Goal: Task Accomplishment & Management: Manage account settings

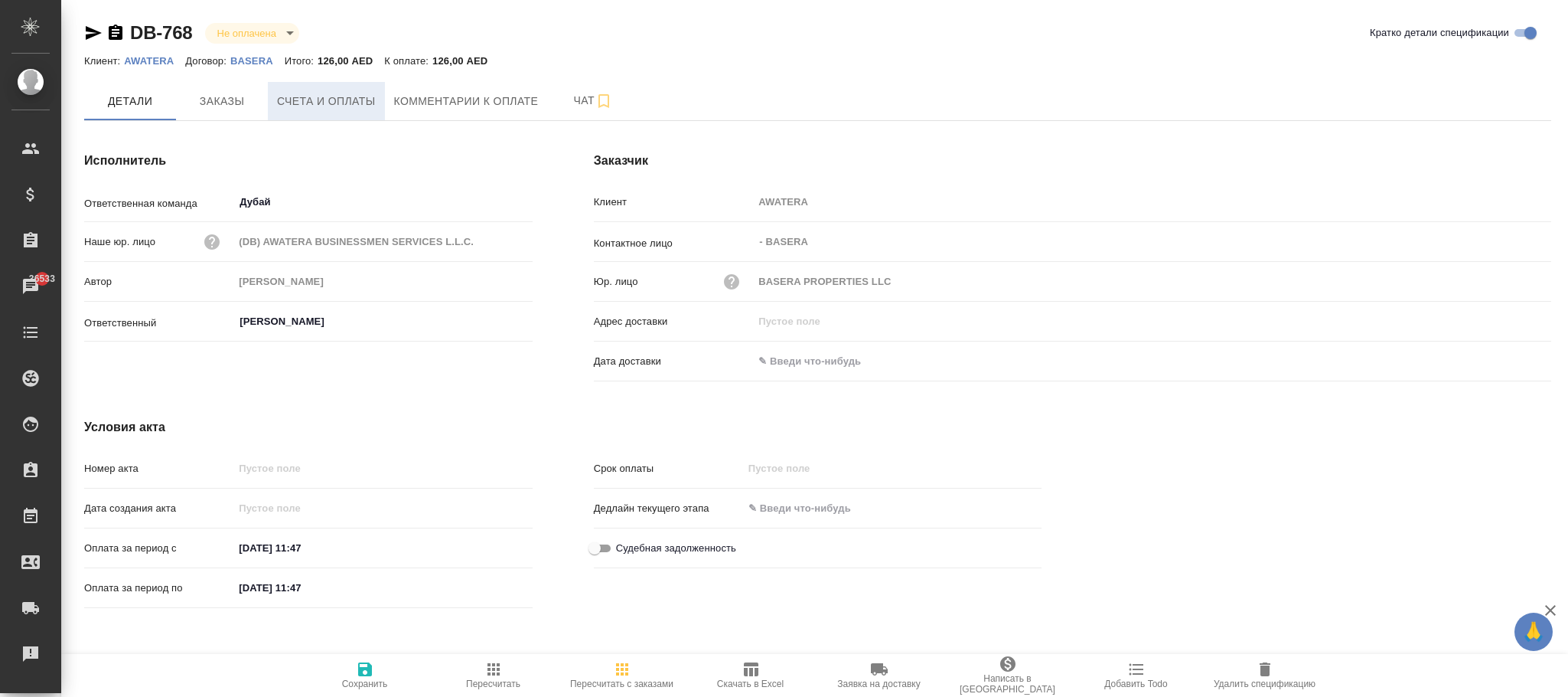
click at [312, 106] on span "Счета и оплаты" at bounding box center [326, 101] width 99 height 19
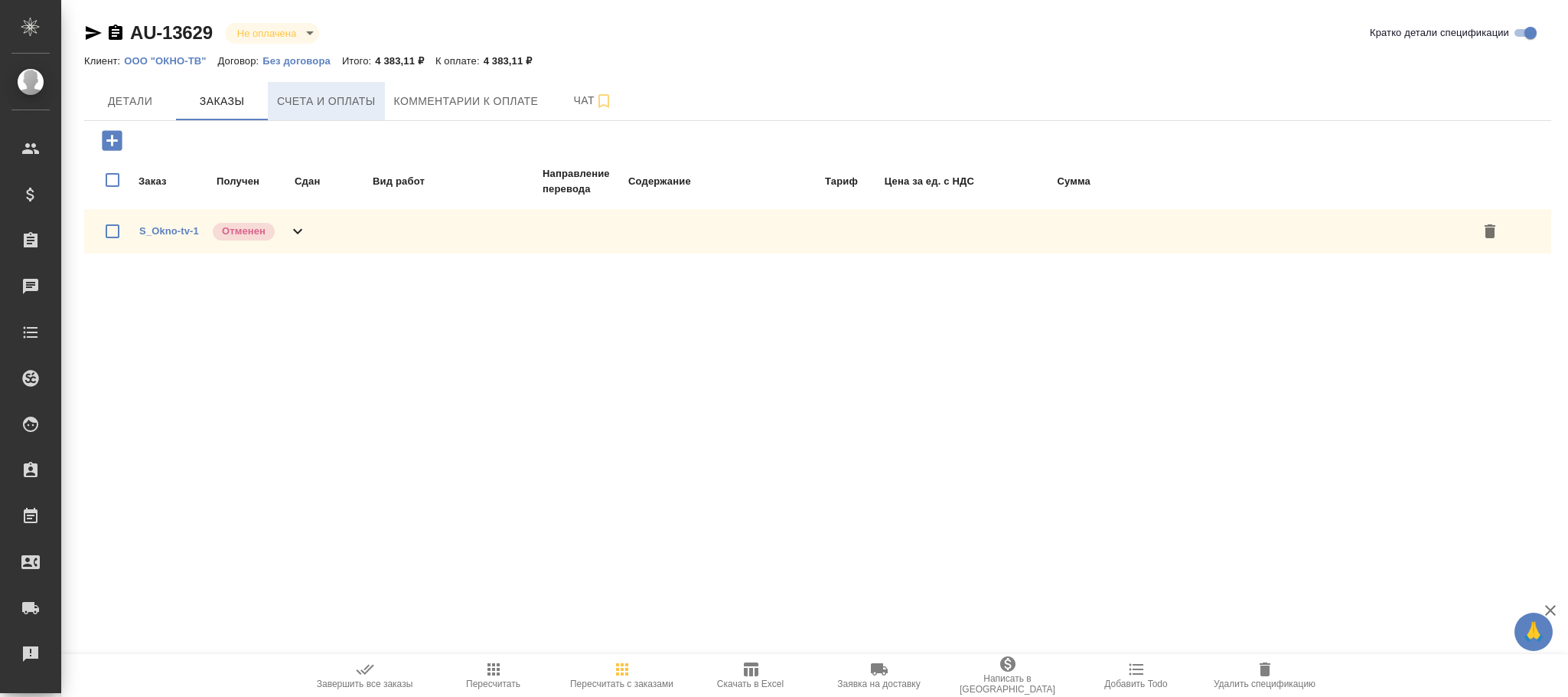
click at [323, 101] on span "Счета и оплаты" at bounding box center [326, 101] width 99 height 19
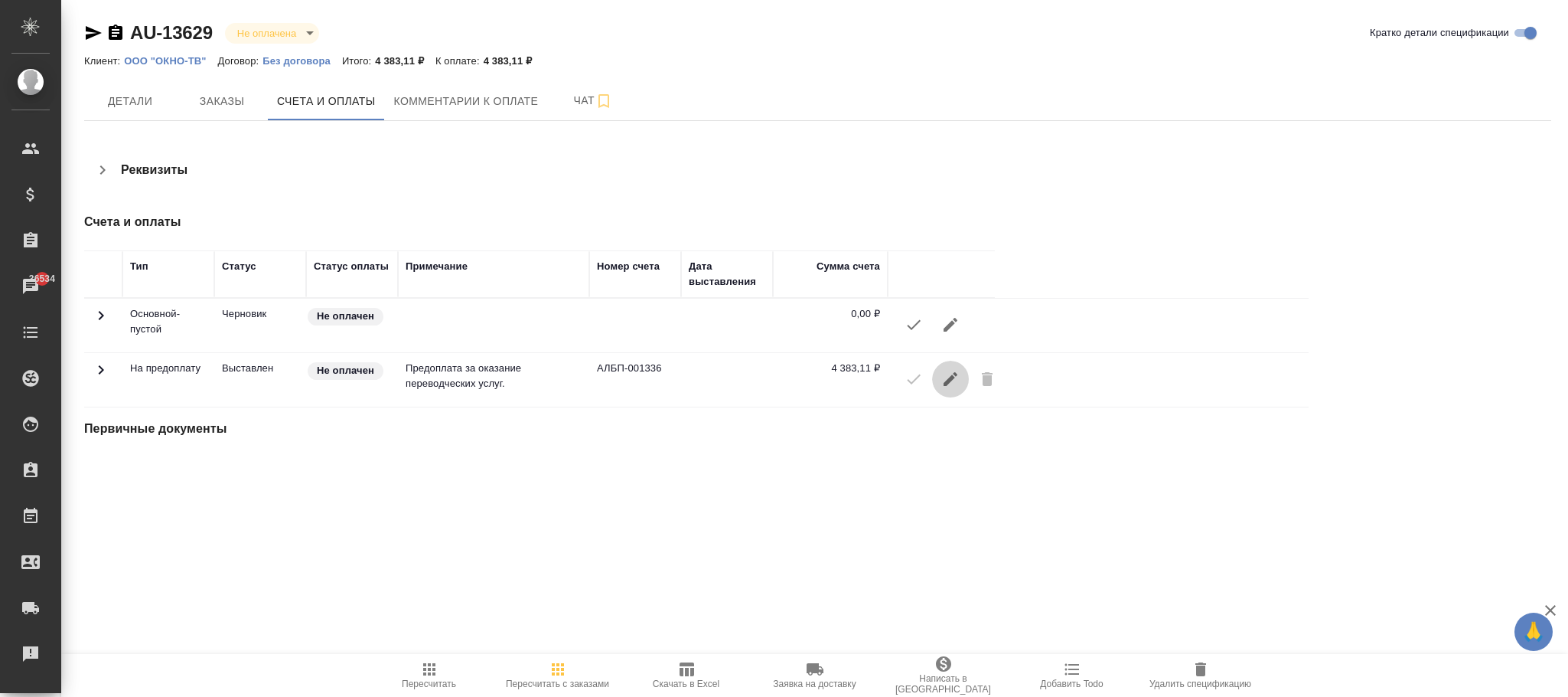
click at [951, 384] on icon "button" at bounding box center [950, 378] width 18 height 18
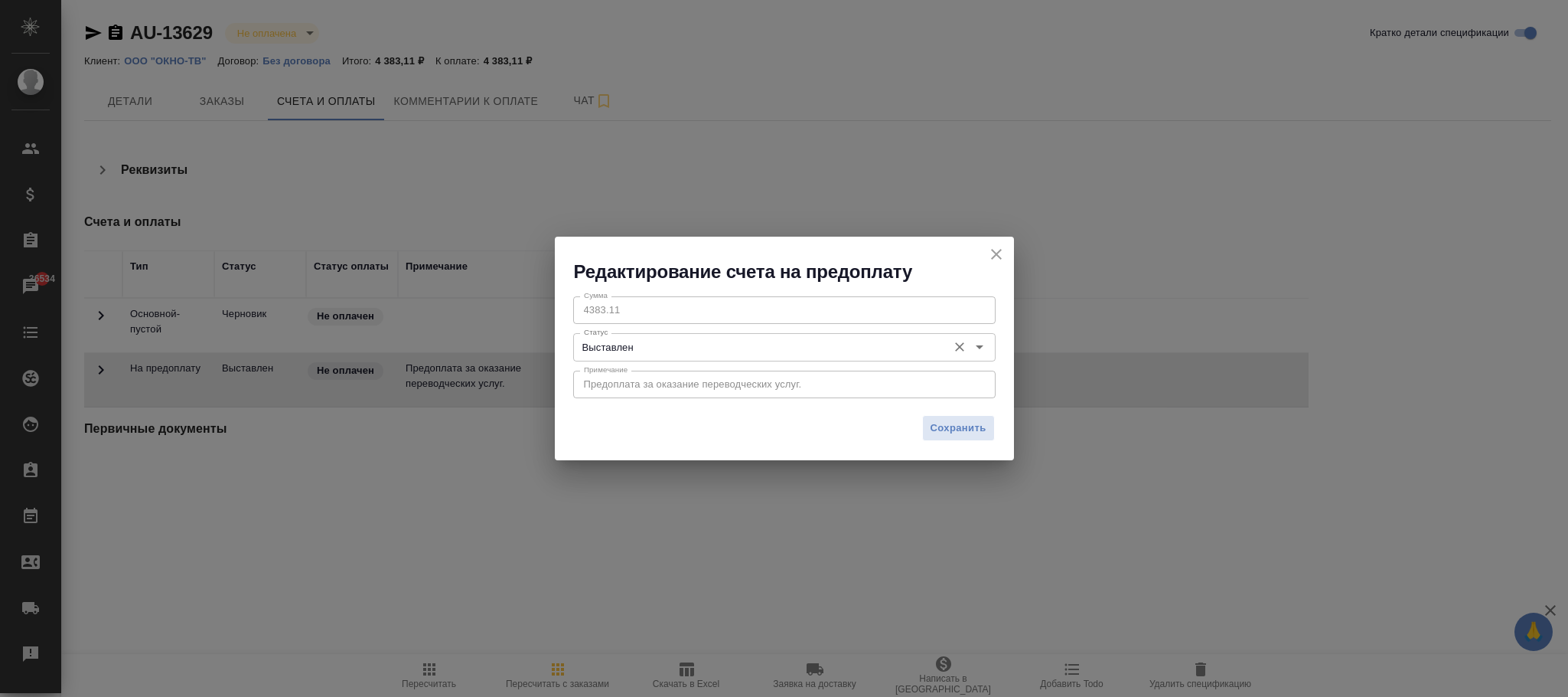
click at [737, 342] on input "Выставлен" at bounding box center [758, 346] width 362 height 18
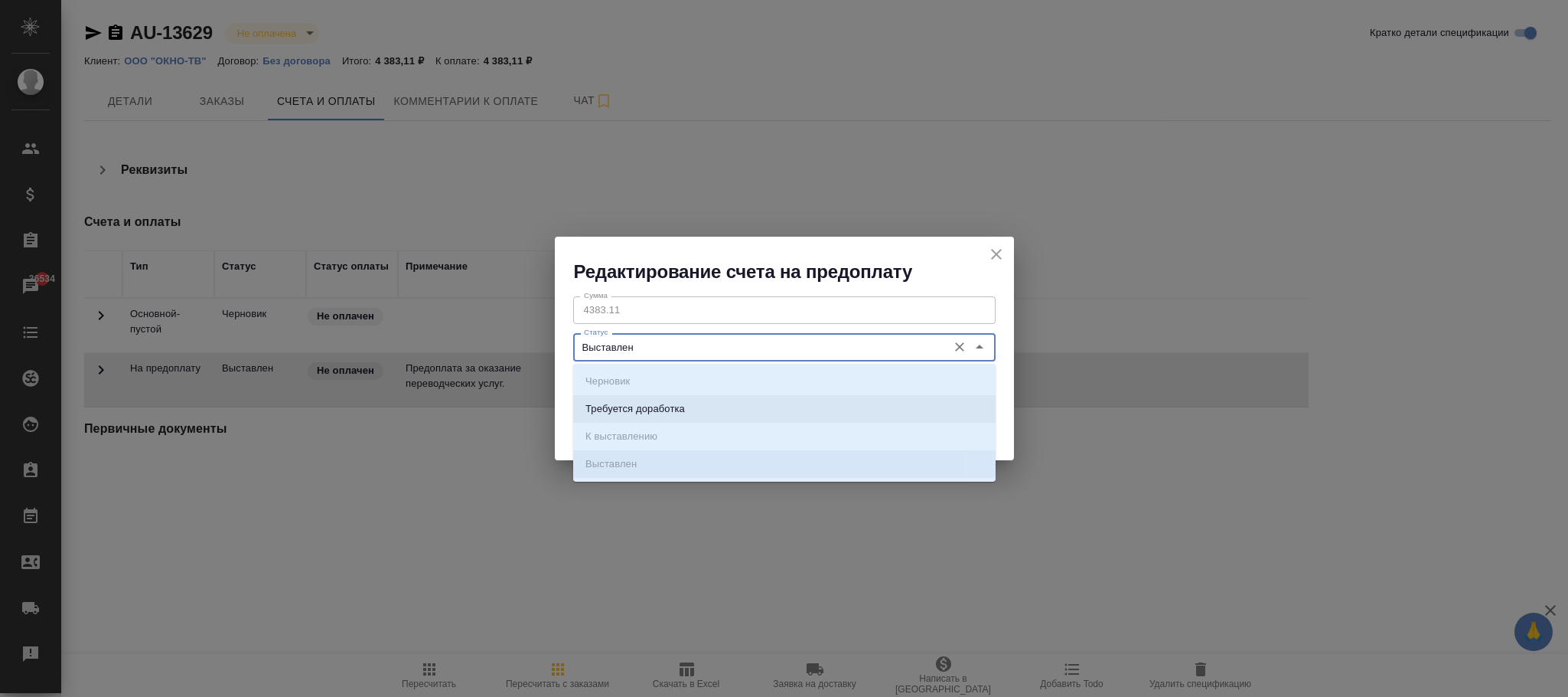
click at [673, 402] on p "Требуется доработка" at bounding box center [634, 409] width 100 height 15
type input "Требуется доработка"
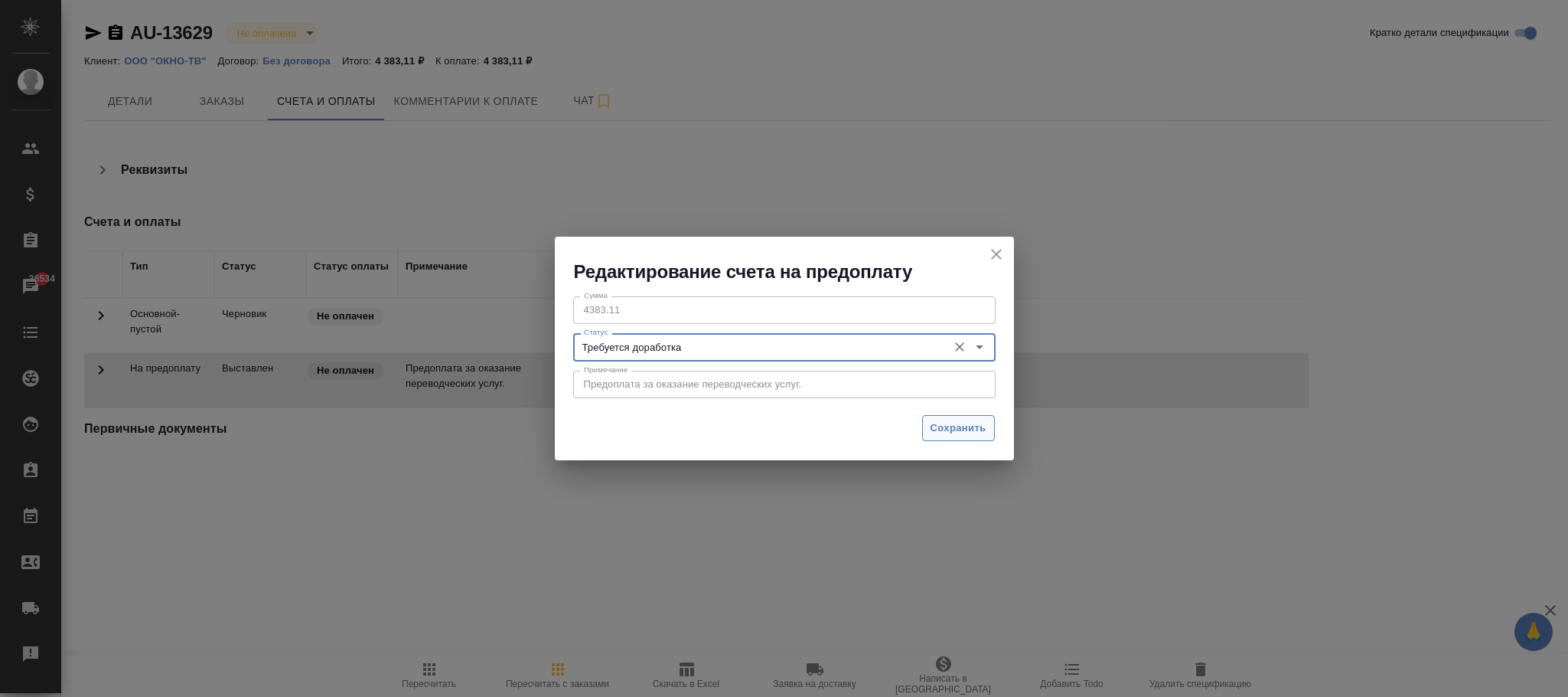
click at [938, 431] on span "Сохранить" at bounding box center [958, 428] width 56 height 18
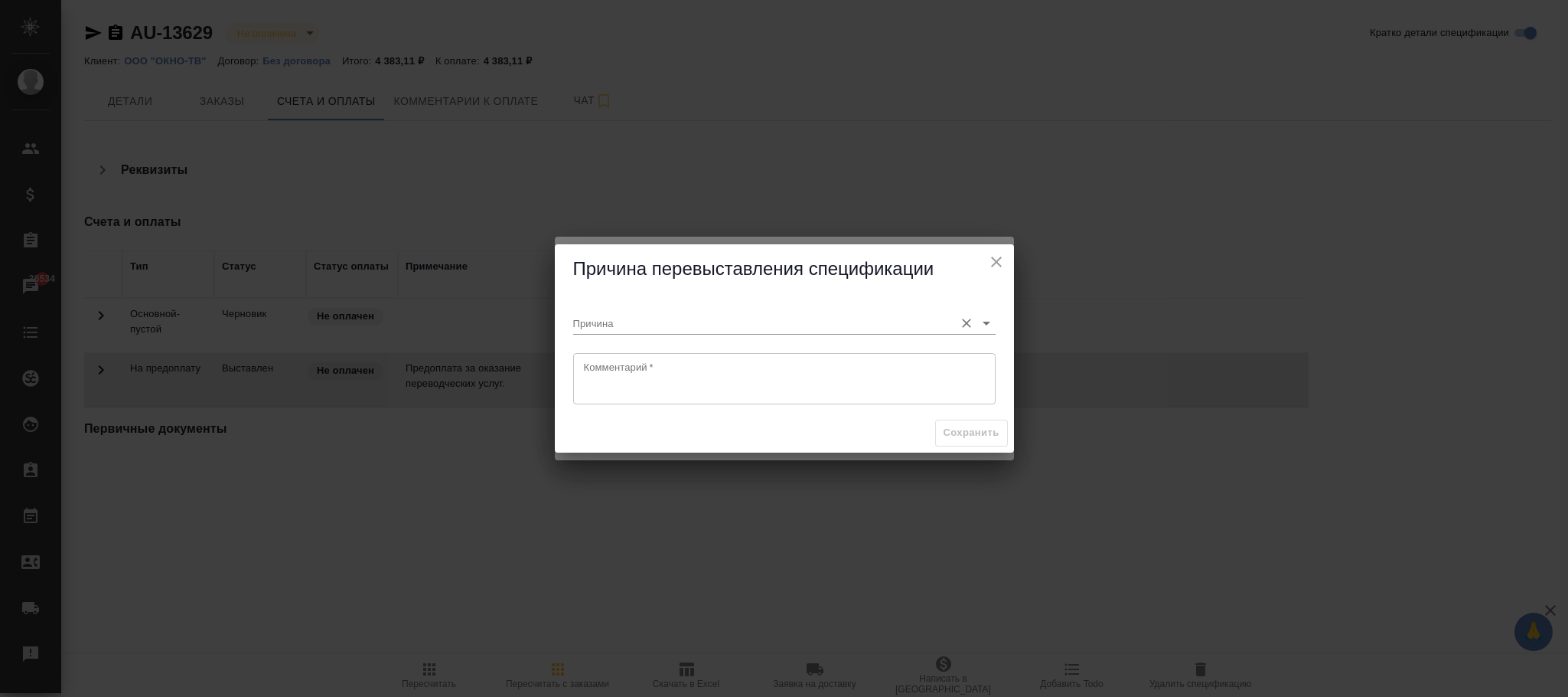
click at [776, 315] on input "Причина" at bounding box center [760, 322] width 374 height 21
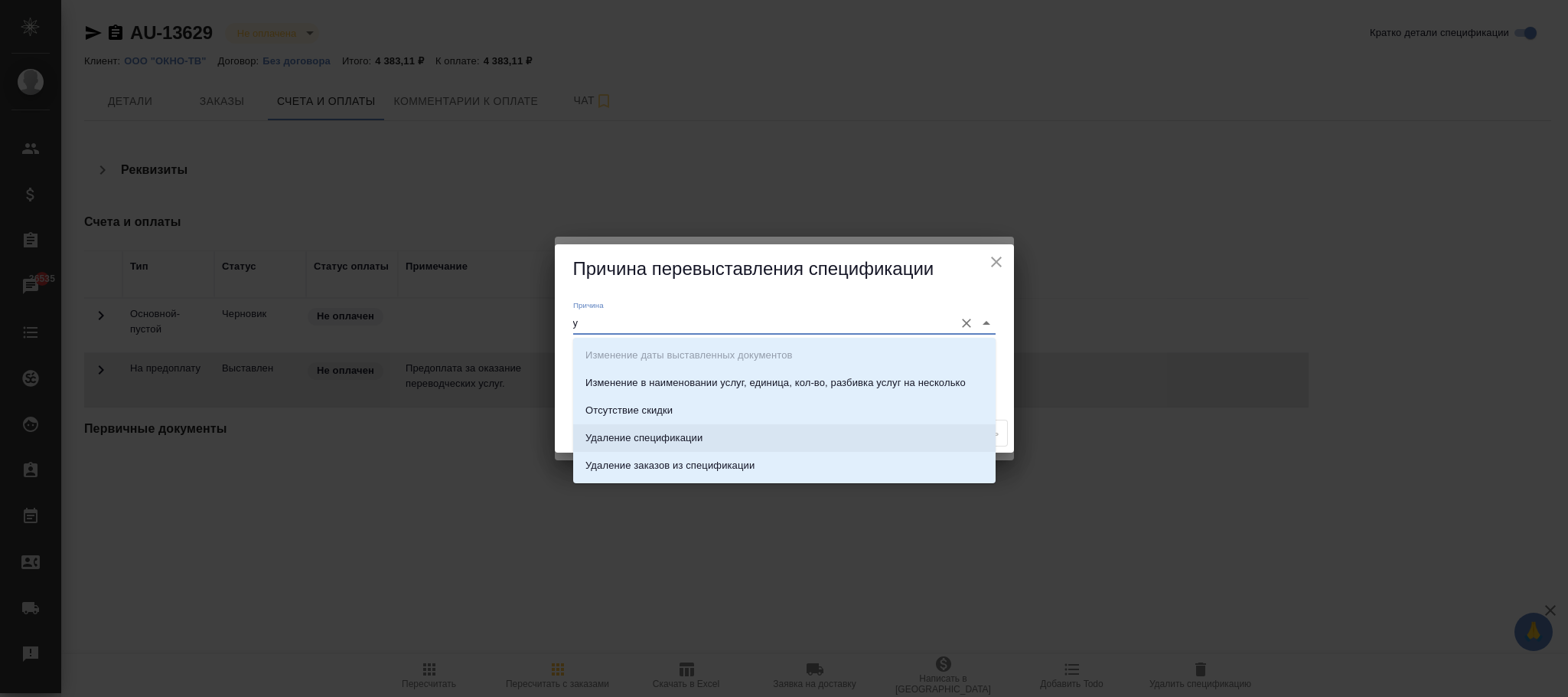
click at [684, 434] on p "Удаление спецификации" at bounding box center [643, 438] width 117 height 15
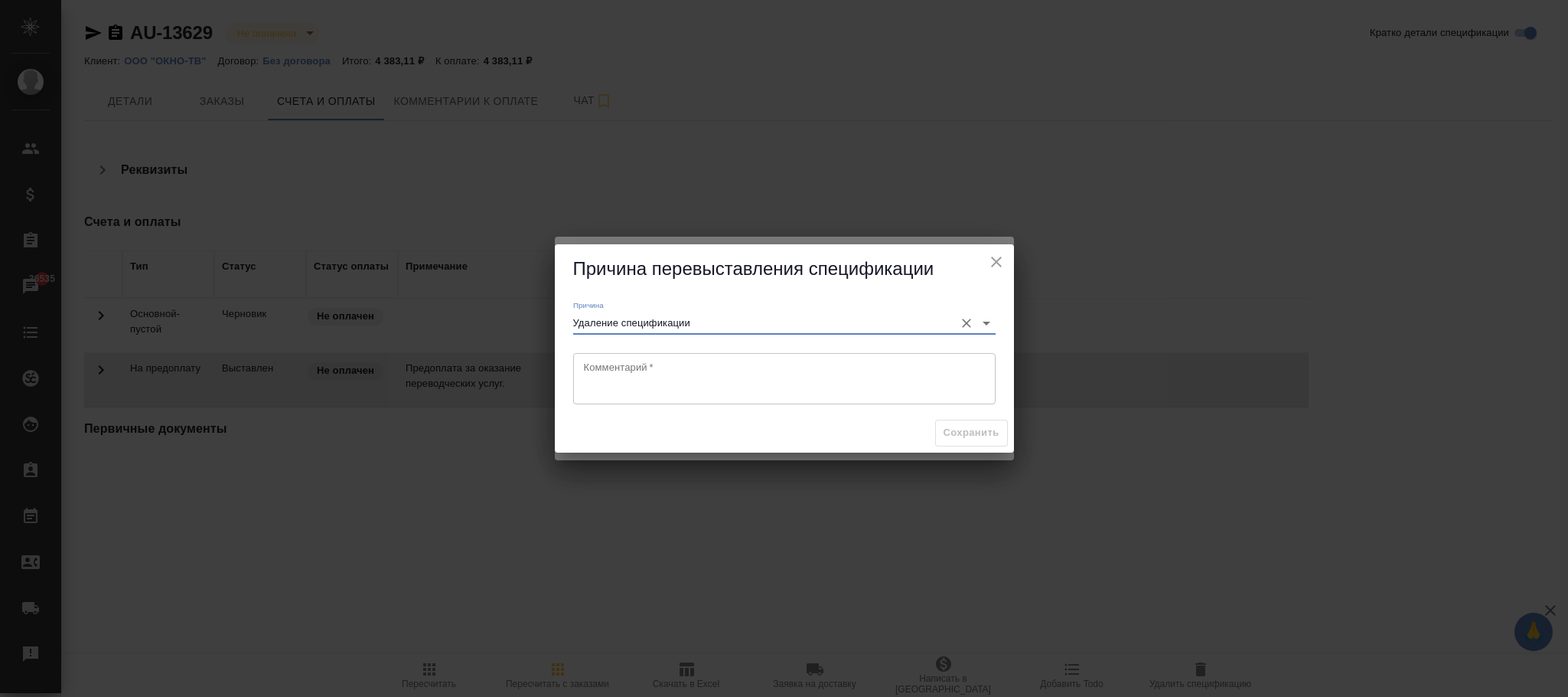
type input "Удаление спецификации"
click at [732, 366] on textarea at bounding box center [784, 377] width 401 height 35
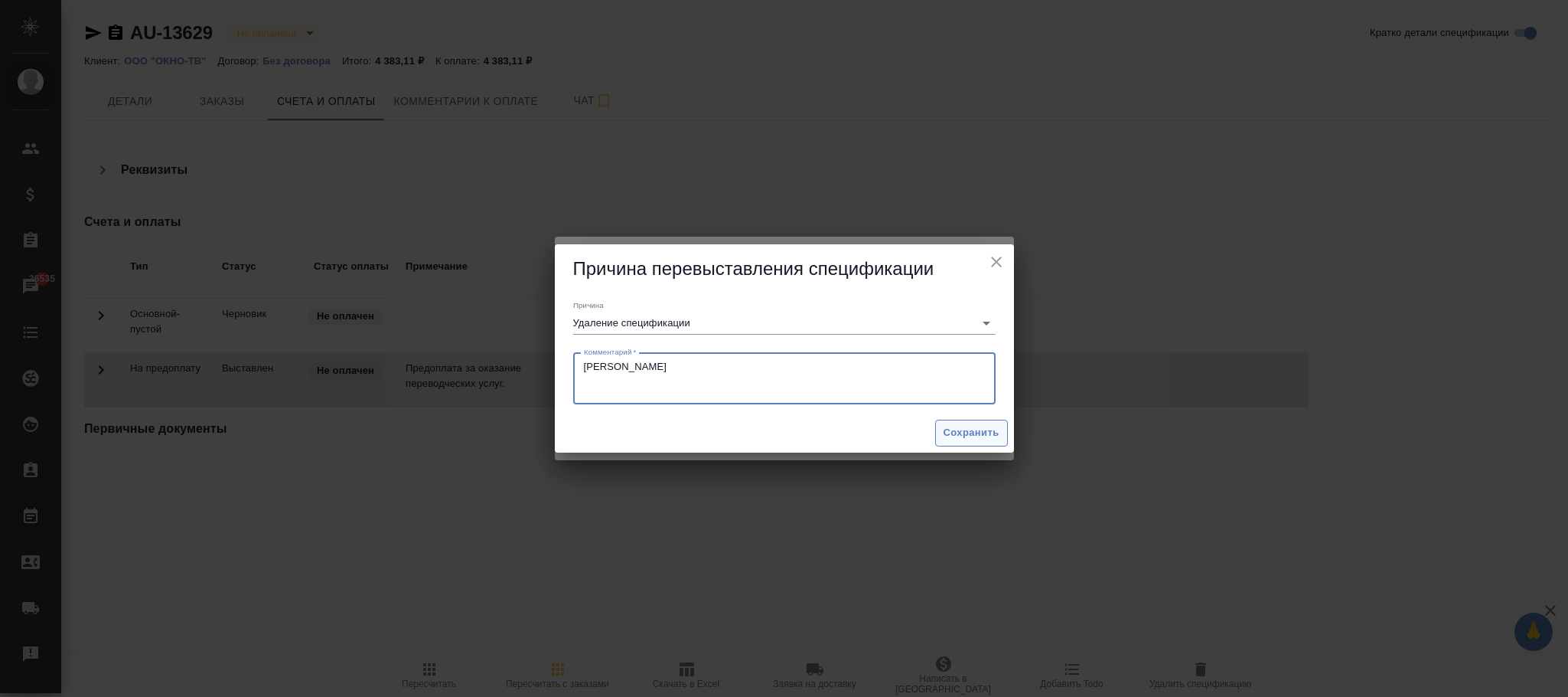
type textarea "воробьева екатерина"
click at [944, 430] on span "Сохранить" at bounding box center [971, 432] width 56 height 18
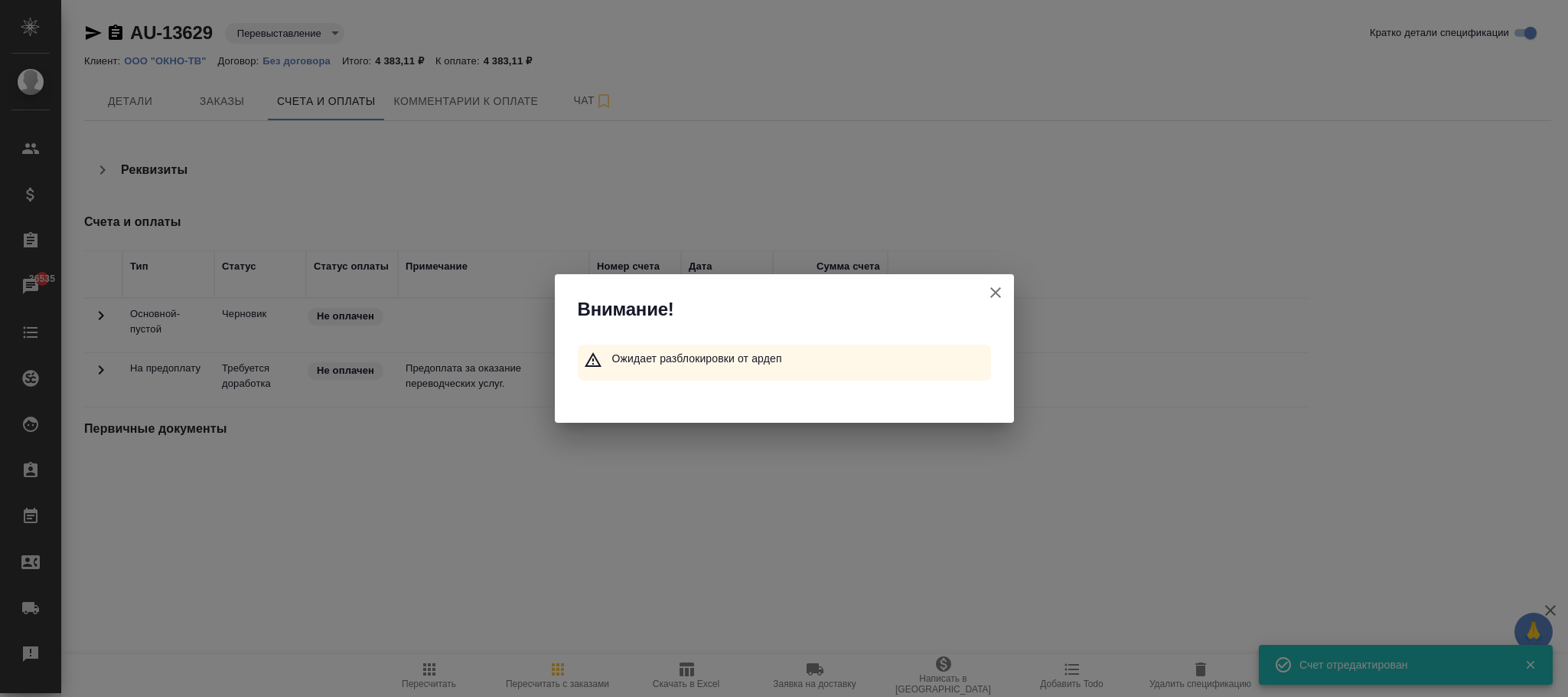
click at [994, 290] on icon "button" at bounding box center [994, 292] width 18 height 18
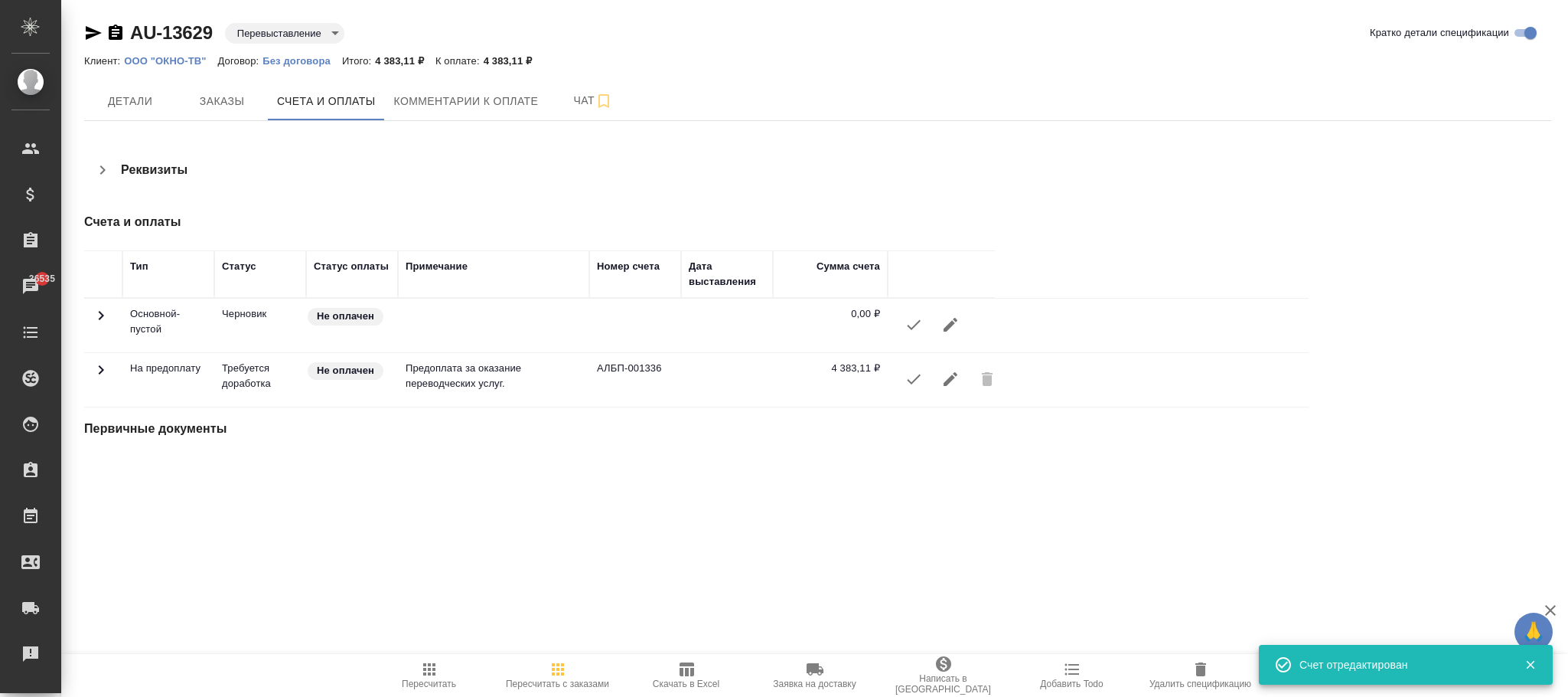
click at [955, 386] on icon "button" at bounding box center [950, 378] width 18 height 18
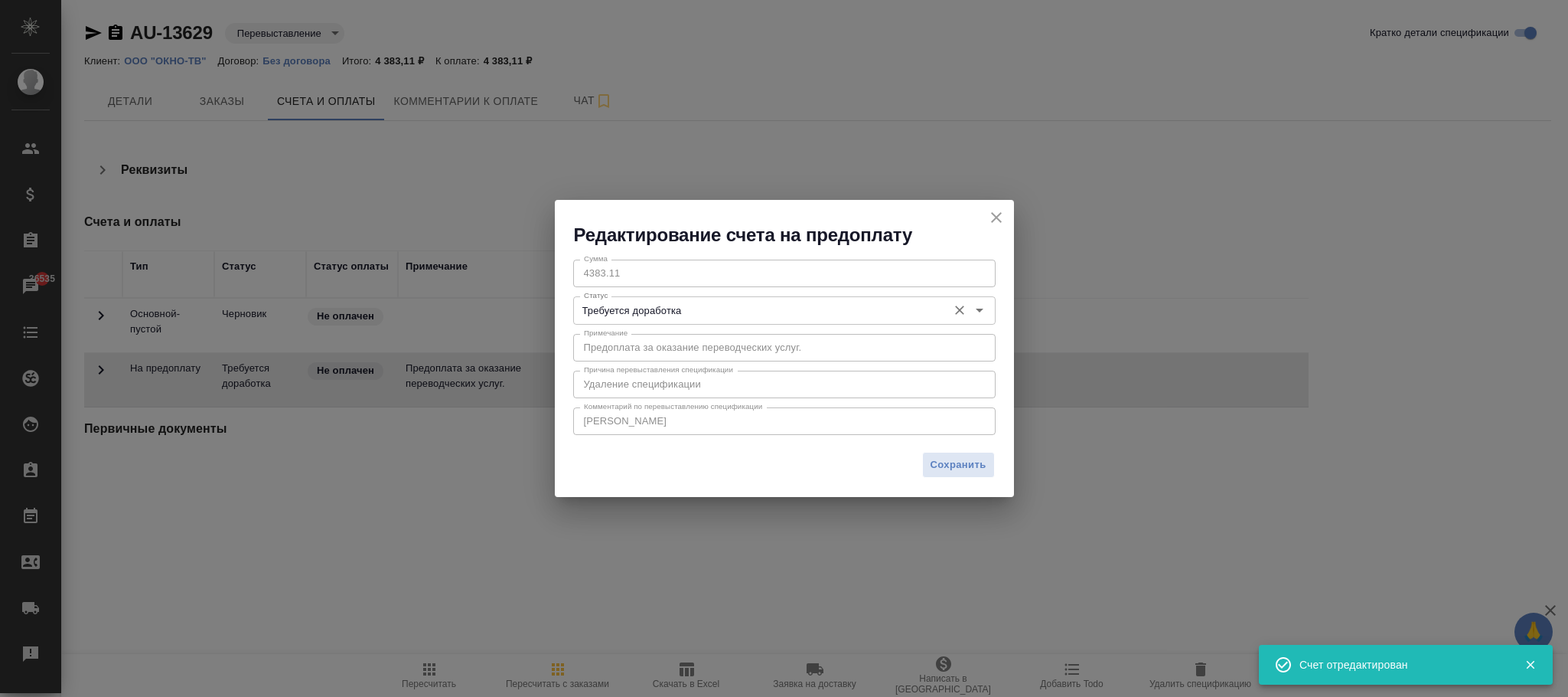
click at [687, 307] on input "Требуется доработка" at bounding box center [758, 309] width 362 height 18
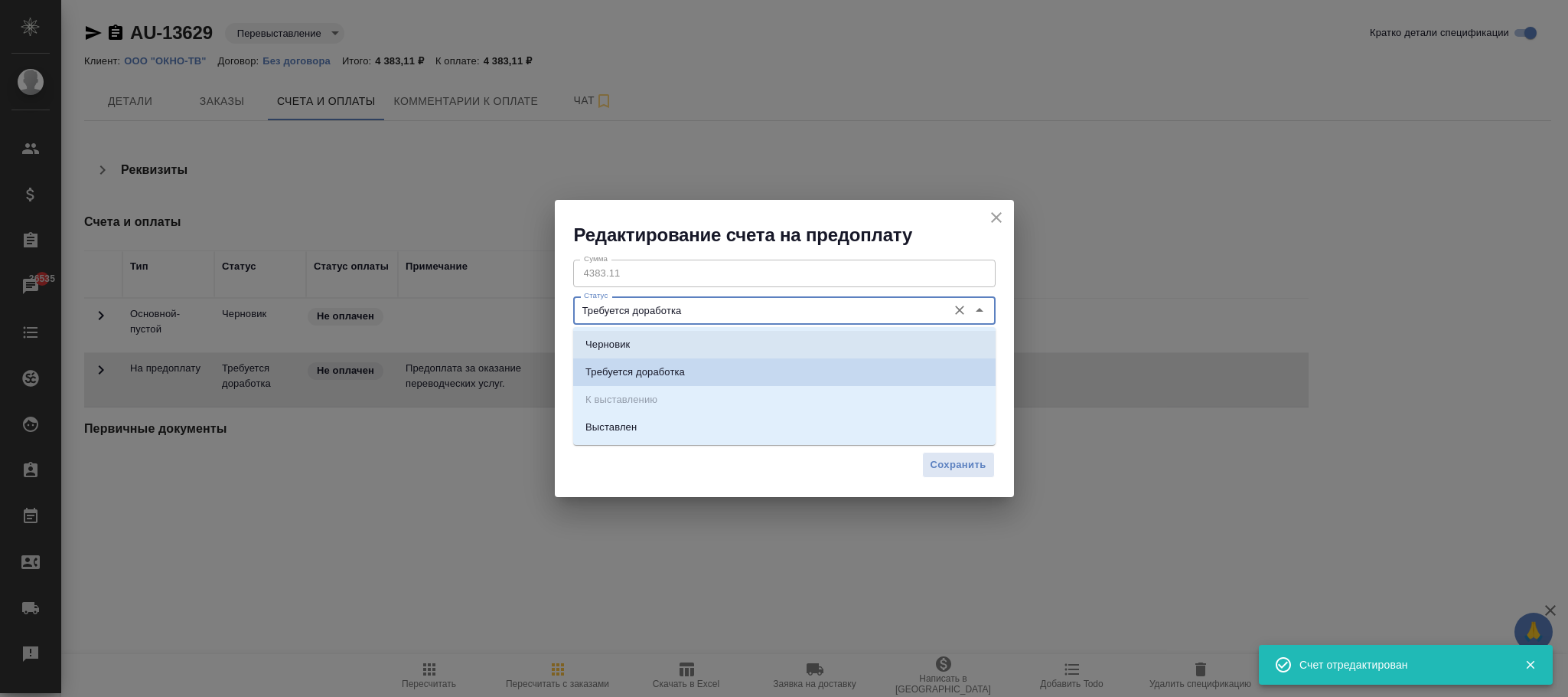
click at [654, 345] on li "Черновик" at bounding box center [785, 344] width 423 height 28
type input "Черновик"
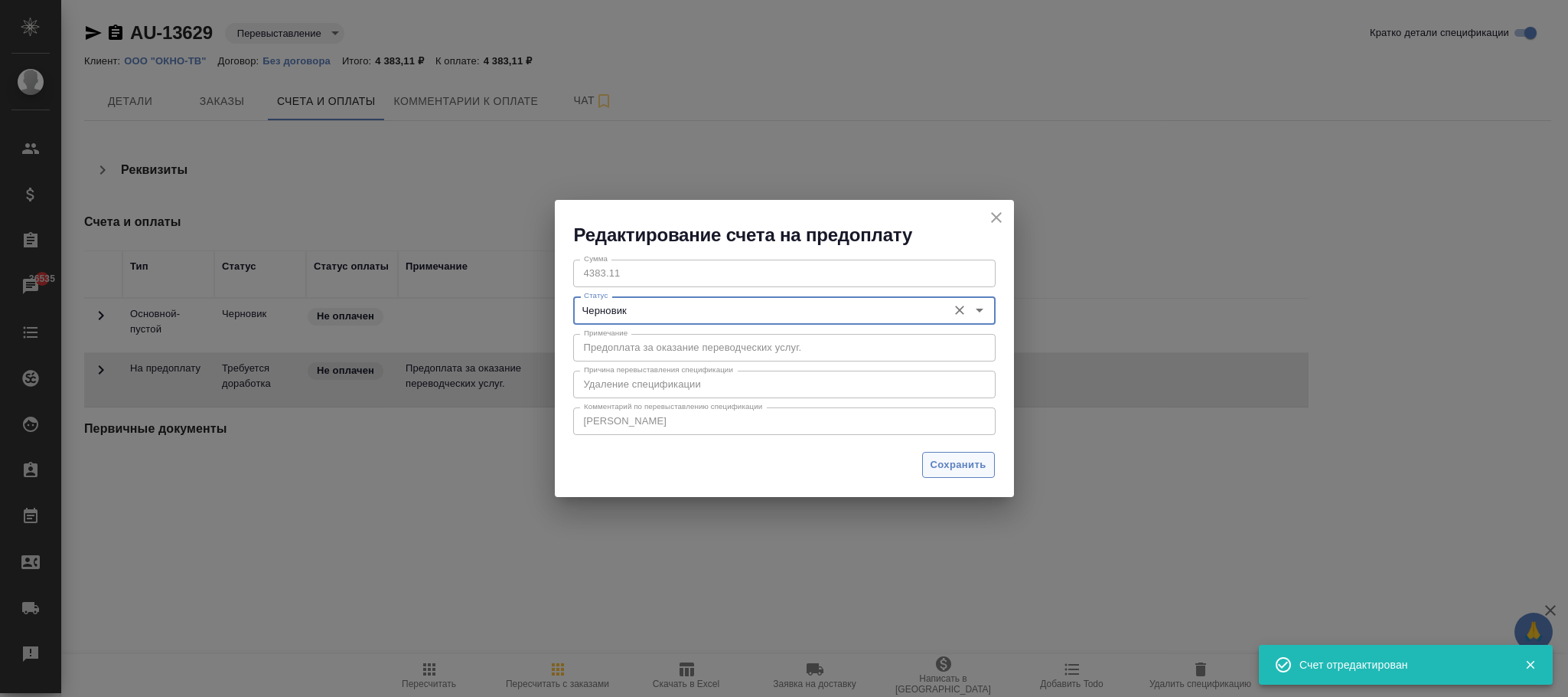
click at [978, 469] on span "Сохранить" at bounding box center [958, 465] width 56 height 18
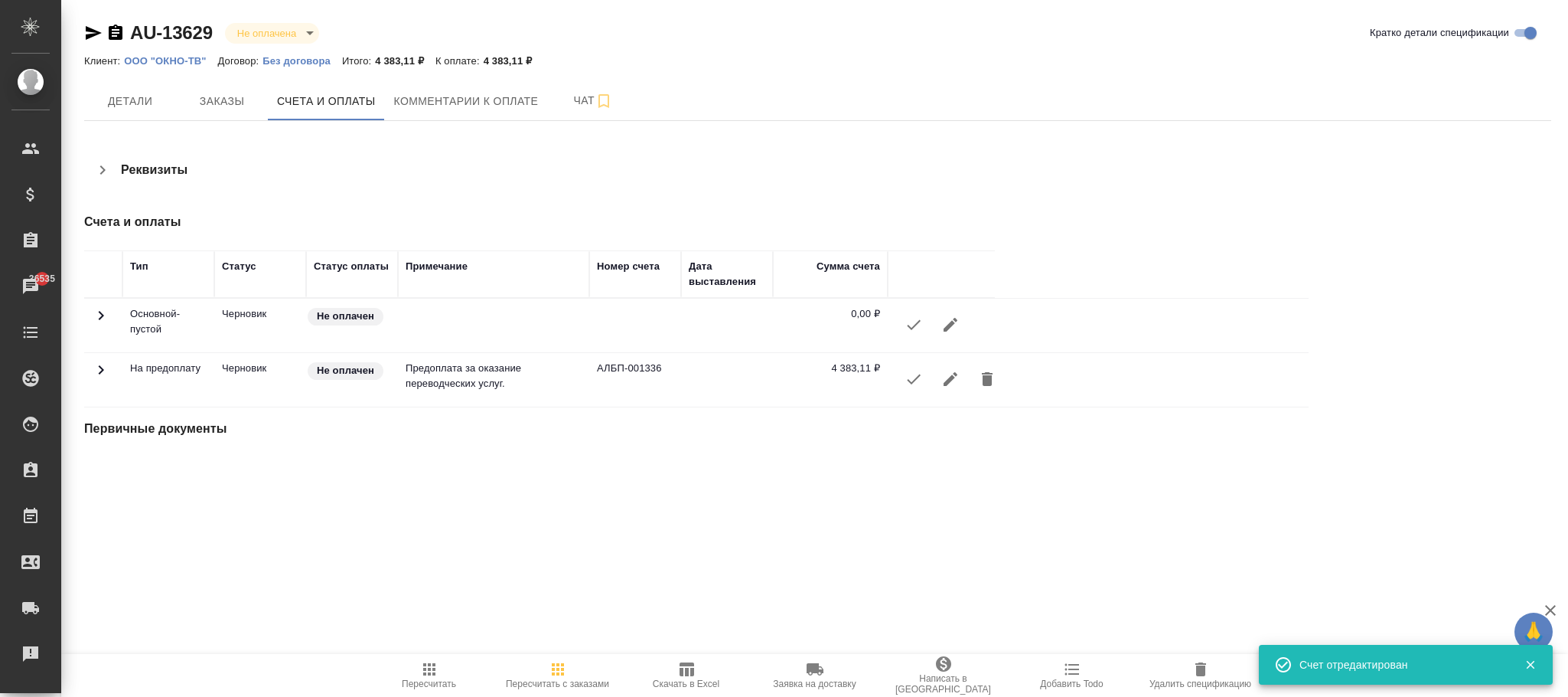
click at [1209, 673] on icon "button" at bounding box center [1200, 669] width 18 height 18
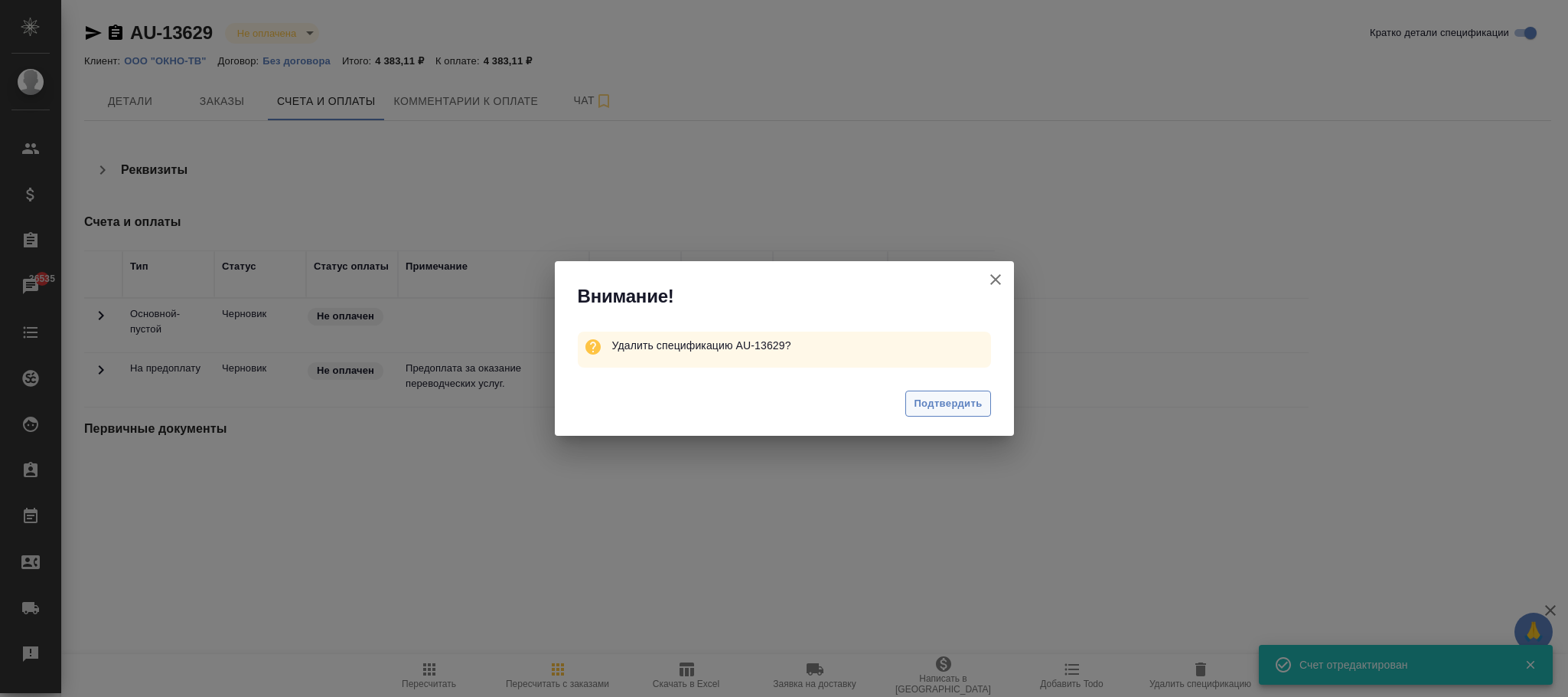
click at [959, 402] on span "Подтвердить" at bounding box center [948, 404] width 68 height 18
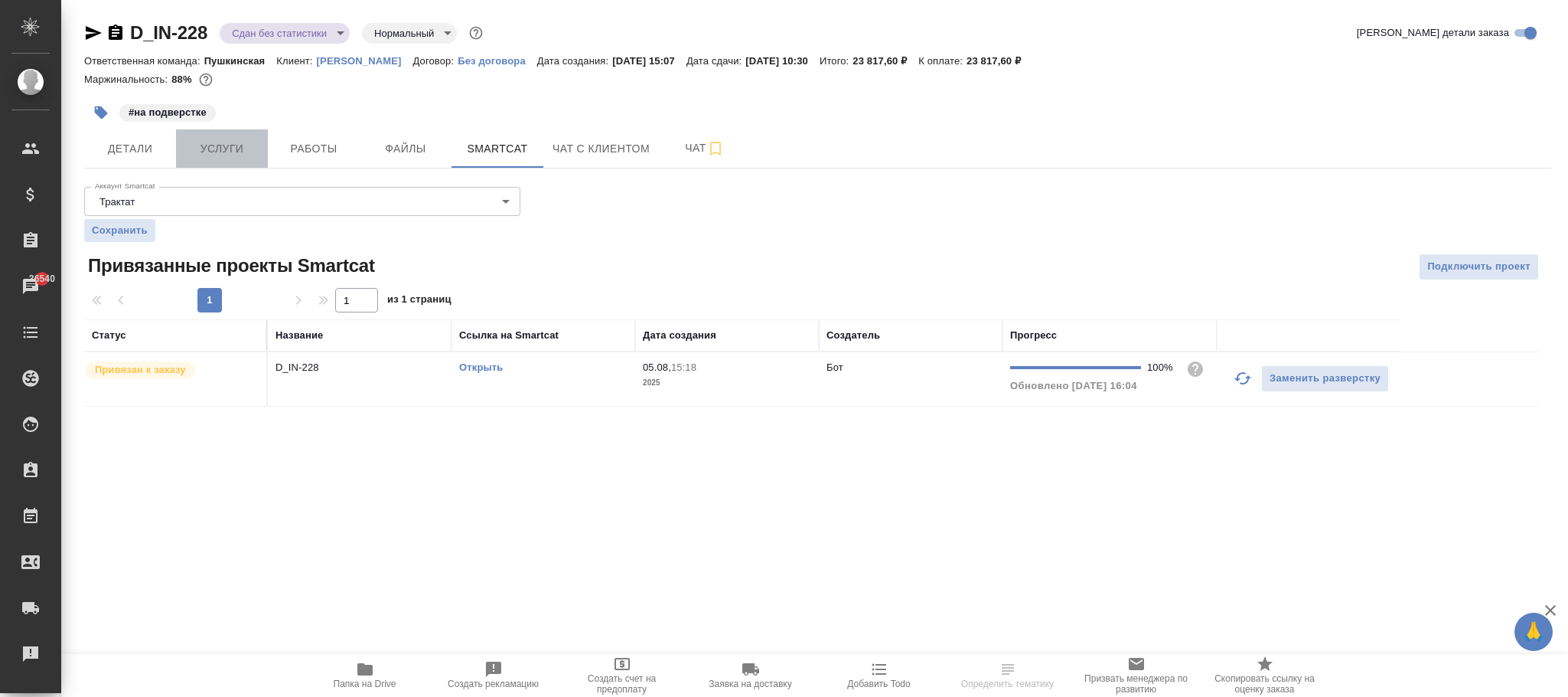
drag, startPoint x: 218, startPoint y: 140, endPoint x: 240, endPoint y: 138, distance: 22.1
click at [219, 141] on span "Услуги" at bounding box center [221, 149] width 73 height 19
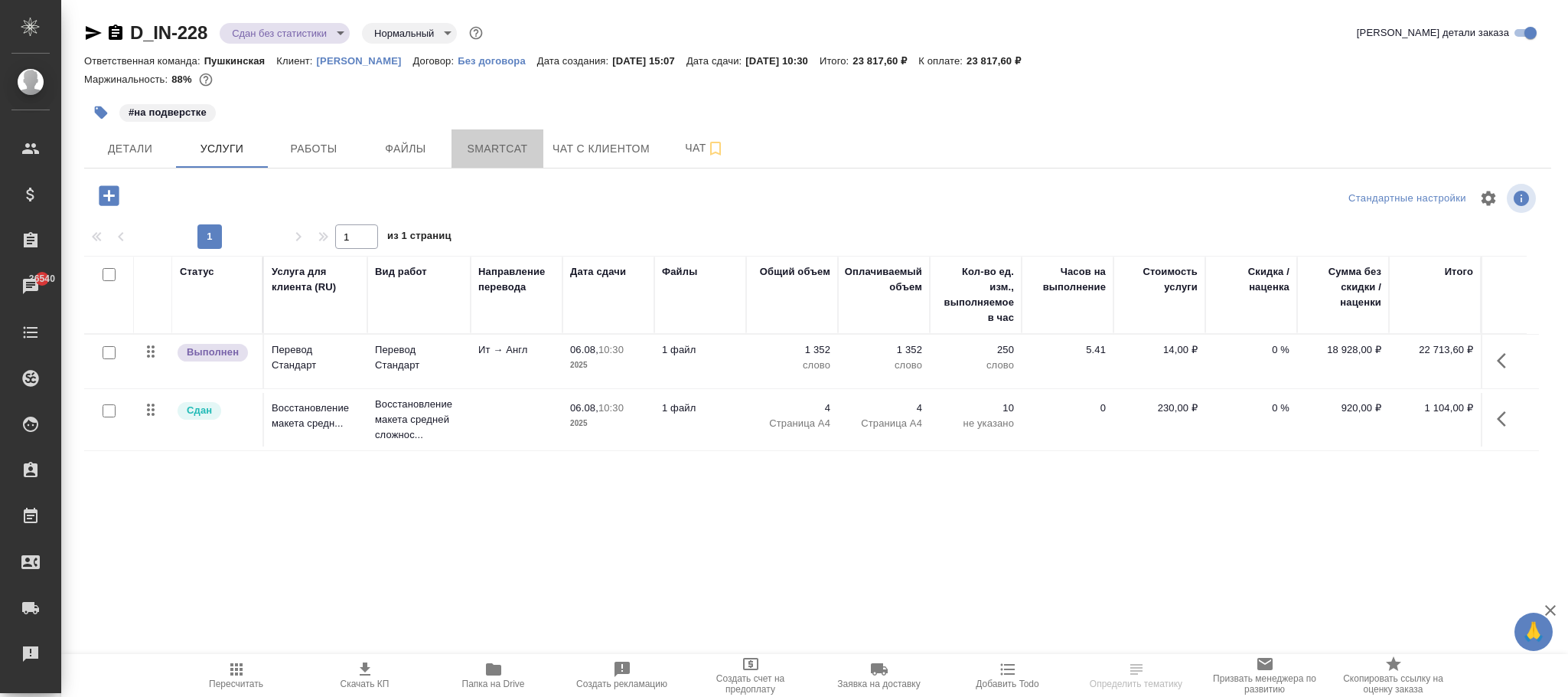
click at [501, 141] on span "Smartcat" at bounding box center [497, 149] width 73 height 19
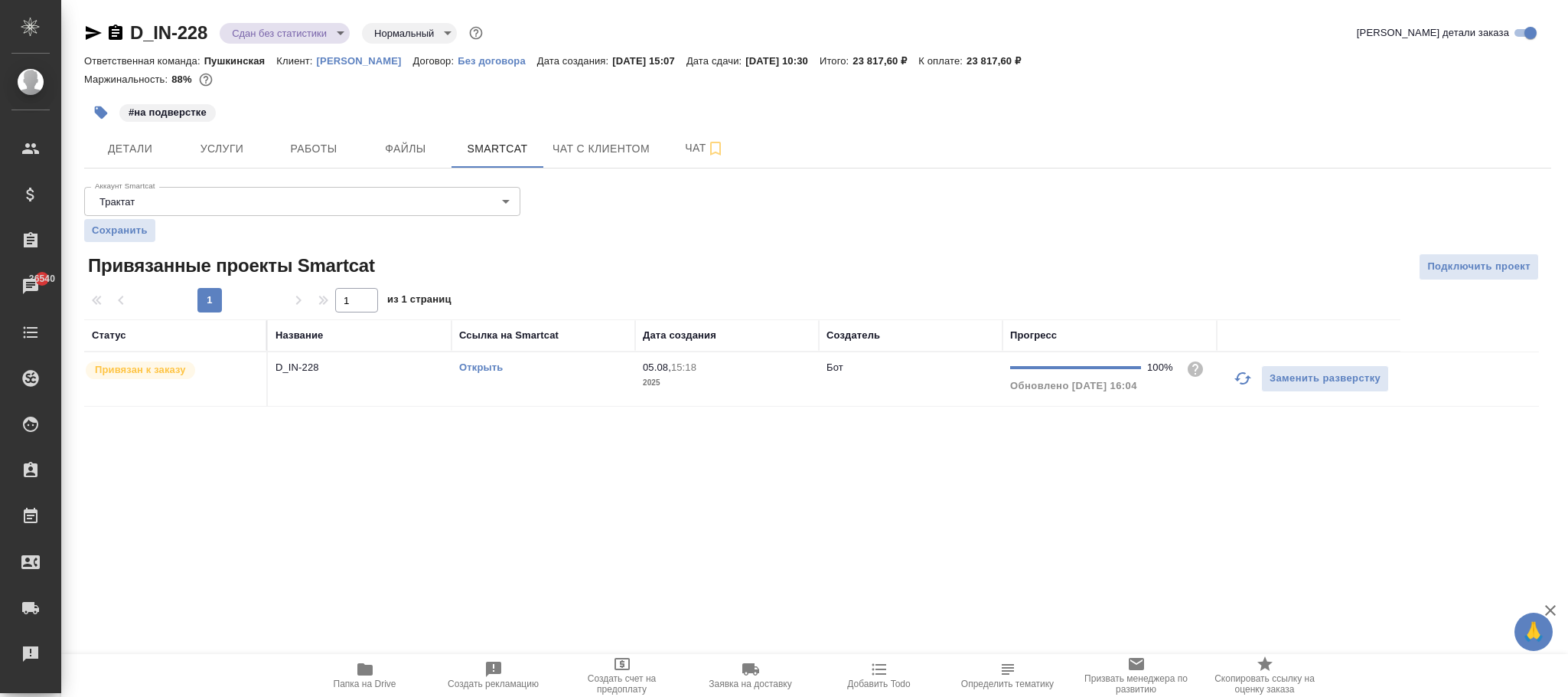
click at [926, 391] on td "Бот" at bounding box center [911, 378] width 184 height 54
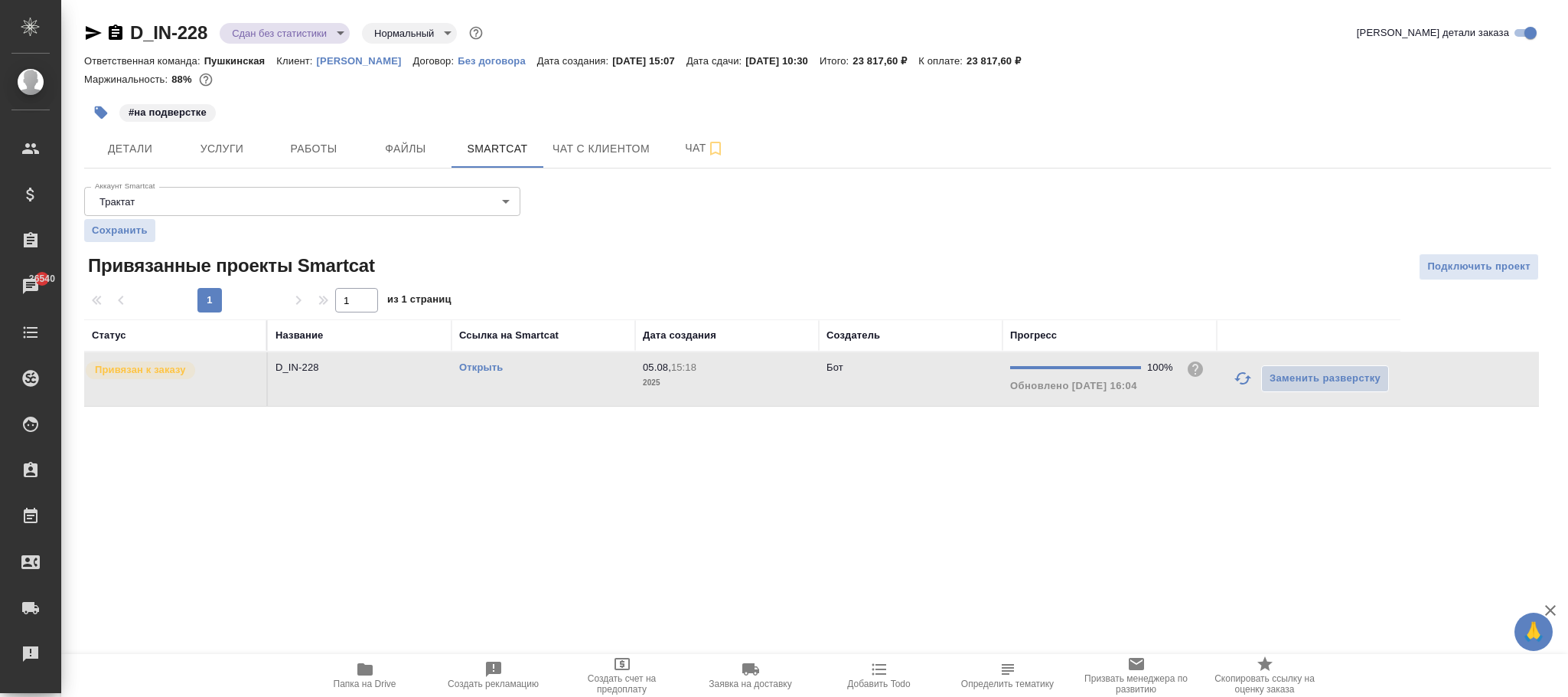
click at [926, 391] on td "Бот" at bounding box center [911, 378] width 184 height 54
click at [315, 153] on span "Работы" at bounding box center [313, 149] width 73 height 19
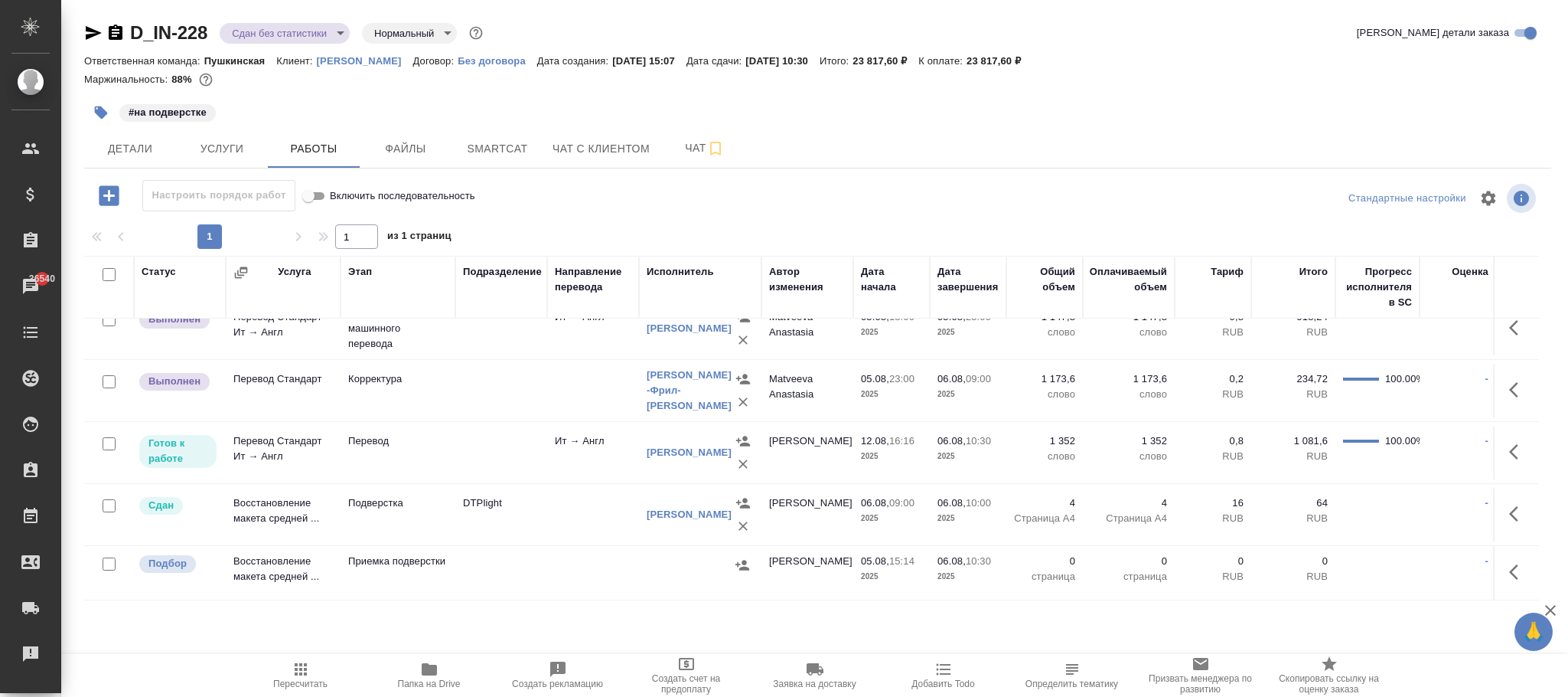
scroll to position [103, 0]
click at [1509, 443] on icon "button" at bounding box center [1518, 451] width 18 height 18
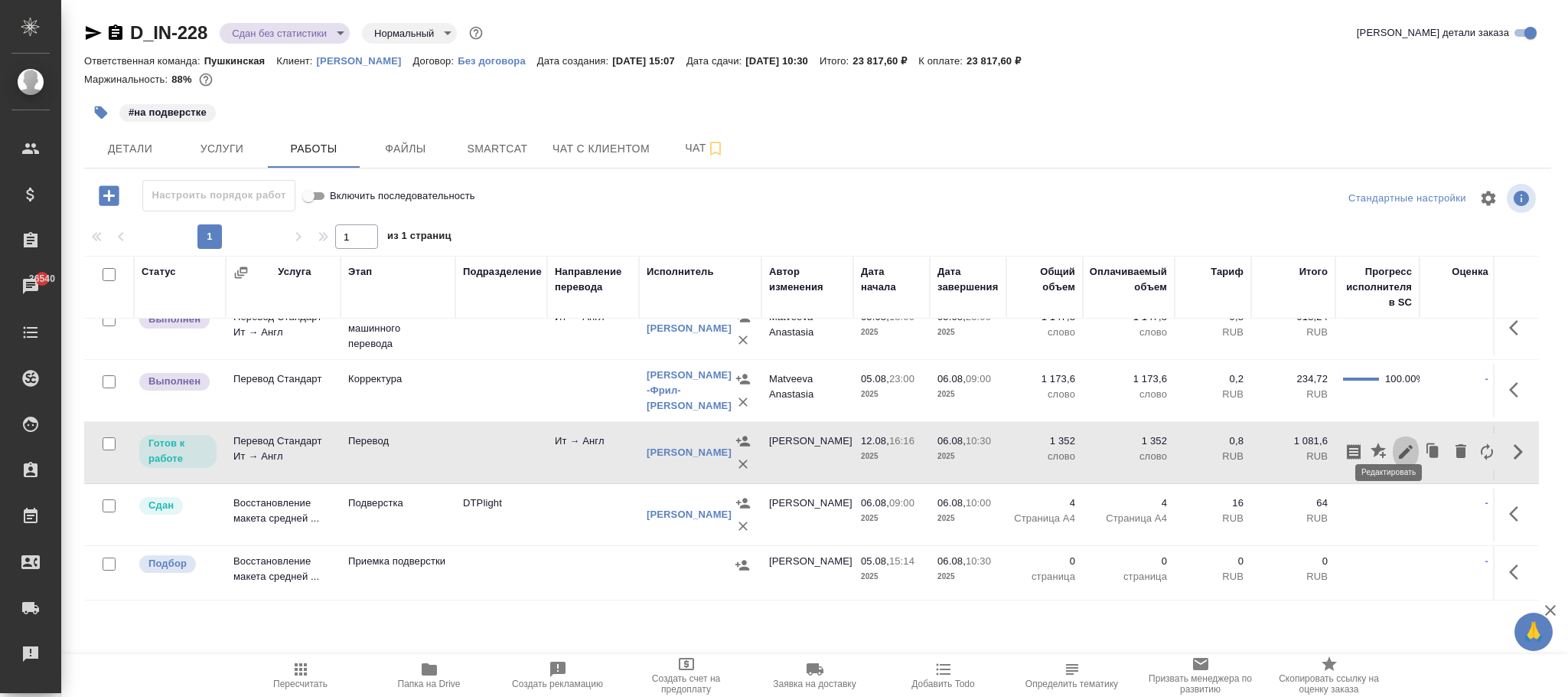
click at [1396, 443] on icon "button" at bounding box center [1405, 451] width 18 height 18
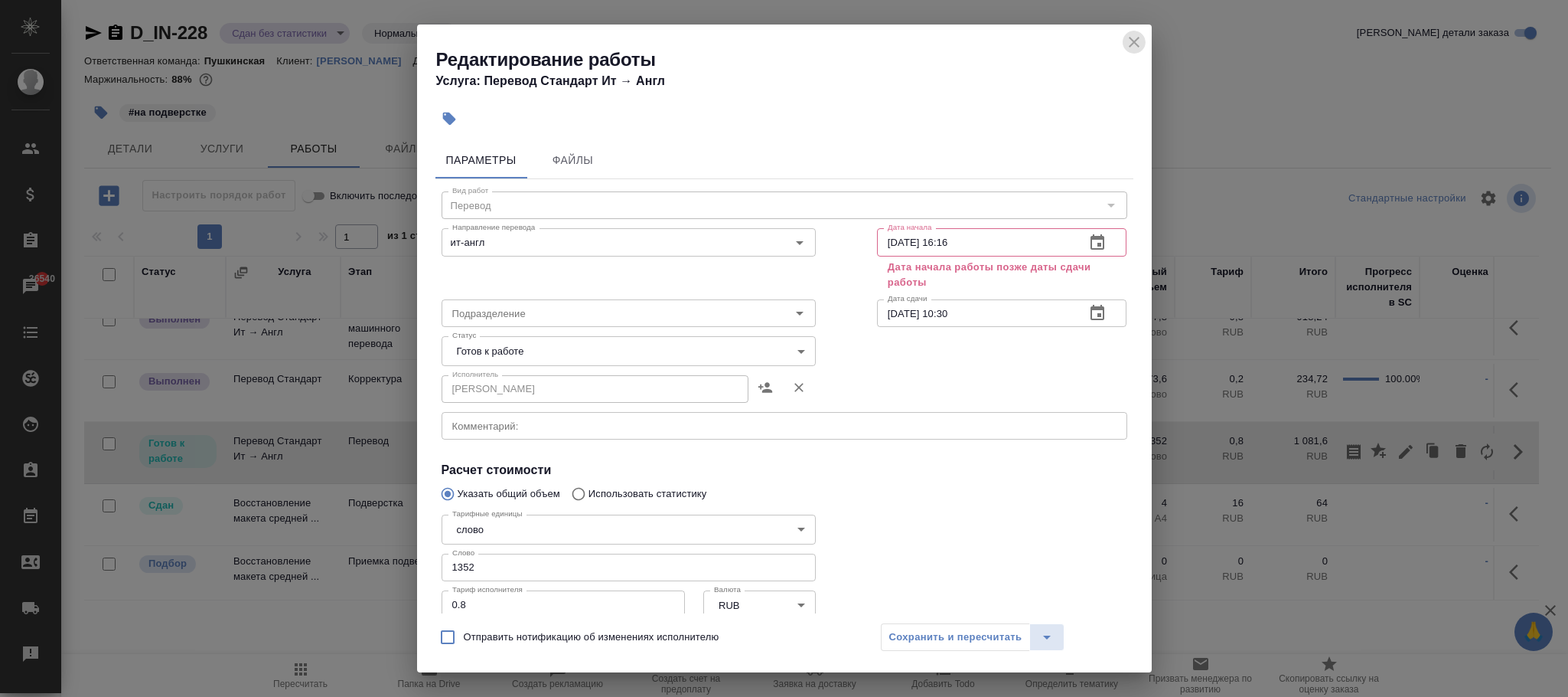
click at [1129, 46] on icon "close" at bounding box center [1134, 42] width 10 height 10
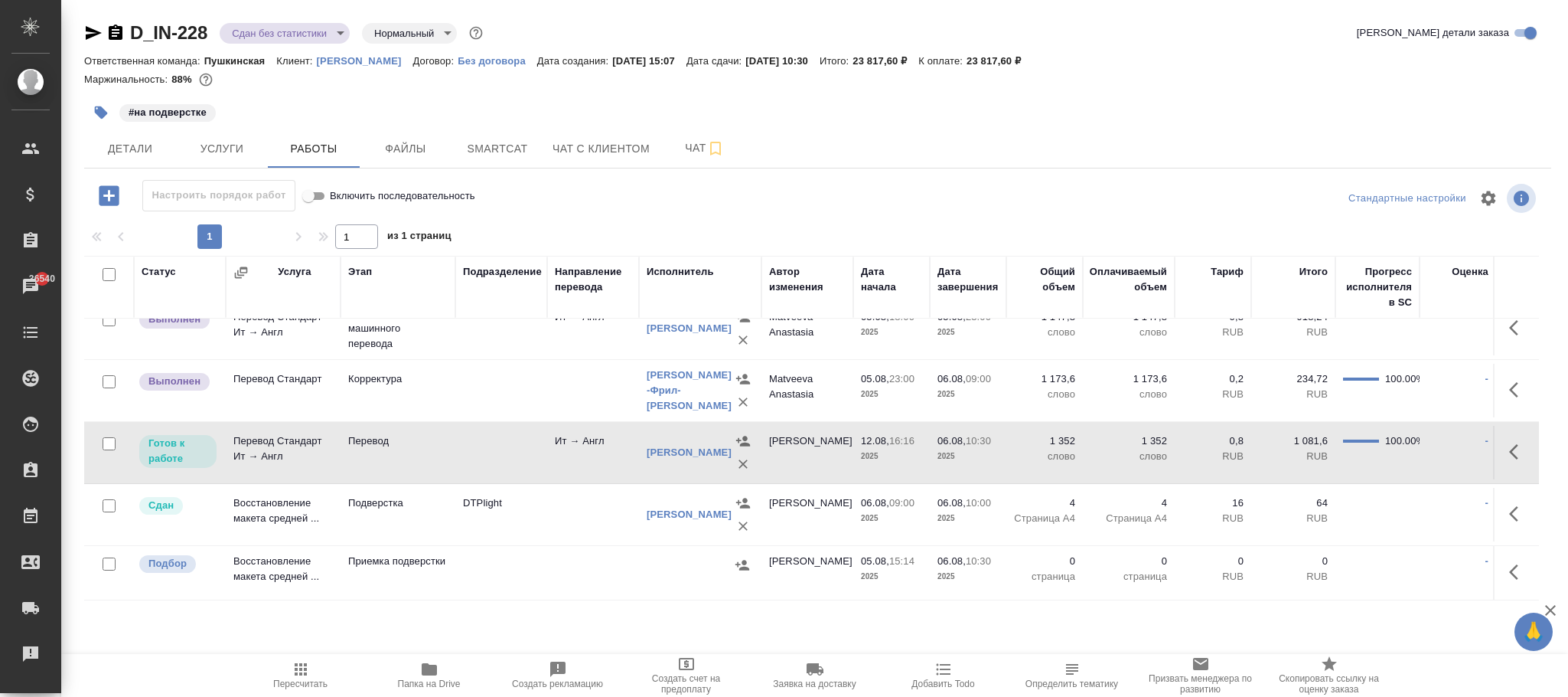
click at [585, 293] on td "Ит → Англ" at bounding box center [593, 266] width 92 height 54
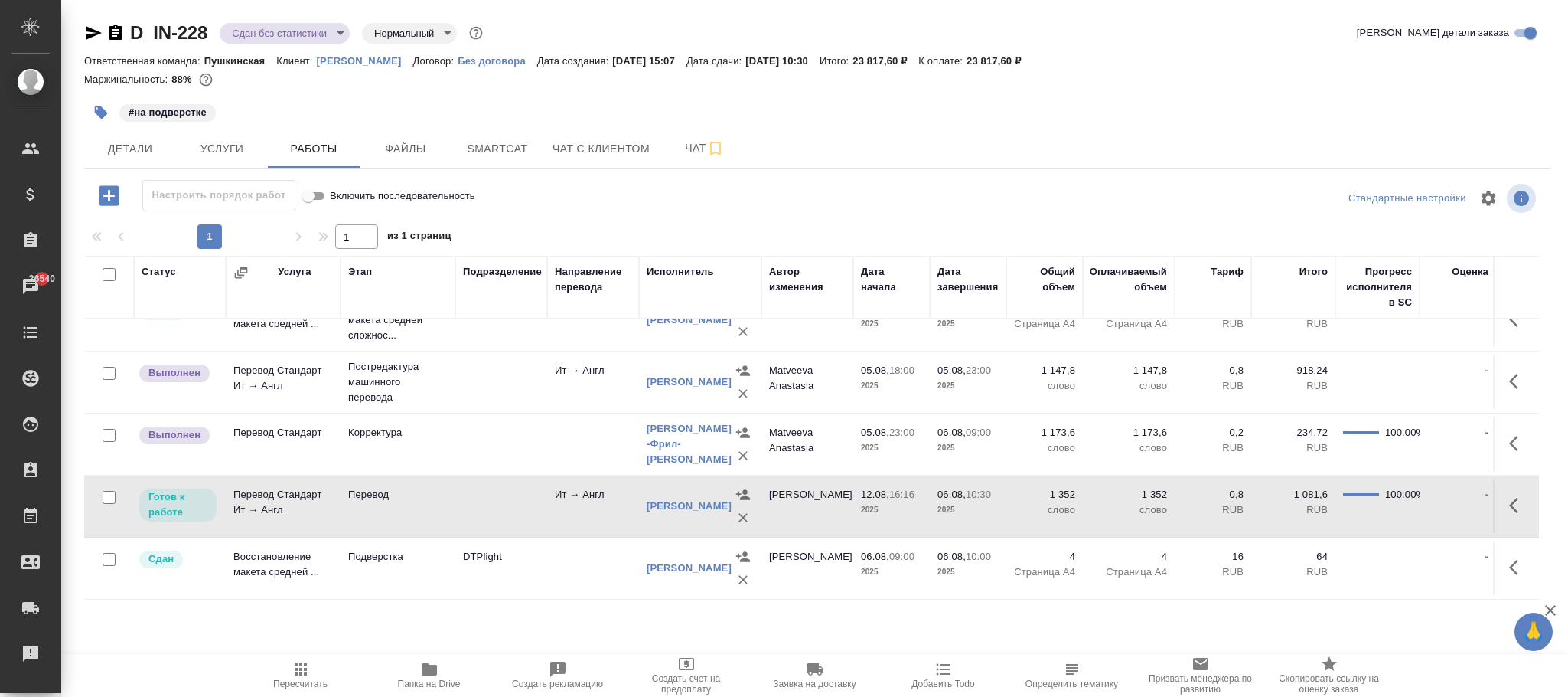
scroll to position [0, 0]
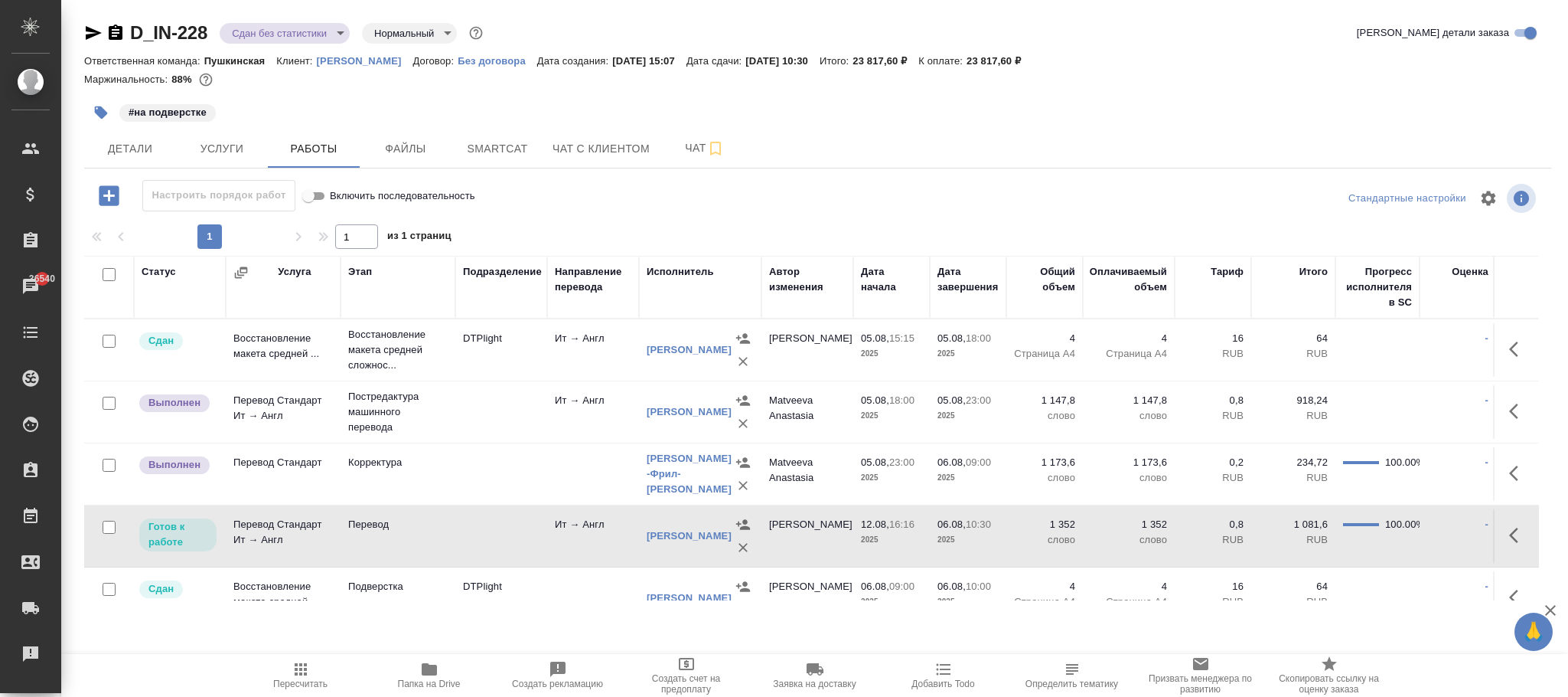
click at [676, 269] on div "Исполнитель" at bounding box center [680, 271] width 67 height 15
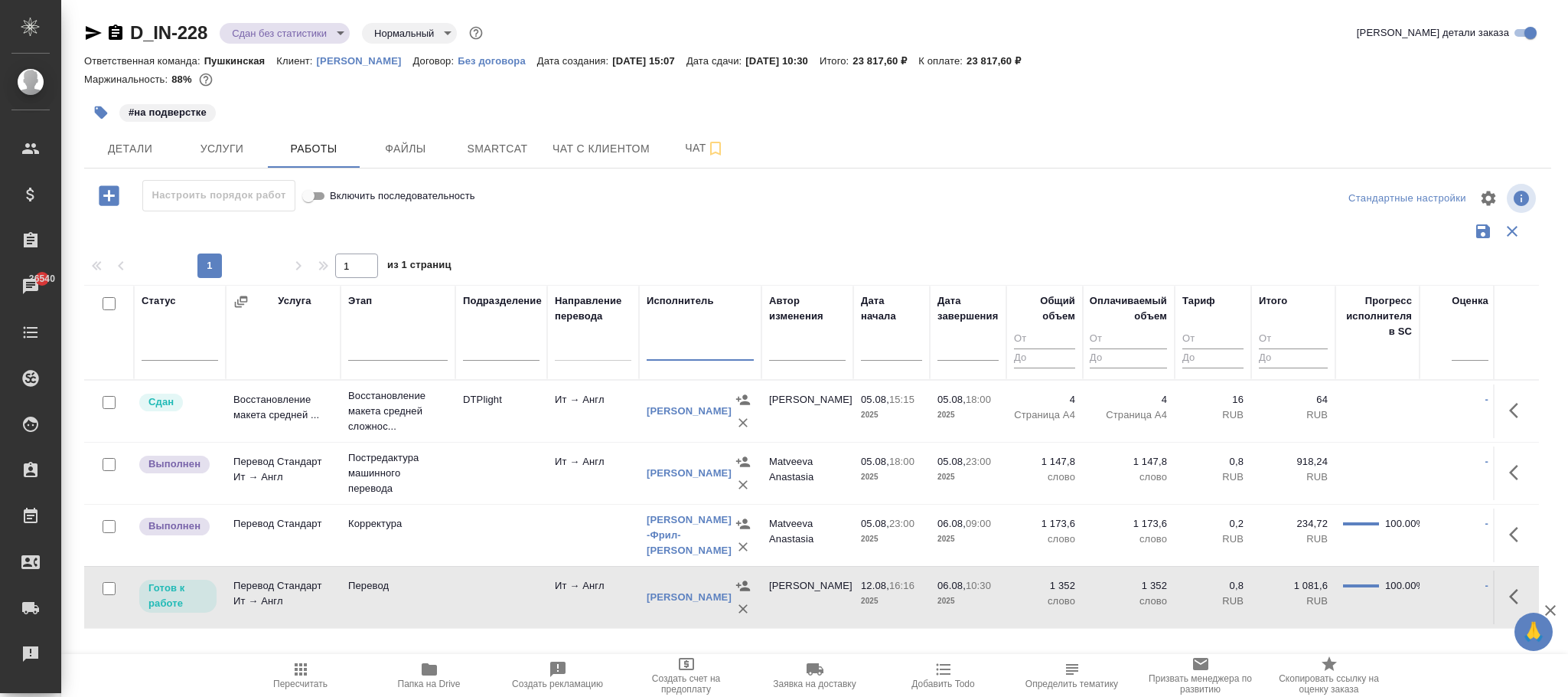
click at [676, 356] on input "text" at bounding box center [700, 350] width 107 height 19
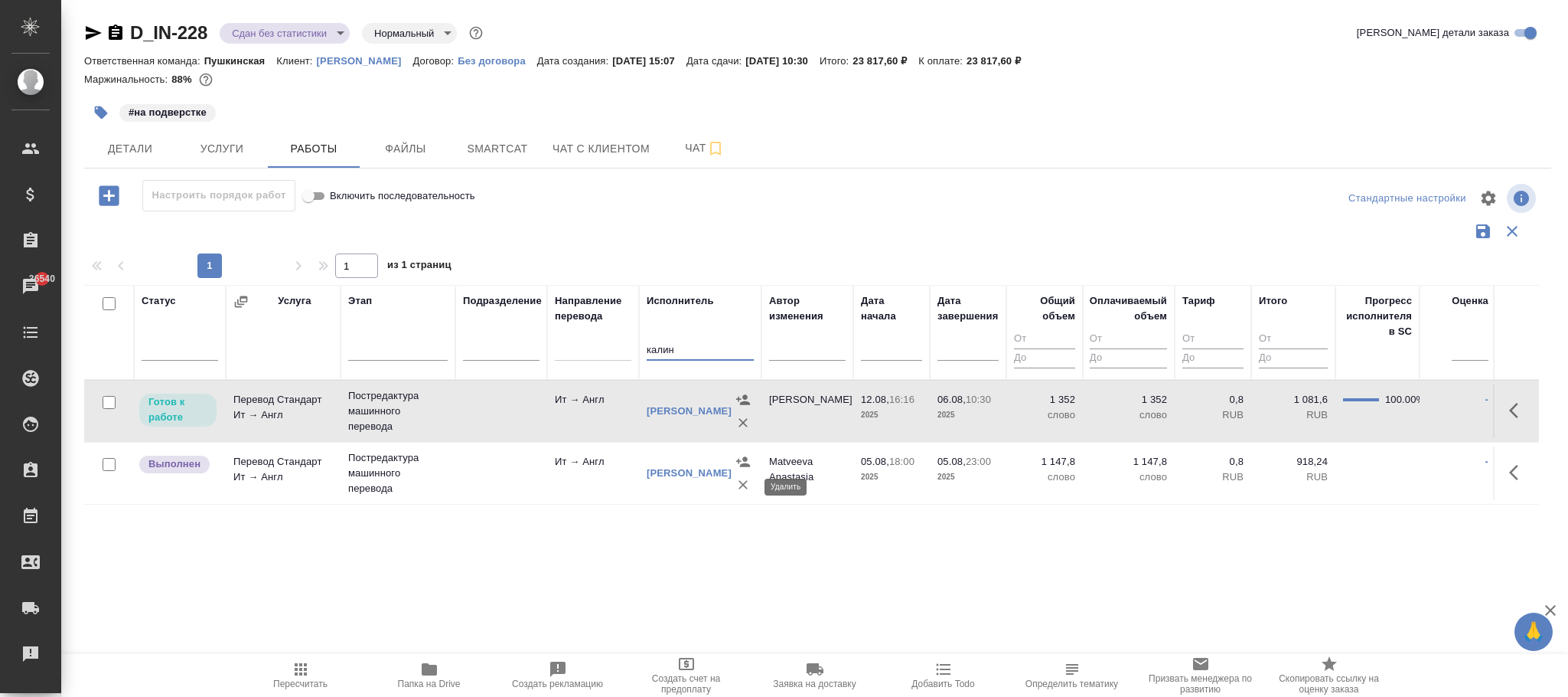
type input "калин"
click at [744, 489] on icon "button" at bounding box center [743, 485] width 9 height 9
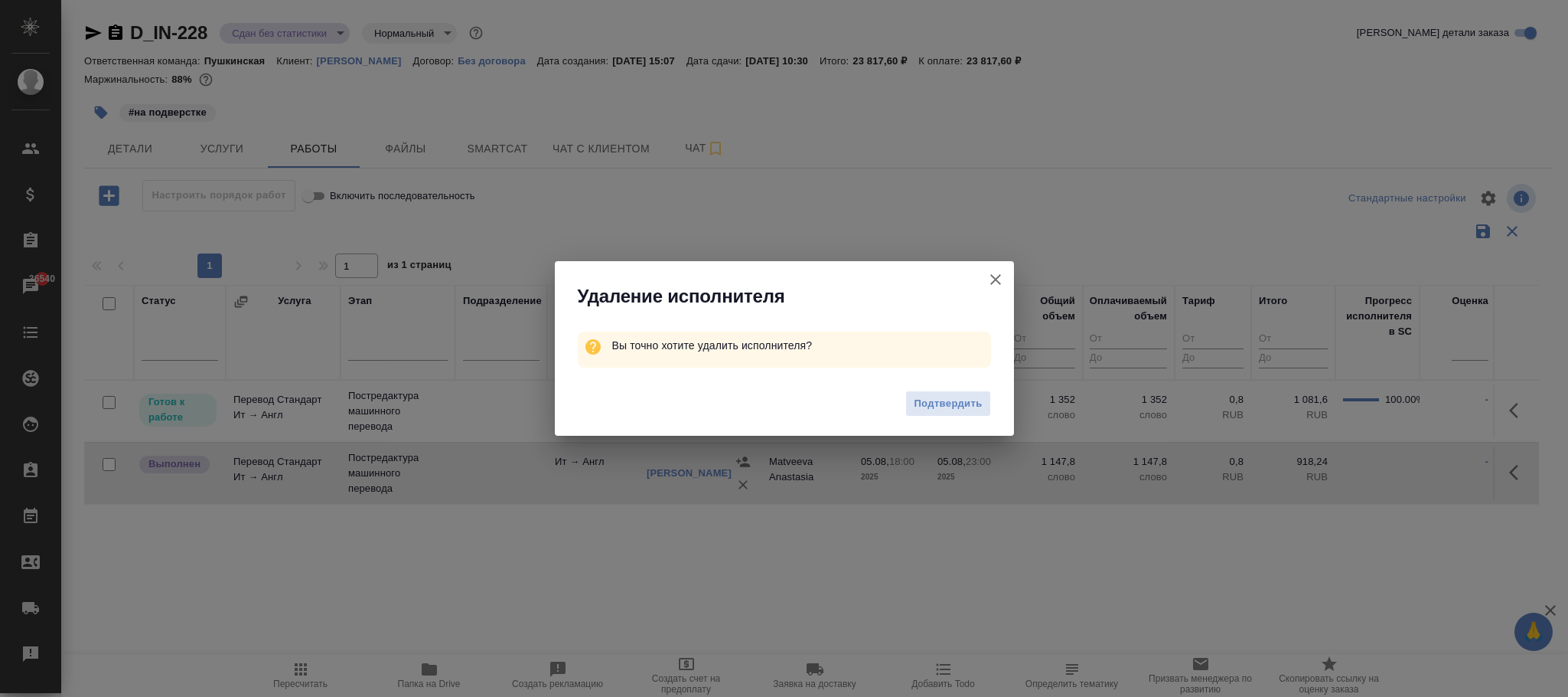
click at [966, 409] on span "Подтвердить" at bounding box center [948, 404] width 68 height 18
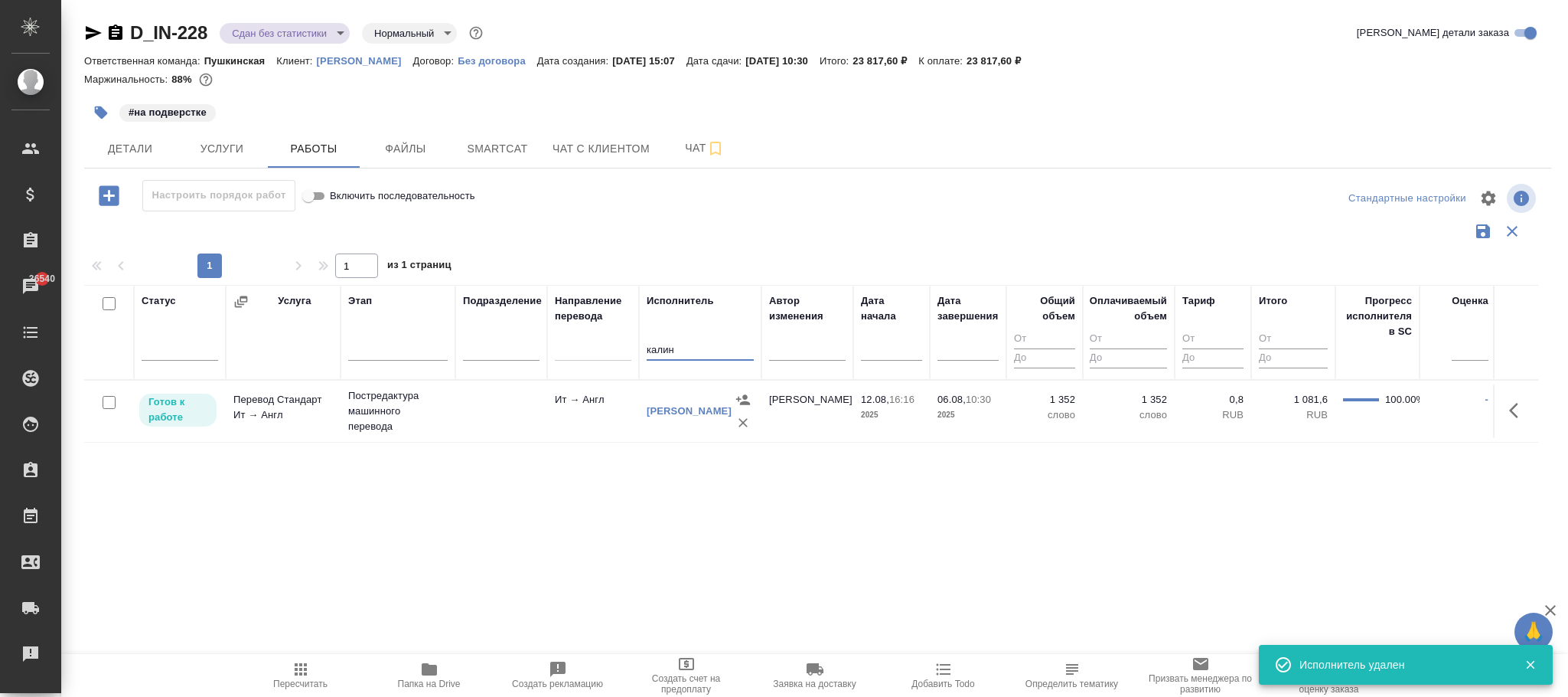
drag, startPoint x: 691, startPoint y: 354, endPoint x: 550, endPoint y: 351, distance: 141.0
click at [550, 351] on tr "Статус Услуга Этап Подразделение Направление перевода Исполнитель калин Автор и…" at bounding box center [904, 332] width 1641 height 95
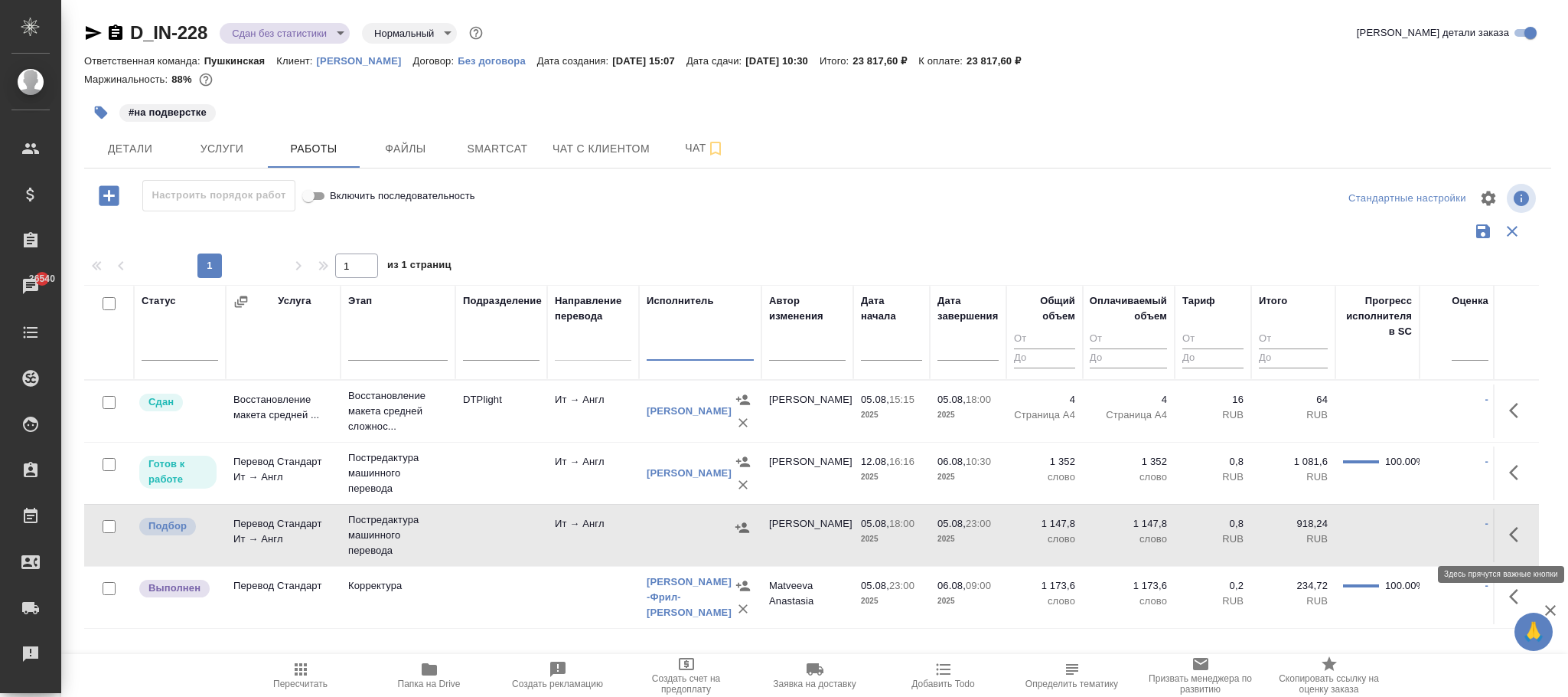
click at [1509, 531] on icon "button" at bounding box center [1518, 534] width 18 height 18
click at [1455, 533] on icon "button" at bounding box center [1460, 533] width 10 height 14
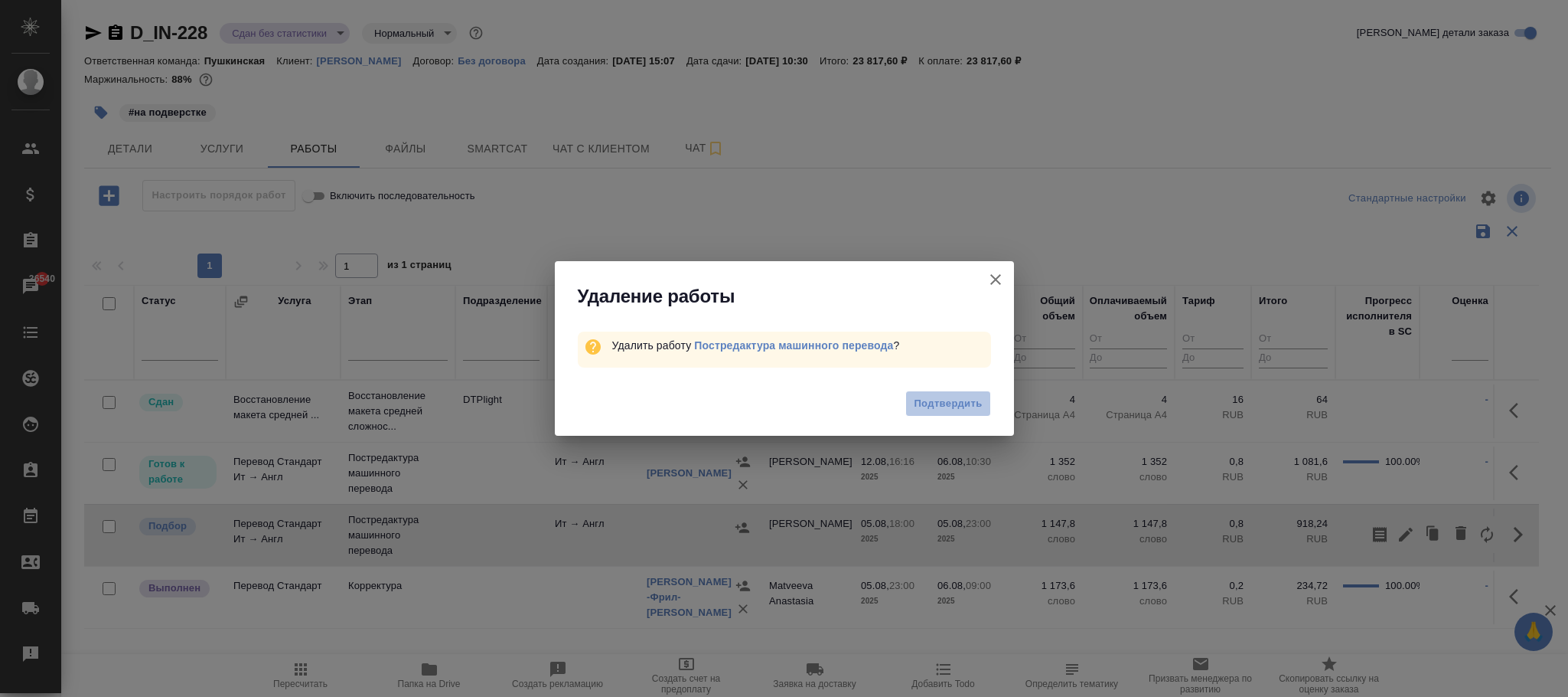
click at [972, 400] on span "Подтвердить" at bounding box center [948, 404] width 68 height 18
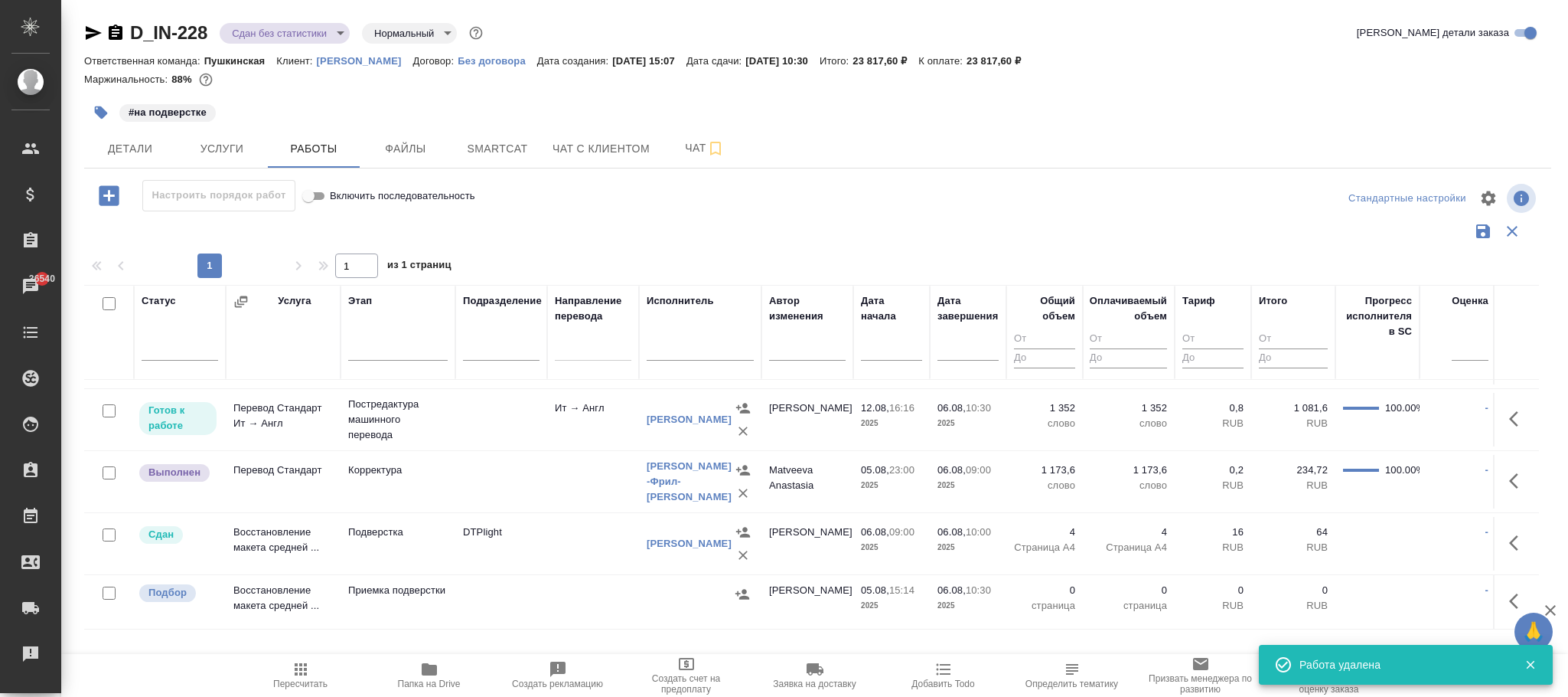
scroll to position [73, 0]
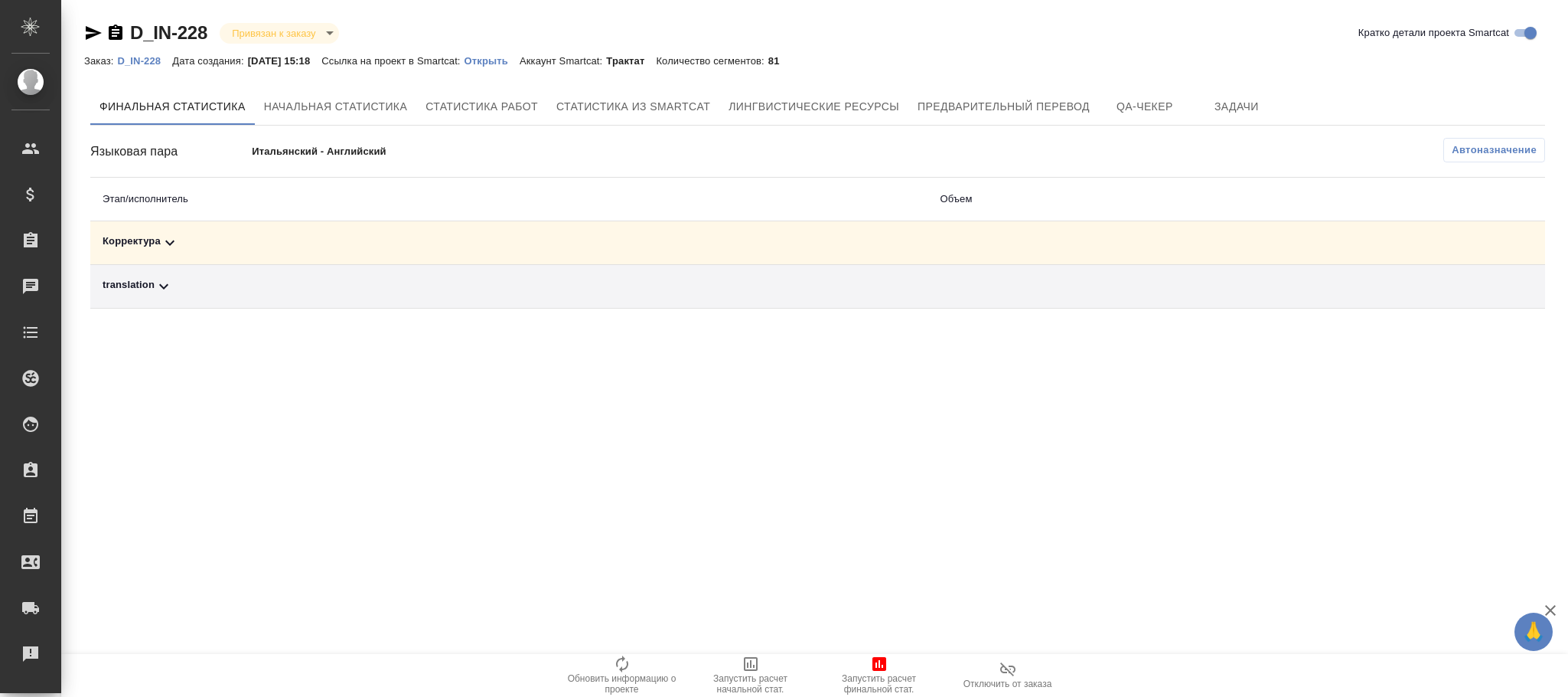
click at [1468, 156] on span "Автоназначение" at bounding box center [1494, 150] width 85 height 15
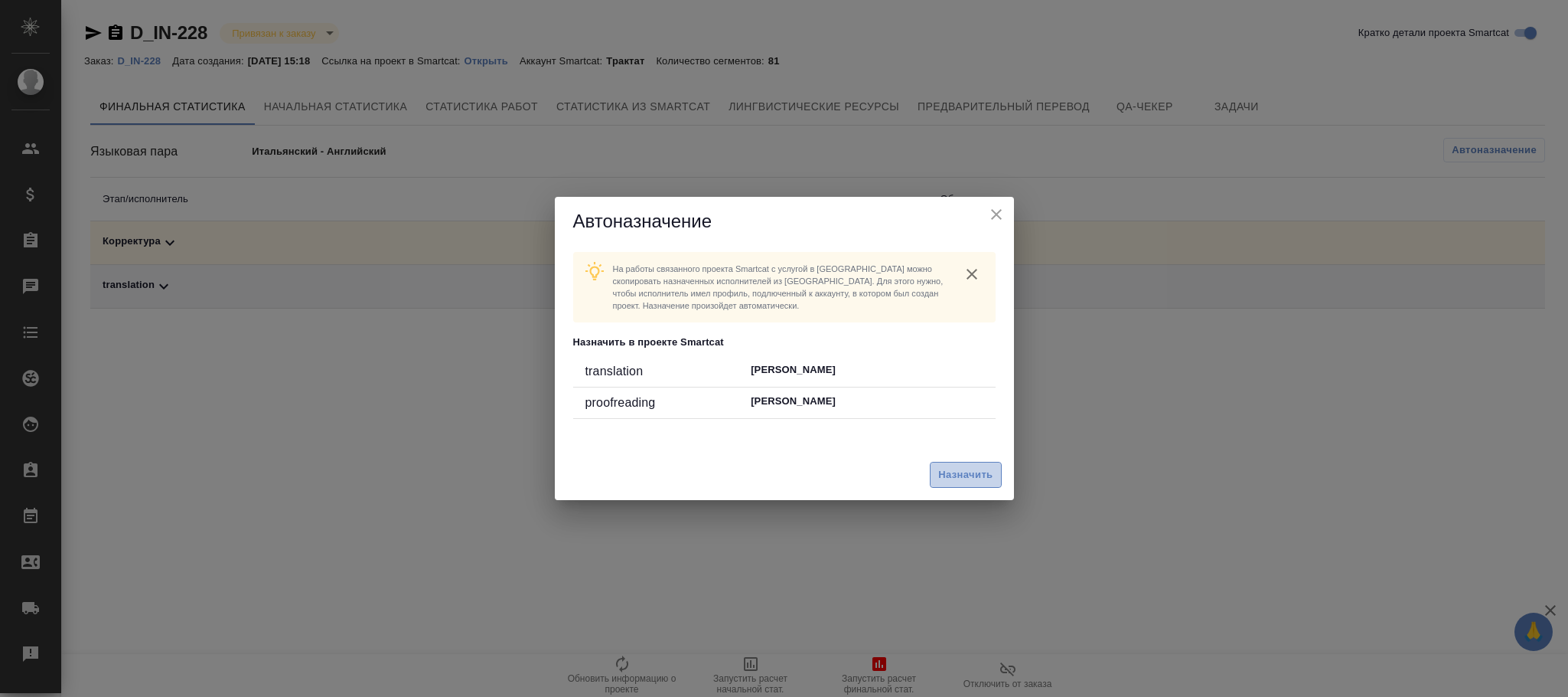
click at [967, 478] on span "Назначить" at bounding box center [965, 475] width 54 height 18
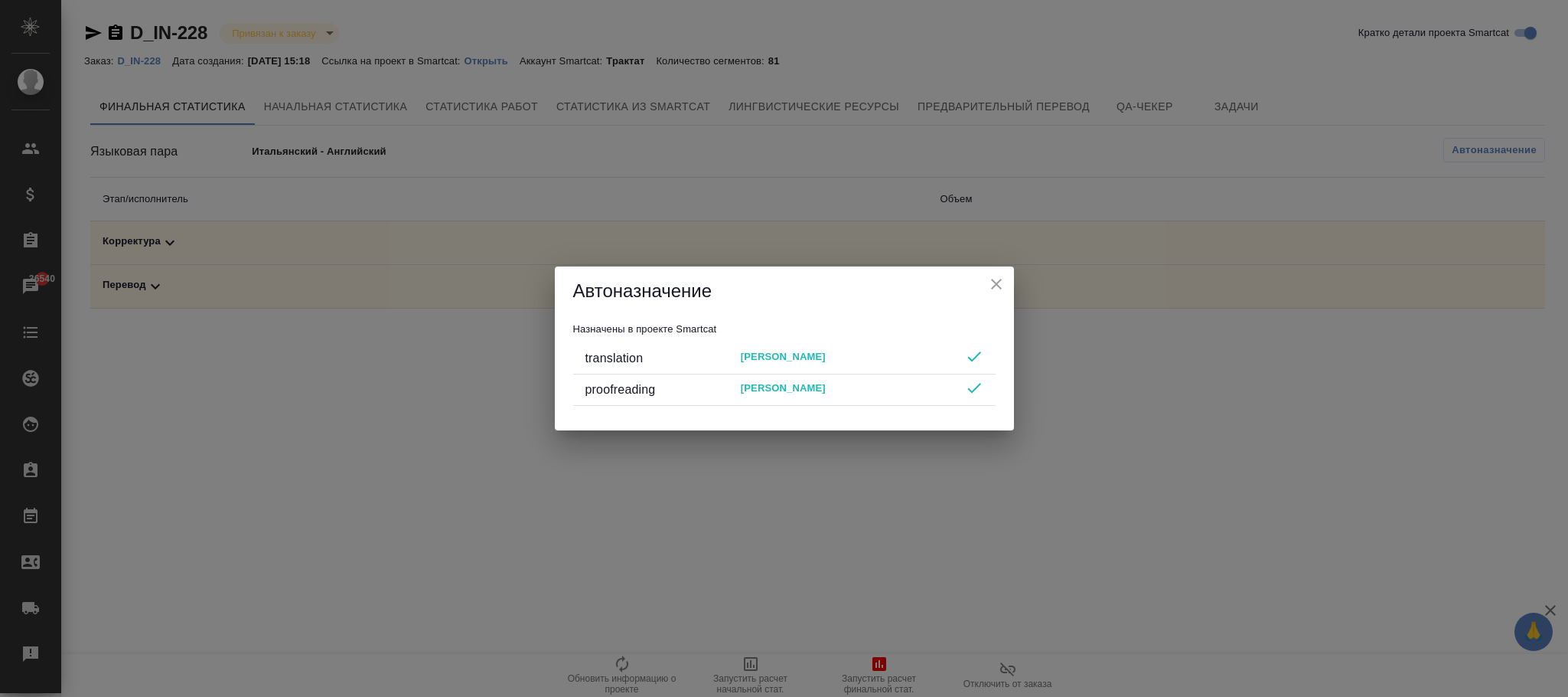
click at [999, 280] on icon "close" at bounding box center [995, 284] width 10 height 10
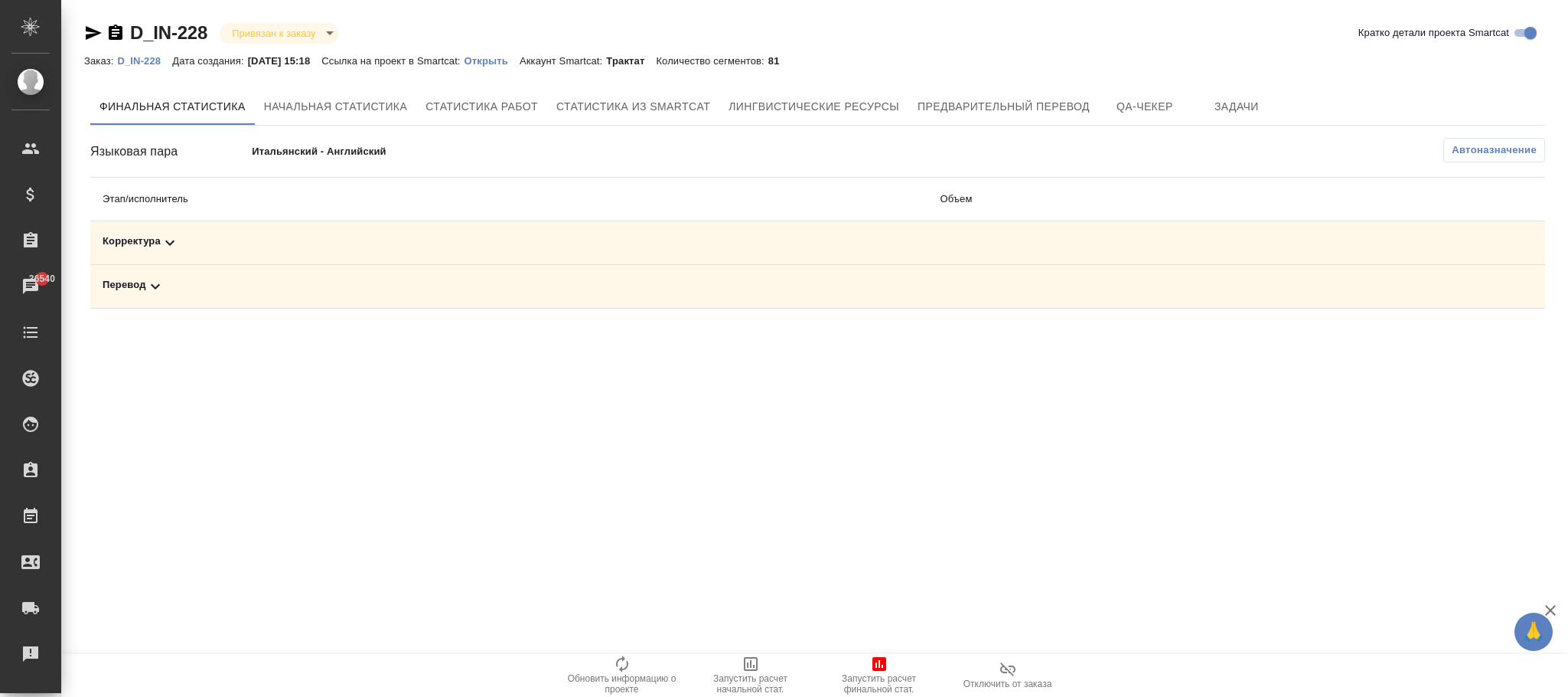
click at [186, 244] on div "Корректура" at bounding box center [508, 242] width 812 height 18
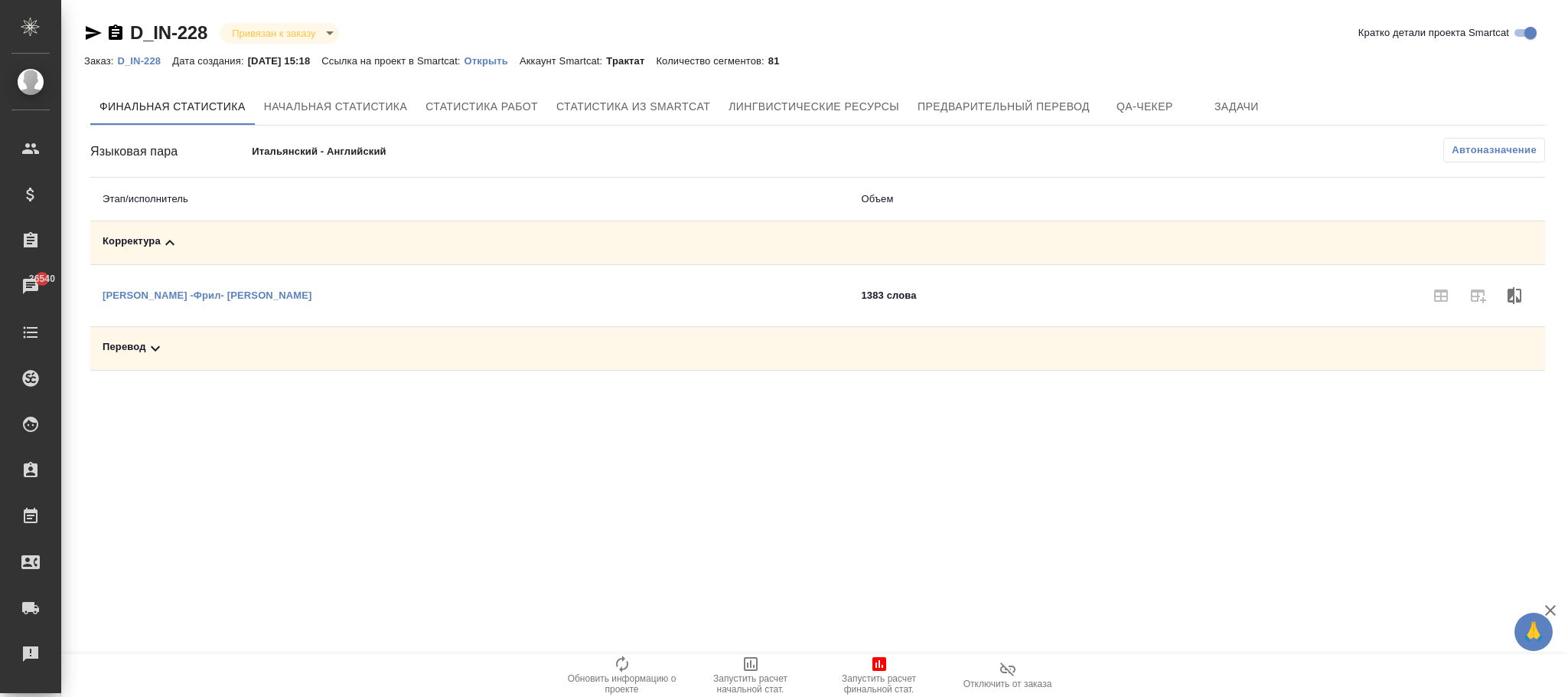
click at [154, 350] on icon at bounding box center [155, 349] width 9 height 6
click at [1483, 153] on span "Автоназначение" at bounding box center [1494, 150] width 85 height 15
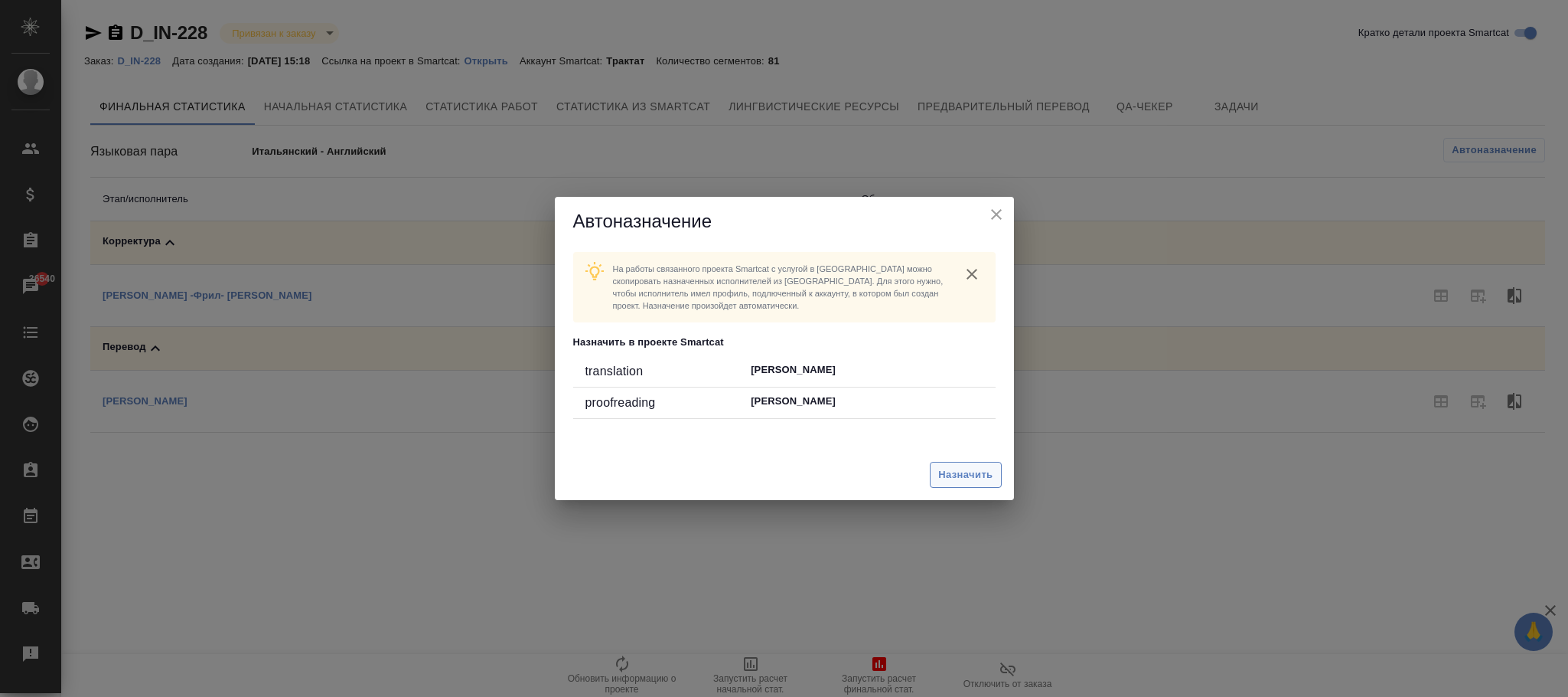
click at [959, 478] on span "Назначить" at bounding box center [965, 475] width 54 height 18
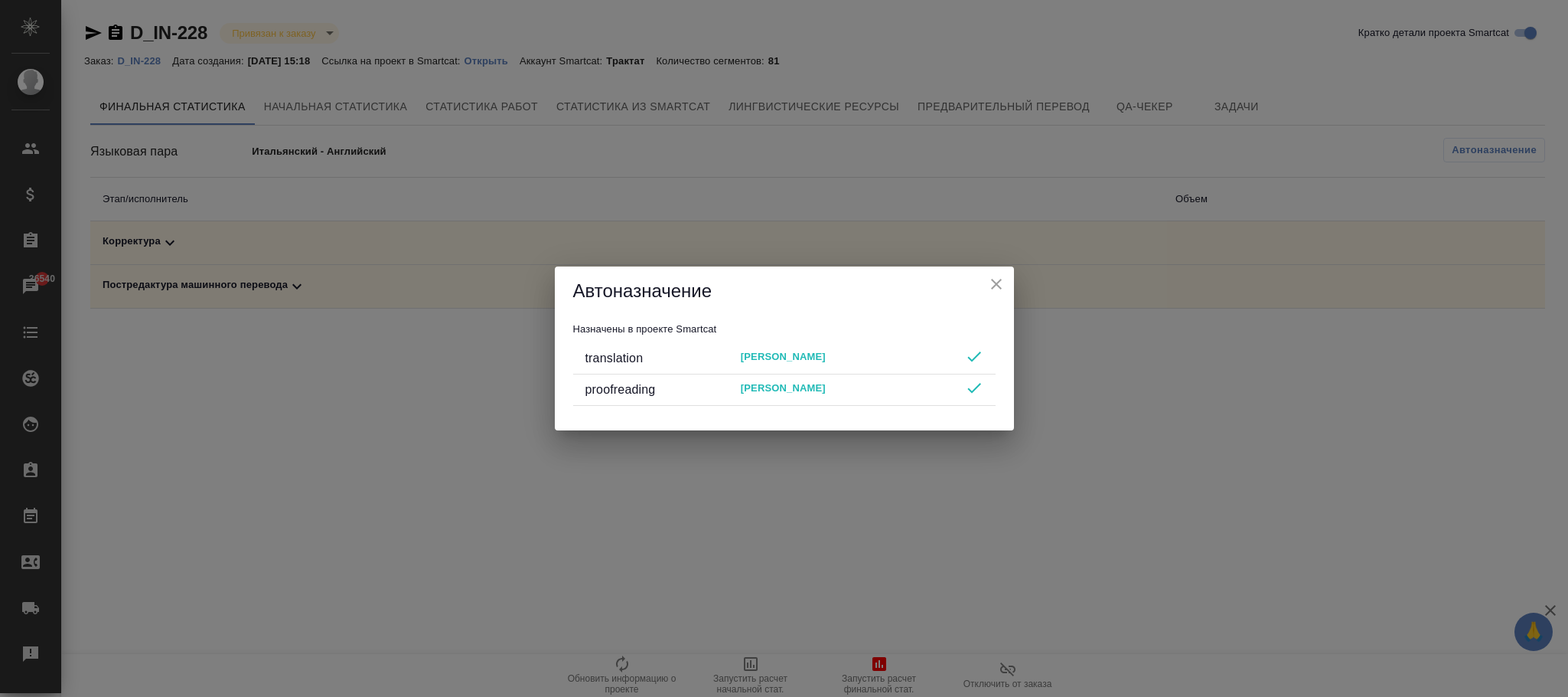
click at [997, 280] on icon "close" at bounding box center [995, 284] width 18 height 18
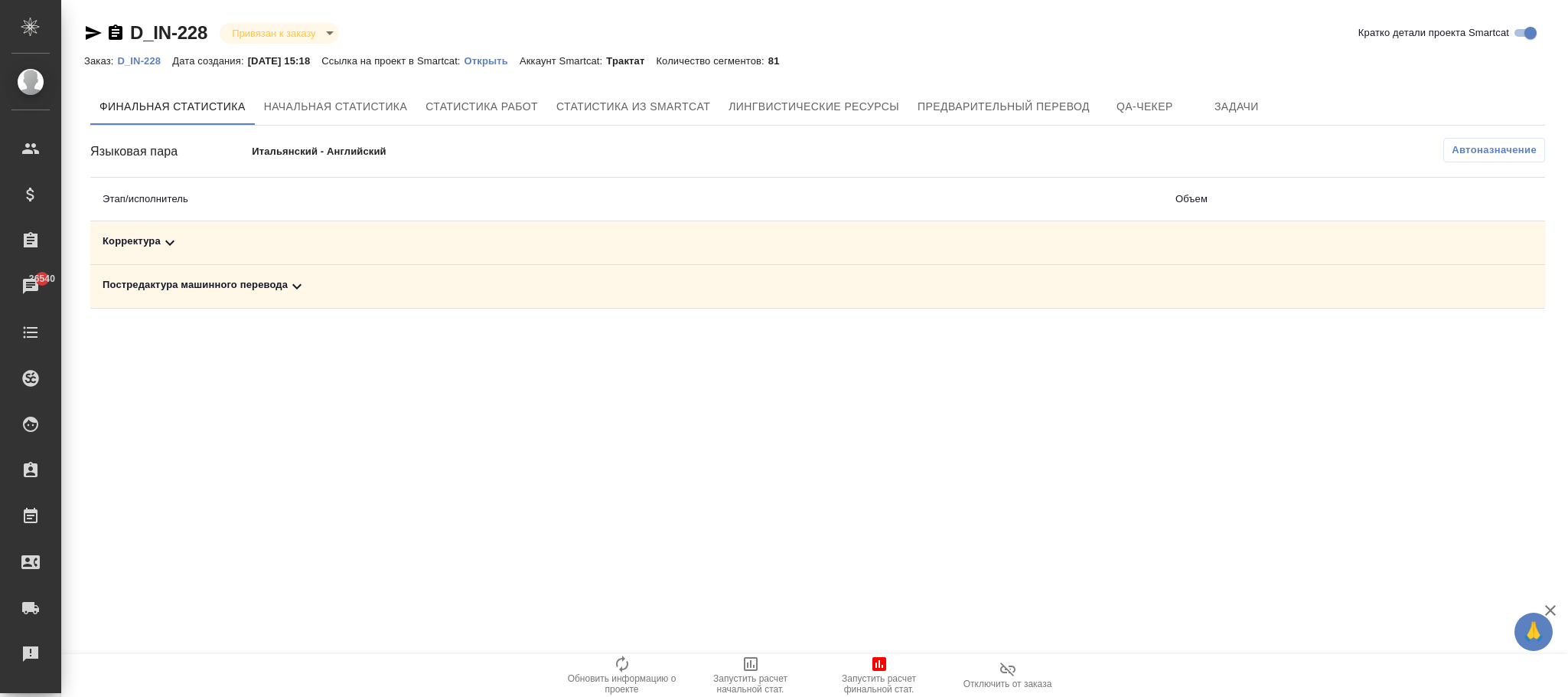
click at [271, 285] on div "Постредактура машинного перевода" at bounding box center [627, 285] width 1048 height 18
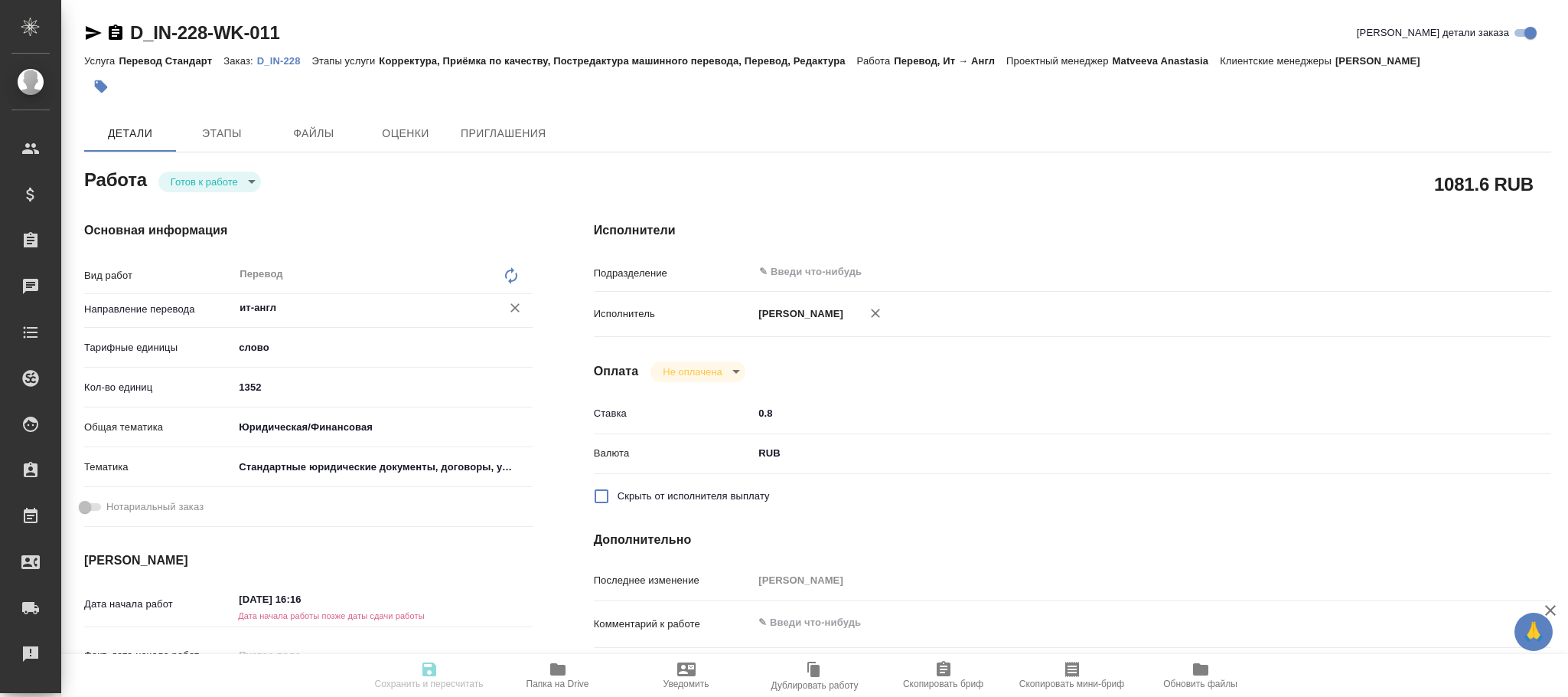
type textarea "x"
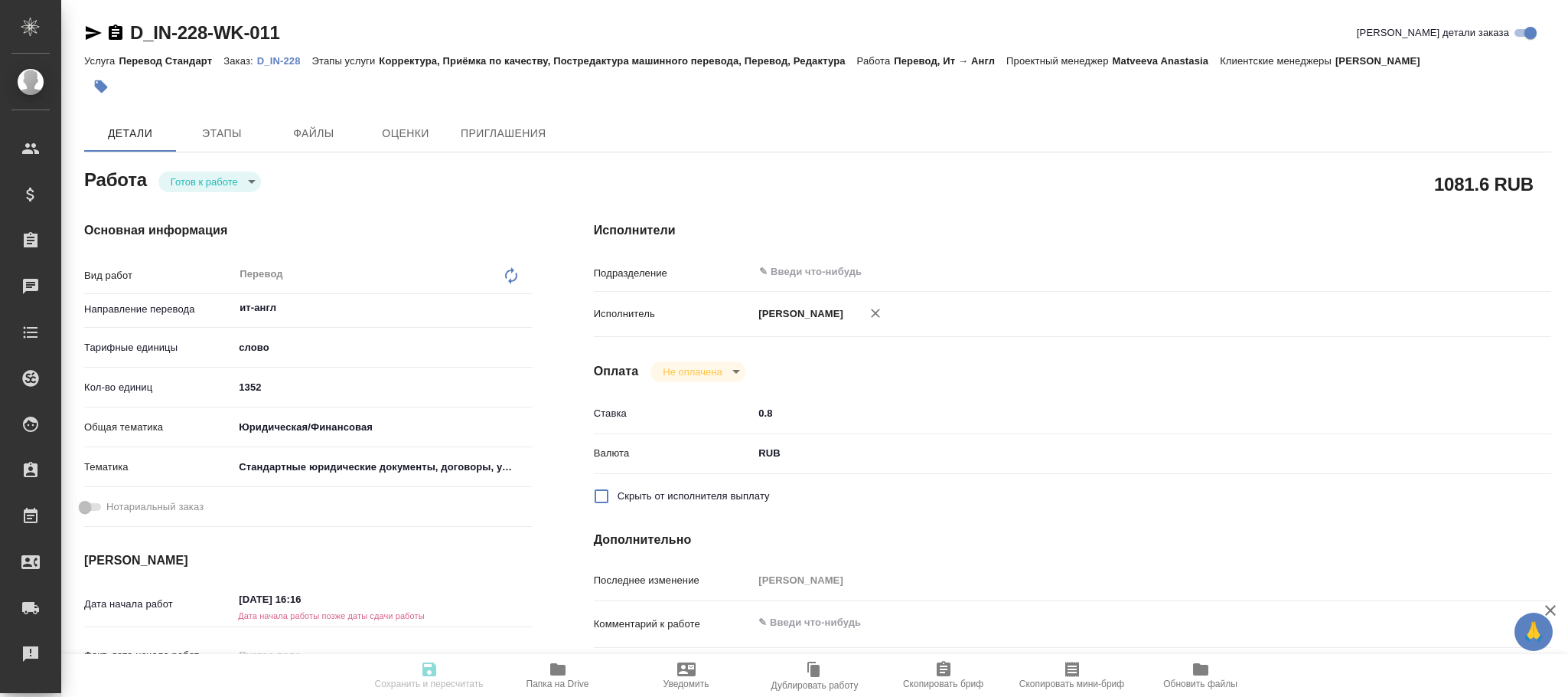
type textarea "x"
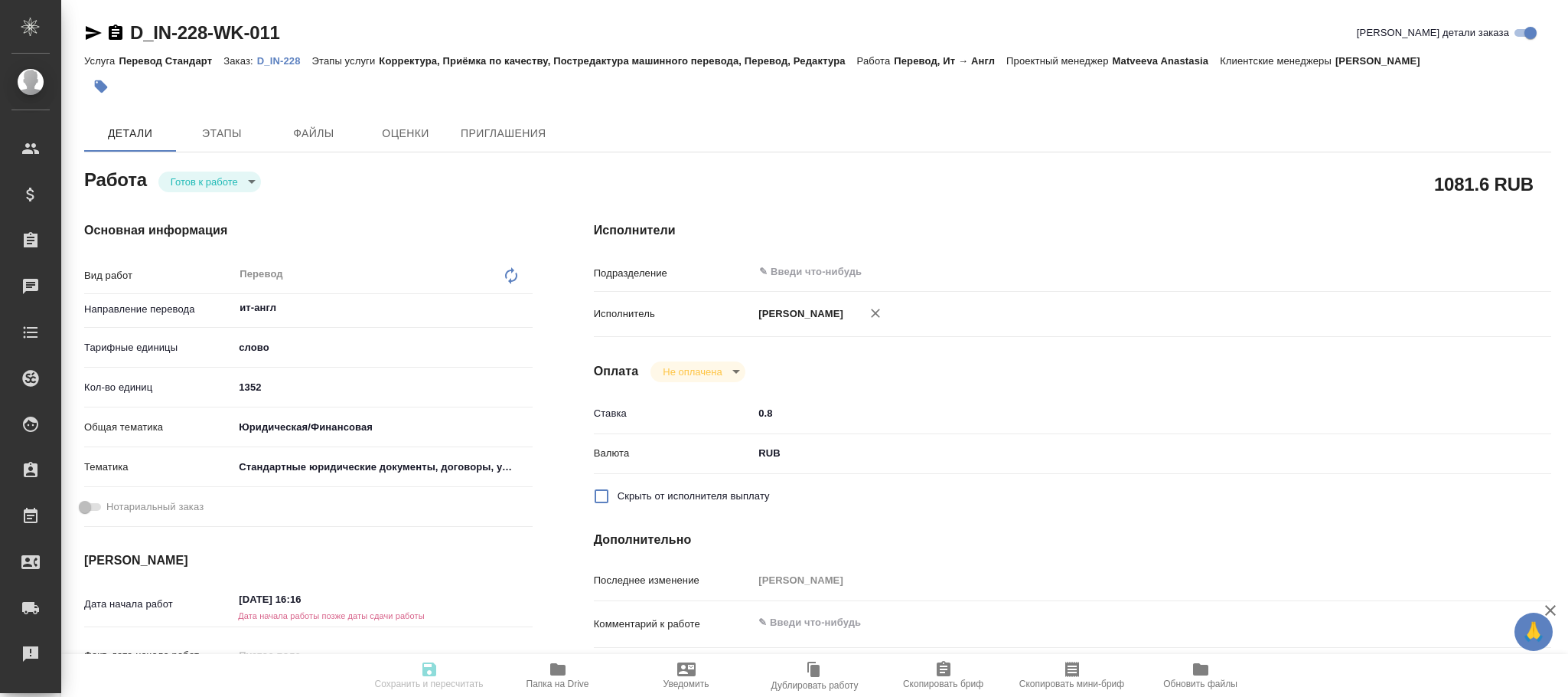
click at [502, 268] on icon at bounding box center [511, 275] width 18 height 18
type textarea "x"
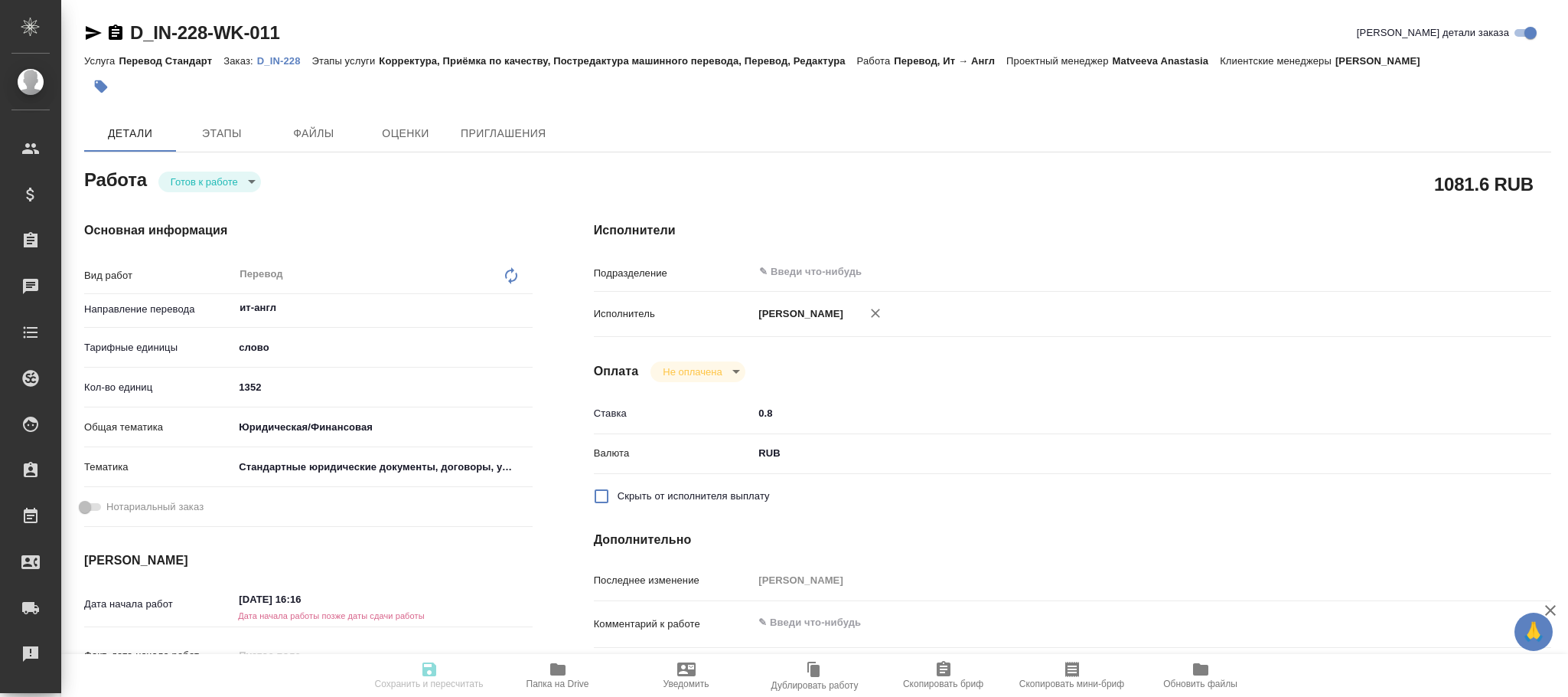
type textarea "x"
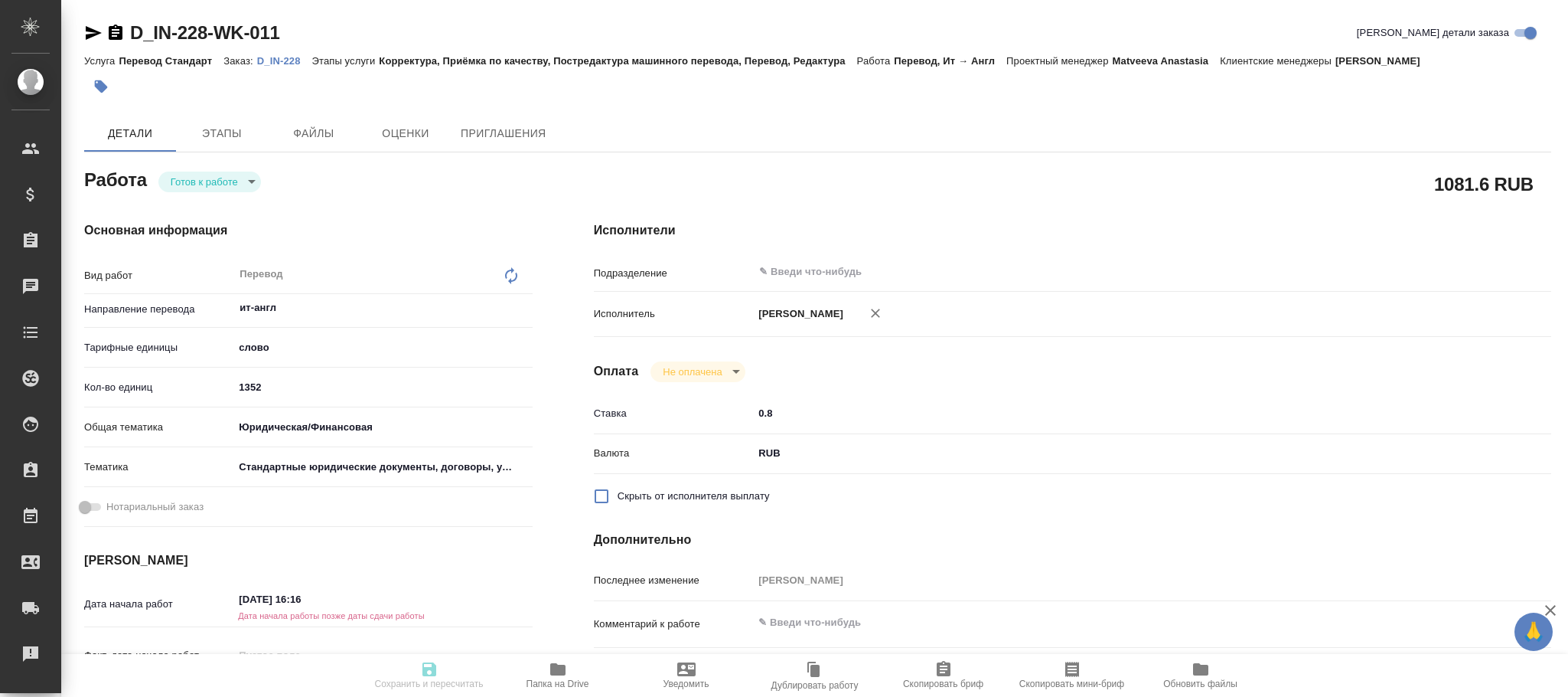
type textarea "x"
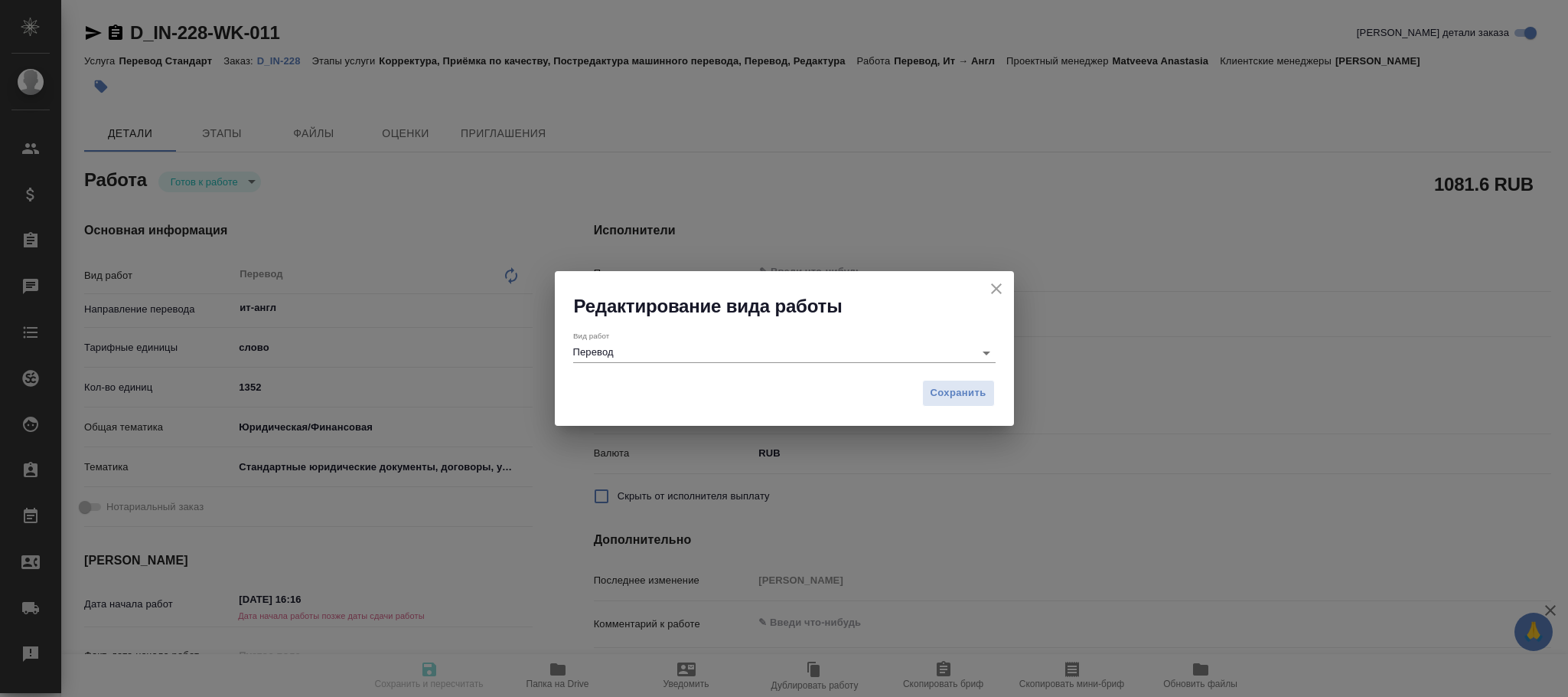
click at [648, 347] on input "Перевод" at bounding box center [770, 352] width 393 height 18
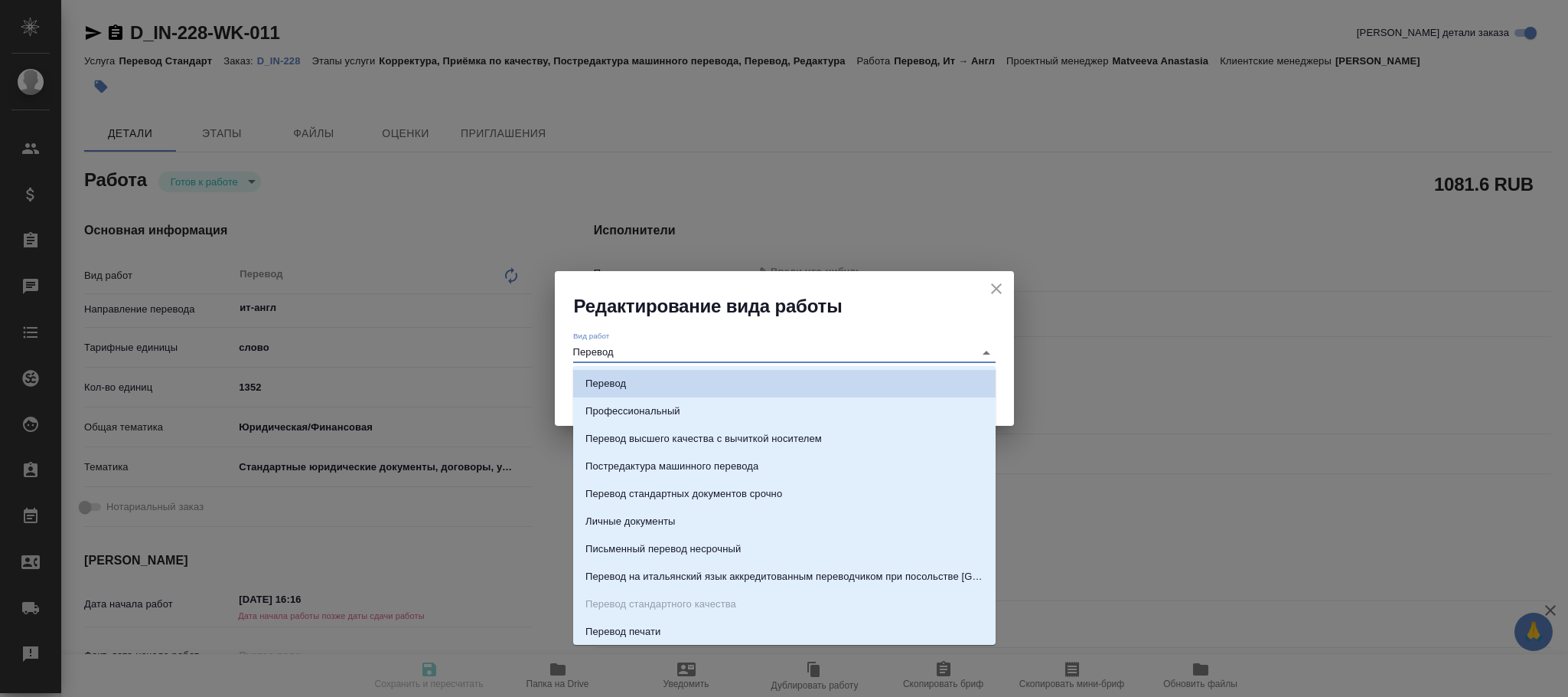
type textarea "x"
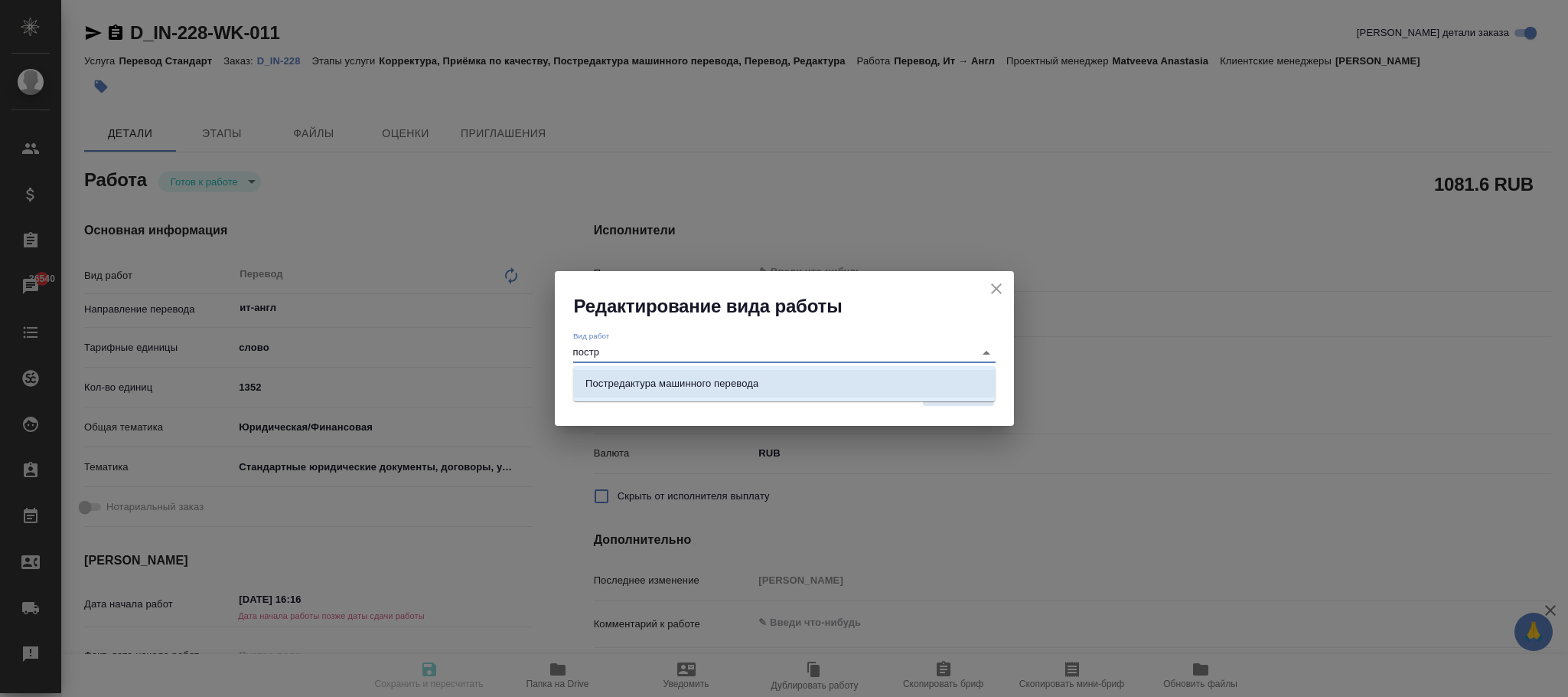
click at [659, 381] on p "Постредактура машинного перевода" at bounding box center [671, 383] width 173 height 15
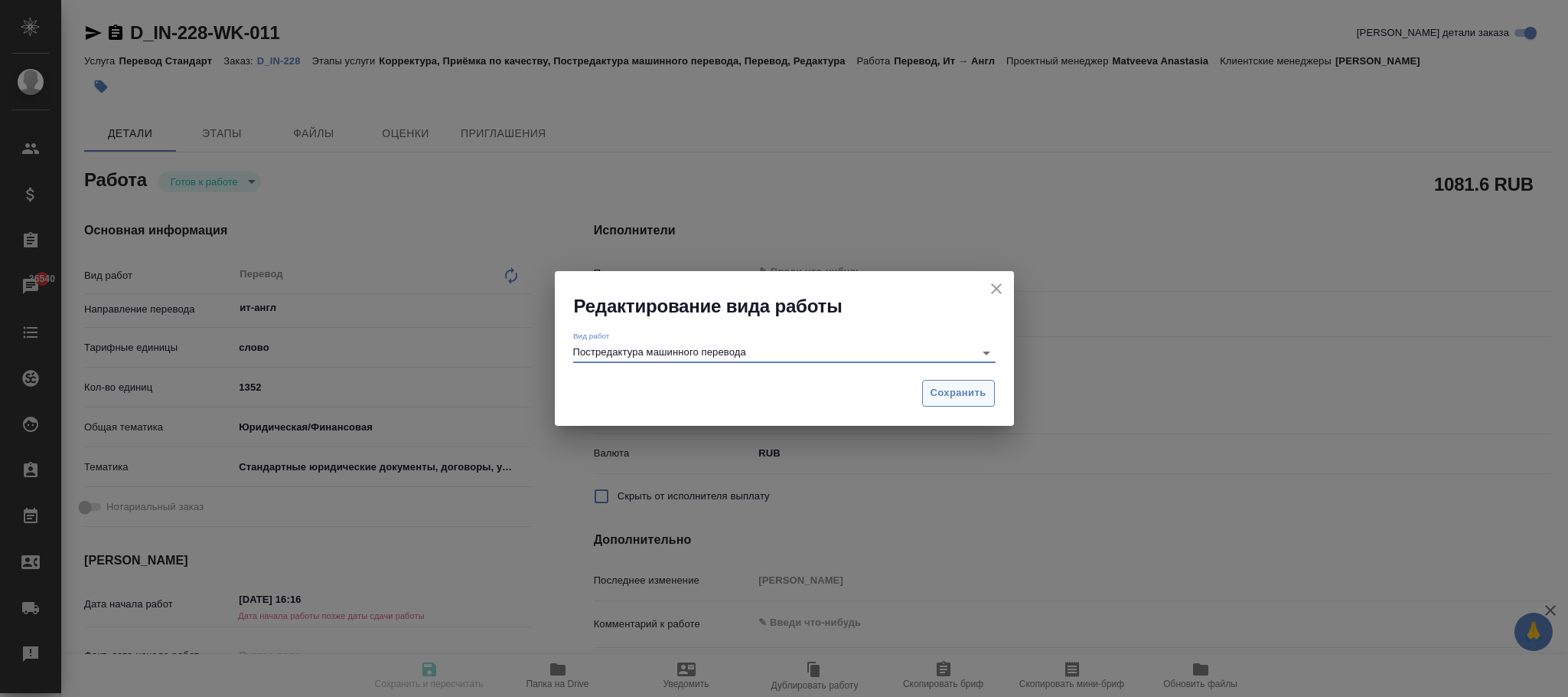
type input "Постредактура машинного перевода"
click at [969, 393] on span "Сохранить" at bounding box center [958, 393] width 56 height 18
type textarea "x"
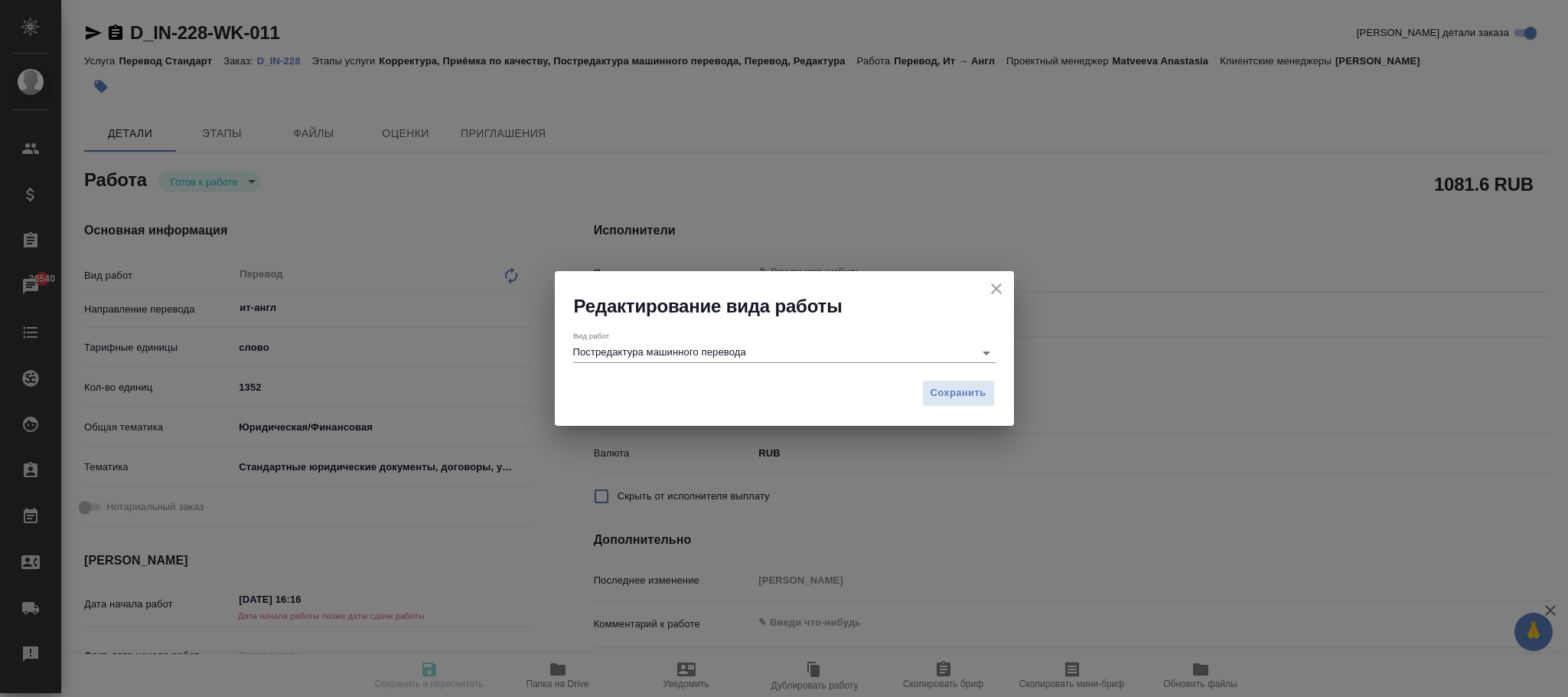
type textarea "x"
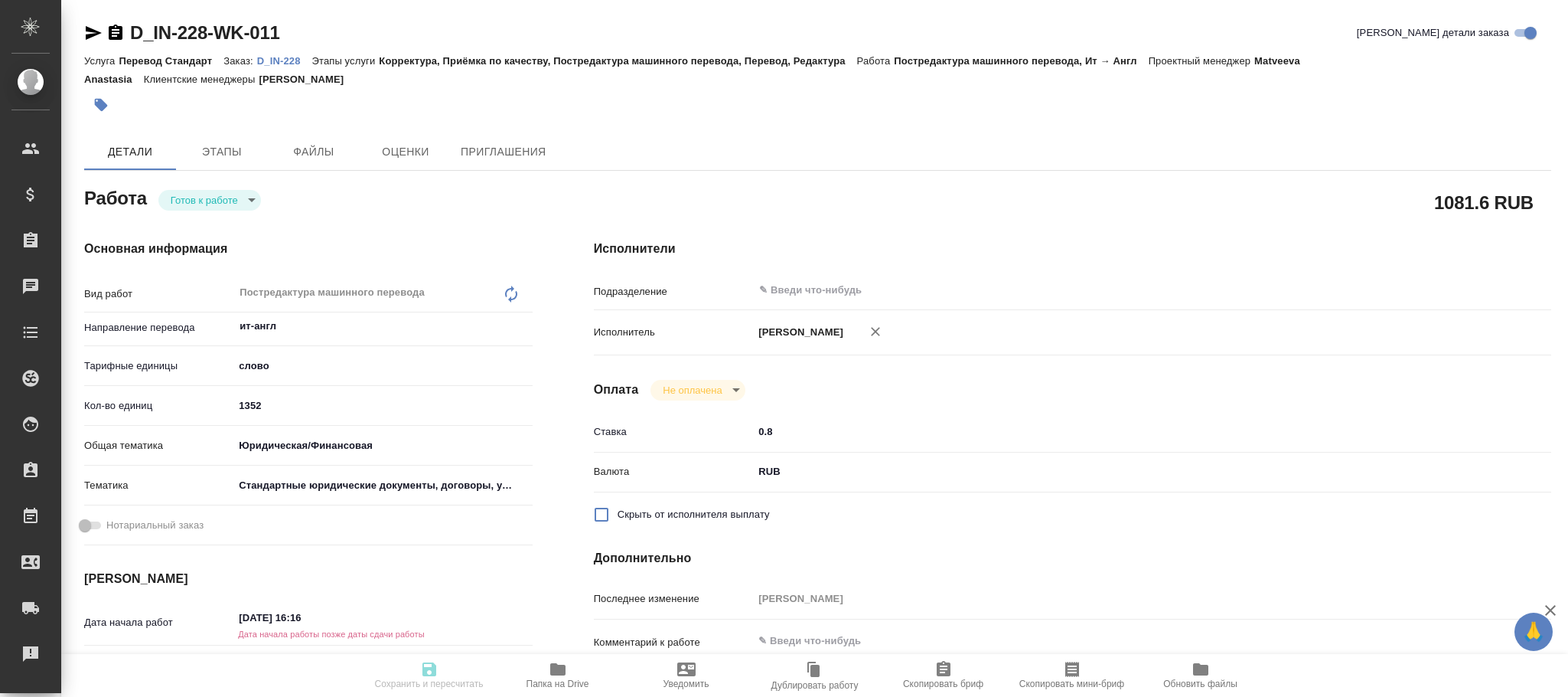
type textarea "x"
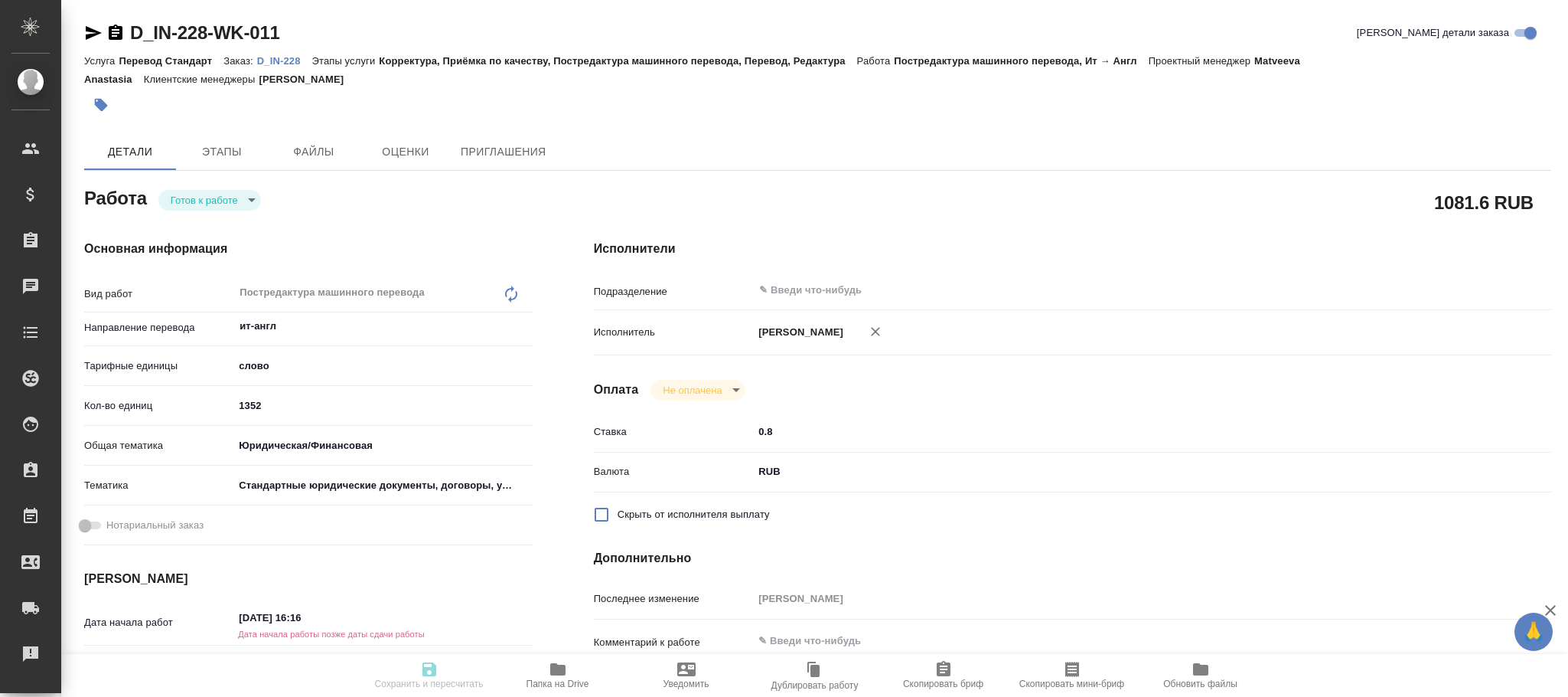
type textarea "x"
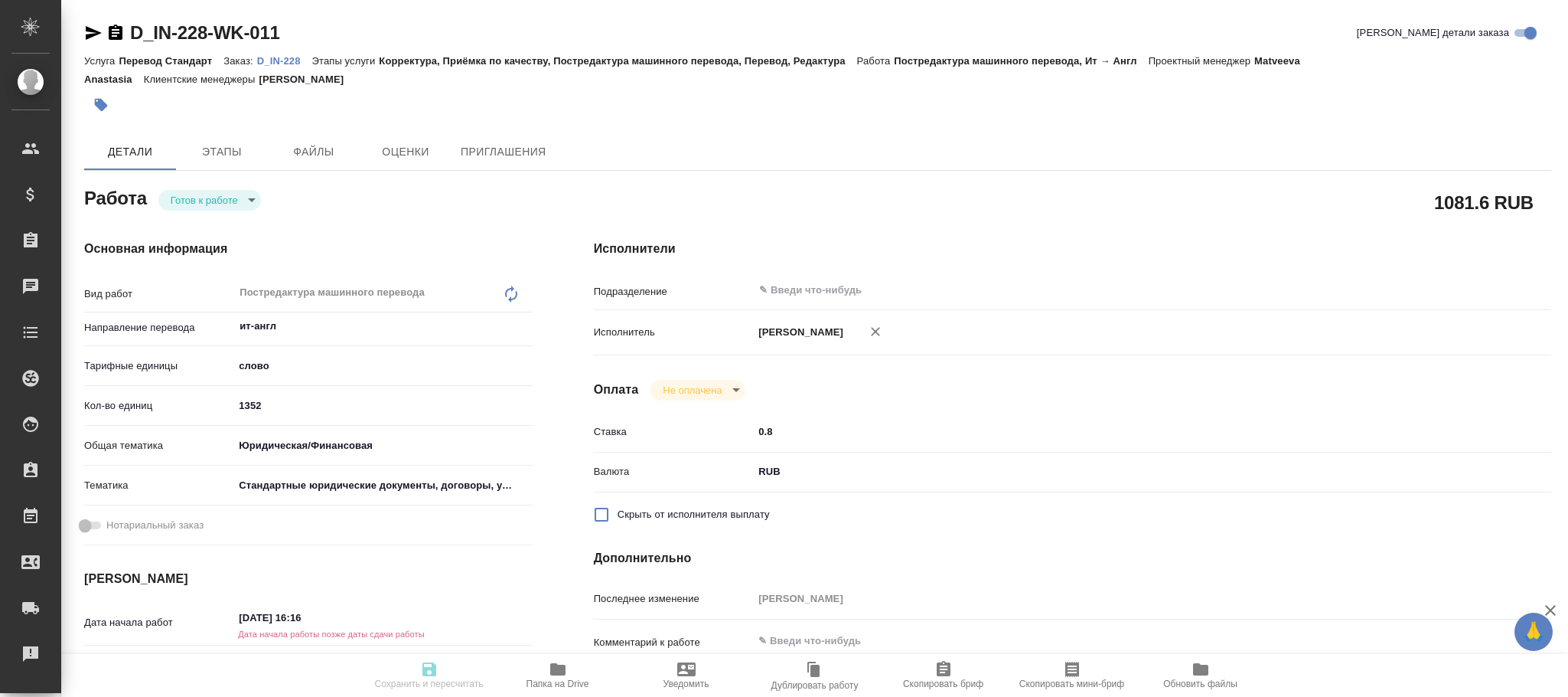
type textarea "x"
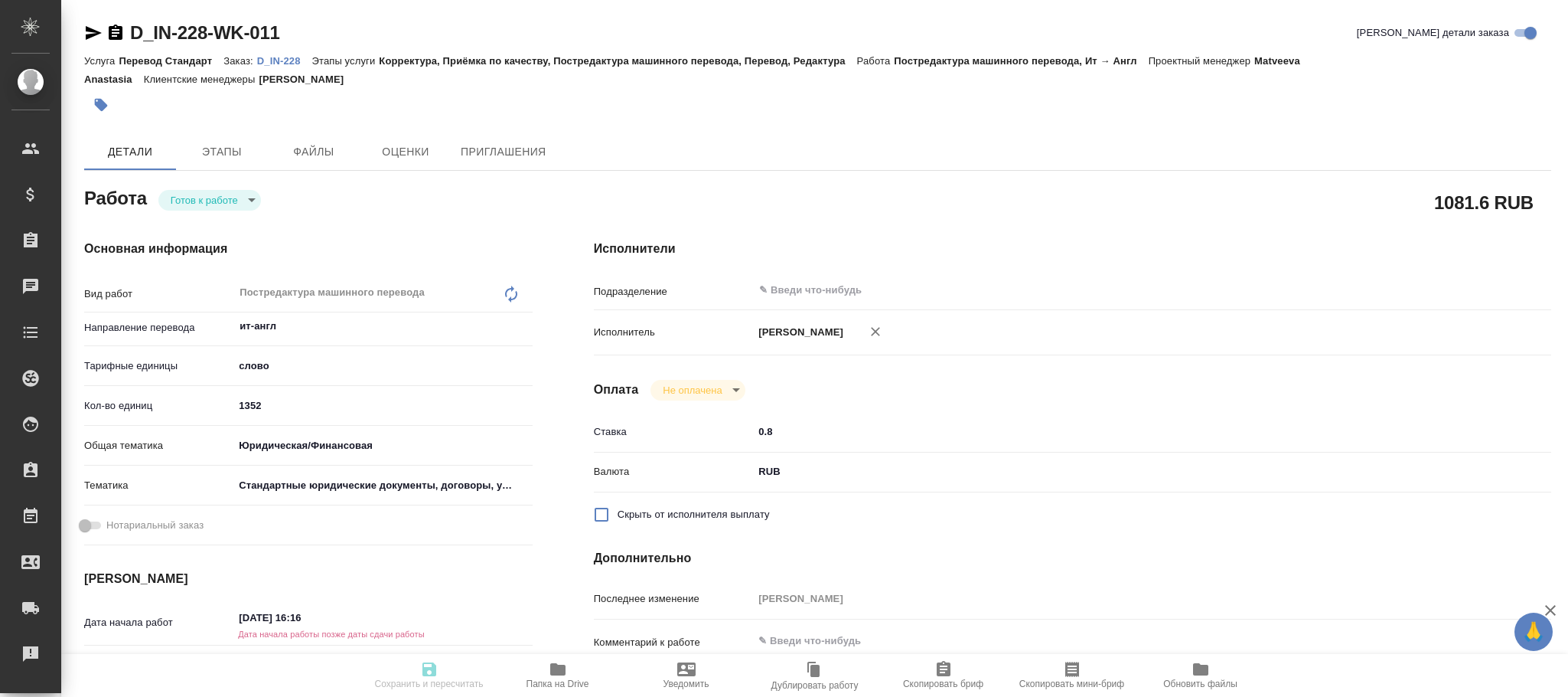
type textarea "x"
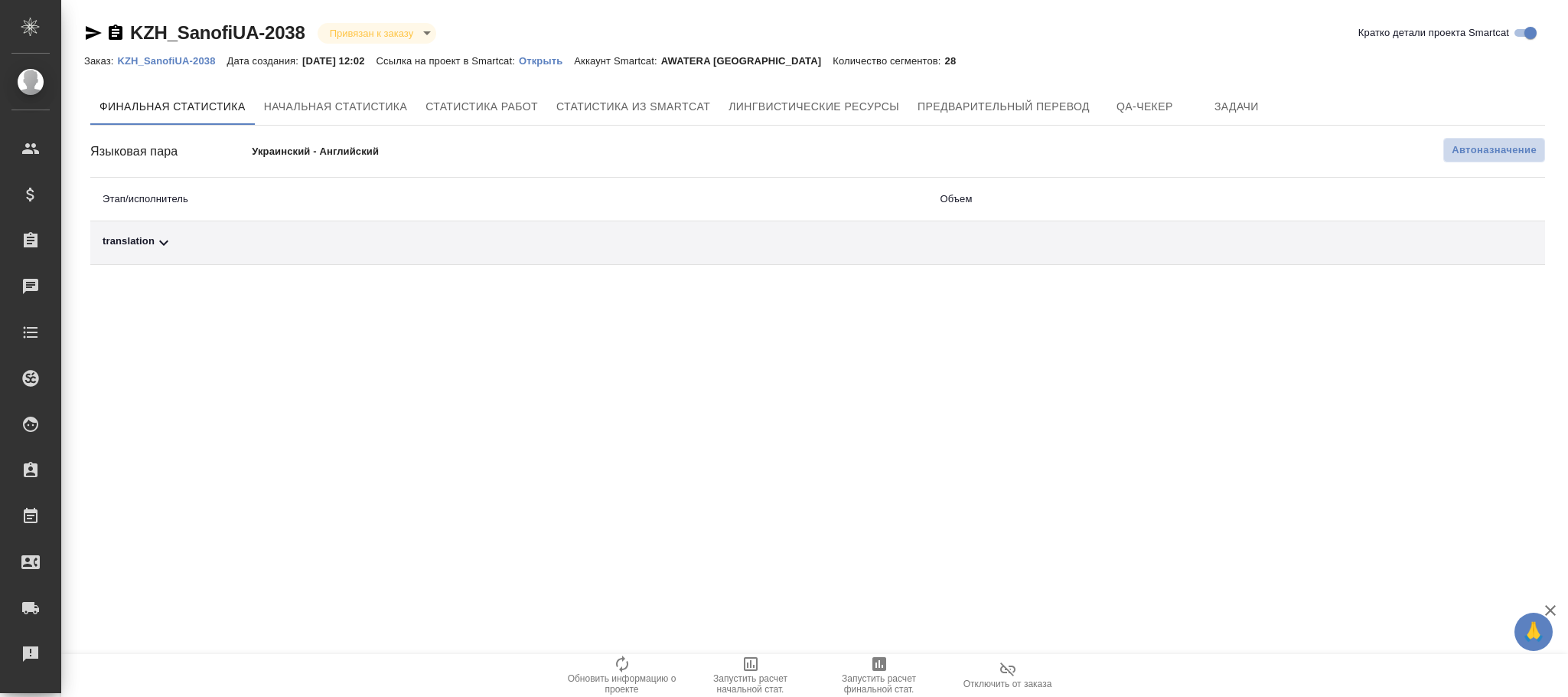
click at [1487, 161] on button "Автоназначение" at bounding box center [1493, 150] width 101 height 25
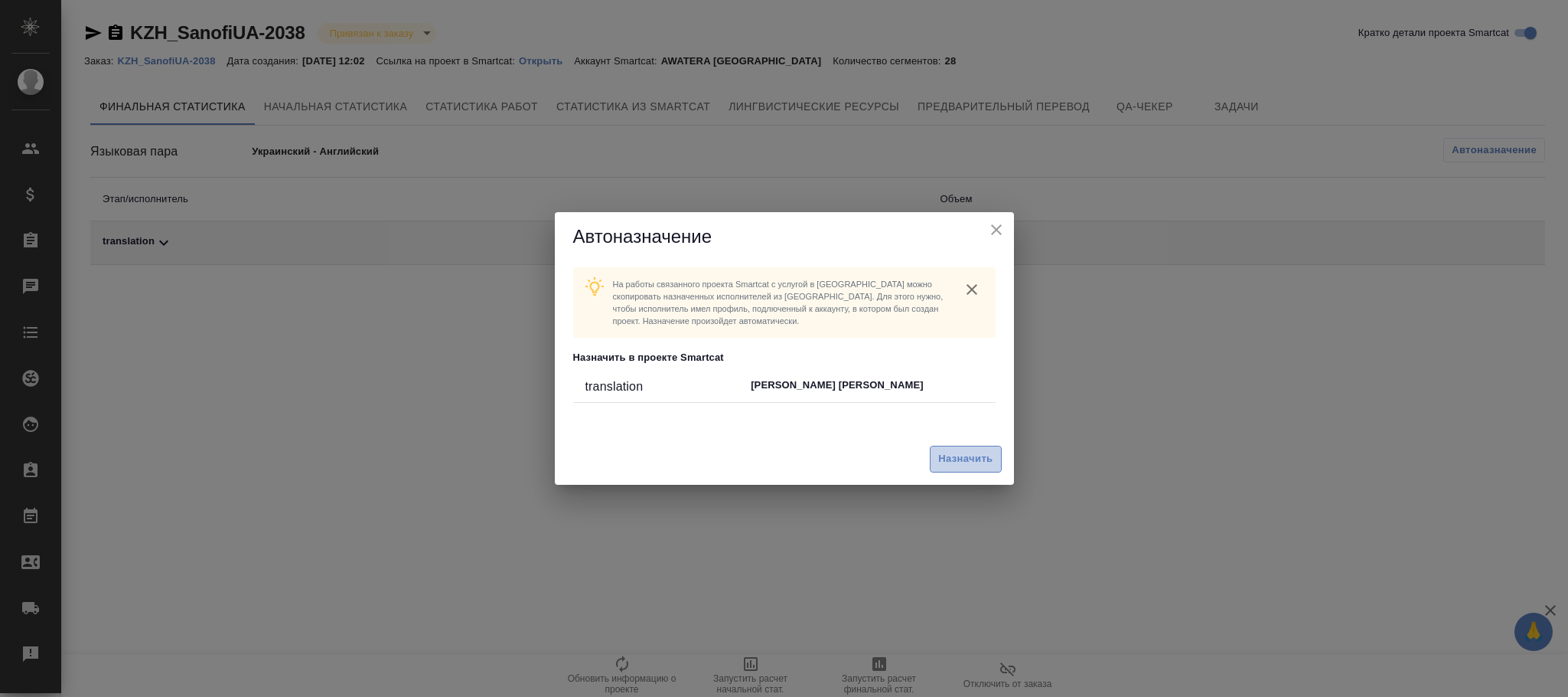
drag, startPoint x: 971, startPoint y: 469, endPoint x: 975, endPoint y: 462, distance: 8.1
click at [975, 462] on button "Назначить" at bounding box center [965, 459] width 71 height 27
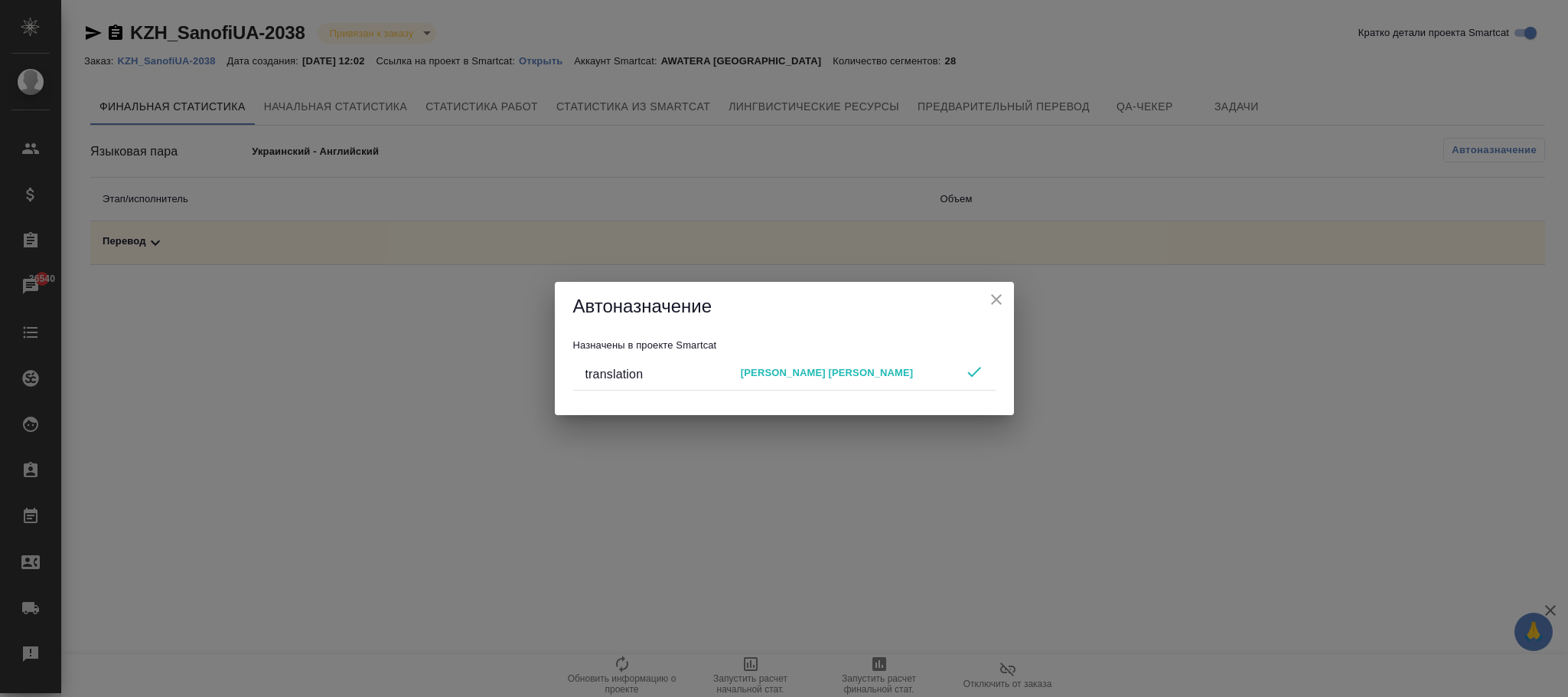
click at [1008, 299] on div "Автоназначение" at bounding box center [784, 306] width 459 height 49
click at [999, 302] on icon "close" at bounding box center [995, 299] width 18 height 18
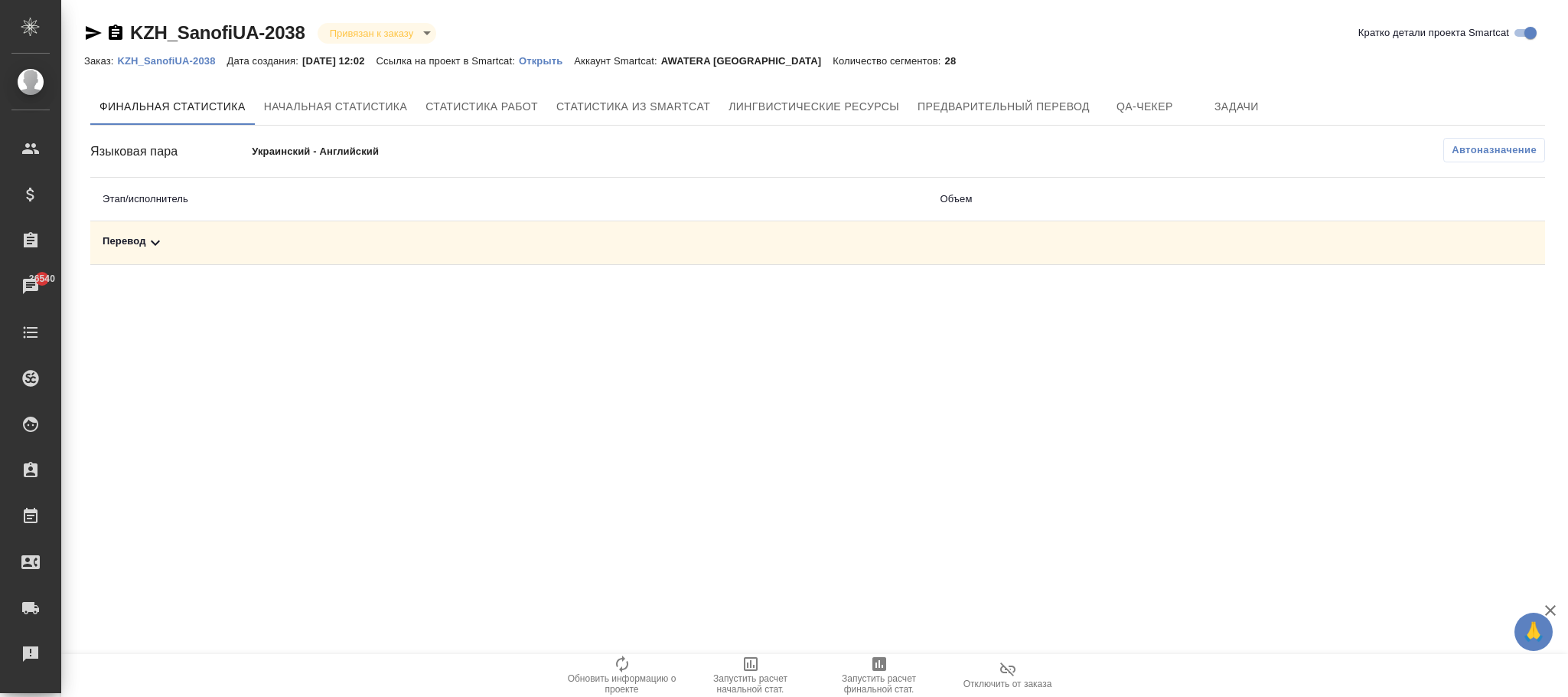
click at [208, 61] on p "KZH_SanofiUA-2038" at bounding box center [171, 61] width 109 height 11
click at [1482, 143] on span "Автоназначение" at bounding box center [1494, 150] width 85 height 15
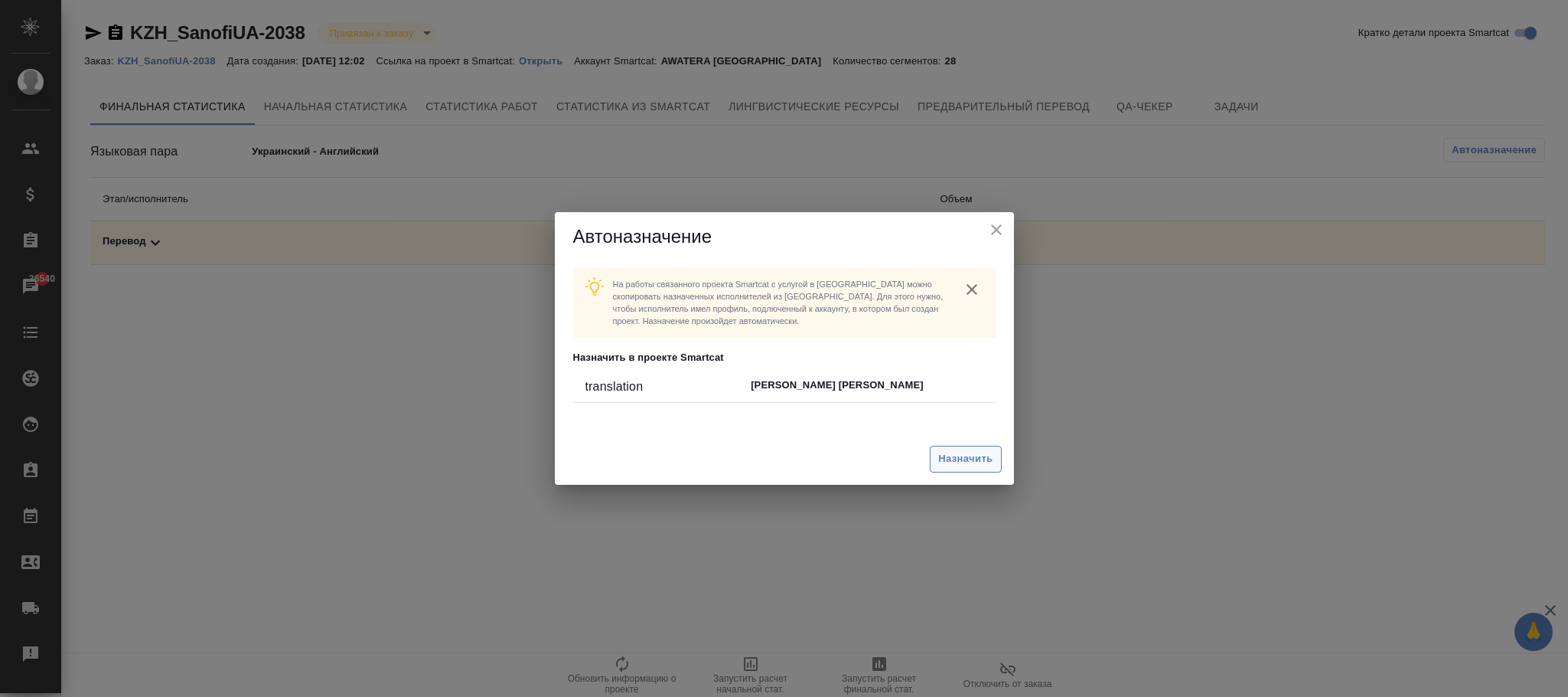
click at [960, 462] on span "Назначить" at bounding box center [965, 459] width 54 height 18
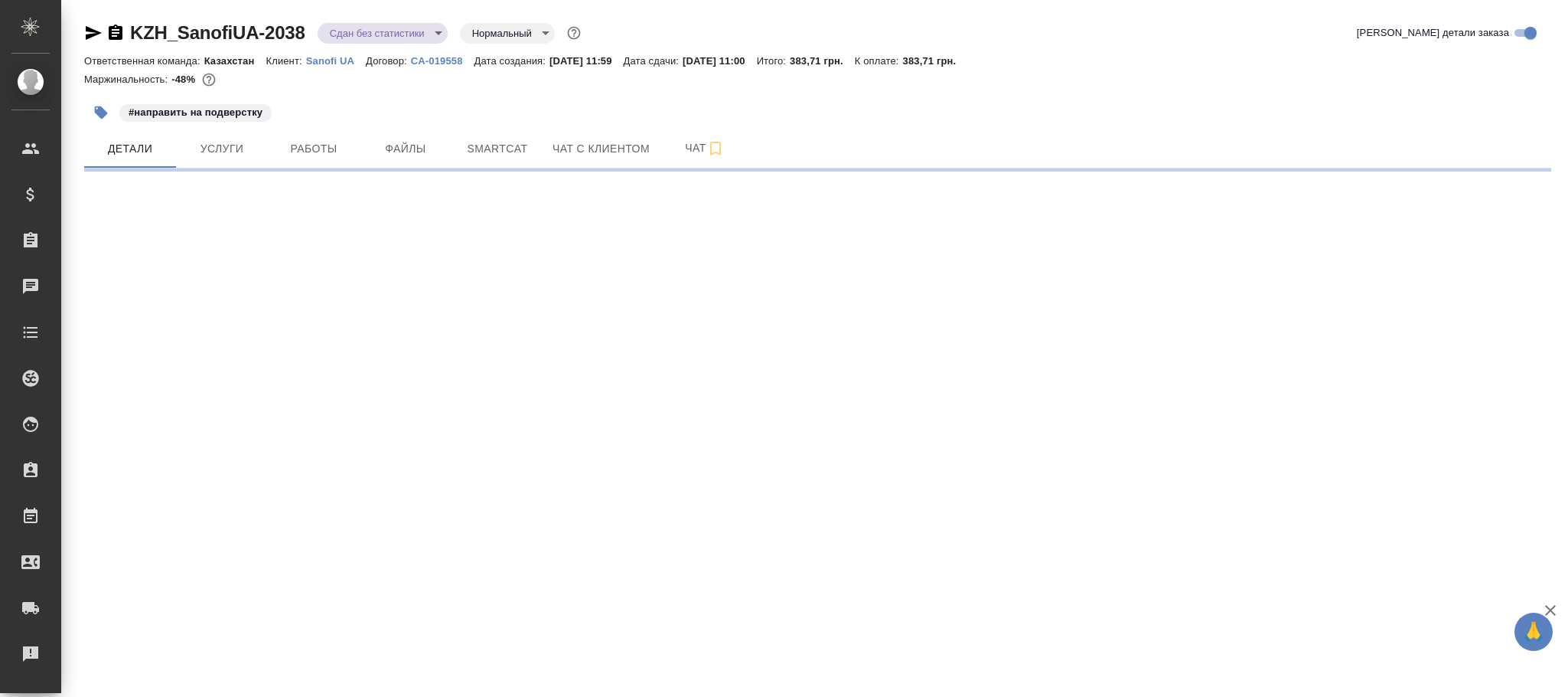
select select "RU"
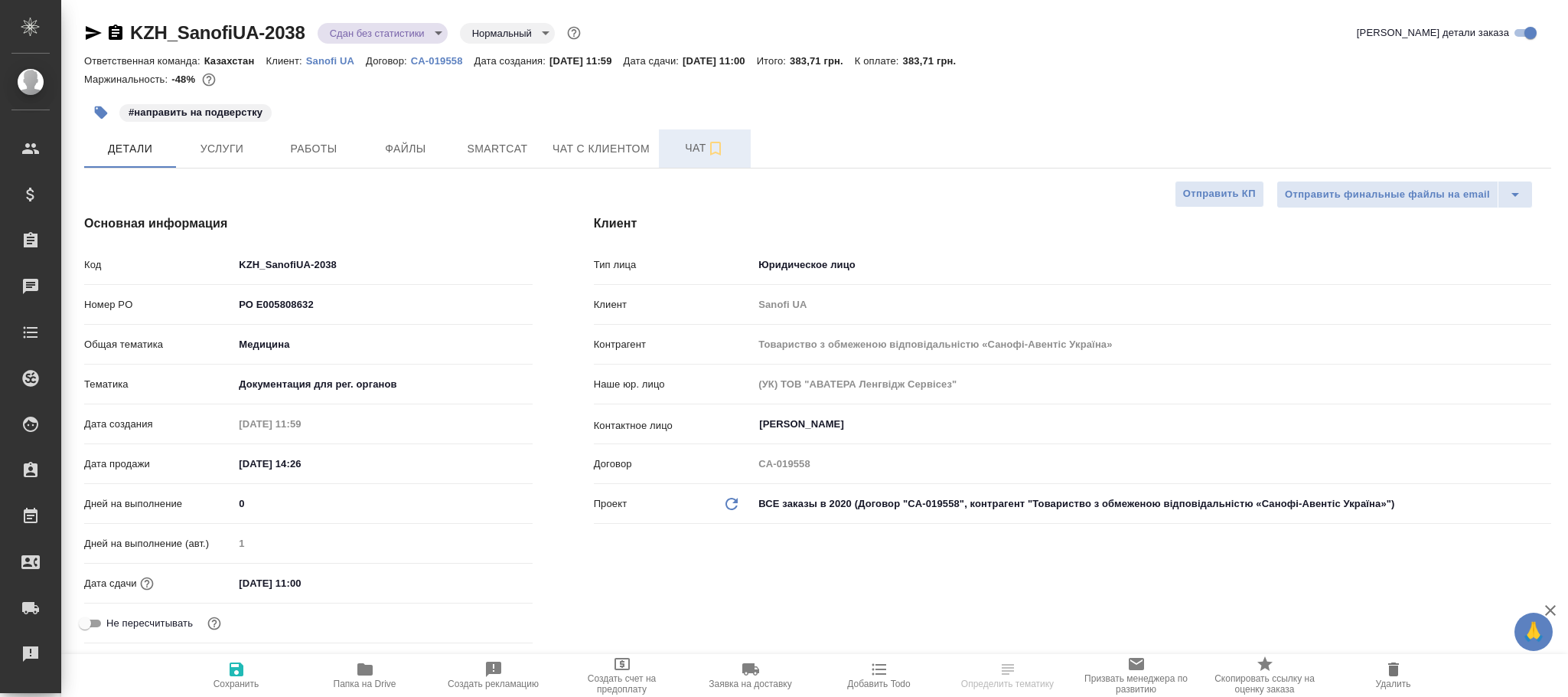
type textarea "x"
drag, startPoint x: 338, startPoint y: 140, endPoint x: 565, endPoint y: 191, distance: 232.7
click at [337, 140] on span "Работы" at bounding box center [313, 149] width 73 height 19
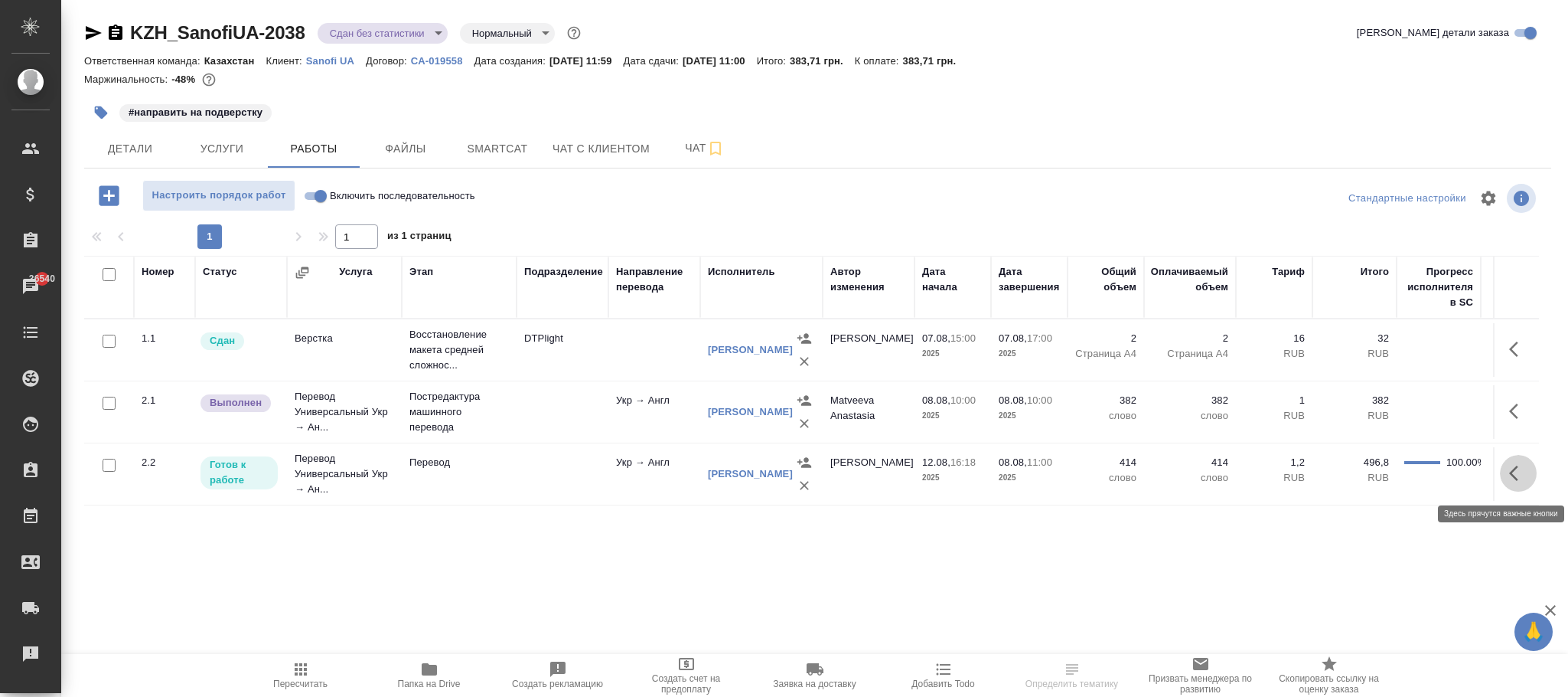
click at [1515, 470] on icon "button" at bounding box center [1514, 473] width 9 height 15
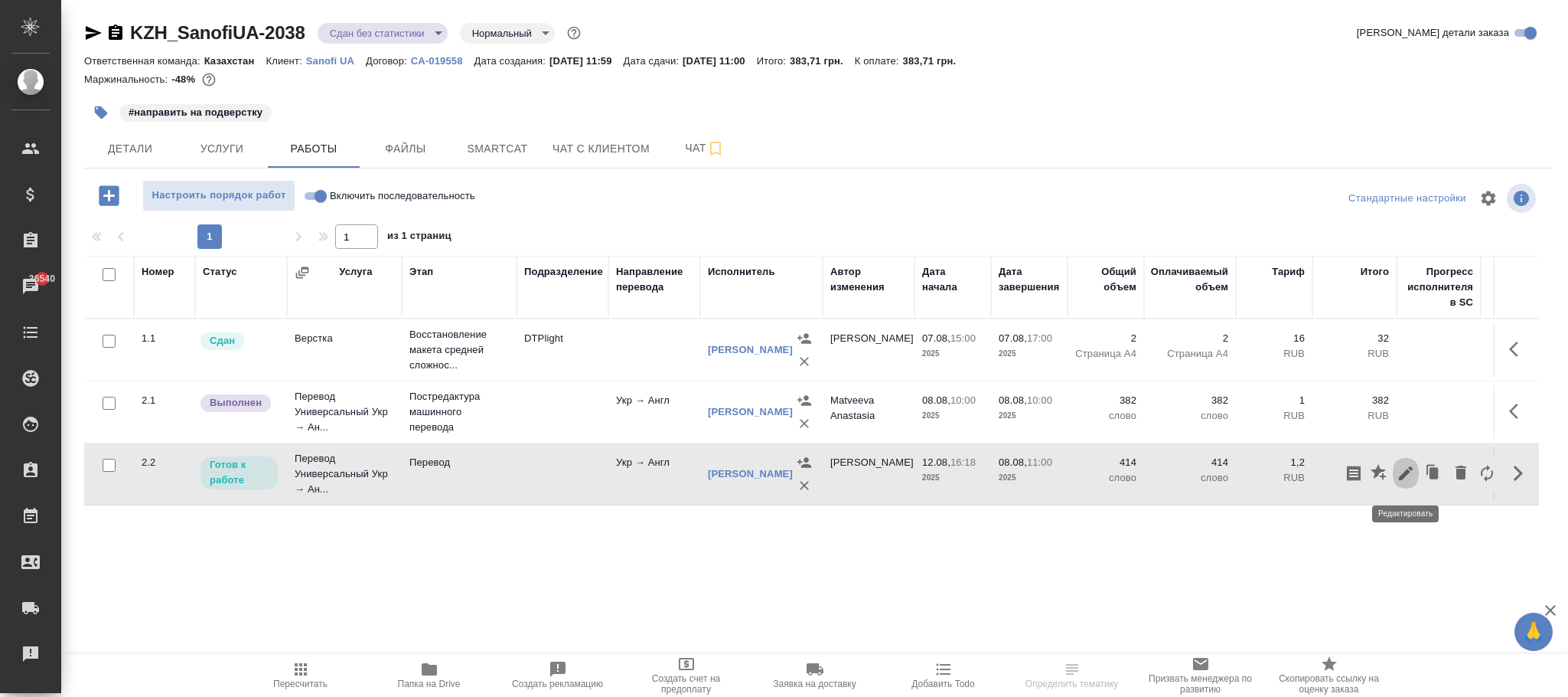
click at [1411, 475] on icon "button" at bounding box center [1405, 472] width 18 height 18
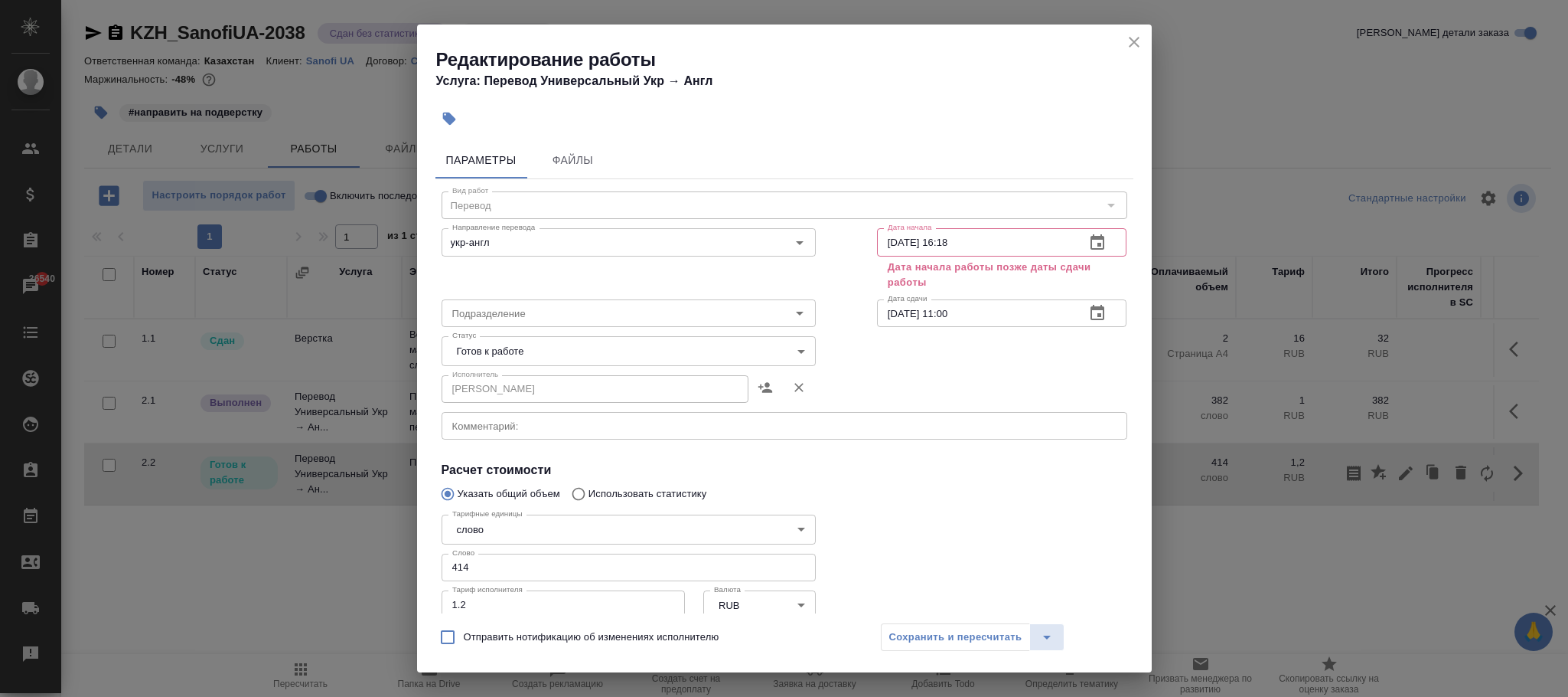
click at [1135, 42] on icon "close" at bounding box center [1134, 42] width 10 height 10
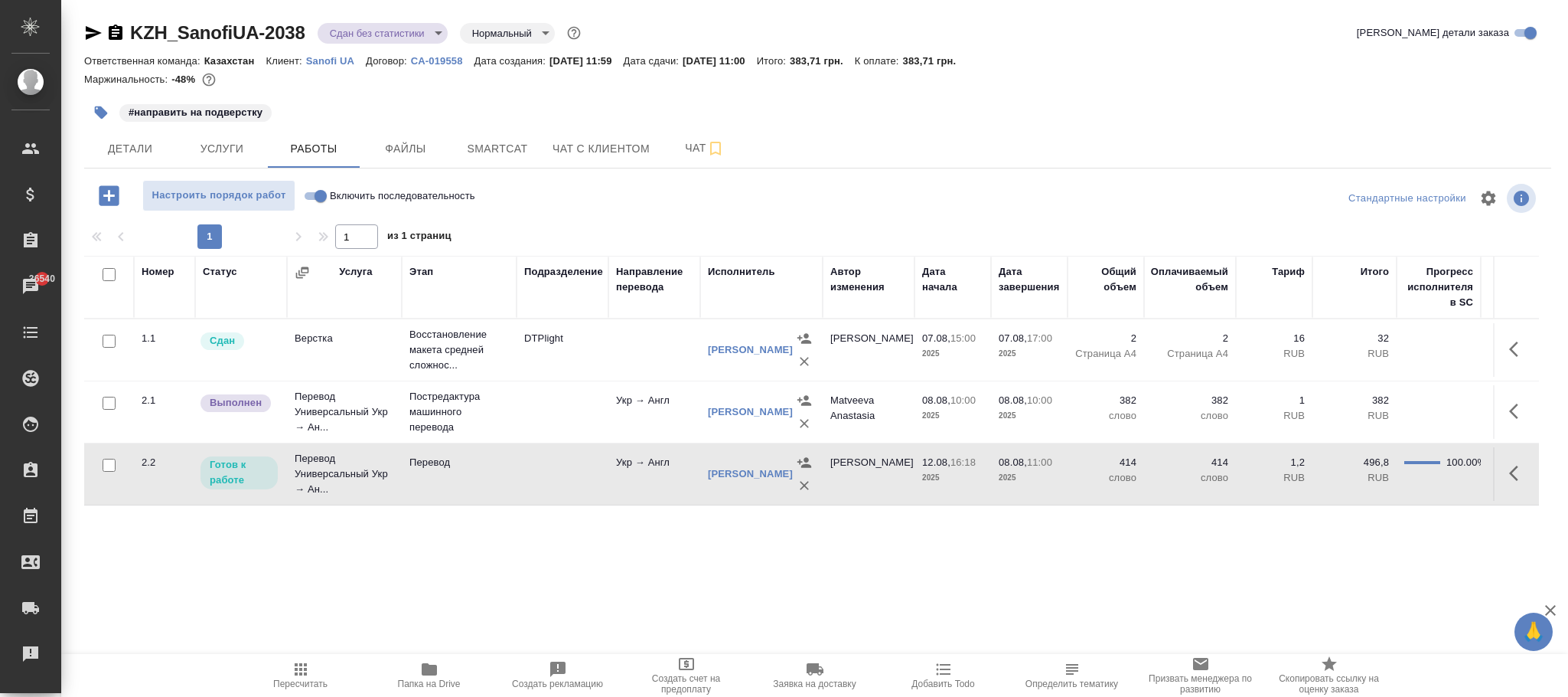
click at [668, 376] on td "Укр → Англ" at bounding box center [654, 350] width 92 height 54
click at [806, 426] on icon "button" at bounding box center [804, 423] width 15 height 15
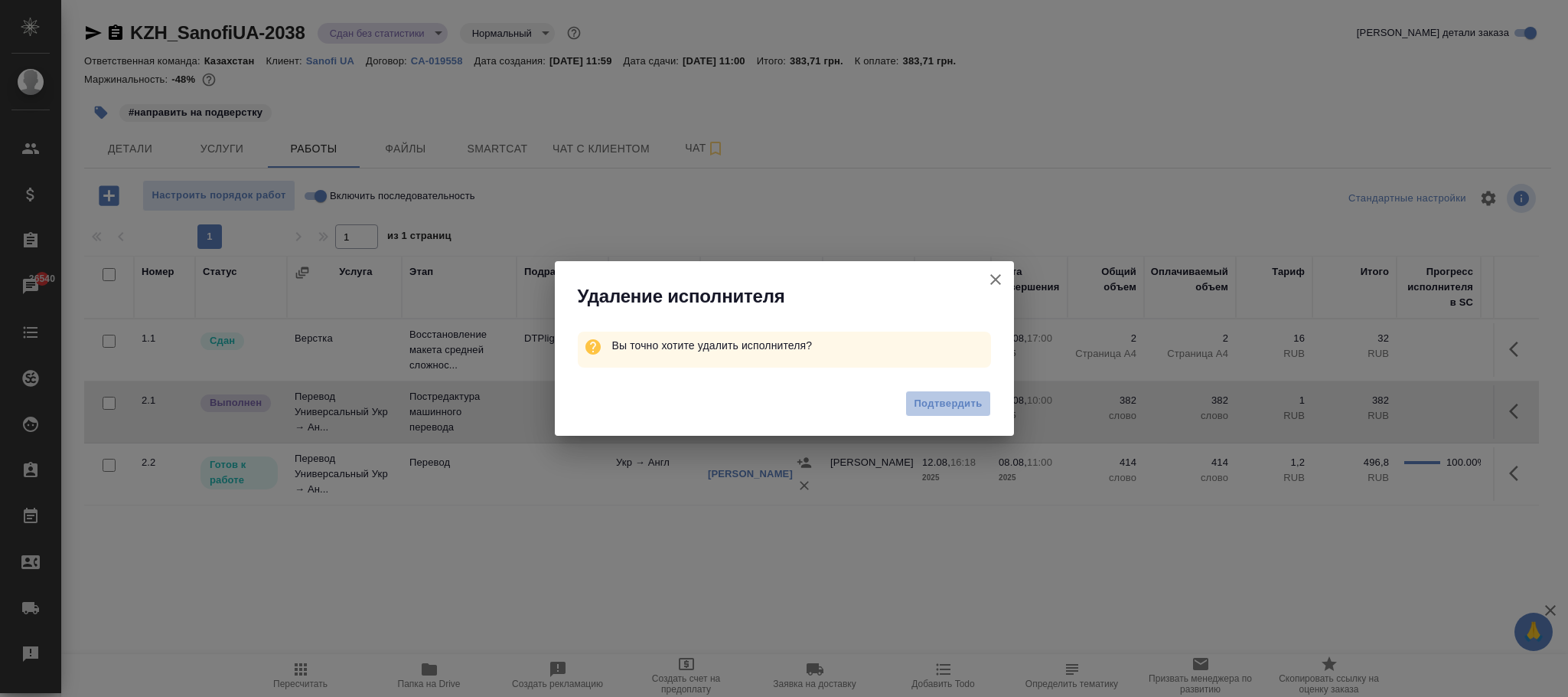
drag, startPoint x: 958, startPoint y: 410, endPoint x: 1112, endPoint y: 415, distance: 154.1
click at [978, 415] on button "Подтвердить" at bounding box center [948, 404] width 85 height 27
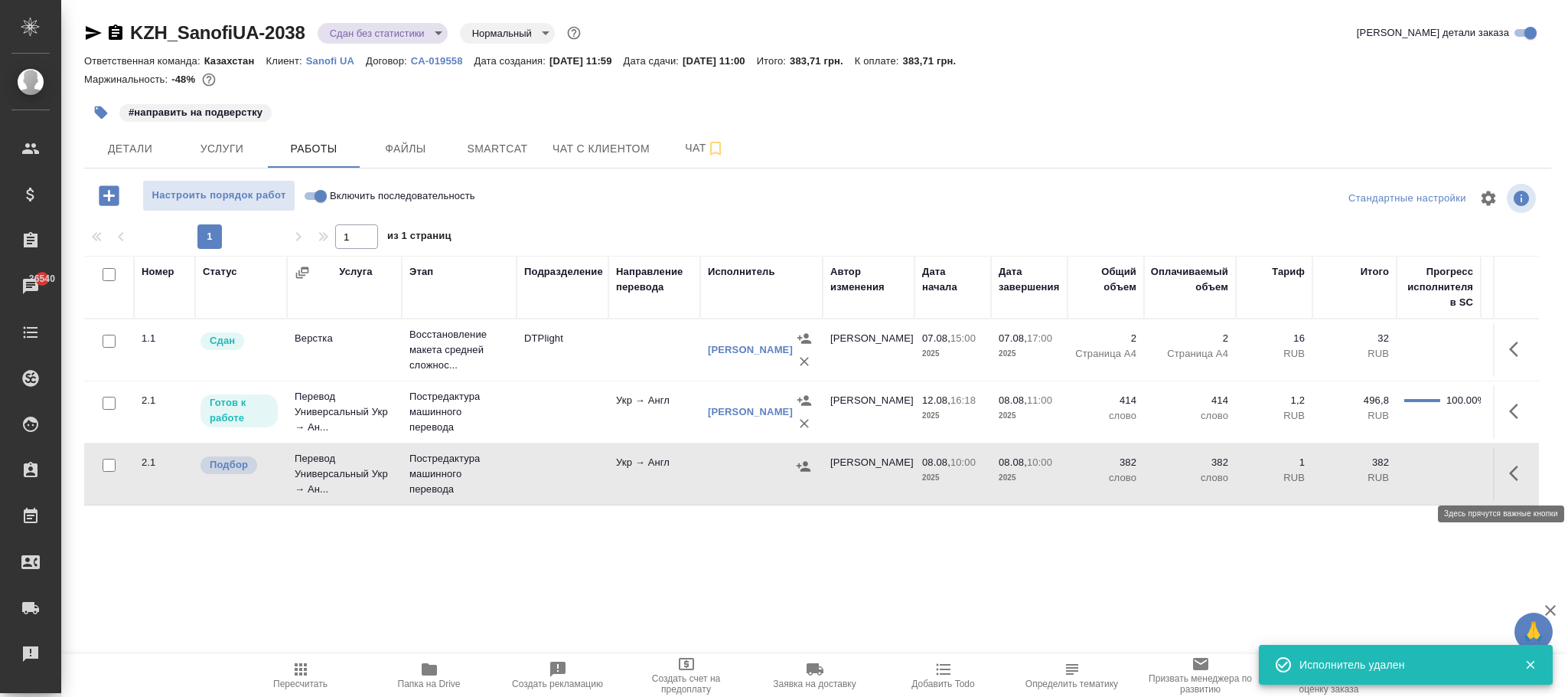
click at [1509, 471] on icon "button" at bounding box center [1518, 472] width 18 height 18
click at [1465, 471] on icon "button" at bounding box center [1460, 472] width 10 height 14
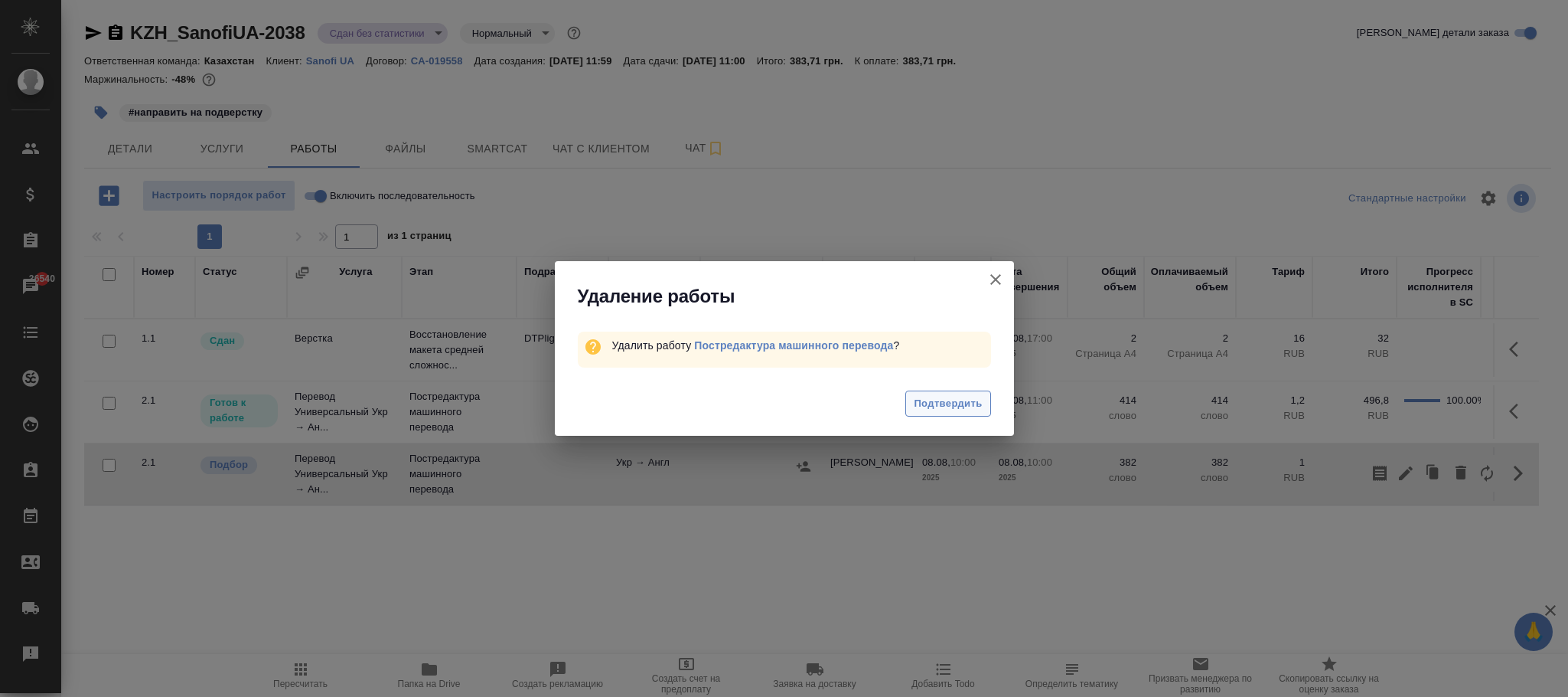
click at [954, 403] on span "Подтвердить" at bounding box center [948, 404] width 68 height 18
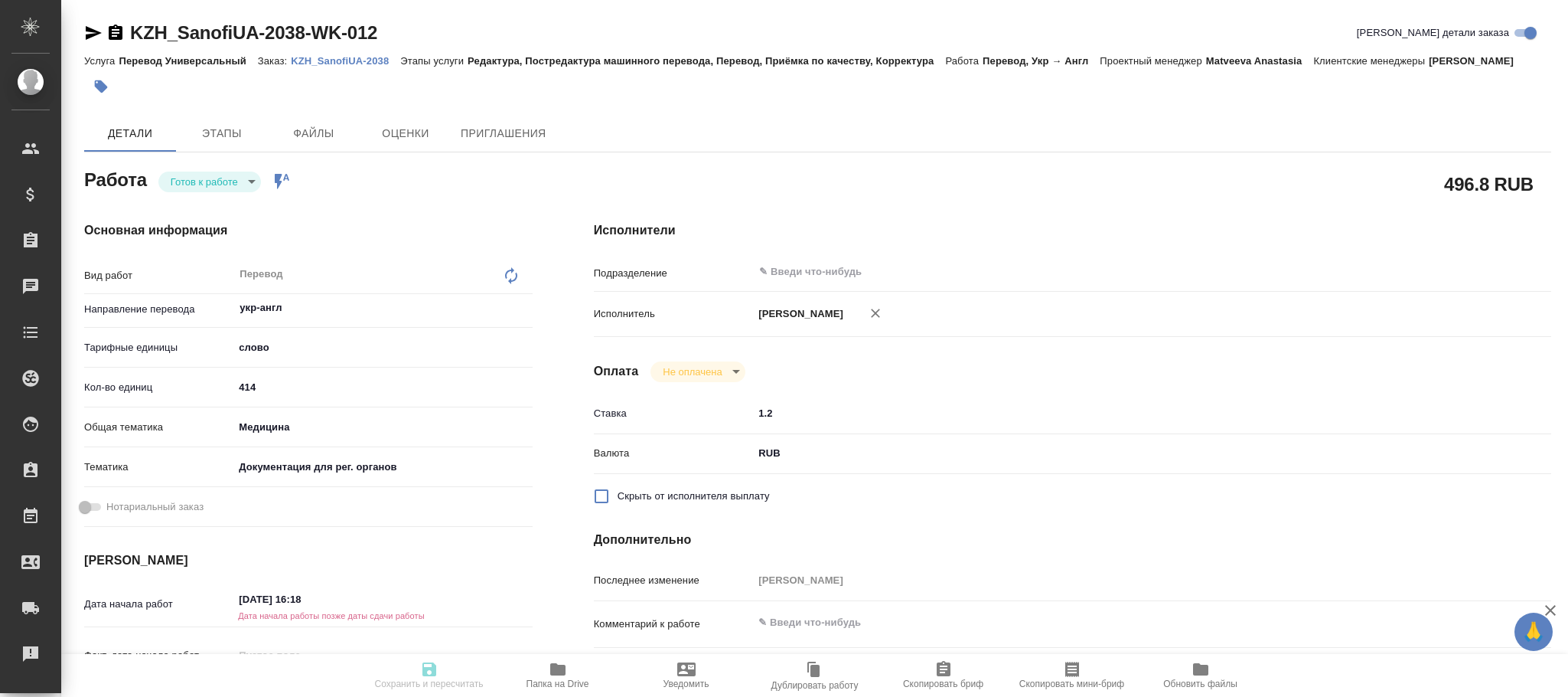
type textarea "x"
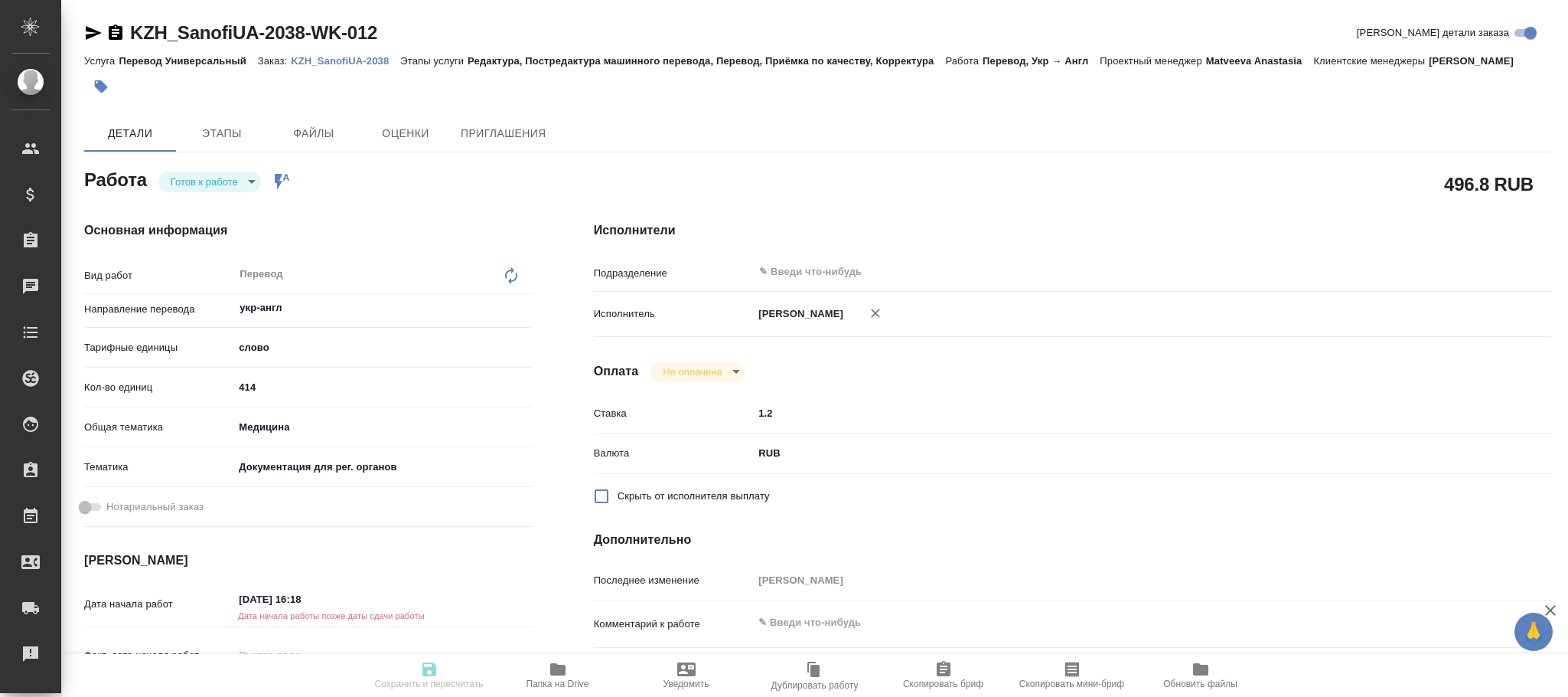
type textarea "x"
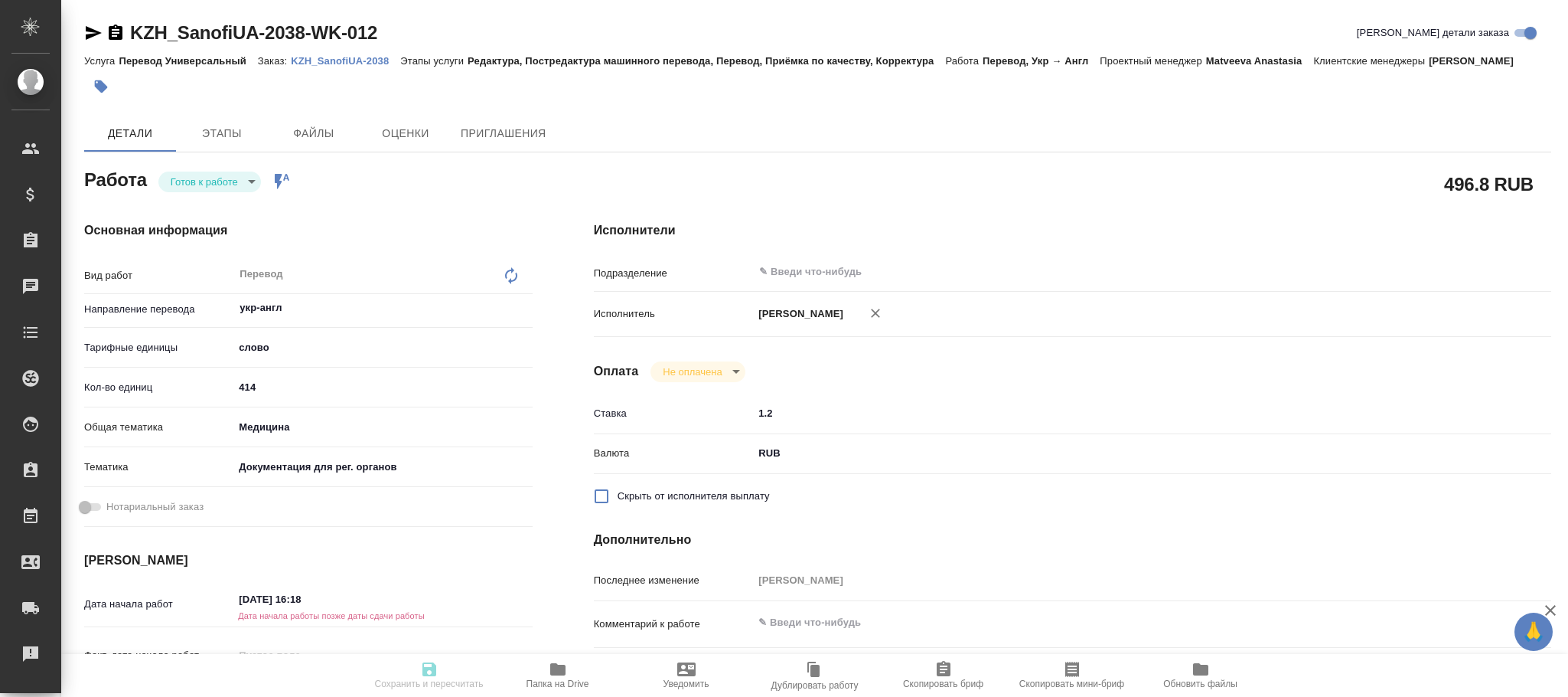
click at [513, 272] on icon at bounding box center [511, 275] width 18 height 18
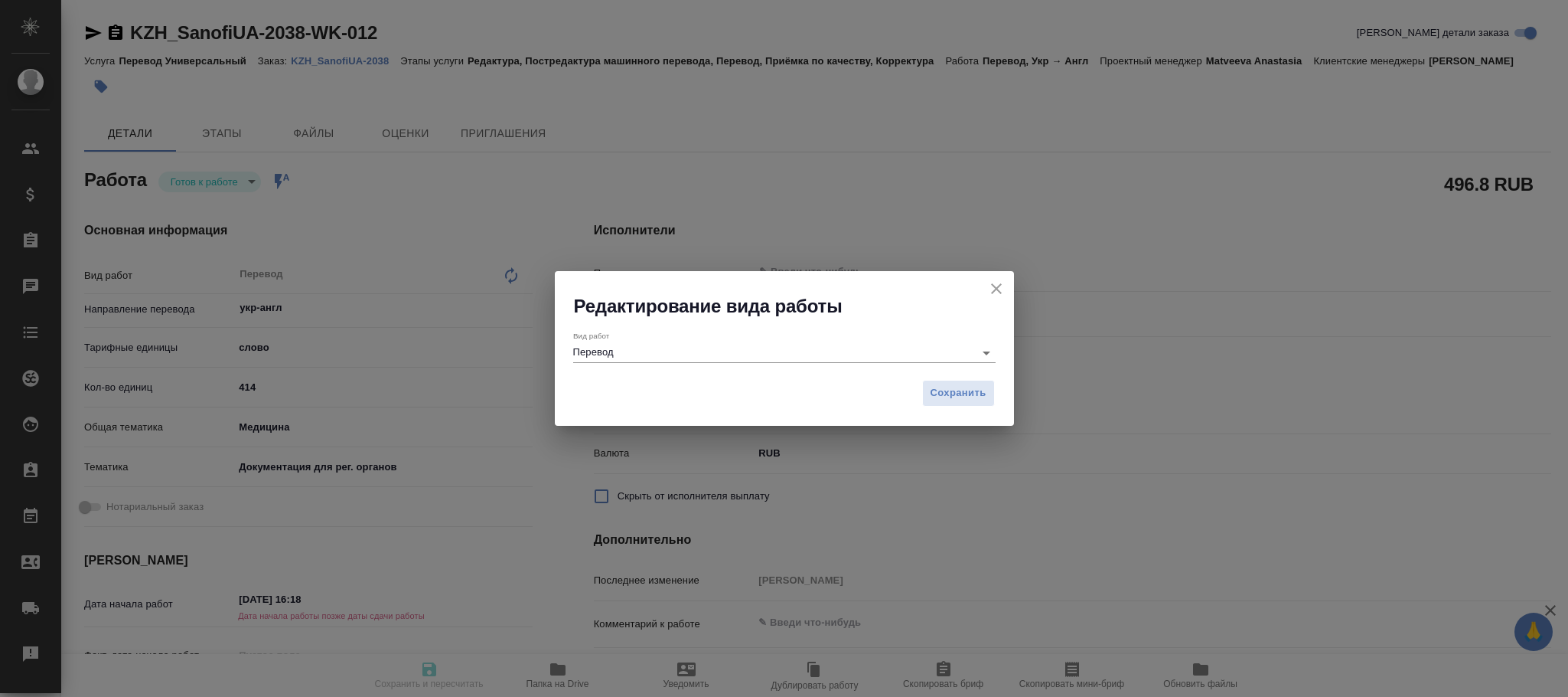
type textarea "x"
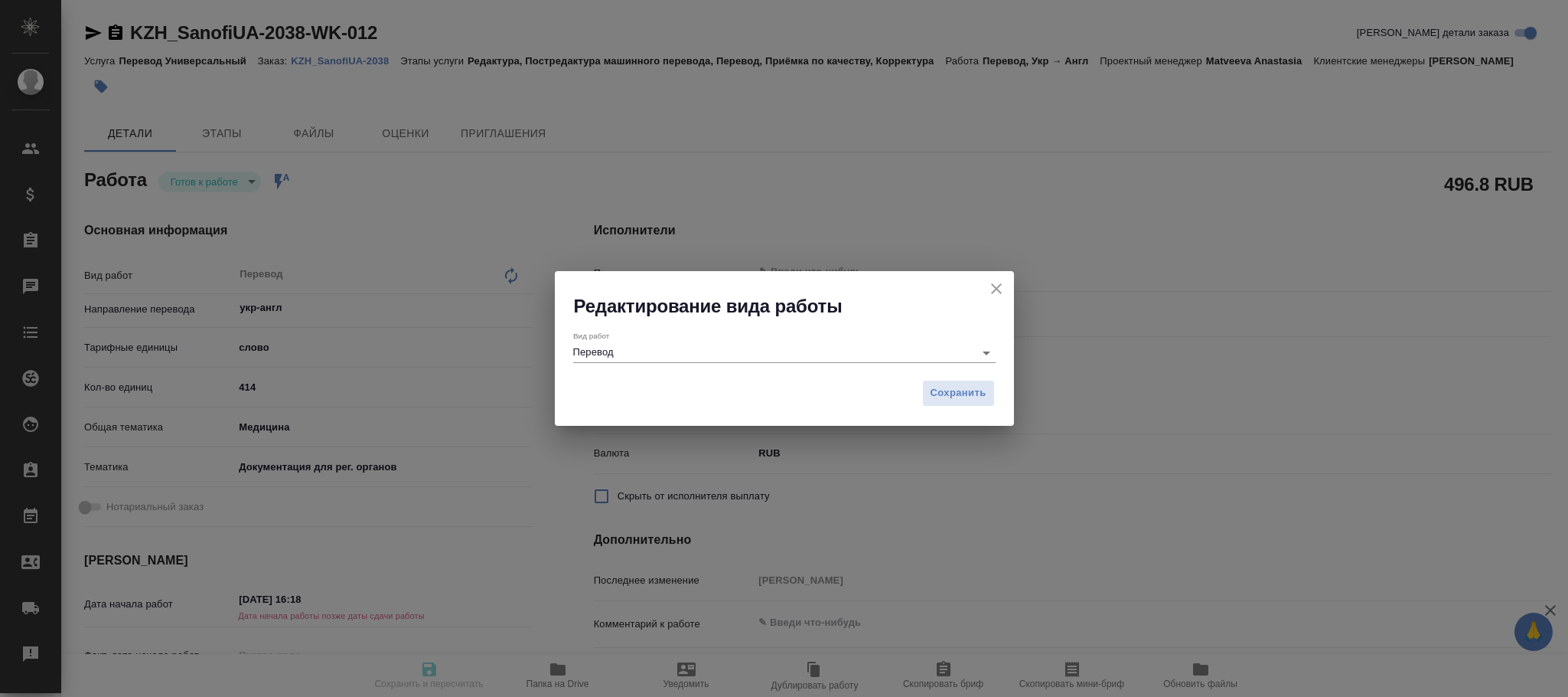
type textarea "x"
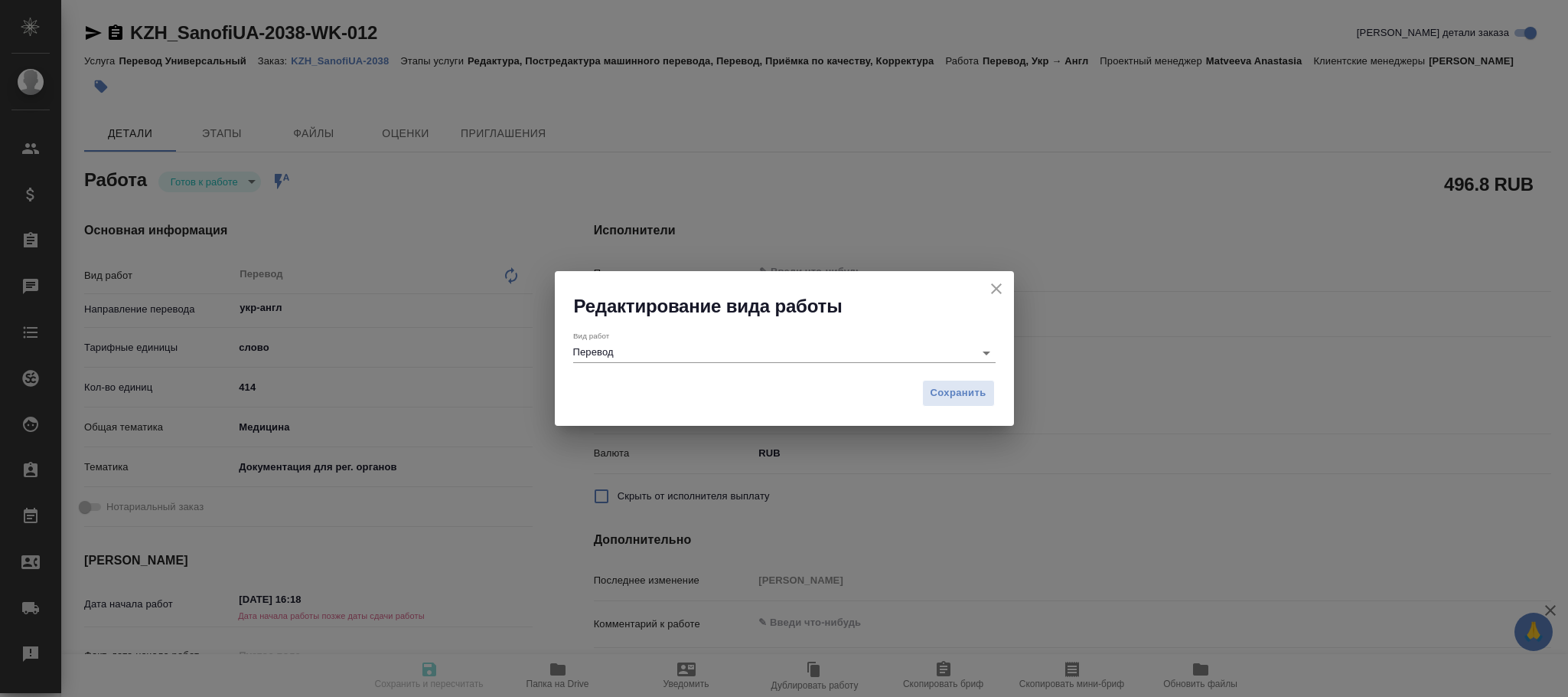
click at [736, 340] on div "Вид работ Перевод" at bounding box center [785, 346] width 423 height 31
type textarea "x"
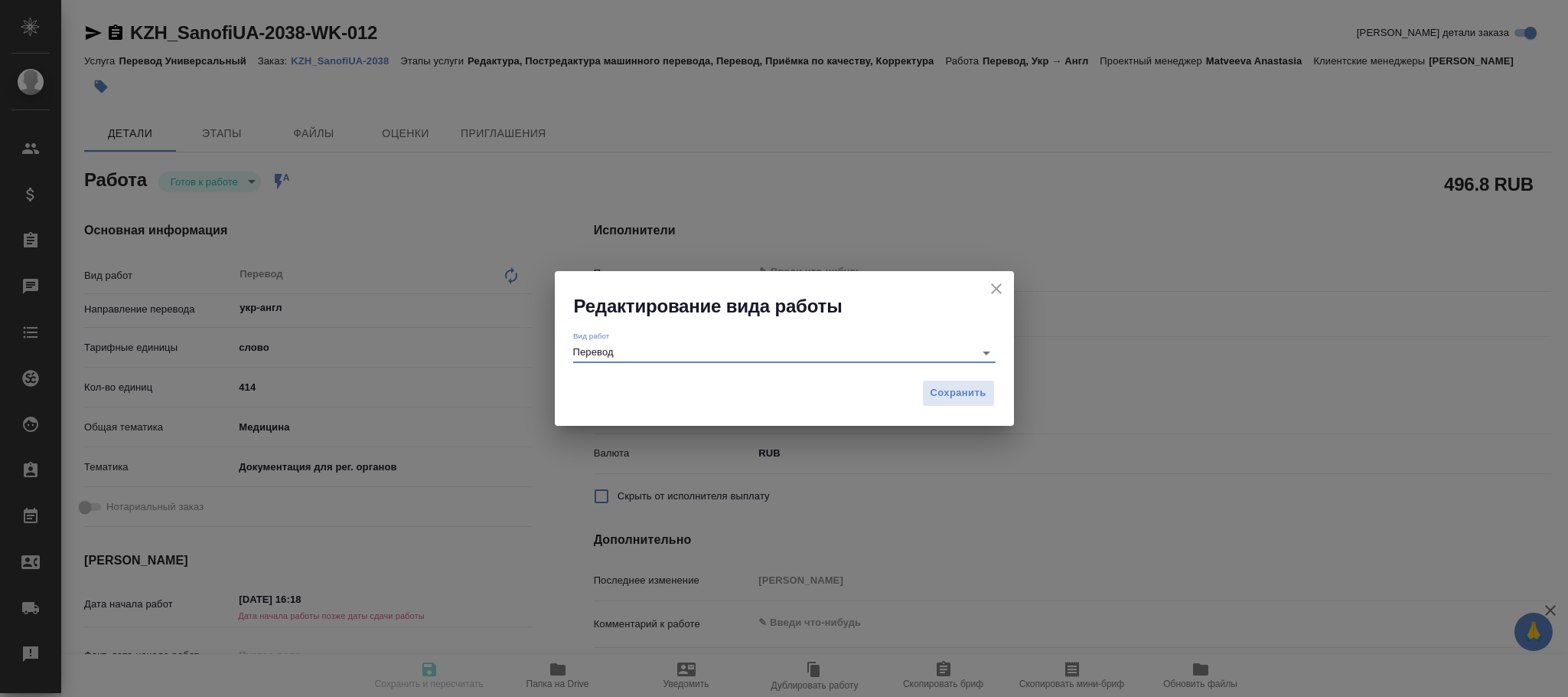
type textarea "x"
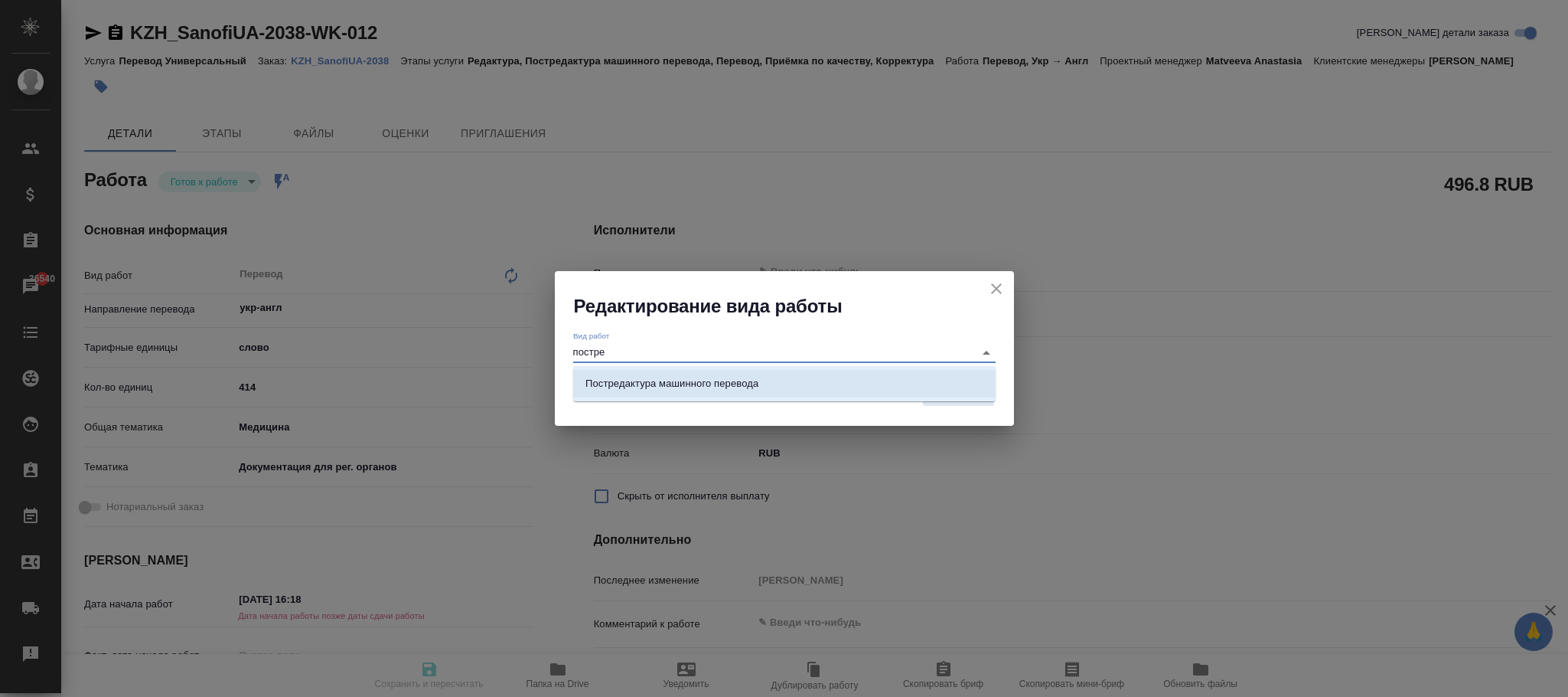
click at [725, 388] on p "Постредактура машинного перевода" at bounding box center [671, 383] width 173 height 15
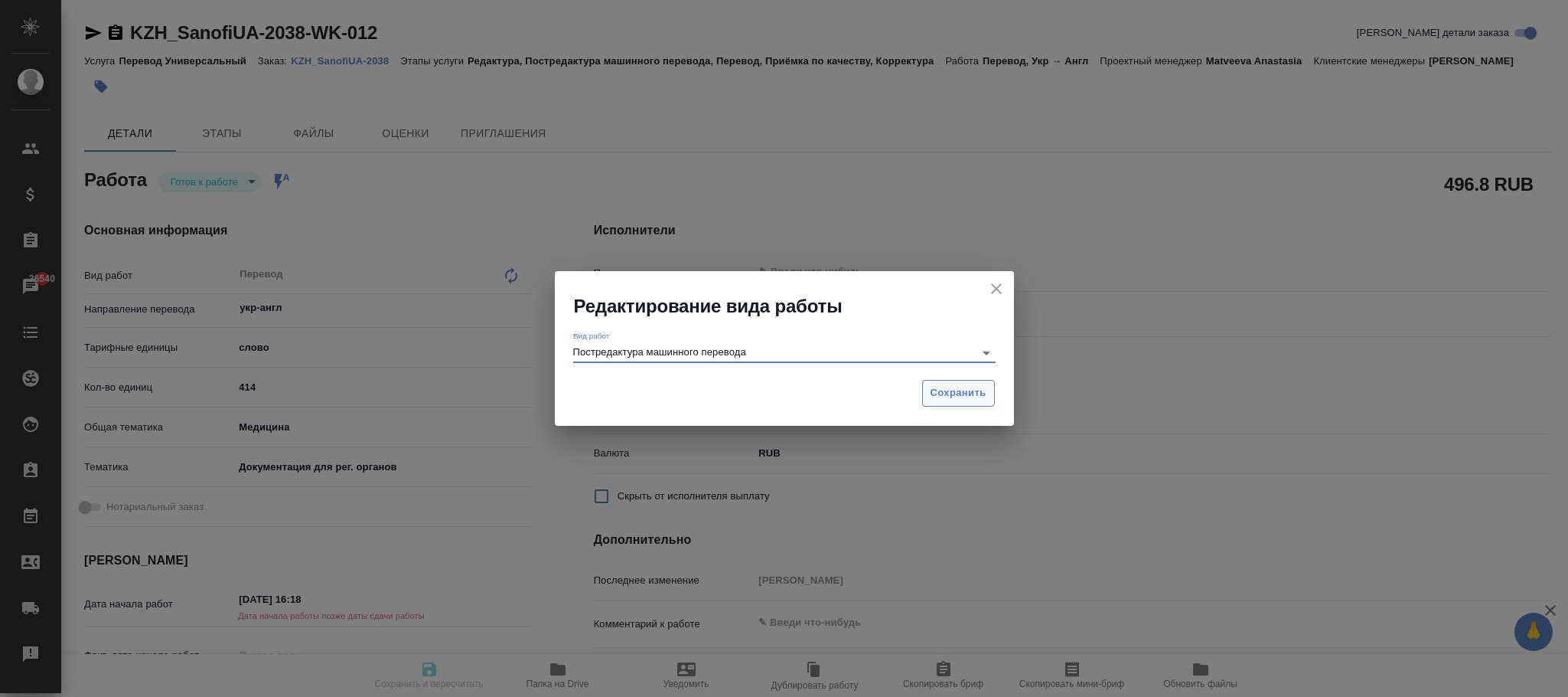
type input "Постредактура машинного перевода"
drag, startPoint x: 938, startPoint y: 394, endPoint x: 949, endPoint y: 397, distance: 11.4
click at [941, 394] on span "Сохранить" at bounding box center [958, 393] width 56 height 18
type textarea "x"
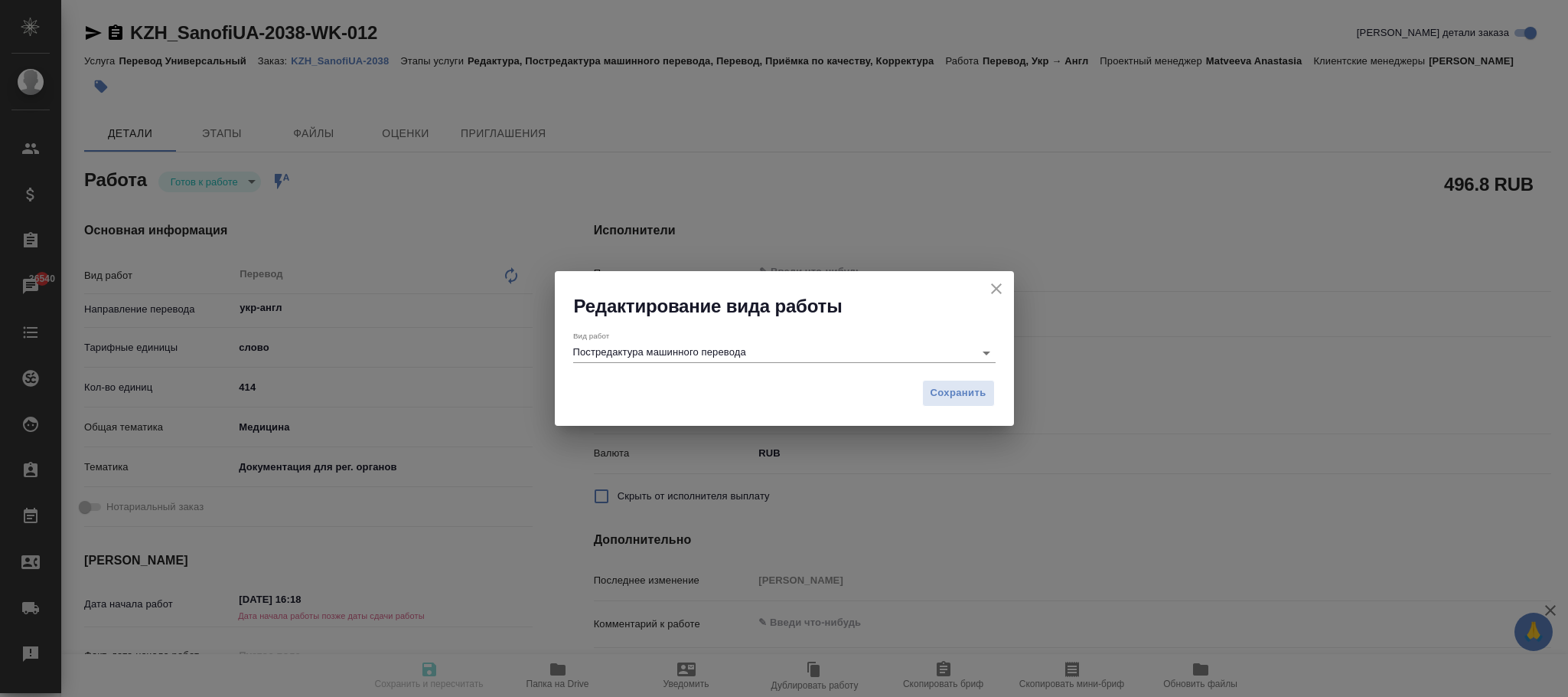
type textarea "x"
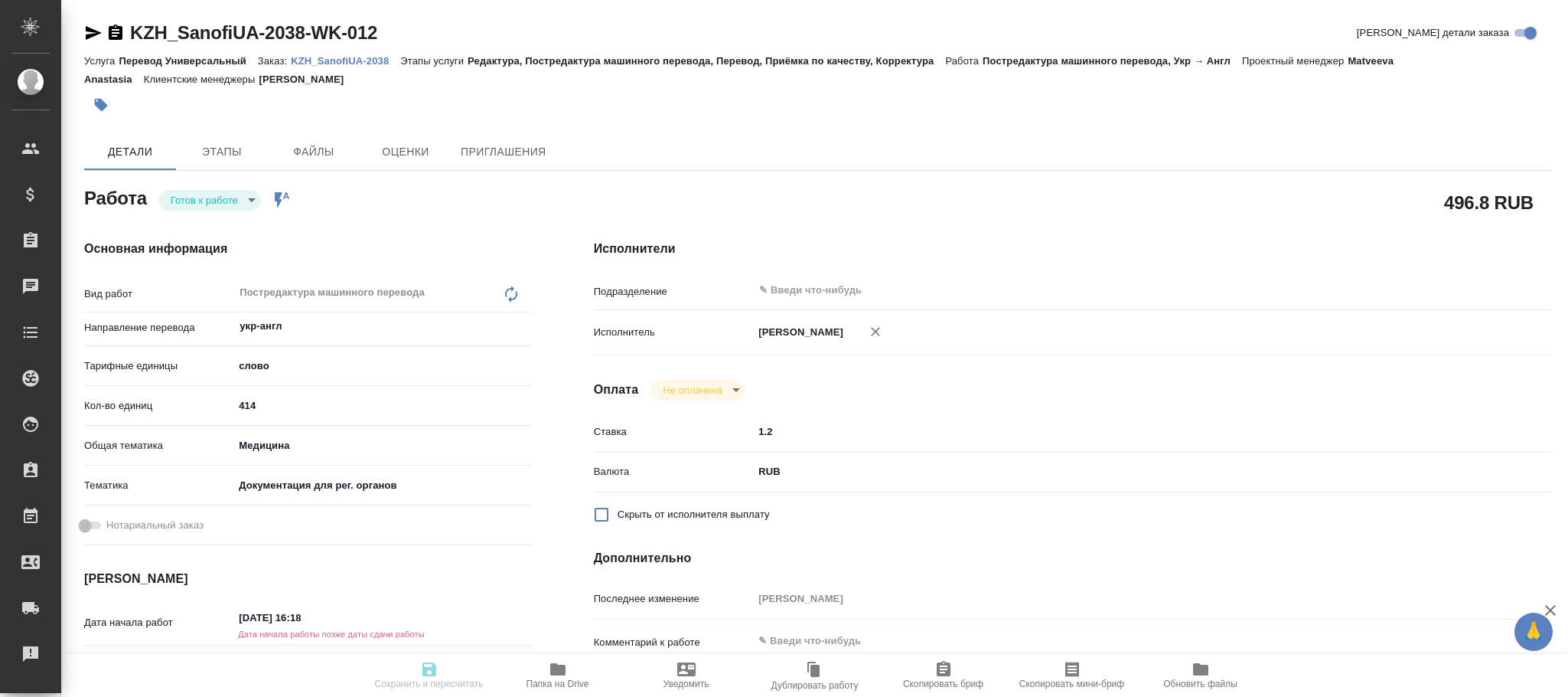
type textarea "x"
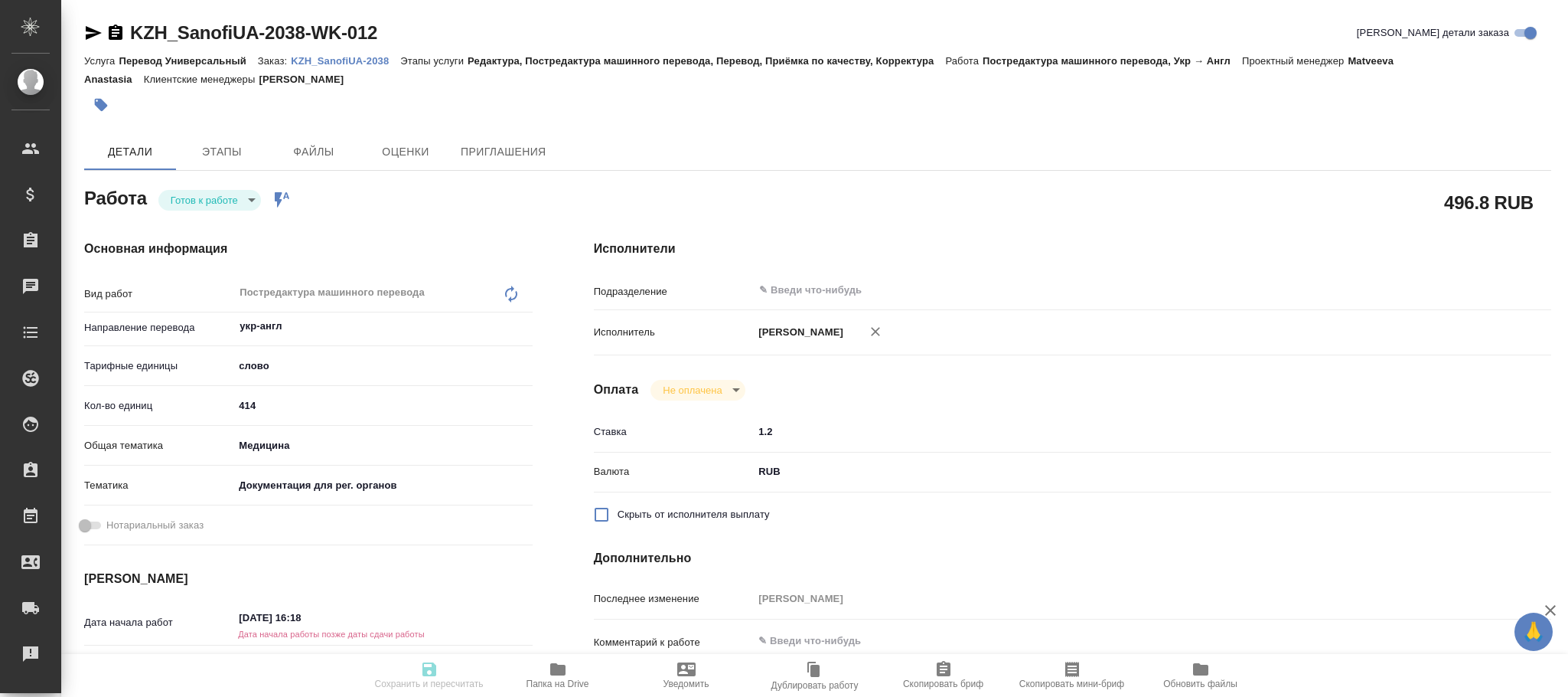
type textarea "x"
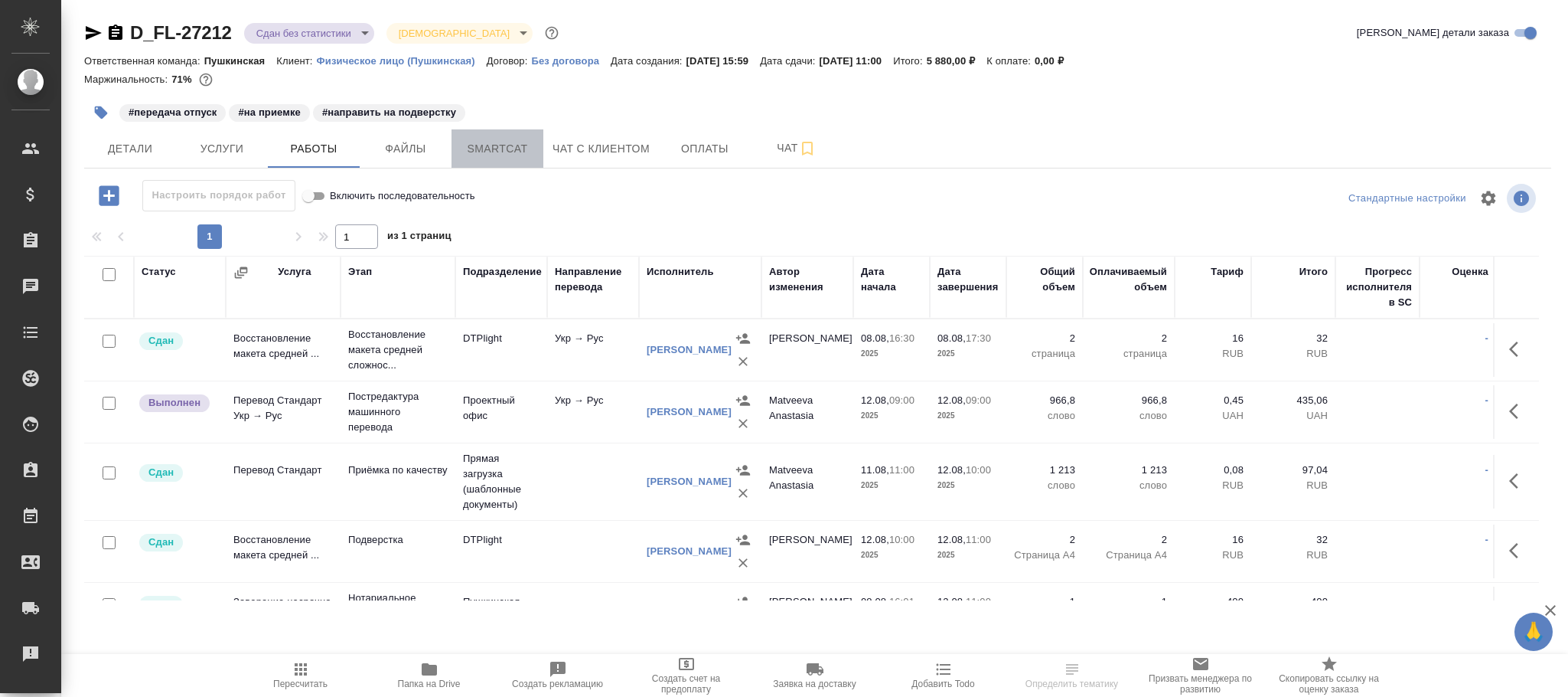
click at [491, 153] on span "Smartcat" at bounding box center [497, 149] width 73 height 19
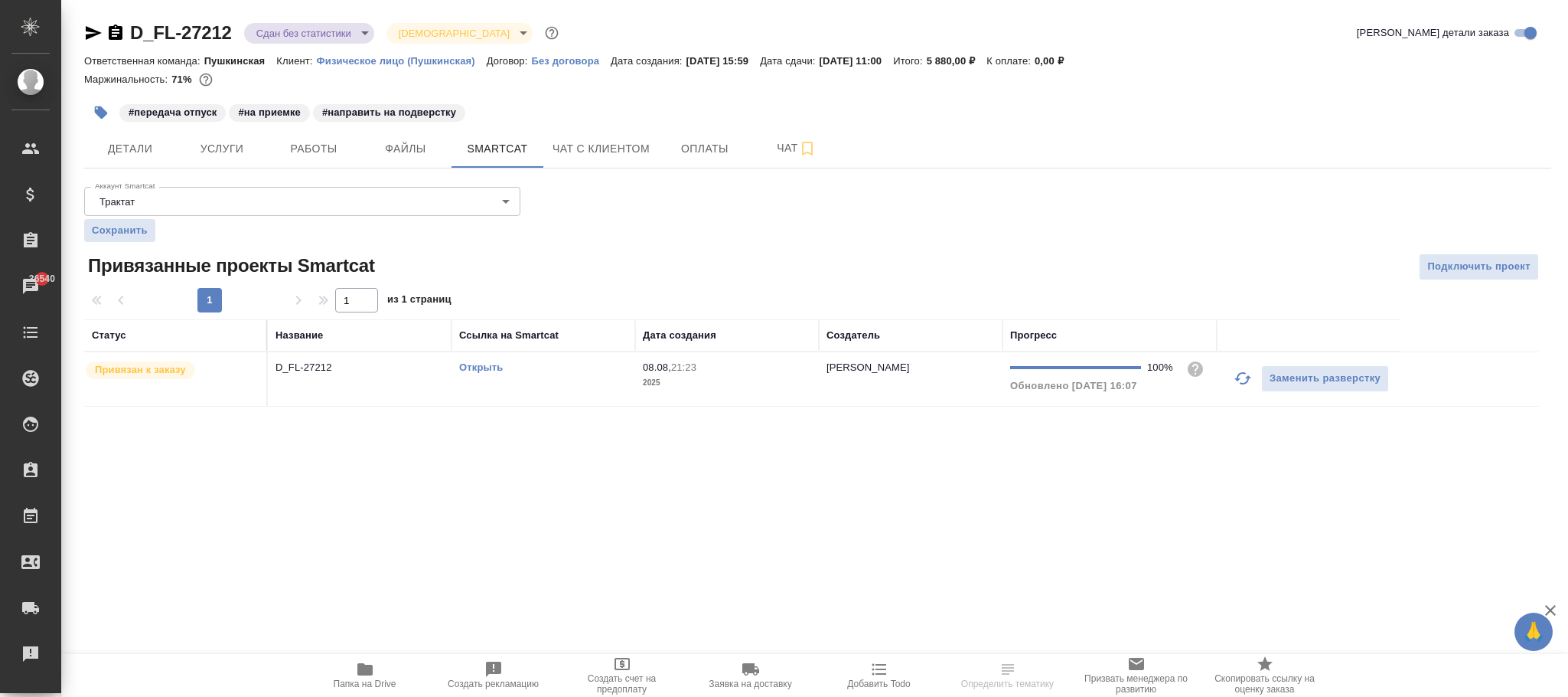
click at [772, 395] on td "08.08, 21:23 2025" at bounding box center [727, 378] width 184 height 54
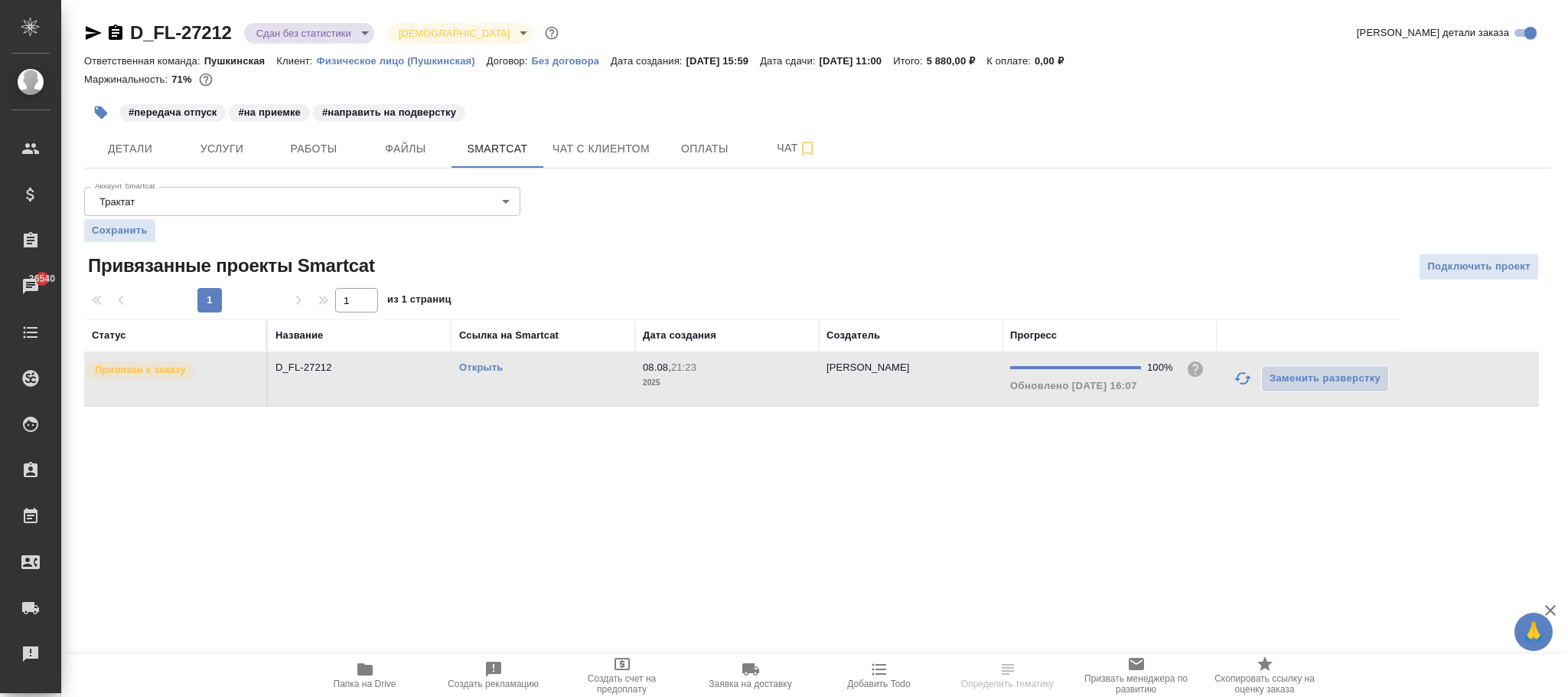
click at [772, 395] on td "08.08, 21:23 2025" at bounding box center [727, 378] width 184 height 54
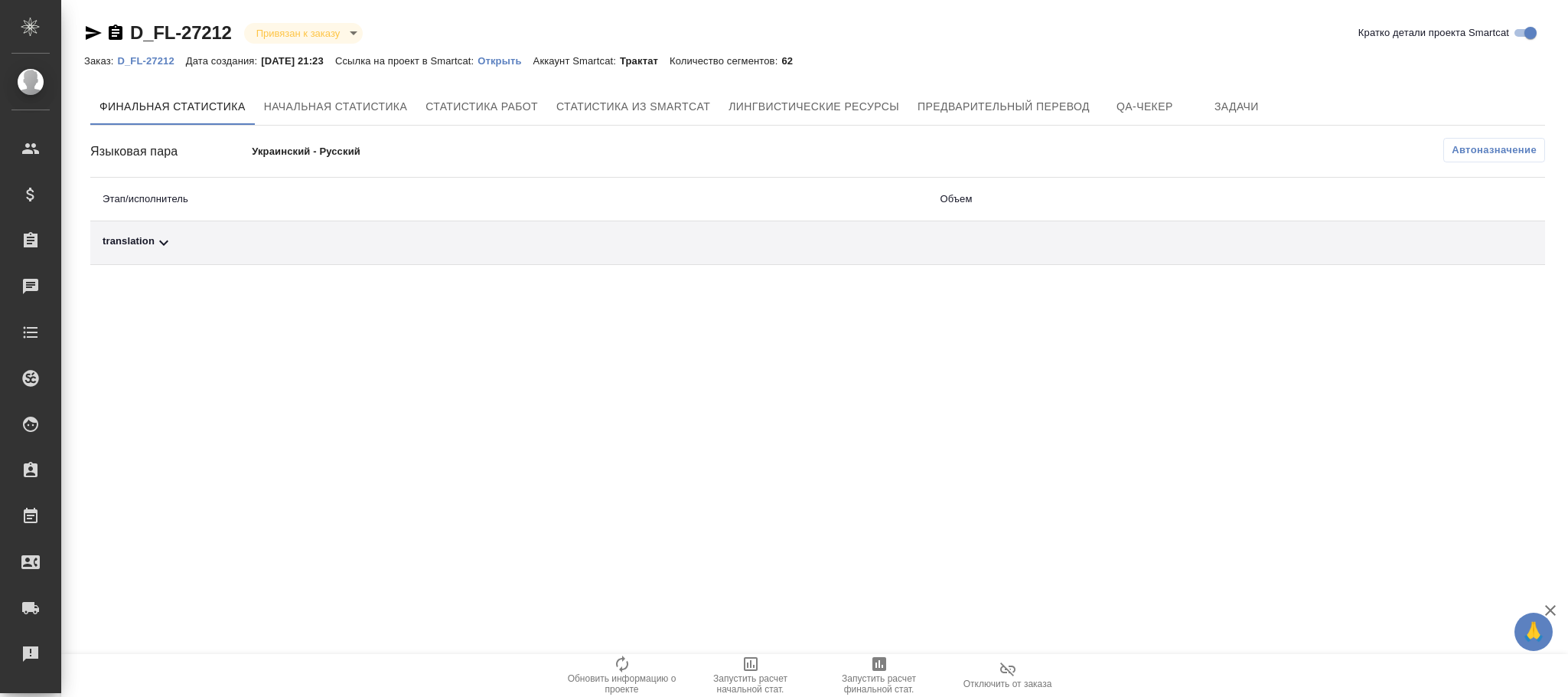
click at [1479, 147] on span "Автоназначение" at bounding box center [1494, 150] width 85 height 15
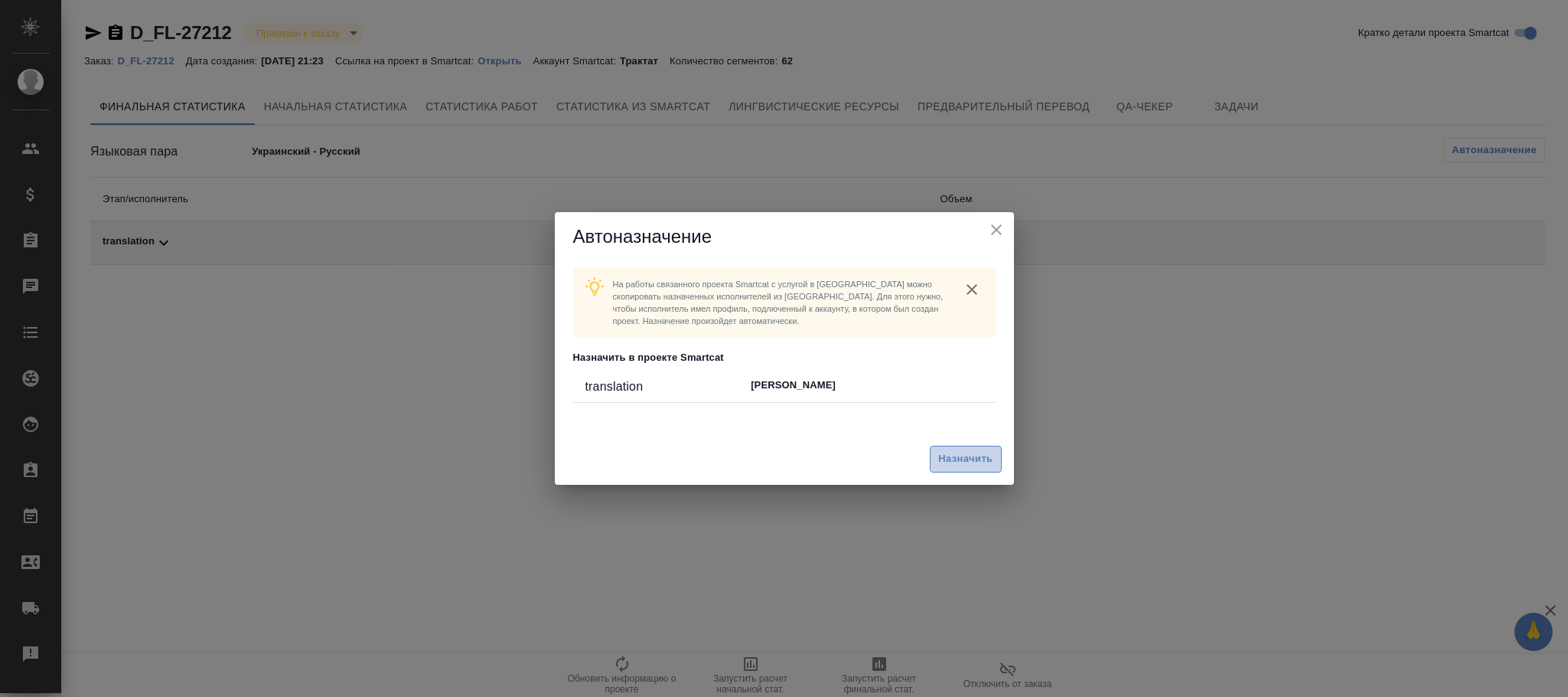
click at [994, 454] on button "Назначить" at bounding box center [965, 459] width 71 height 27
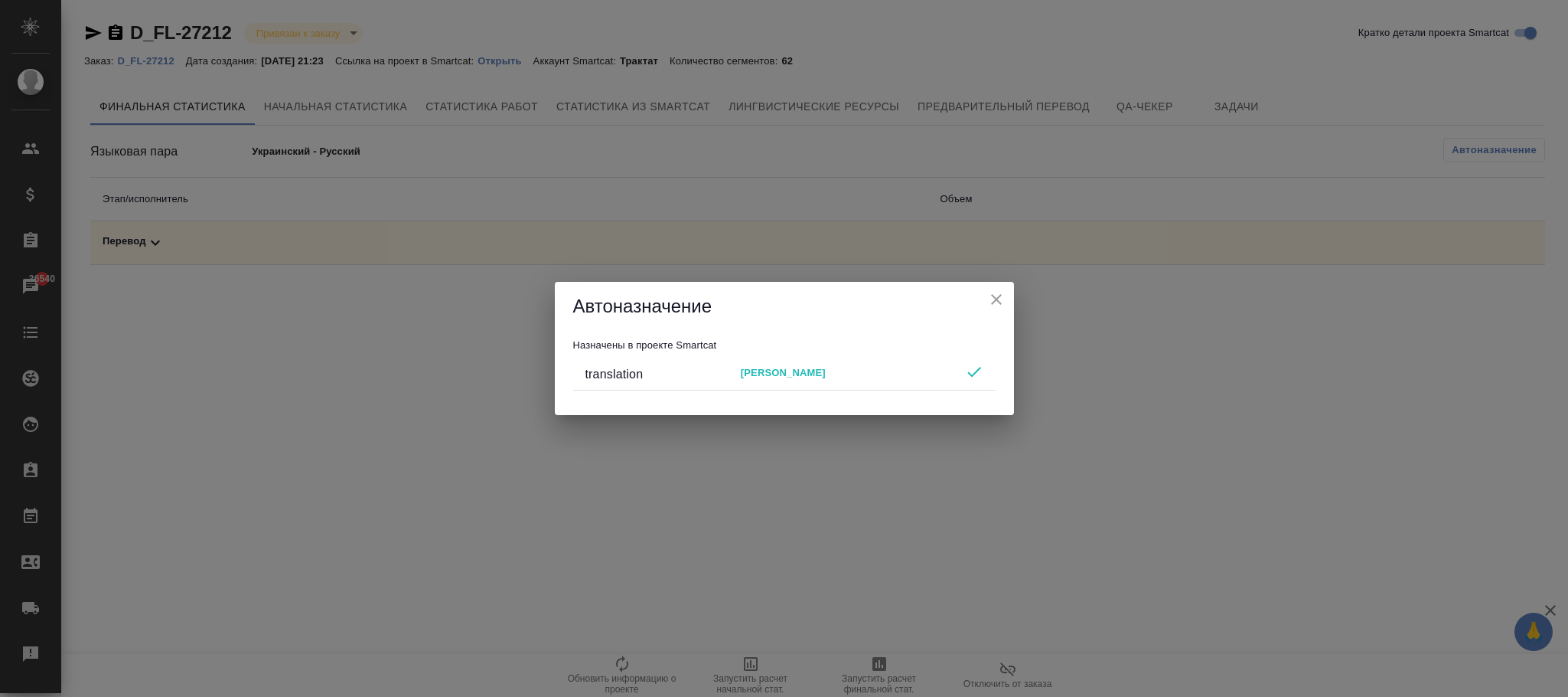
click at [994, 296] on icon "close" at bounding box center [995, 299] width 18 height 18
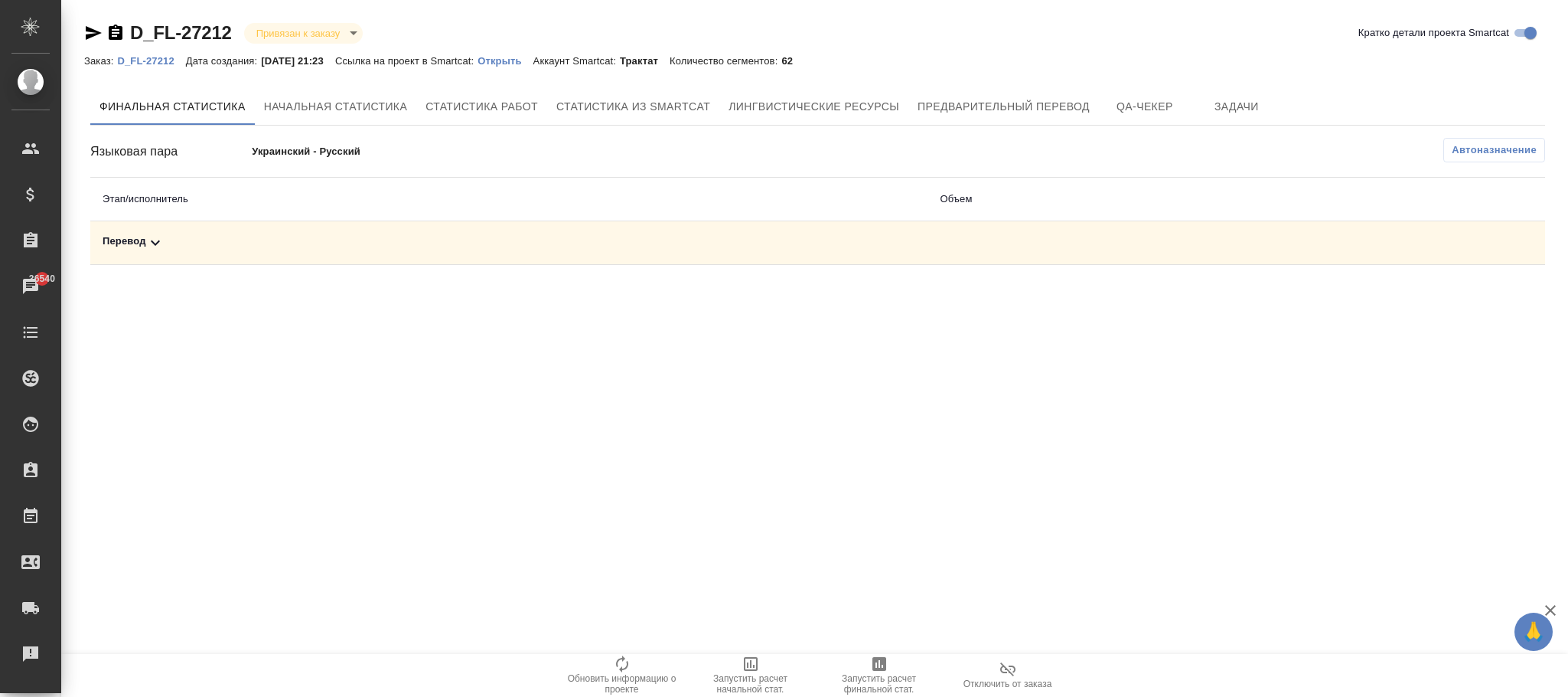
click at [145, 58] on p "D_FL-27212" at bounding box center [151, 61] width 68 height 11
click at [1478, 154] on span "Автоназначение" at bounding box center [1494, 150] width 85 height 15
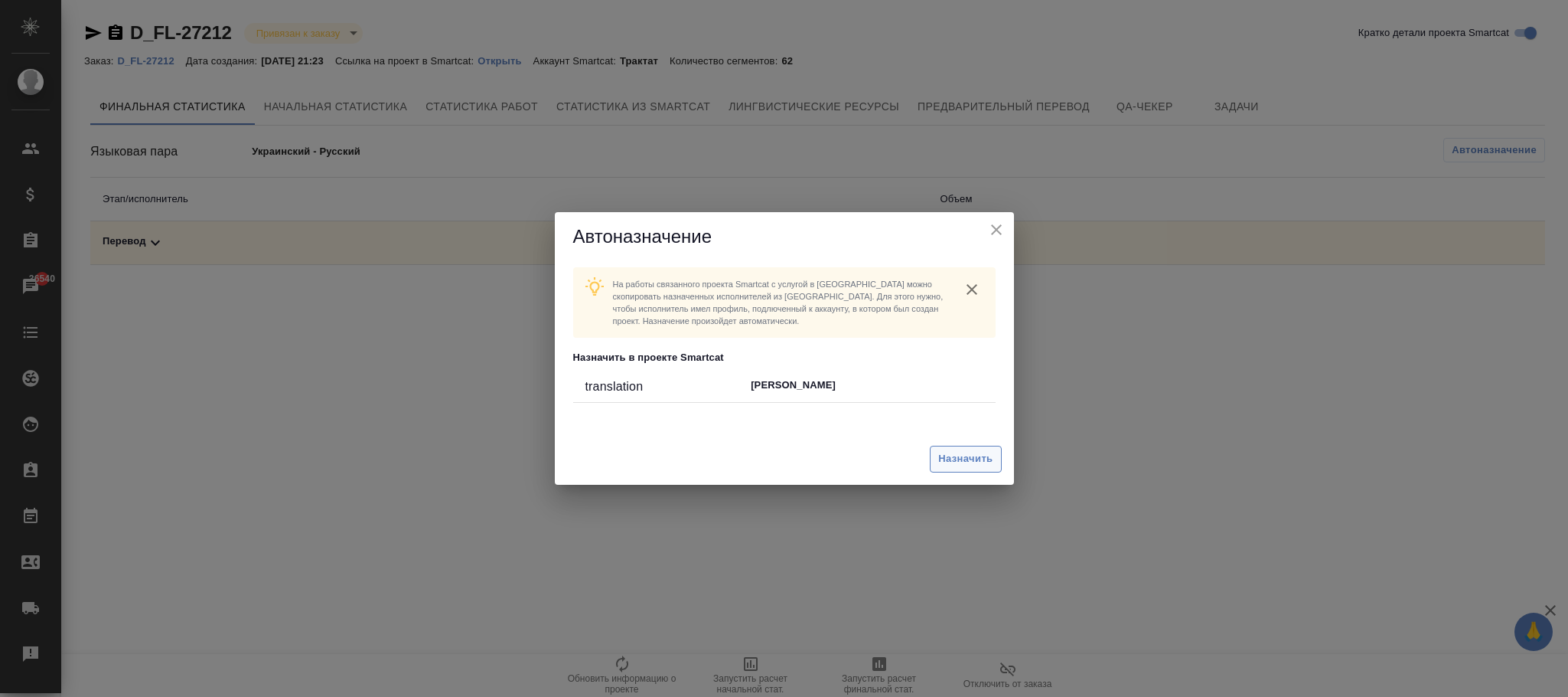
click at [976, 454] on span "Назначить" at bounding box center [965, 459] width 54 height 18
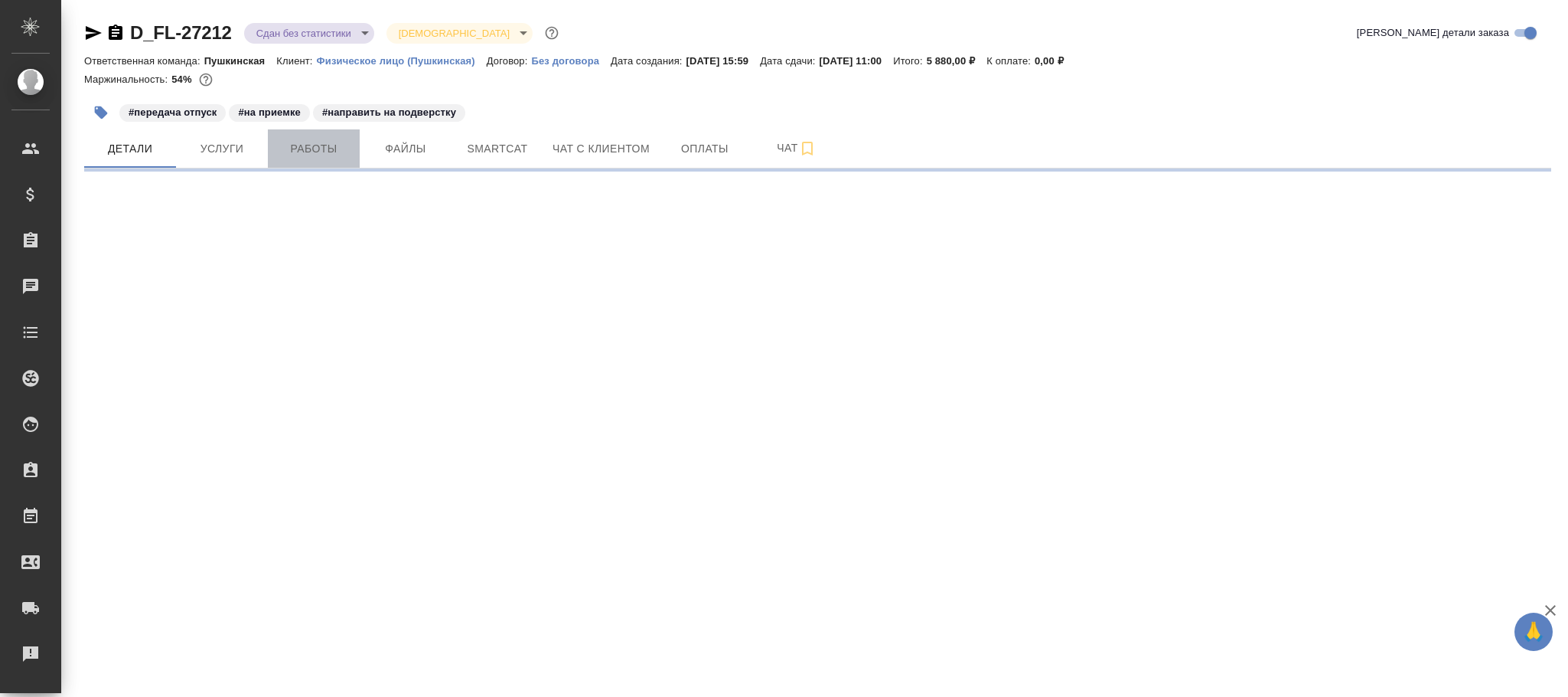
click at [307, 143] on span "Работы" at bounding box center [313, 149] width 73 height 19
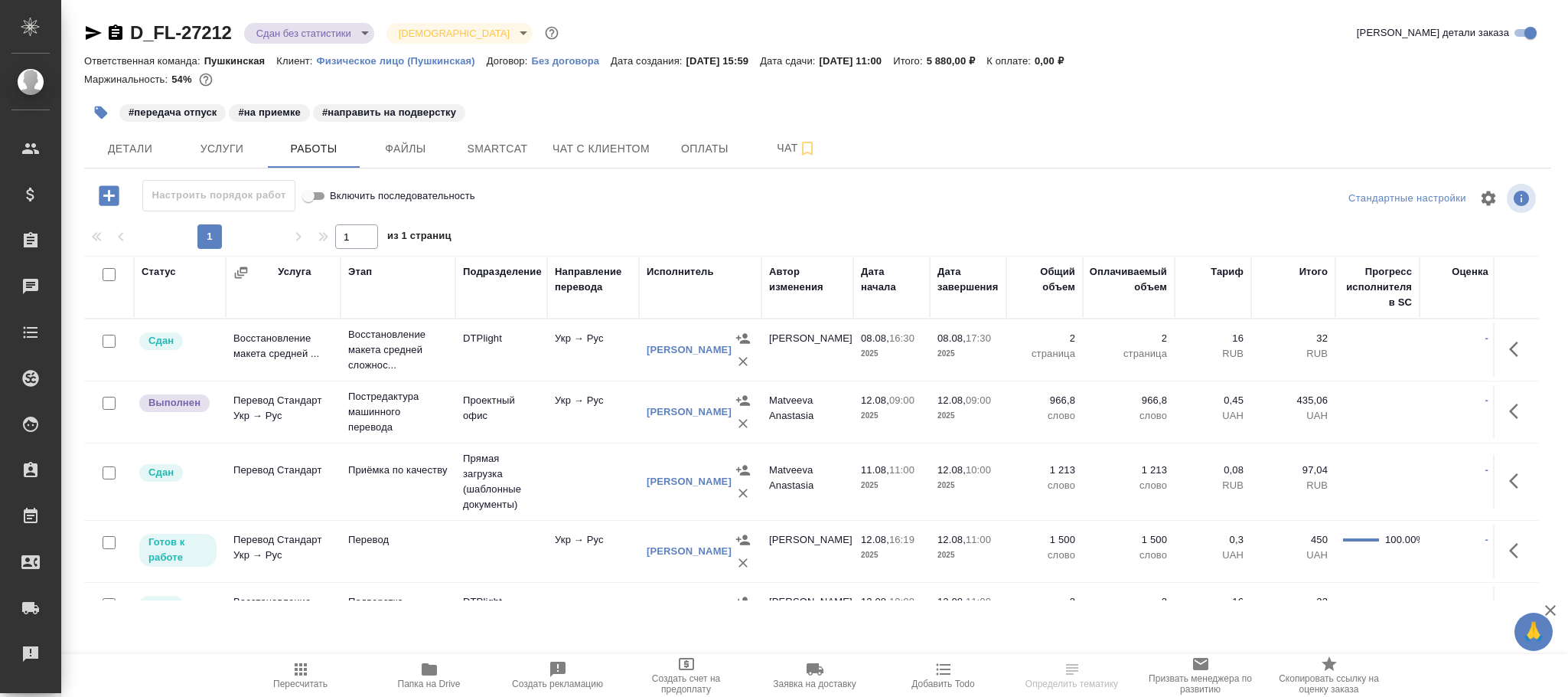
click at [310, 141] on span "Работы" at bounding box center [313, 149] width 73 height 19
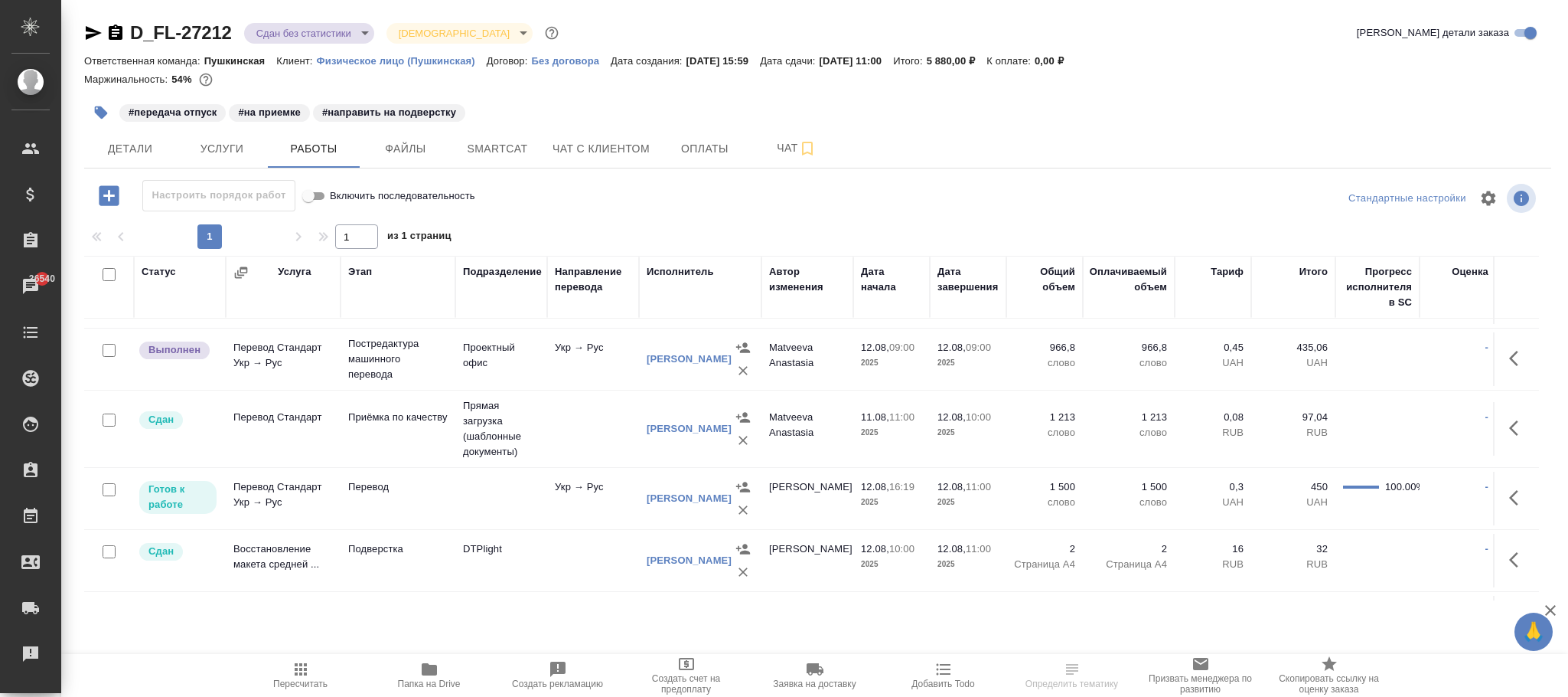
scroll to position [28, 0]
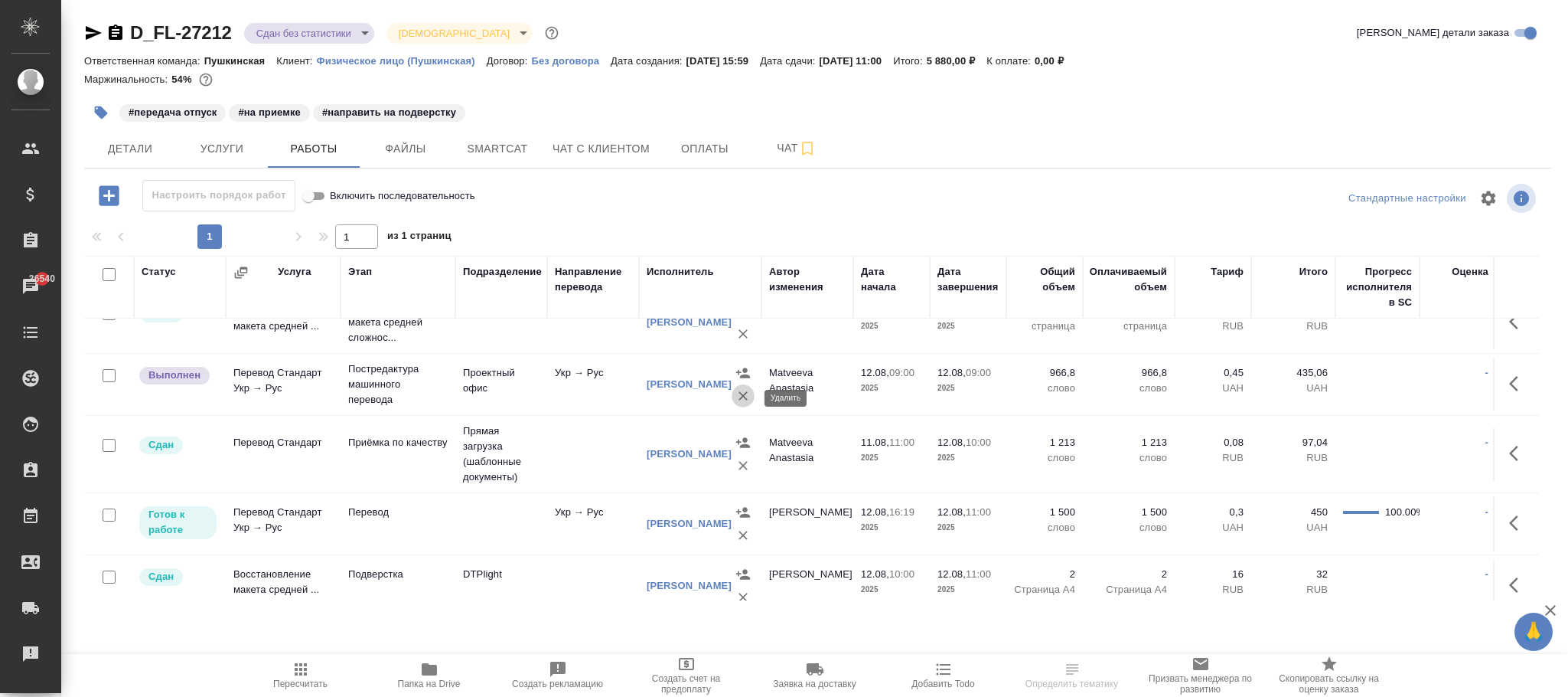
click at [740, 395] on icon "button" at bounding box center [743, 395] width 9 height 9
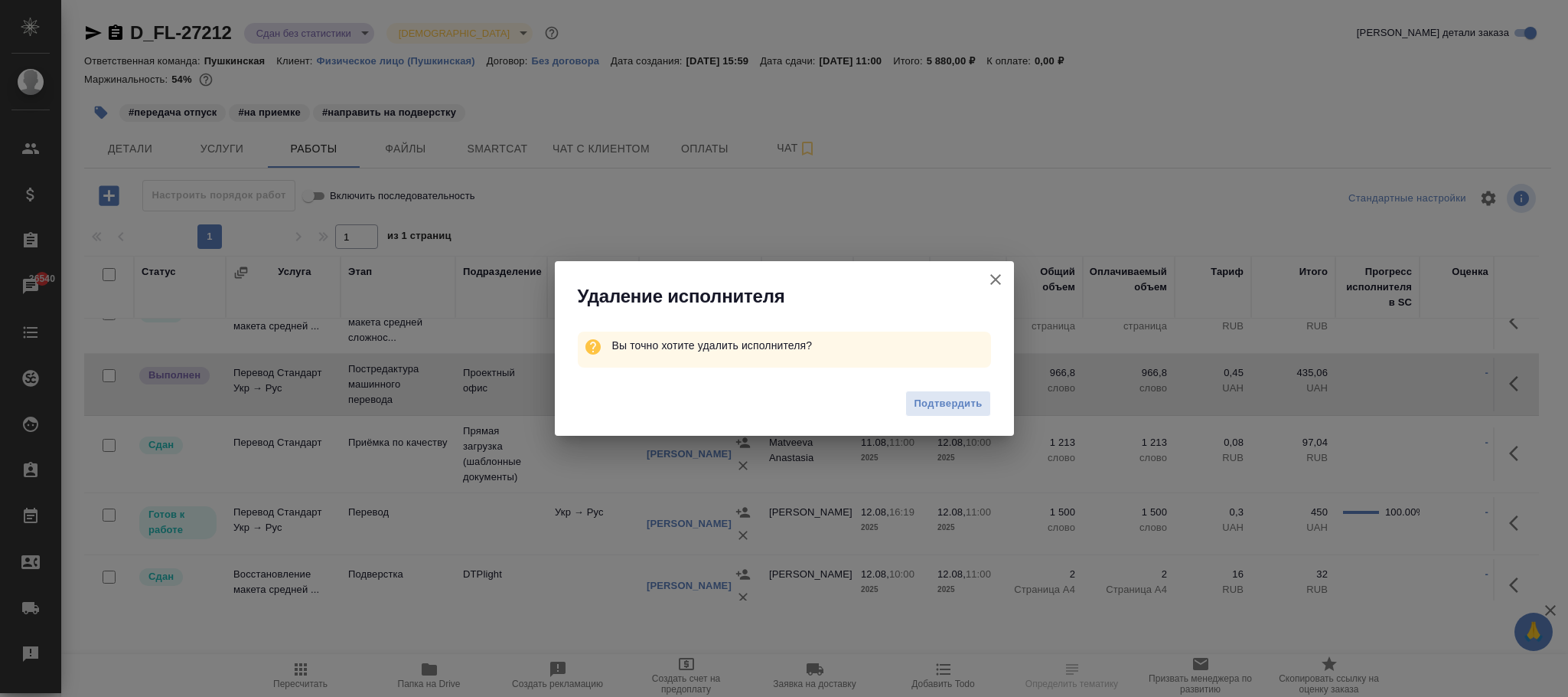
click at [960, 398] on span "Подтвердить" at bounding box center [948, 404] width 68 height 18
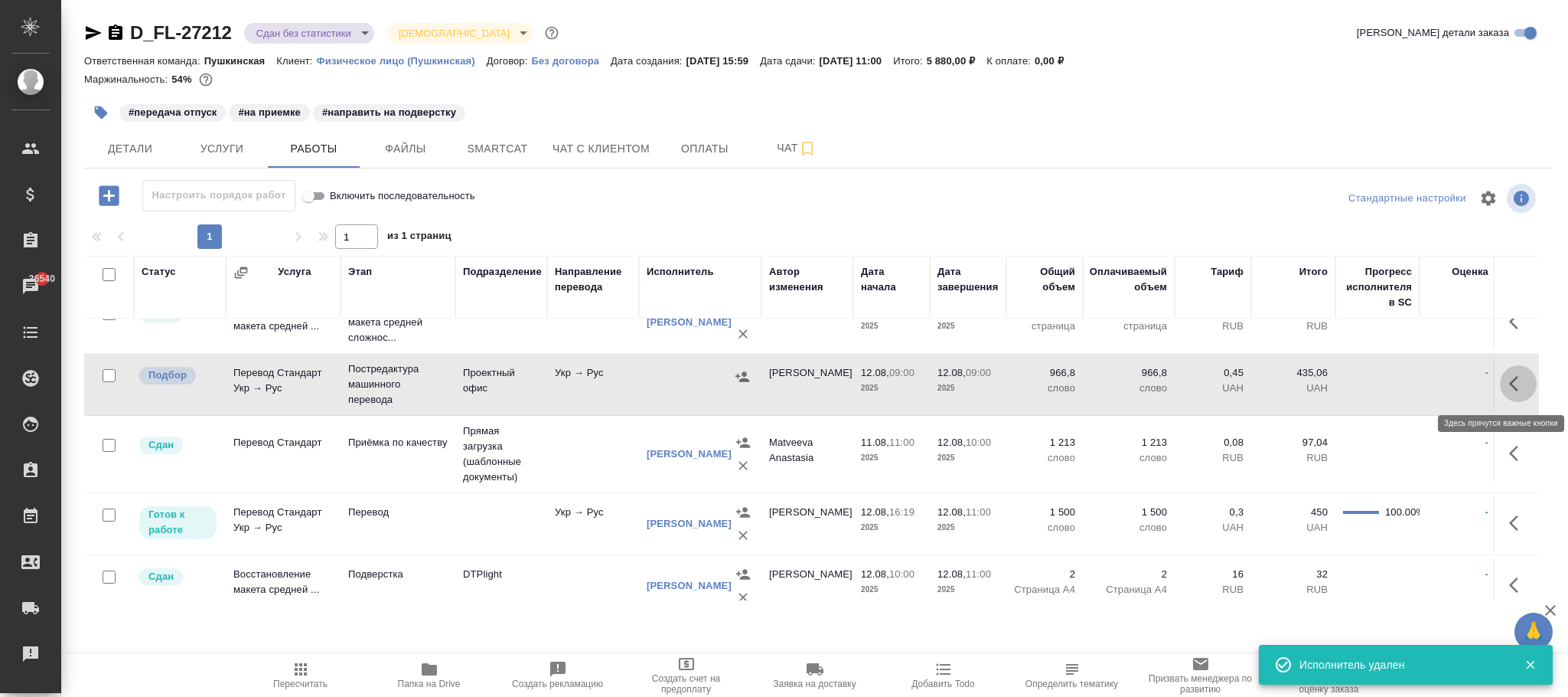
click at [1509, 386] on icon "button" at bounding box center [1518, 383] width 18 height 18
click at [1455, 379] on icon "button" at bounding box center [1460, 382] width 10 height 14
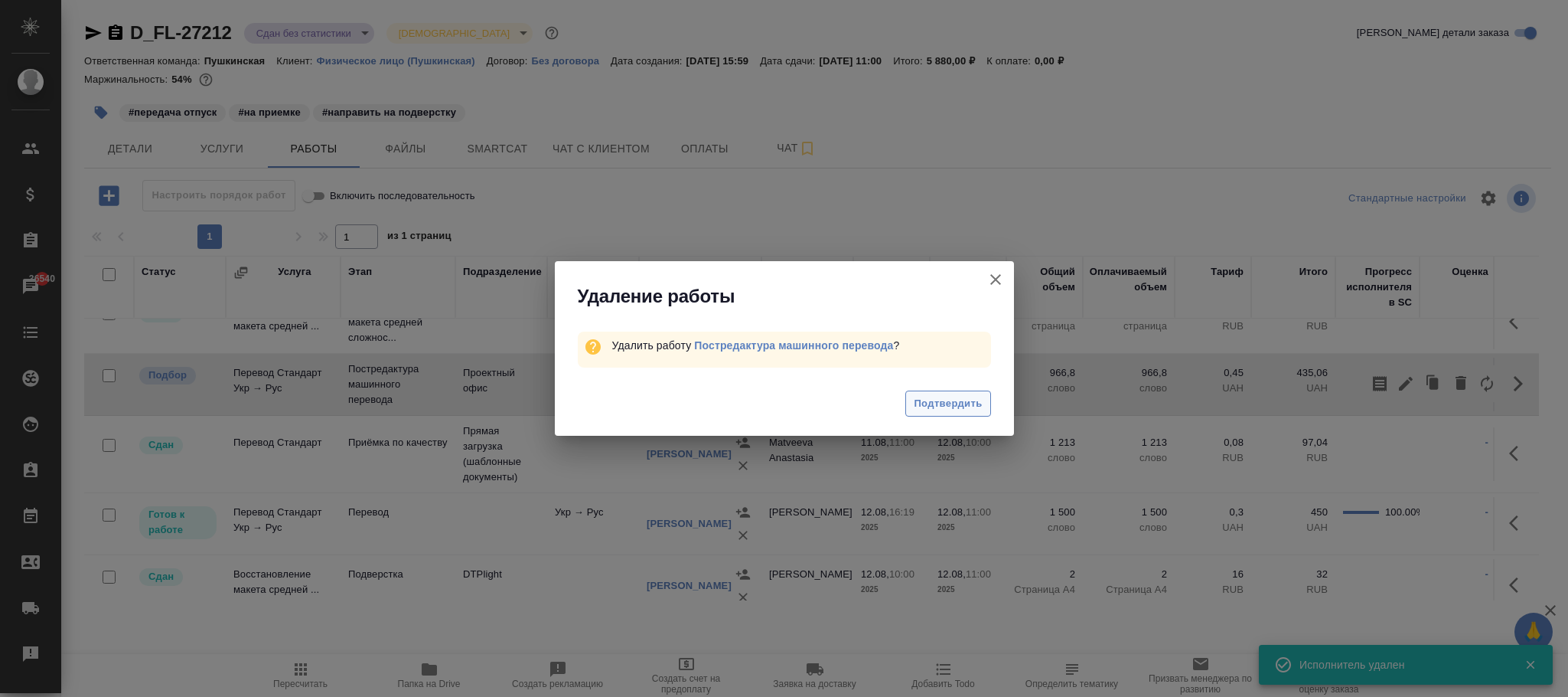
click at [965, 407] on span "Подтвердить" at bounding box center [948, 404] width 68 height 18
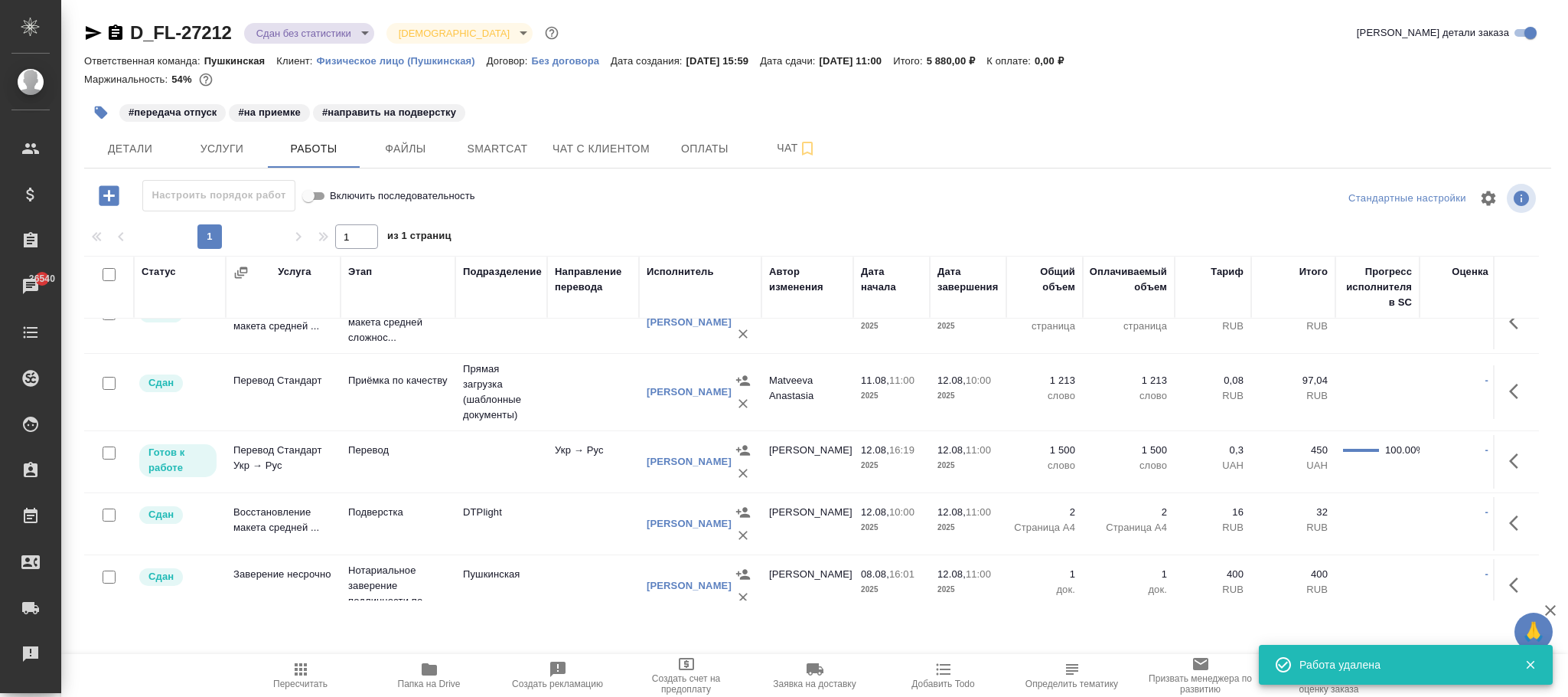
click at [815, 349] on td "Фокина Наталья" at bounding box center [807, 322] width 92 height 54
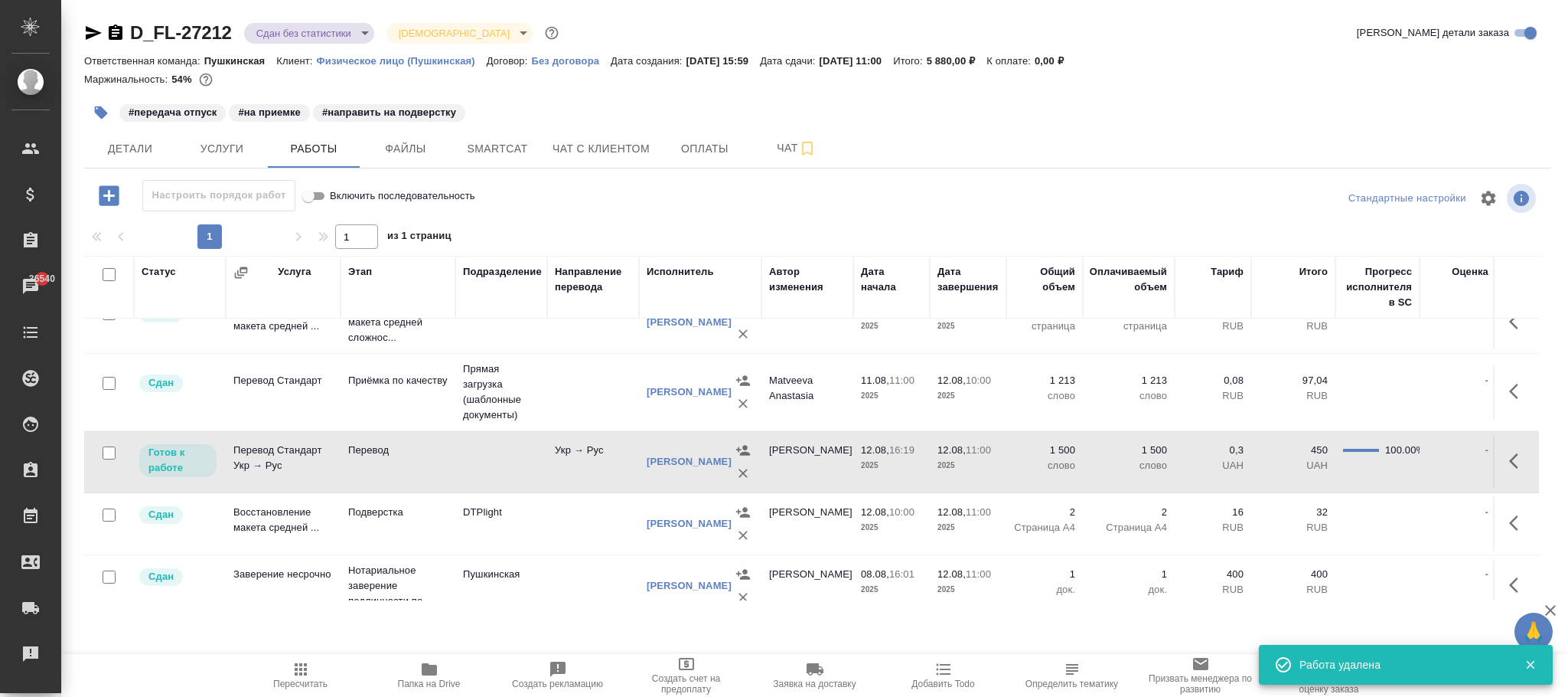
click at [815, 349] on td "Фокина Наталья" at bounding box center [807, 322] width 92 height 54
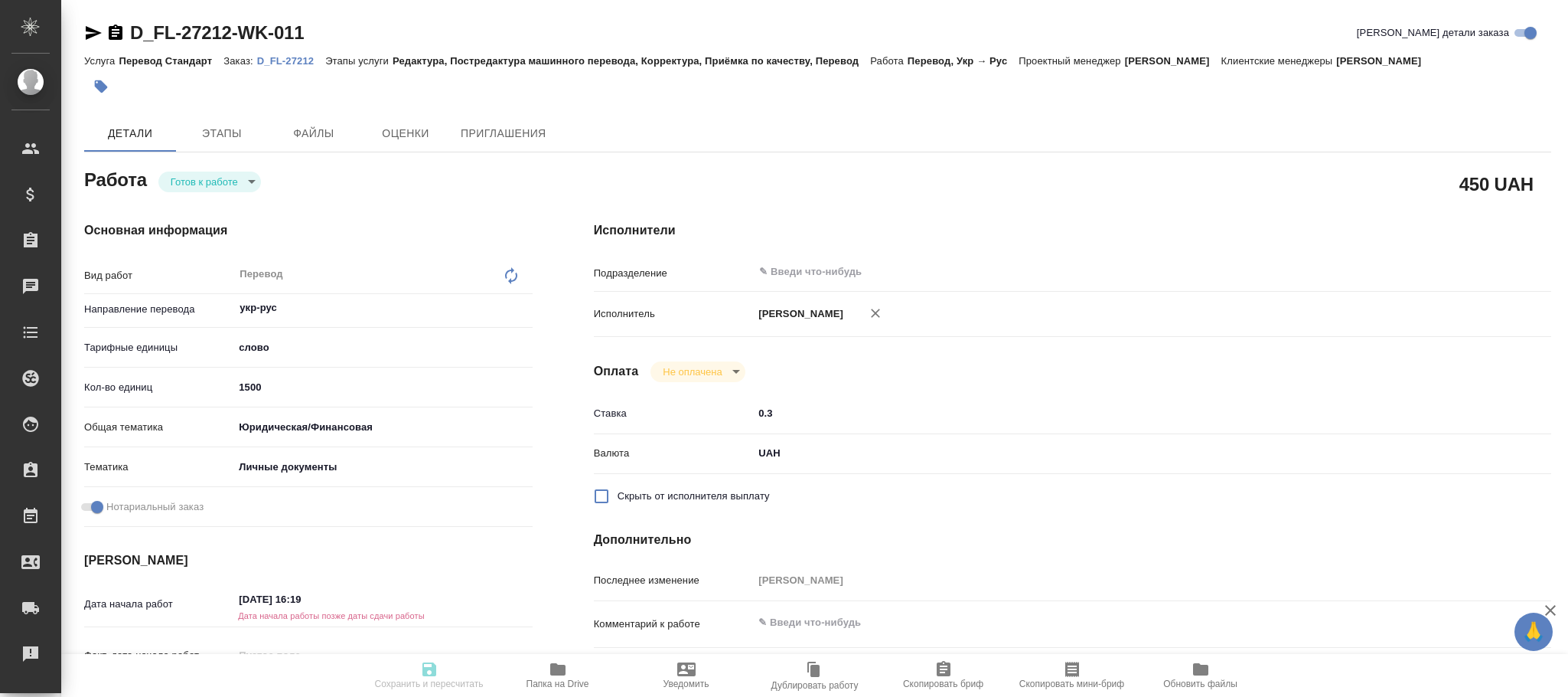
type textarea "x"
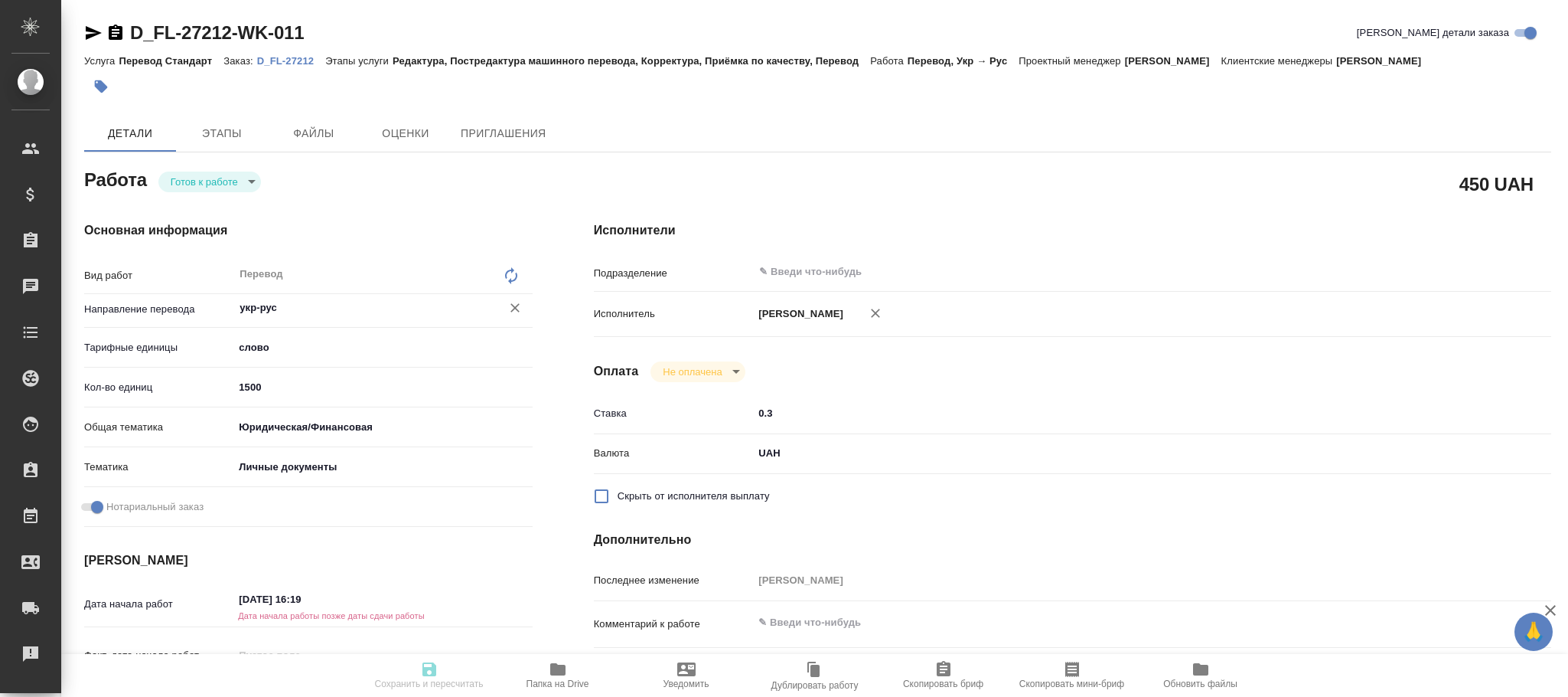
type textarea "x"
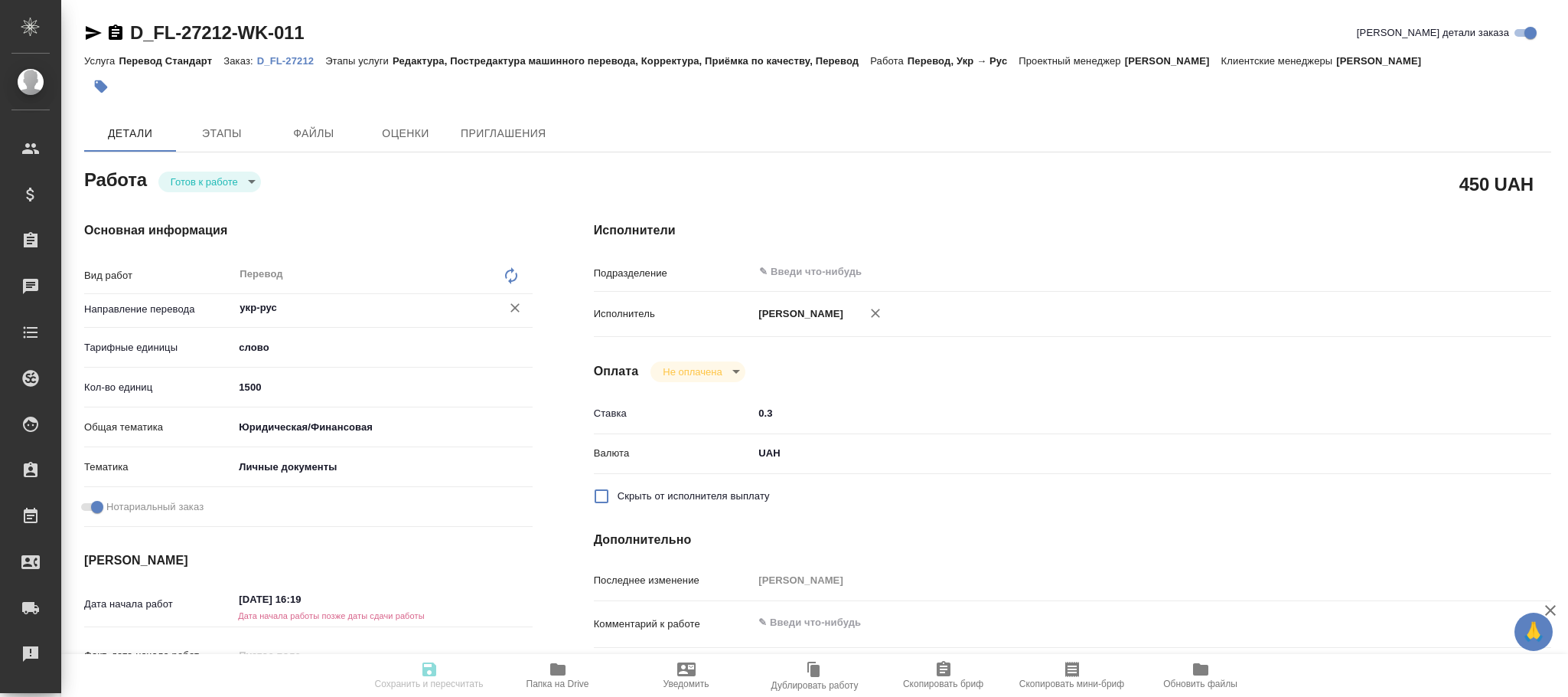
type textarea "x"
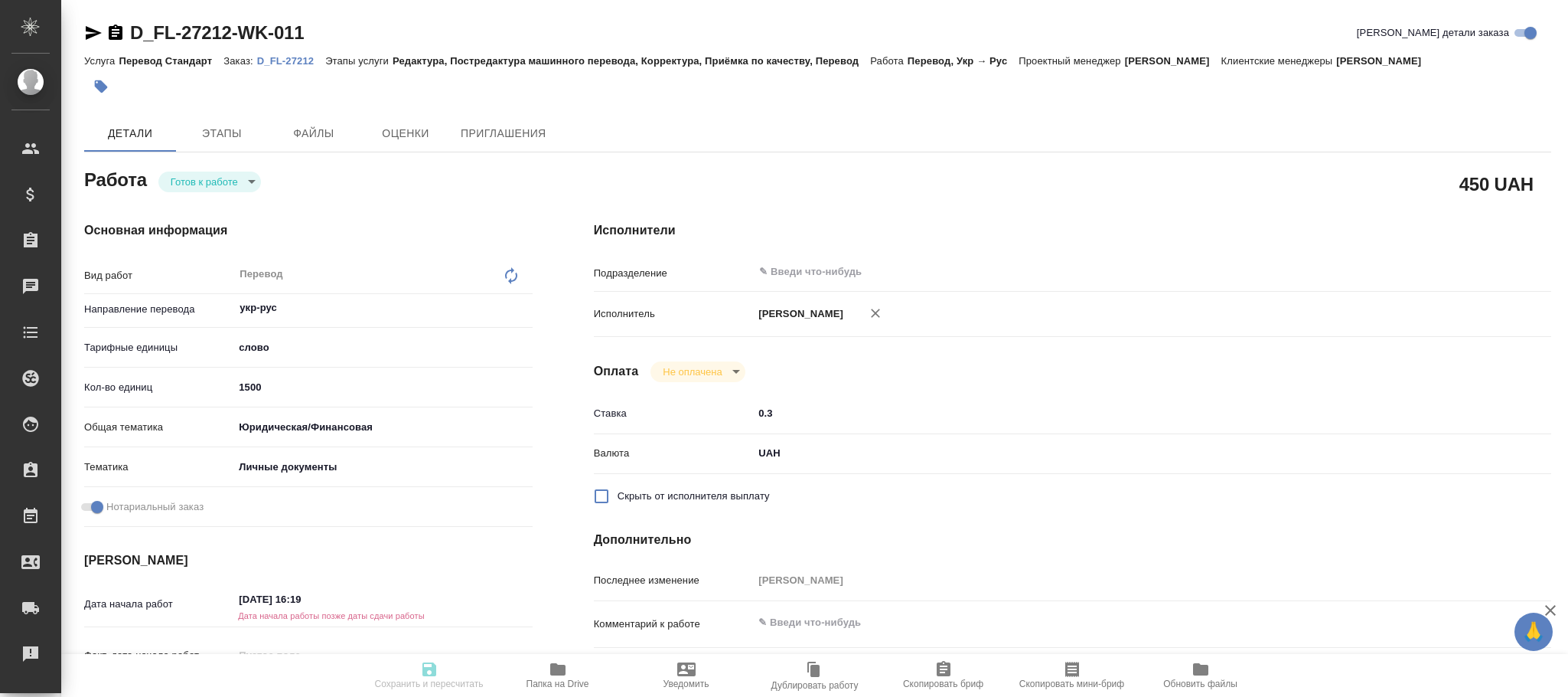
type textarea "x"
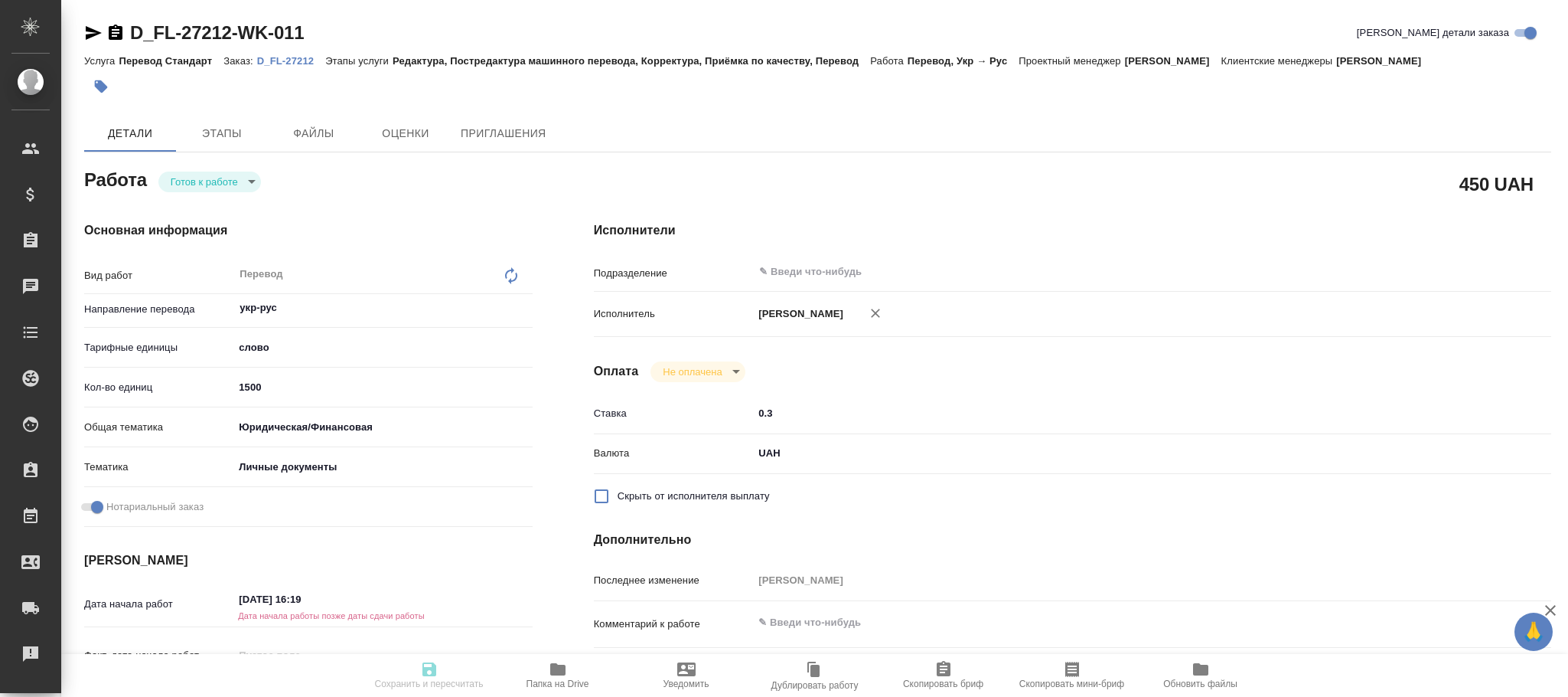
click at [514, 276] on icon at bounding box center [511, 275] width 18 height 18
type textarea "x"
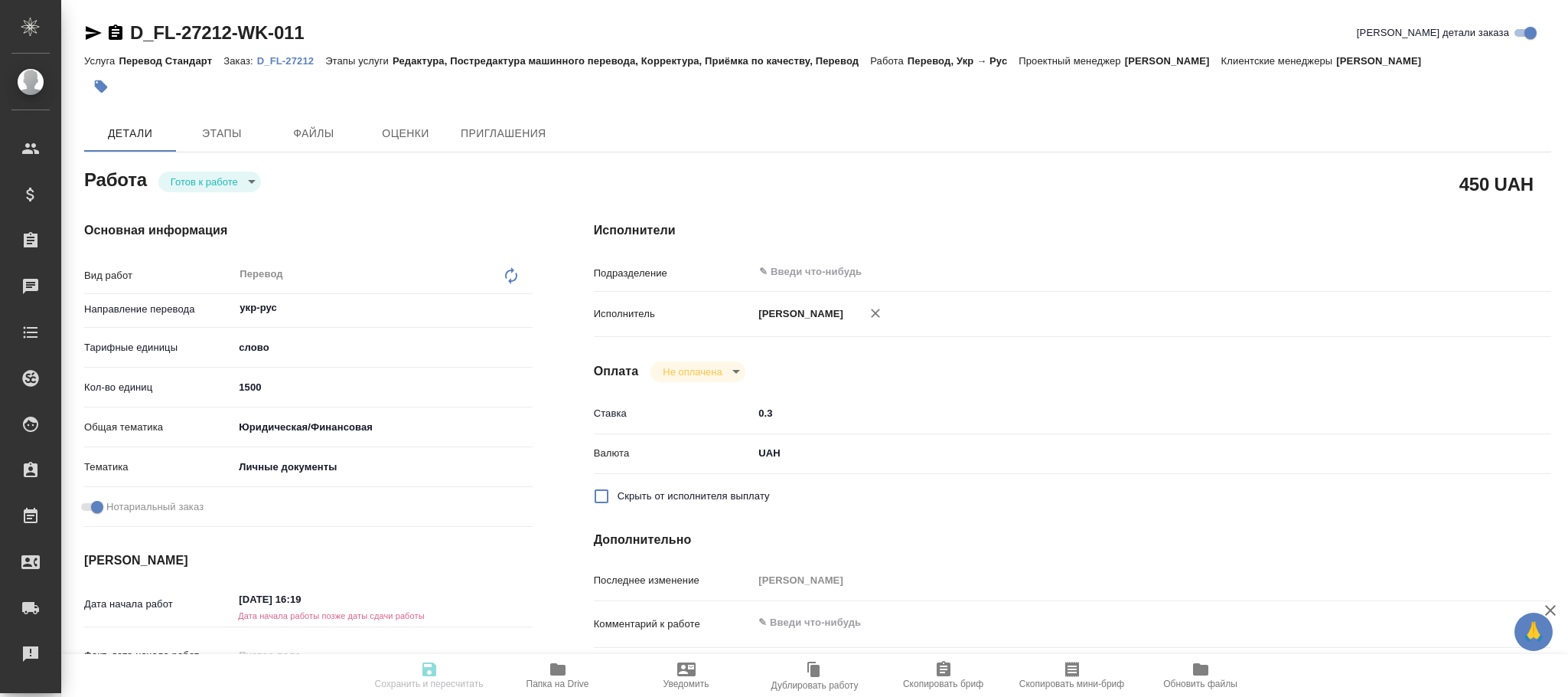
type textarea "x"
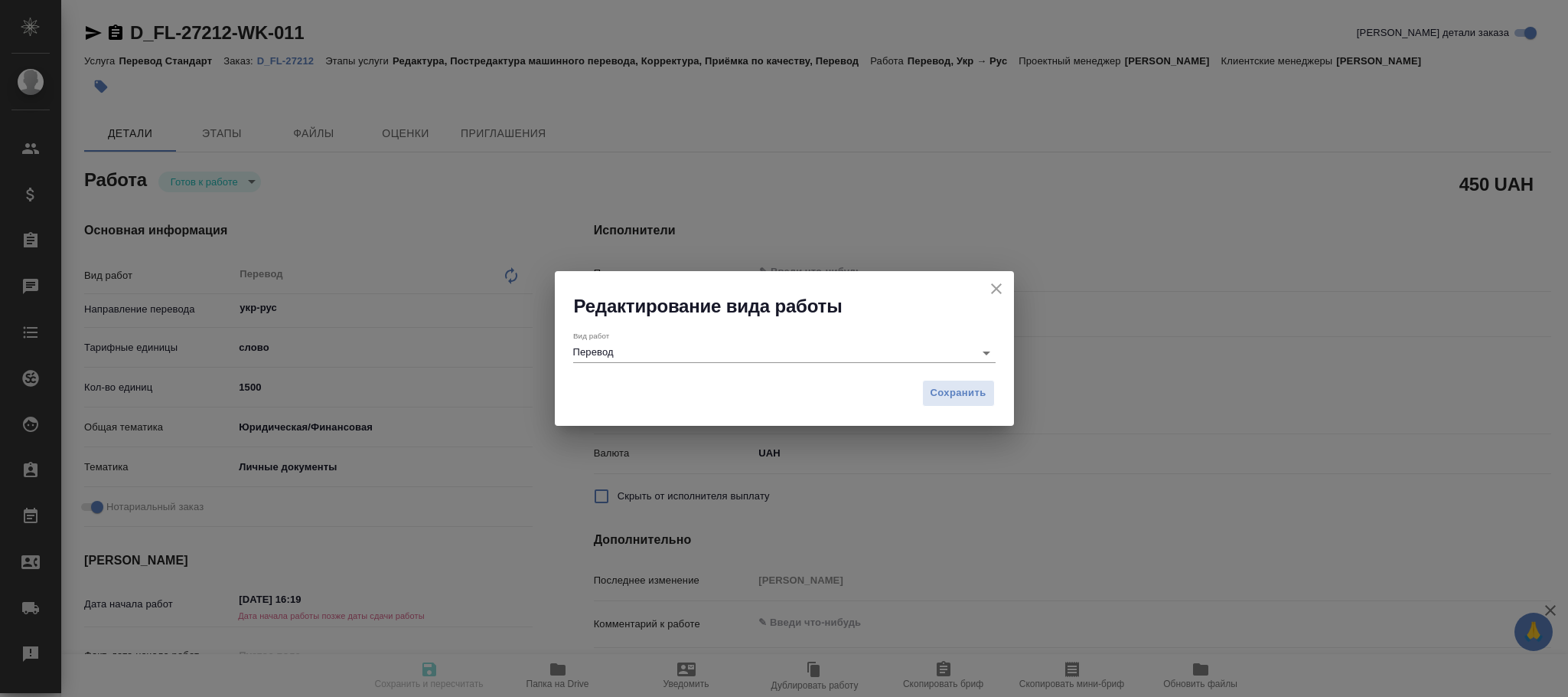
type textarea "x"
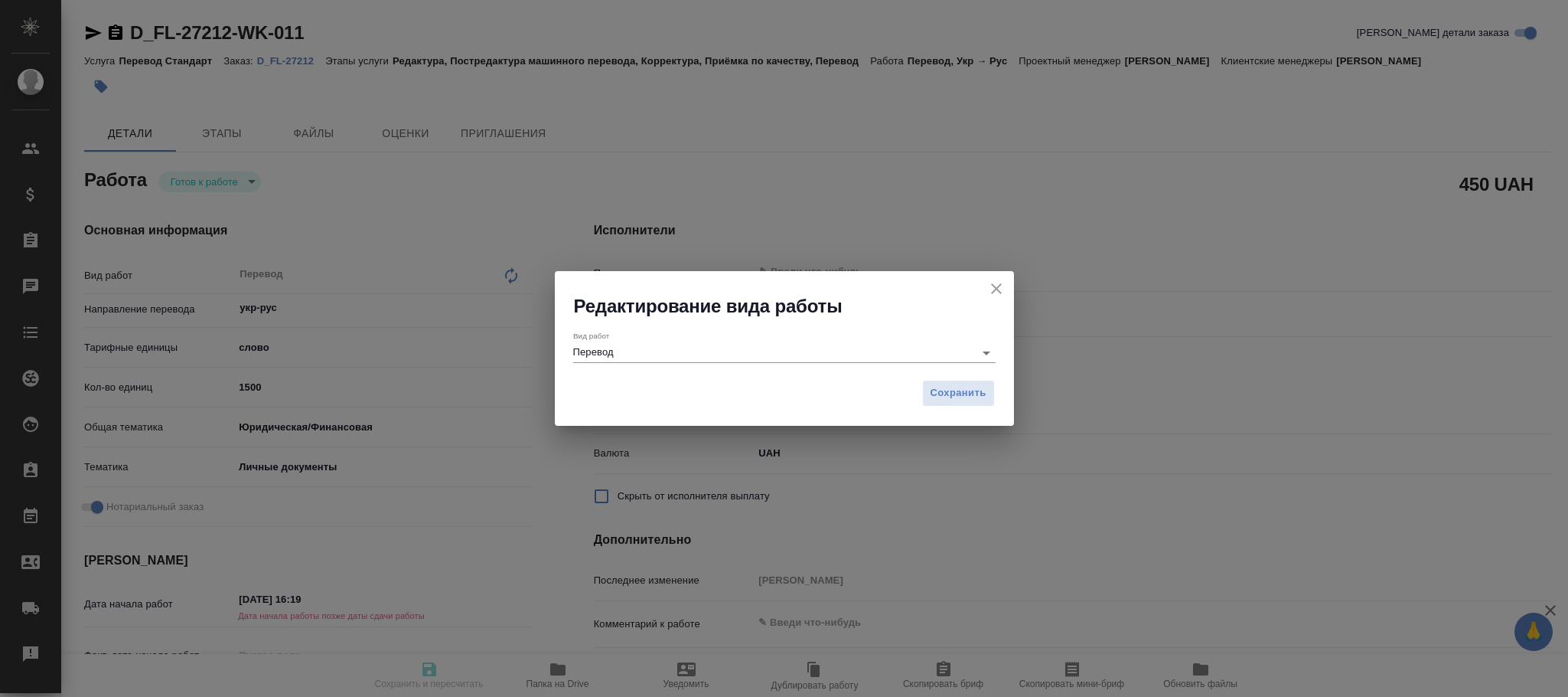
click at [665, 349] on input "Перевод" at bounding box center [770, 352] width 393 height 18
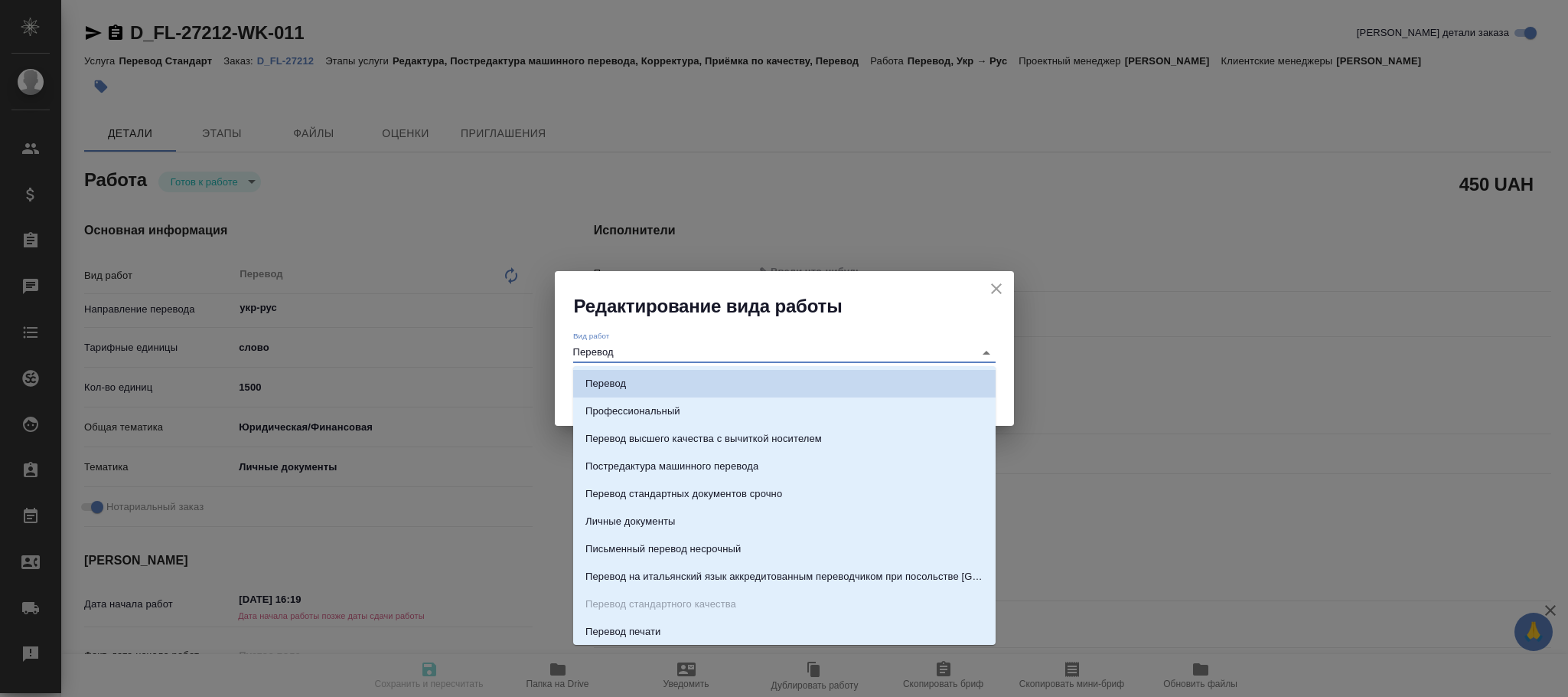
type input "п"
type textarea "x"
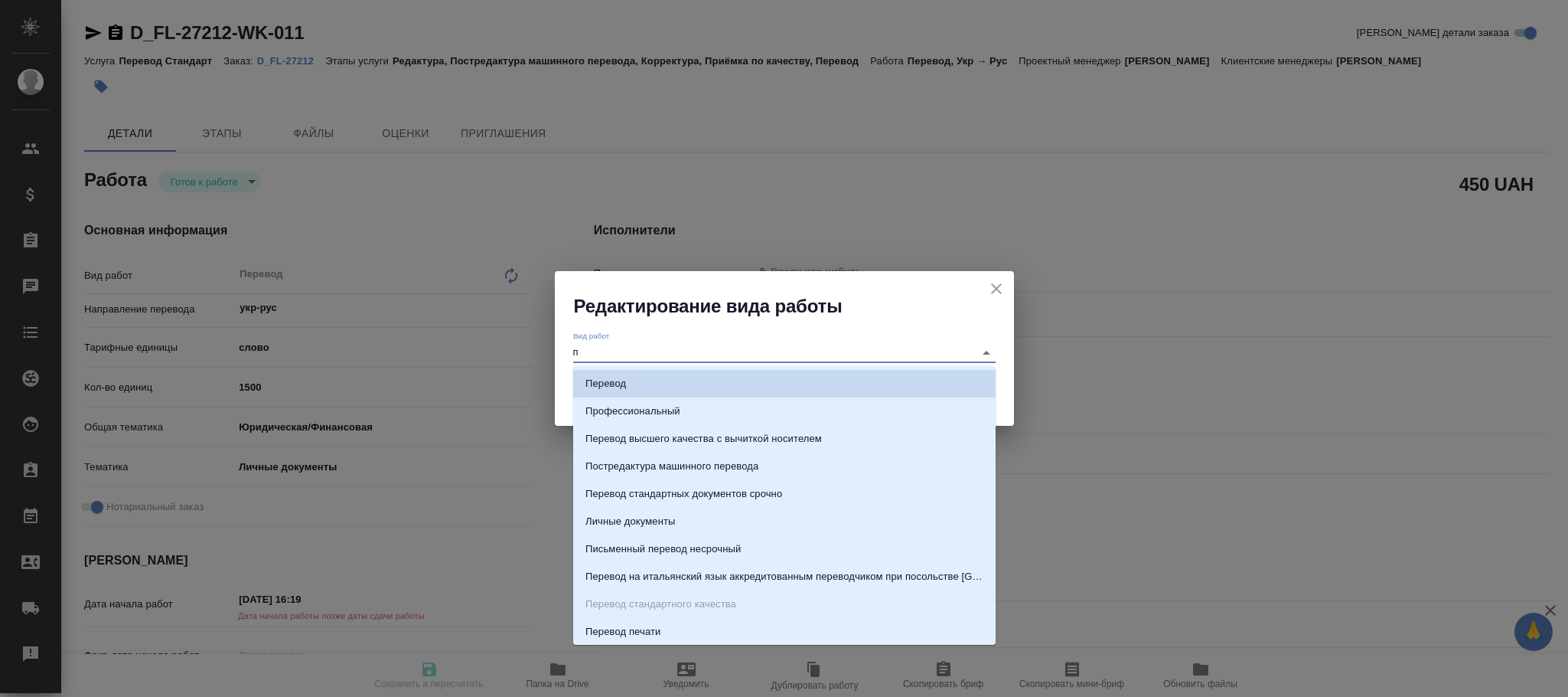
type textarea "x"
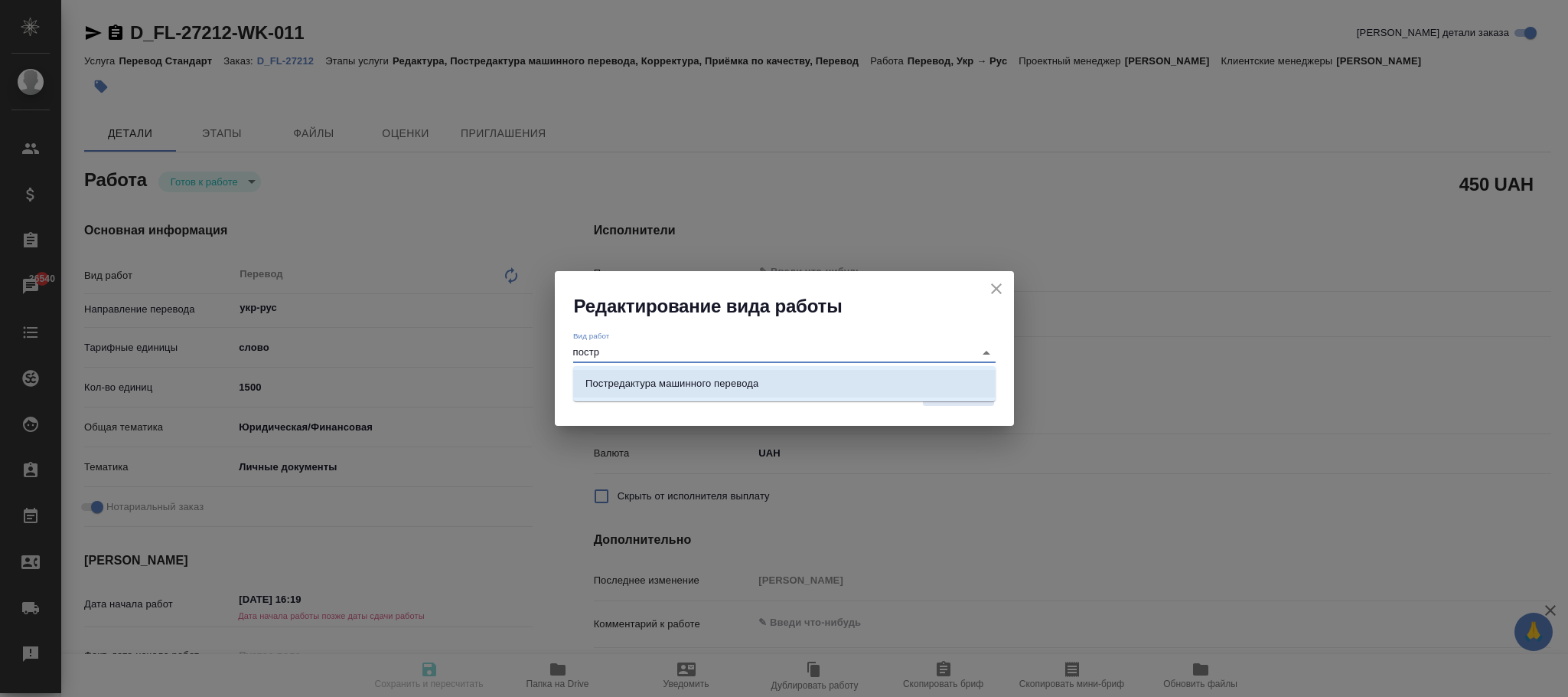
click at [673, 381] on p "Постредактура машинного перевода" at bounding box center [671, 383] width 173 height 15
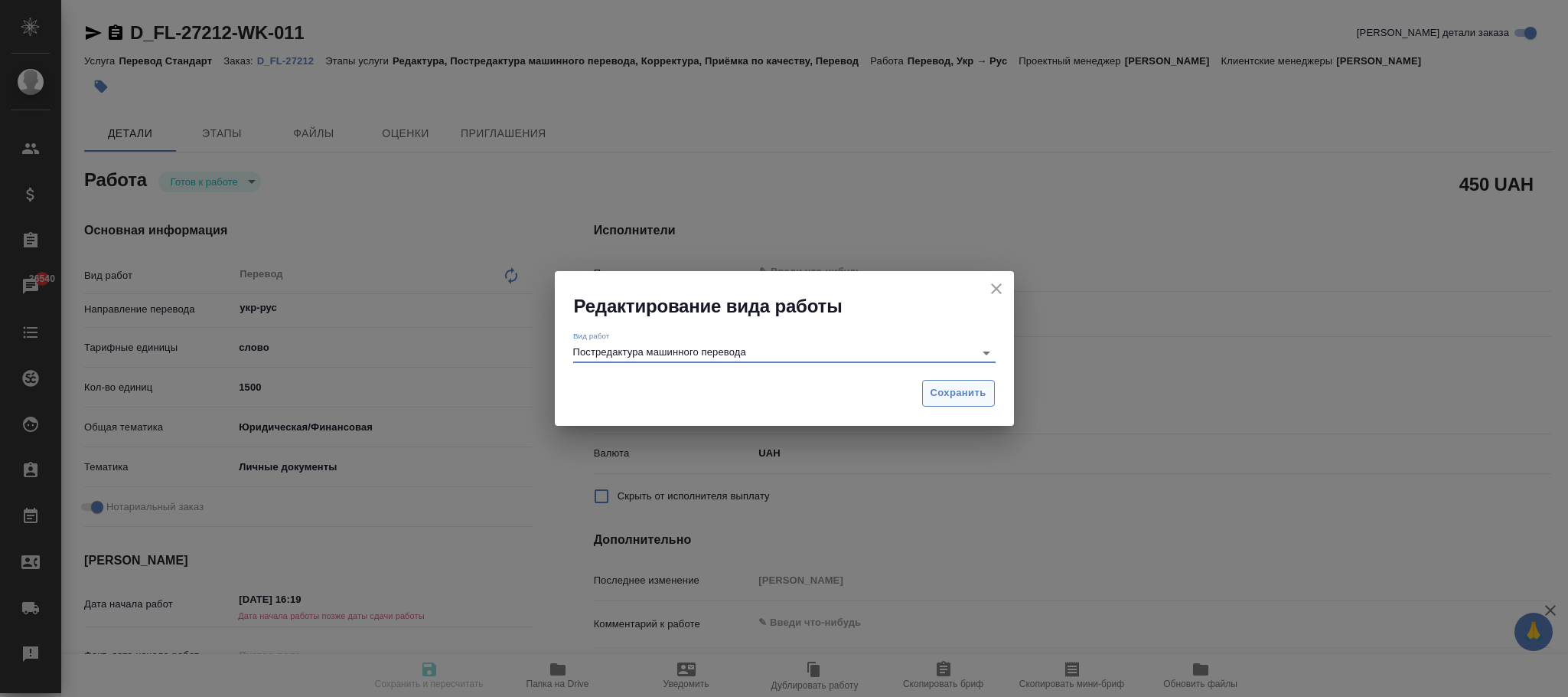
type input "Постредактура машинного перевода"
click at [957, 399] on span "Сохранить" at bounding box center [958, 393] width 56 height 18
type textarea "x"
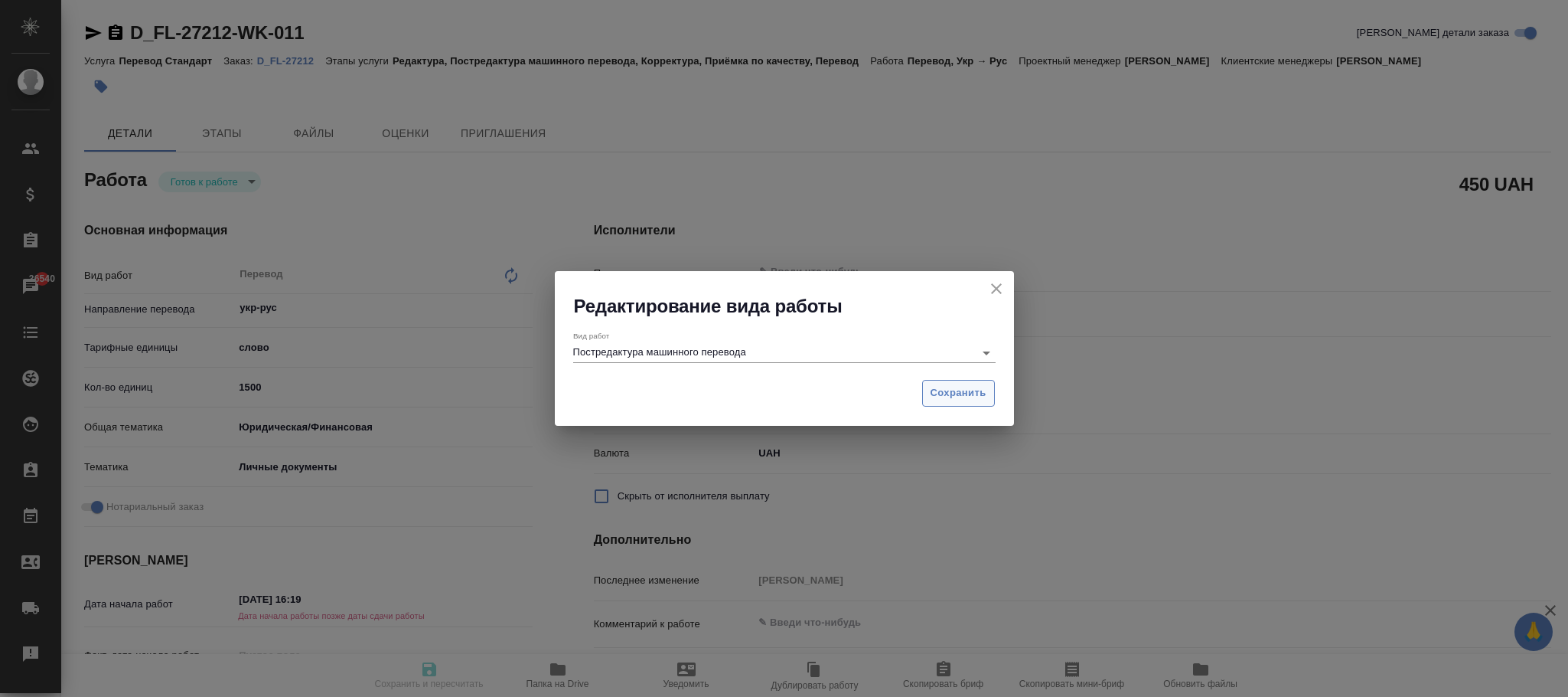
type textarea "x"
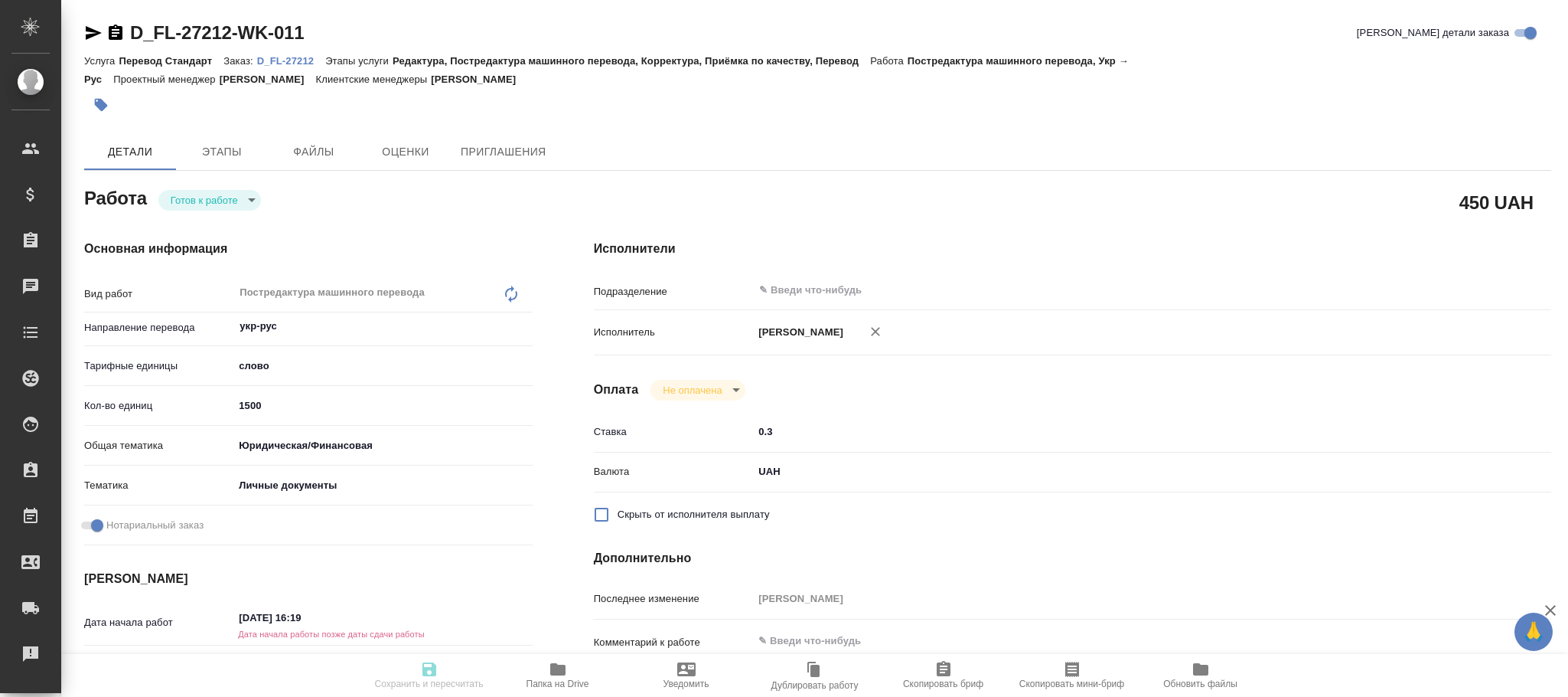
type textarea "x"
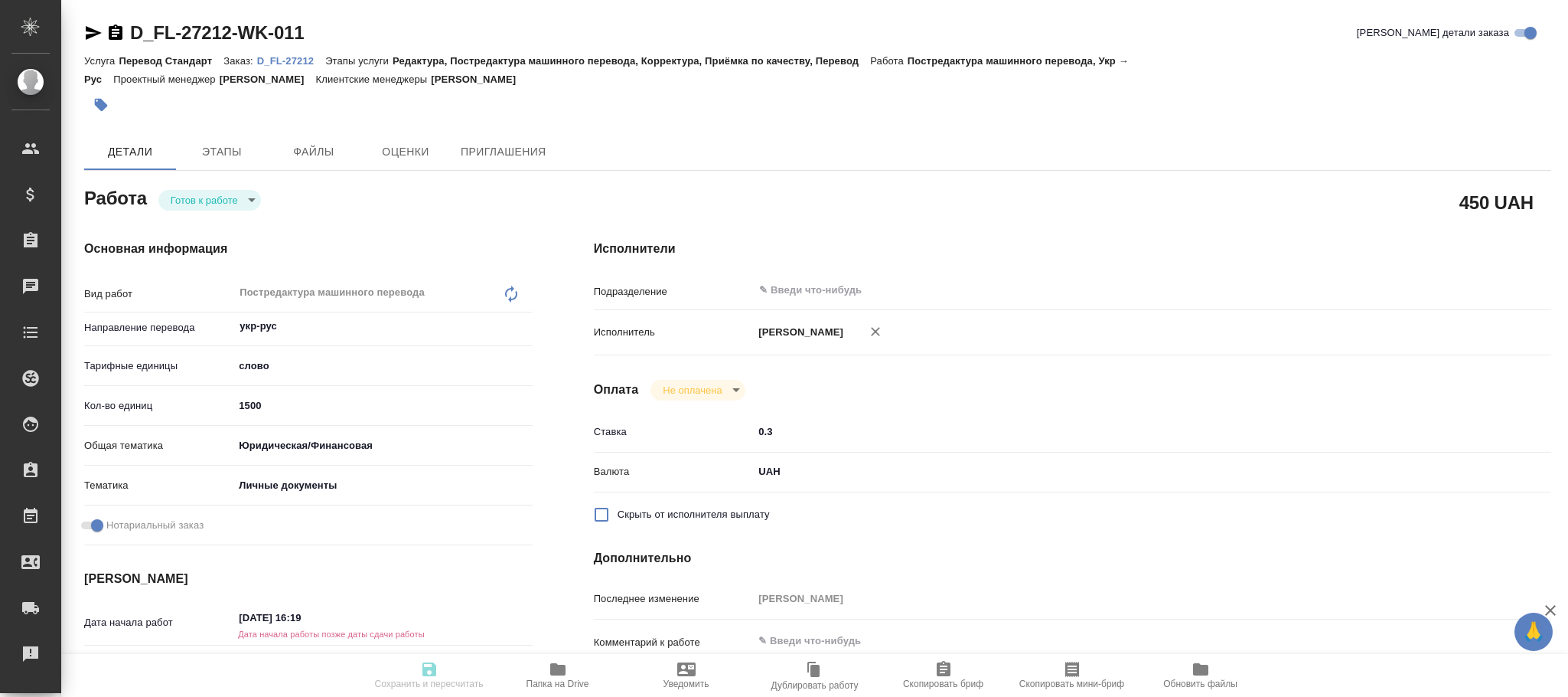
type textarea "x"
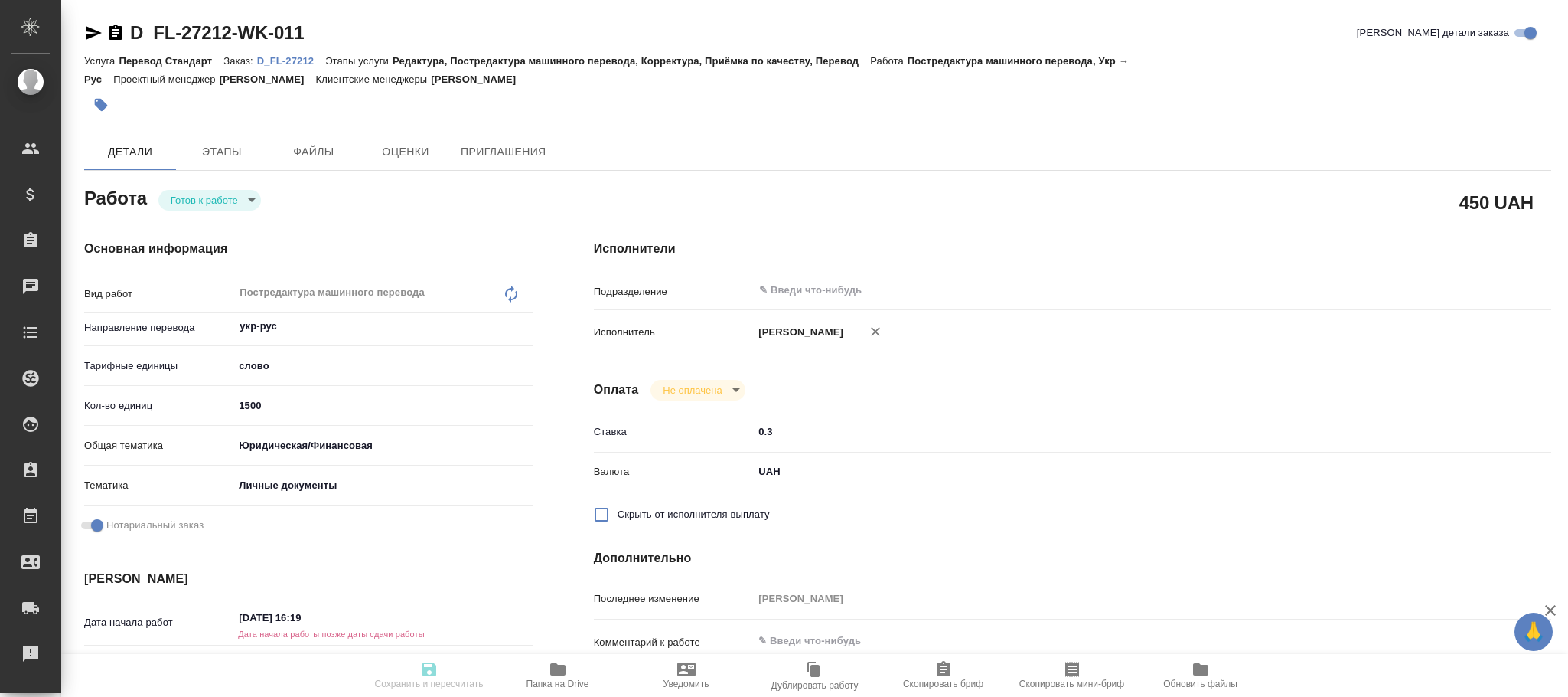
type textarea "x"
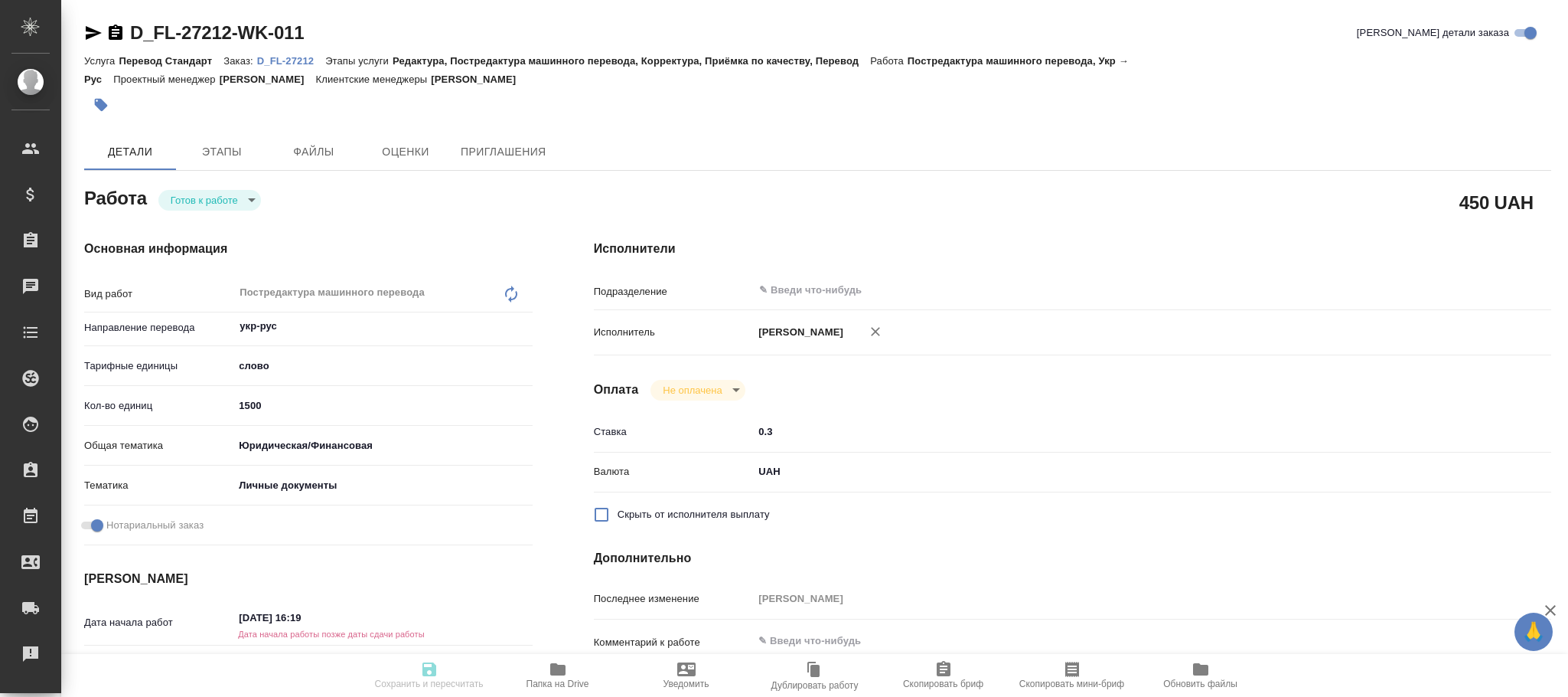
type textarea "x"
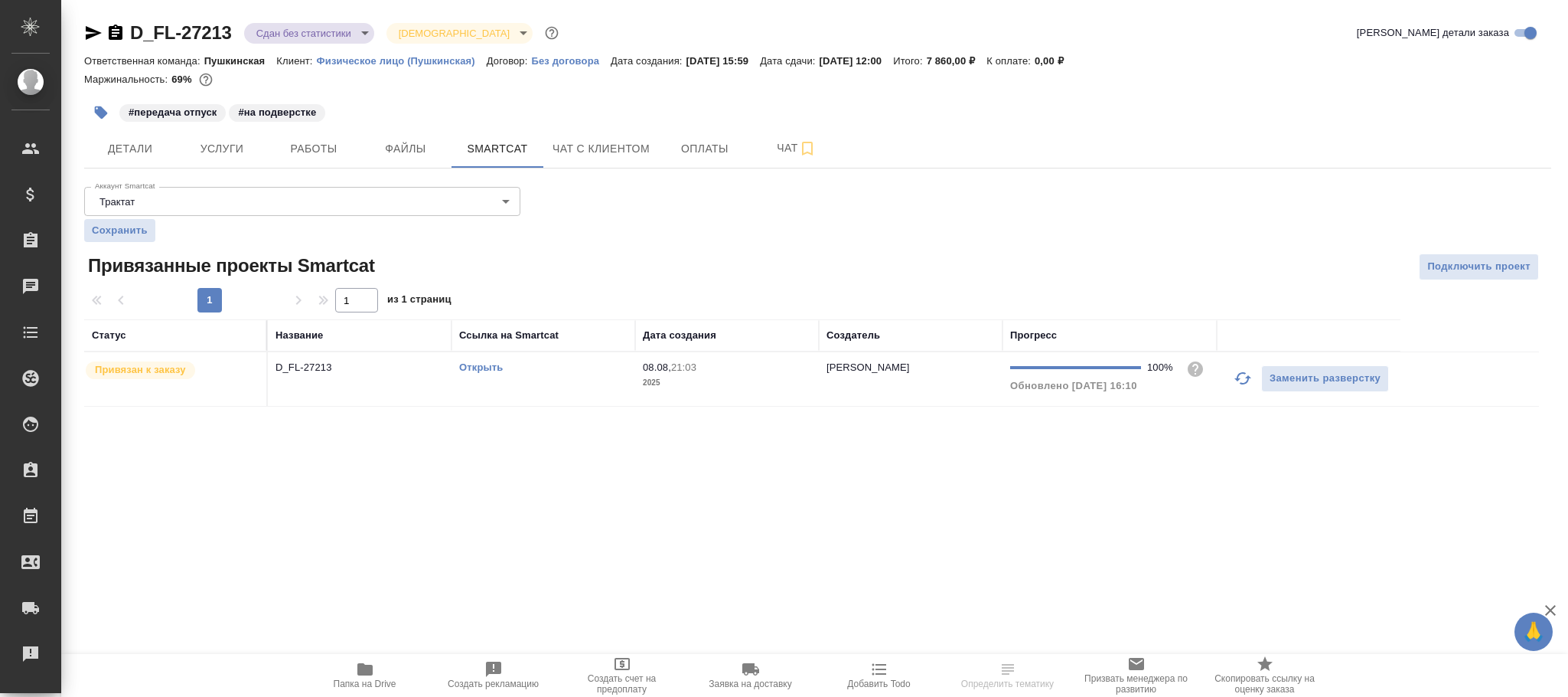
click at [812, 373] on td "08.08, 21:03 2025" at bounding box center [727, 378] width 184 height 54
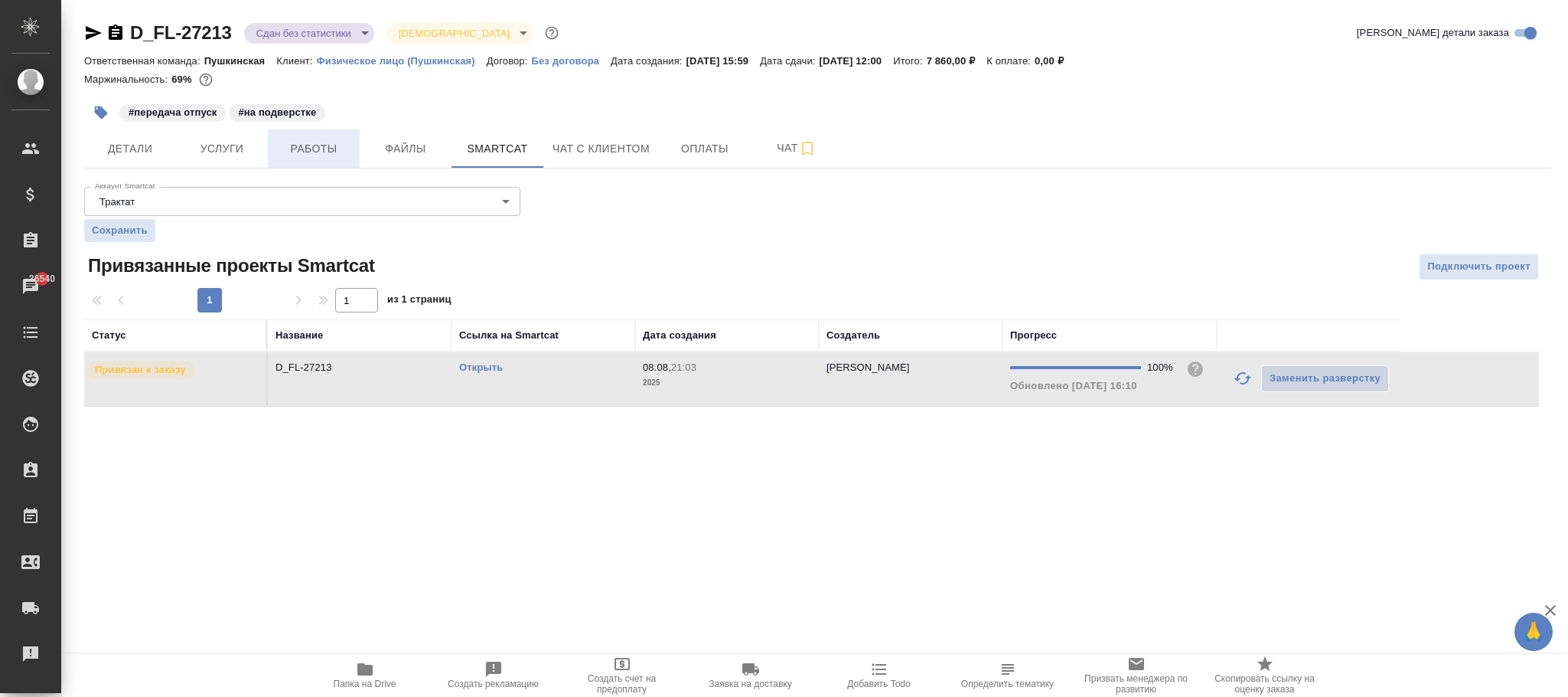
click at [305, 156] on span "Работы" at bounding box center [313, 149] width 73 height 19
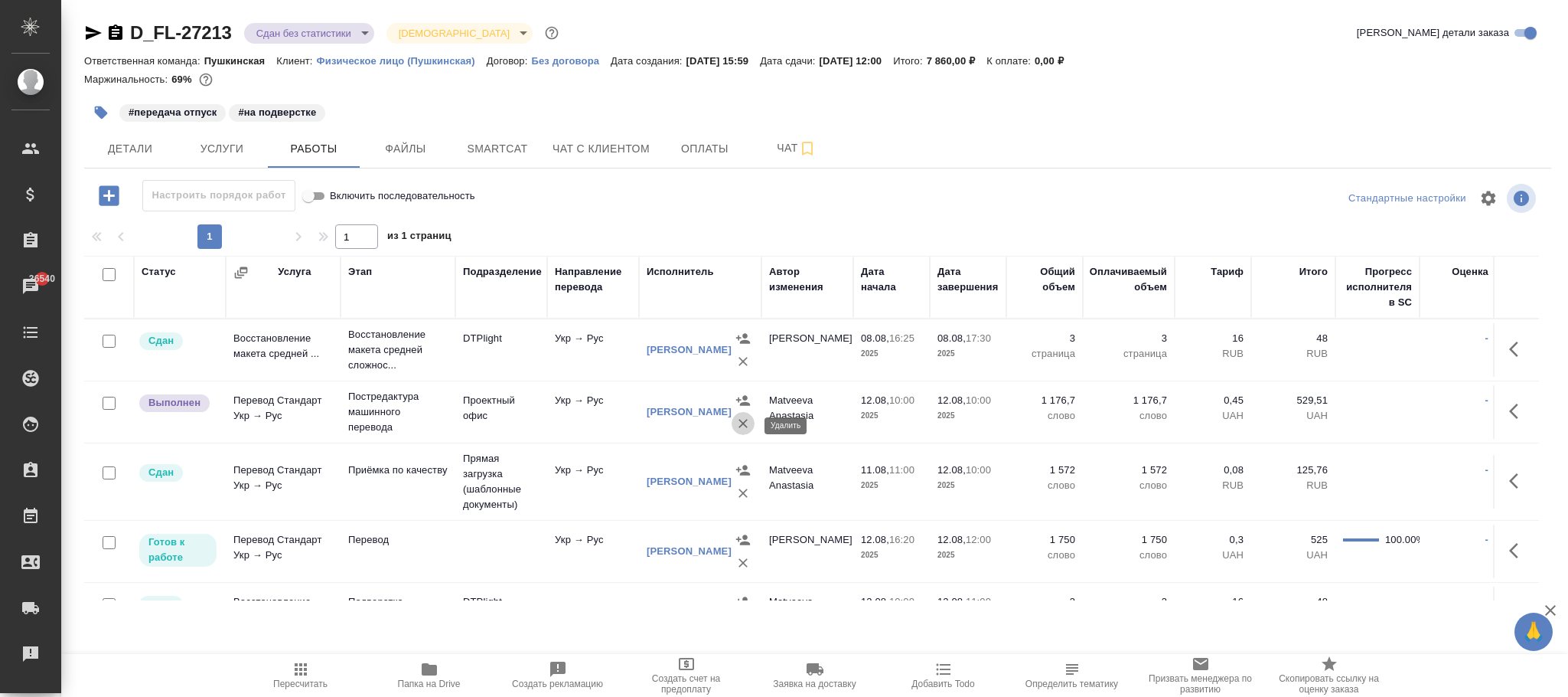
click at [739, 425] on icon "button" at bounding box center [743, 423] width 15 height 15
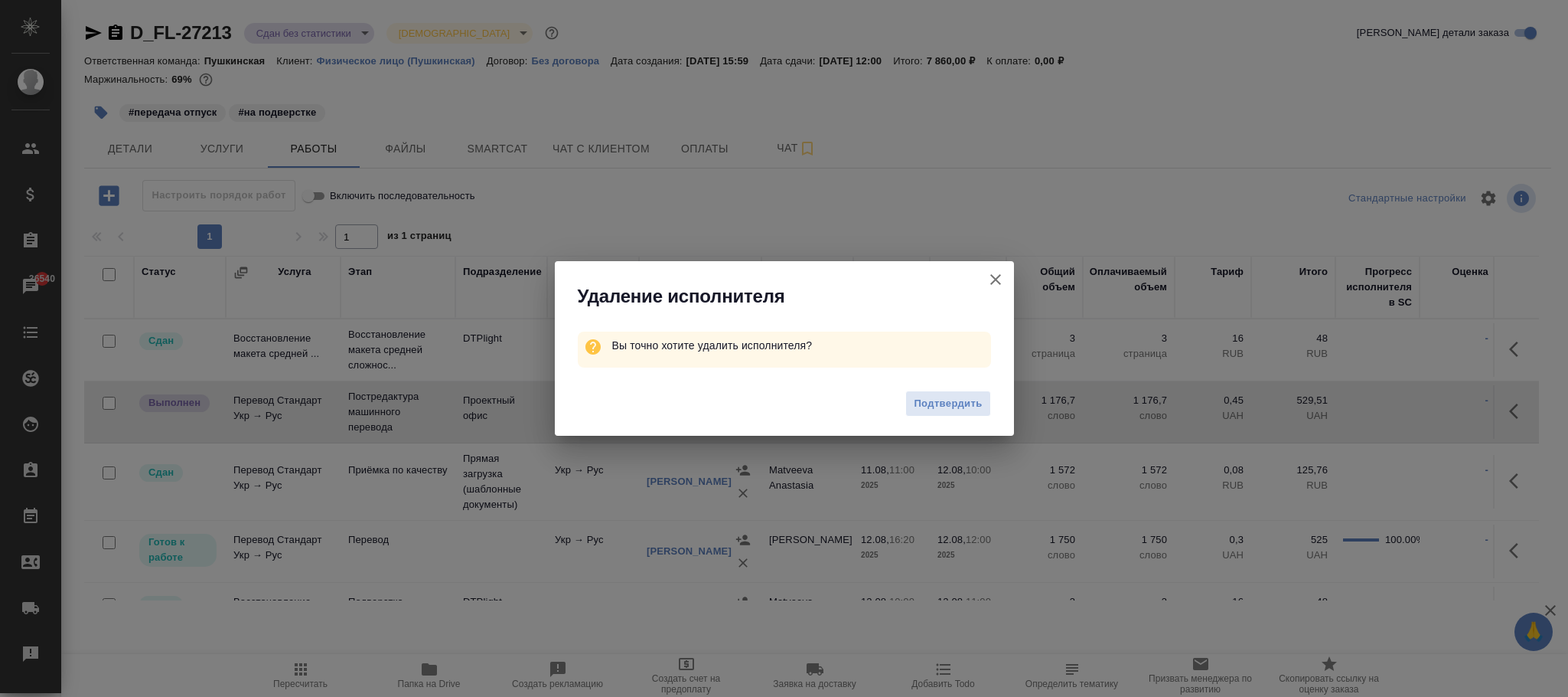
click at [951, 405] on span "Подтвердить" at bounding box center [948, 404] width 68 height 18
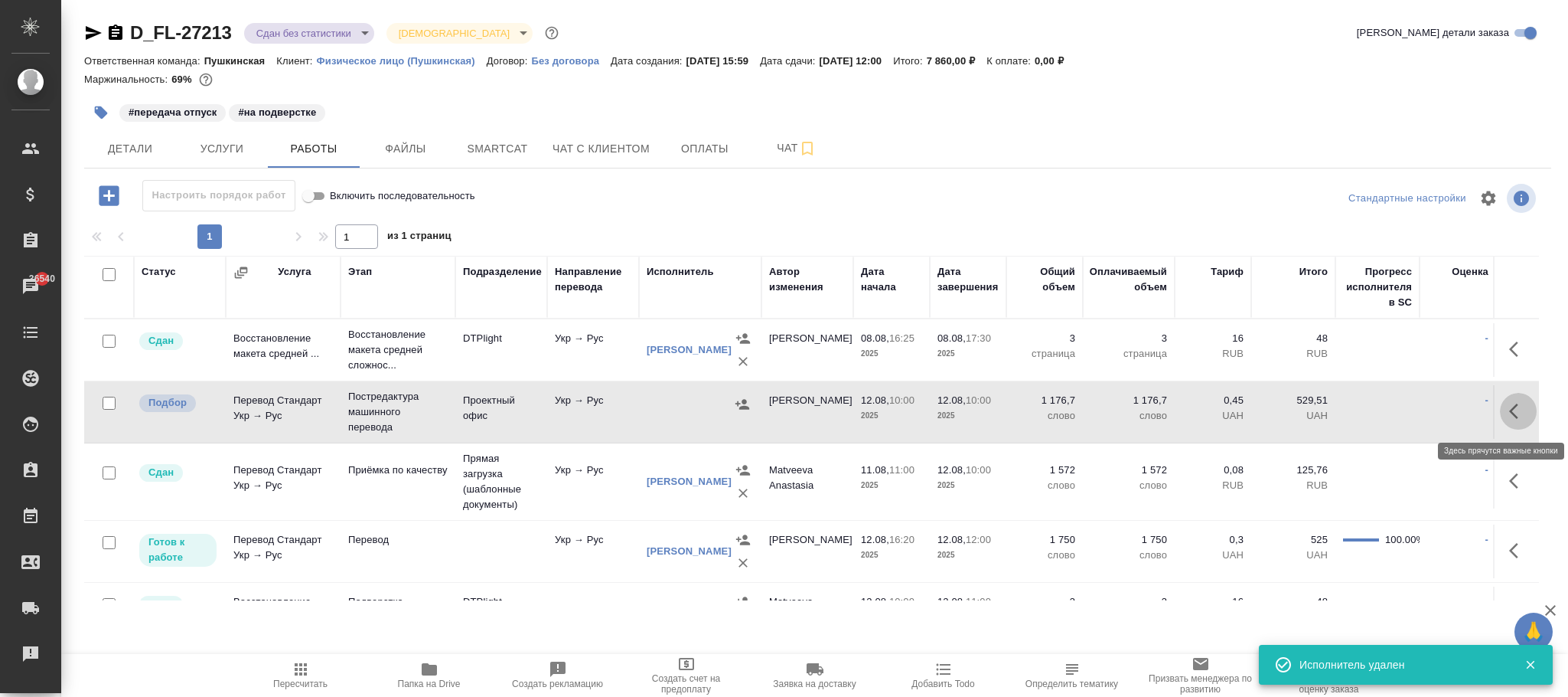
click at [1509, 415] on icon "button" at bounding box center [1514, 411] width 9 height 15
click at [1455, 410] on icon "button" at bounding box center [1460, 410] width 10 height 14
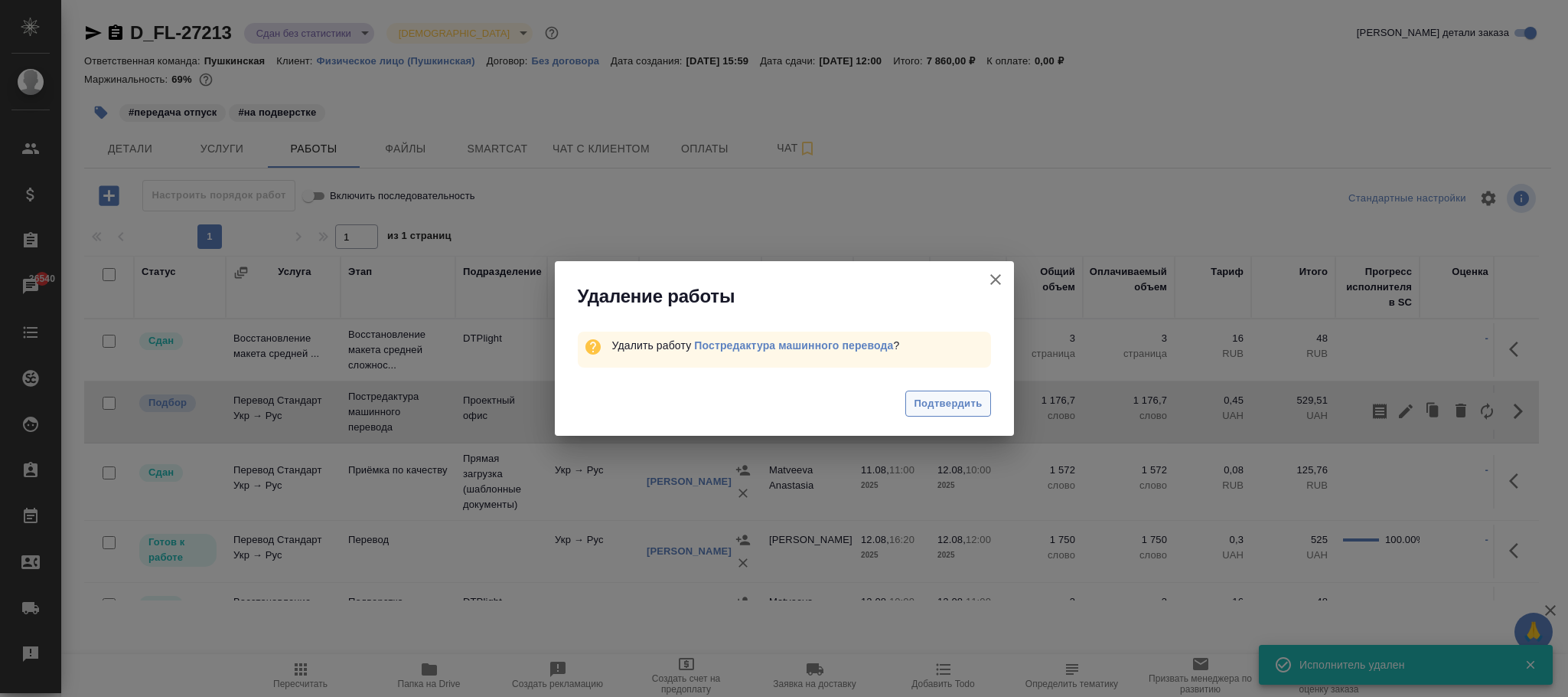
click at [933, 413] on button "Подтвердить" at bounding box center [948, 404] width 85 height 27
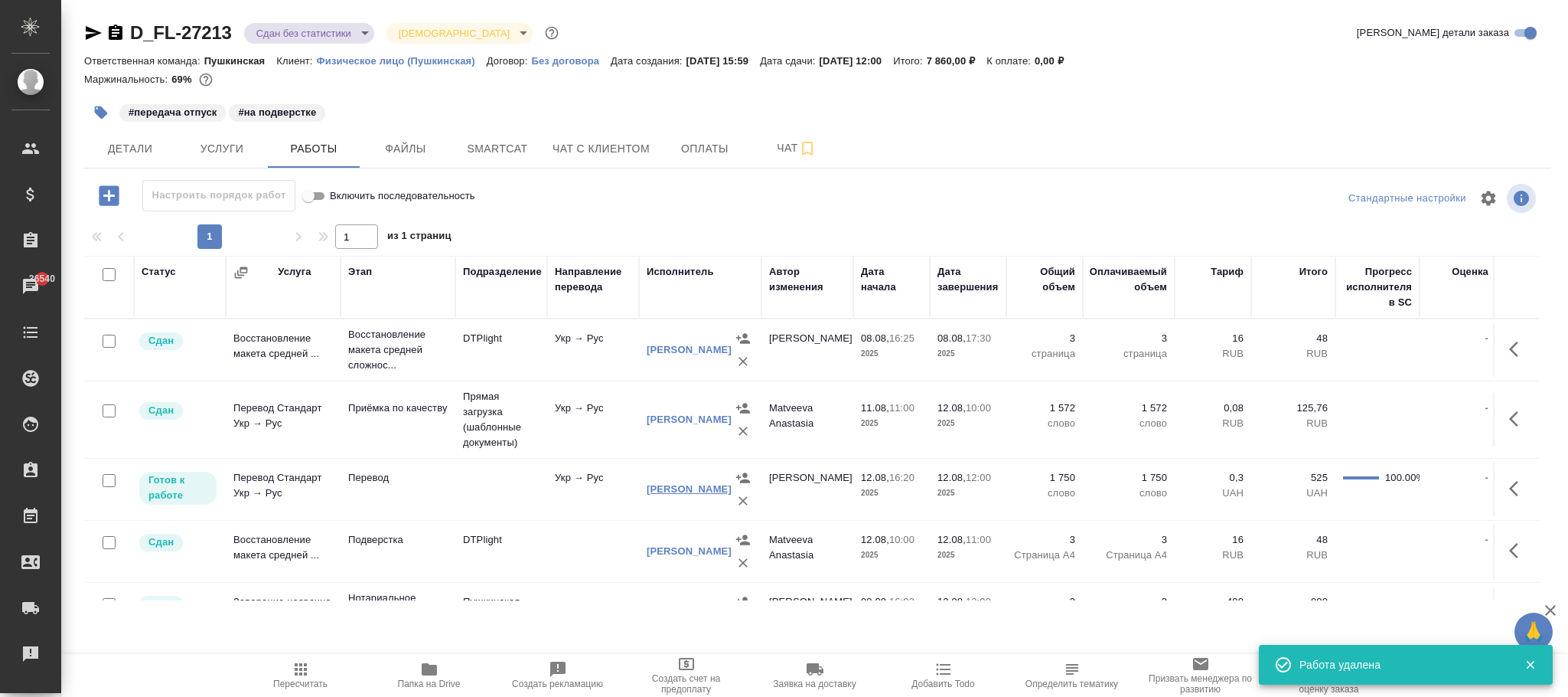
click at [659, 494] on link "Макаров Андрей Сергеевич" at bounding box center [689, 488] width 85 height 11
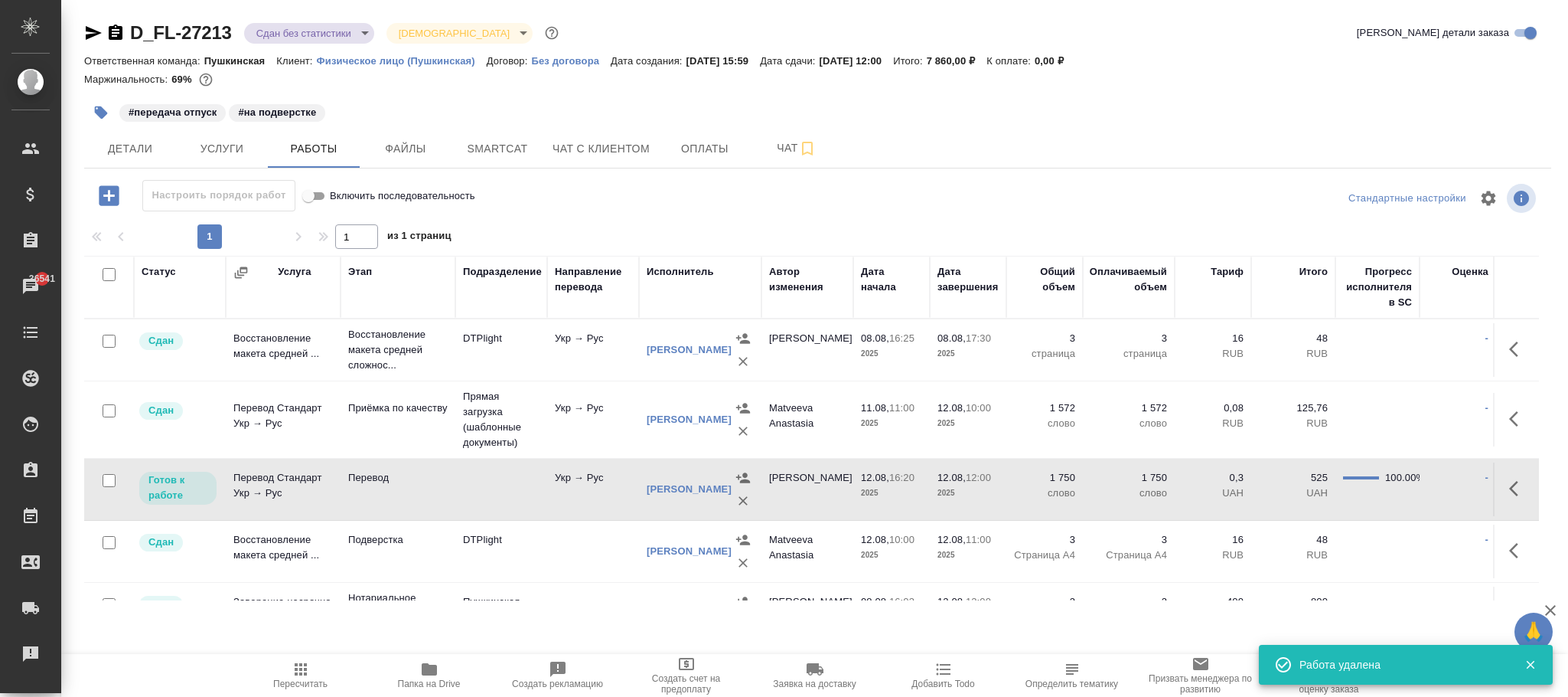
click at [1447, 376] on td "-" at bounding box center [1457, 350] width 77 height 54
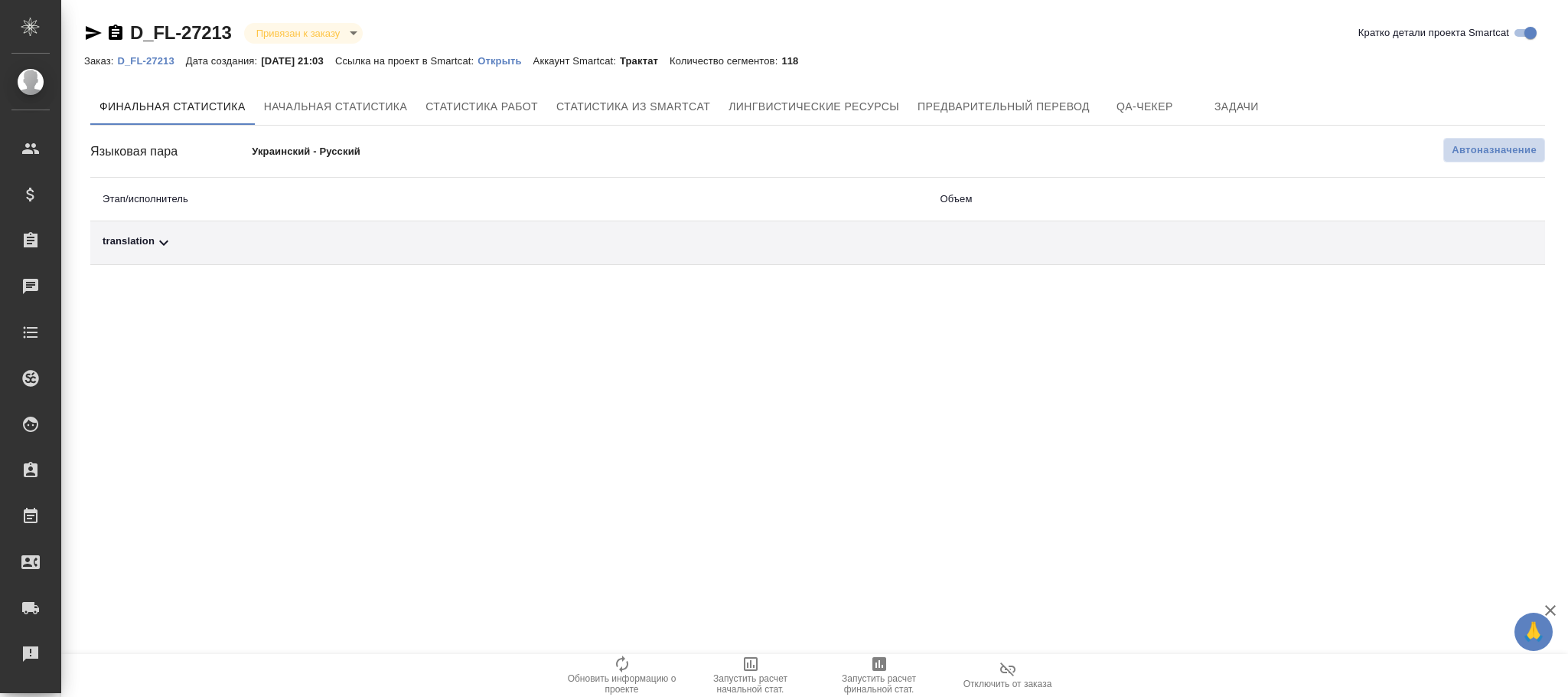
click at [1498, 156] on span "Автоназначение" at bounding box center [1494, 150] width 85 height 15
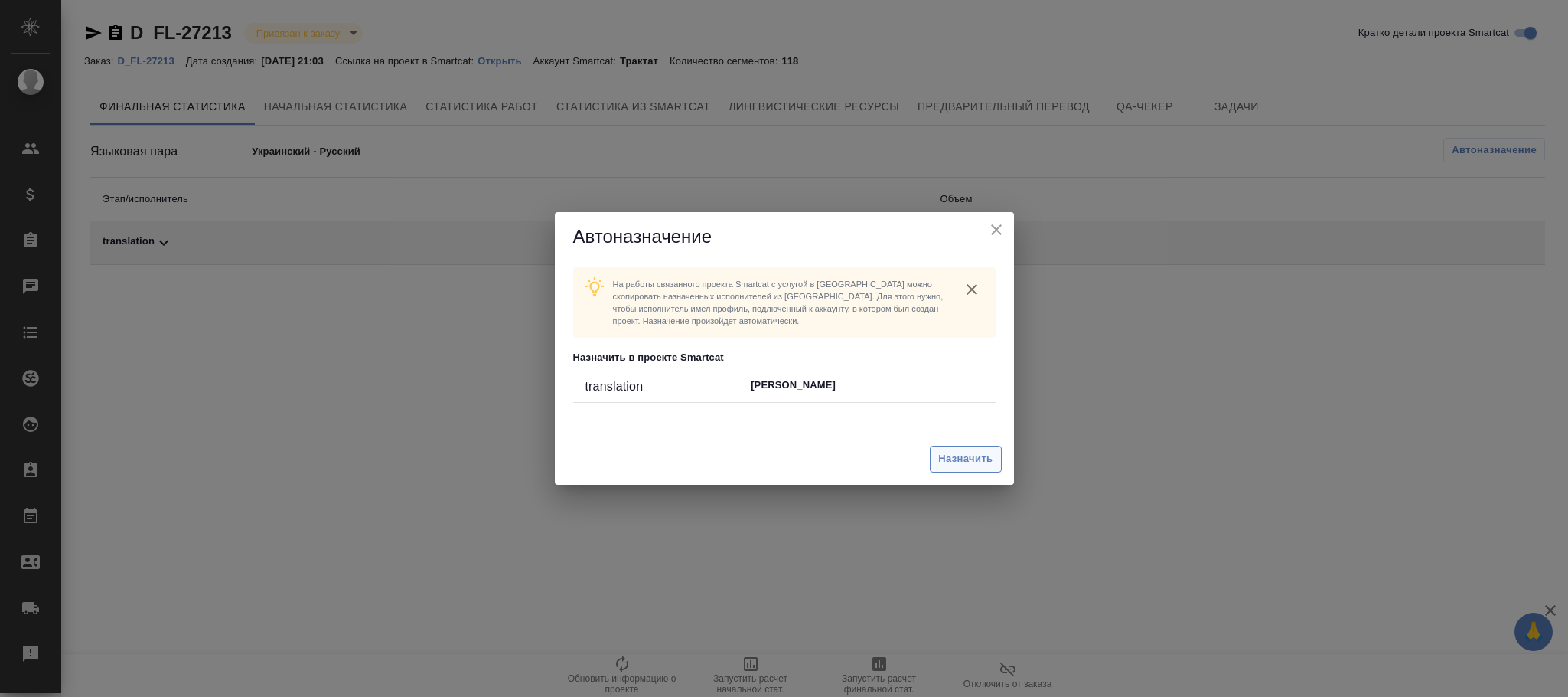
click at [966, 455] on span "Назначить" at bounding box center [965, 459] width 54 height 18
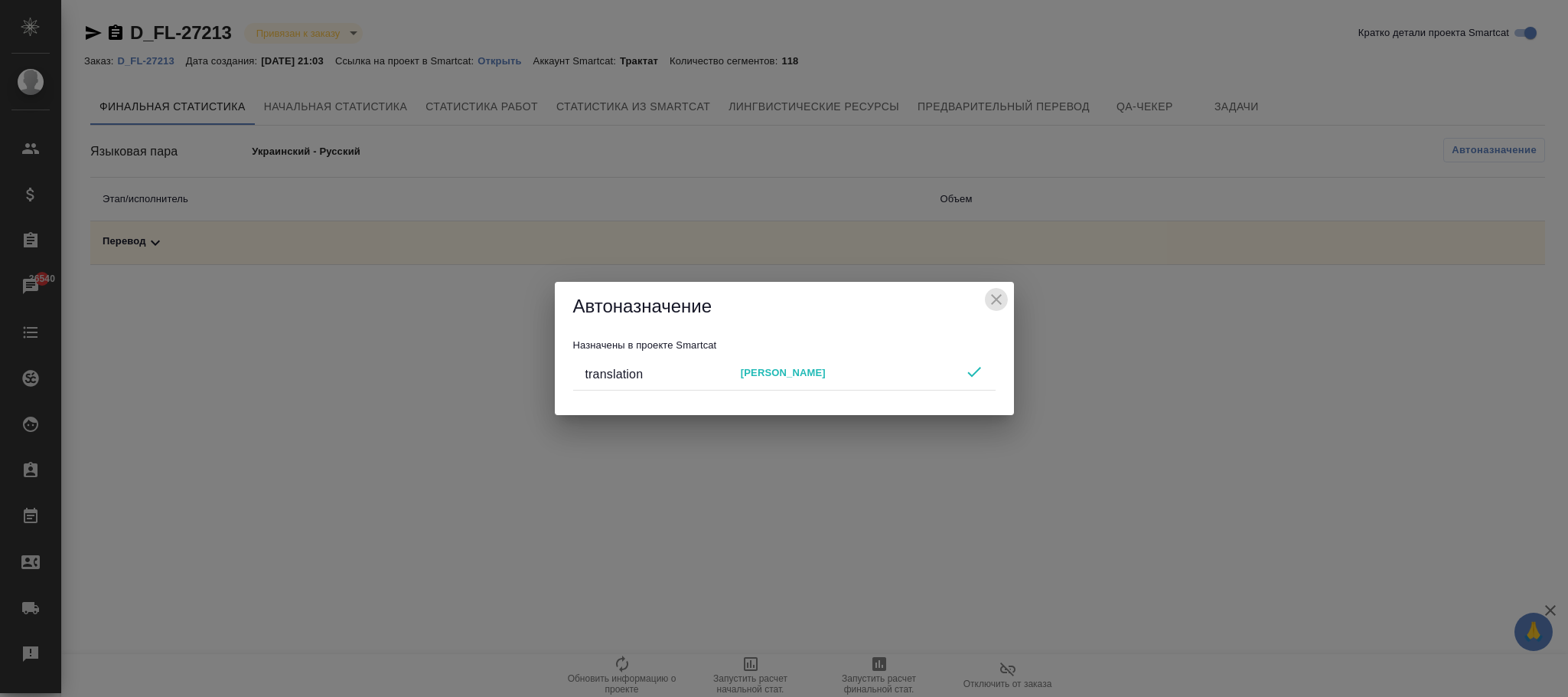
click at [999, 302] on icon "close" at bounding box center [995, 299] width 18 height 18
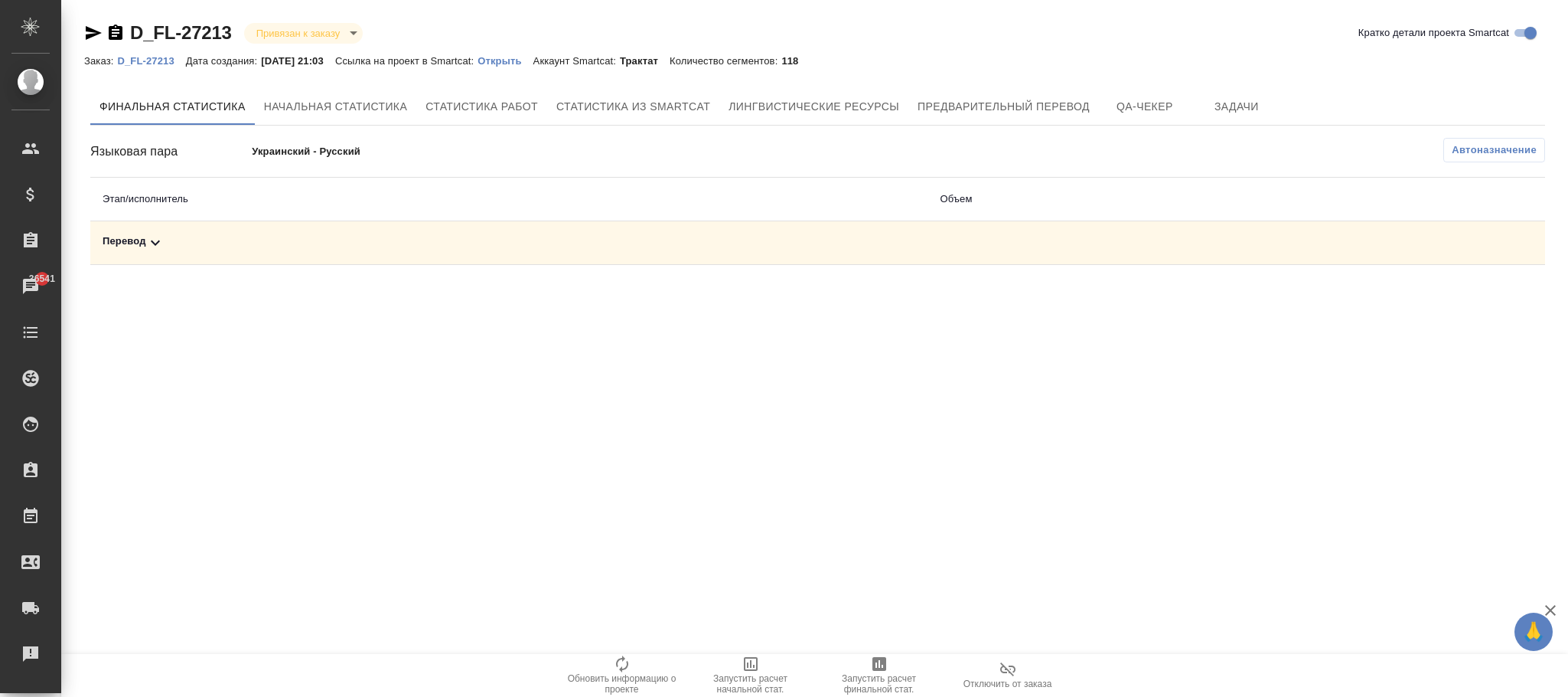
click at [1453, 150] on span "Автоназначение" at bounding box center [1494, 150] width 85 height 15
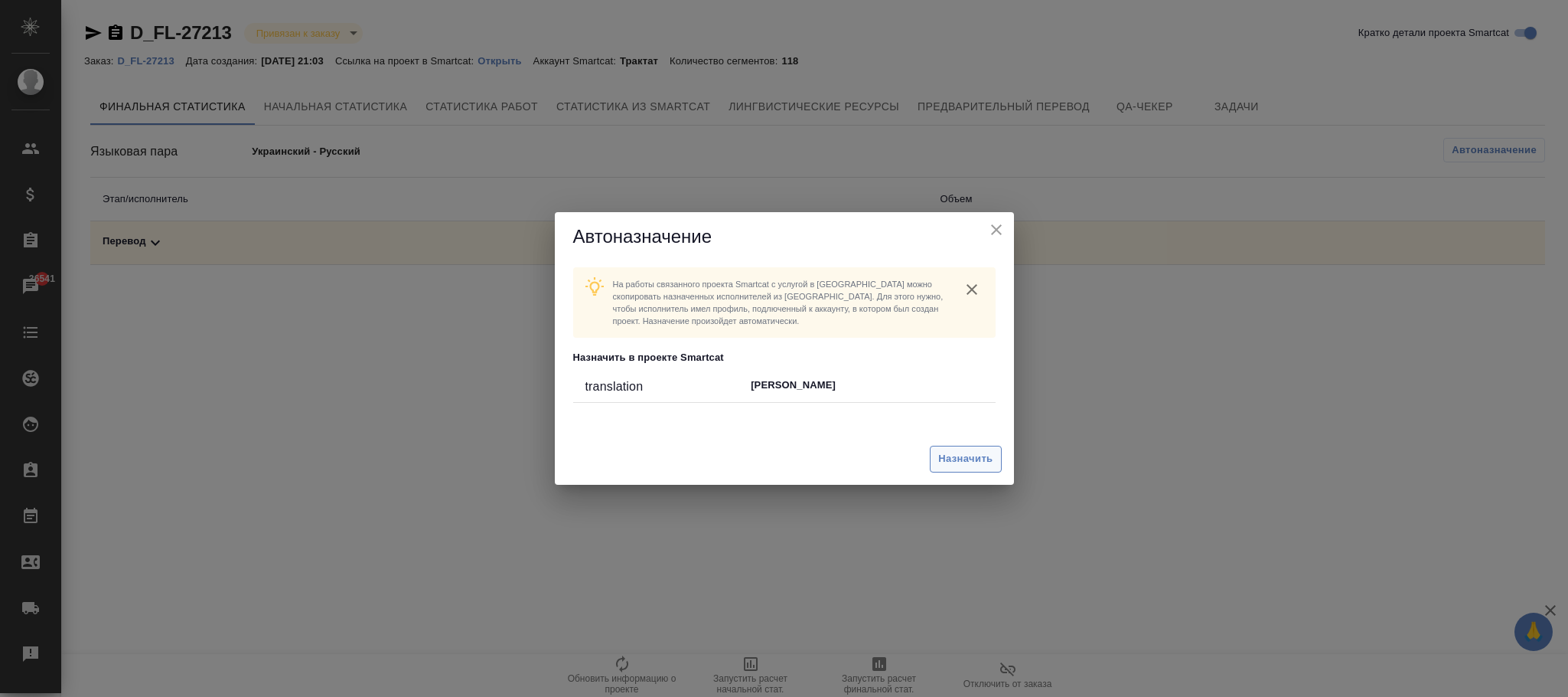
click at [971, 452] on span "Назначить" at bounding box center [965, 459] width 54 height 18
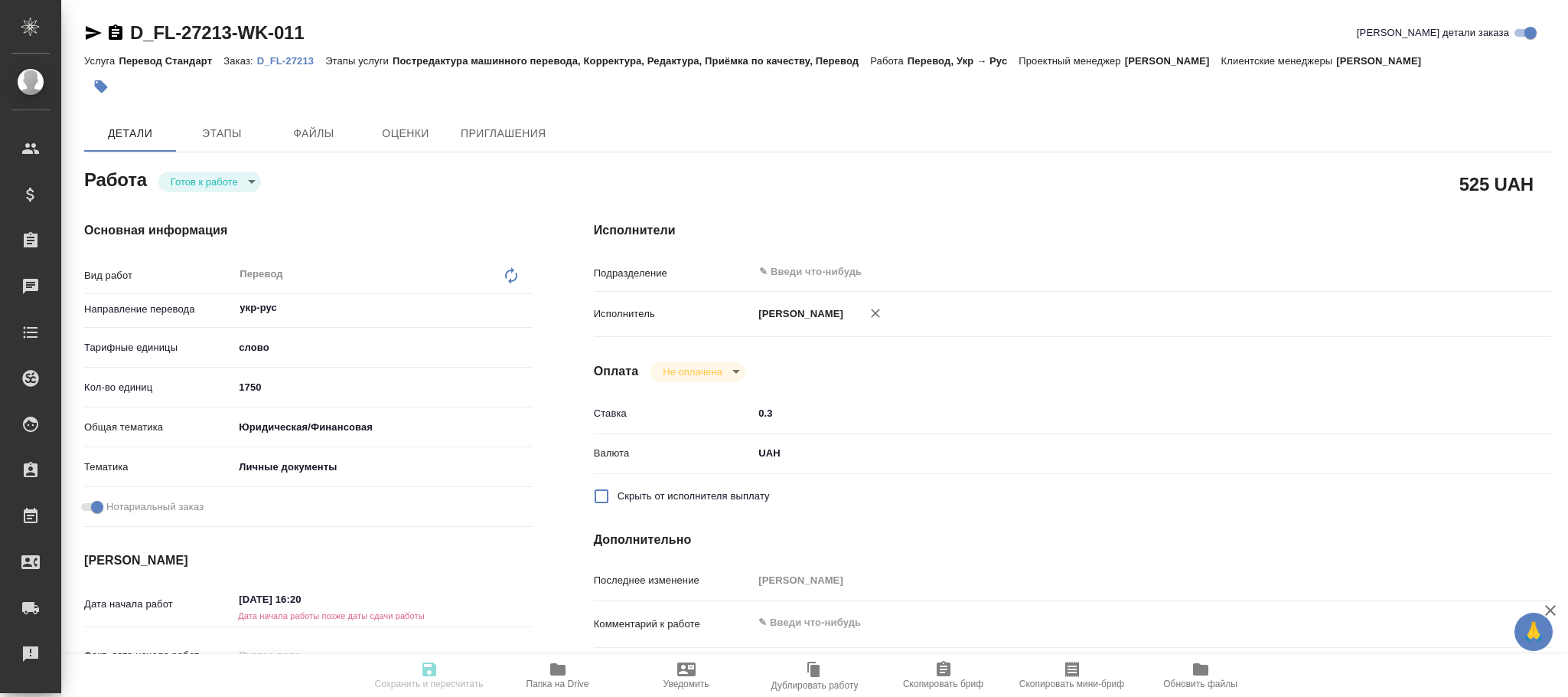
type textarea "x"
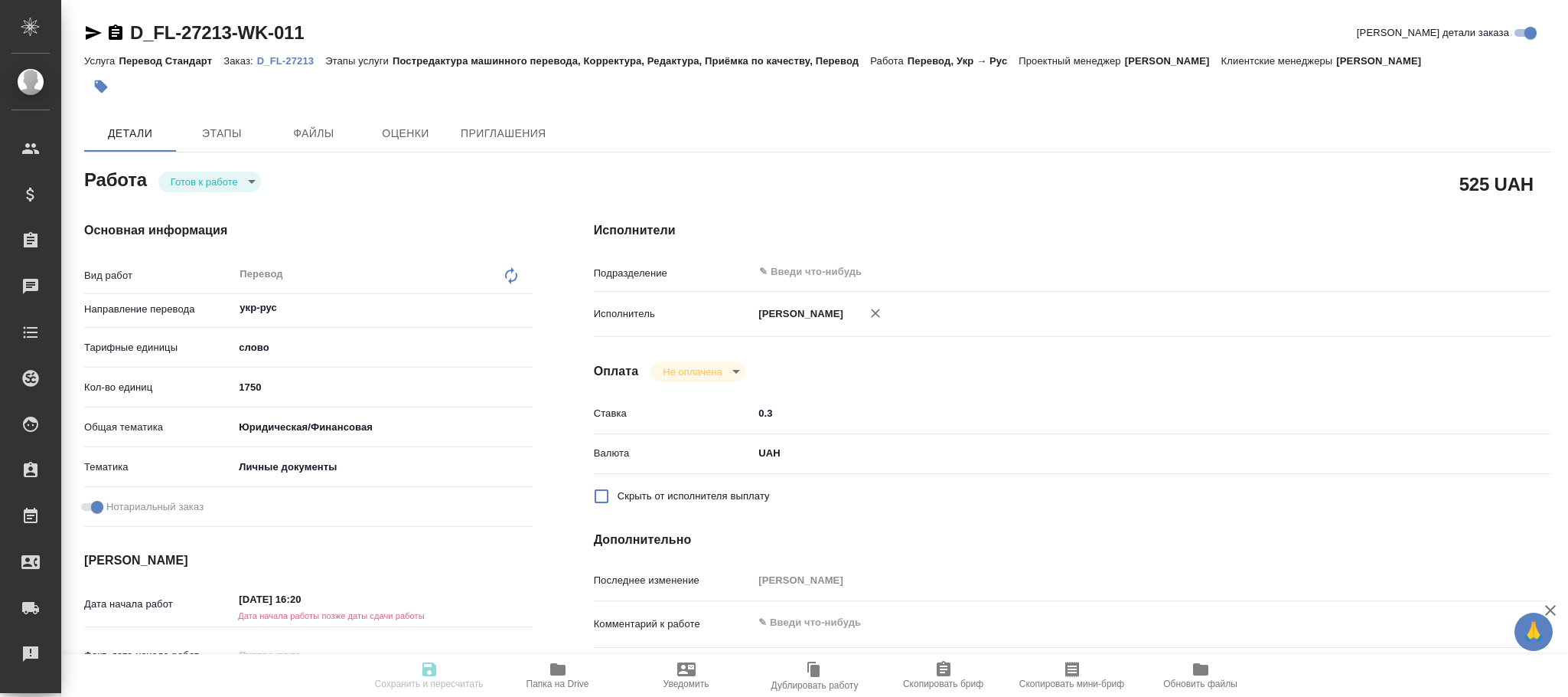
type textarea "x"
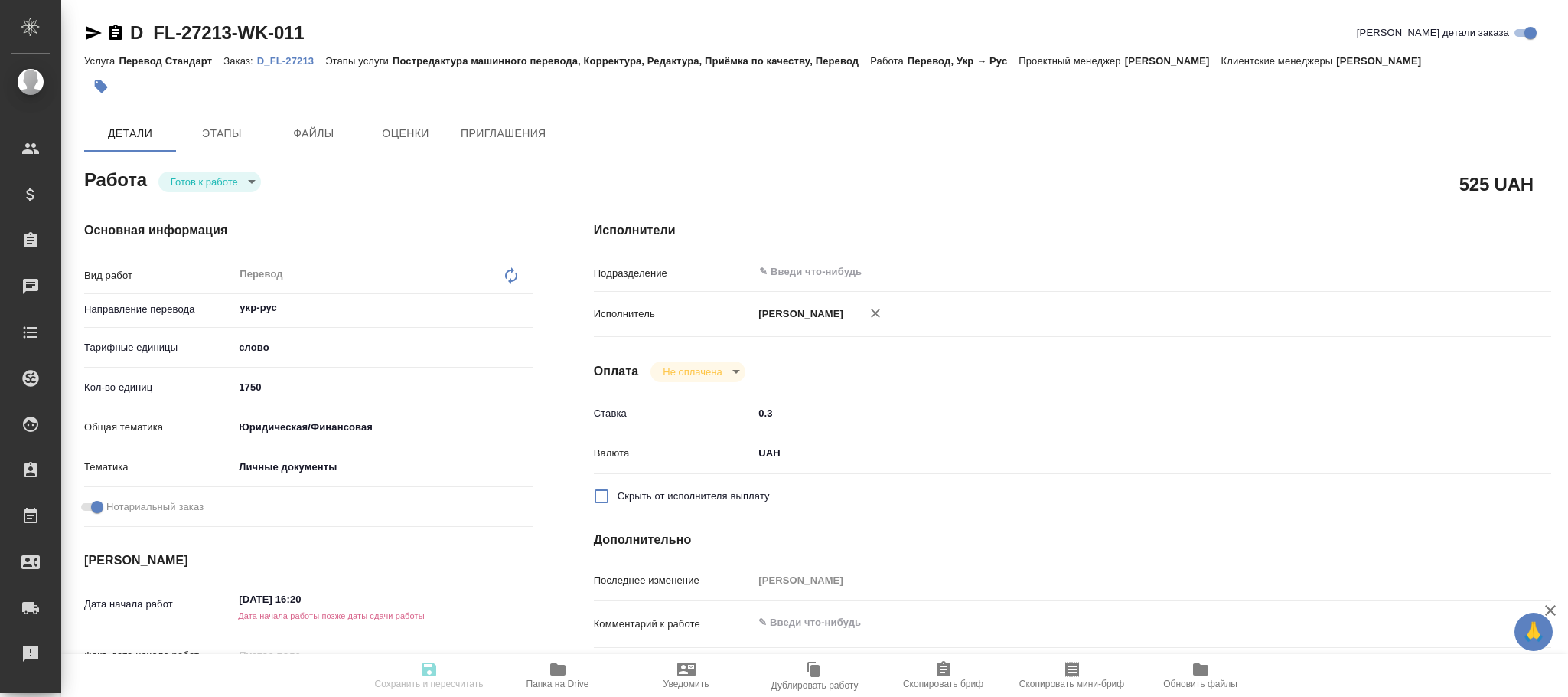
click at [510, 279] on icon at bounding box center [511, 276] width 12 height 17
type textarea "x"
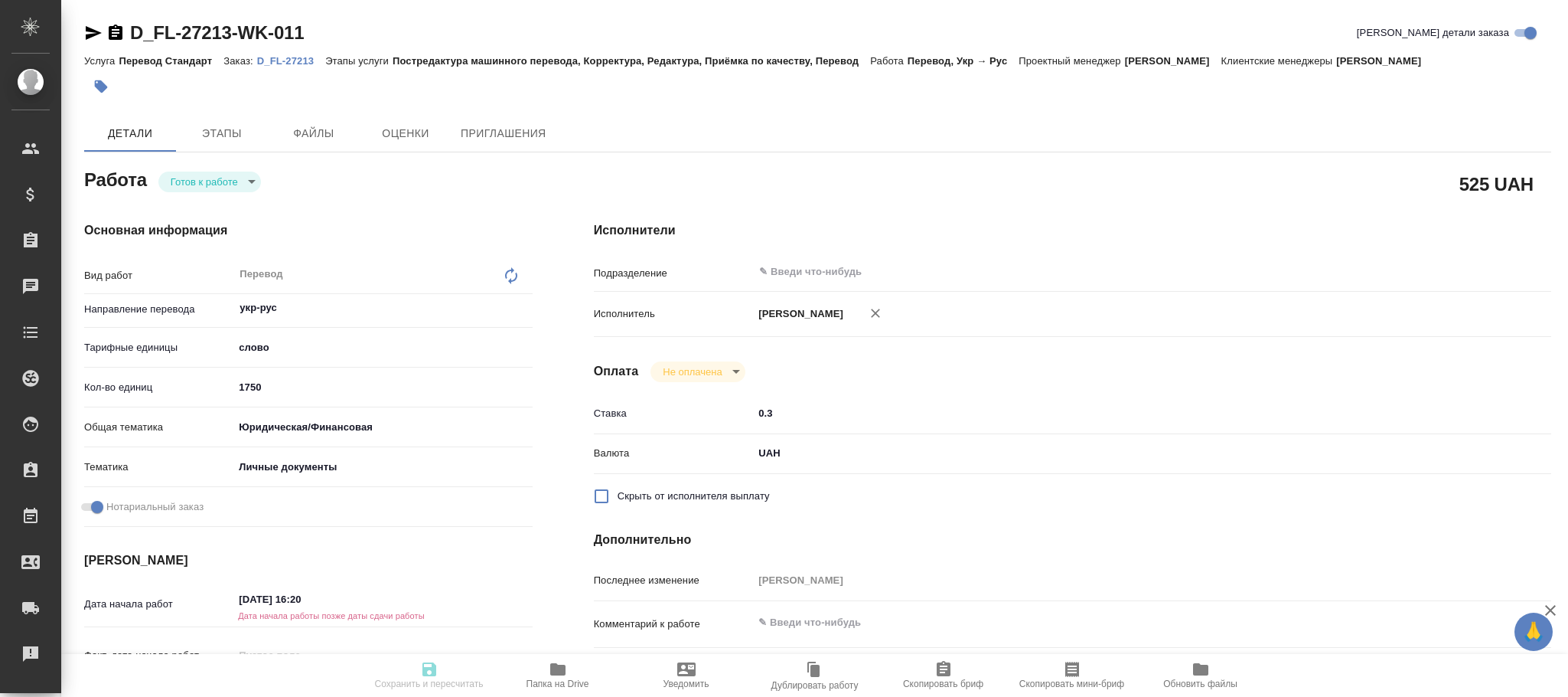
type textarea "x"
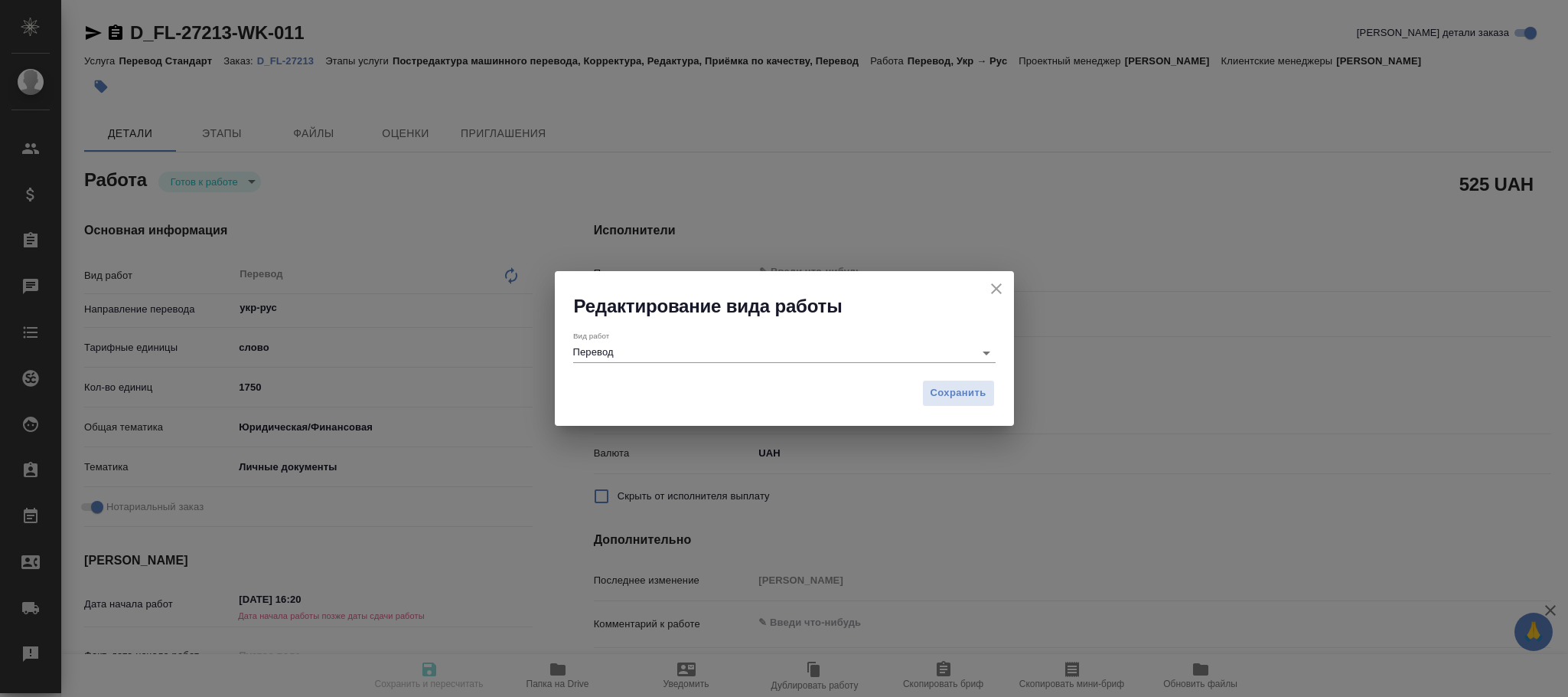
click at [708, 347] on input "Перевод" at bounding box center [770, 352] width 393 height 18
type textarea "x"
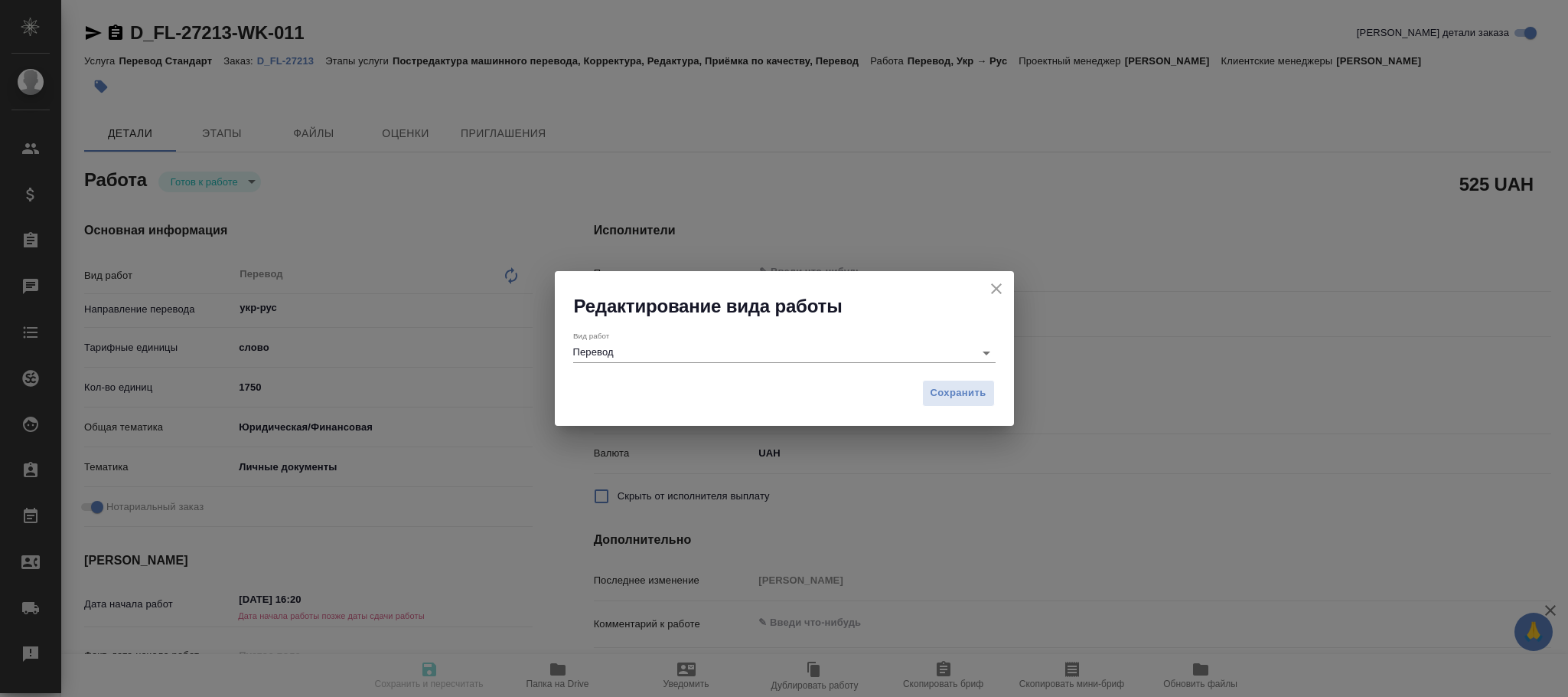
type textarea "x"
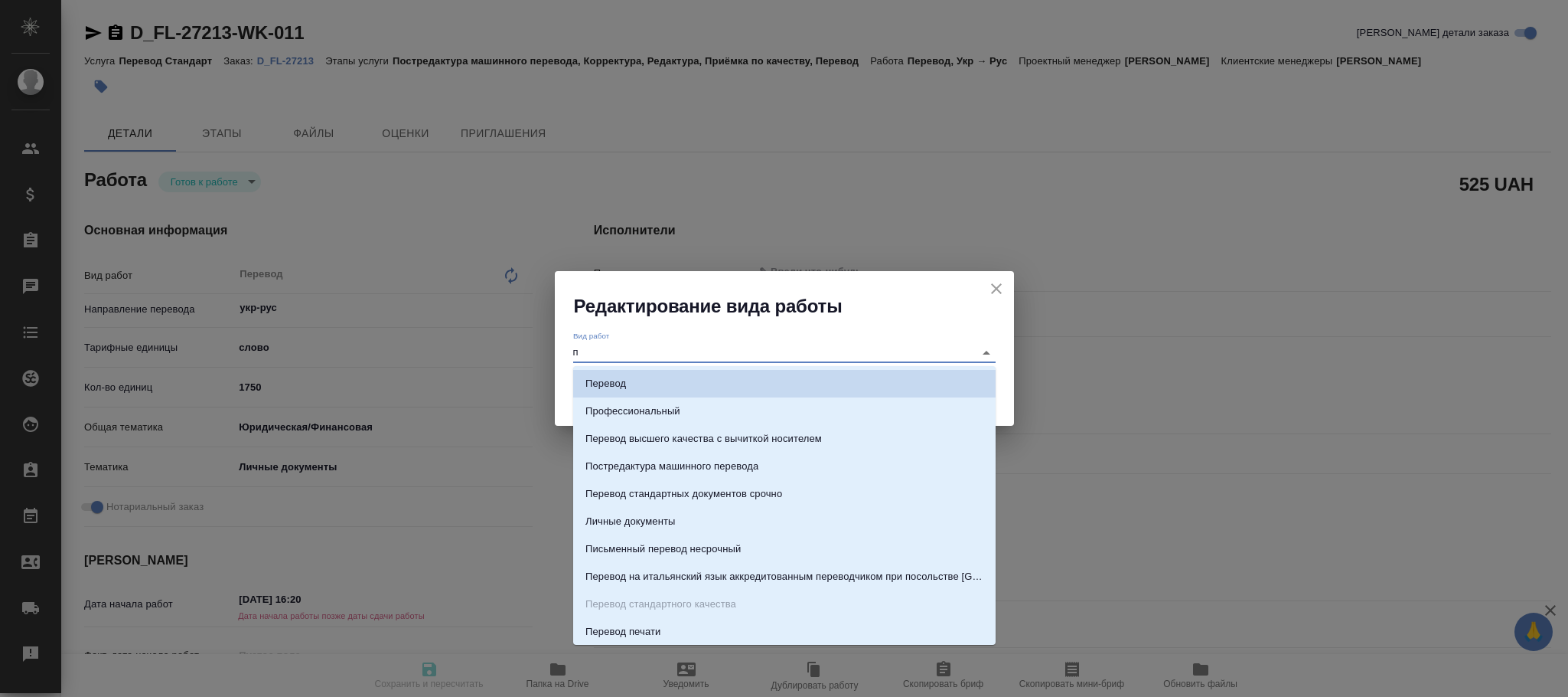
type input "по"
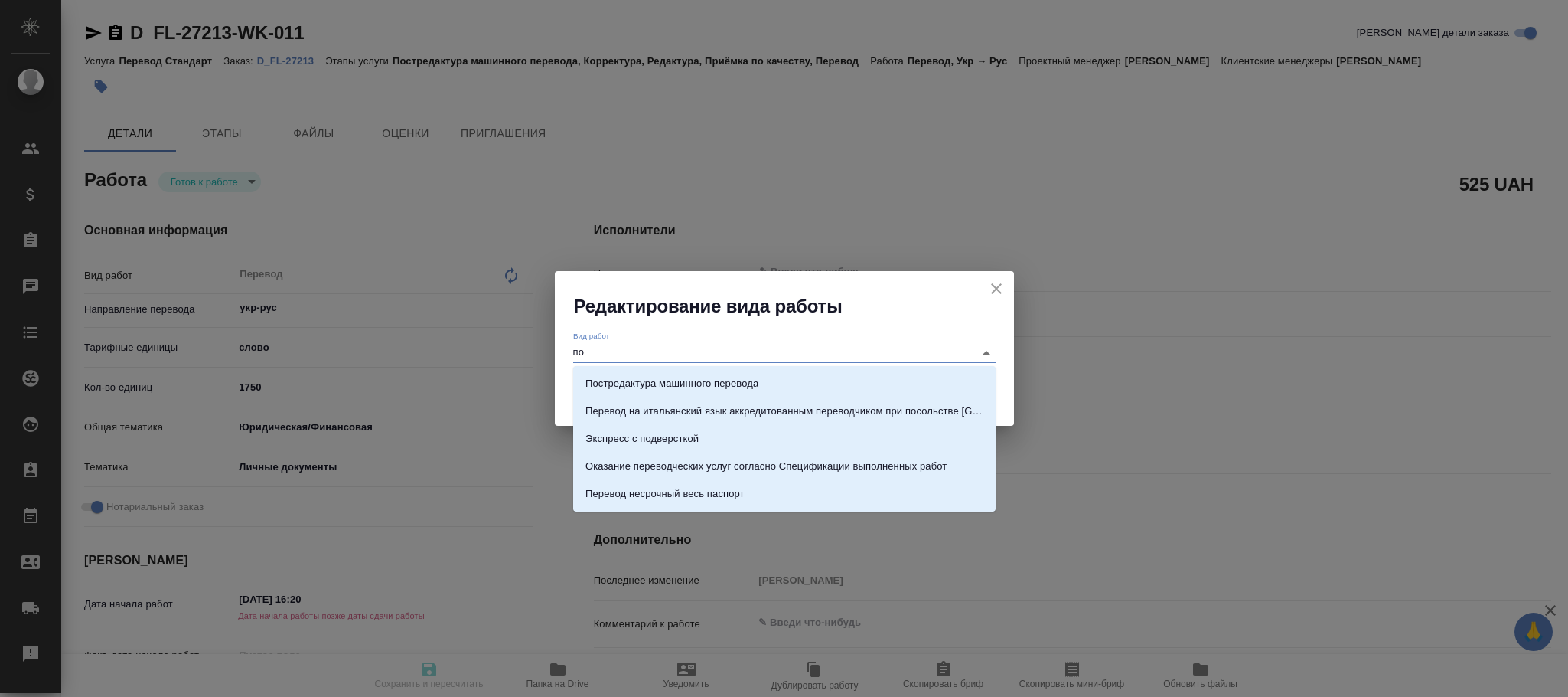
type textarea "x"
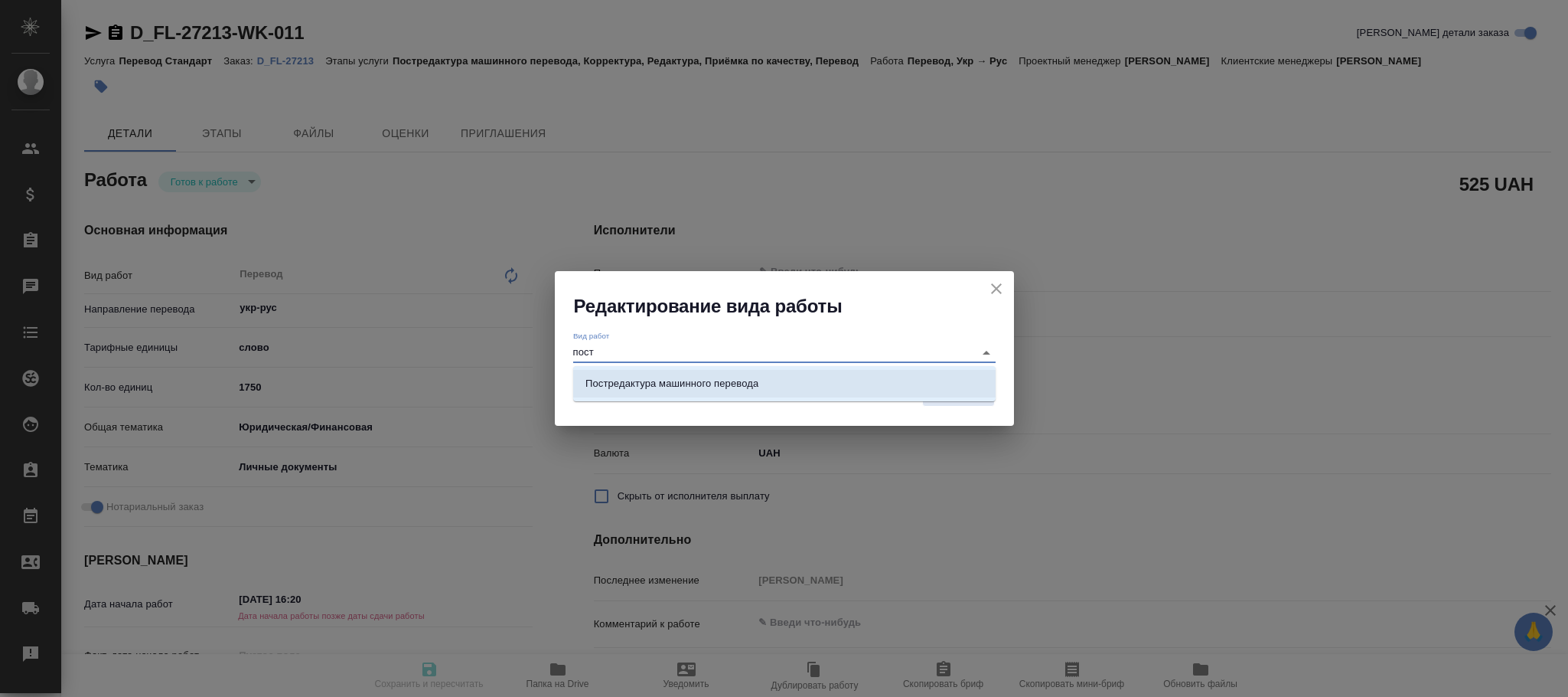
click at [717, 379] on p "Постредактура машинного перевода" at bounding box center [671, 383] width 173 height 15
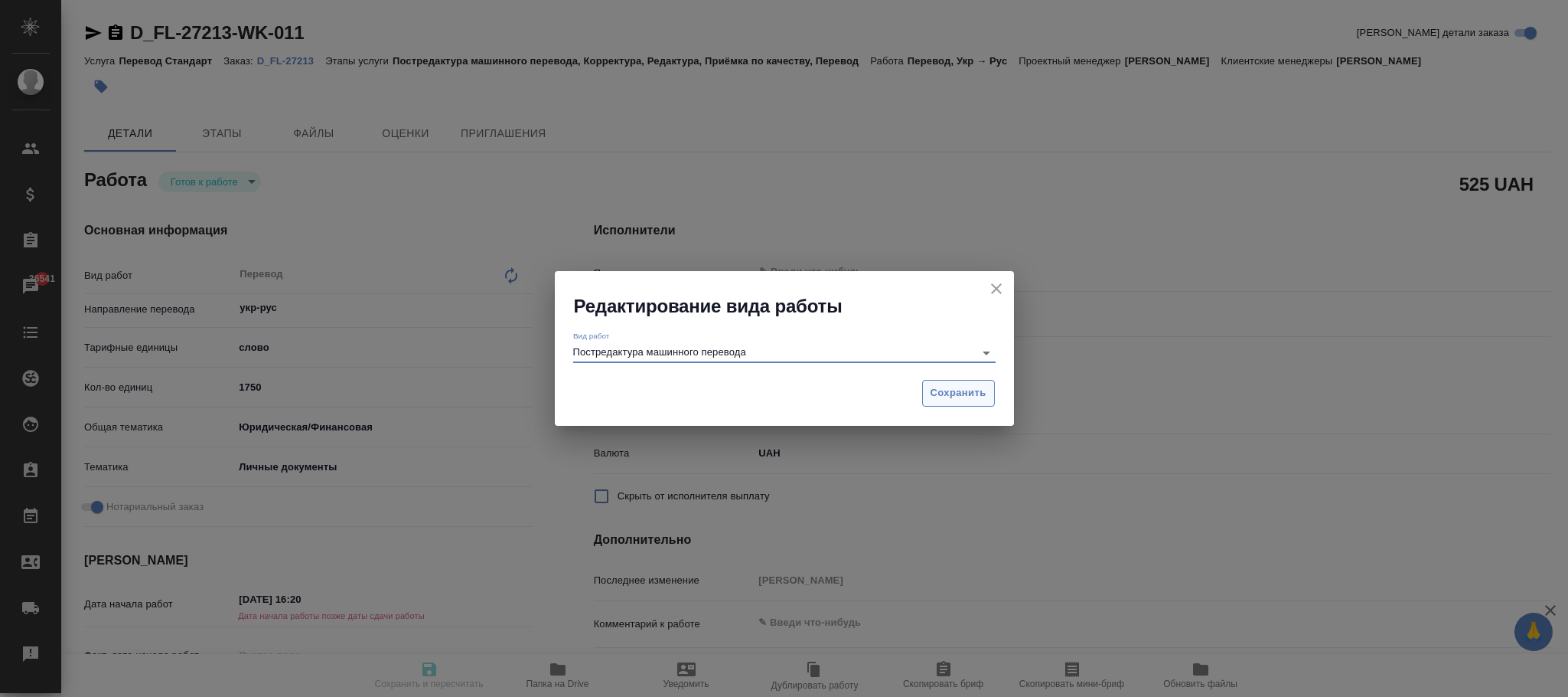
type input "Постредактура машинного перевода"
click at [951, 394] on span "Сохранить" at bounding box center [958, 393] width 56 height 18
type textarea "x"
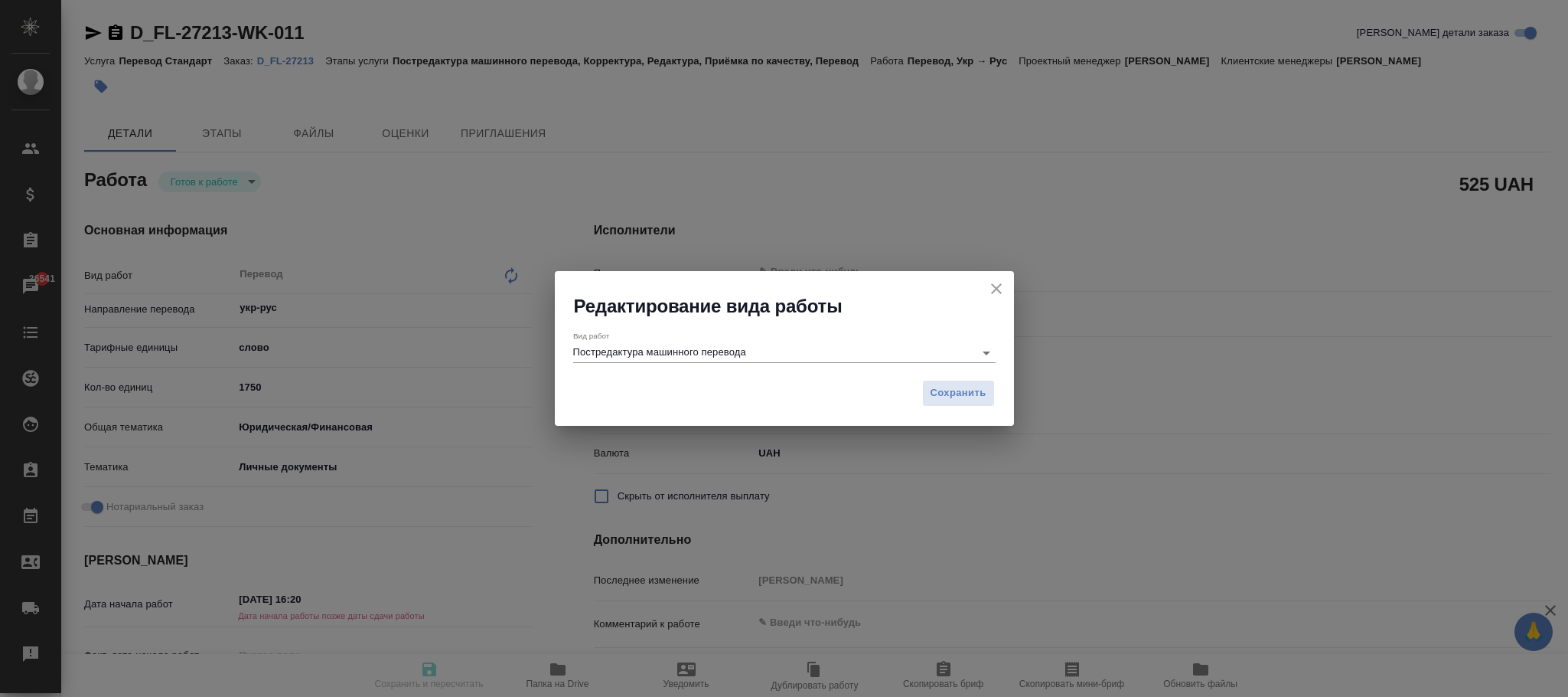
type textarea "x"
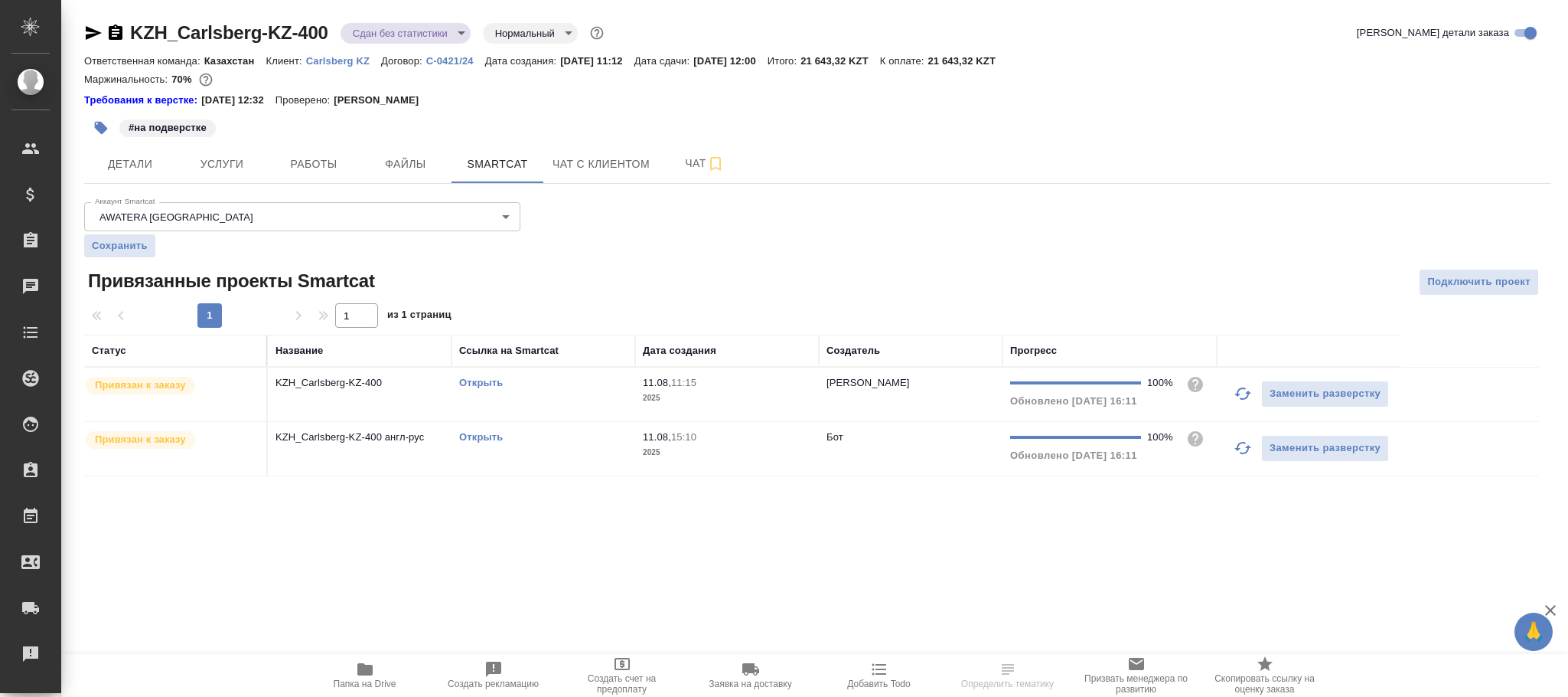
click at [764, 394] on p "2025" at bounding box center [727, 398] width 169 height 15
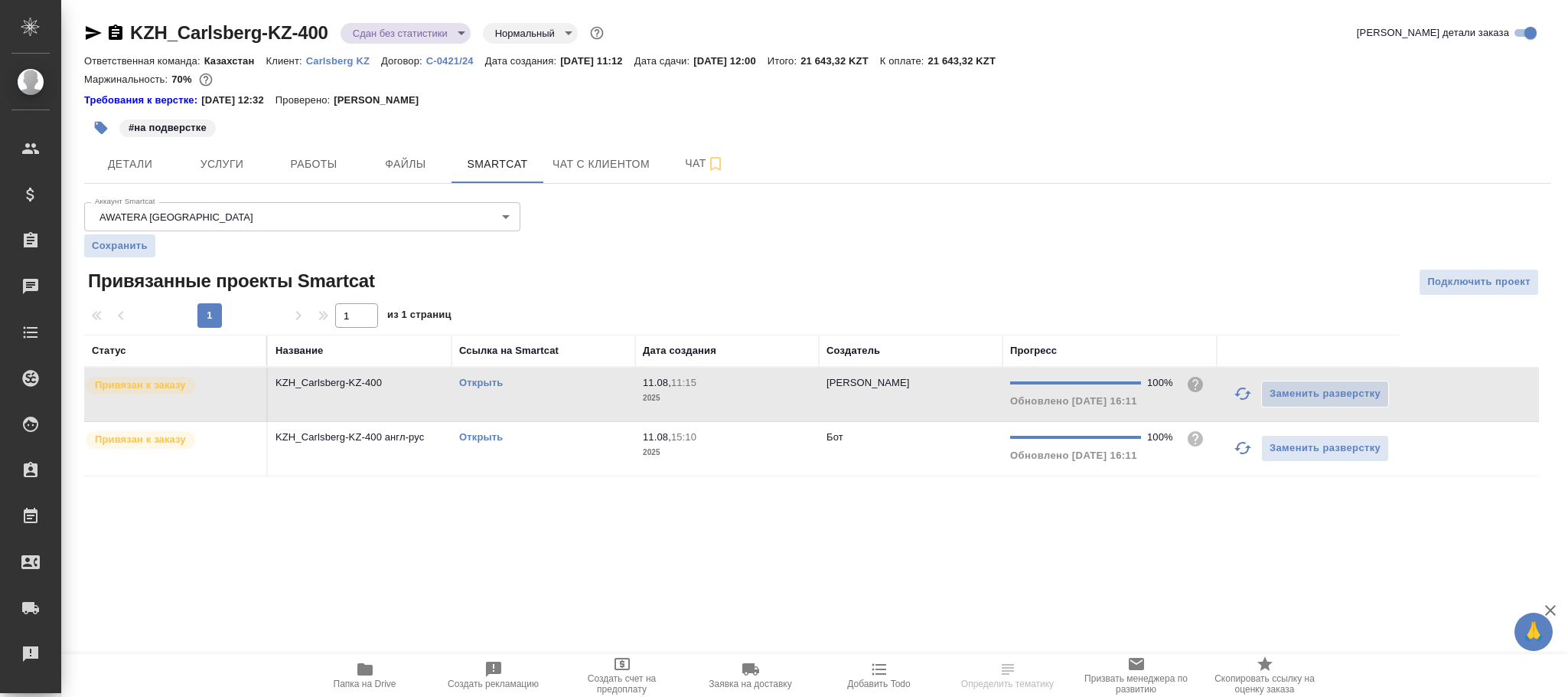
click at [764, 394] on p "2025" at bounding box center [727, 398] width 169 height 15
click at [659, 445] on span "11.08, 15:10" at bounding box center [727, 437] width 169 height 15
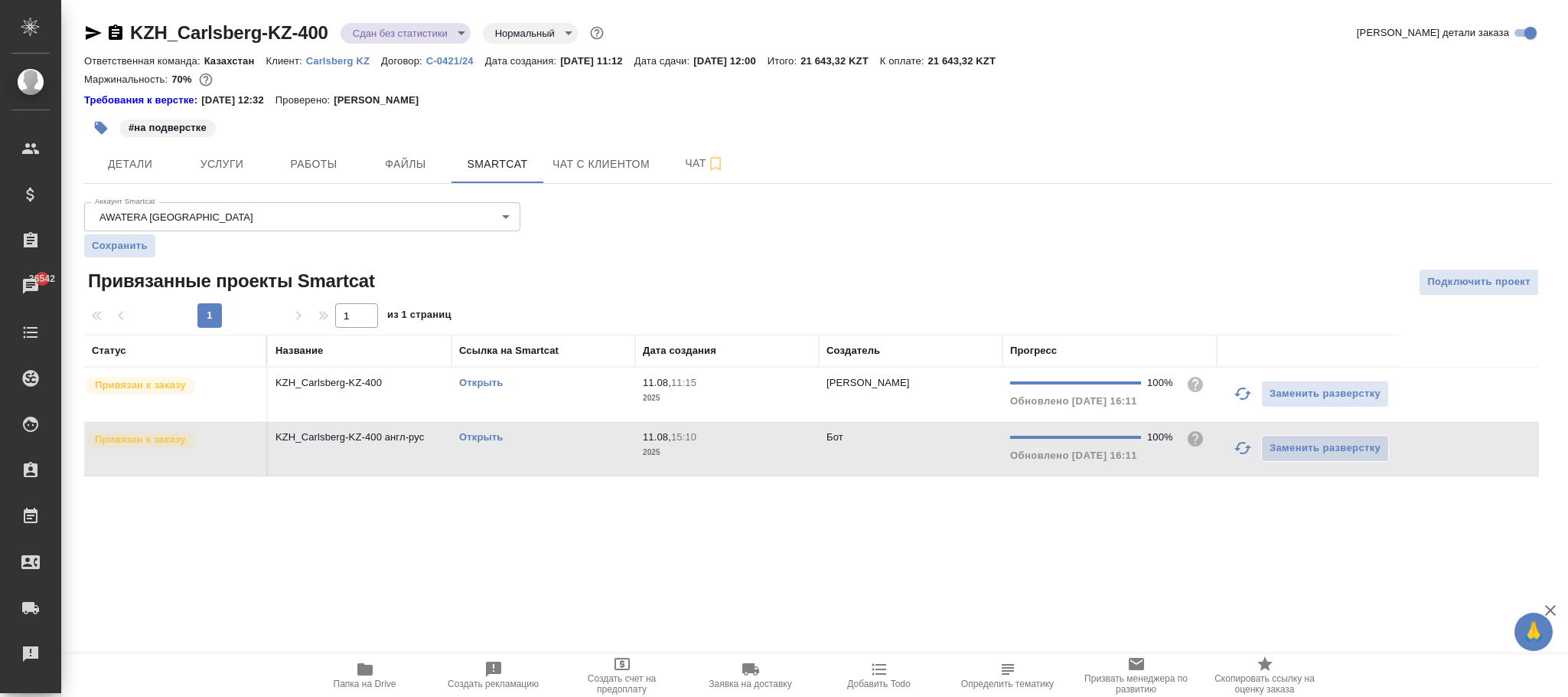
click at [659, 445] on span "11.08, 15:10" at bounding box center [727, 437] width 169 height 15
click at [321, 169] on span "Работы" at bounding box center [313, 164] width 73 height 19
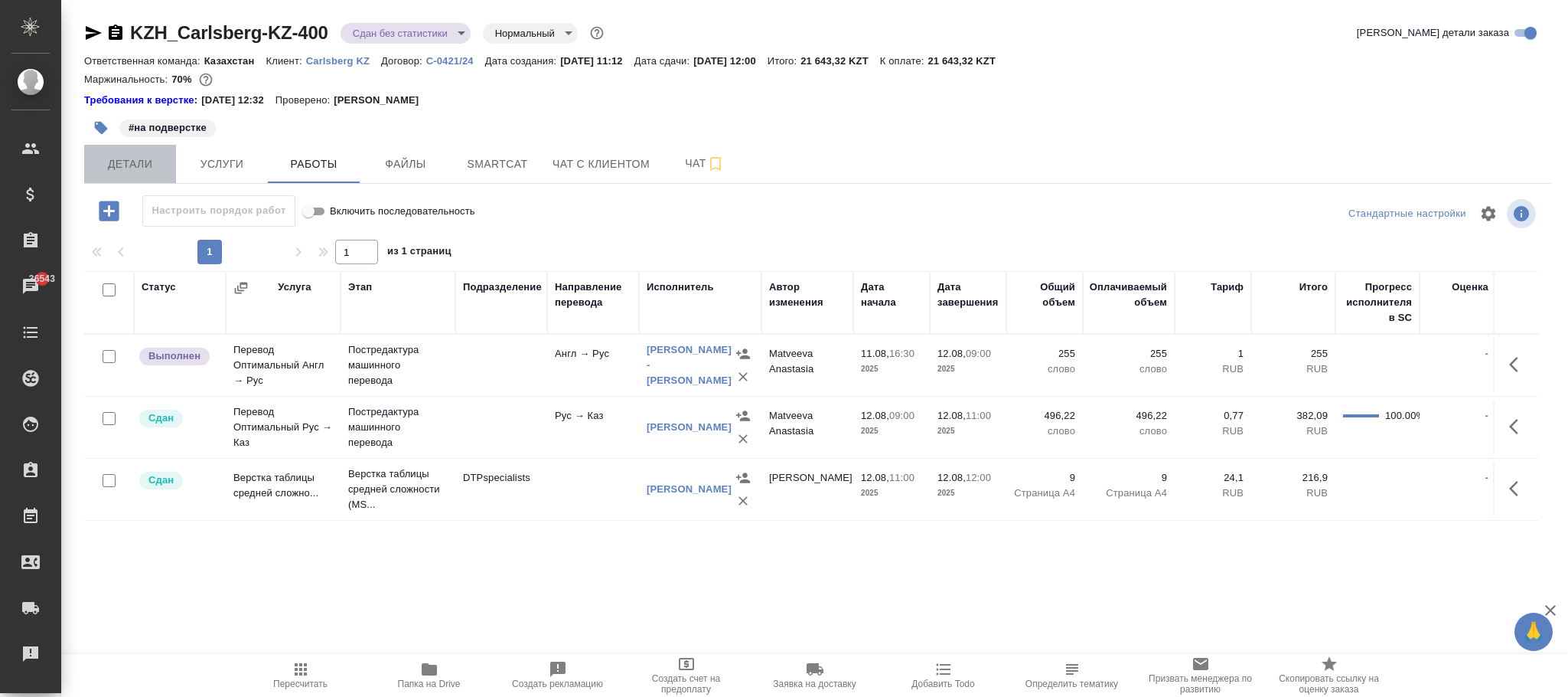
click at [127, 158] on span "Детали" at bounding box center [129, 164] width 73 height 19
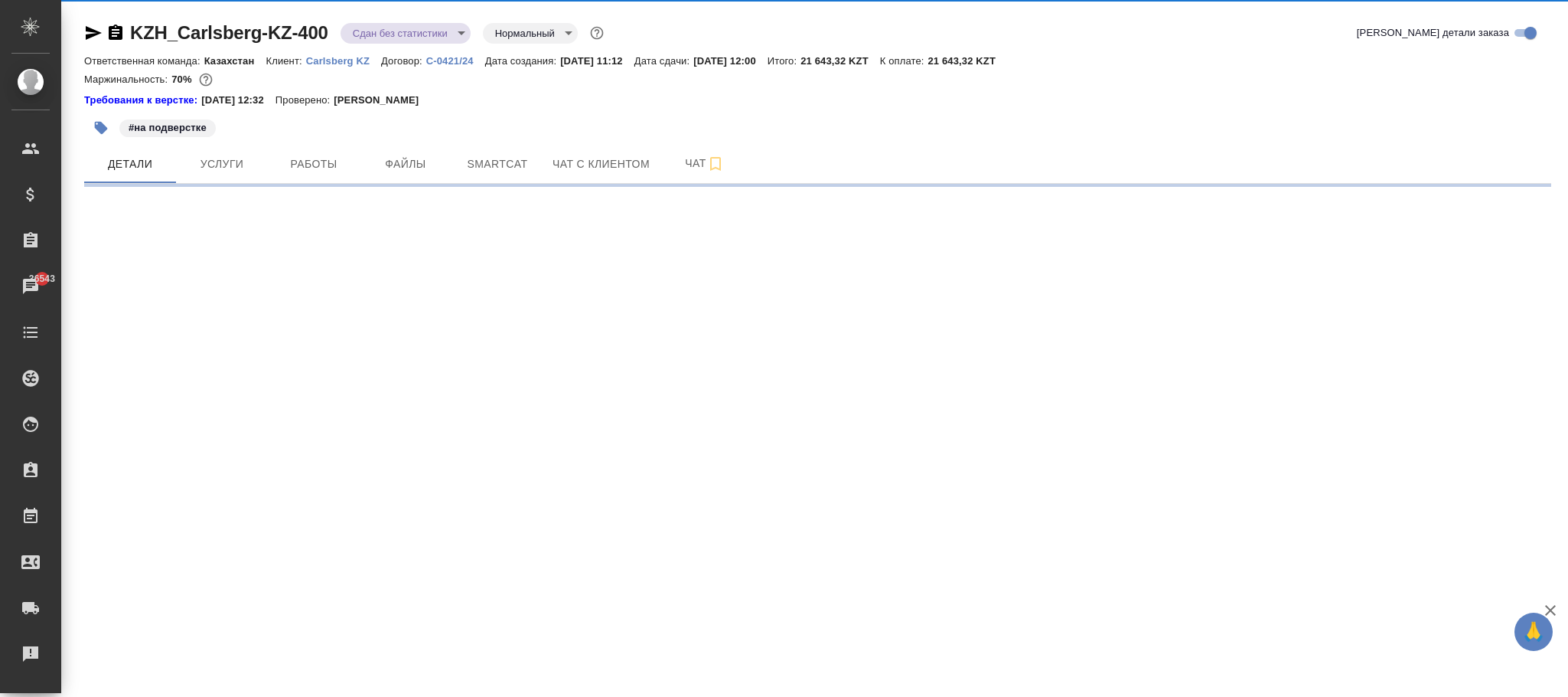
select select "RU"
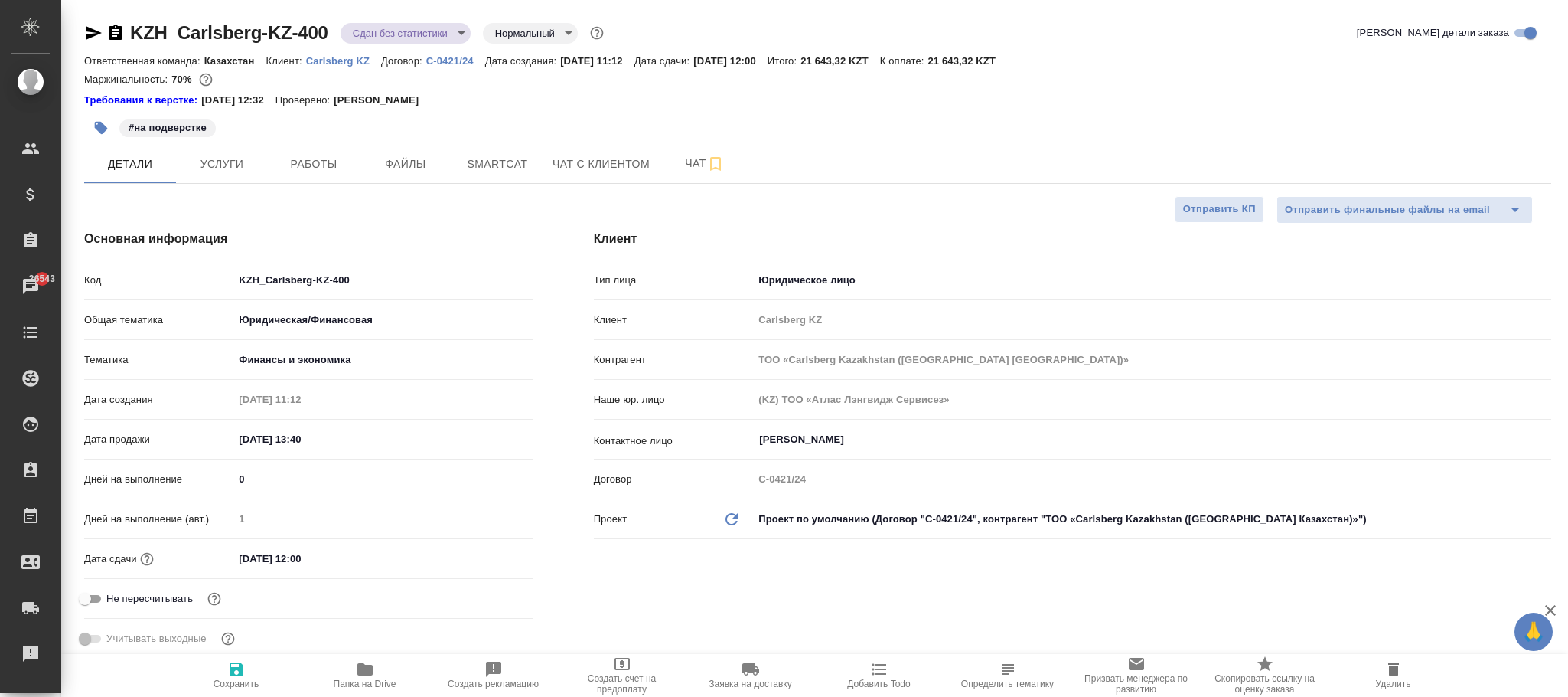
type textarea "x"
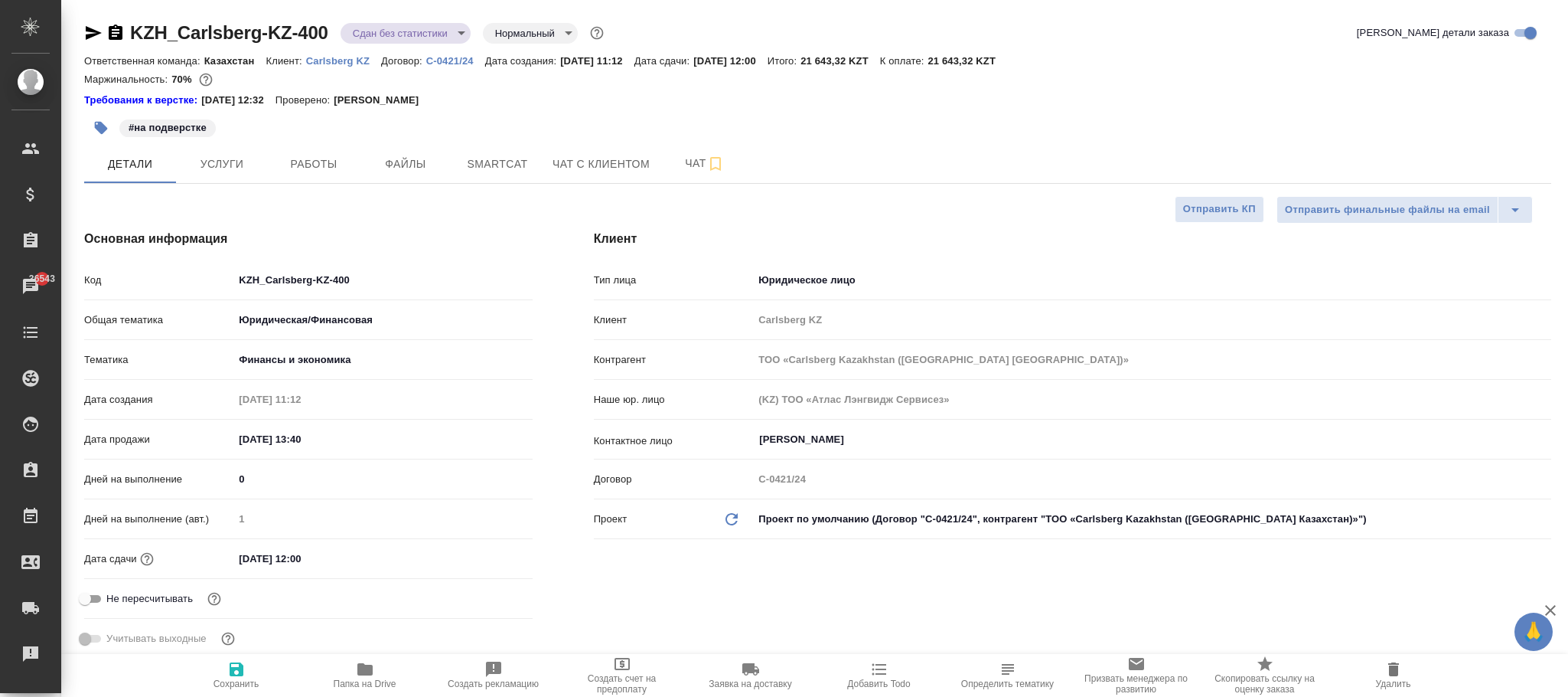
type textarea "x"
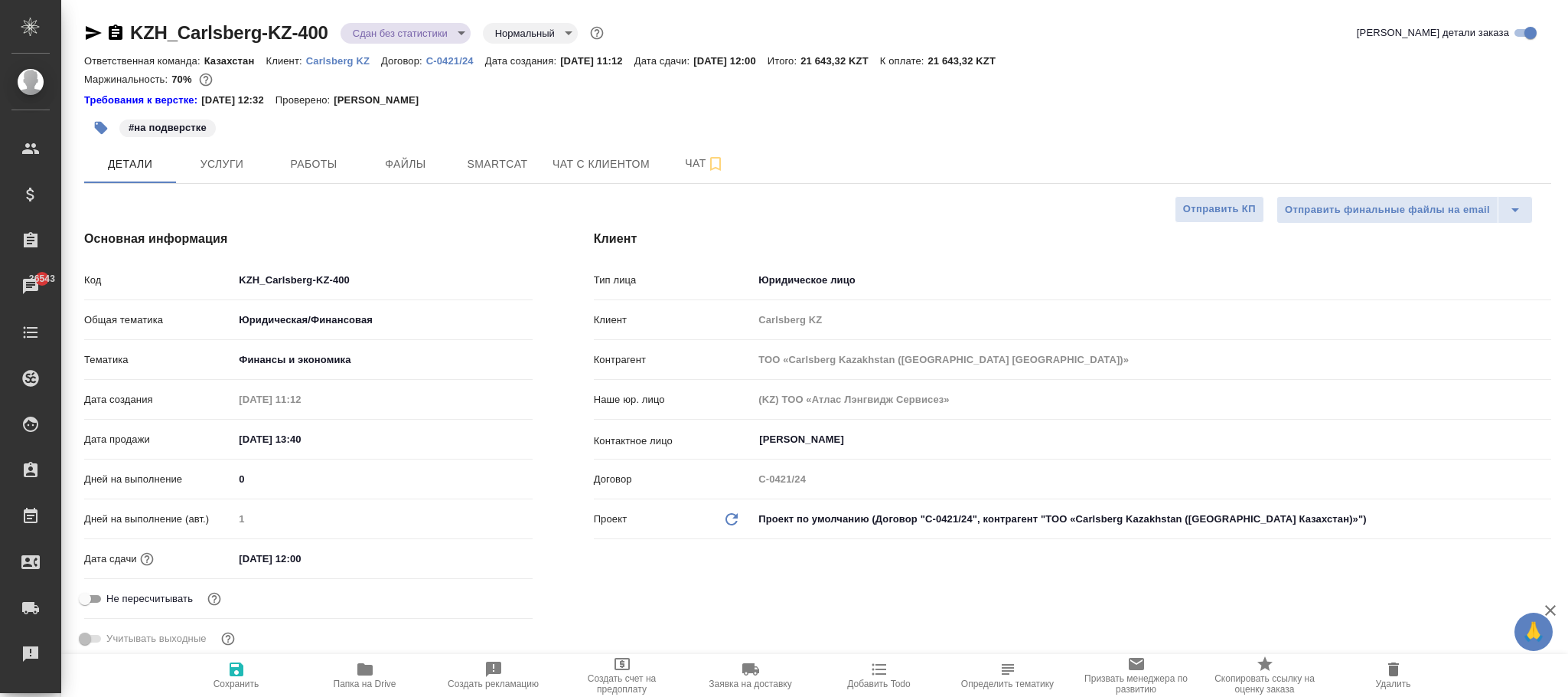
type textarea "x"
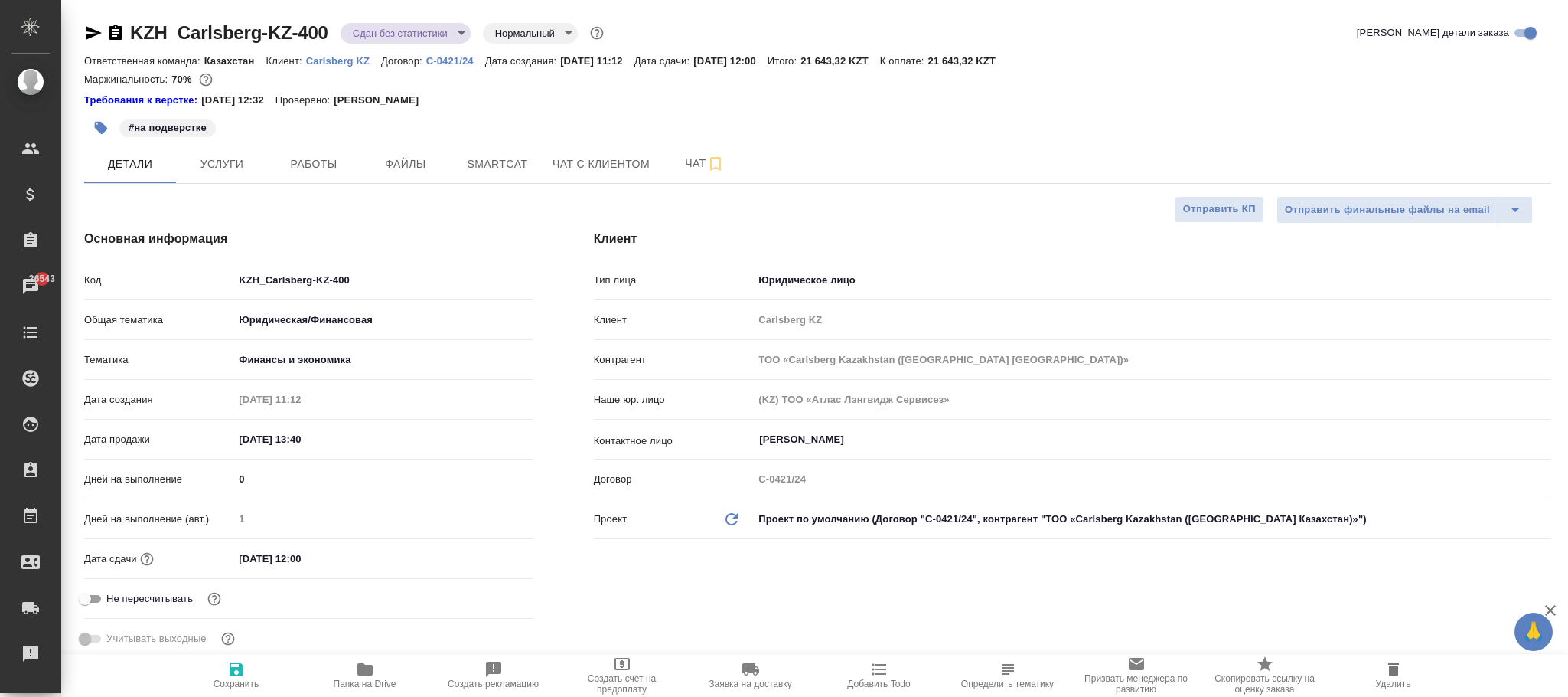
type textarea "x"
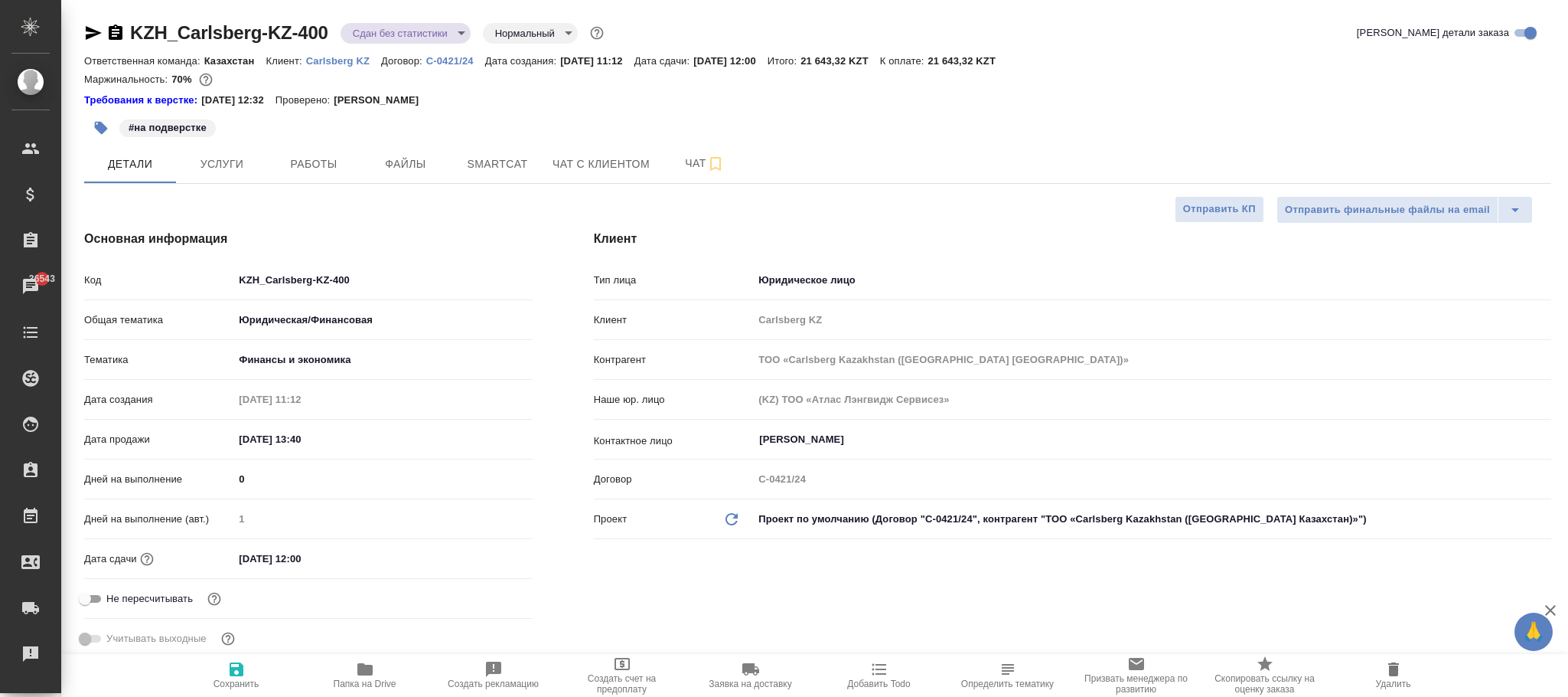
type textarea "x"
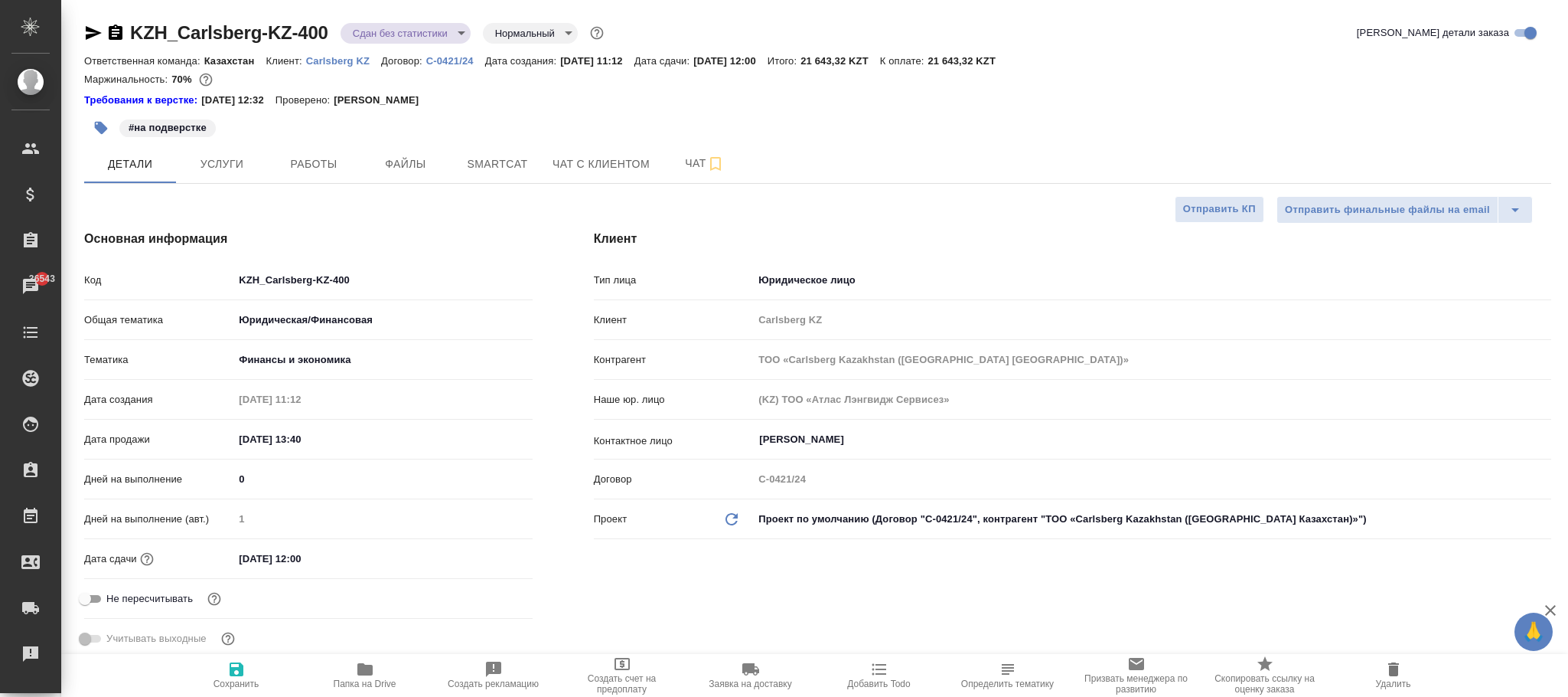
type textarea "x"
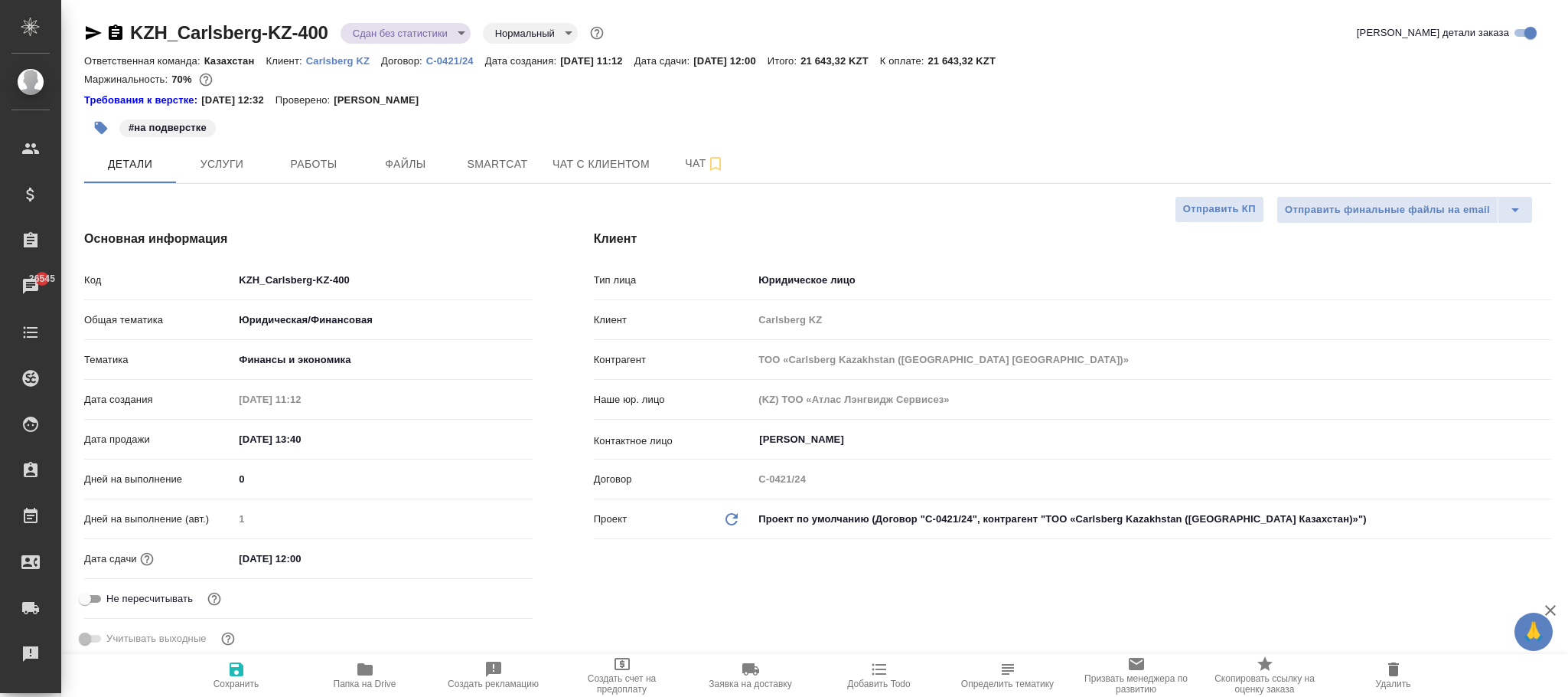
type textarea "x"
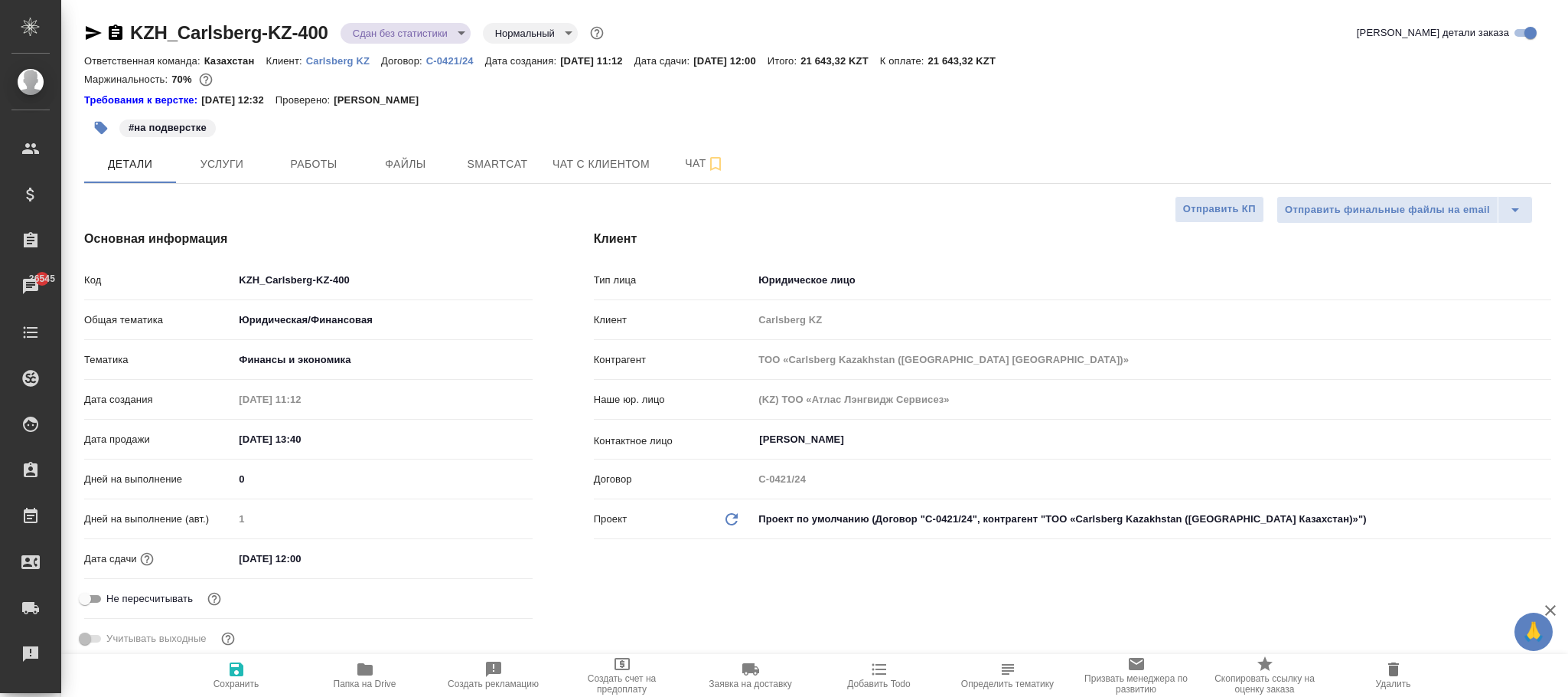
type textarea "x"
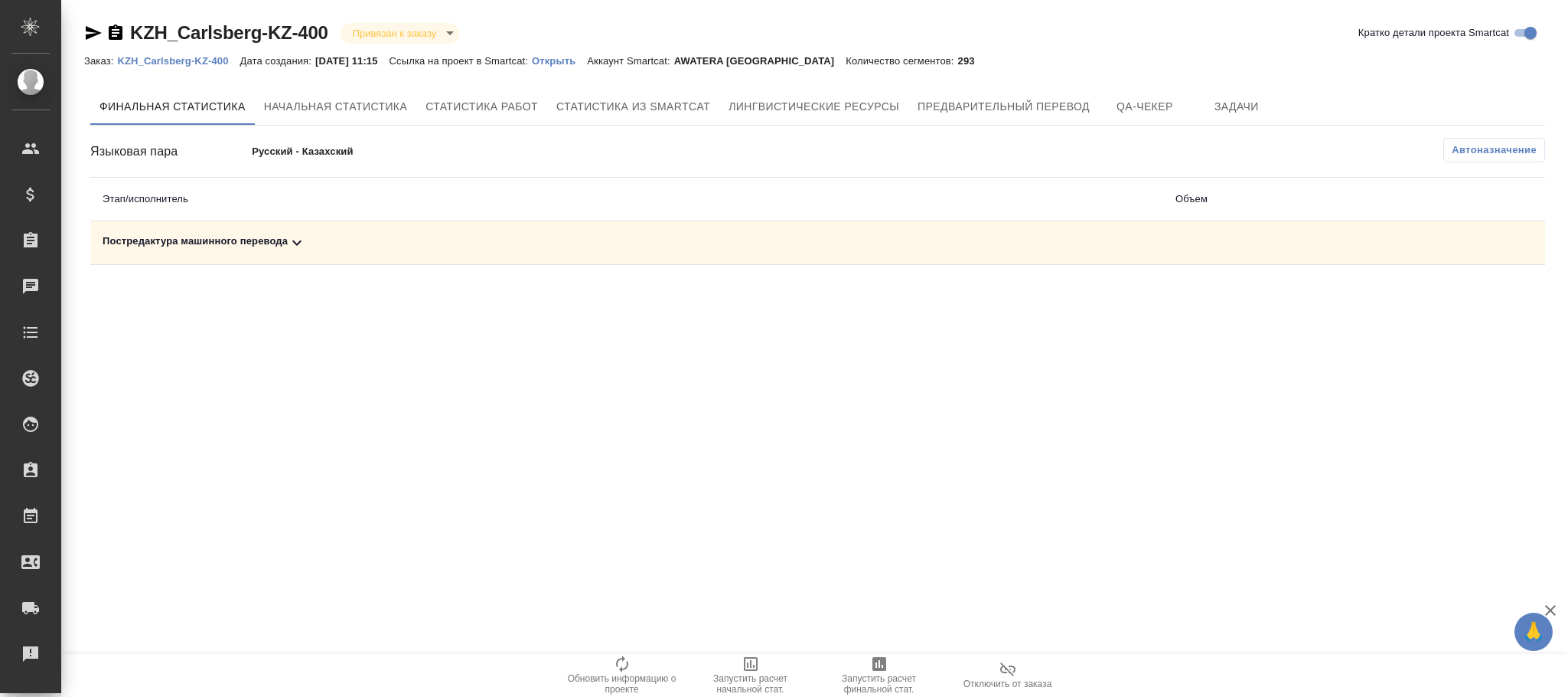
click at [1492, 148] on span "Автоназначение" at bounding box center [1494, 150] width 85 height 15
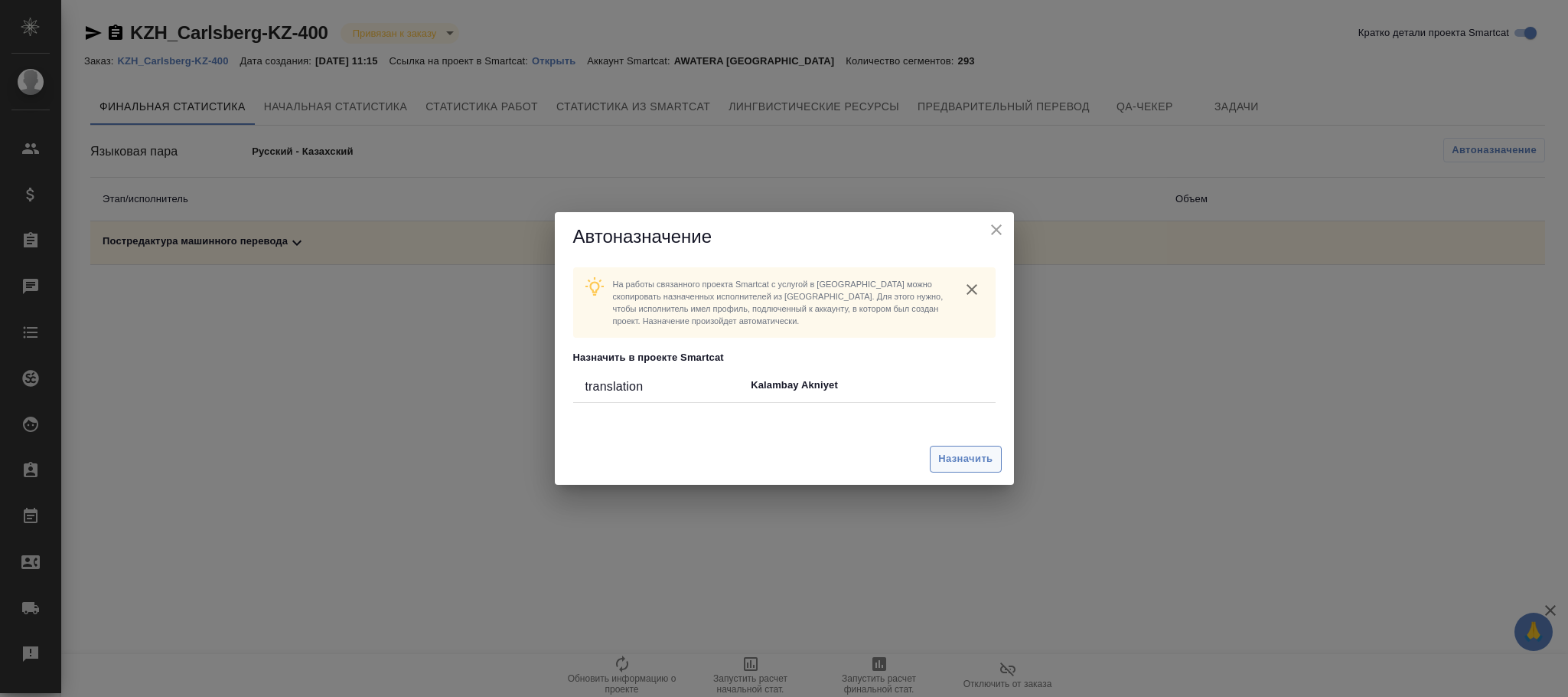
click at [962, 447] on button "Назначить" at bounding box center [965, 459] width 71 height 27
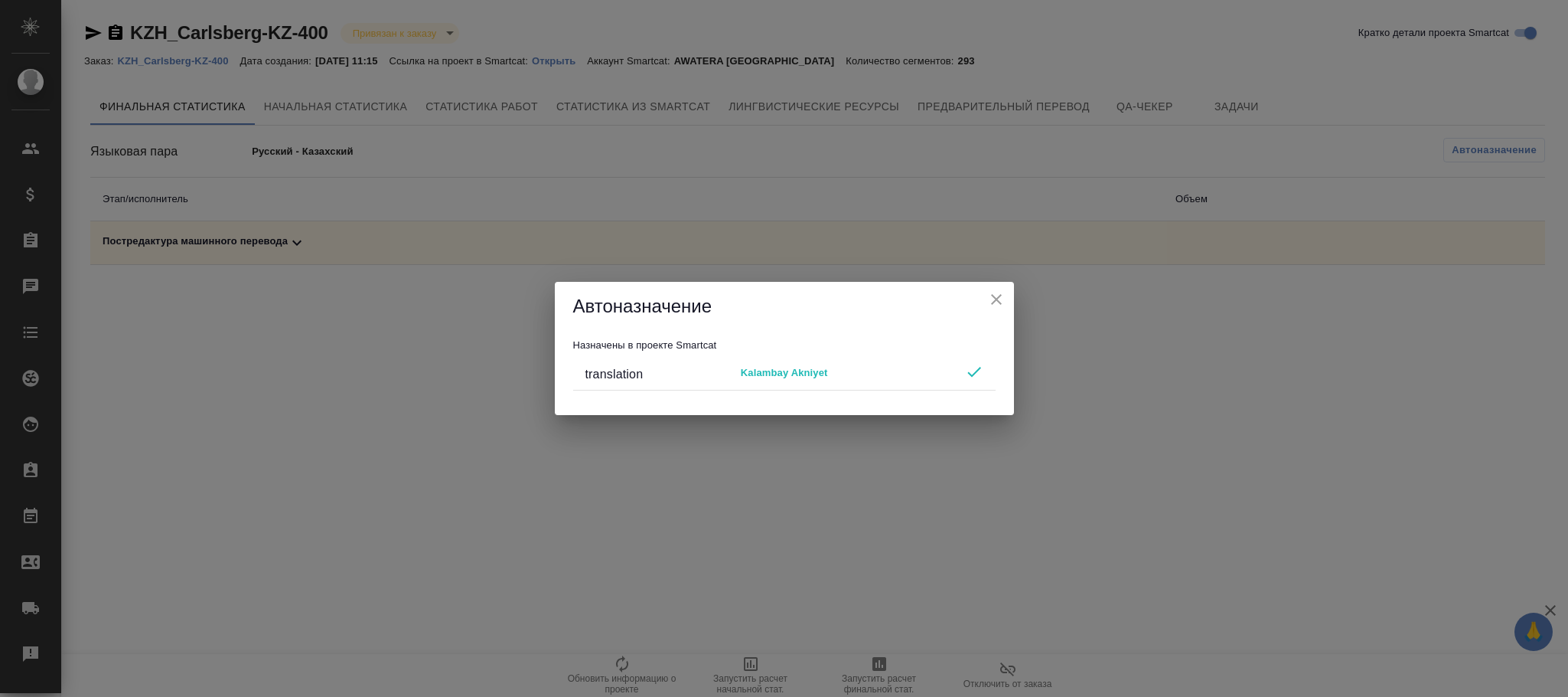
click at [999, 303] on icon "close" at bounding box center [995, 299] width 10 height 10
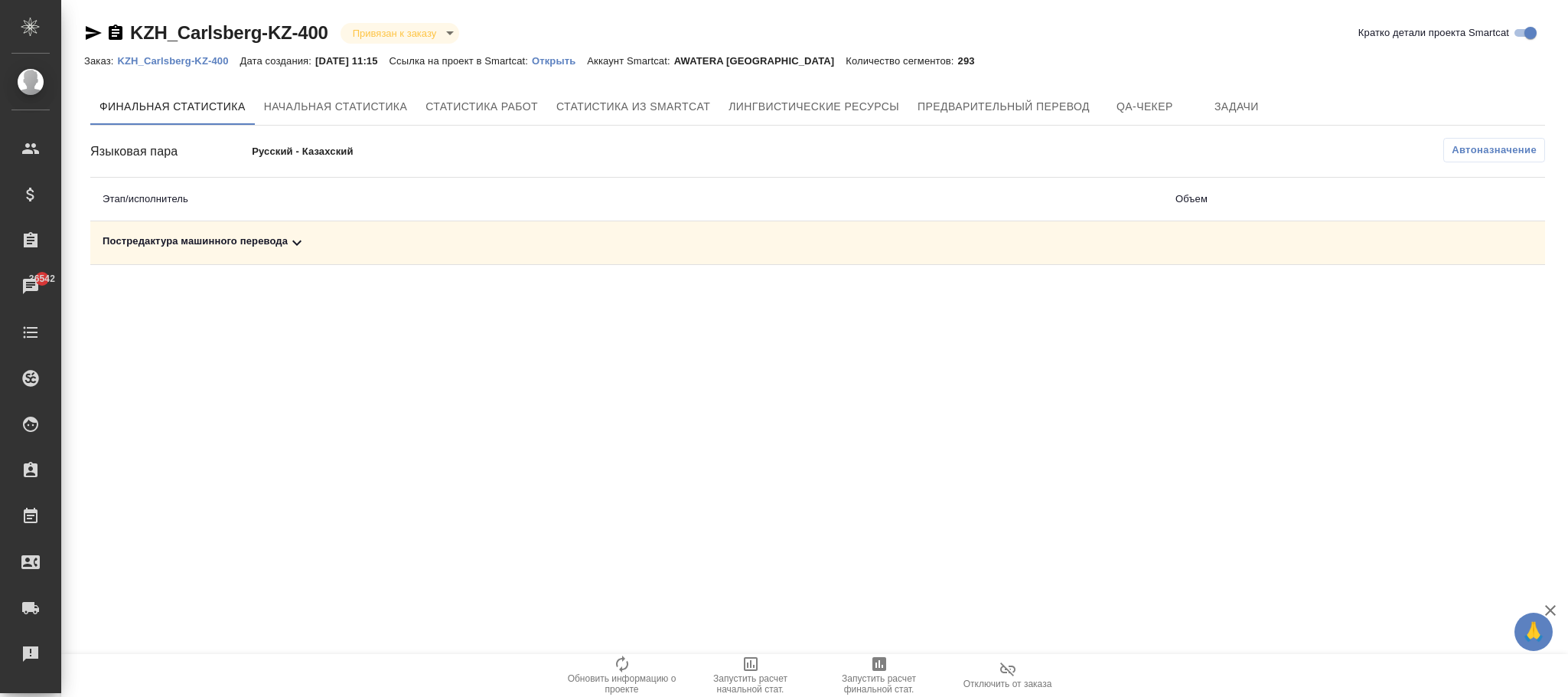
click at [264, 250] on div "Постредактура машинного перевода" at bounding box center [627, 242] width 1048 height 18
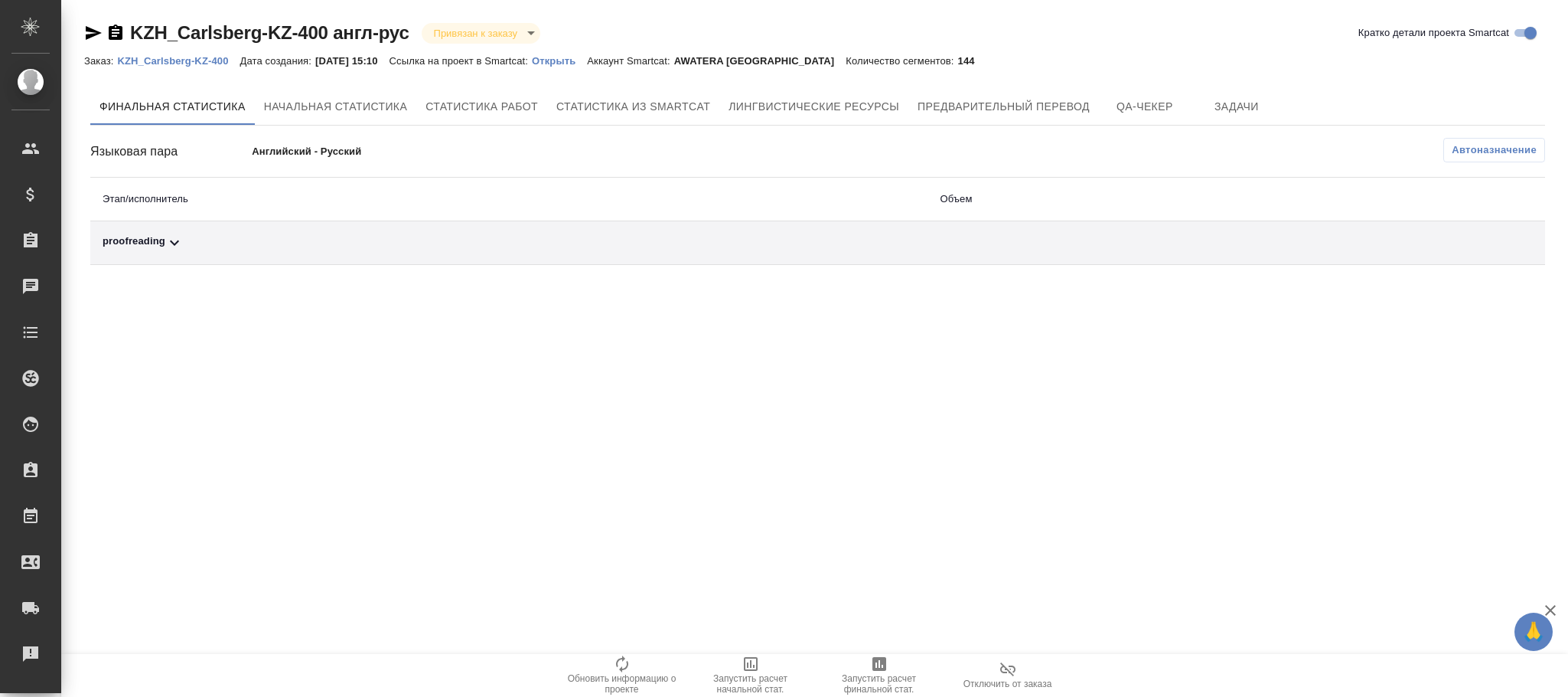
click at [1481, 149] on span "Автоназначение" at bounding box center [1494, 150] width 85 height 15
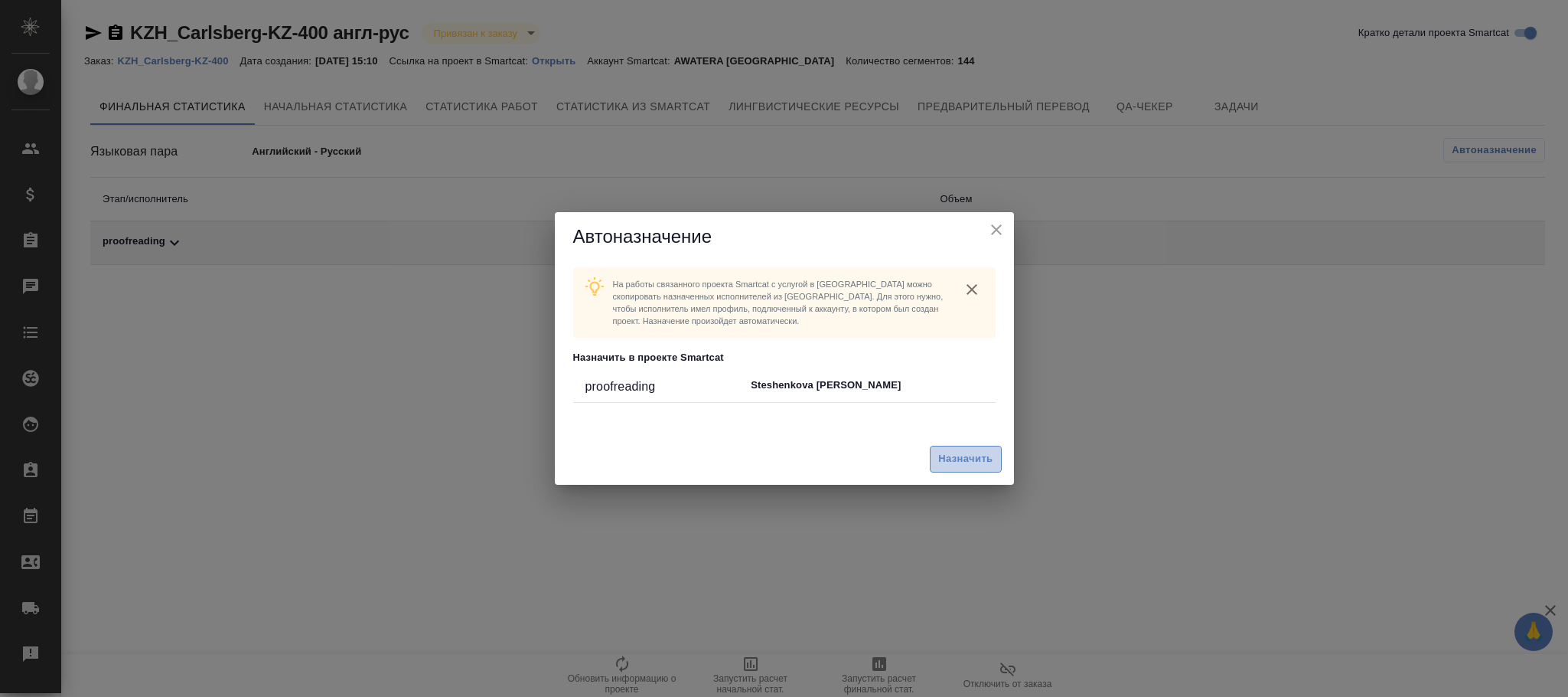
click at [954, 450] on span "Назначить" at bounding box center [965, 459] width 54 height 18
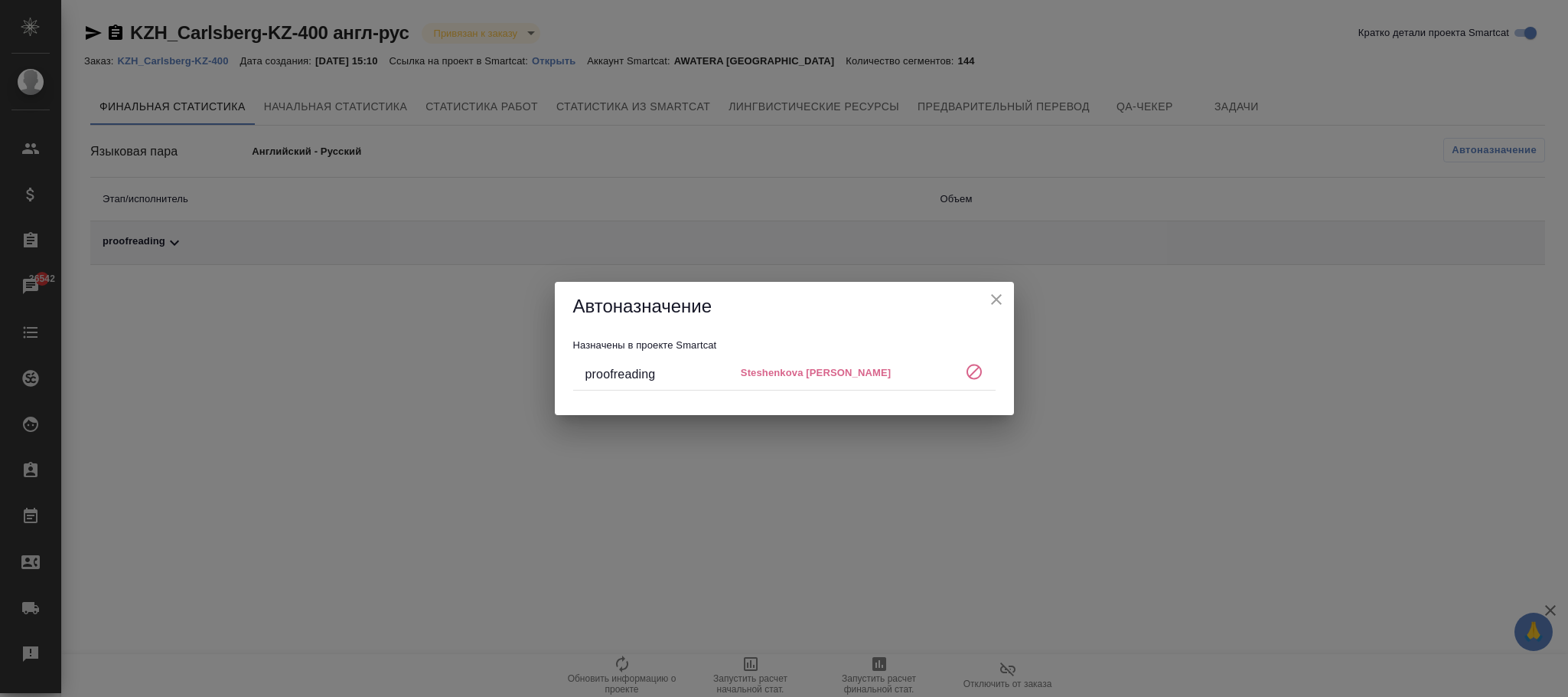
click at [994, 290] on icon "close" at bounding box center [995, 299] width 18 height 18
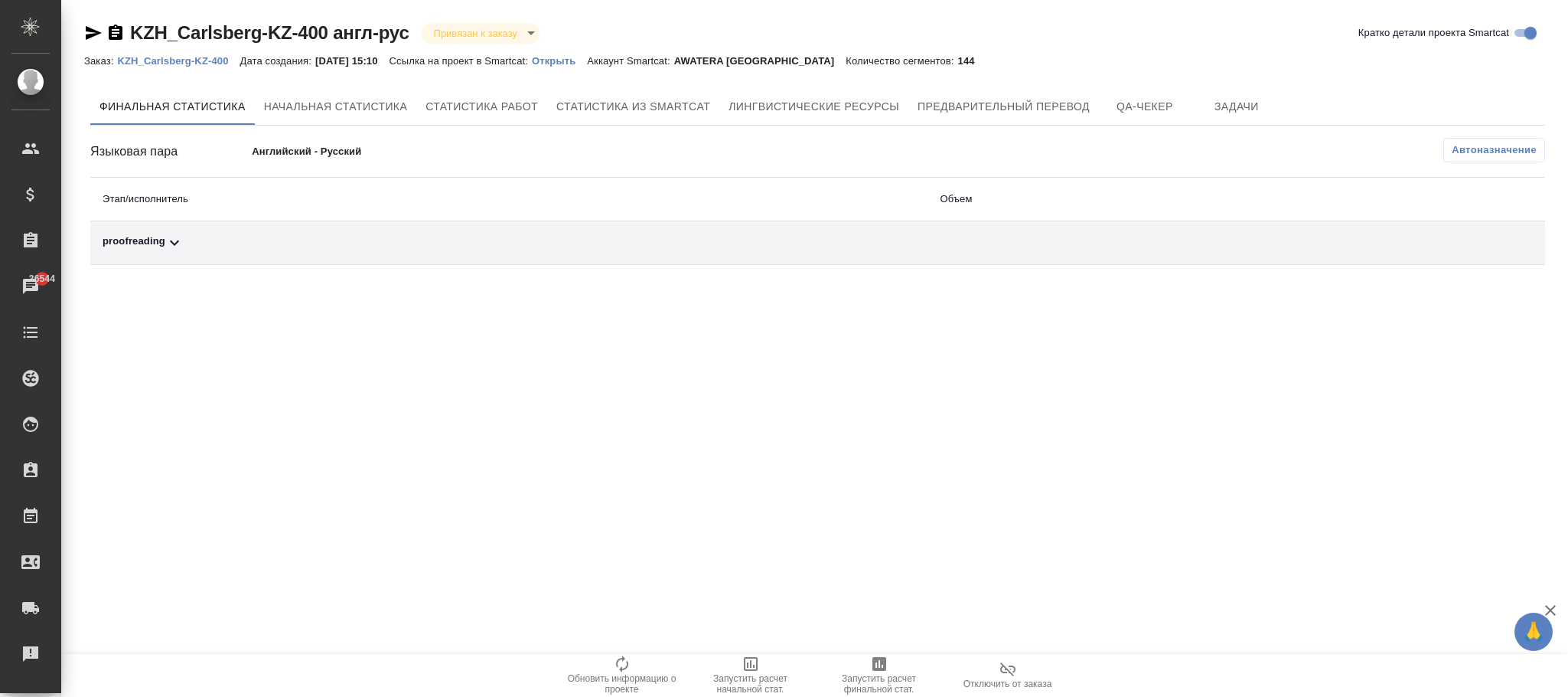
click at [179, 60] on p "KZH_Carlsberg-KZ-400" at bounding box center [177, 61] width 122 height 11
click at [1499, 153] on span "Автоназначение" at bounding box center [1494, 150] width 85 height 15
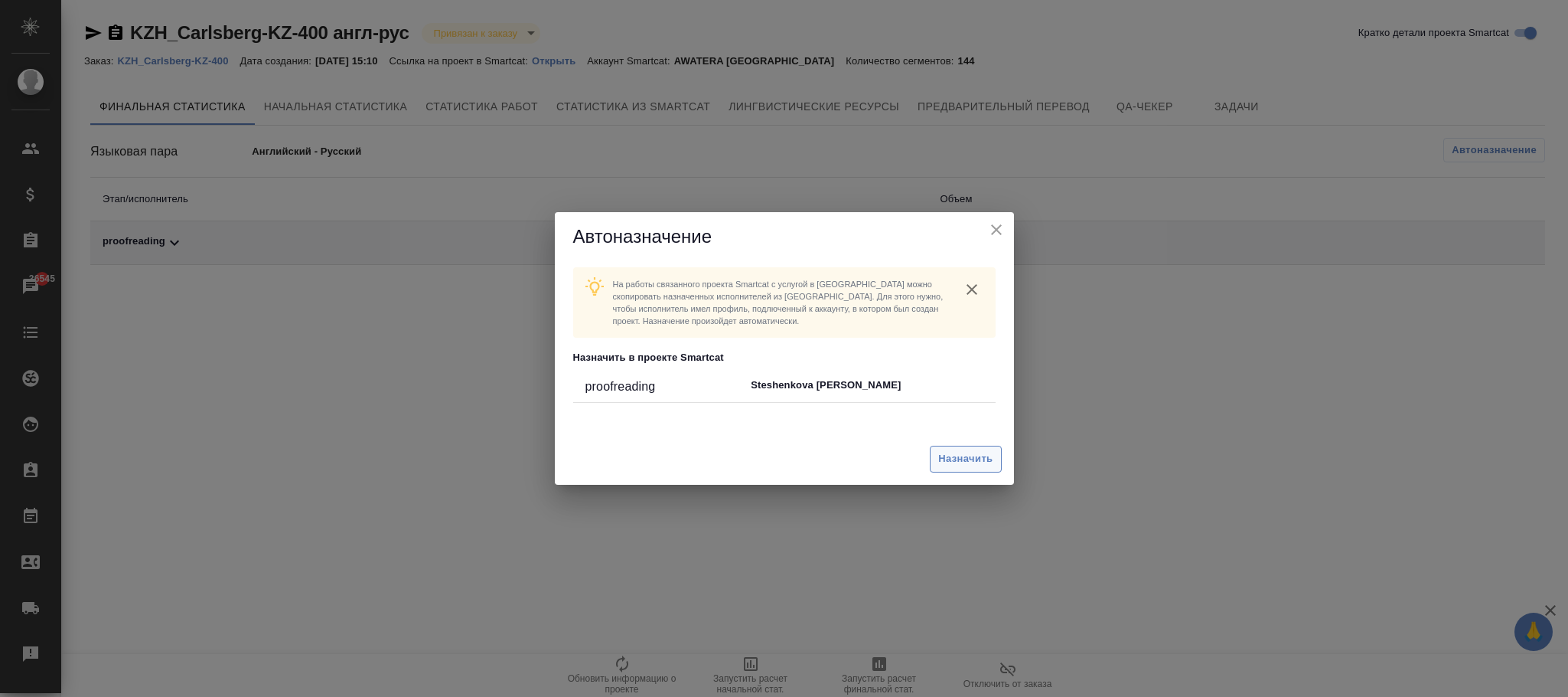
click at [976, 453] on span "Назначить" at bounding box center [965, 459] width 54 height 18
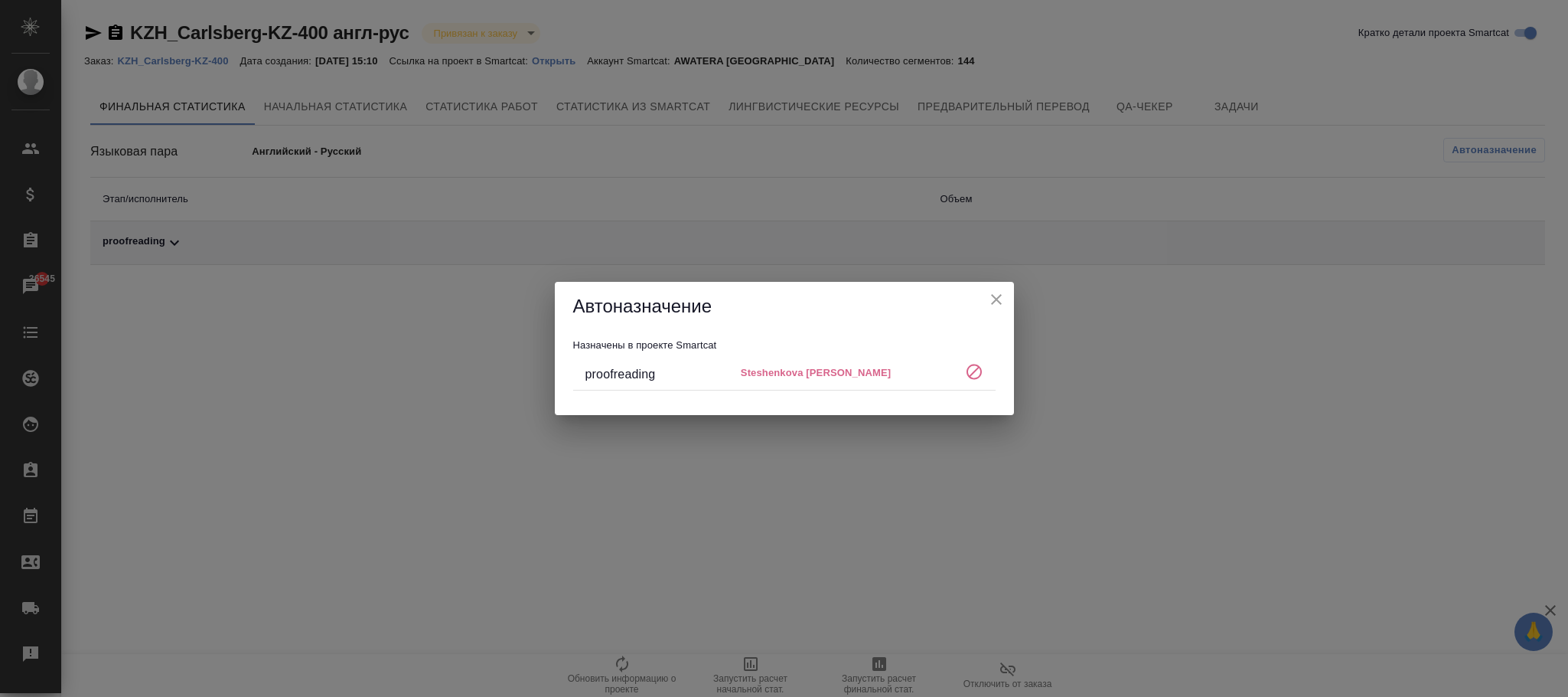
click at [996, 305] on icon "close" at bounding box center [995, 299] width 18 height 18
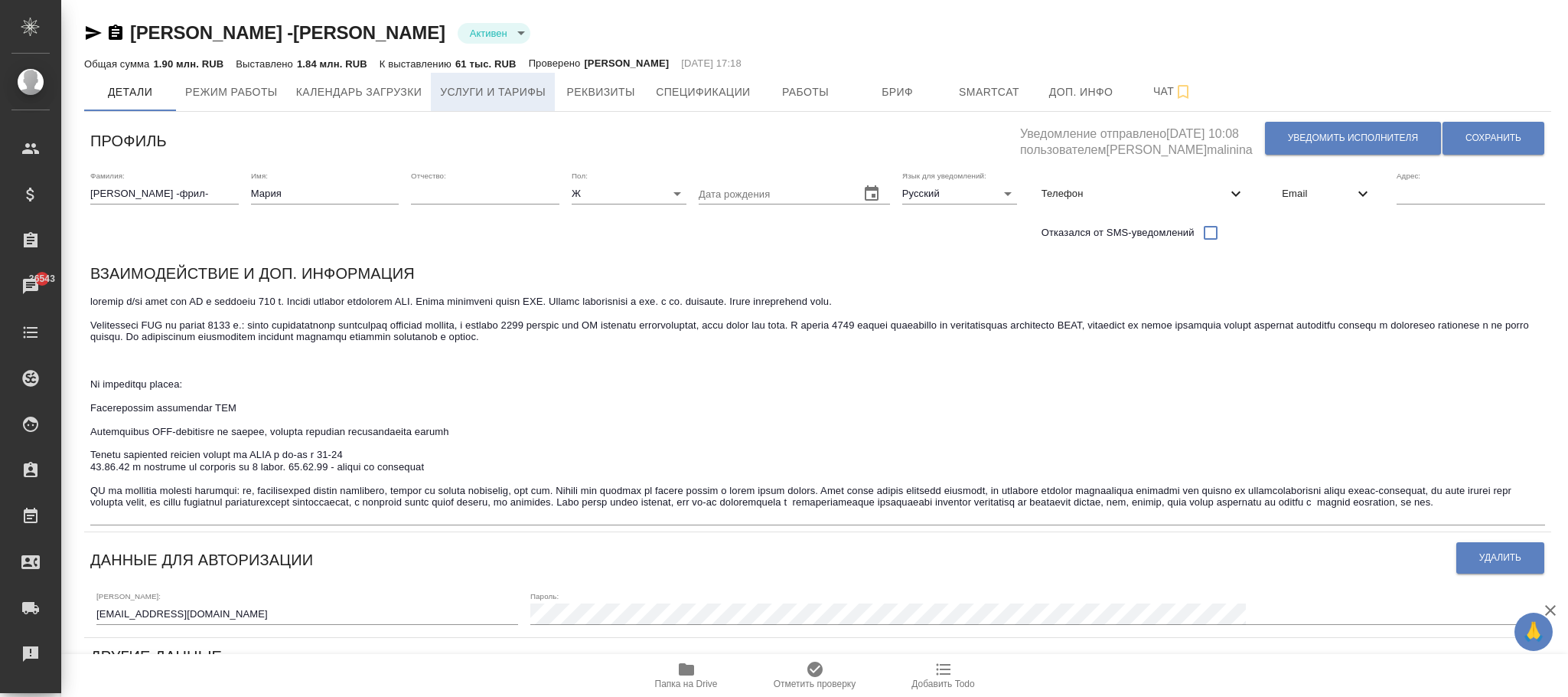
click at [498, 101] on span "Услуги и тарифы" at bounding box center [492, 92] width 105 height 19
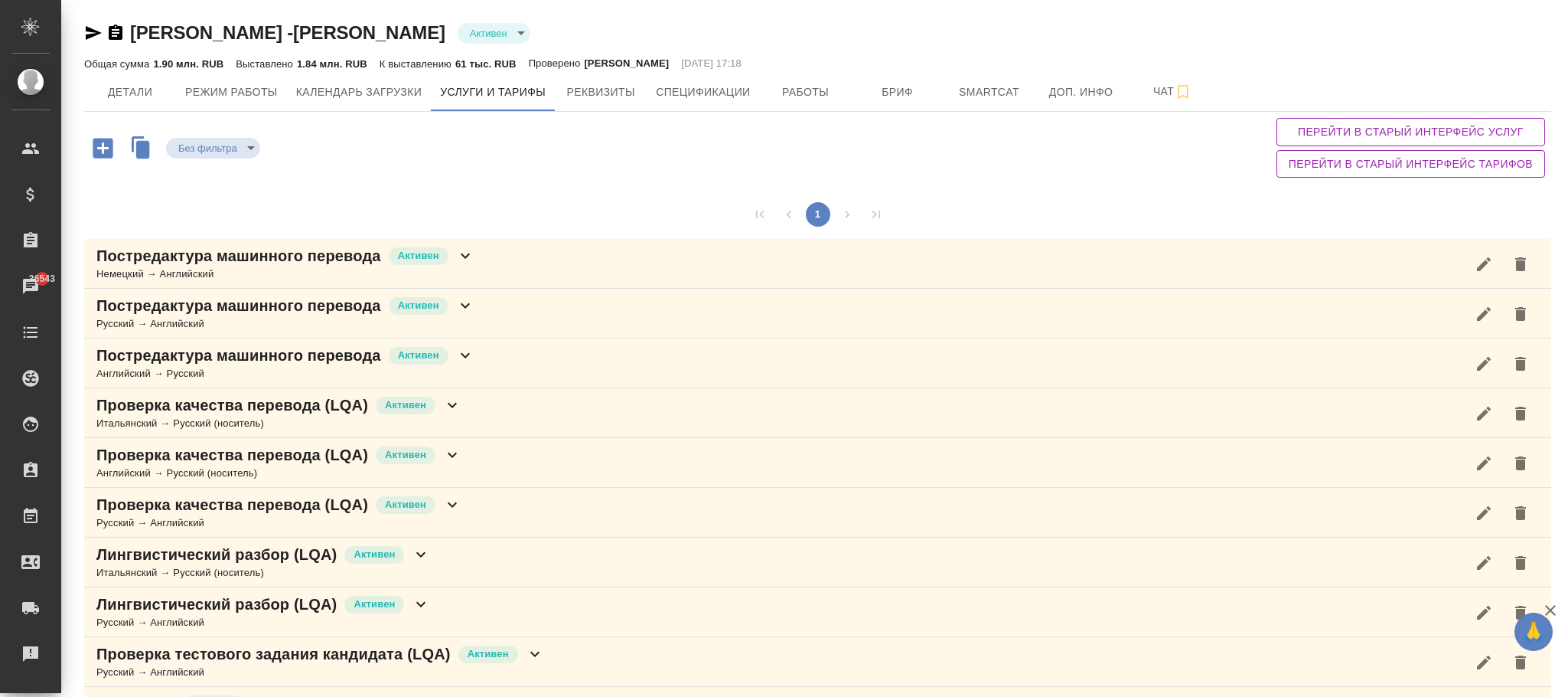
click at [1362, 133] on span "Перейти в старый интерфейс услуг" at bounding box center [1410, 132] width 244 height 19
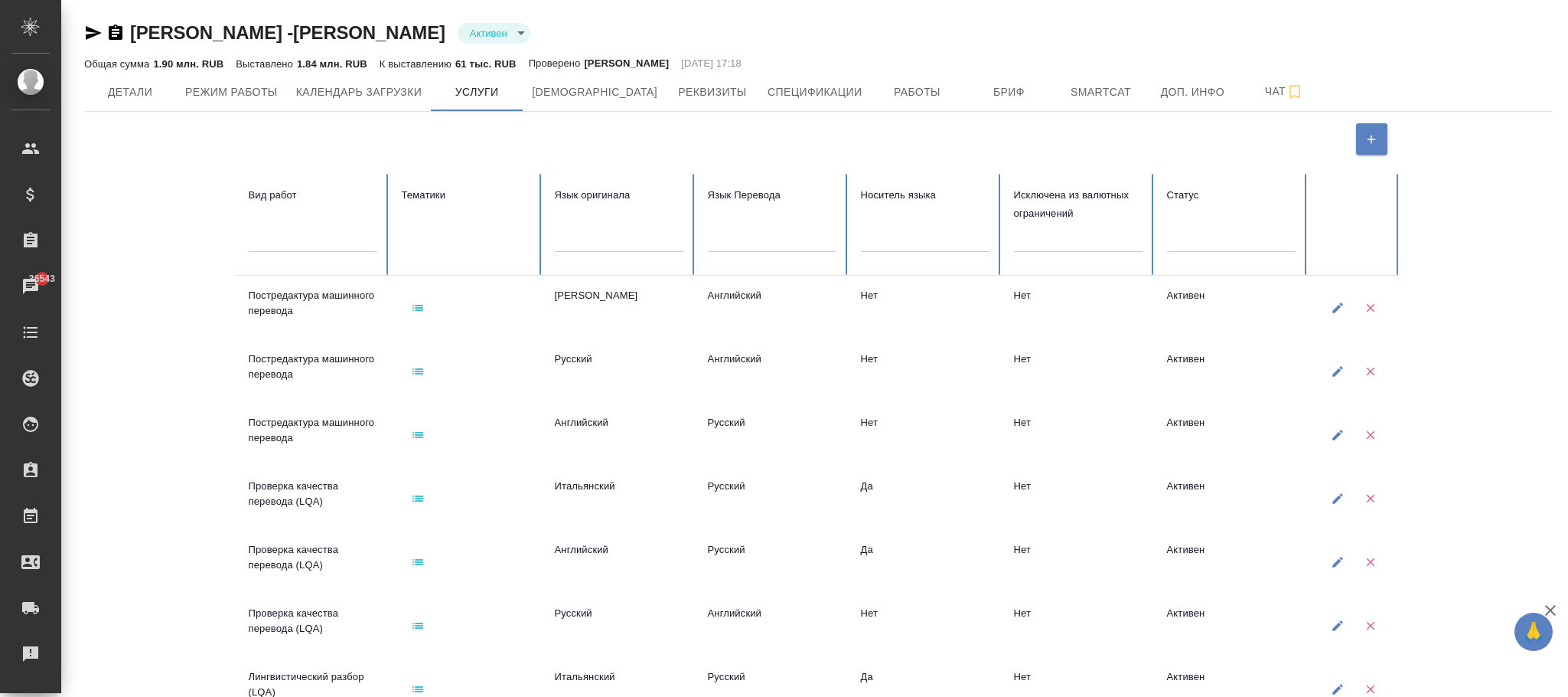
click at [593, 244] on div at bounding box center [619, 236] width 129 height 22
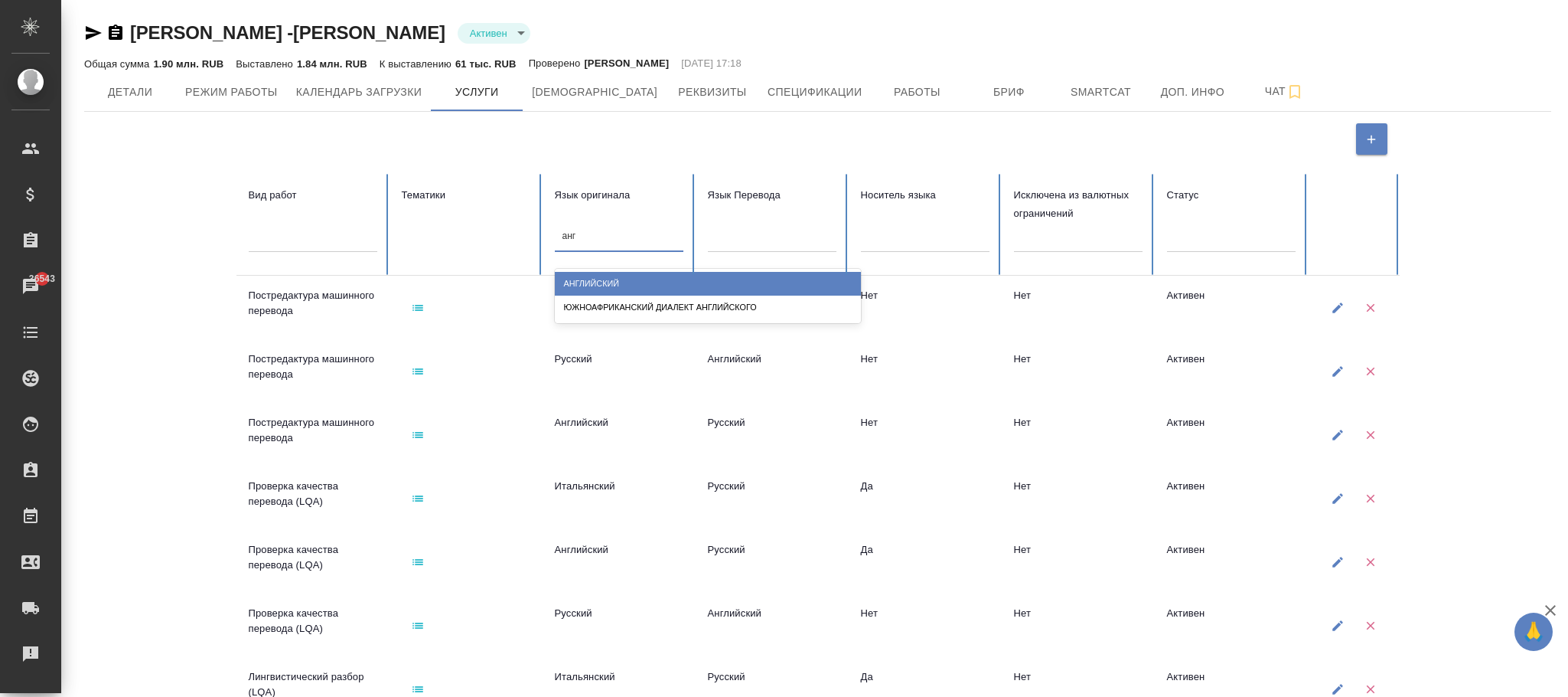
type input "англ"
click at [605, 279] on div "Английский" at bounding box center [707, 284] width 306 height 24
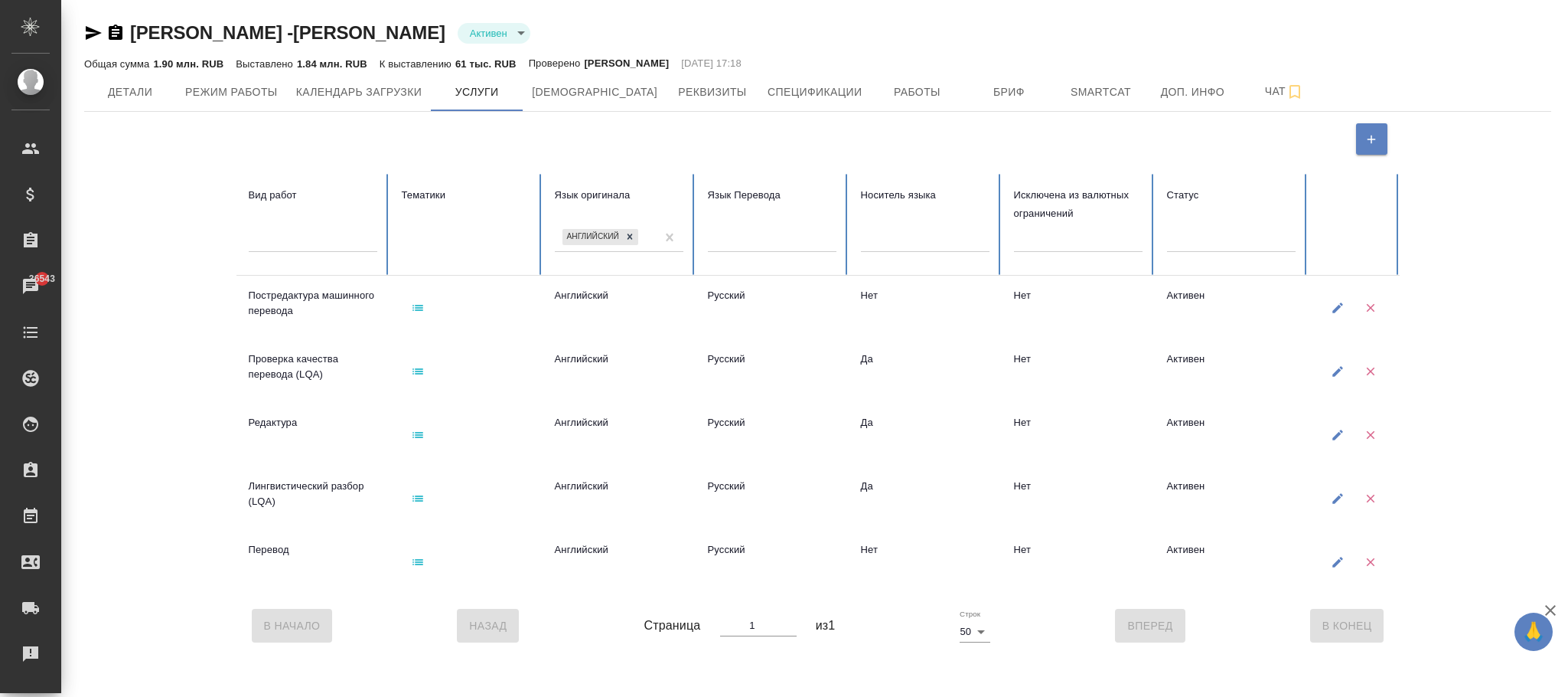
click at [415, 308] on icon "button" at bounding box center [417, 307] width 14 height 14
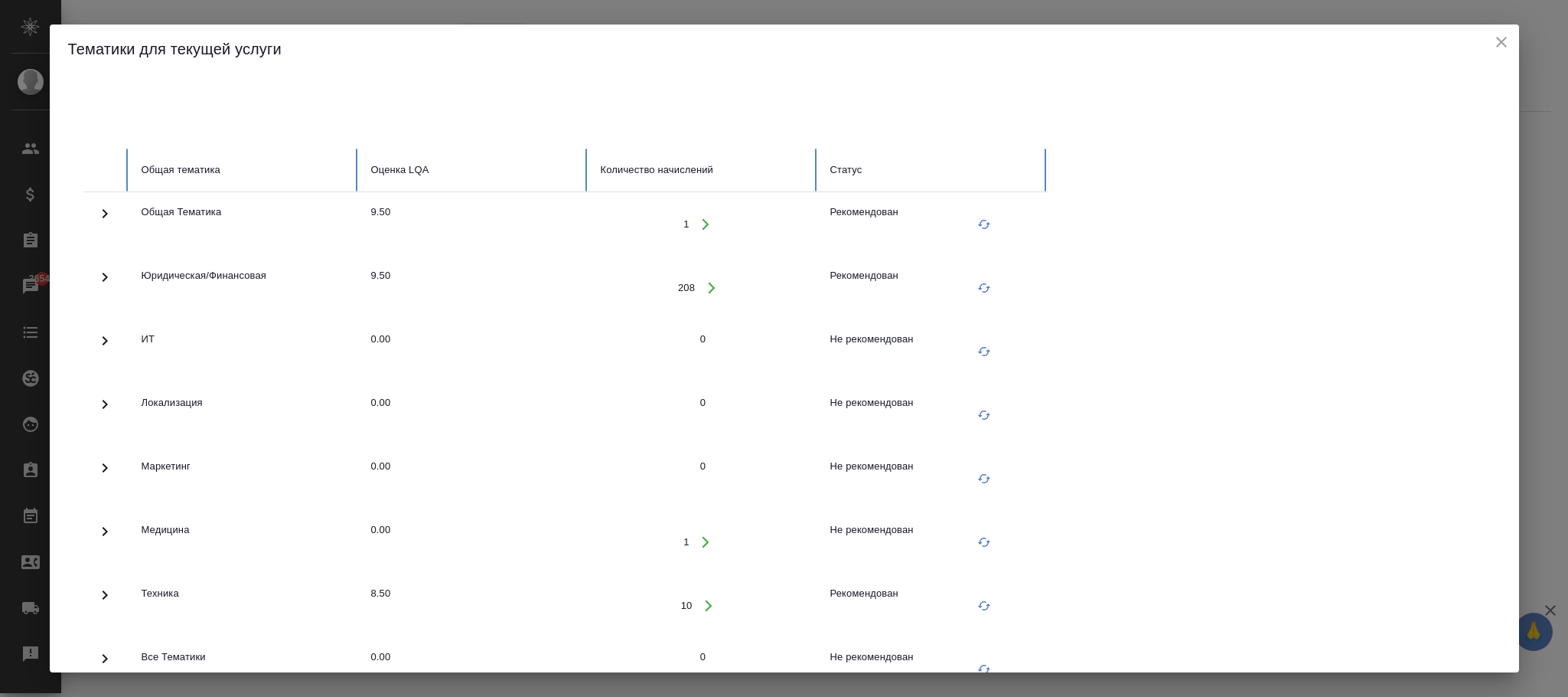
click at [104, 273] on icon at bounding box center [104, 277] width 18 height 18
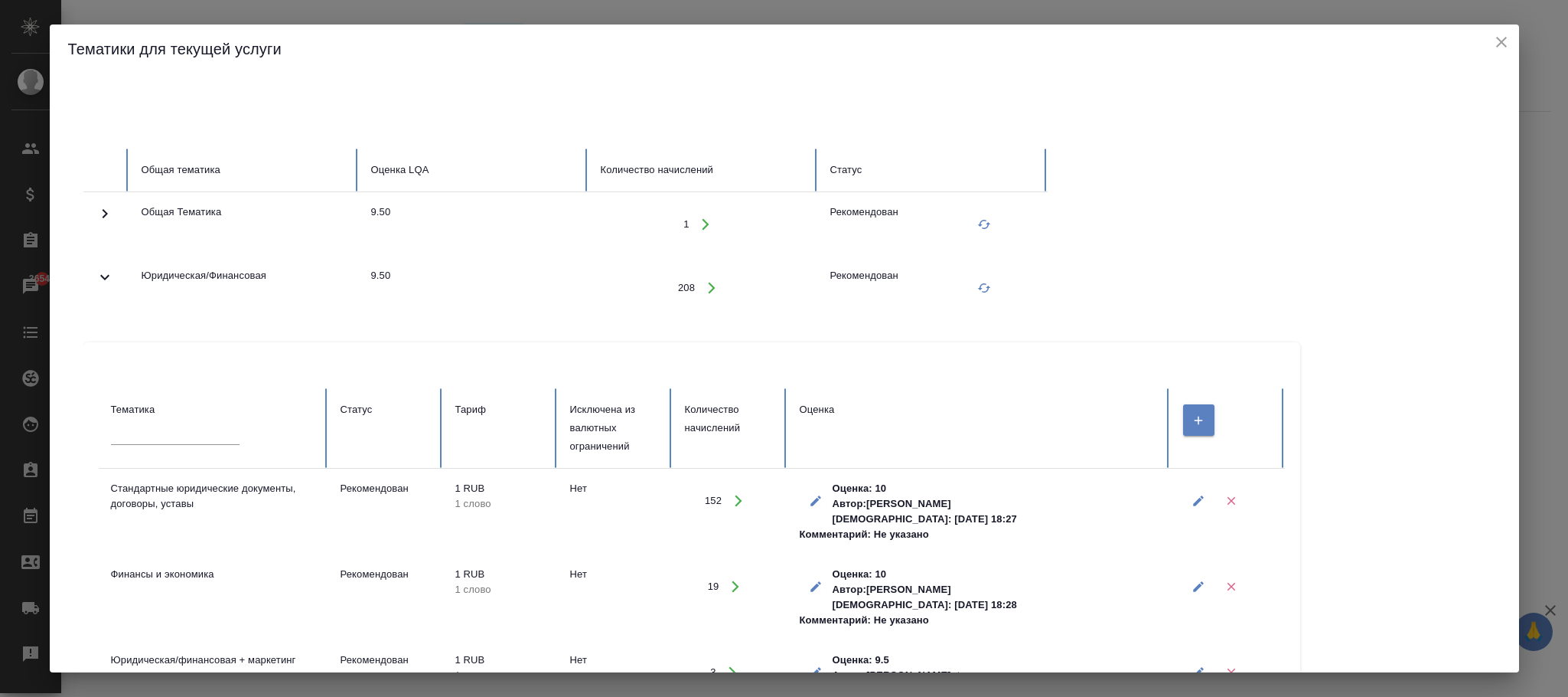
click at [1500, 42] on icon "close" at bounding box center [1501, 42] width 10 height 10
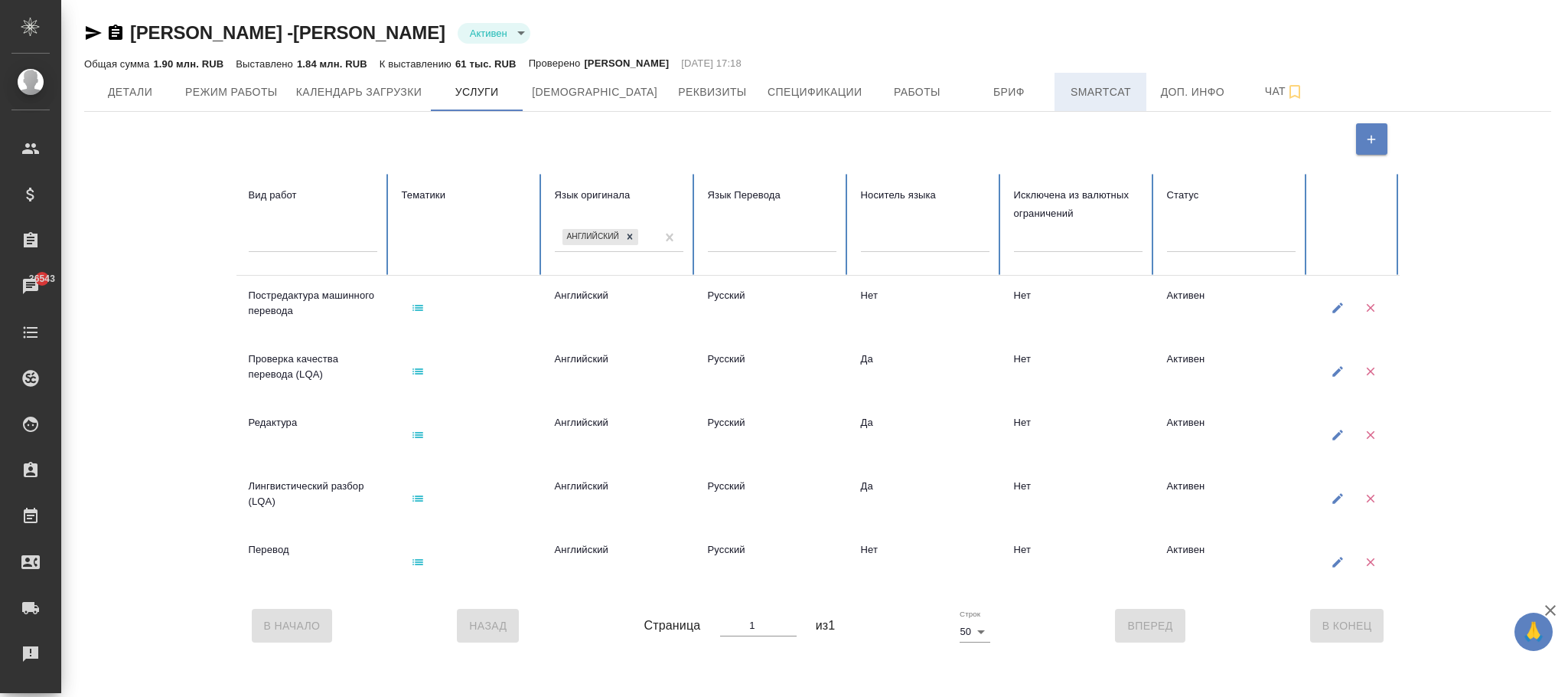
click at [1064, 94] on span "Smartcat" at bounding box center [1100, 92] width 73 height 19
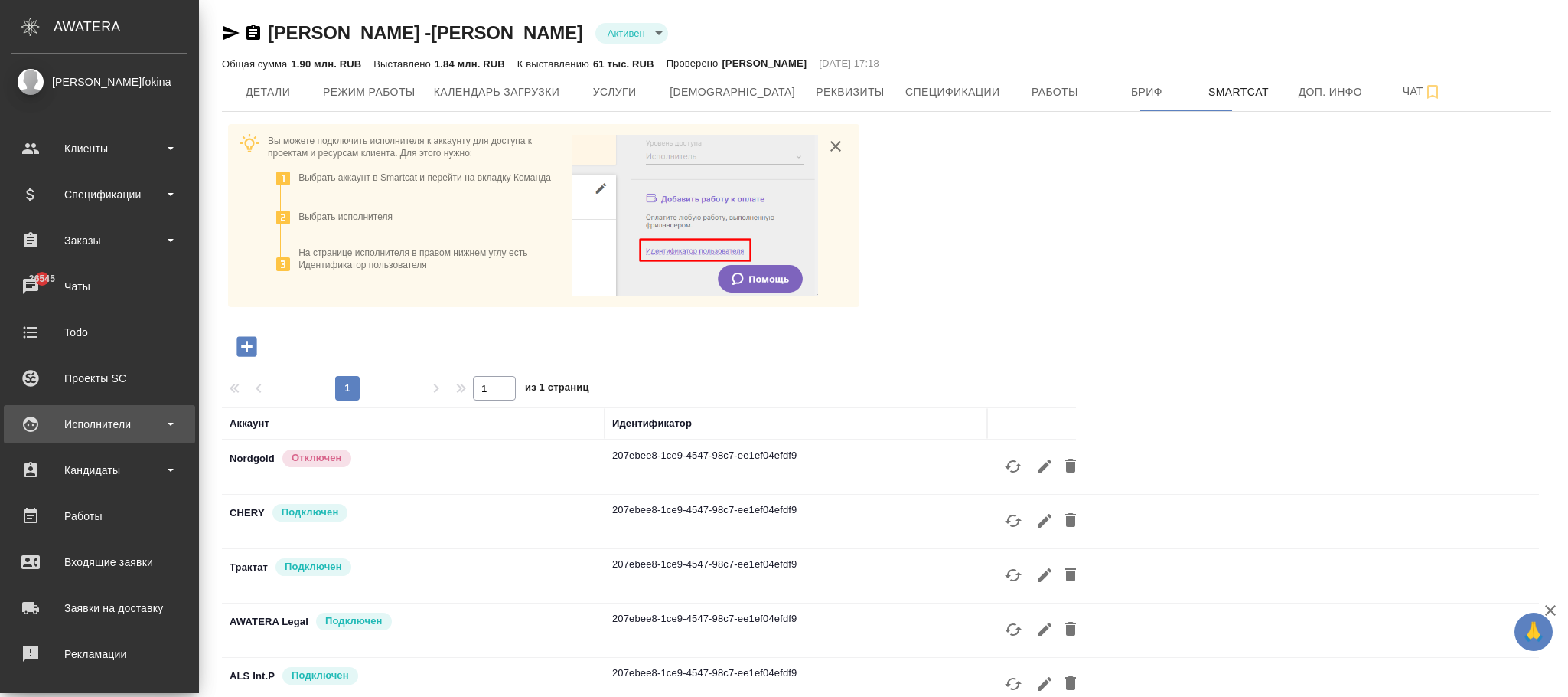
click at [99, 434] on div "Исполнители" at bounding box center [100, 424] width 176 height 23
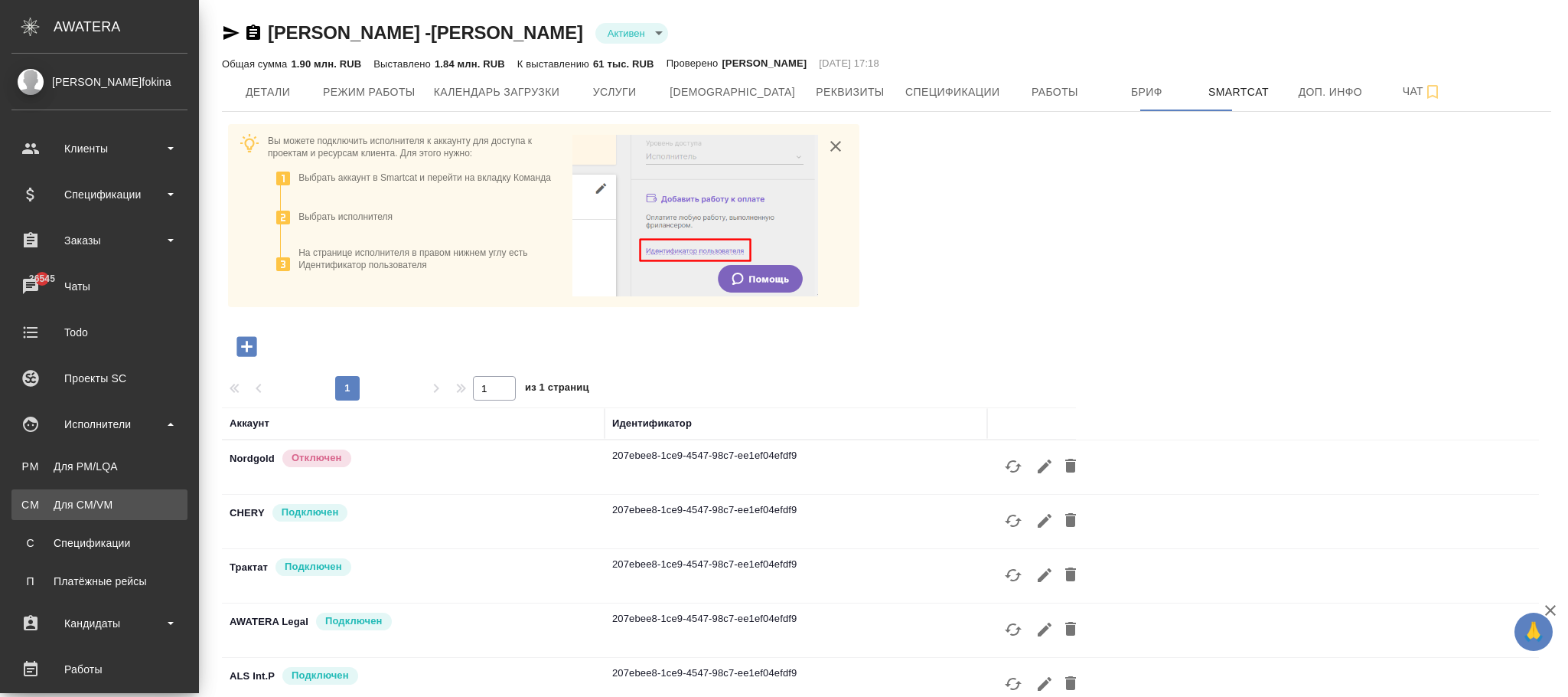
click at [105, 497] on div "Для CM/VM" at bounding box center [100, 504] width 161 height 15
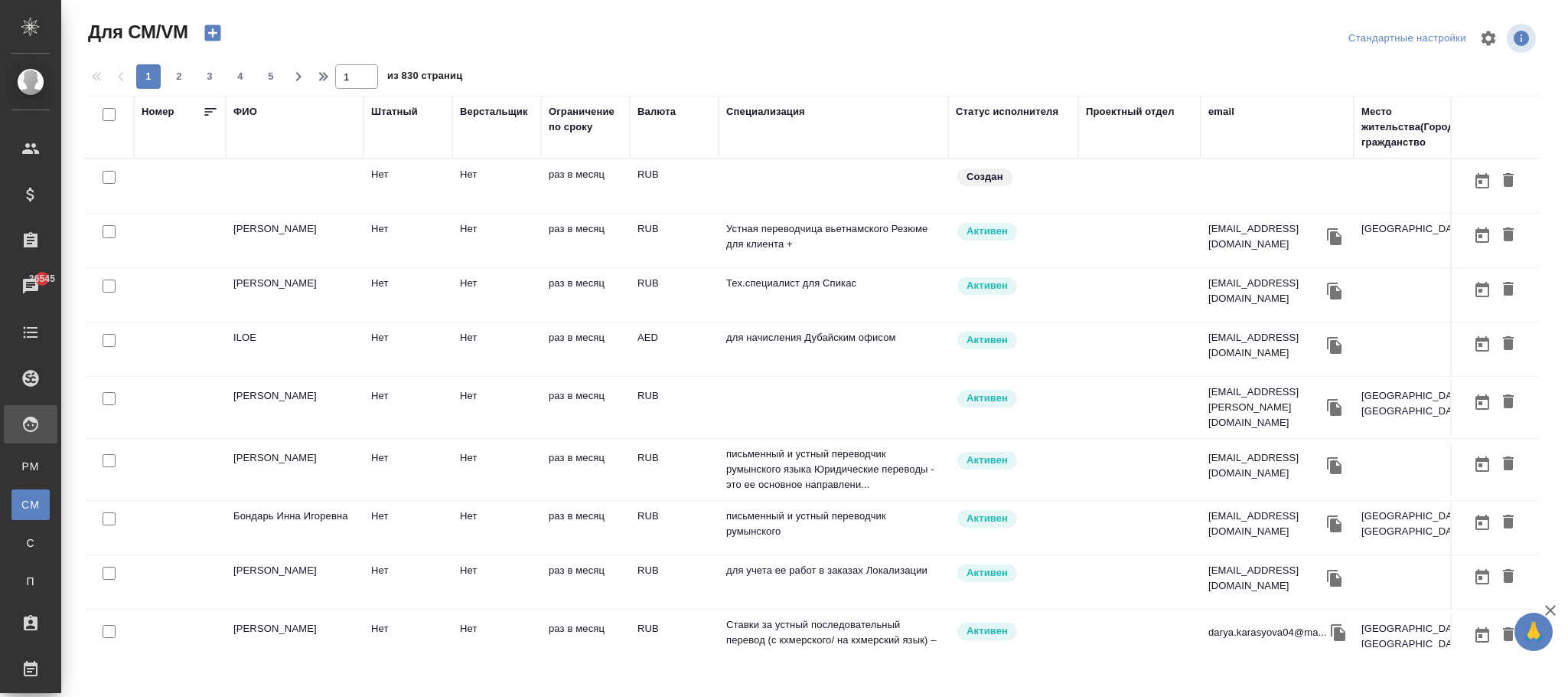
click at [241, 116] on div "ФИО" at bounding box center [245, 112] width 24 height 15
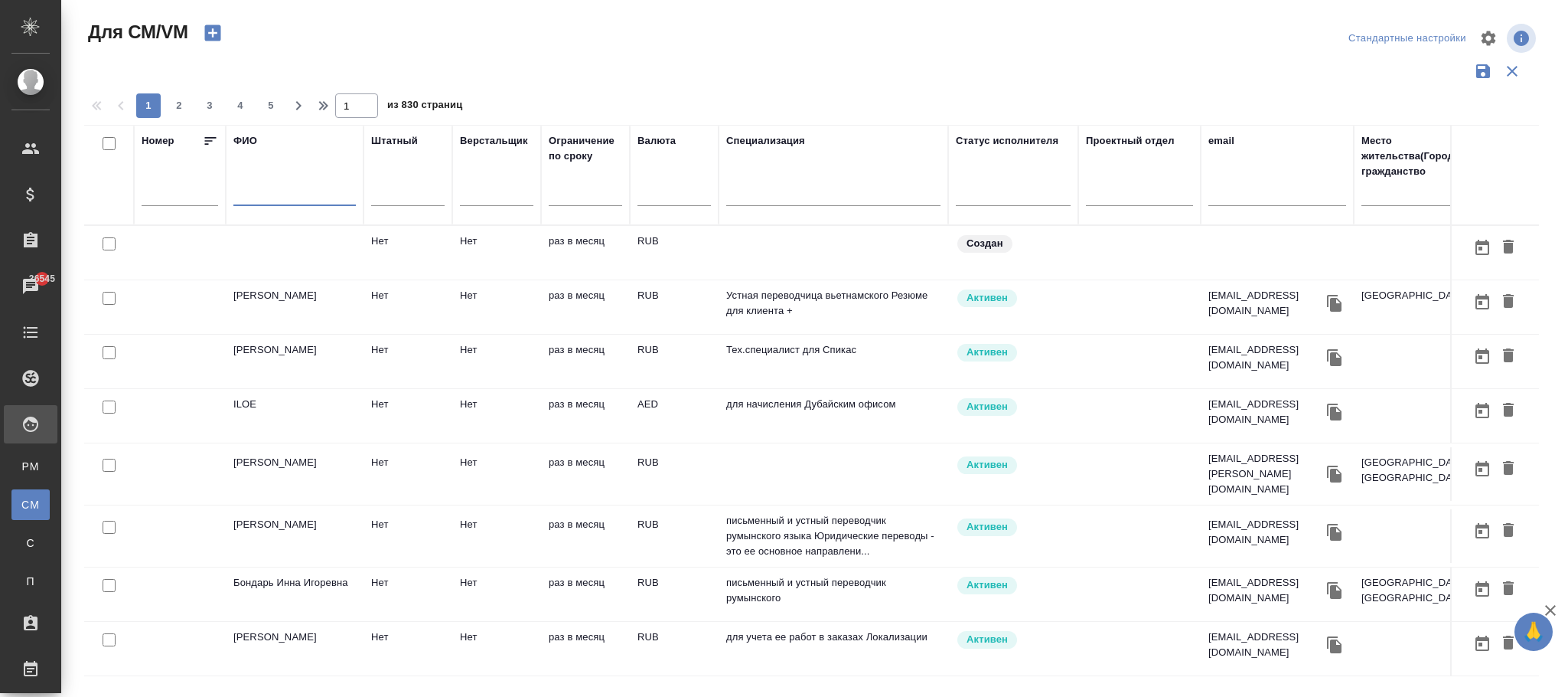
click at [267, 189] on input "text" at bounding box center [294, 196] width 122 height 19
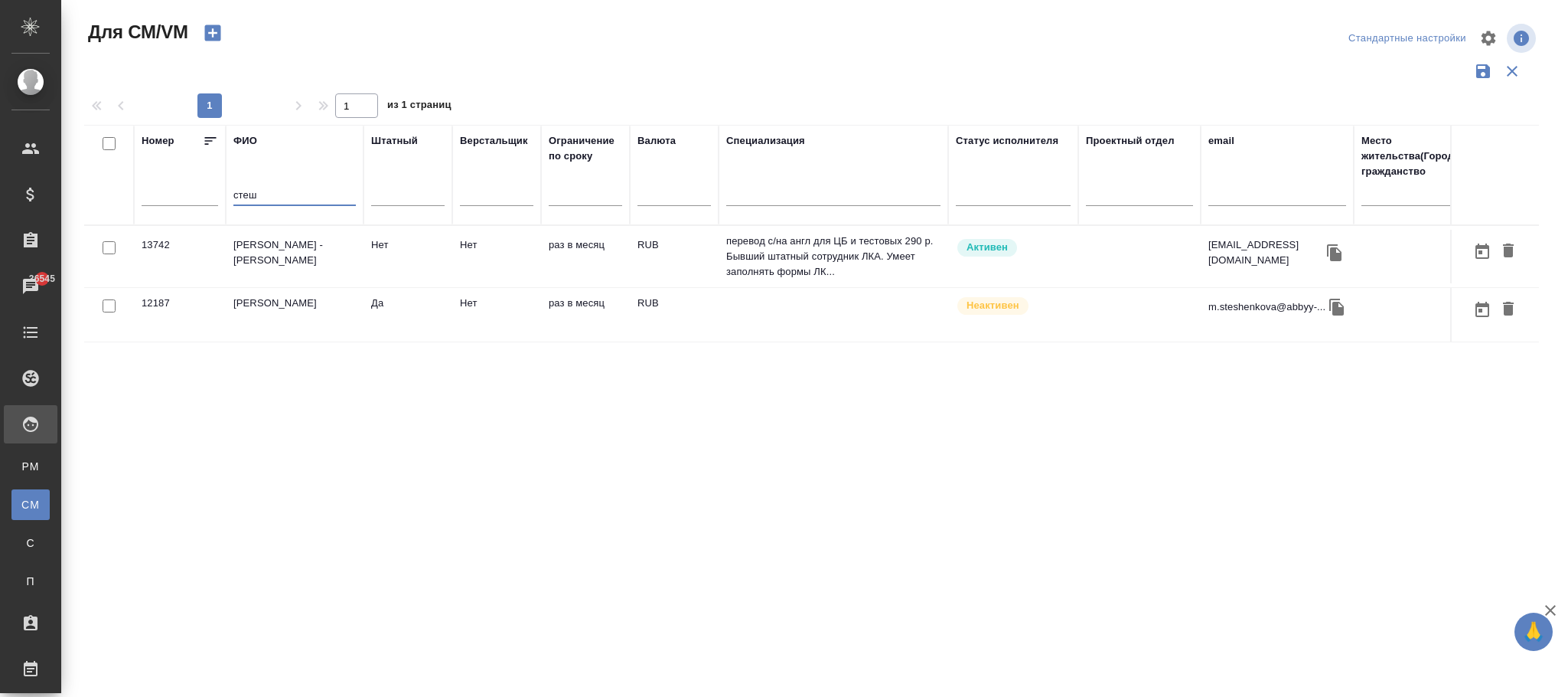
type input "стеш"
click at [632, 284] on td "RUB" at bounding box center [674, 256] width 89 height 54
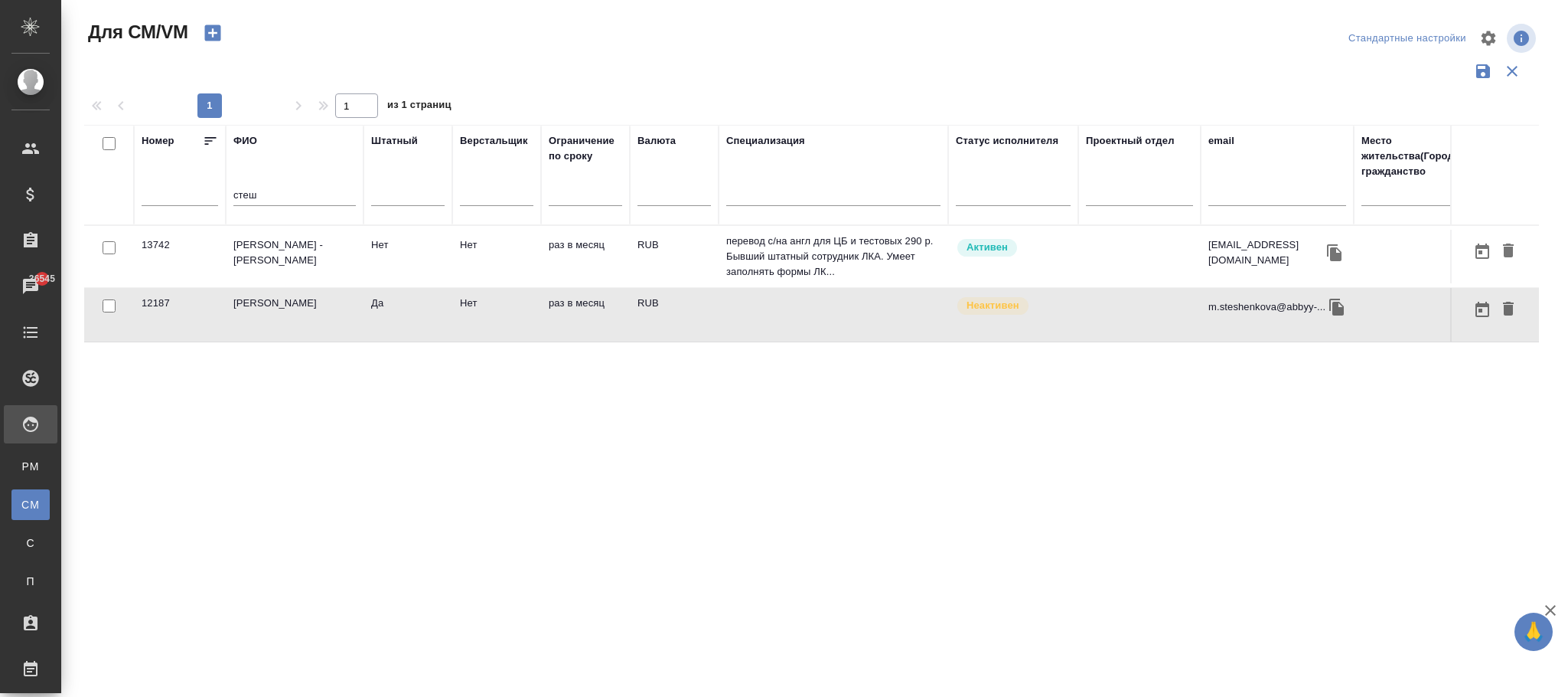
click at [632, 284] on td "RUB" at bounding box center [674, 256] width 89 height 54
click at [602, 250] on td "раз в месяц" at bounding box center [586, 256] width 89 height 54
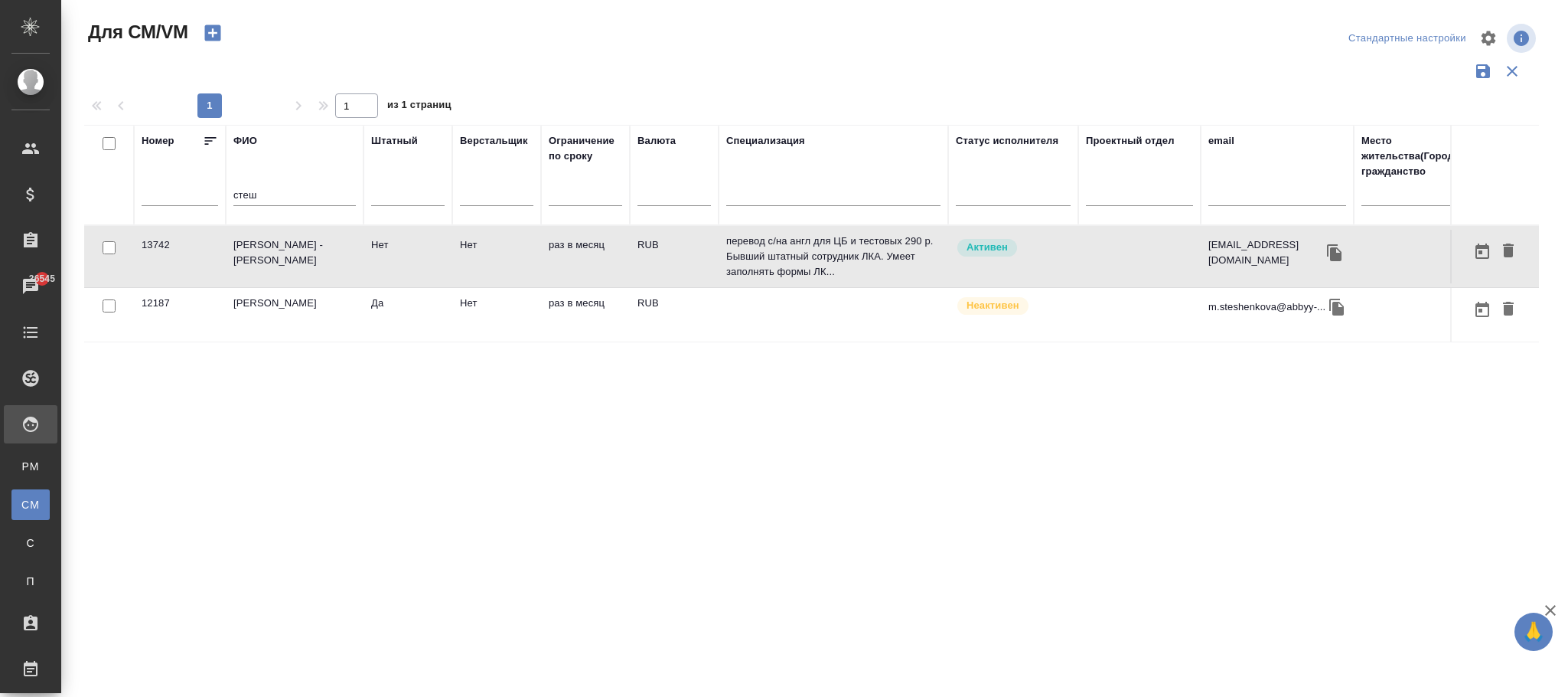
click at [602, 250] on td "раз в месяц" at bounding box center [586, 256] width 89 height 54
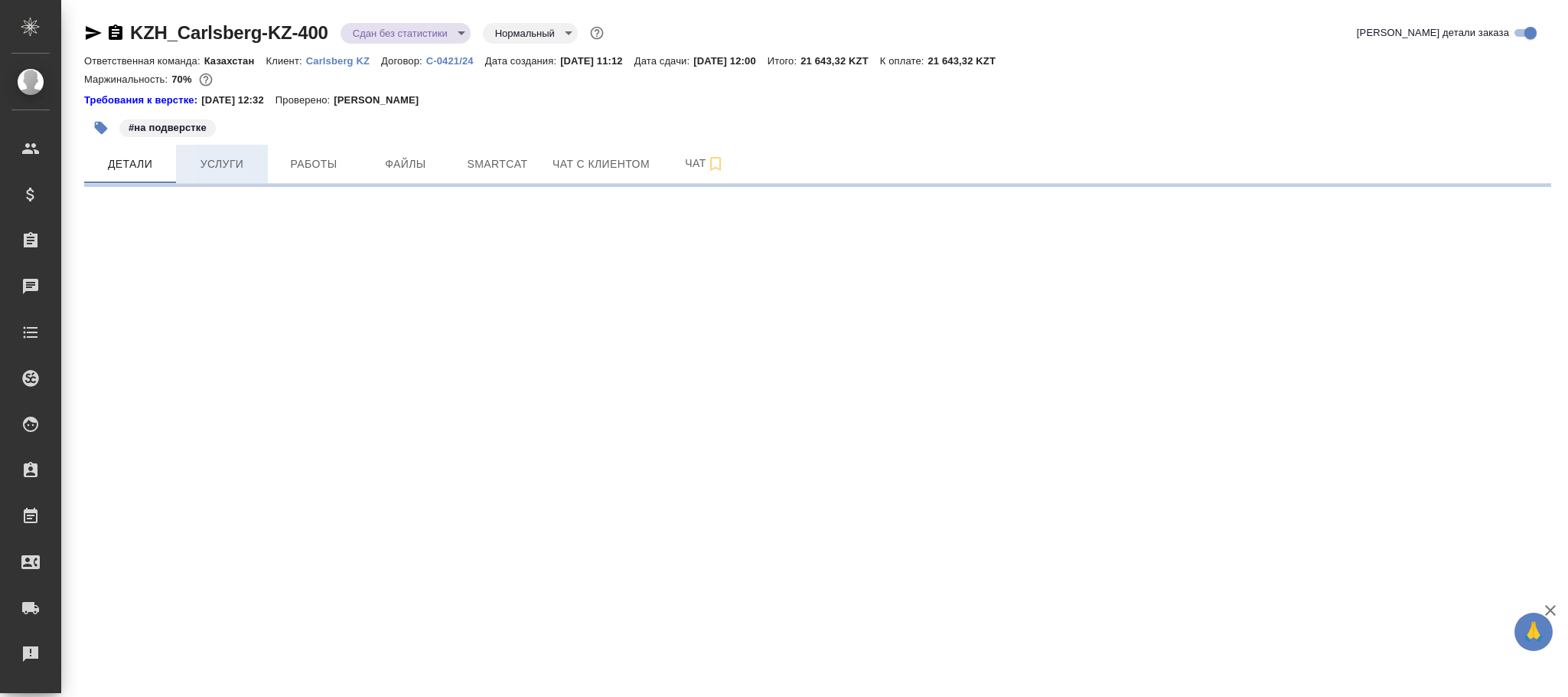
click at [242, 165] on span "Услуги" at bounding box center [221, 164] width 73 height 19
select select "RU"
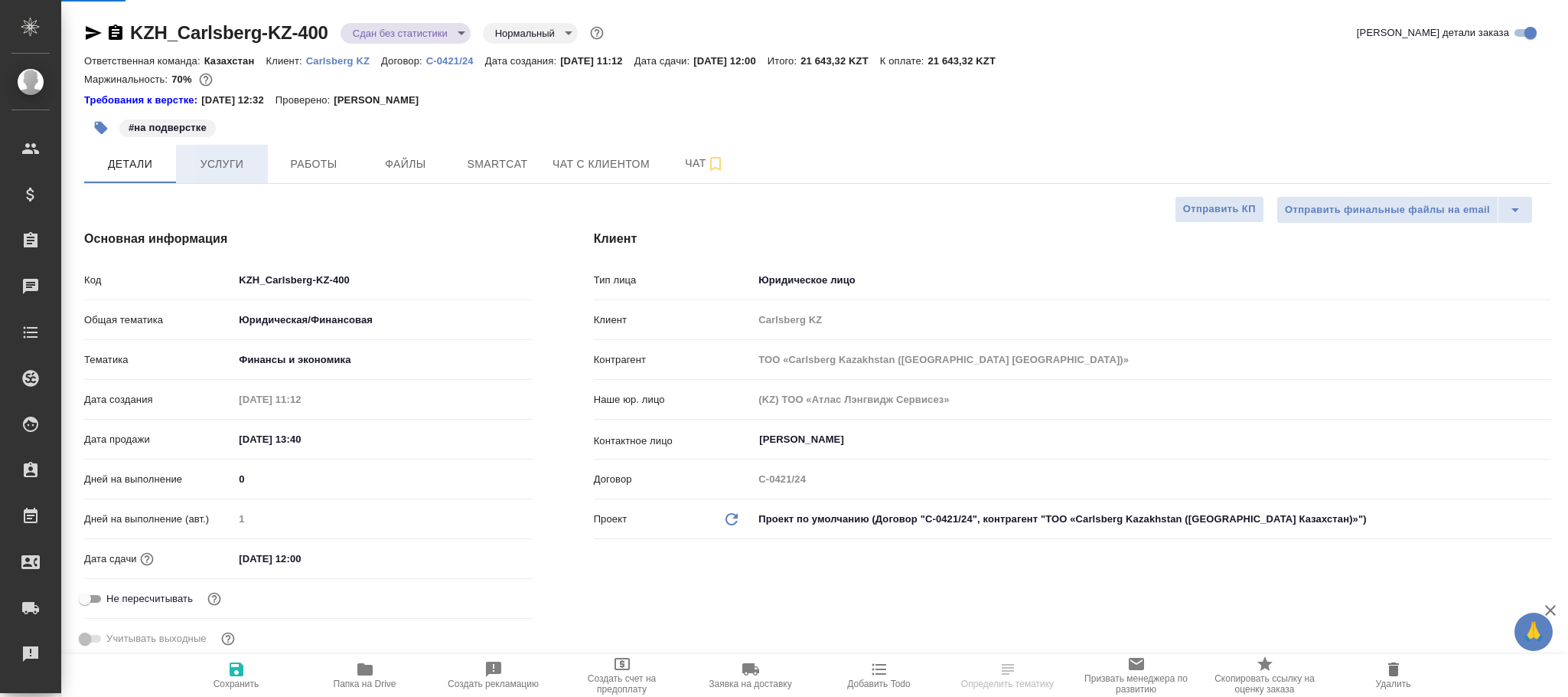
type textarea "x"
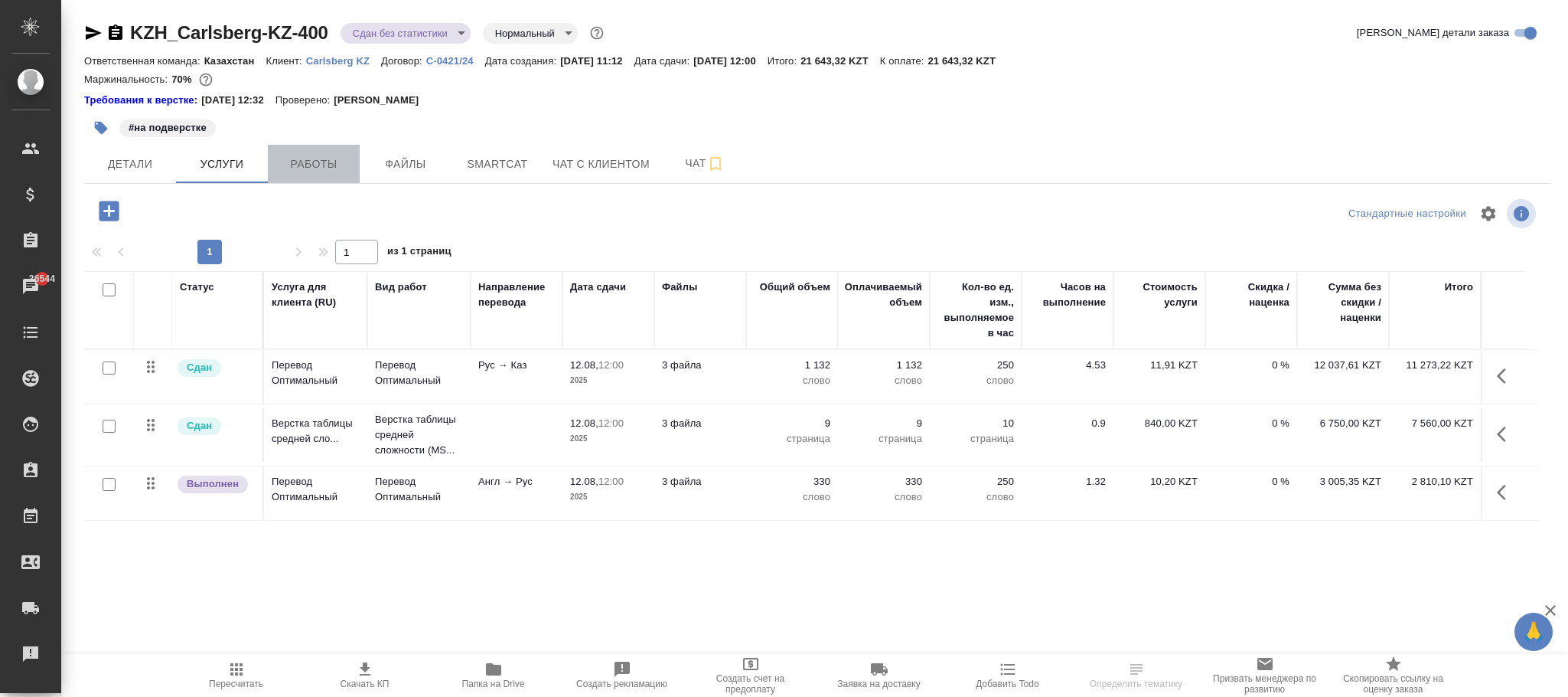
click at [319, 161] on span "Работы" at bounding box center [313, 164] width 73 height 19
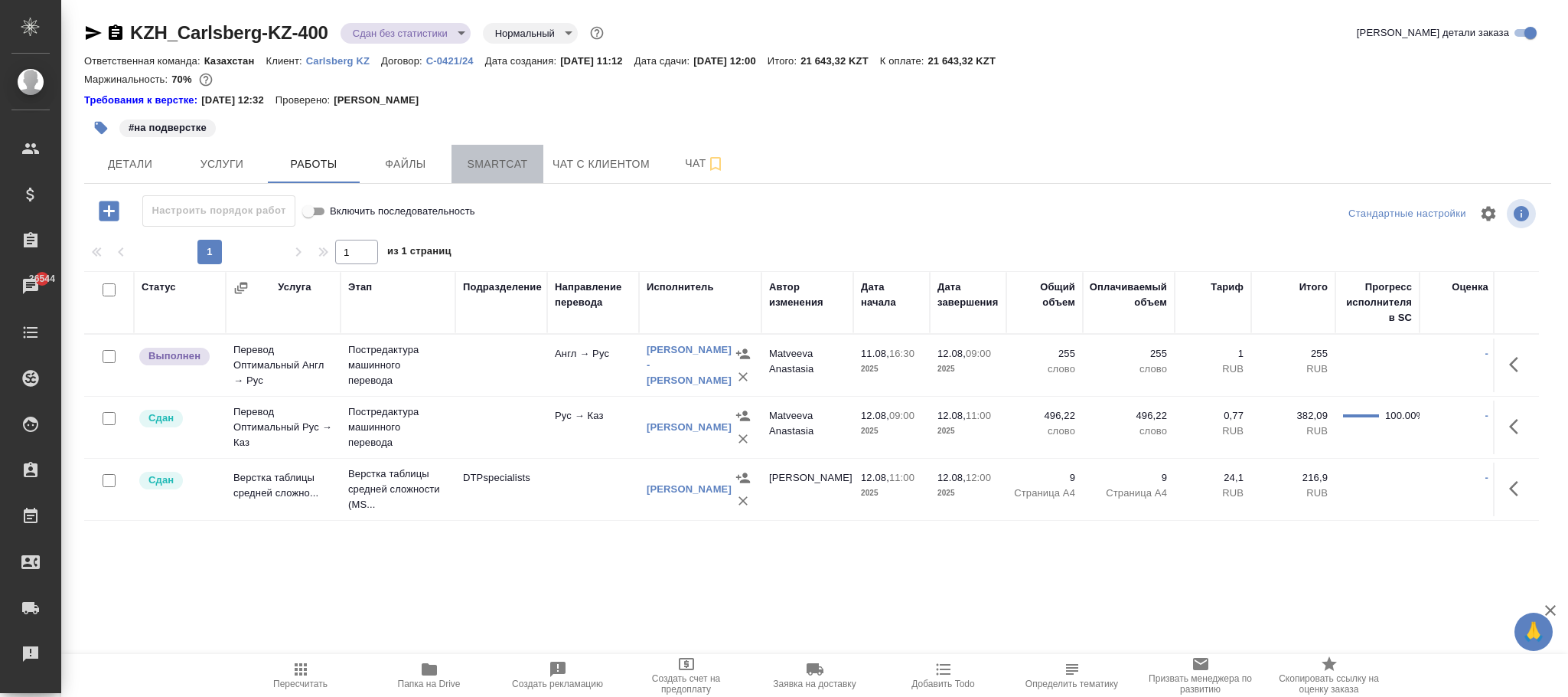
click at [502, 170] on button "Smartcat" at bounding box center [497, 164] width 92 height 38
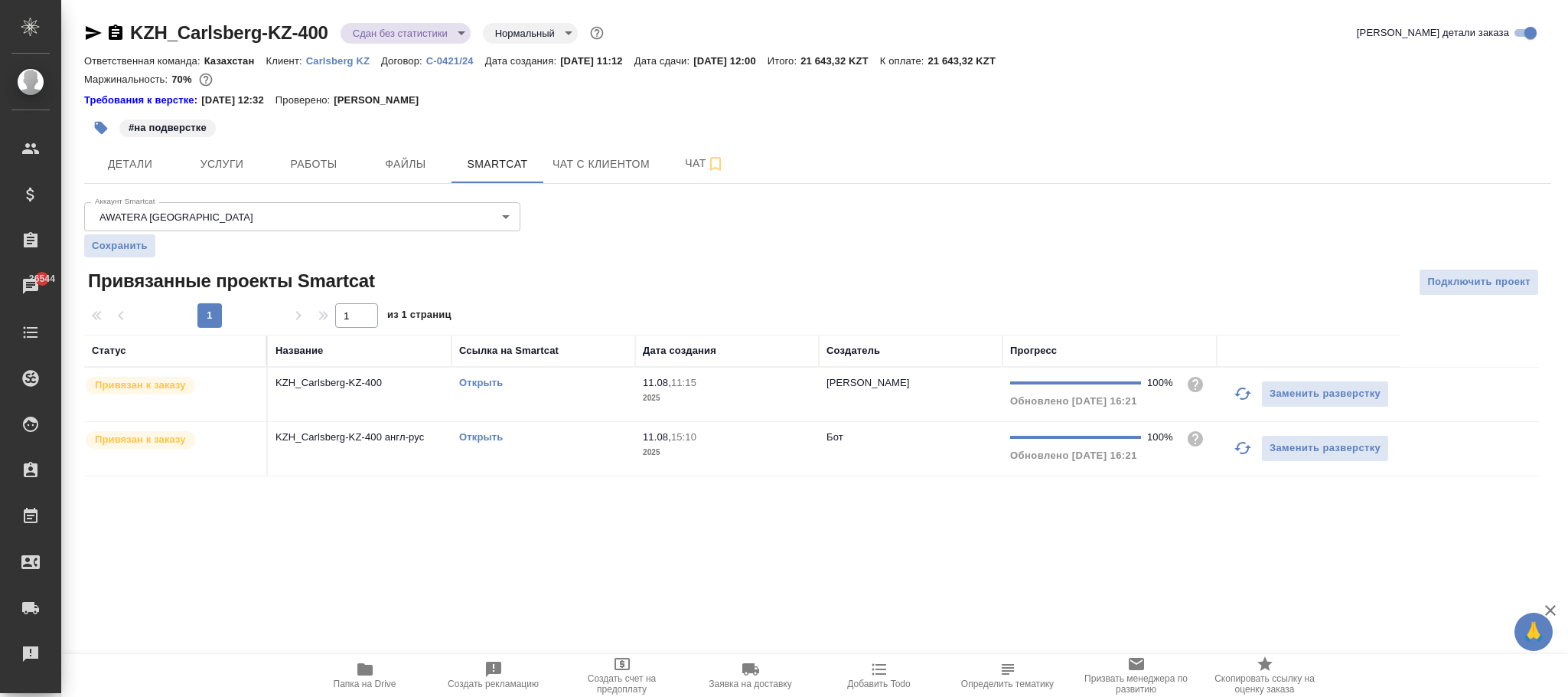
click at [744, 442] on span "11.08, 15:10" at bounding box center [727, 437] width 169 height 15
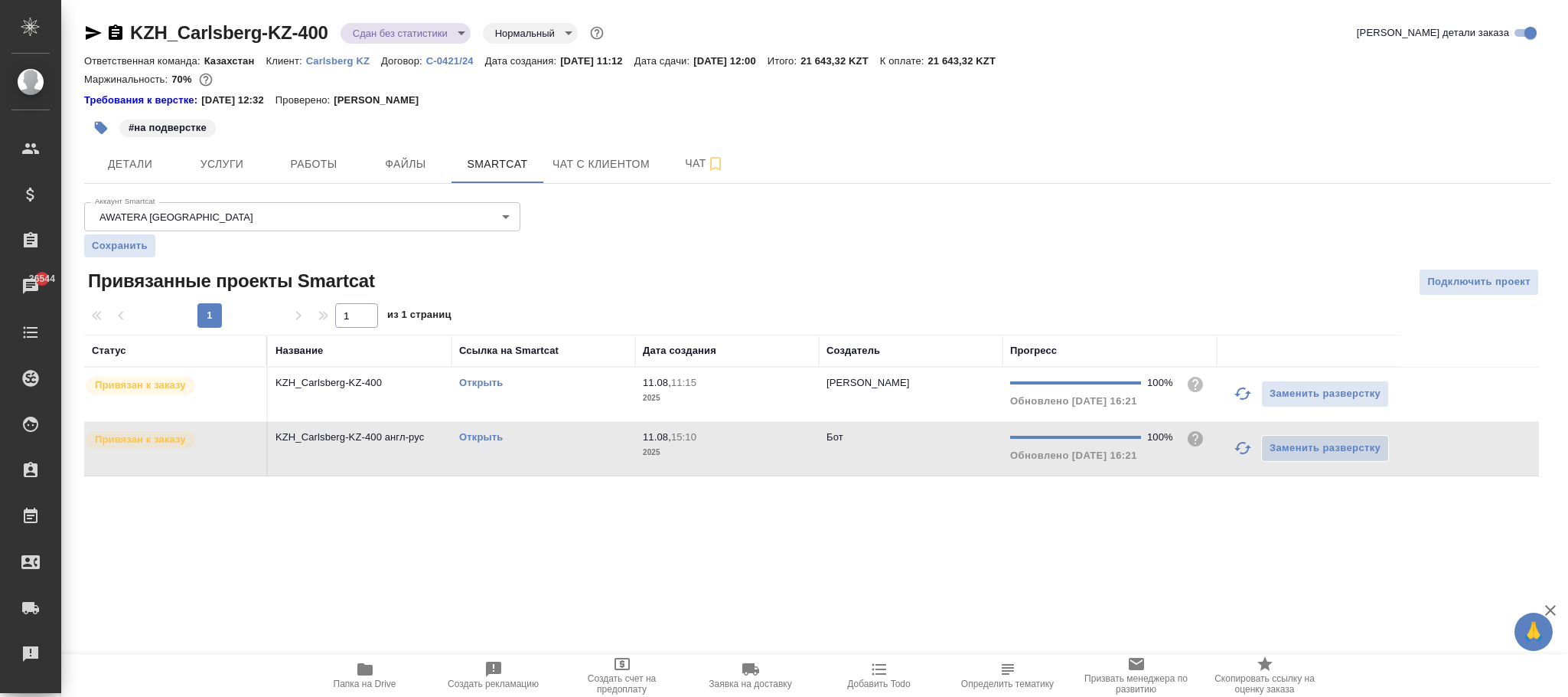
click at [744, 442] on span "11.08, 15:10" at bounding box center [727, 437] width 169 height 15
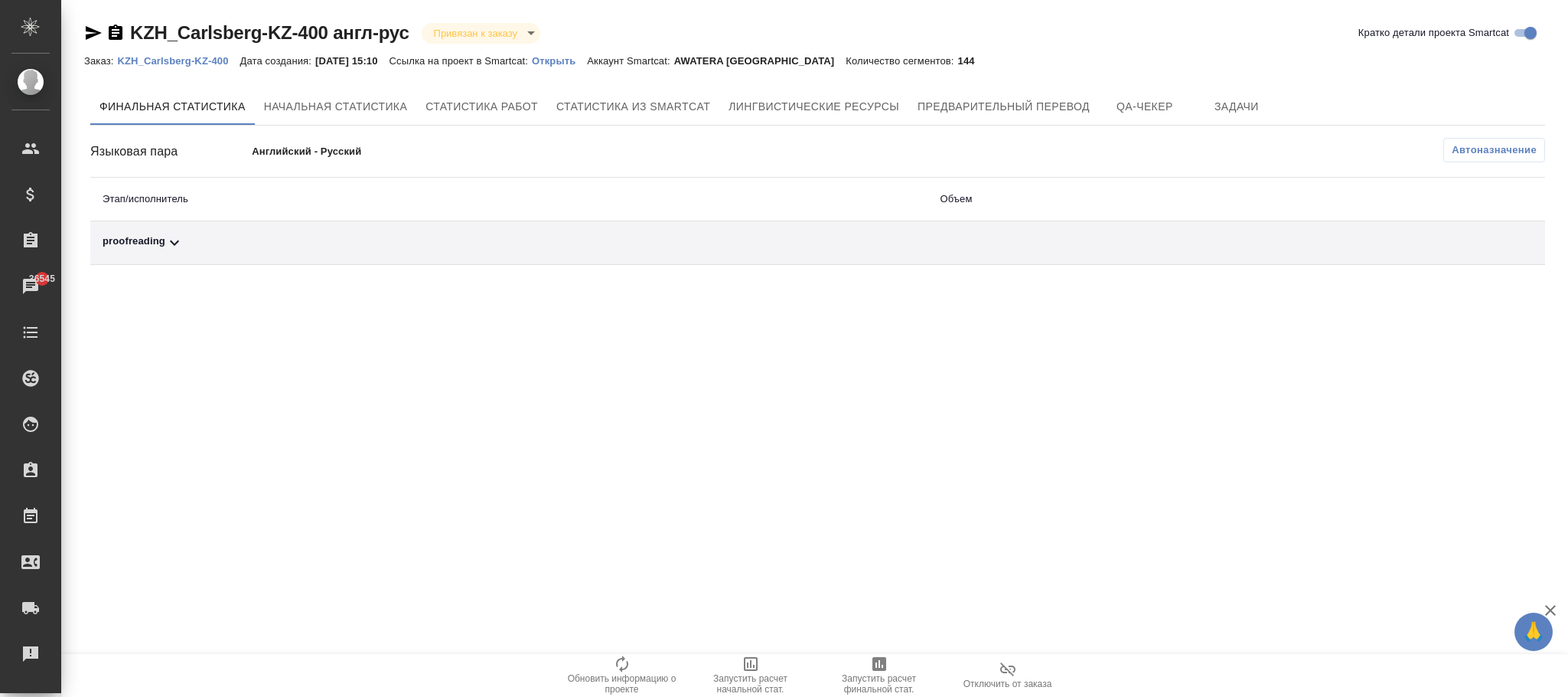
click at [562, 60] on p "Открыть" at bounding box center [559, 61] width 55 height 11
click at [574, 58] on p "Открыть" at bounding box center [559, 61] width 55 height 11
click at [225, 58] on p "KZH_Carlsberg-KZ-400" at bounding box center [177, 61] width 122 height 11
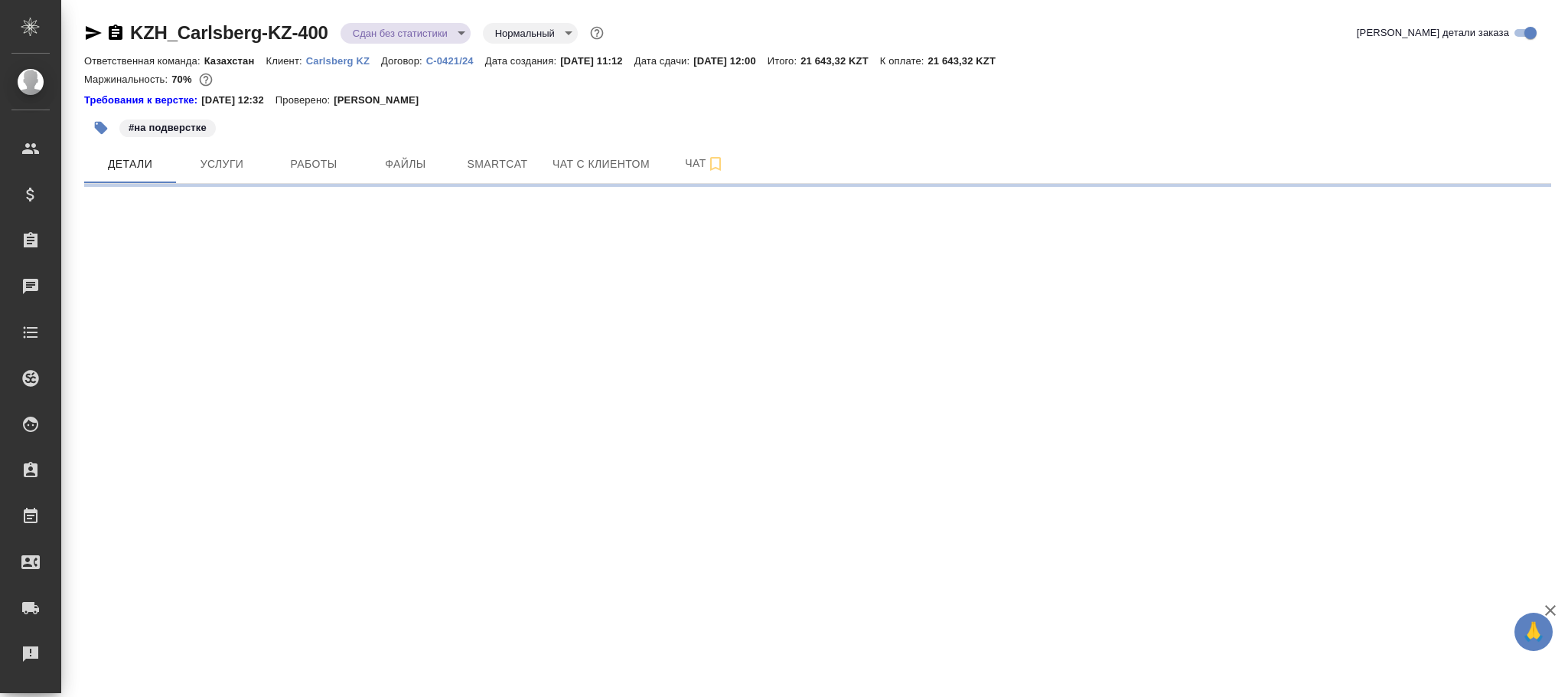
select select "RU"
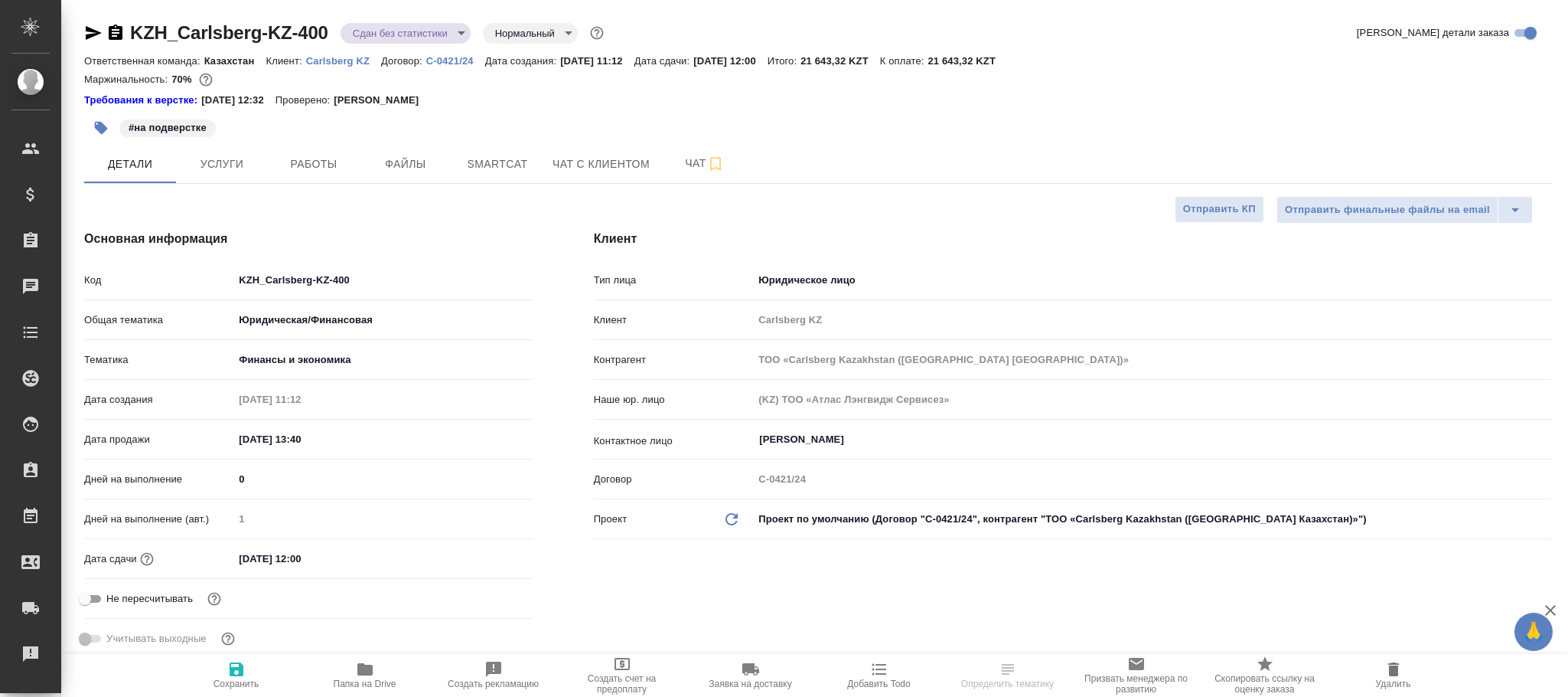
type textarea "x"
click at [214, 164] on span "Услуги" at bounding box center [221, 164] width 73 height 19
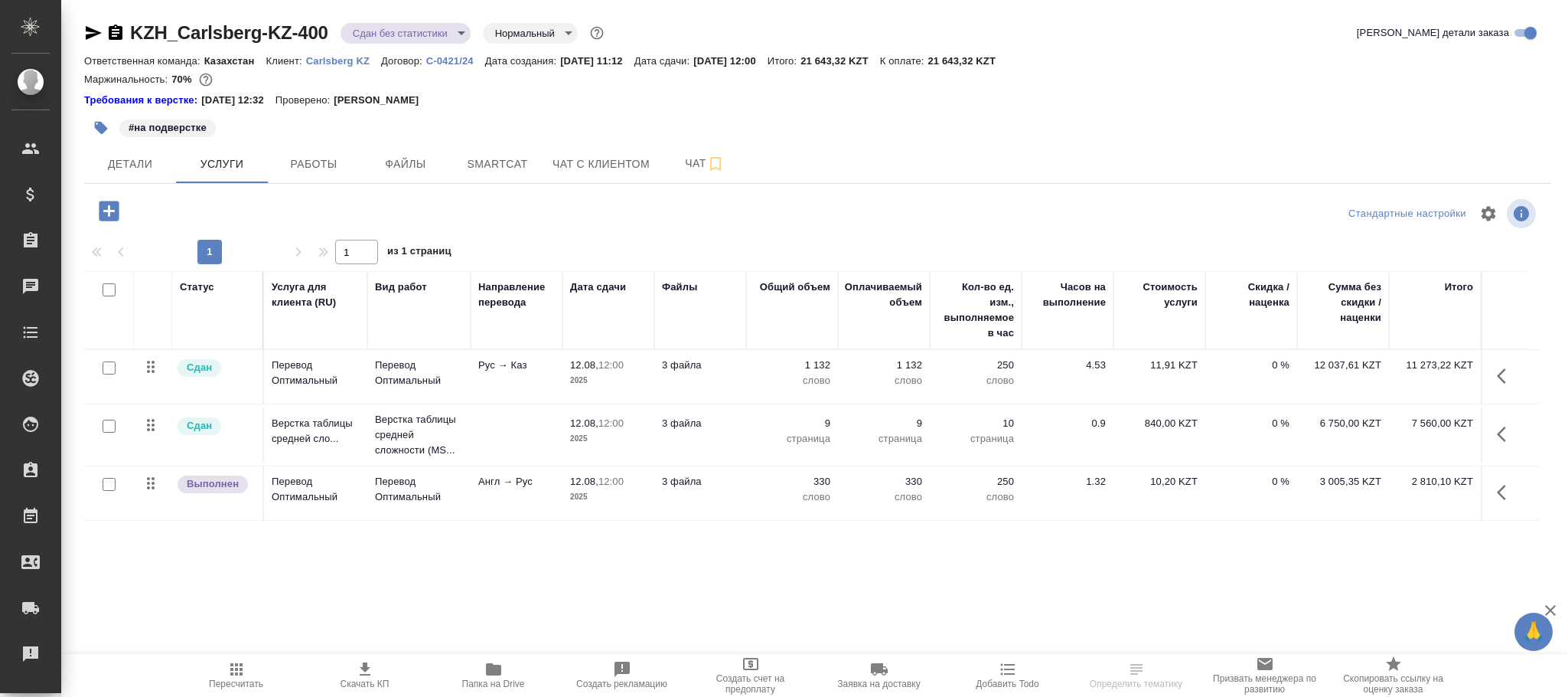
click at [1498, 385] on icon "button" at bounding box center [1505, 376] width 18 height 18
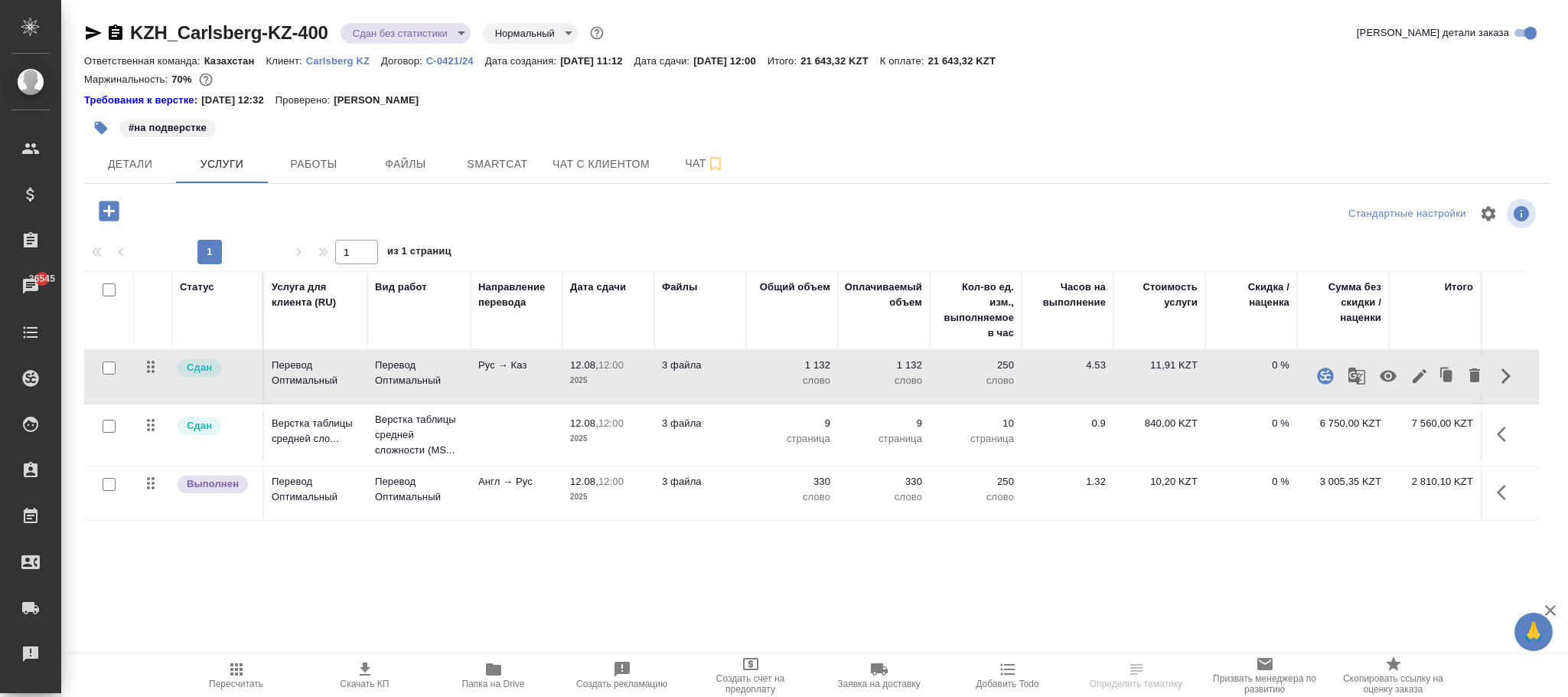
click at [1510, 494] on icon "button" at bounding box center [1505, 491] width 18 height 18
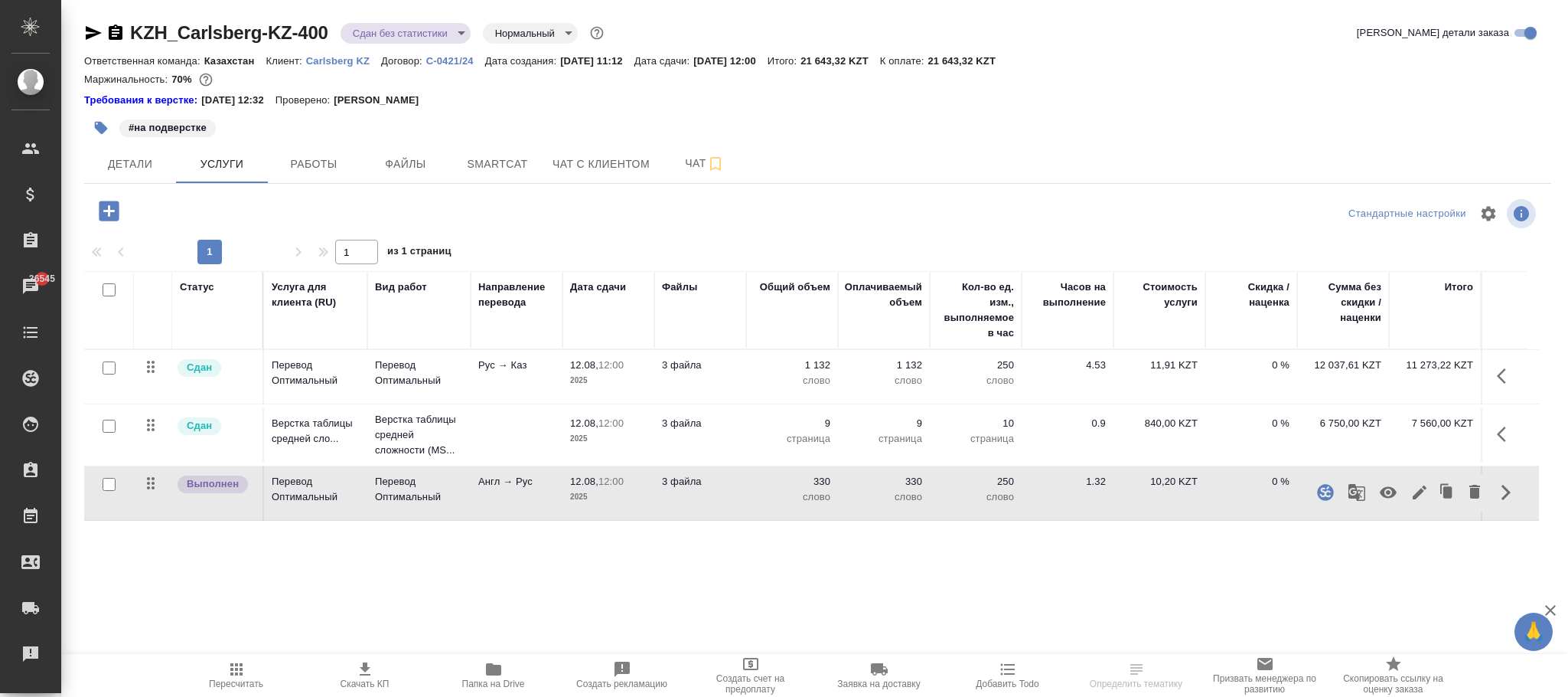
click at [1325, 496] on icon "button" at bounding box center [1324, 491] width 18 height 18
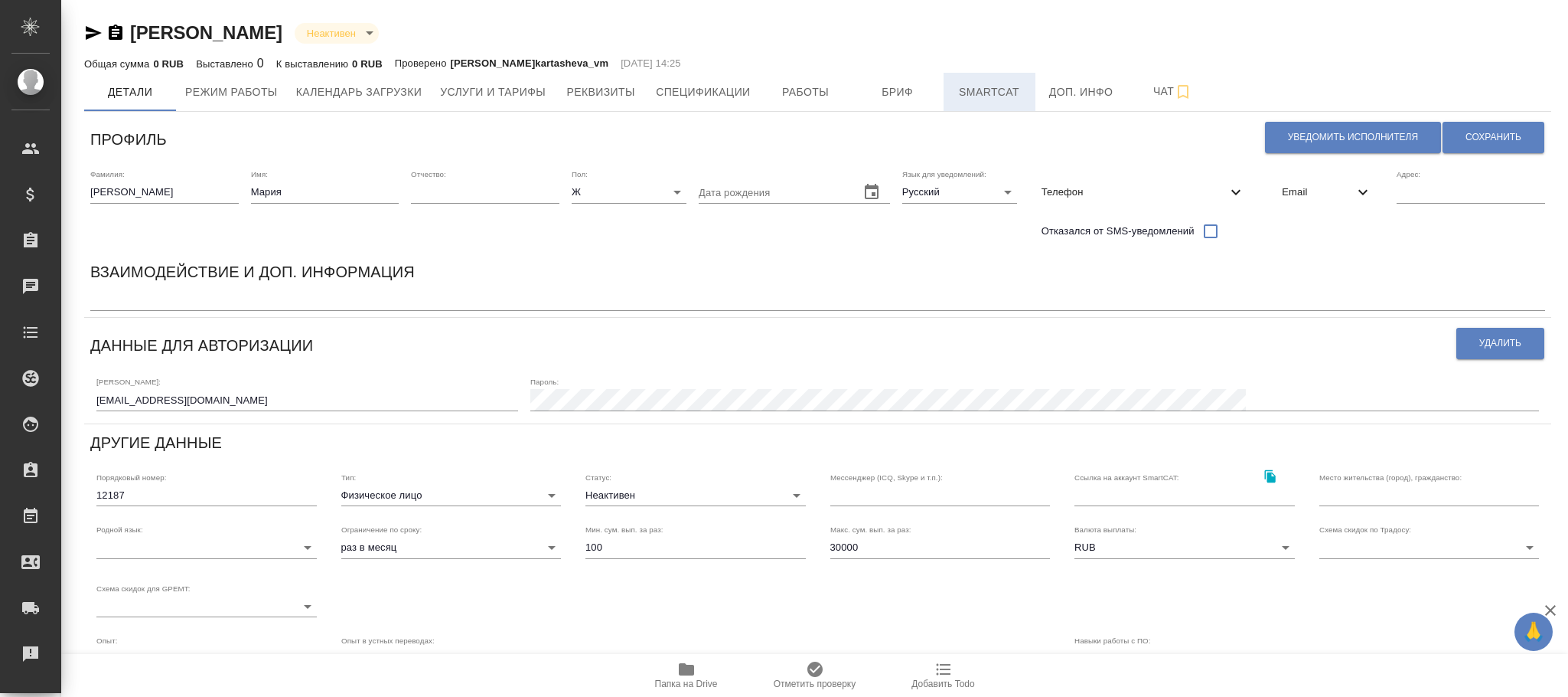
click at [999, 90] on span "Smartcat" at bounding box center [989, 92] width 73 height 19
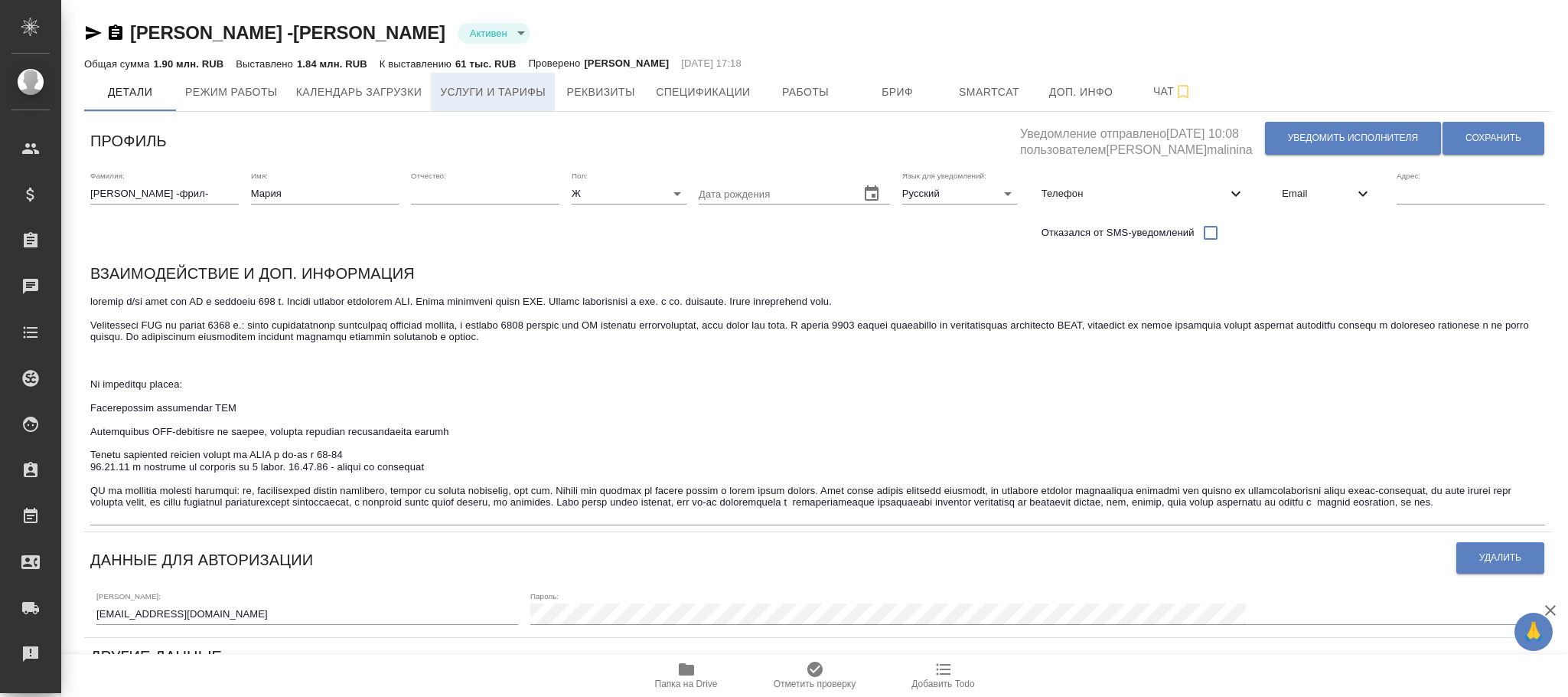
click at [496, 108] on button "Услуги и тарифы" at bounding box center [492, 92] width 124 height 38
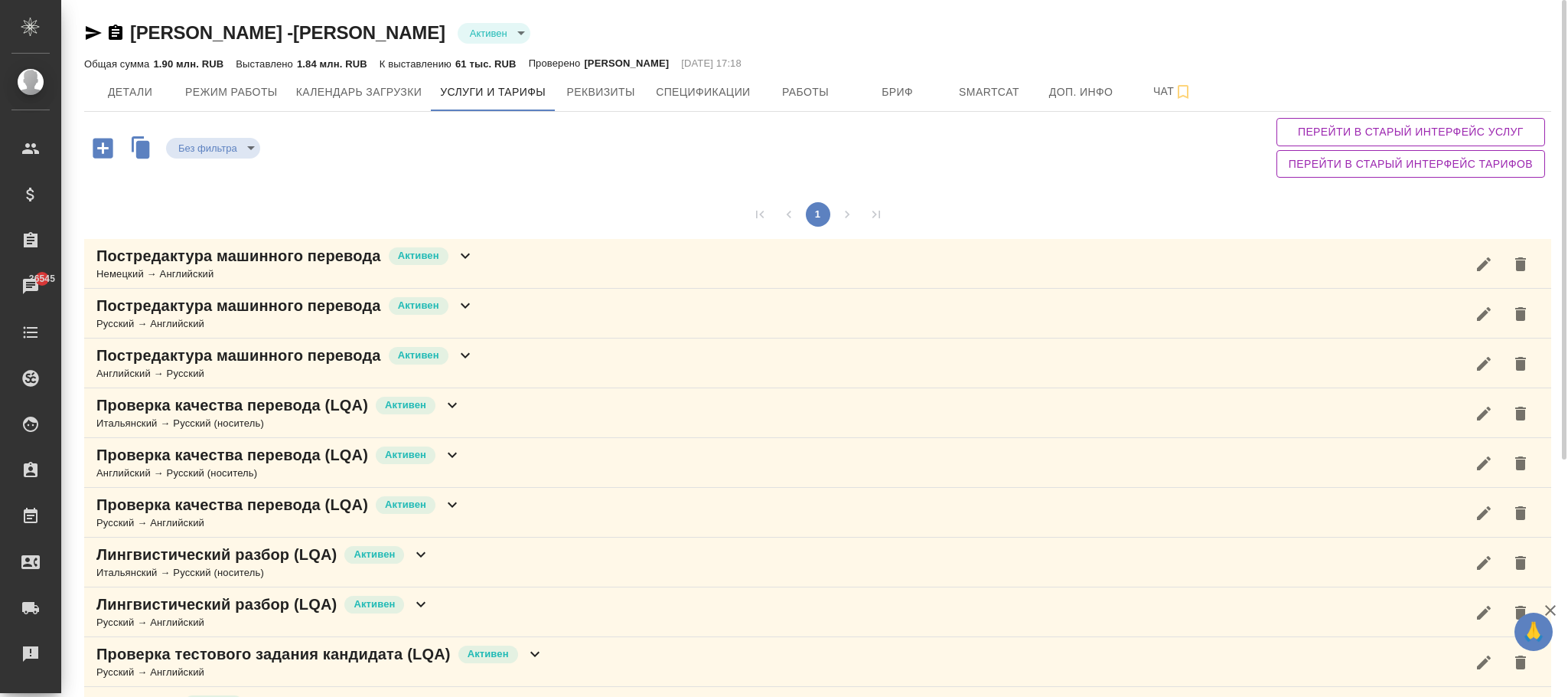
click at [459, 357] on icon at bounding box center [465, 355] width 18 height 18
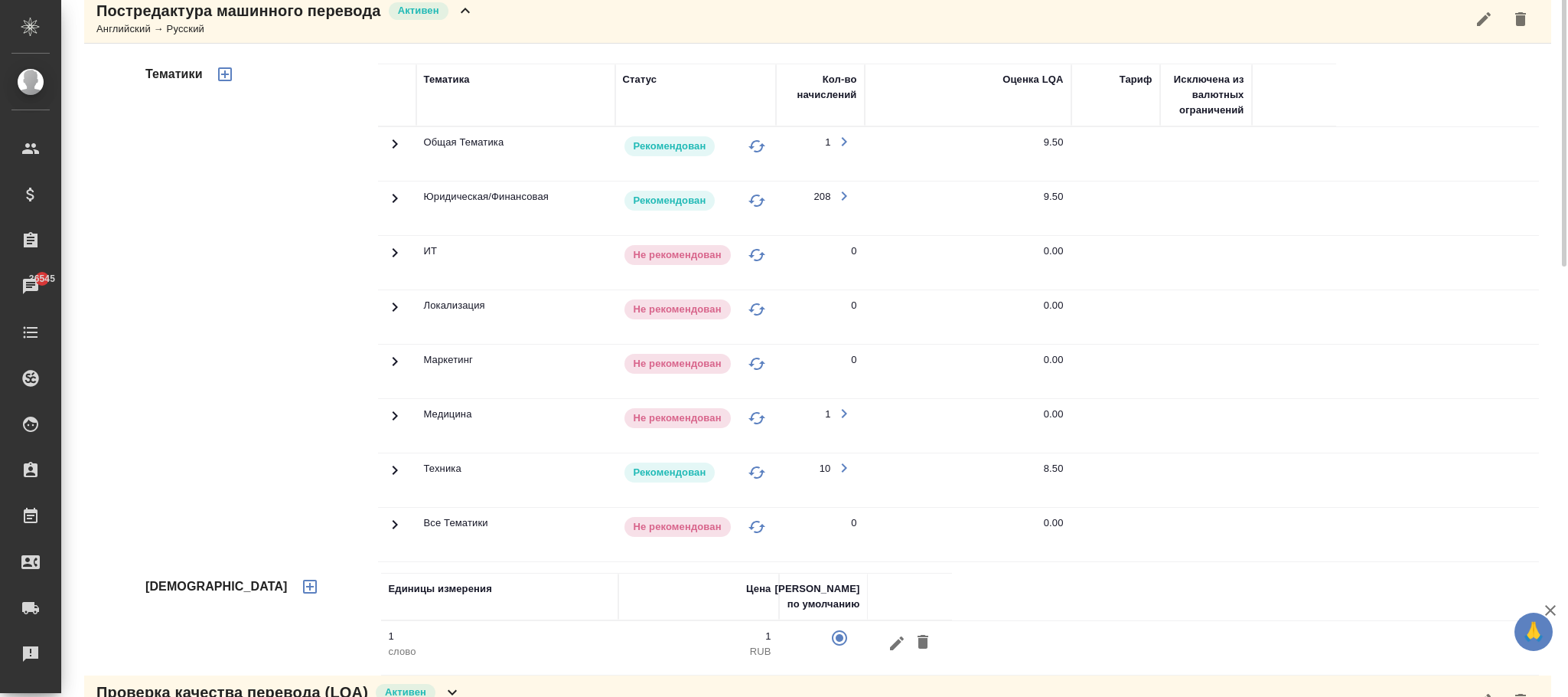
scroll to position [115, 0]
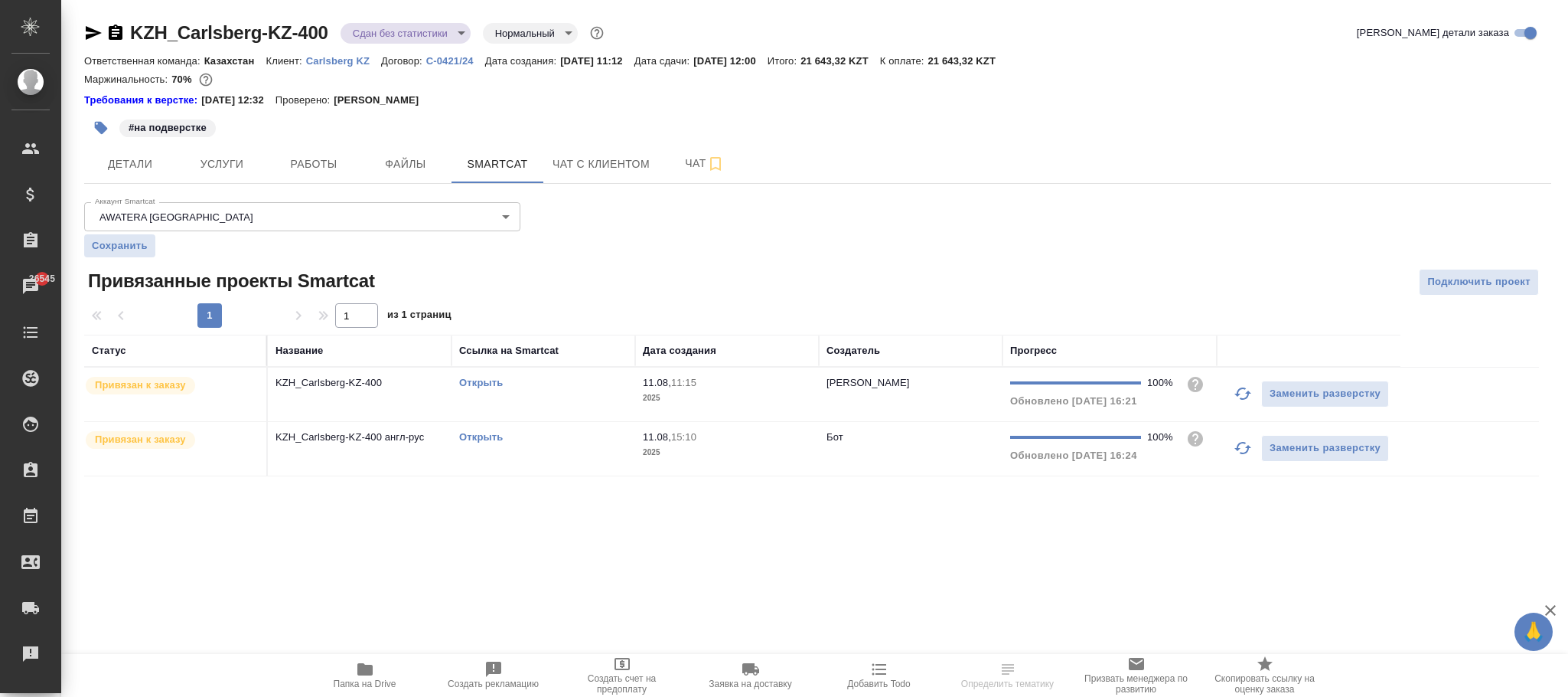
click at [496, 432] on link "Открыть" at bounding box center [481, 436] width 44 height 11
click at [253, 161] on span "Услуги" at bounding box center [221, 164] width 73 height 19
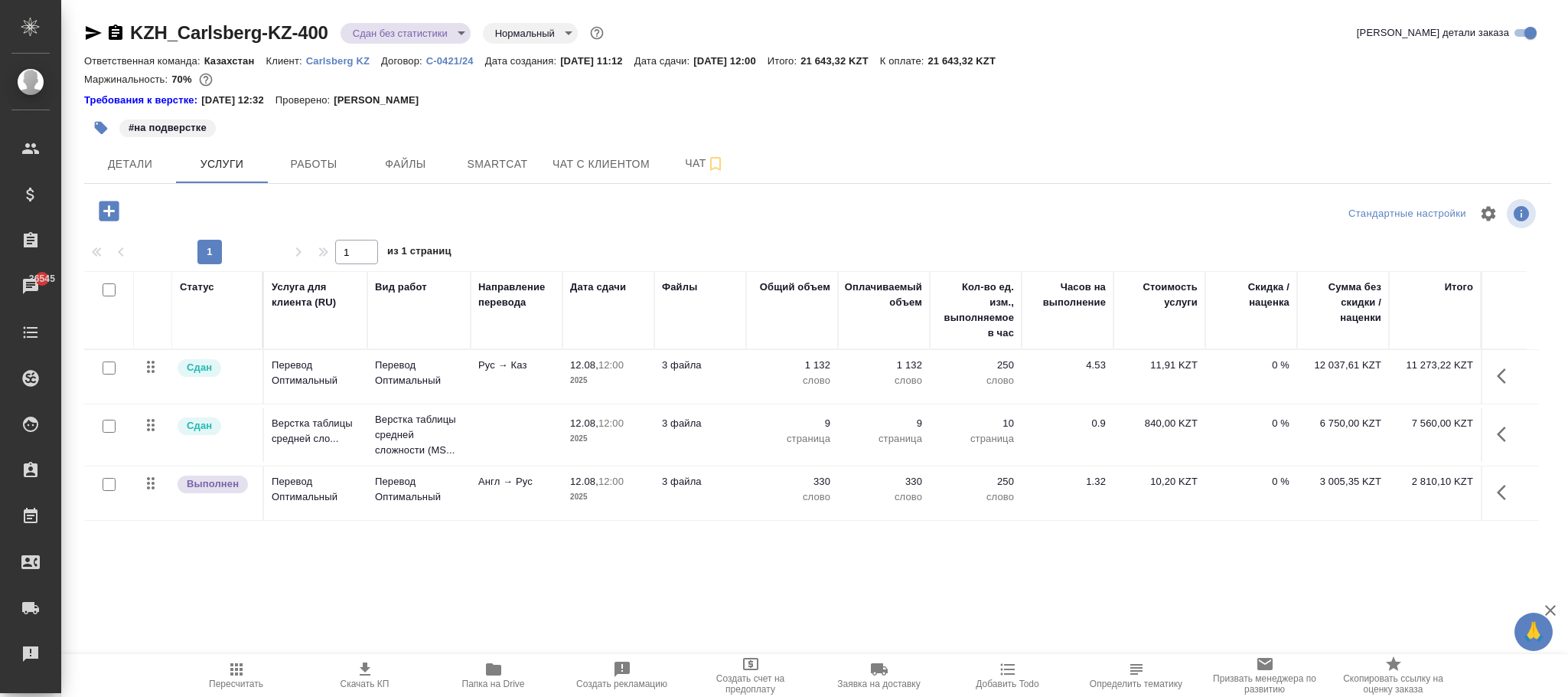
click at [1499, 494] on icon "button" at bounding box center [1502, 492] width 9 height 15
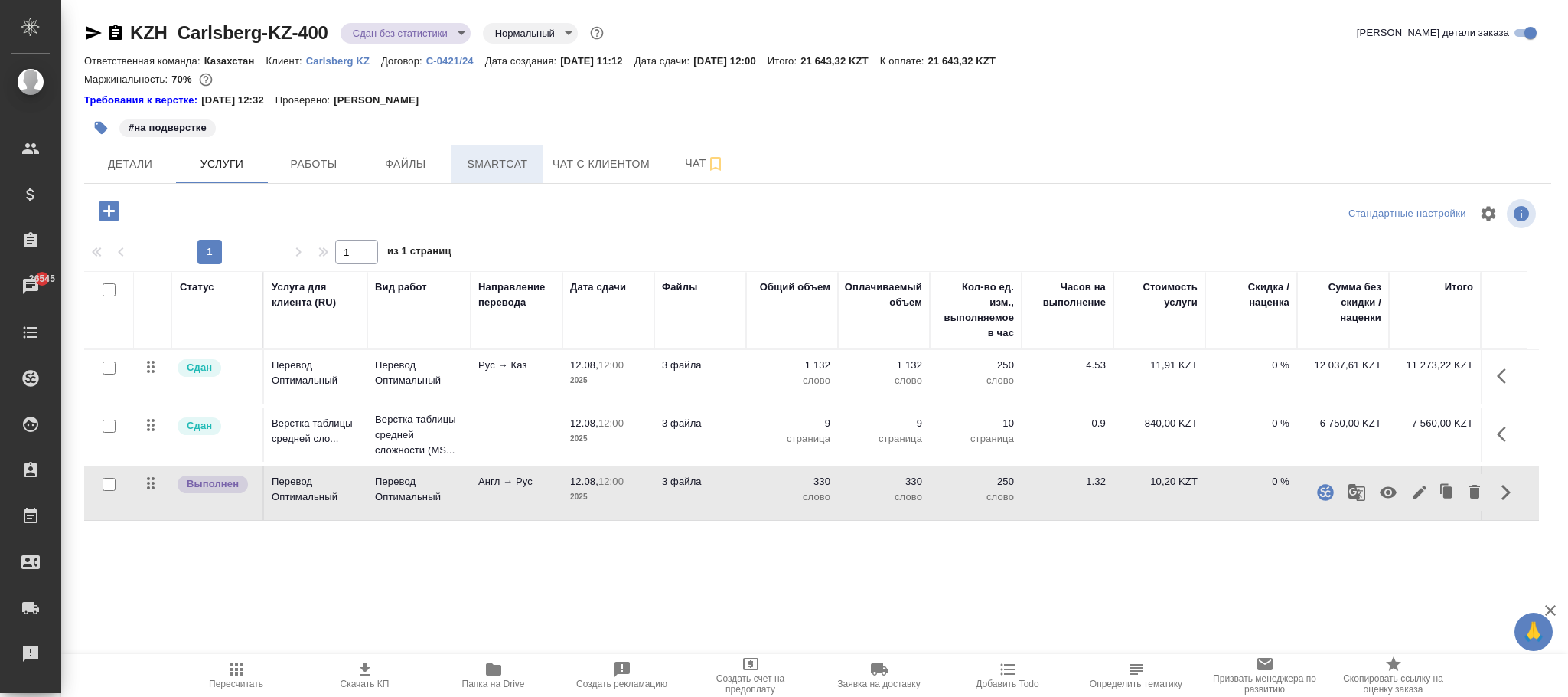
click at [521, 158] on span "Smartcat" at bounding box center [497, 164] width 73 height 19
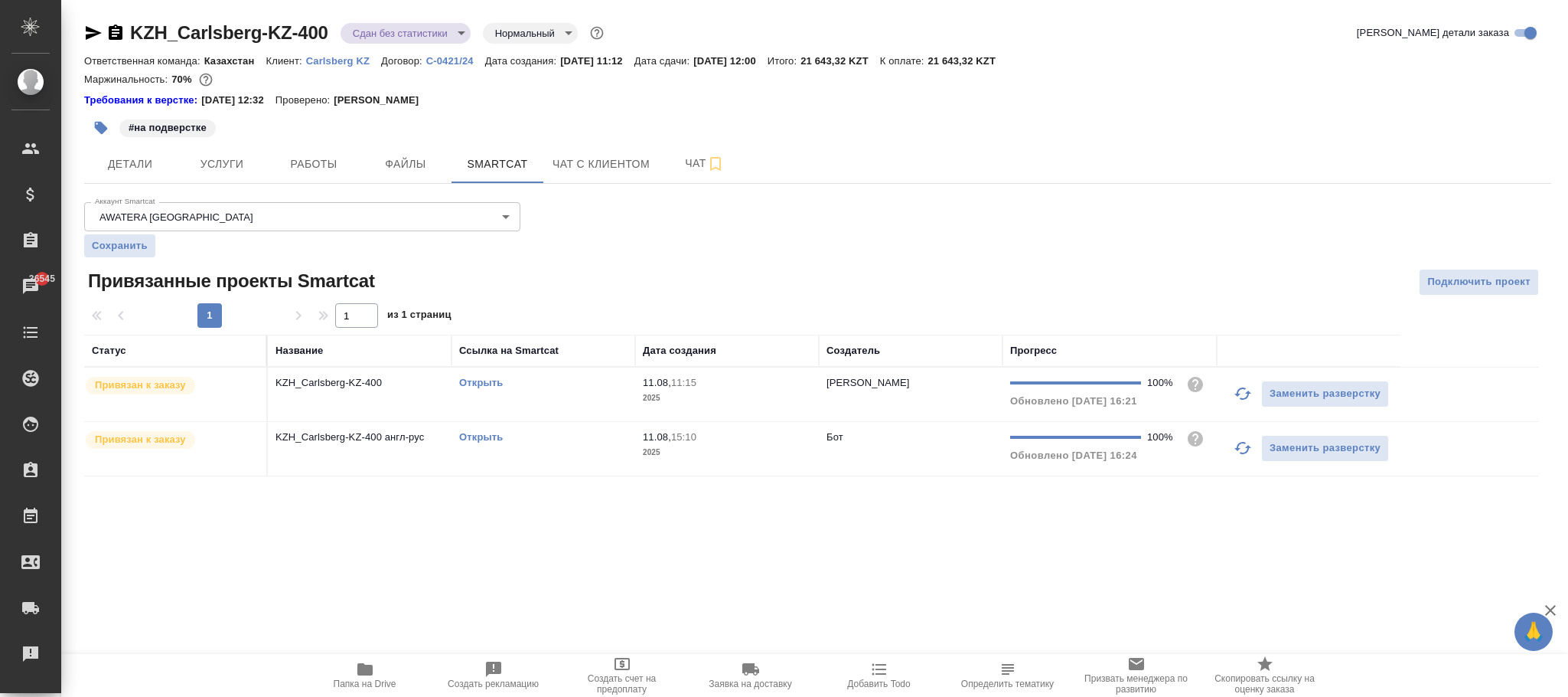
click at [850, 421] on td "Бот" at bounding box center [911, 394] width 184 height 54
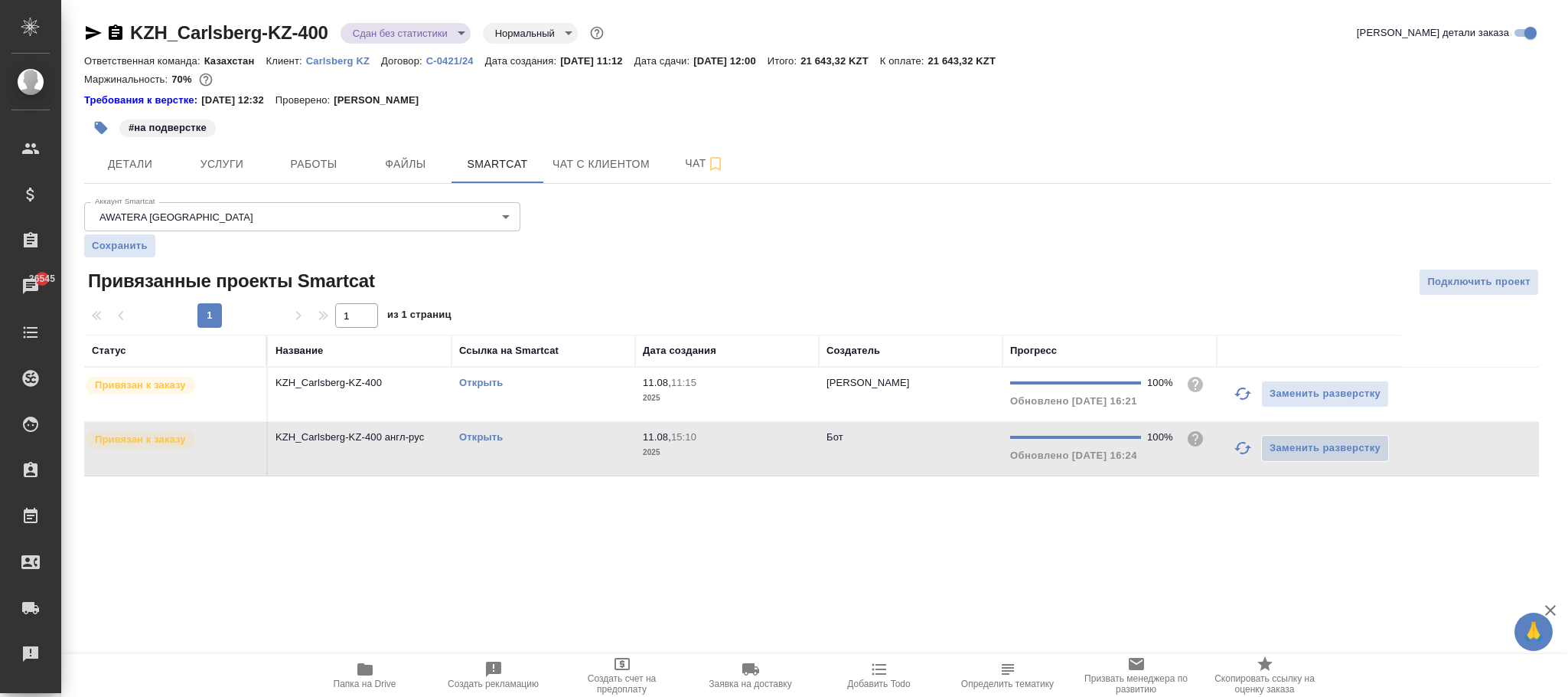
click at [850, 421] on td "Бот" at bounding box center [911, 394] width 184 height 54
click at [226, 154] on button "Услуги" at bounding box center [222, 164] width 92 height 38
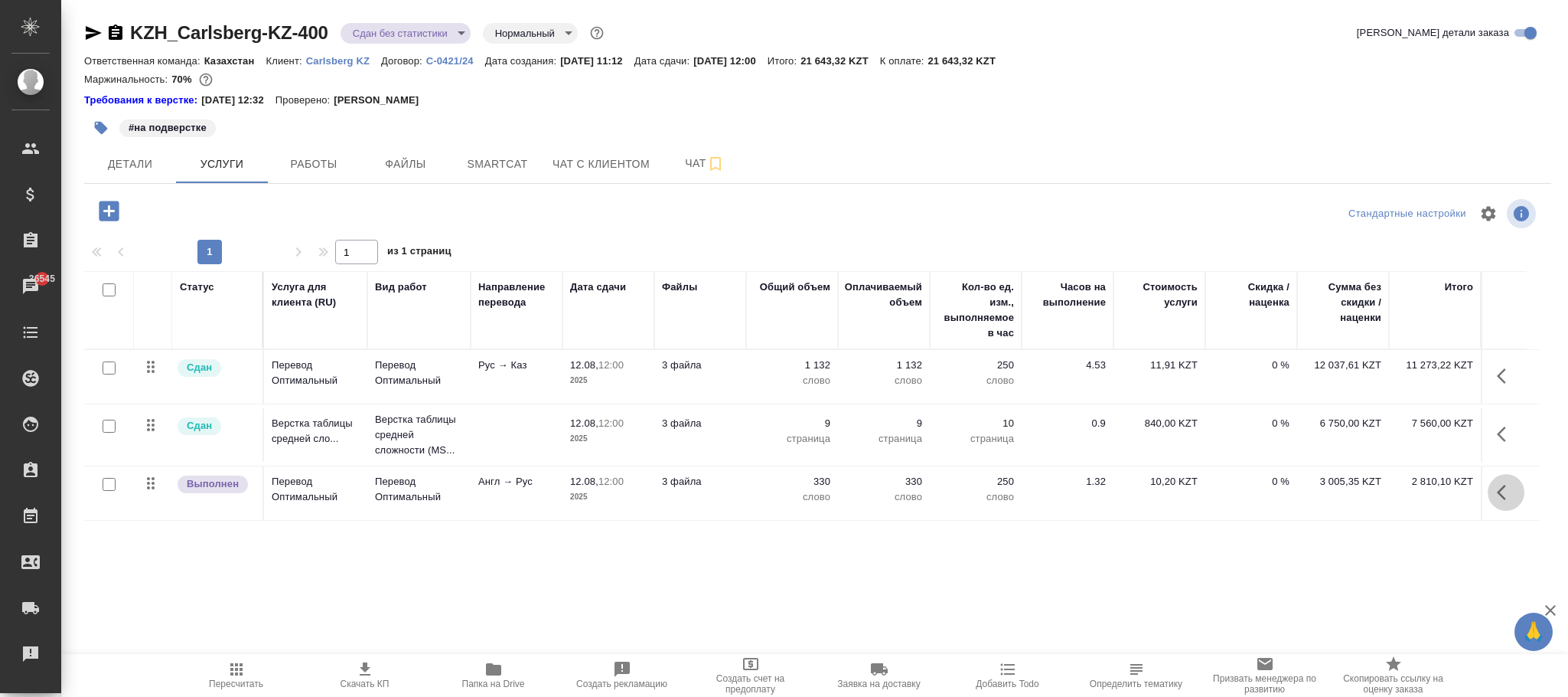
click at [1502, 494] on icon "button" at bounding box center [1505, 491] width 18 height 18
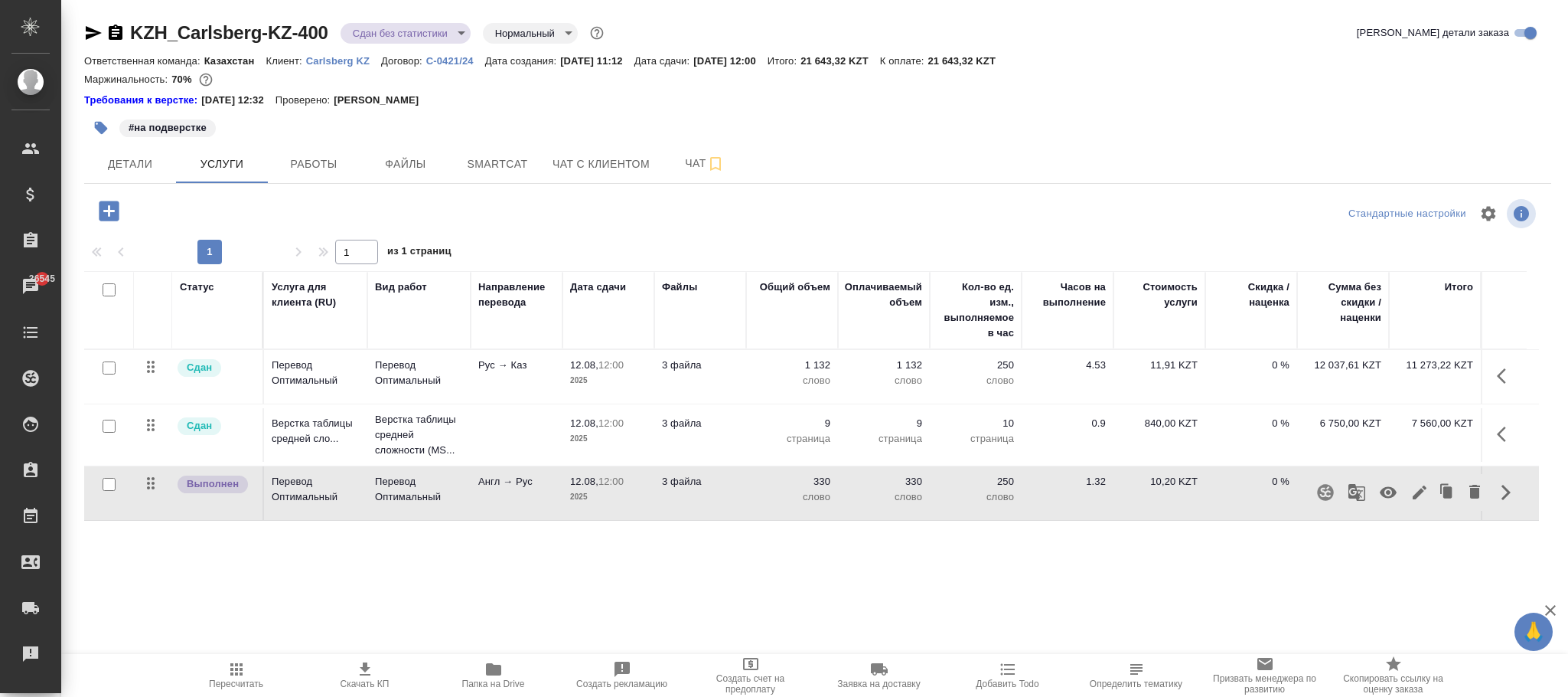
click at [1323, 494] on icon "button" at bounding box center [1324, 491] width 18 height 18
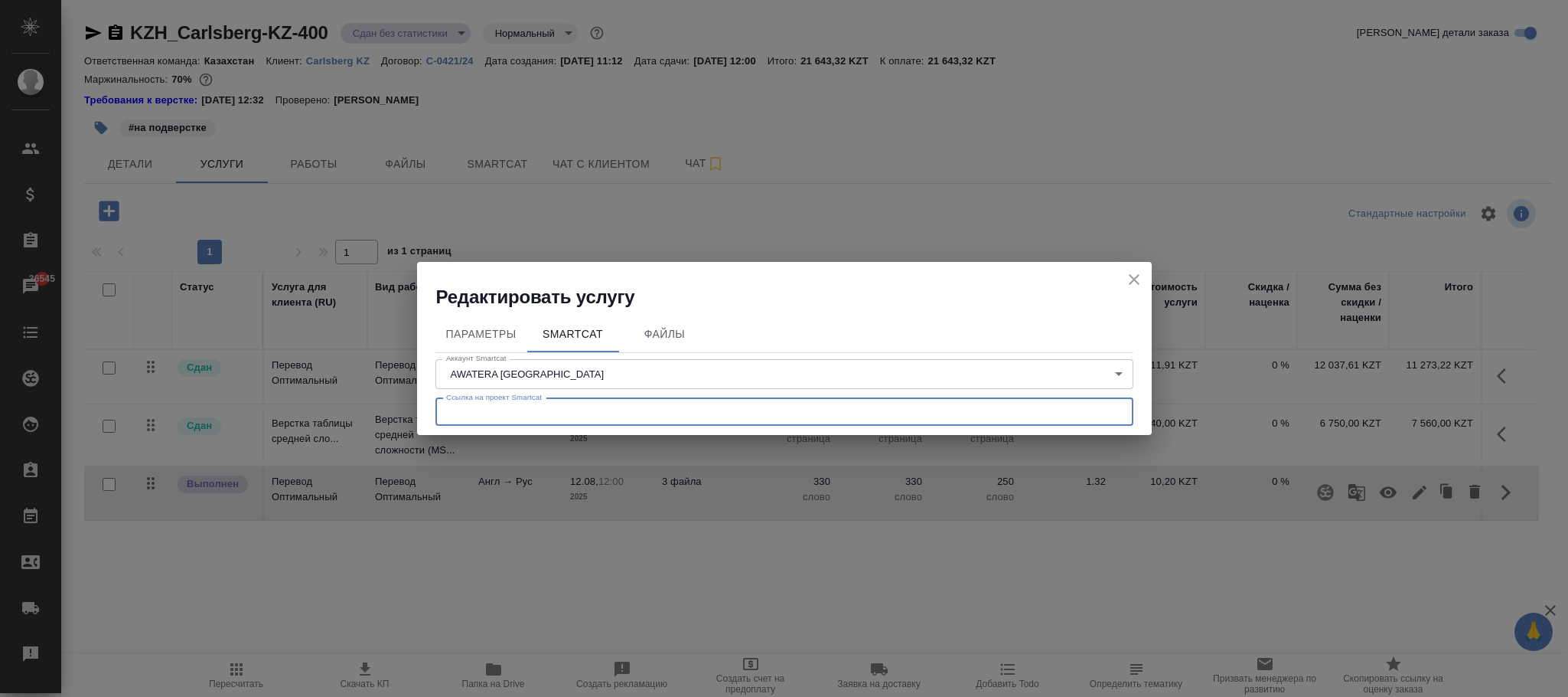
click at [519, 403] on input "text" at bounding box center [784, 412] width 698 height 28
paste input "https://smartcat.com/projects/9378780b-a3ff-402e-beb1-9d30c5d73c5e/files"
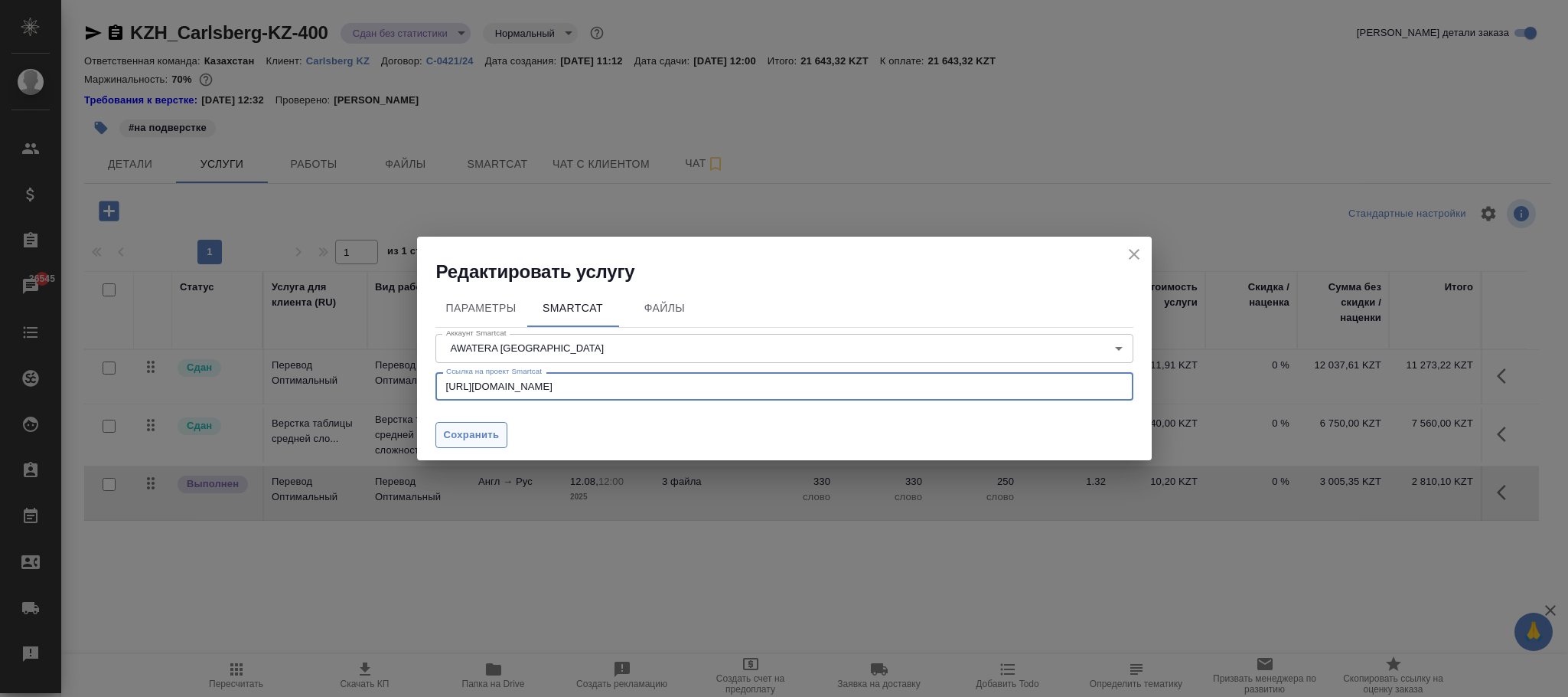
type input "https://smartcat.com/projects/9378780b-a3ff-402e-beb1-9d30c5d73c5e/files"
click at [501, 431] on button "Сохранить" at bounding box center [471, 435] width 73 height 27
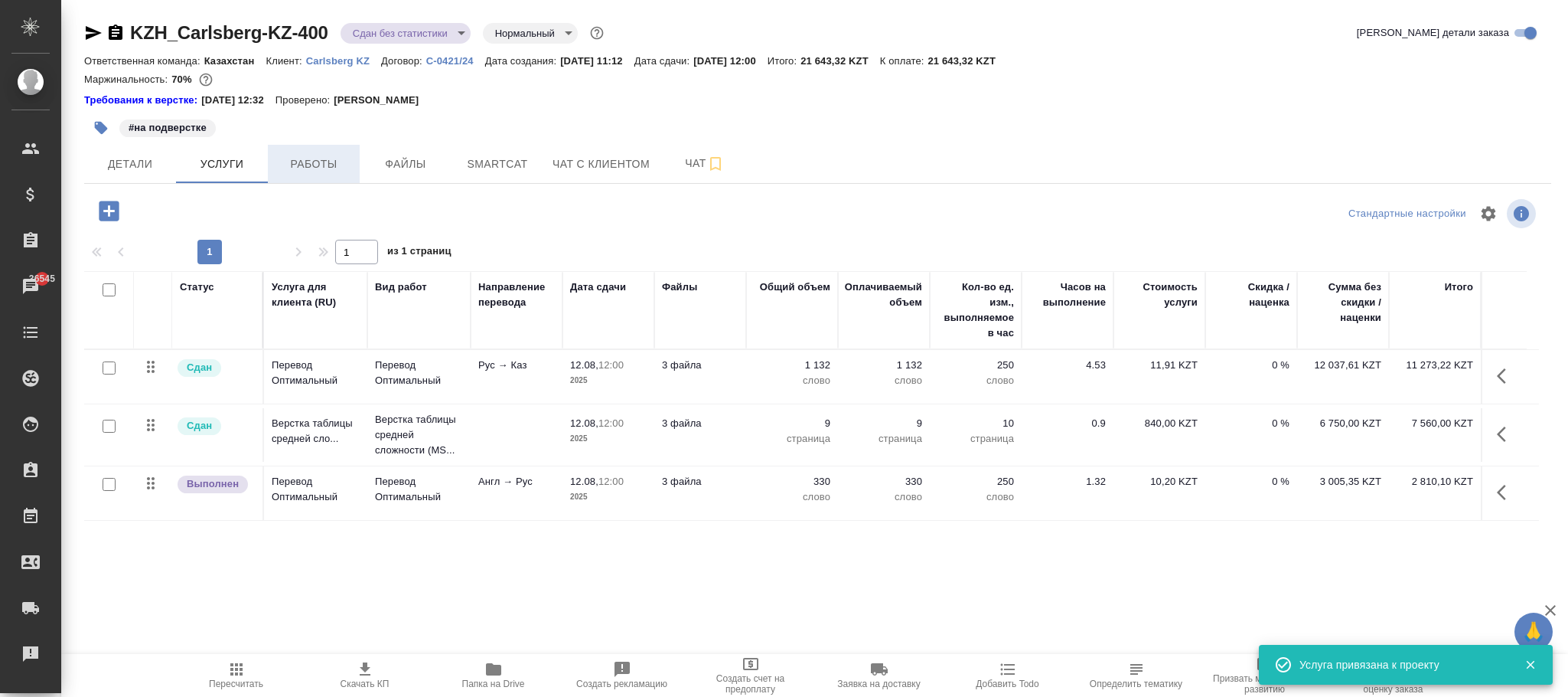
click at [327, 169] on span "Работы" at bounding box center [313, 164] width 73 height 19
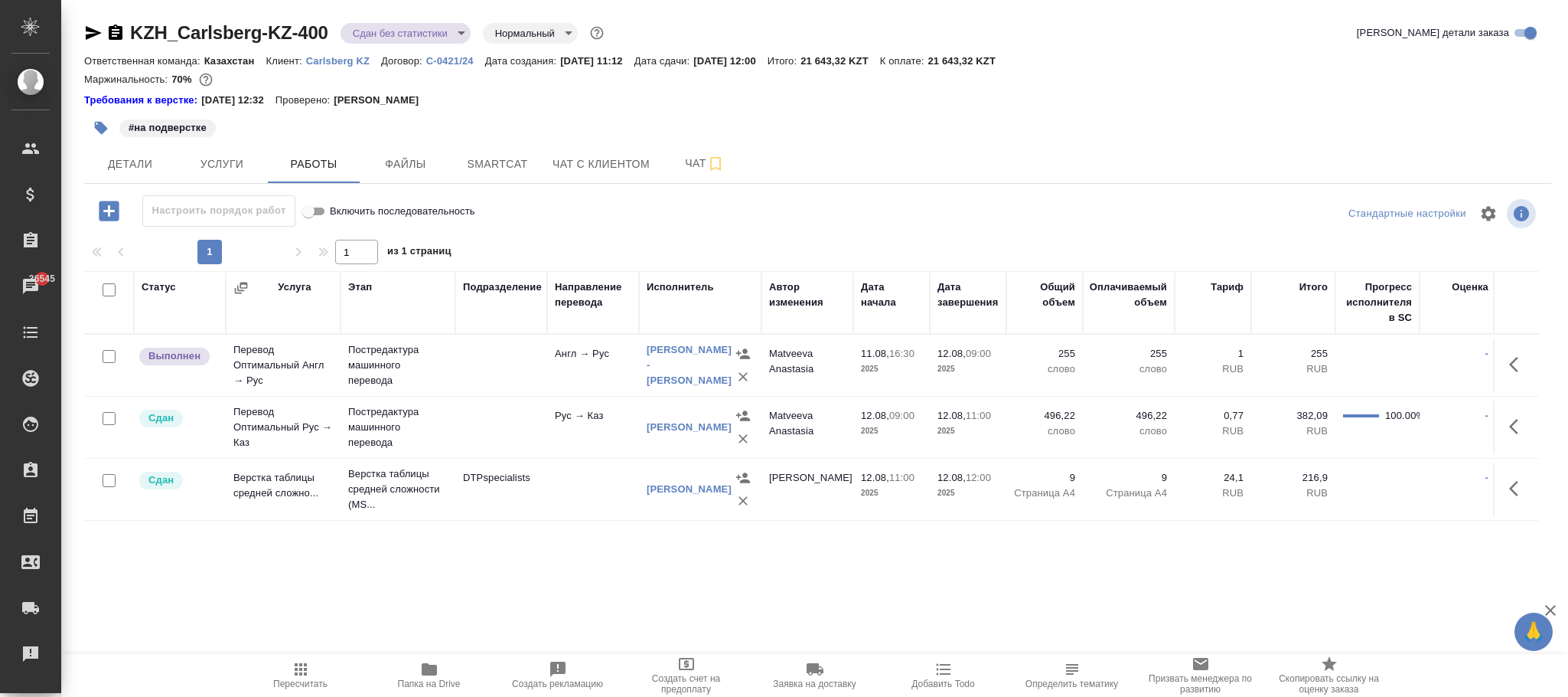
click at [101, 209] on icon "button" at bounding box center [108, 210] width 20 height 20
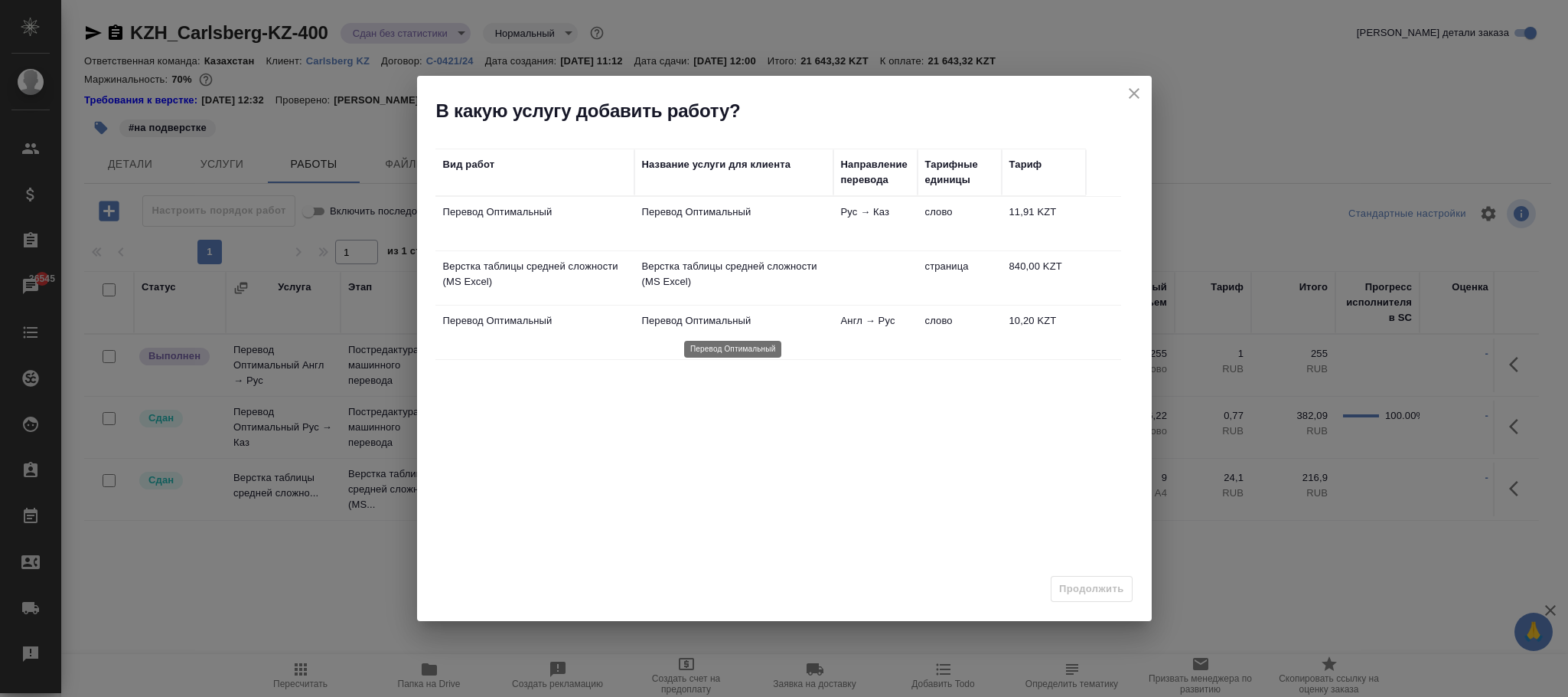
click at [731, 313] on p "Перевод Оптимальный" at bounding box center [734, 321] width 184 height 15
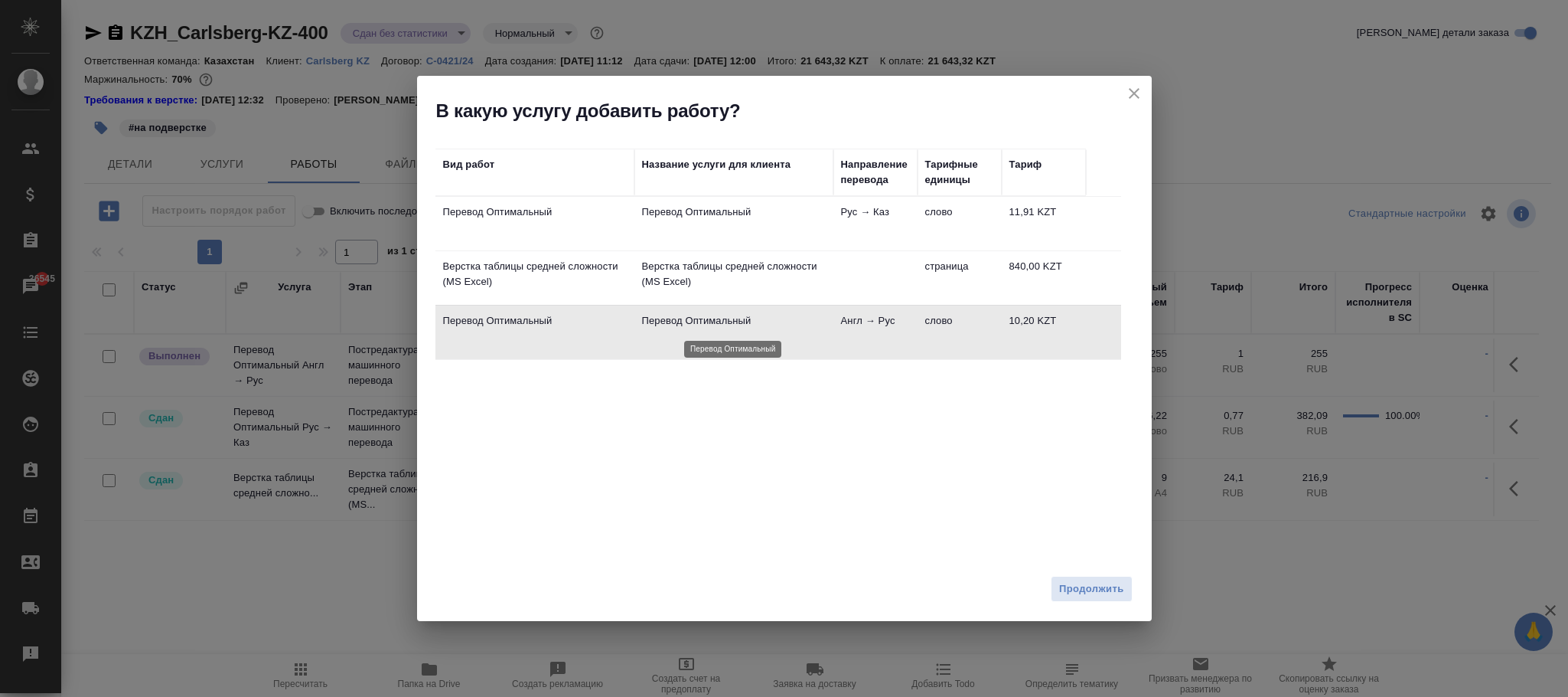
click at [731, 313] on p "Перевод Оптимальный" at bounding box center [734, 321] width 184 height 15
click at [1095, 601] on button "Продолжить" at bounding box center [1091, 589] width 82 height 27
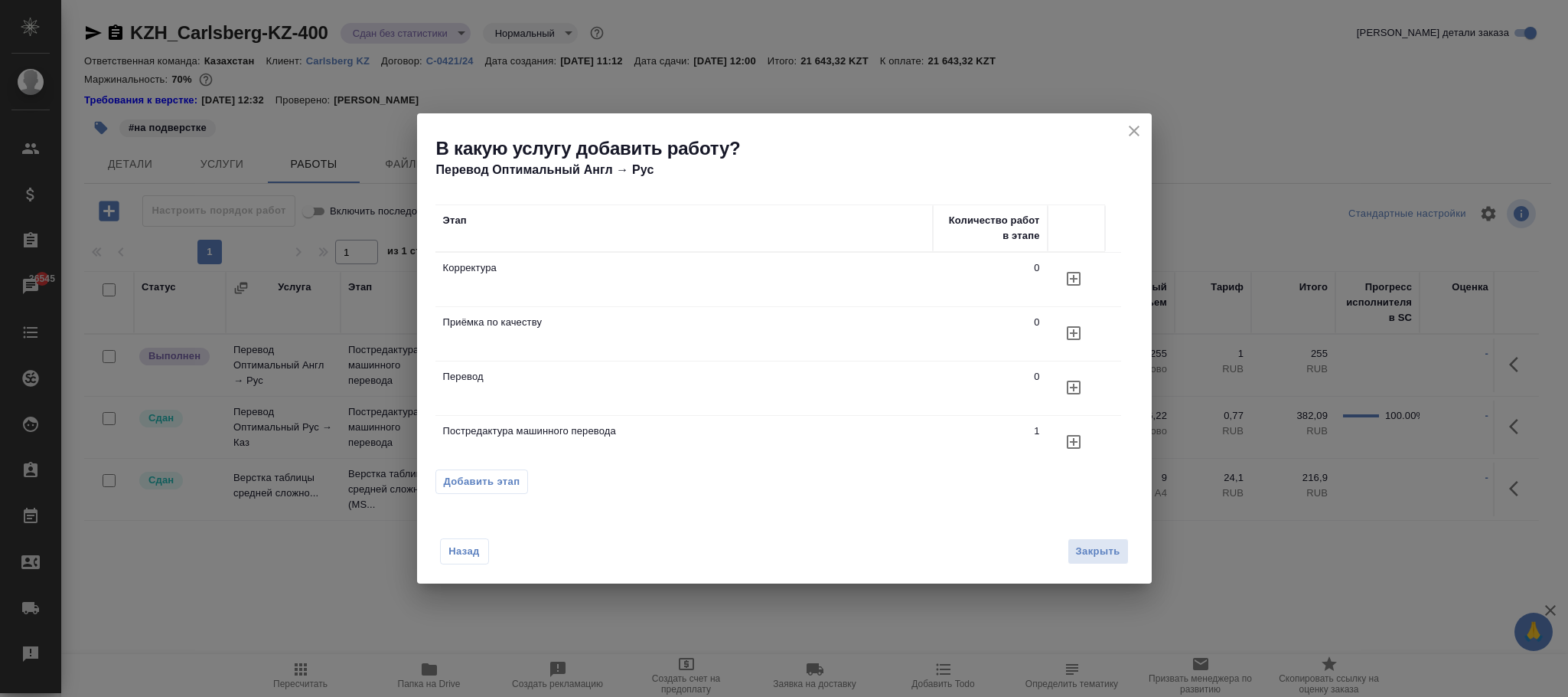
click at [866, 306] on td "Постредактура машинного перевода" at bounding box center [684, 279] width 498 height 54
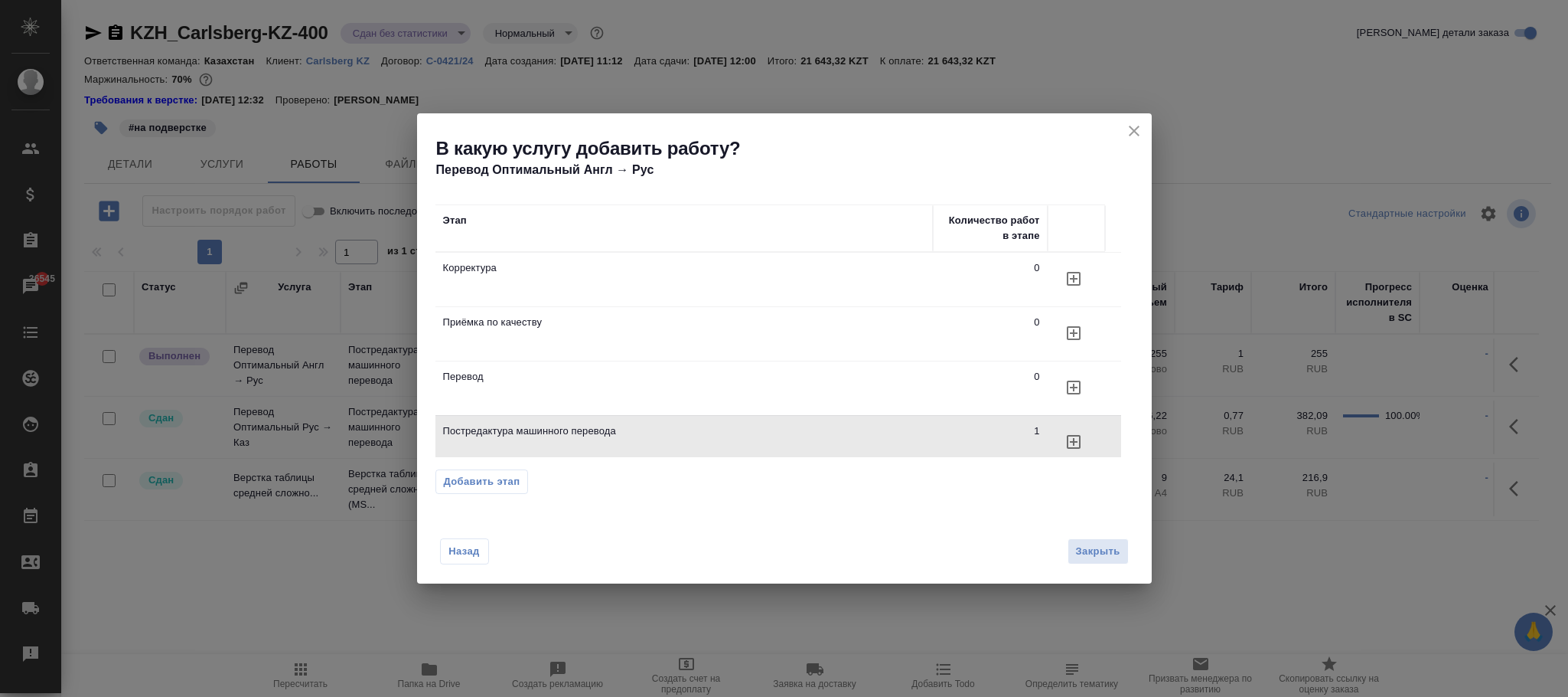
scroll to position [33, 0]
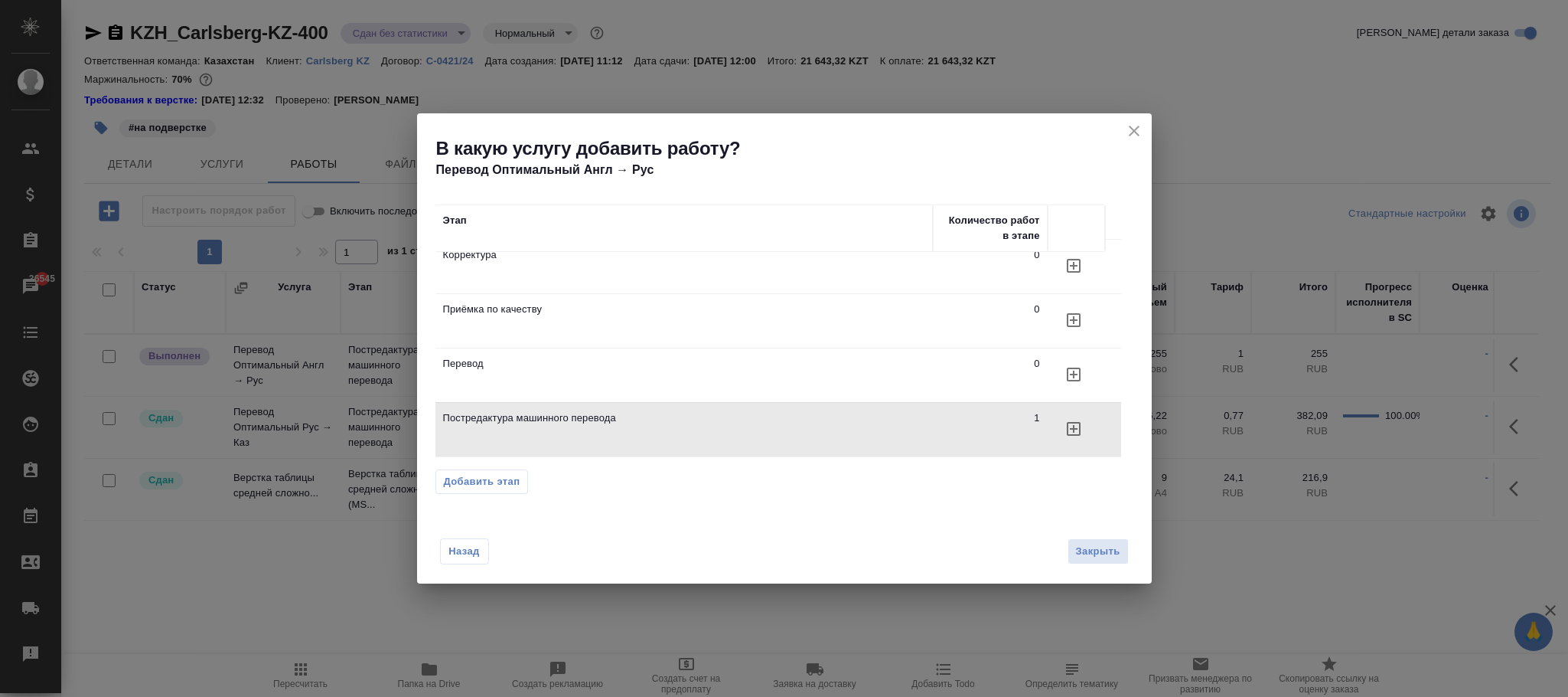
click at [1077, 272] on icon "button" at bounding box center [1073, 266] width 14 height 14
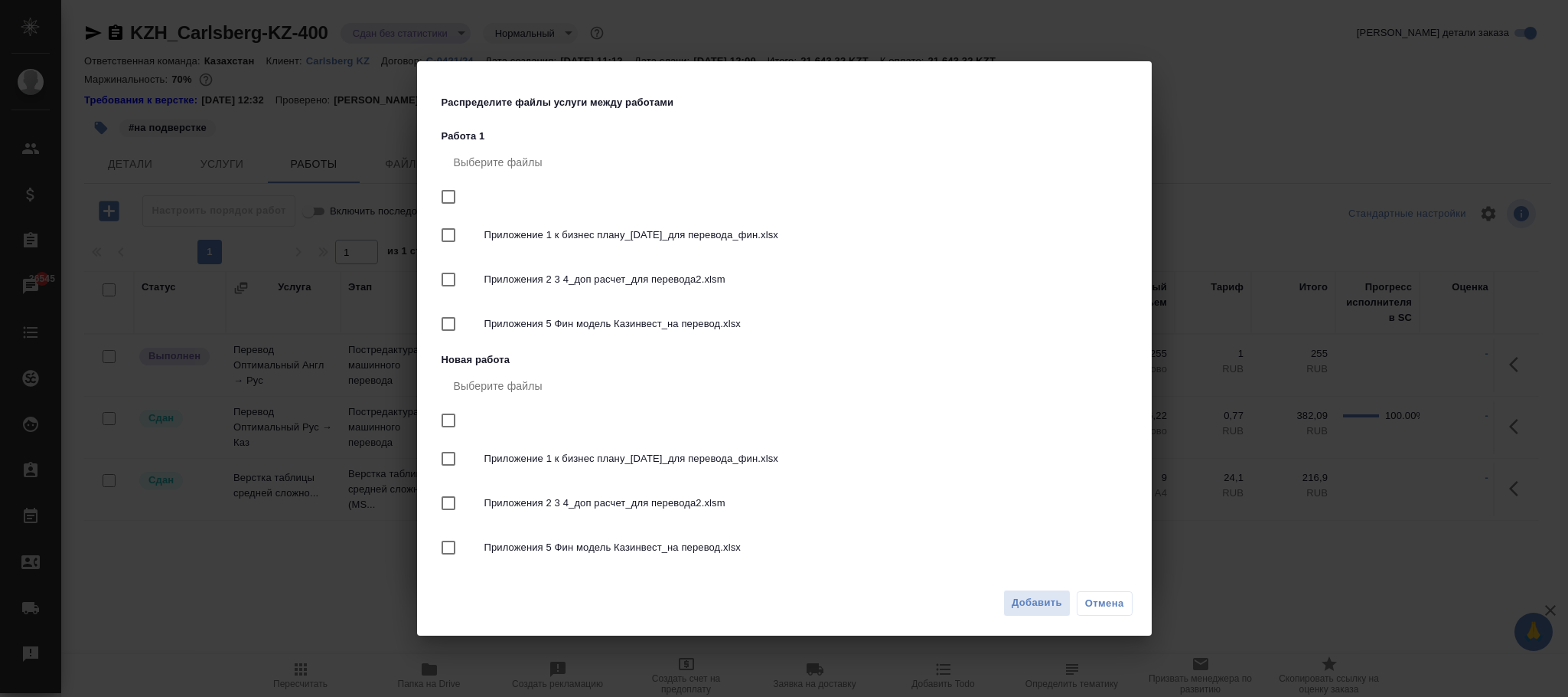
drag, startPoint x: 439, startPoint y: 195, endPoint x: 494, endPoint y: 229, distance: 64.7
click at [442, 195] on input "checkbox" at bounding box center [448, 196] width 32 height 32
checkbox input "true"
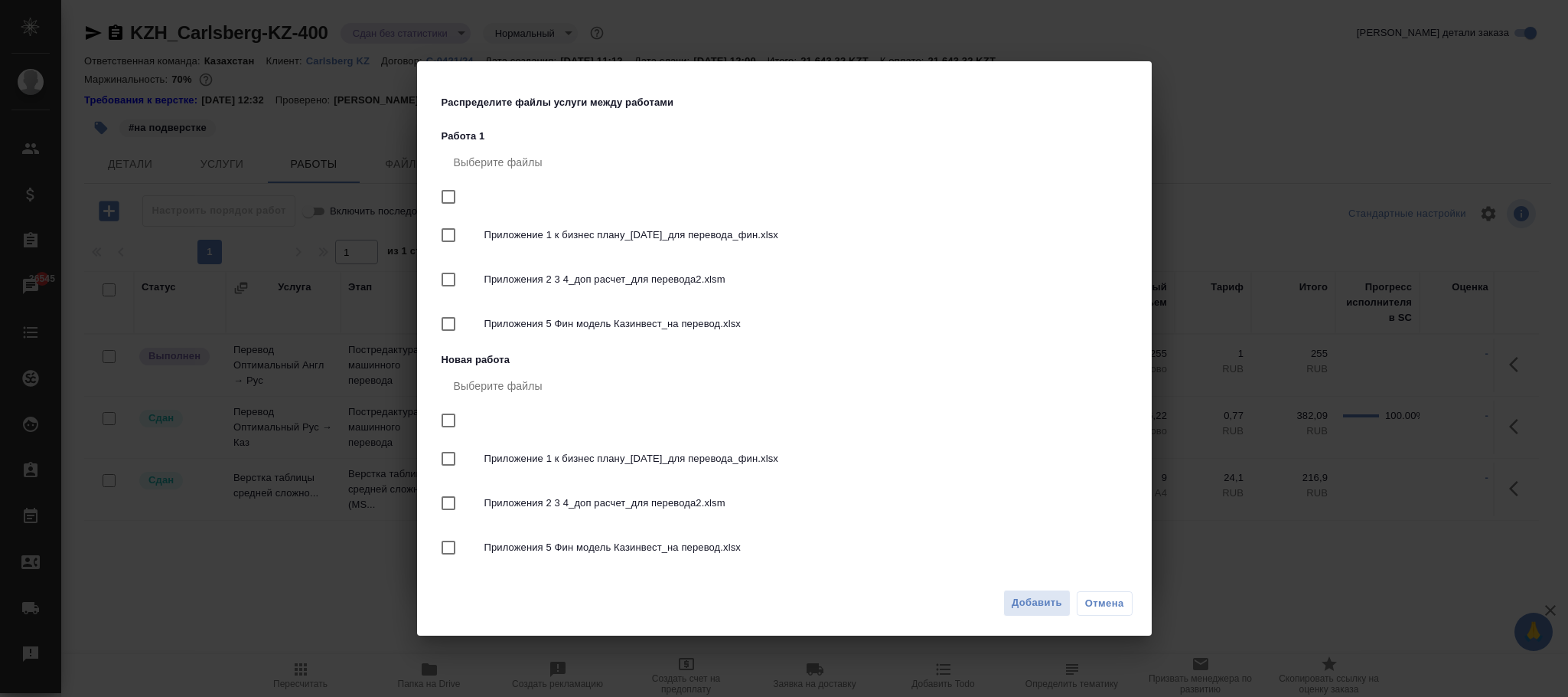
checkbox input "true"
click at [1035, 614] on button "Добавить" at bounding box center [1036, 603] width 67 height 27
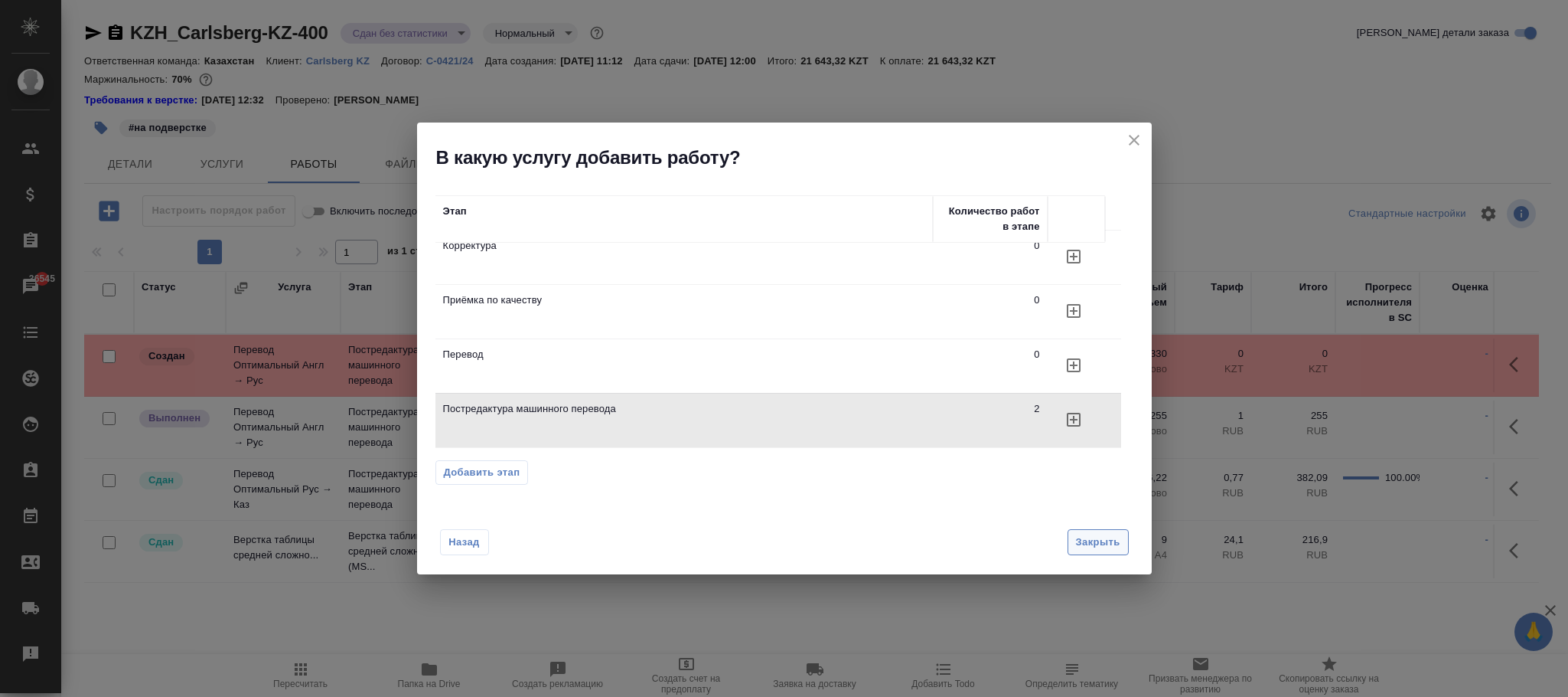
click at [1111, 544] on span "Закрыть" at bounding box center [1098, 542] width 45 height 18
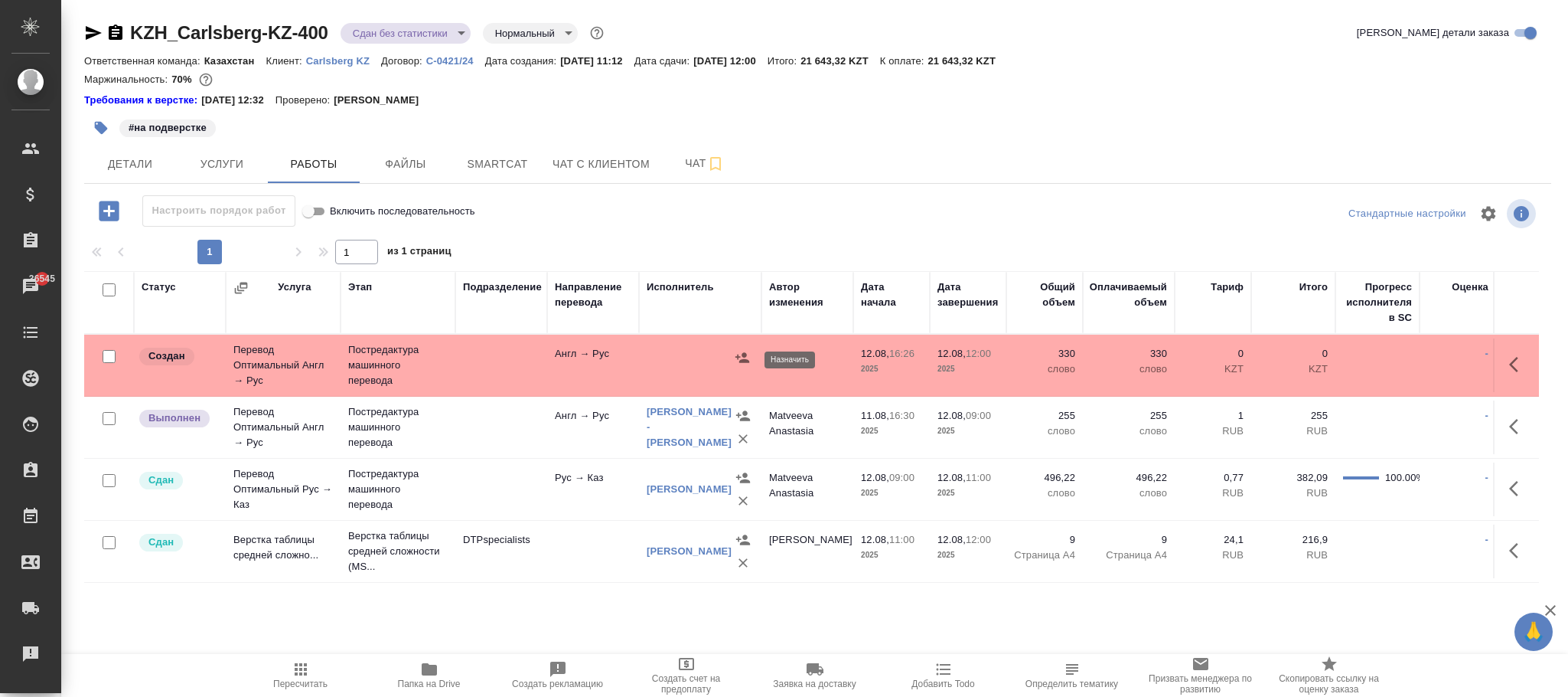
click at [736, 356] on icon "button" at bounding box center [742, 358] width 15 height 15
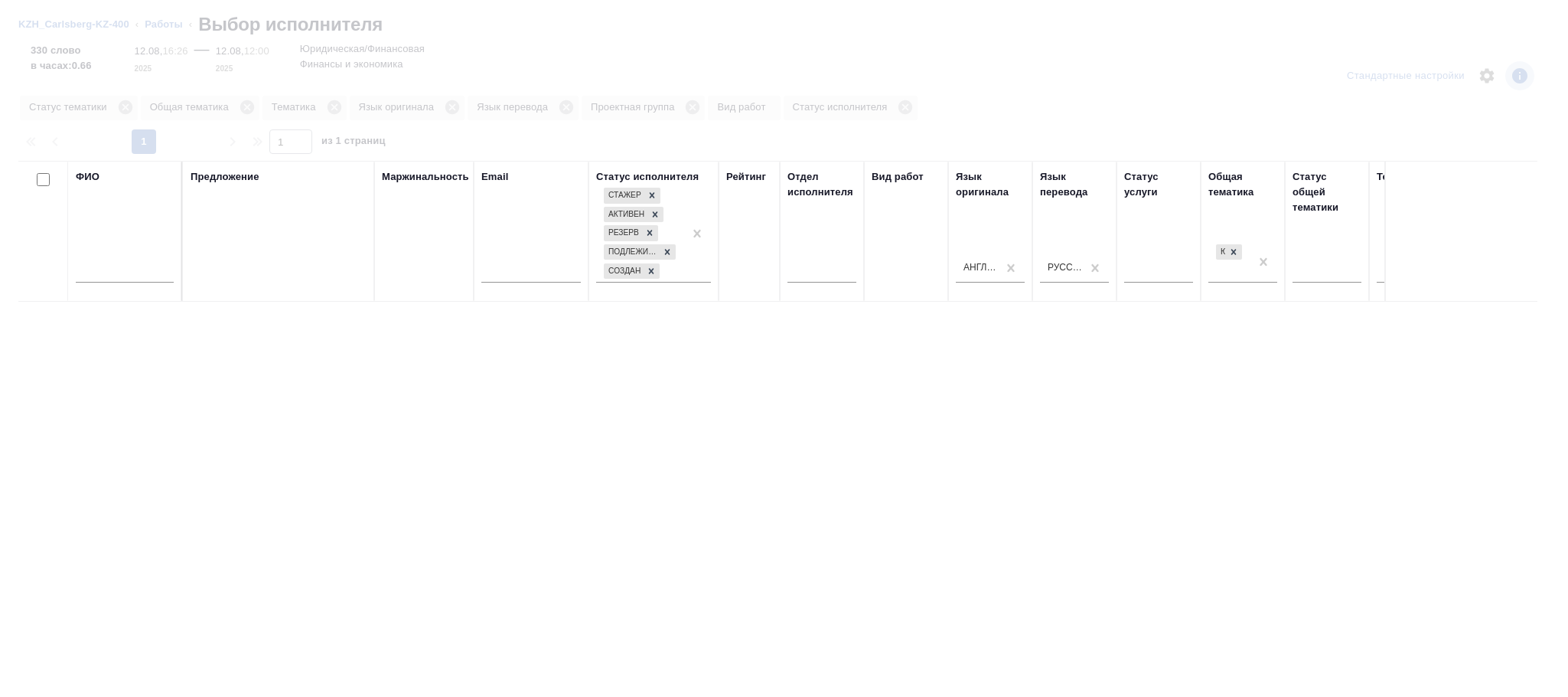
click at [127, 273] on div "ФИО" at bounding box center [124, 230] width 98 height 124
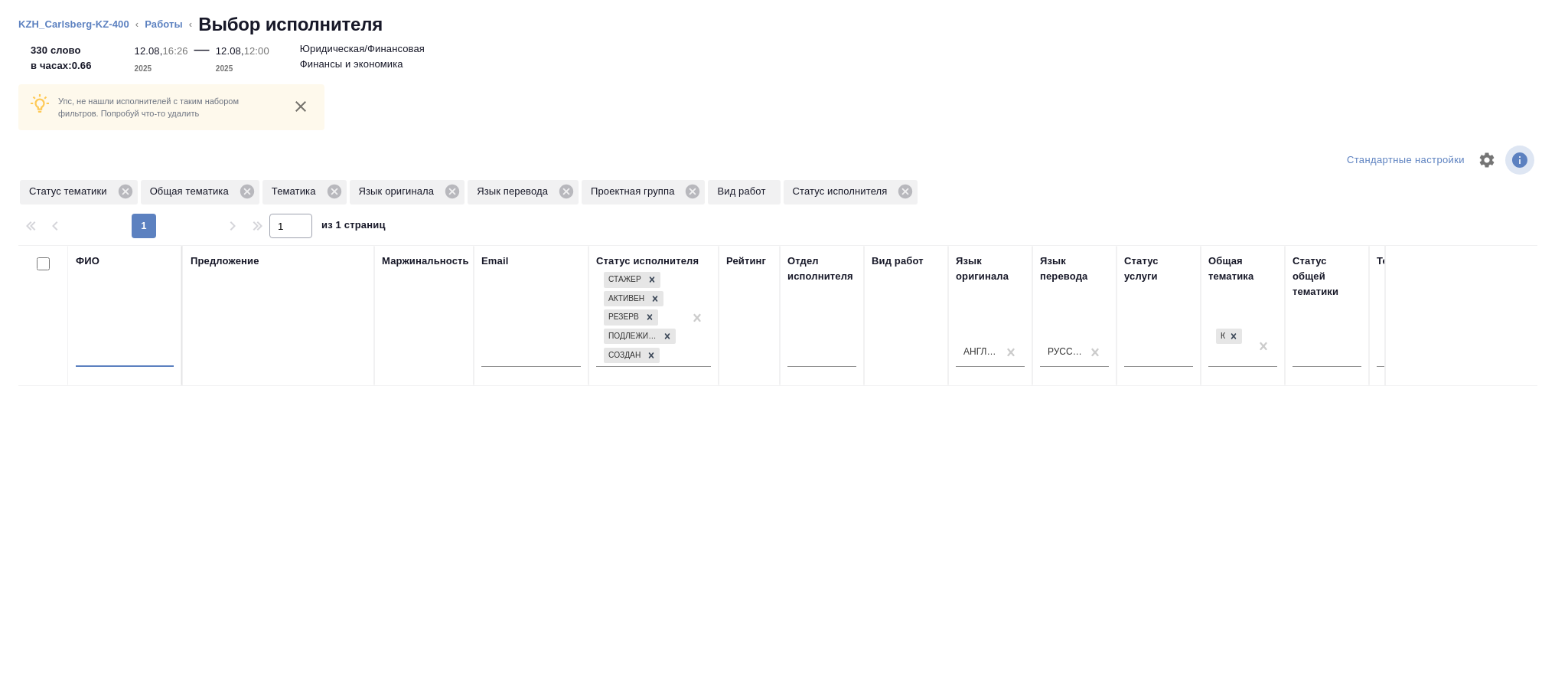
click at [136, 356] on input "text" at bounding box center [124, 357] width 98 height 19
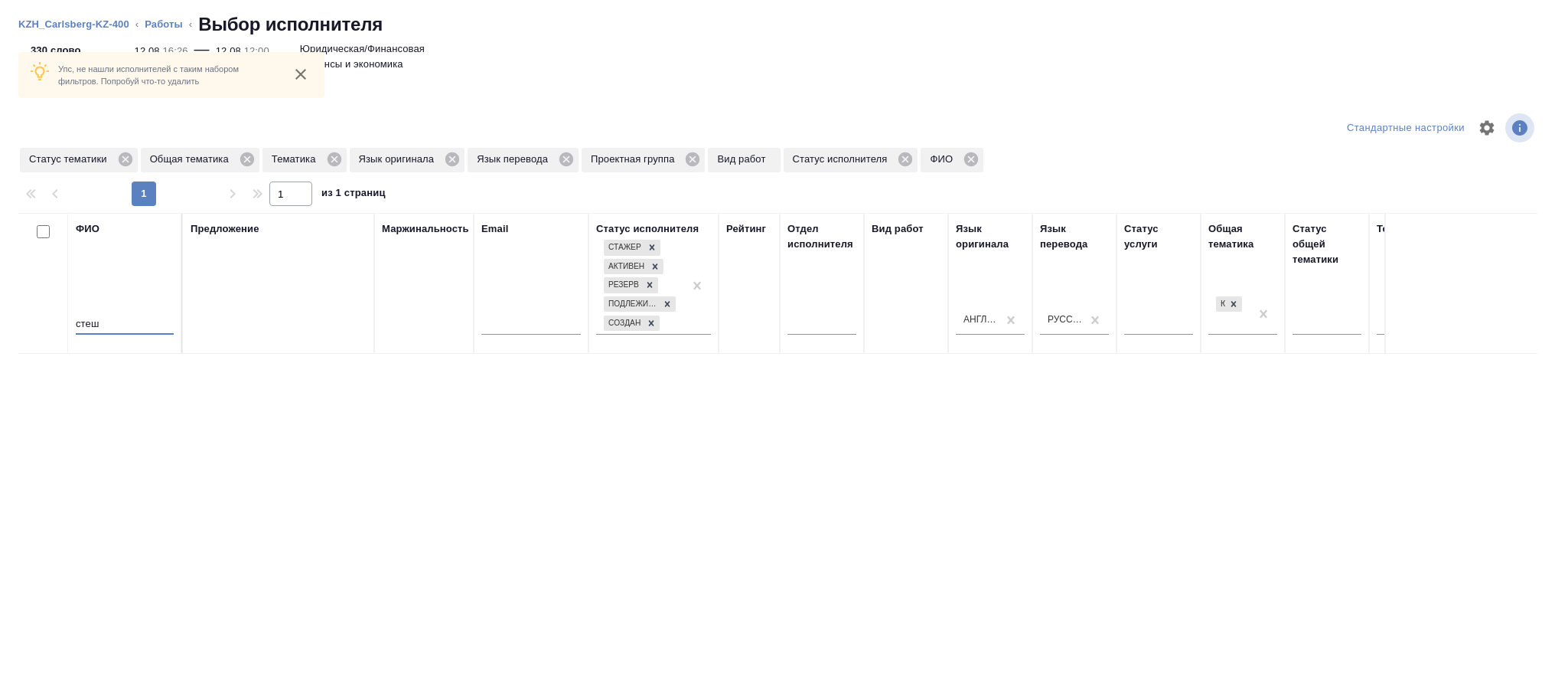
scroll to position [37, 0]
type input "стеш"
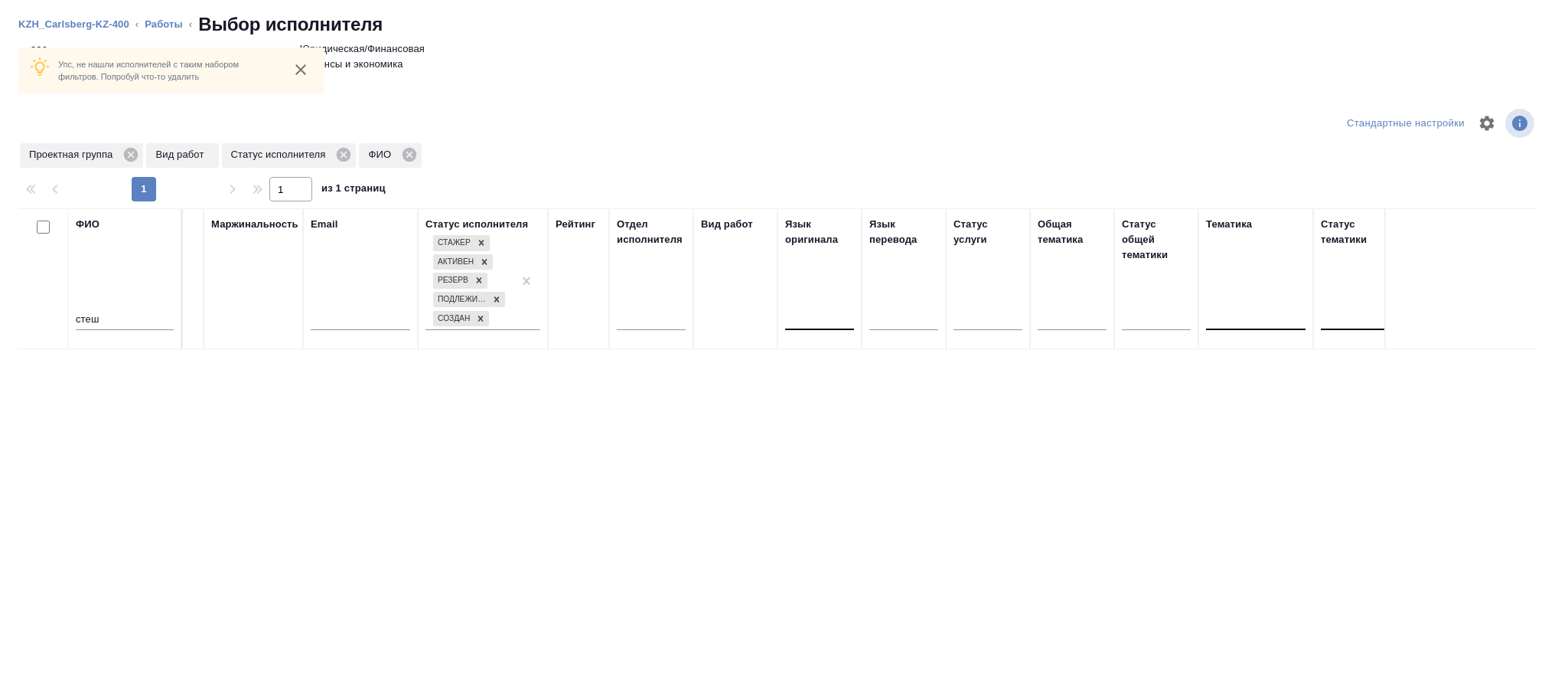
scroll to position [0, 0]
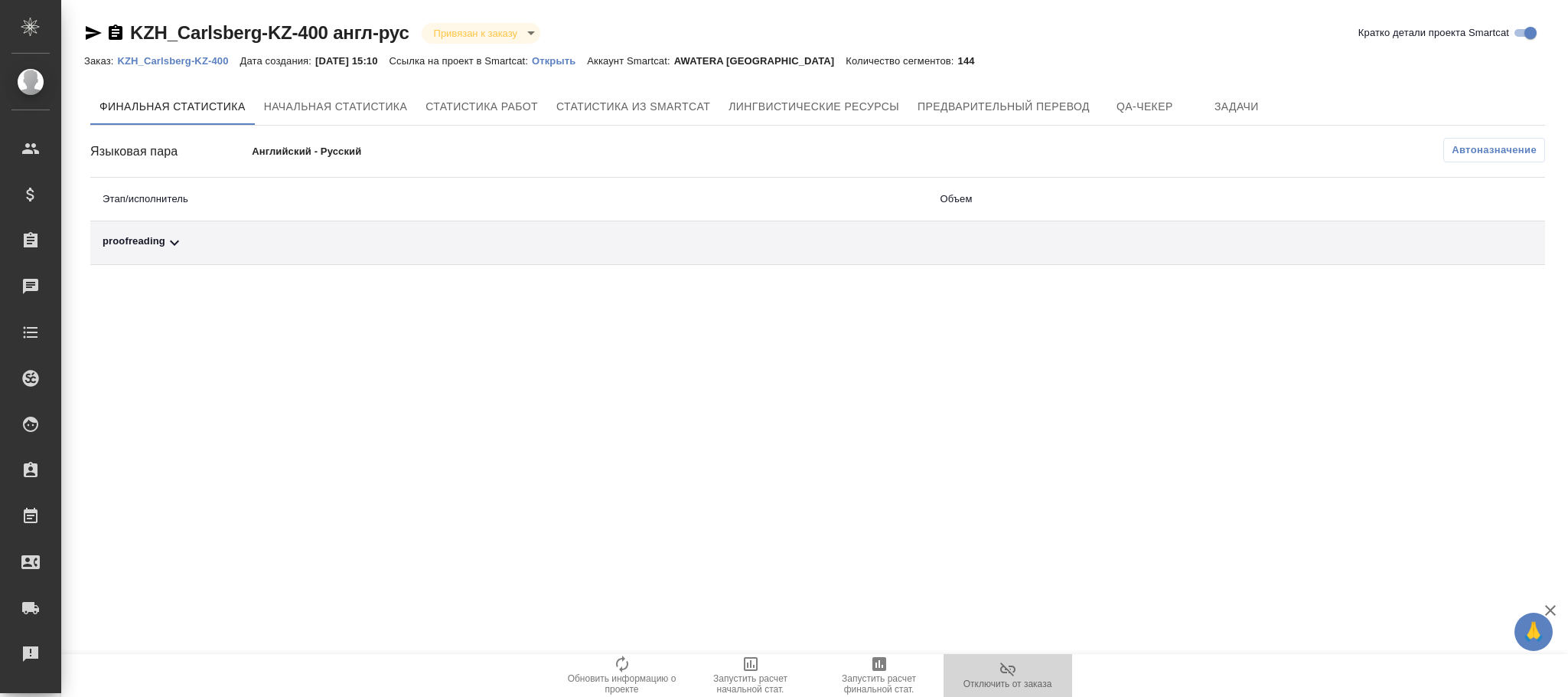
click at [1015, 676] on icon "button" at bounding box center [1007, 669] width 18 height 18
click at [1486, 153] on span "Автоназначение" at bounding box center [1494, 150] width 85 height 15
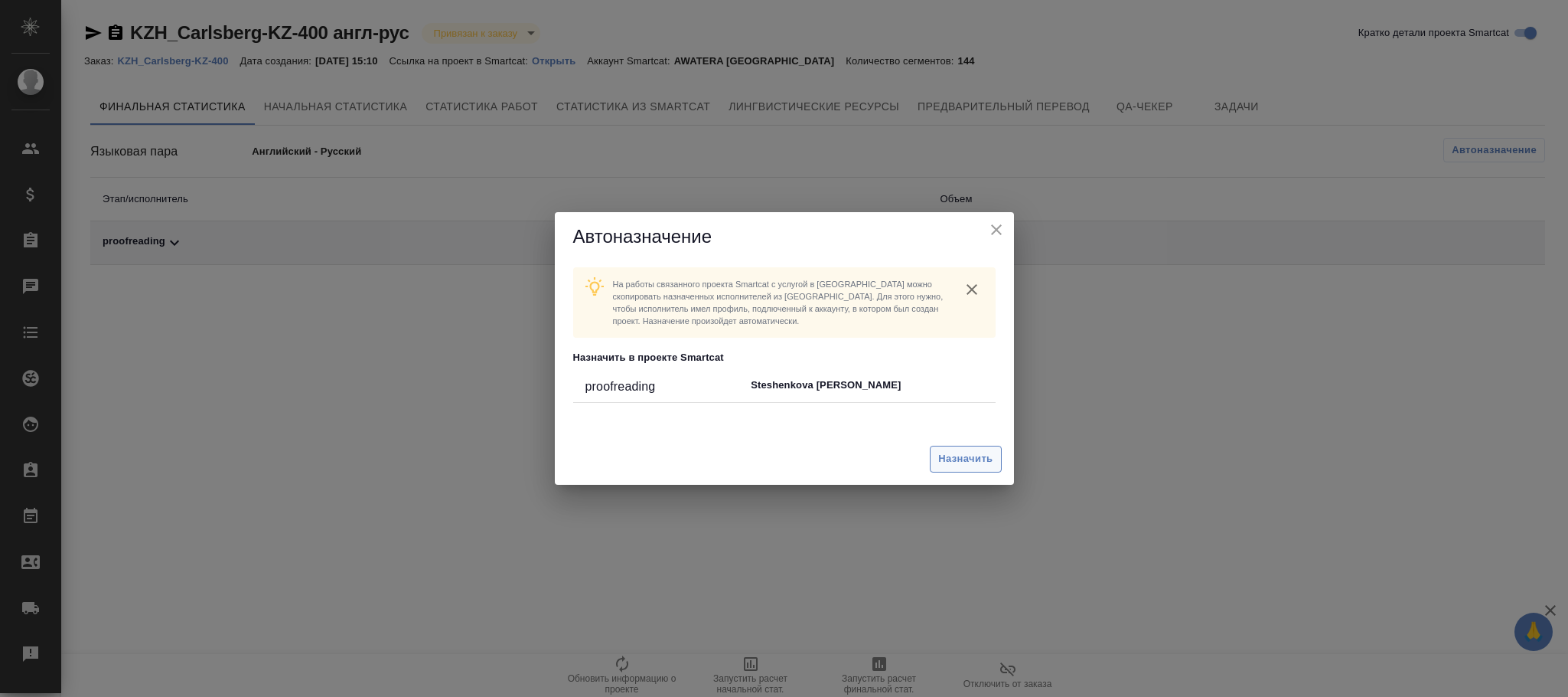
drag, startPoint x: 965, startPoint y: 432, endPoint x: 970, endPoint y: 450, distance: 18.7
click at [969, 450] on div "Автоназначение На работы связанного проекта Smartcat c услугой в [GEOGRAPHIC_DA…" at bounding box center [784, 348] width 459 height 272
click at [970, 450] on span "Назначить" at bounding box center [965, 459] width 54 height 18
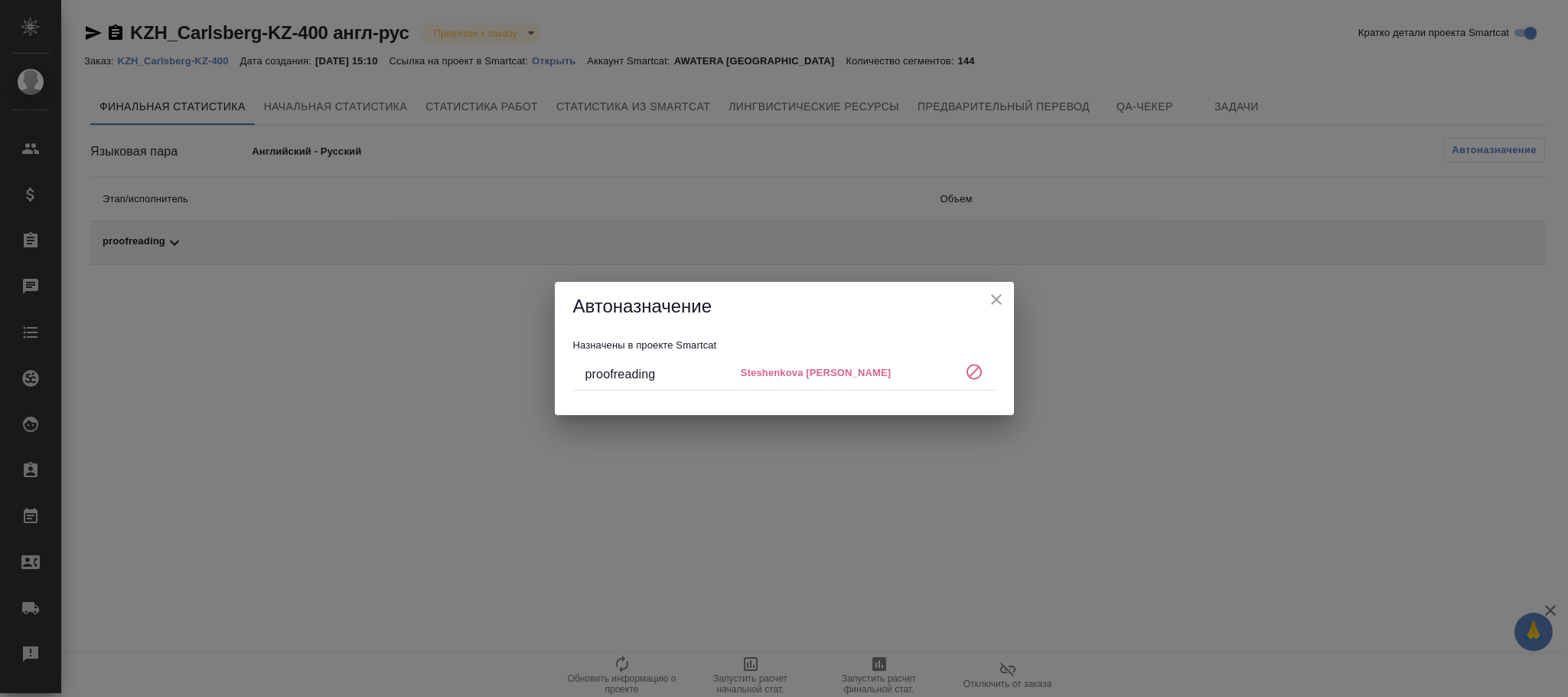
click at [1002, 292] on icon "close" at bounding box center [995, 299] width 18 height 18
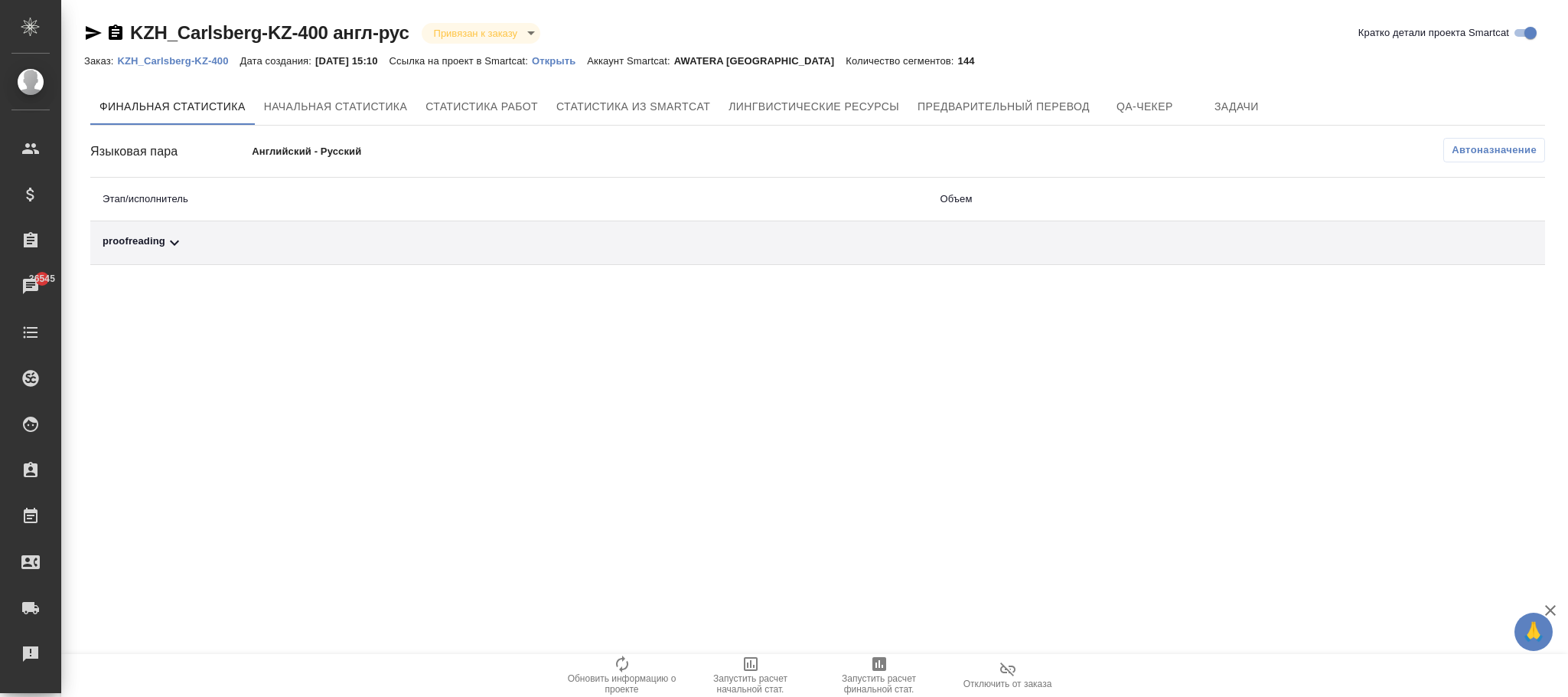
drag, startPoint x: 1530, startPoint y: 161, endPoint x: 1520, endPoint y: 154, distance: 12.2
click at [1520, 154] on button "Автоназначение" at bounding box center [1493, 150] width 101 height 25
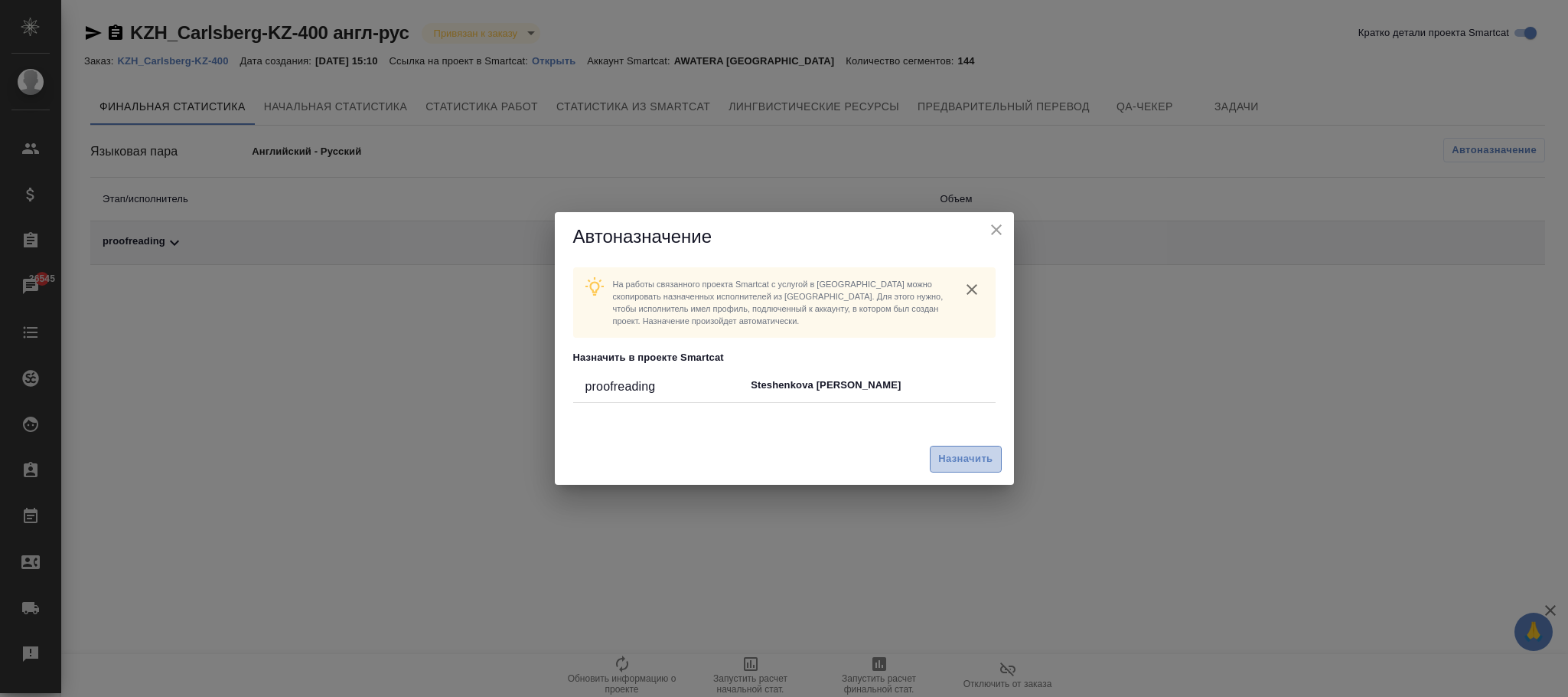
click at [949, 460] on span "Назначить" at bounding box center [965, 459] width 54 height 18
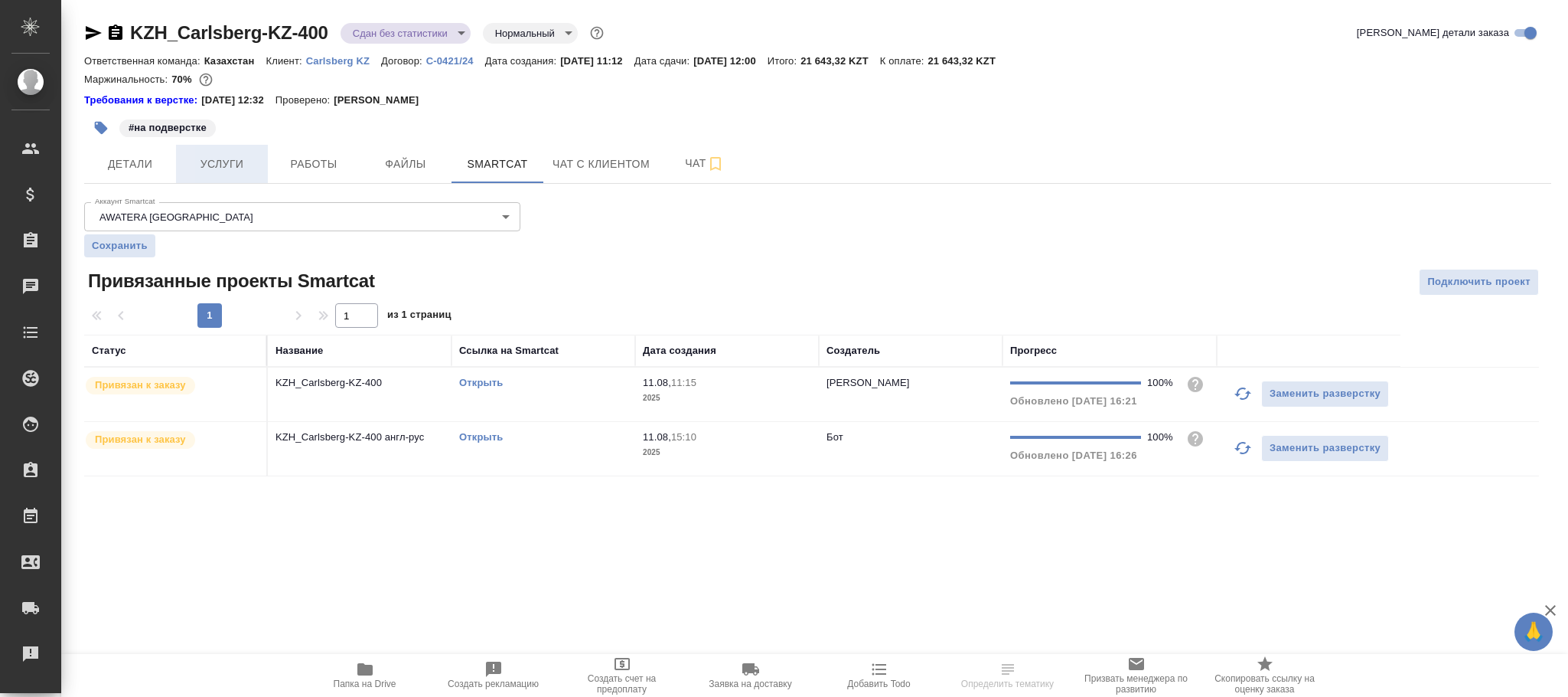
click at [228, 158] on span "Услуги" at bounding box center [221, 164] width 73 height 19
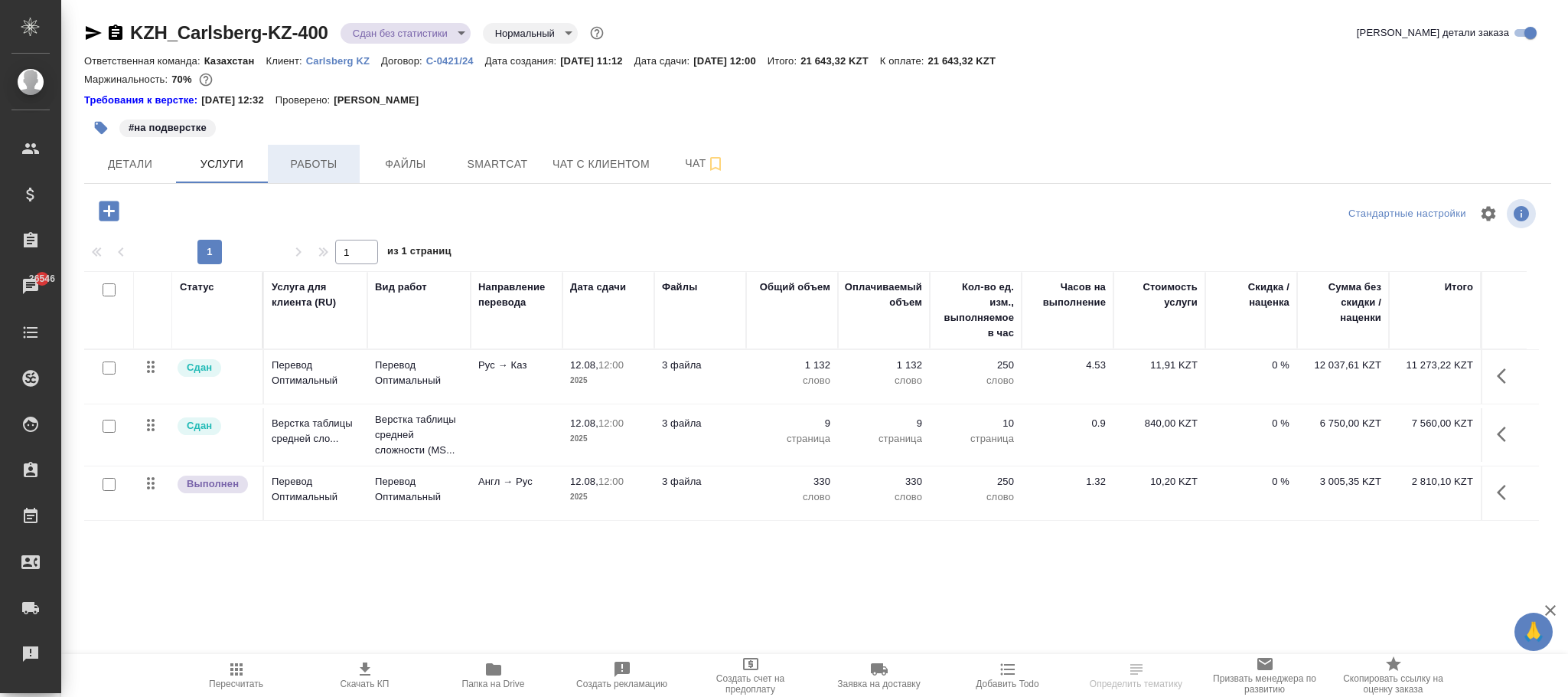
click at [305, 158] on span "Работы" at bounding box center [313, 164] width 73 height 19
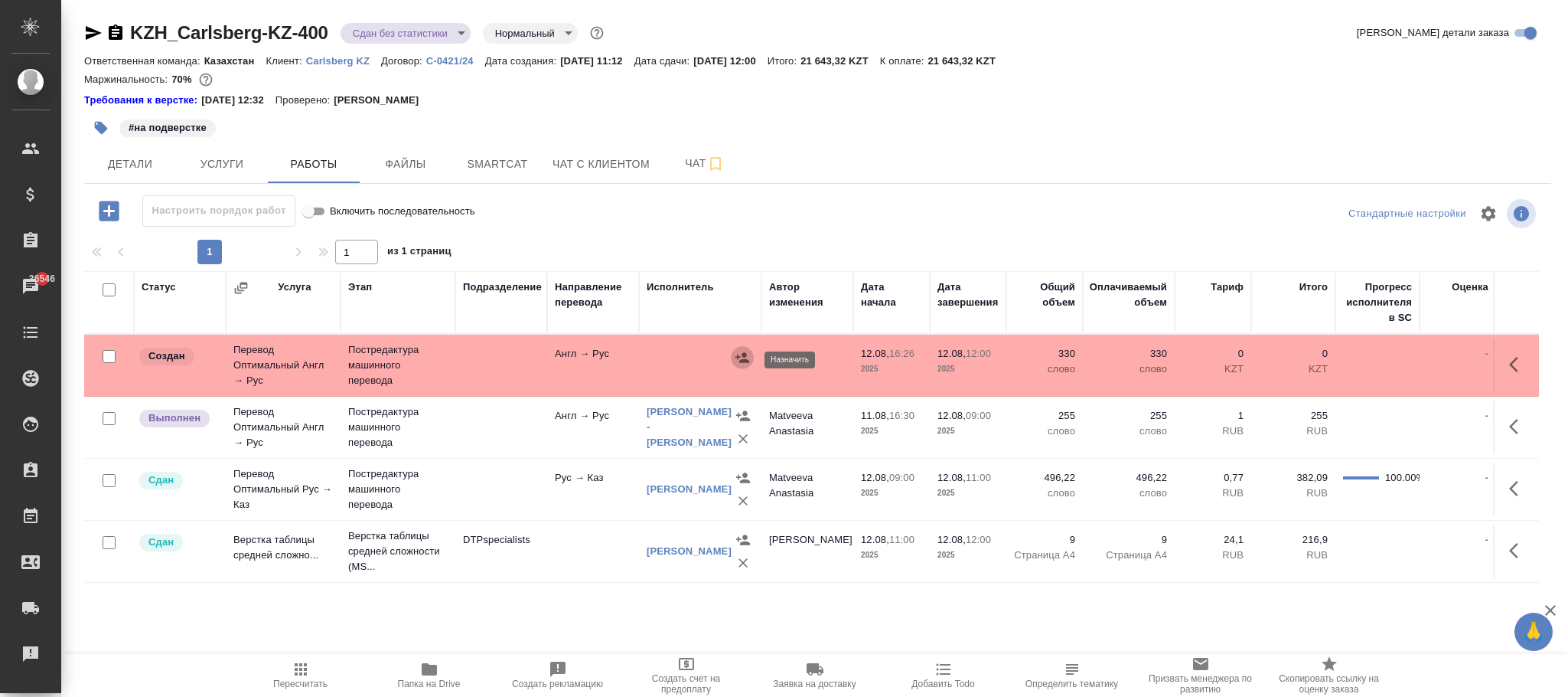
click at [733, 358] on button "button" at bounding box center [742, 358] width 23 height 23
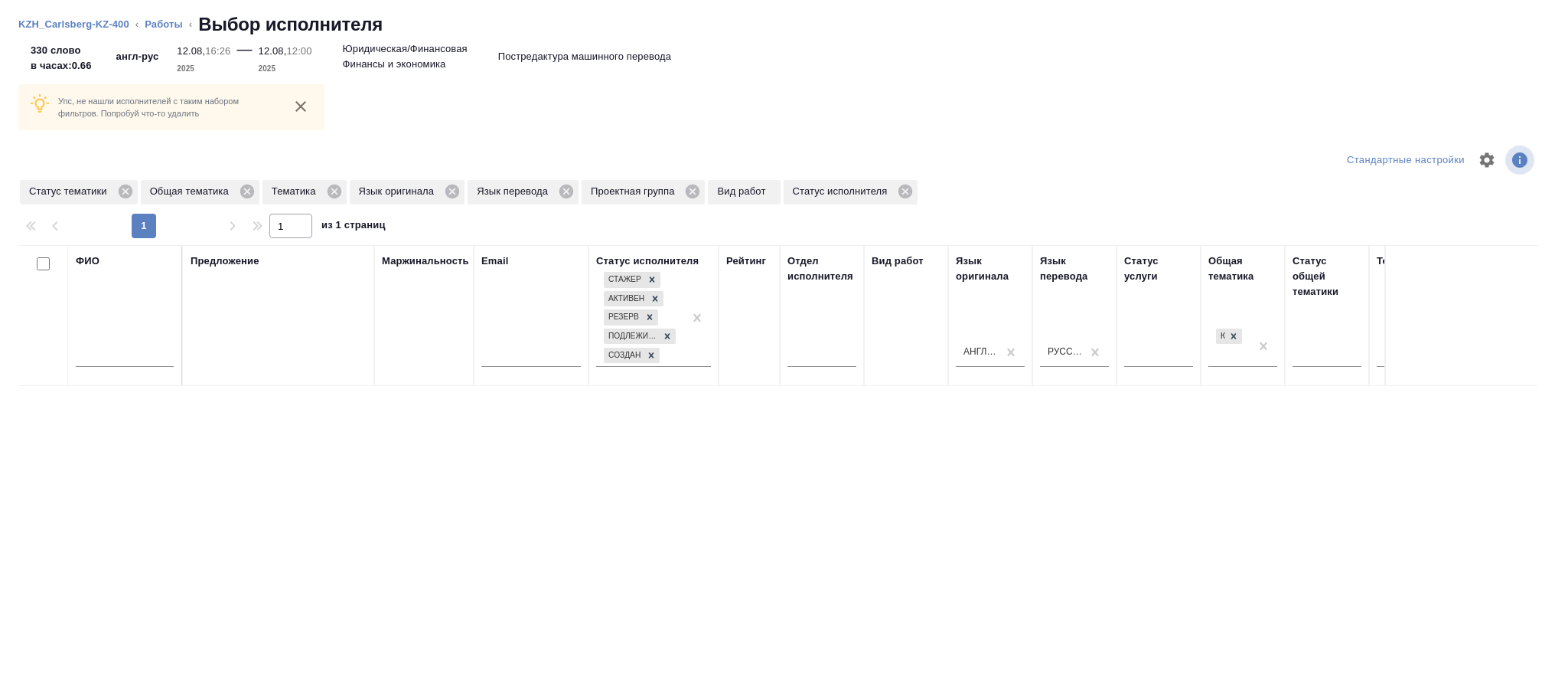
click at [136, 361] on input "text" at bounding box center [124, 357] width 98 height 19
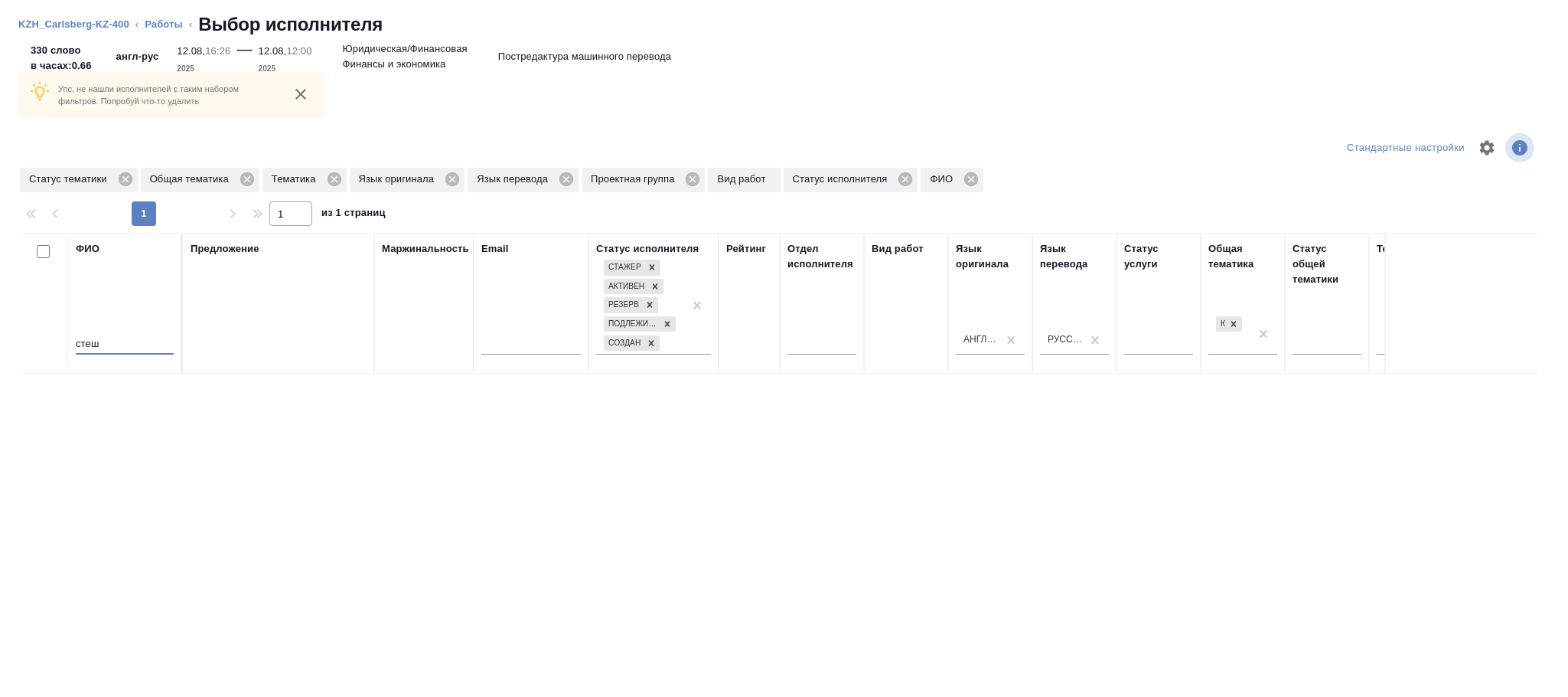
scroll to position [37, 0]
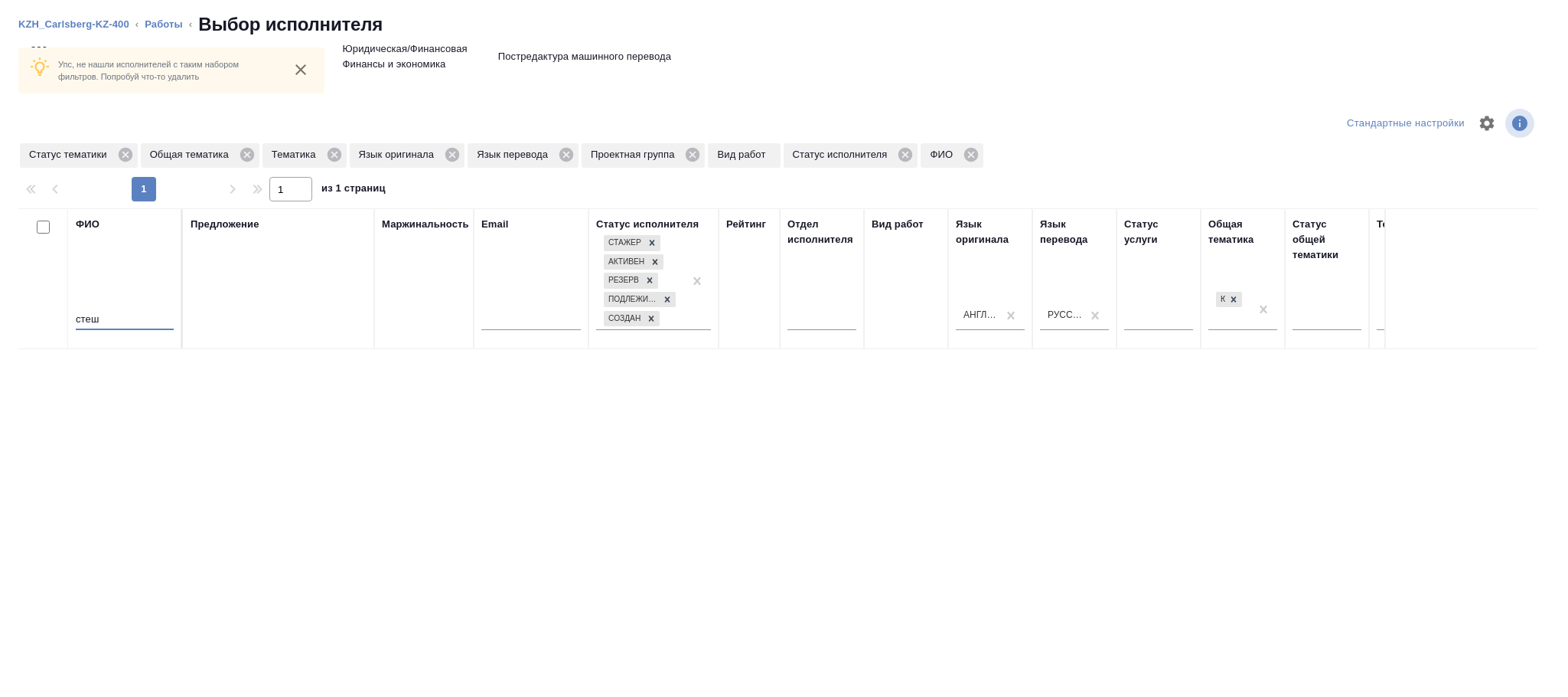
type input "стеш"
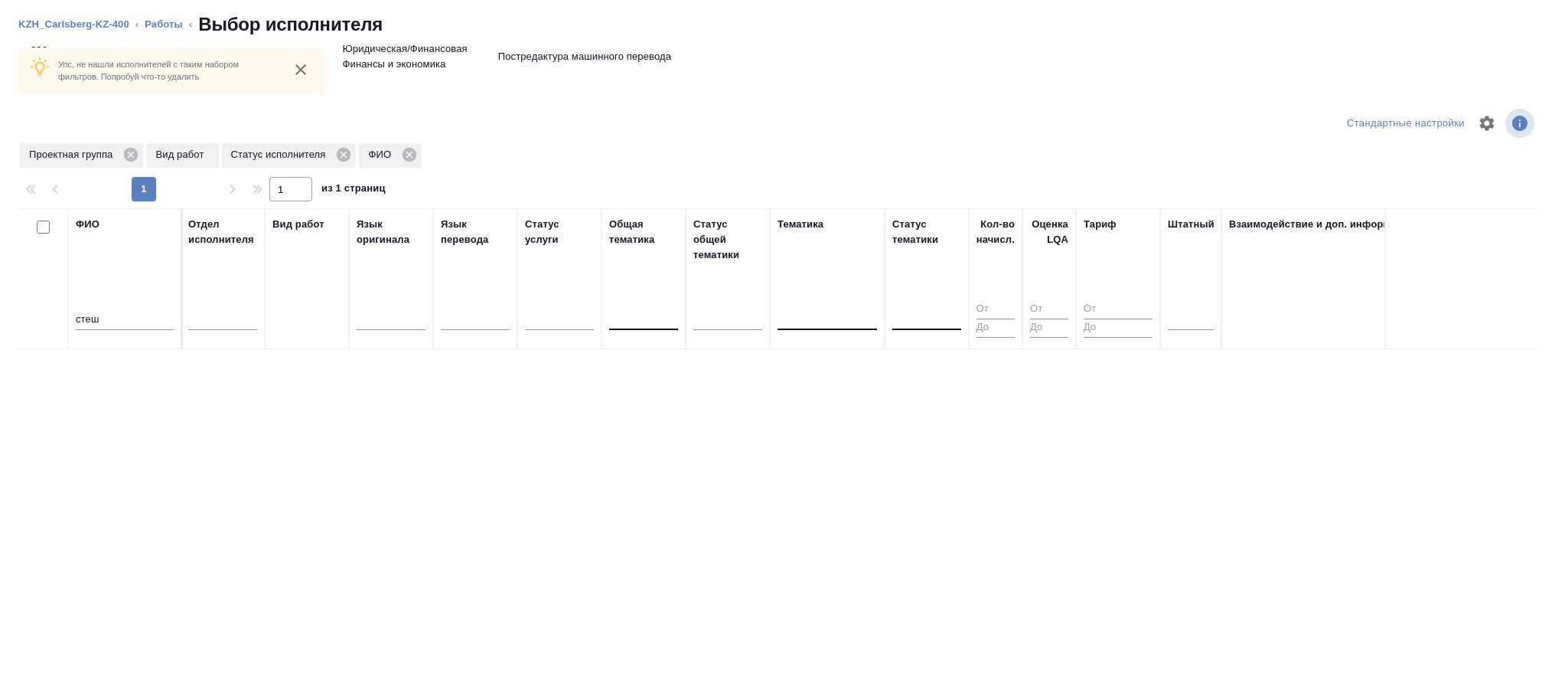
scroll to position [0, 0]
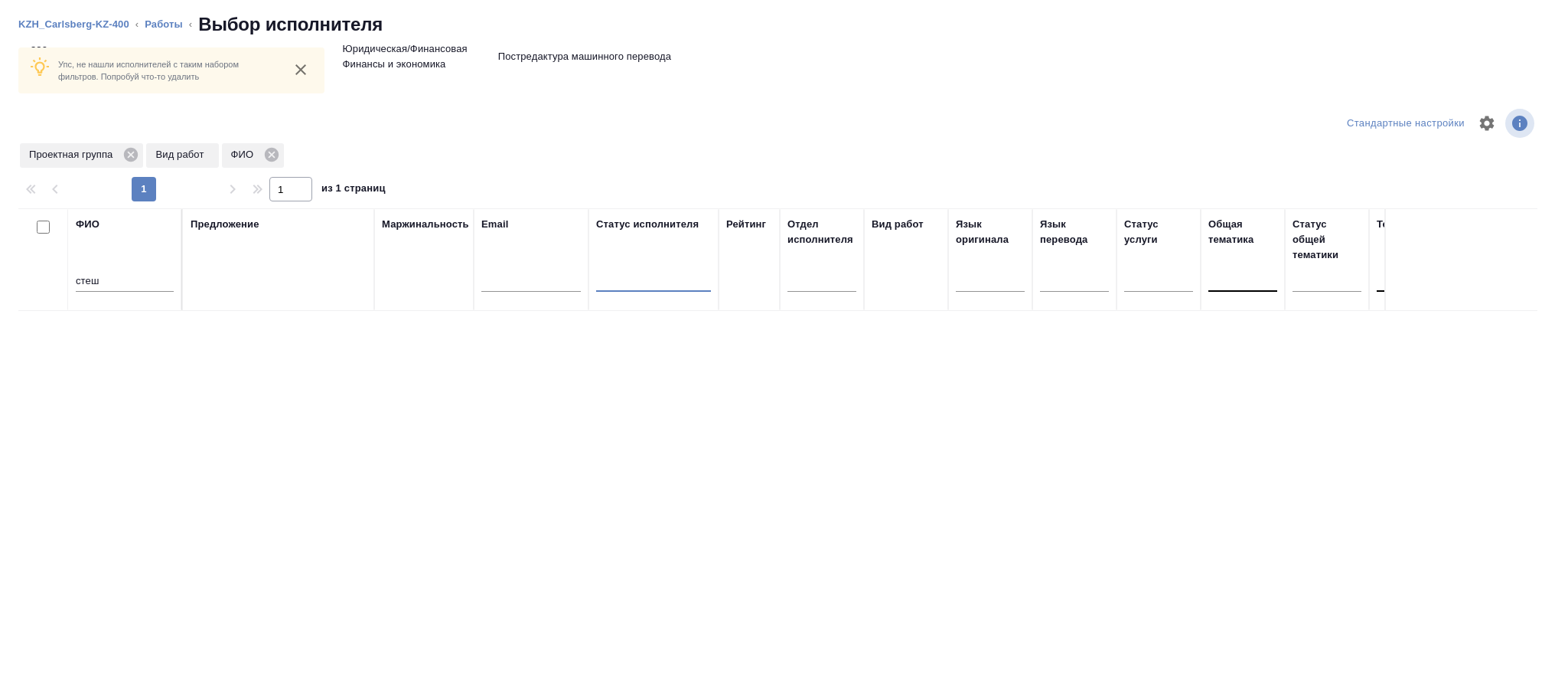
click at [301, 64] on icon "close" at bounding box center [301, 69] width 18 height 18
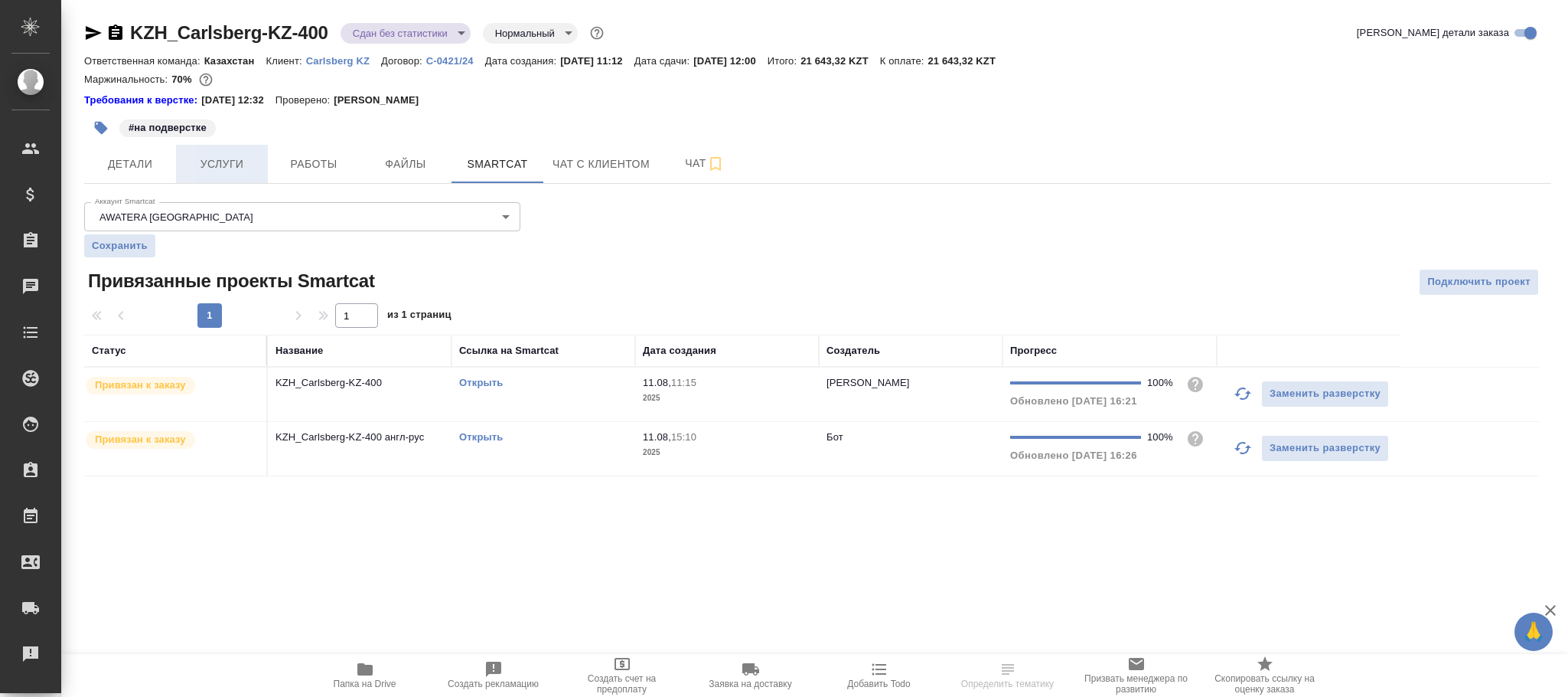
click at [239, 170] on span "Услуги" at bounding box center [221, 164] width 73 height 19
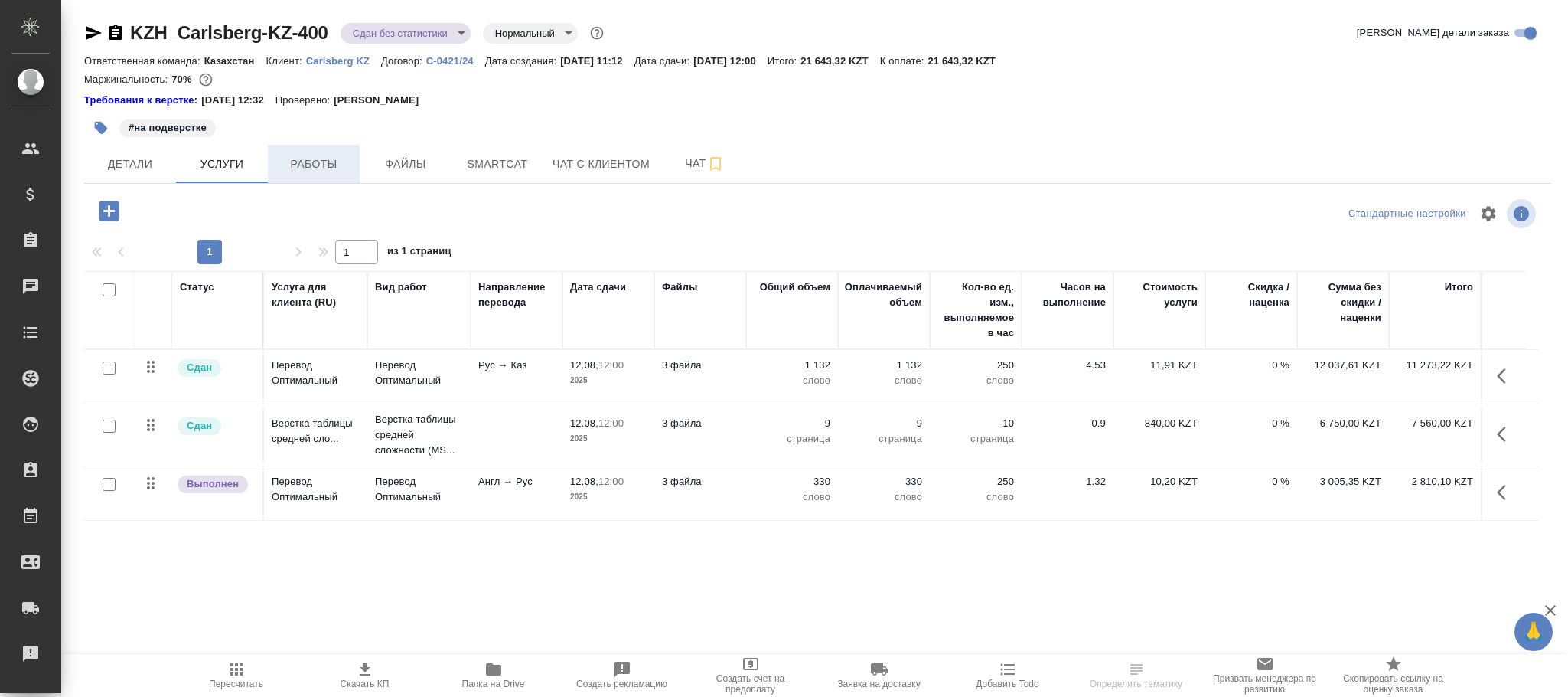
click at [321, 168] on span "Работы" at bounding box center [313, 164] width 73 height 19
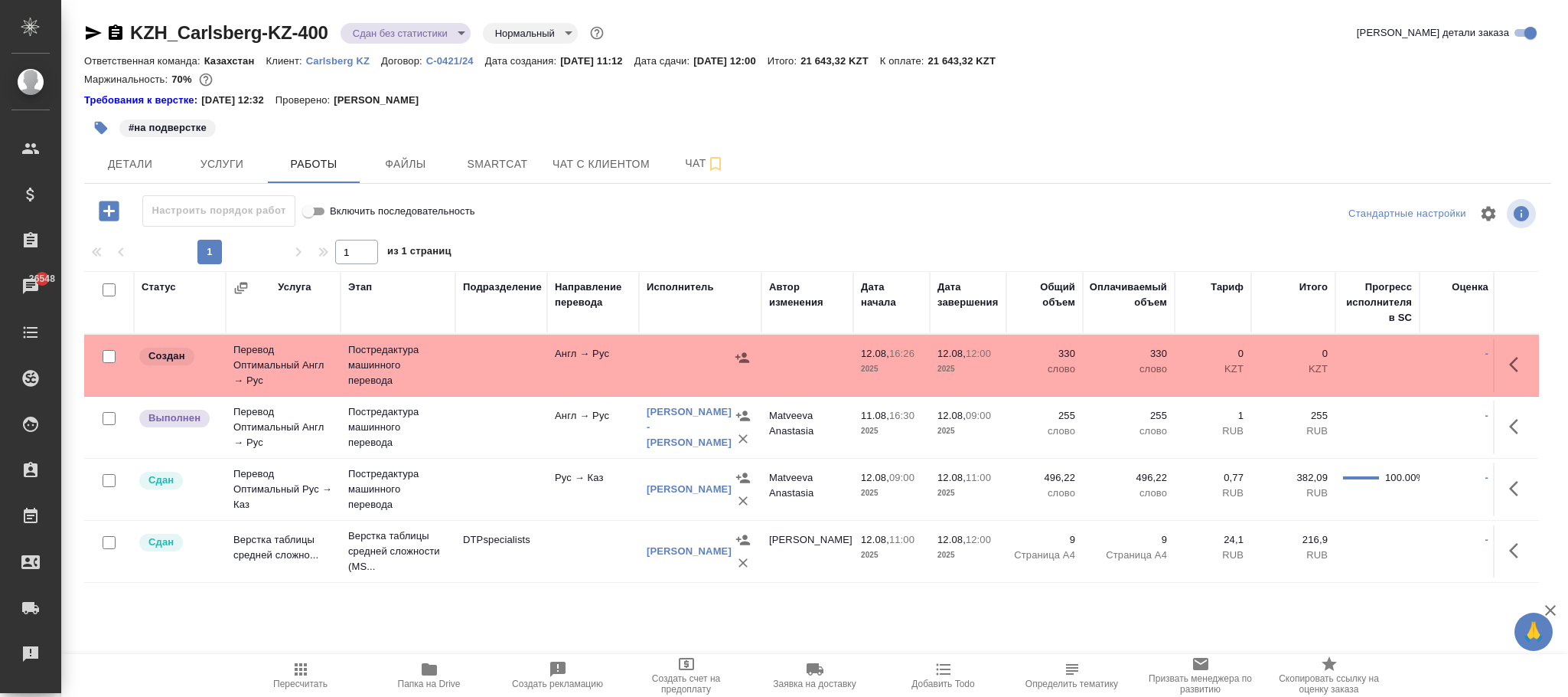
click at [1200, 372] on p "KZT" at bounding box center [1212, 369] width 62 height 15
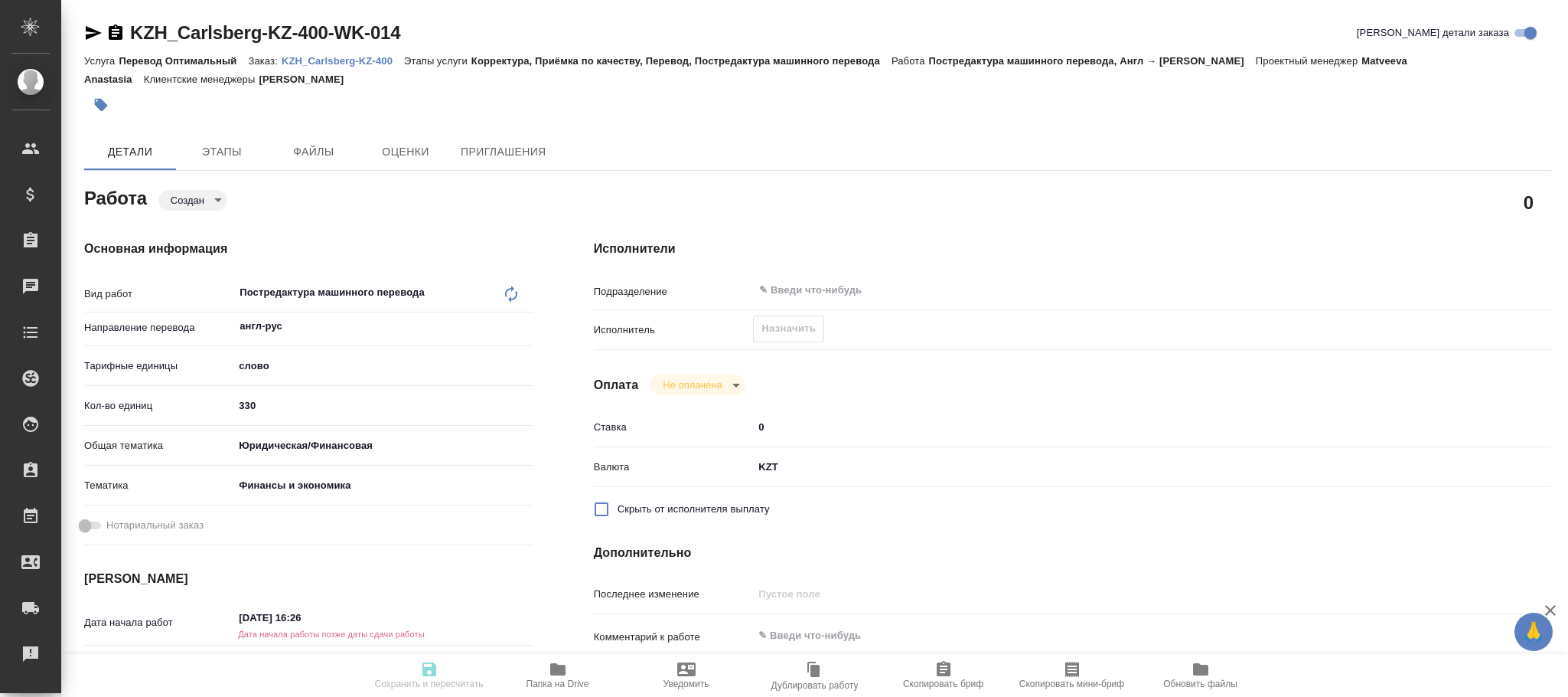
type textarea "x"
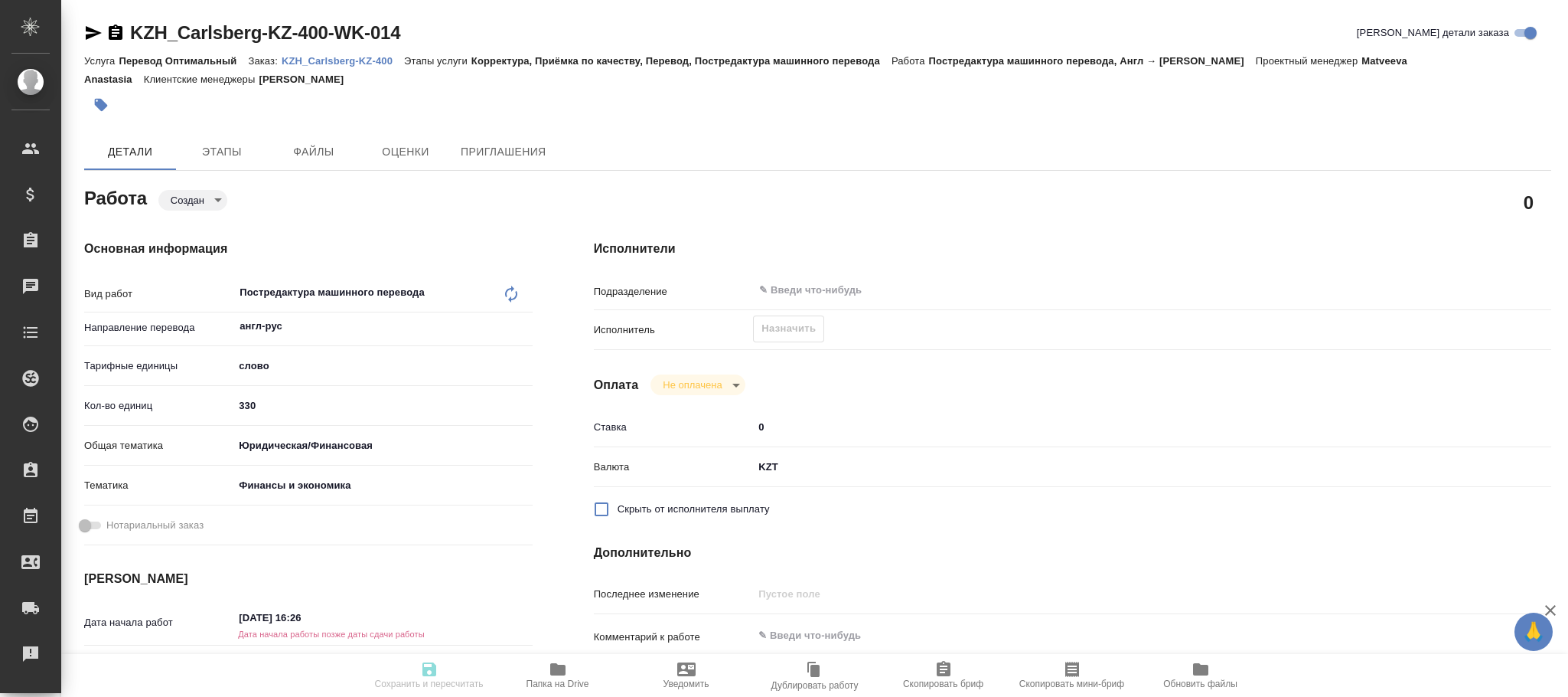
type textarea "x"
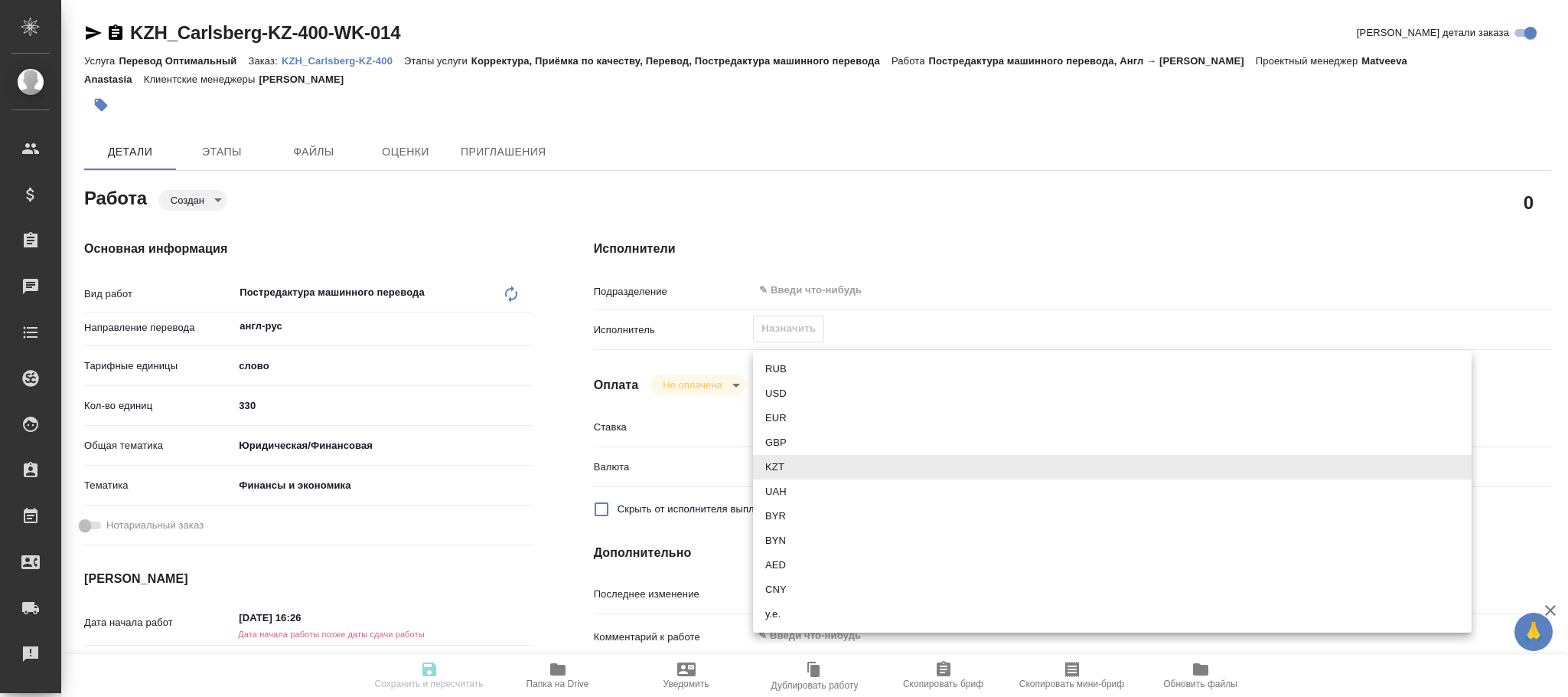
click at [785, 462] on body "🙏 .cls-1 fill:#fff; AWATERA Фокина Наталья n.fokina Клиенты Спецификации Заказы…" at bounding box center [784, 348] width 1568 height 697
type textarea "x"
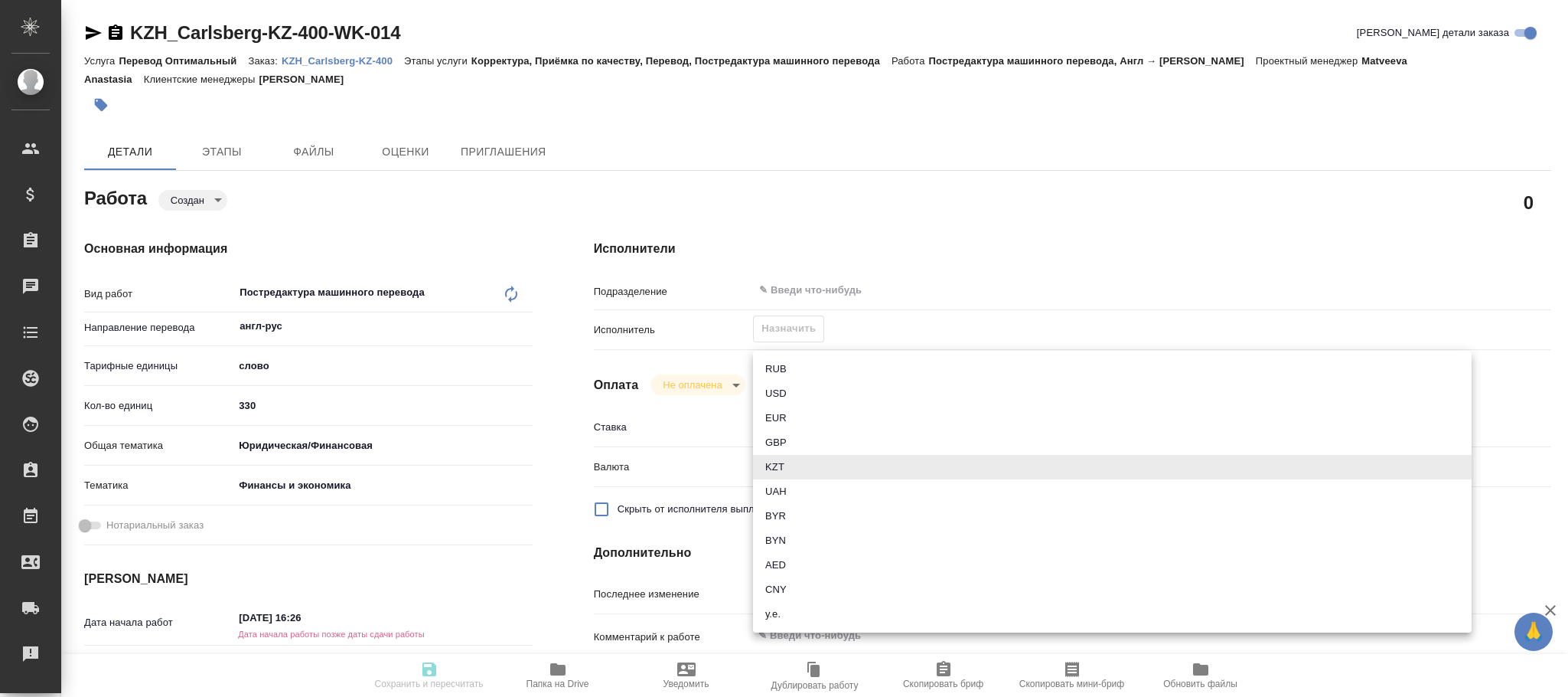
type textarea "x"
click at [775, 366] on li "RUB" at bounding box center [1112, 369] width 719 height 25
type textarea "x"
type input "RUB"
type textarea "x"
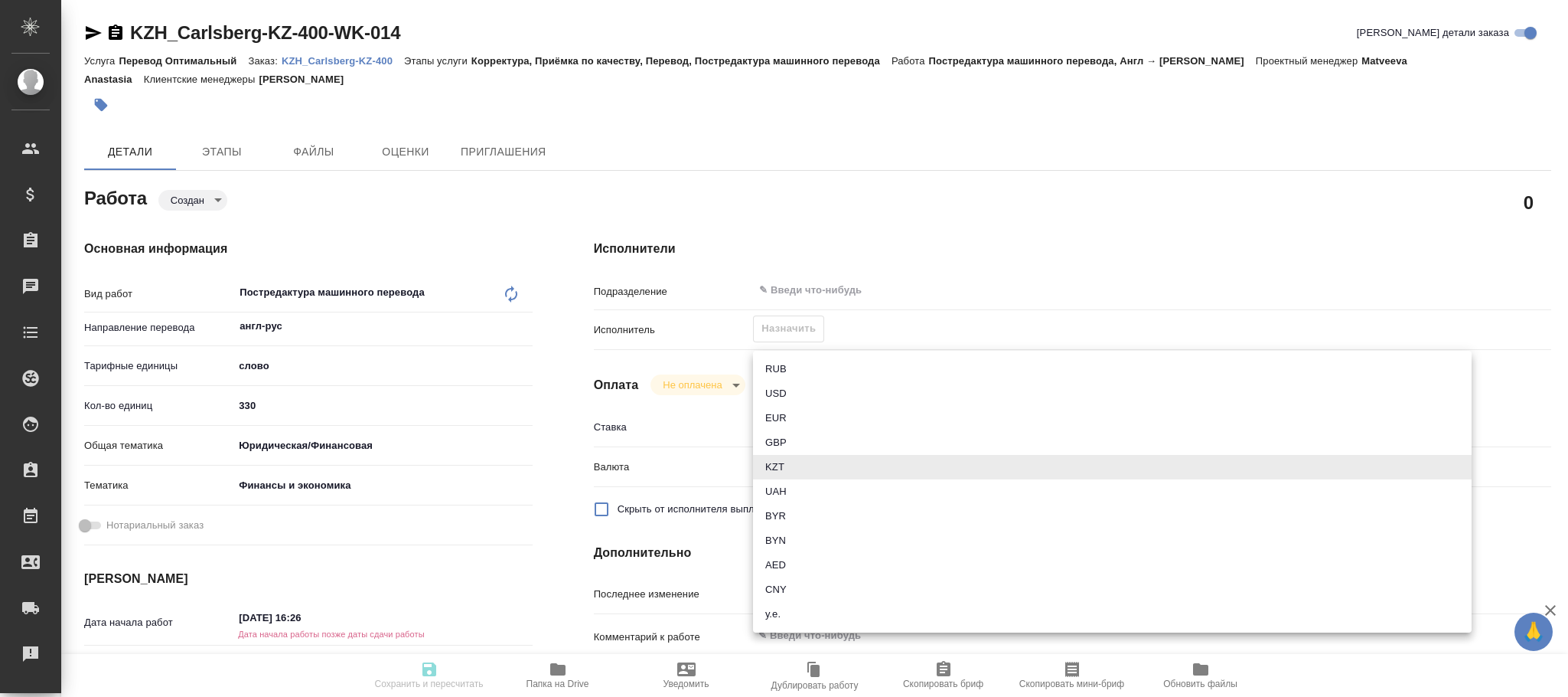
type textarea "x"
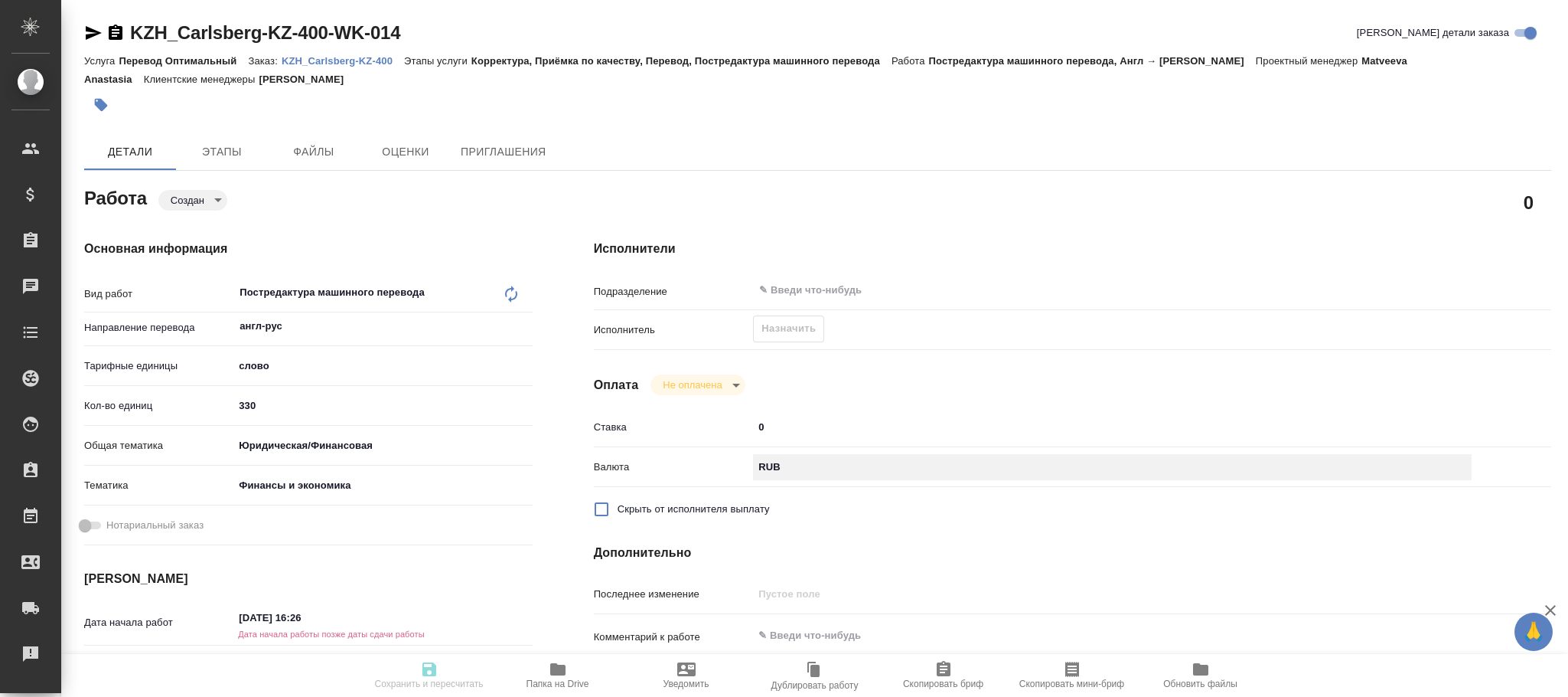
type textarea "x"
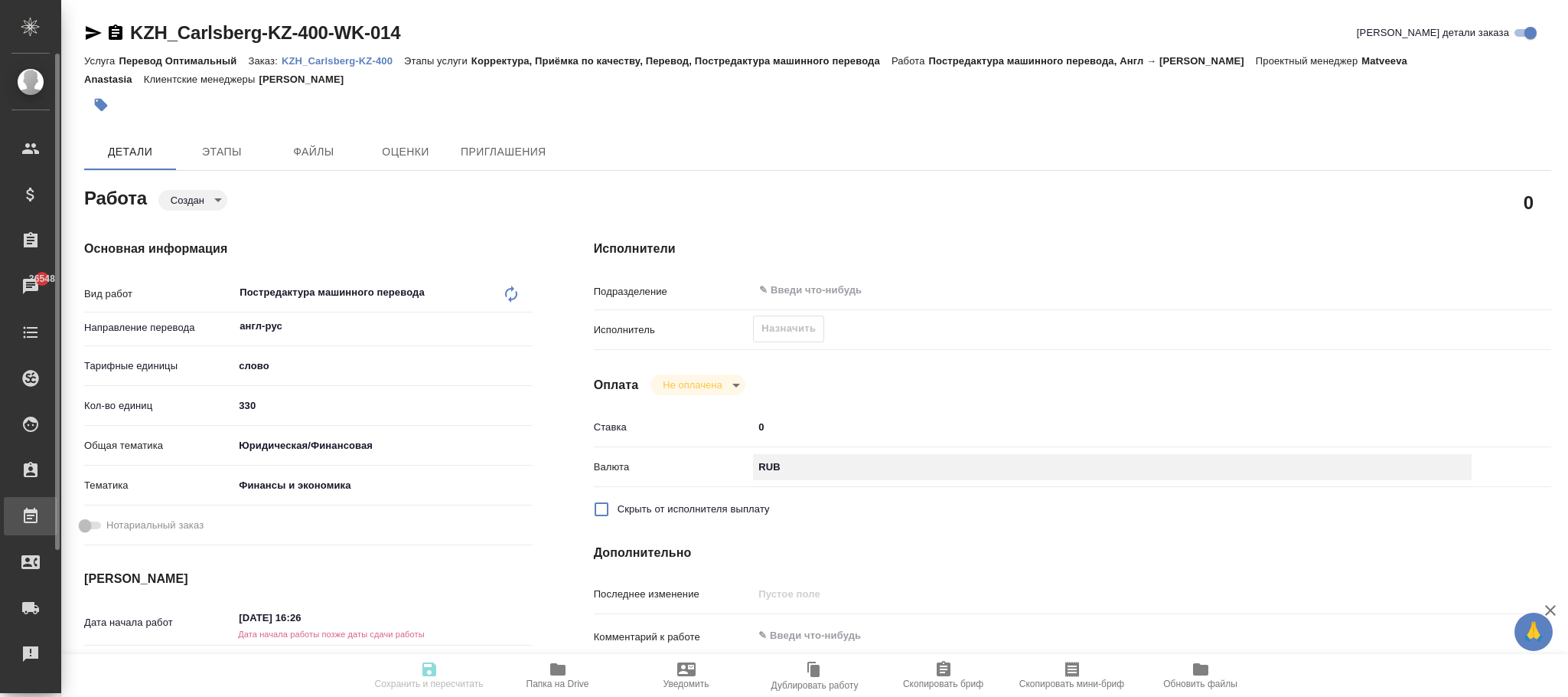
type textarea "x"
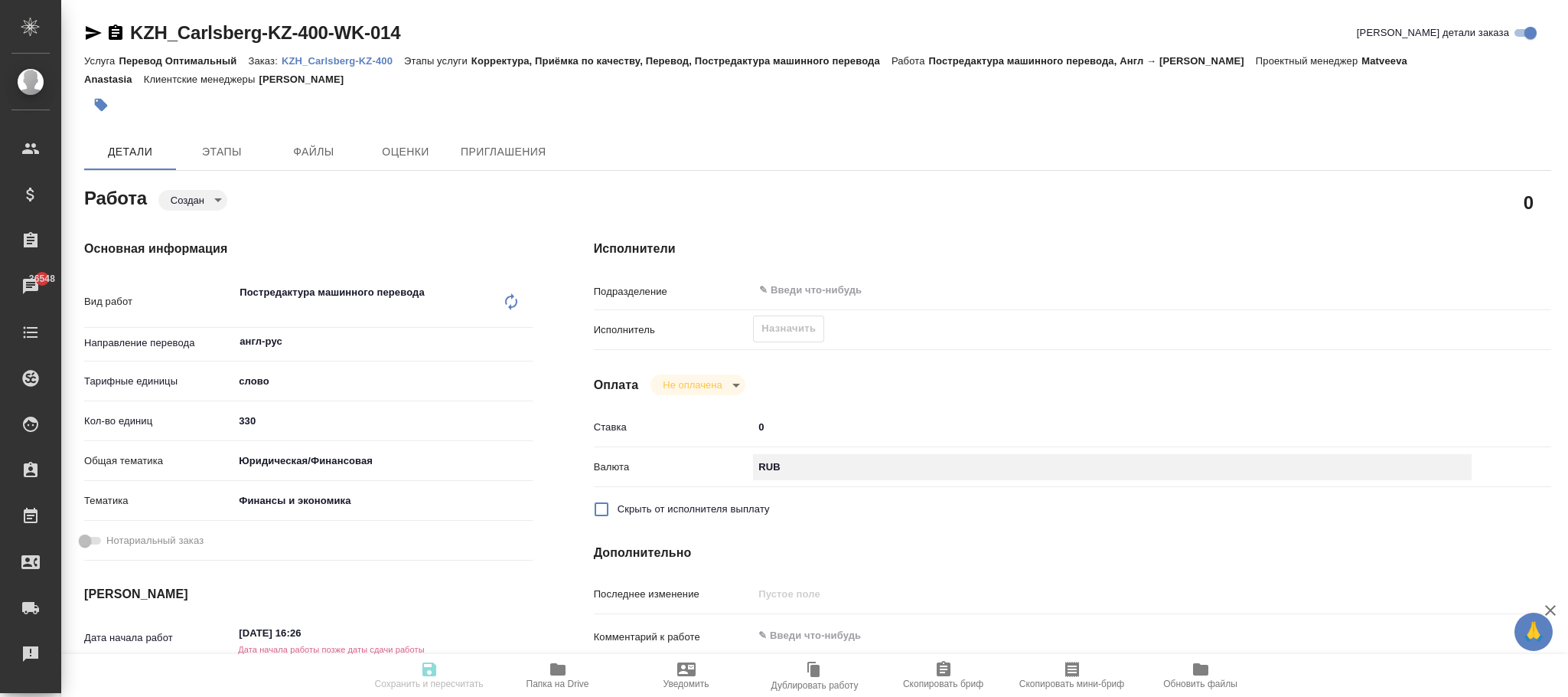
type textarea "x"
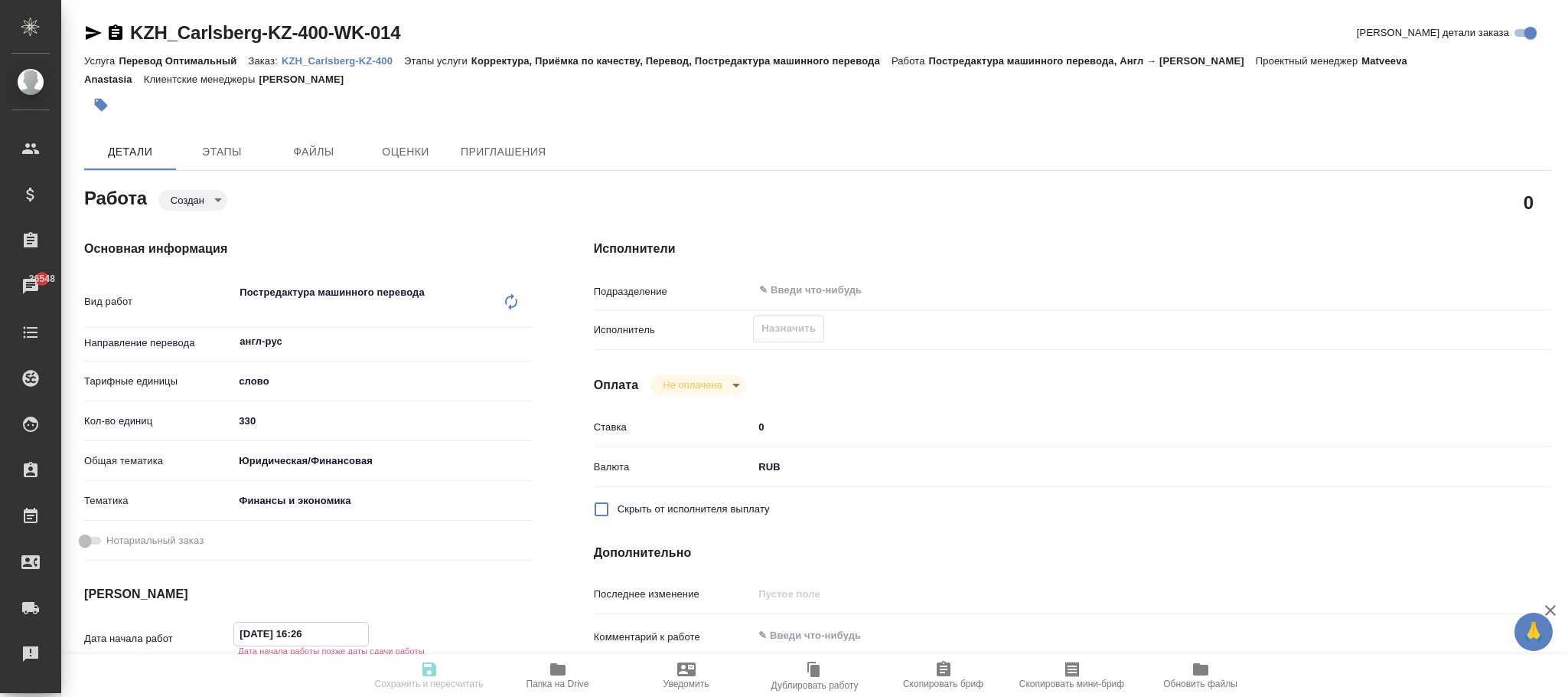
drag, startPoint x: 316, startPoint y: 638, endPoint x: 141, endPoint y: 632, distance: 175.1
click at [141, 632] on div "Дата начала работ 12.08.2025 16:26 Дата начала работы позже даты сдачи работы" at bounding box center [308, 637] width 448 height 33
type input "1_.__.____ __:__"
type textarea "x"
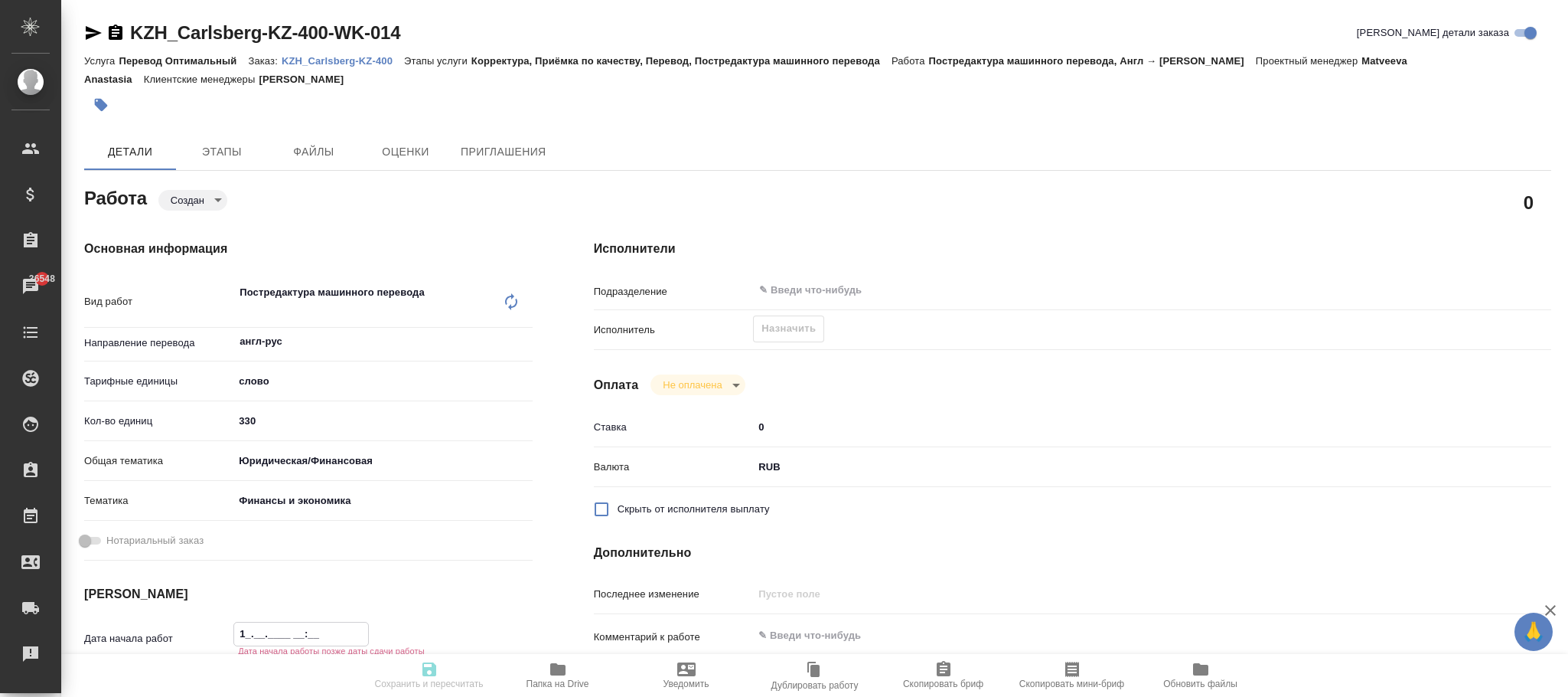
type textarea "x"
type input "11.__.____ __:__"
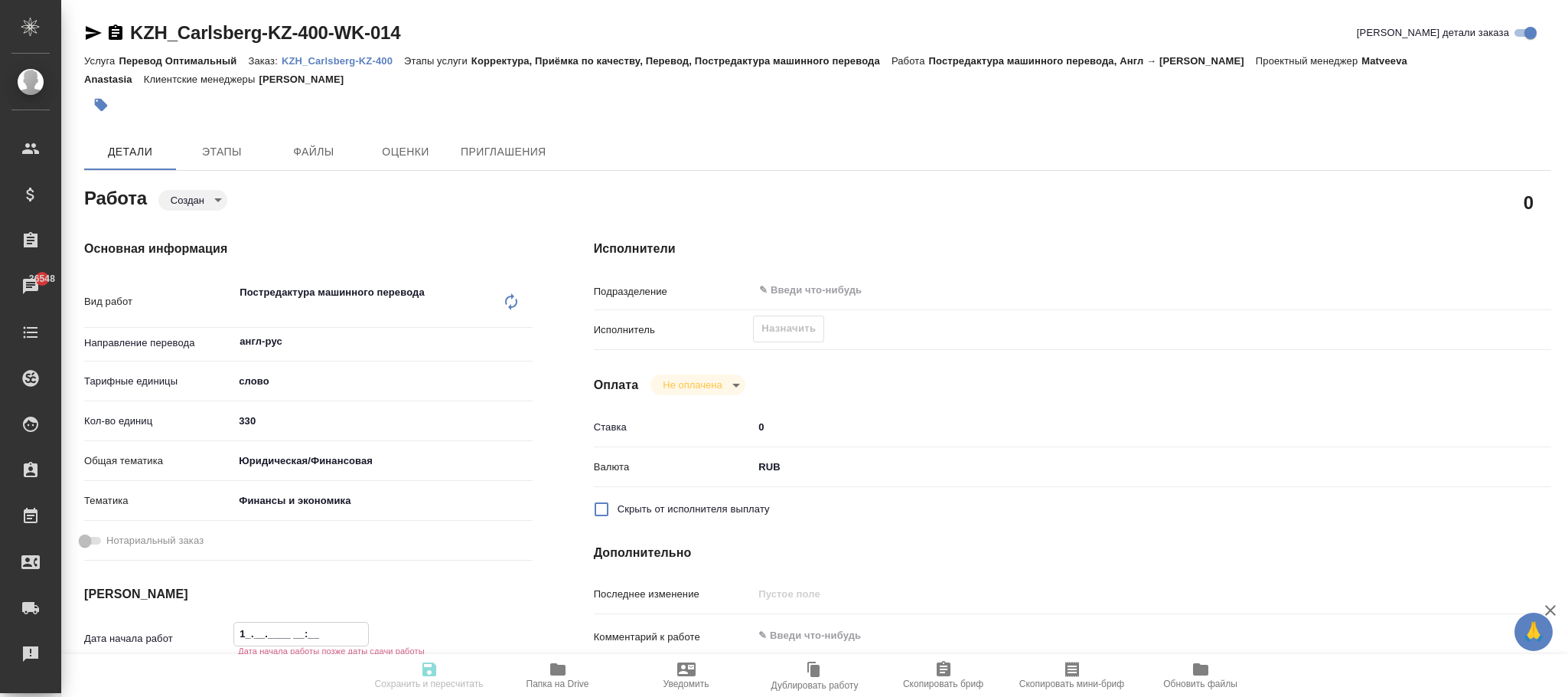
type textarea "x"
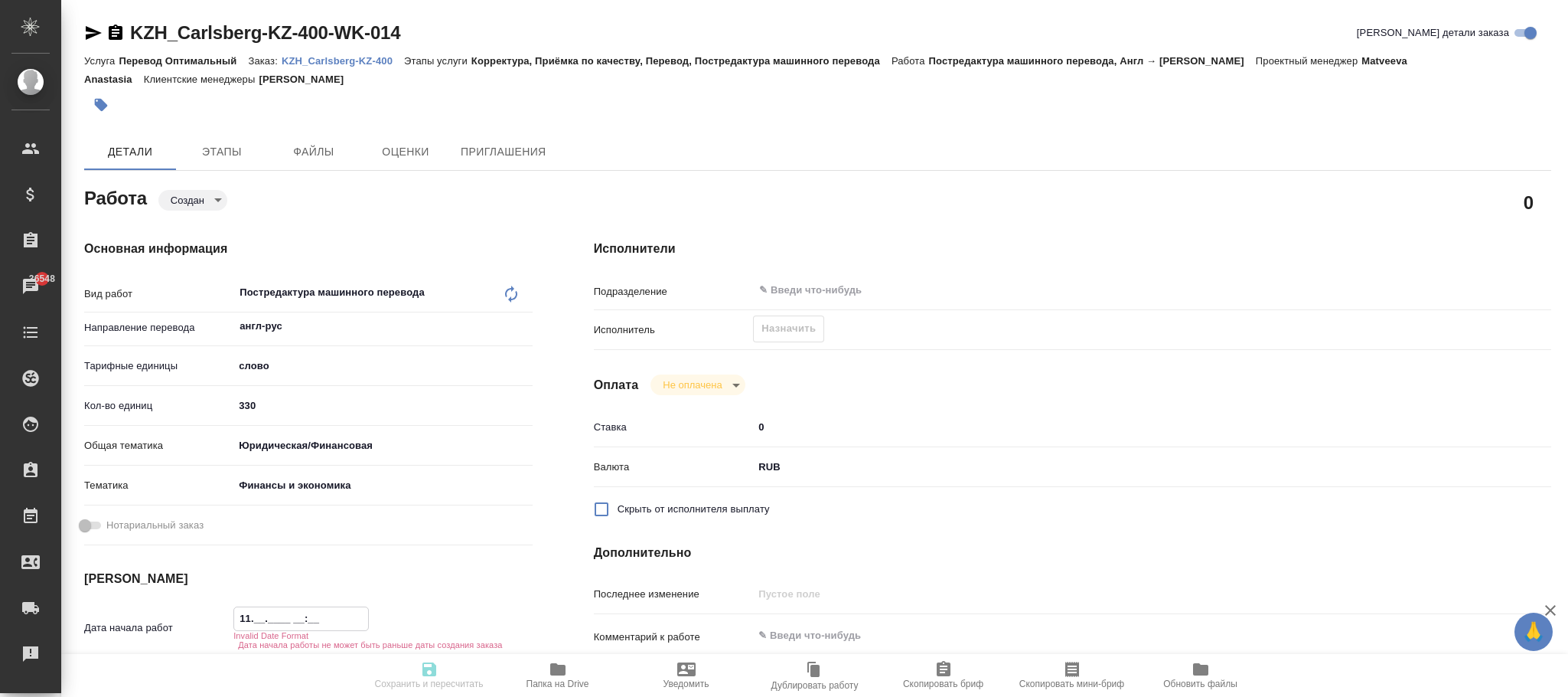
type input "11.0_.____ __:__"
type textarea "x"
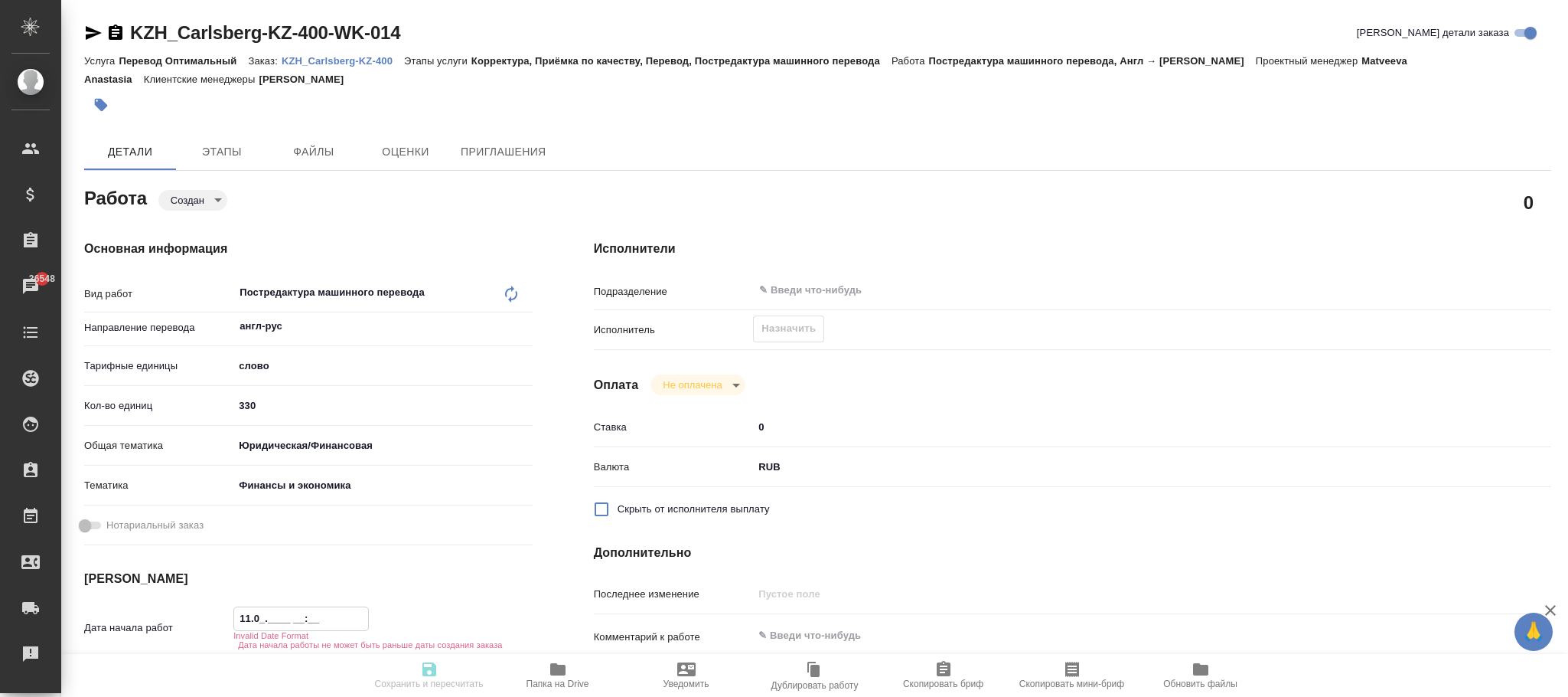
type textarea "x"
type input "11.08.____ __:__"
type textarea "x"
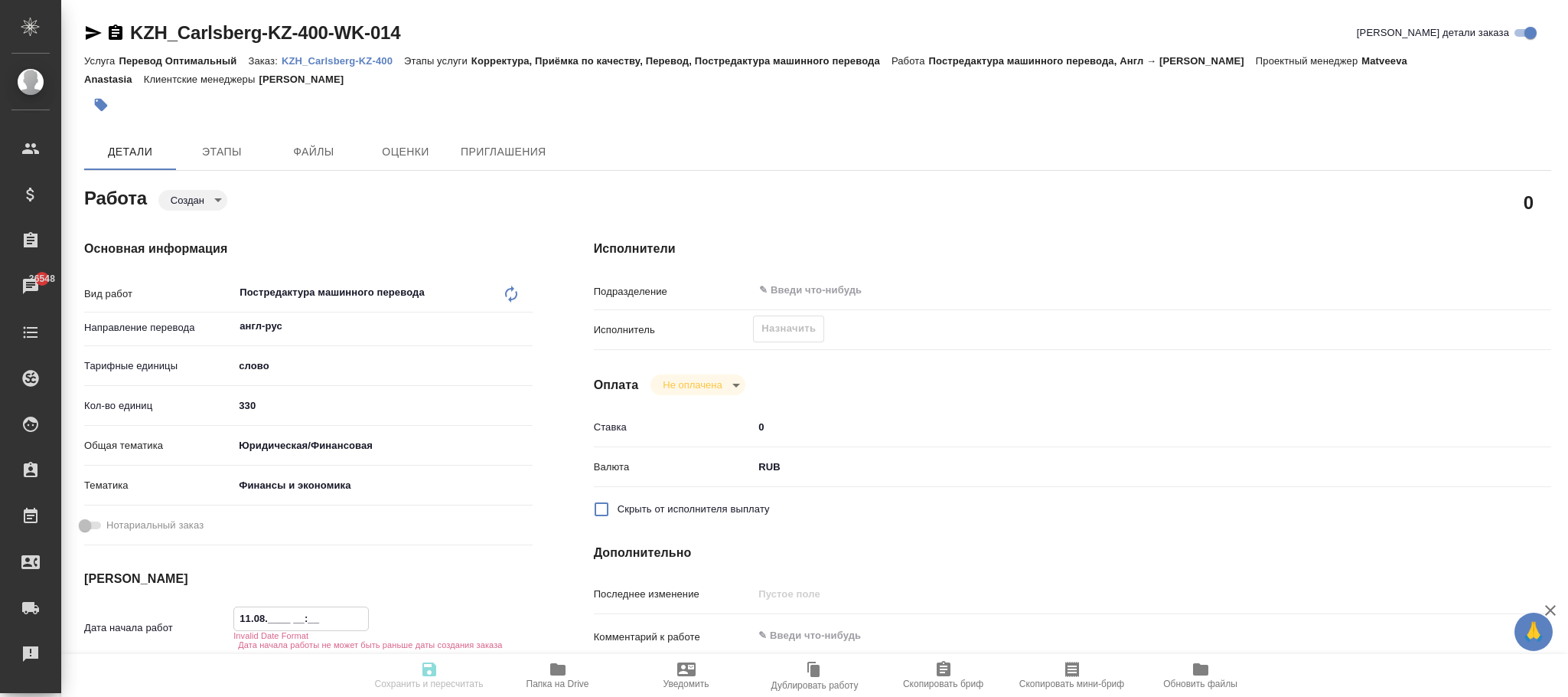
type textarea "x"
type input "11.08.2___ __:__"
type textarea "x"
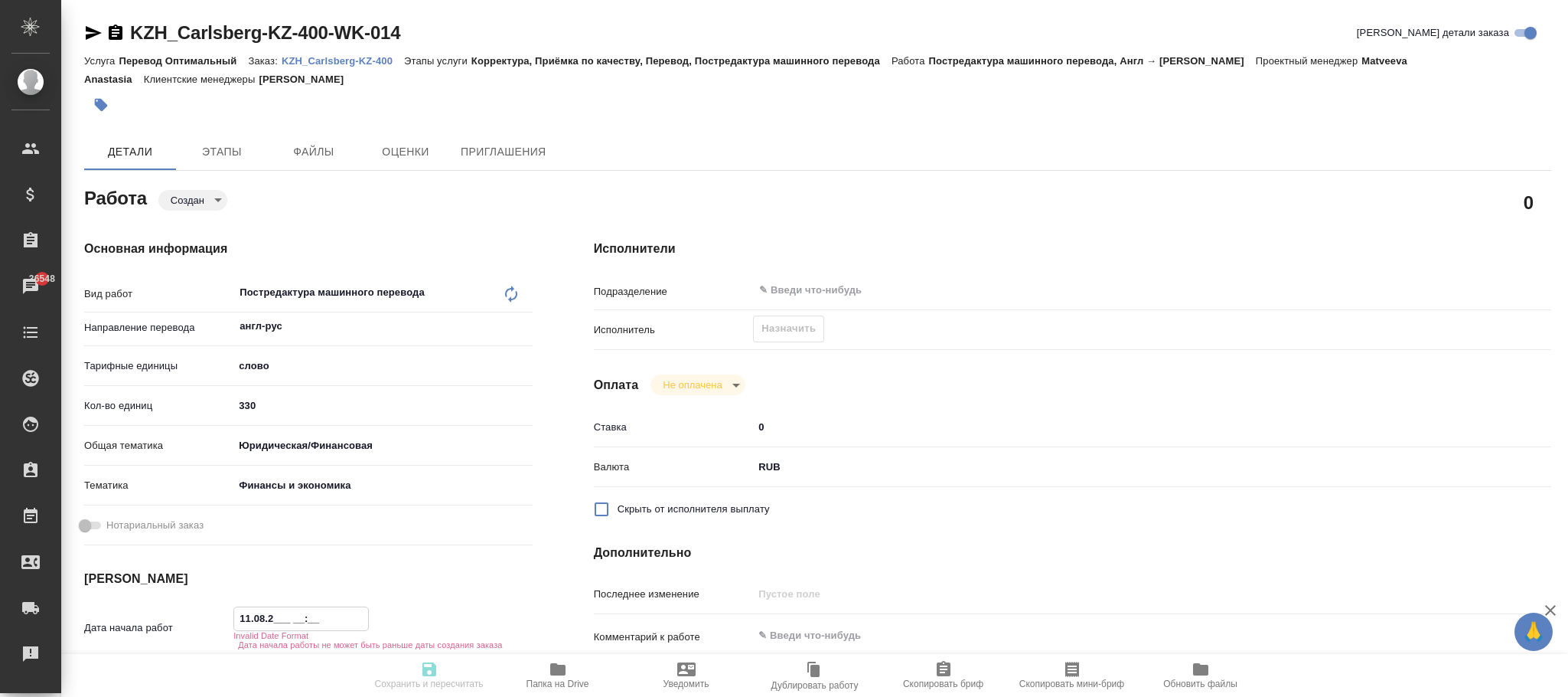
type textarea "x"
type input "11.08.20__ __:__"
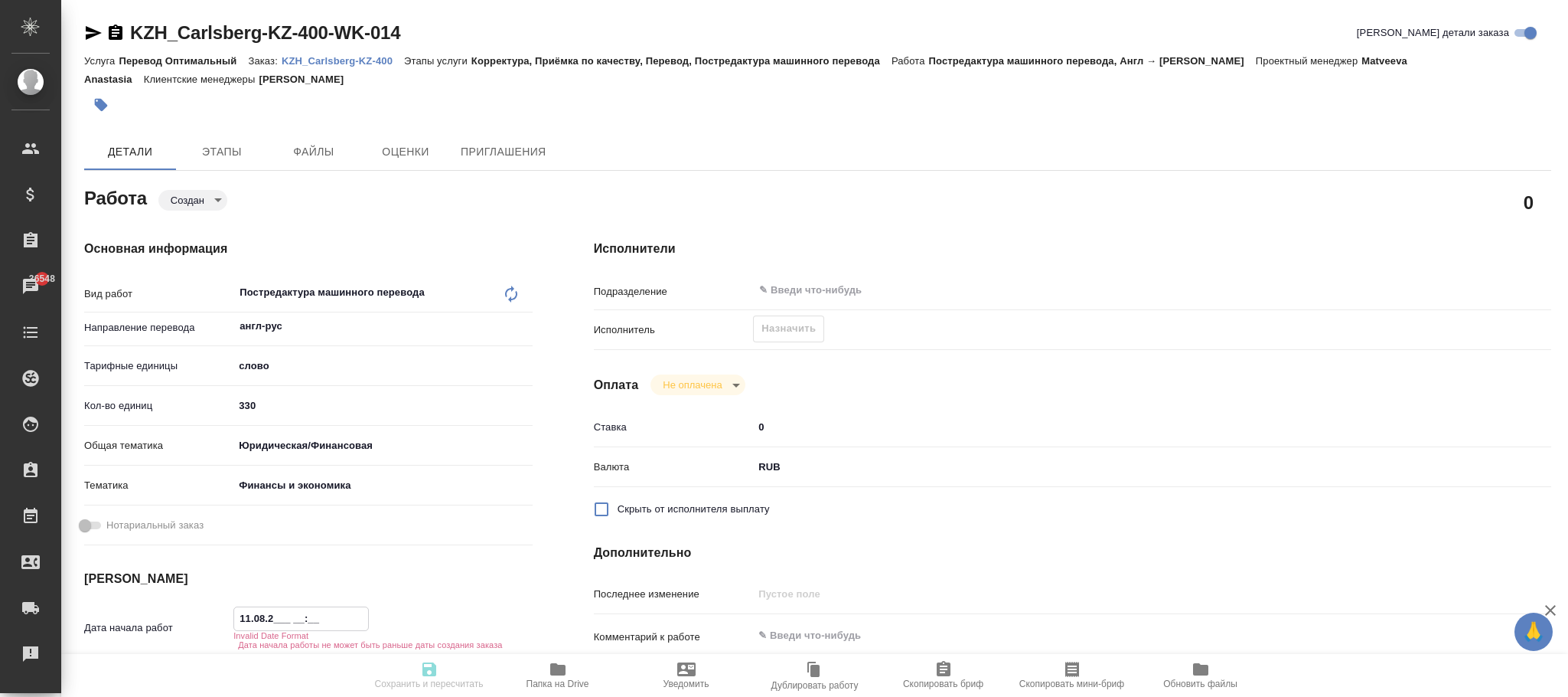
type textarea "x"
type input "11.08.202_ __:__"
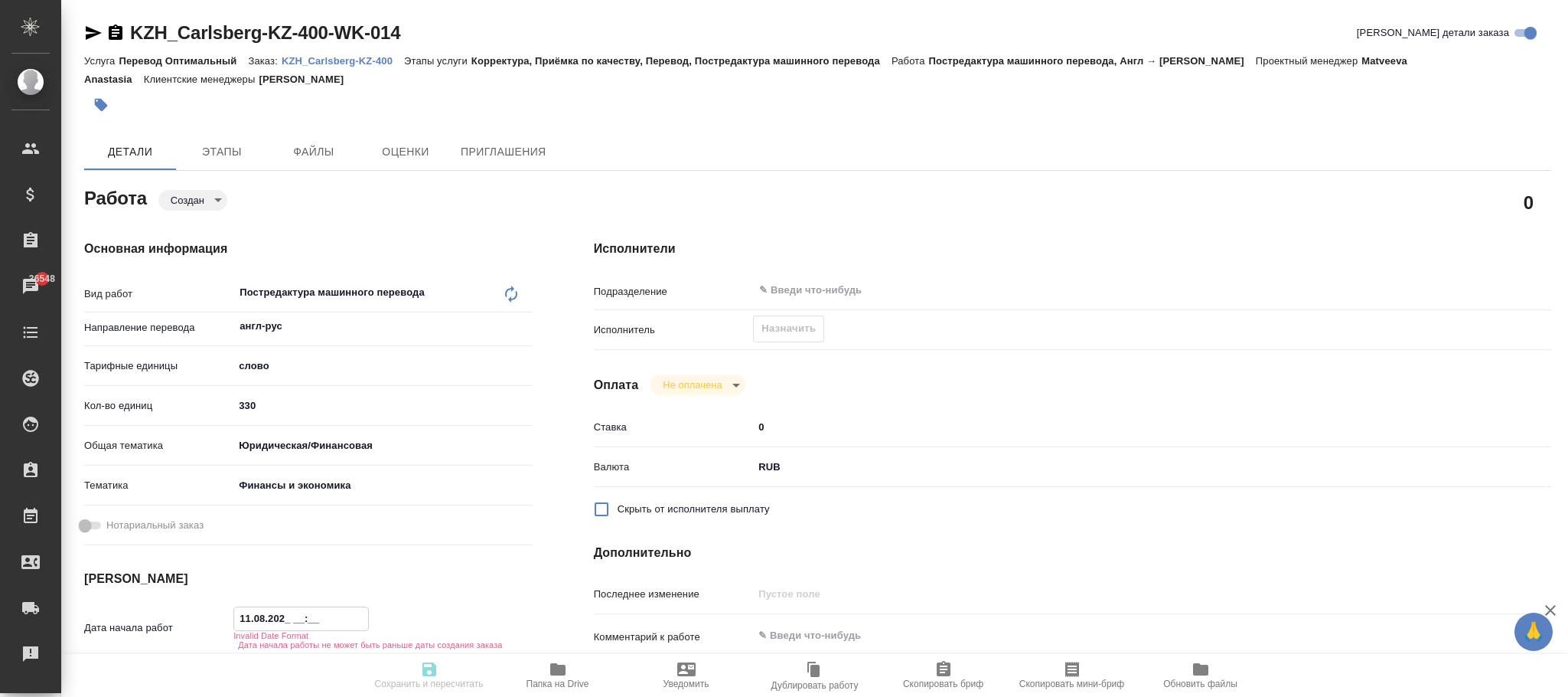
type textarea "x"
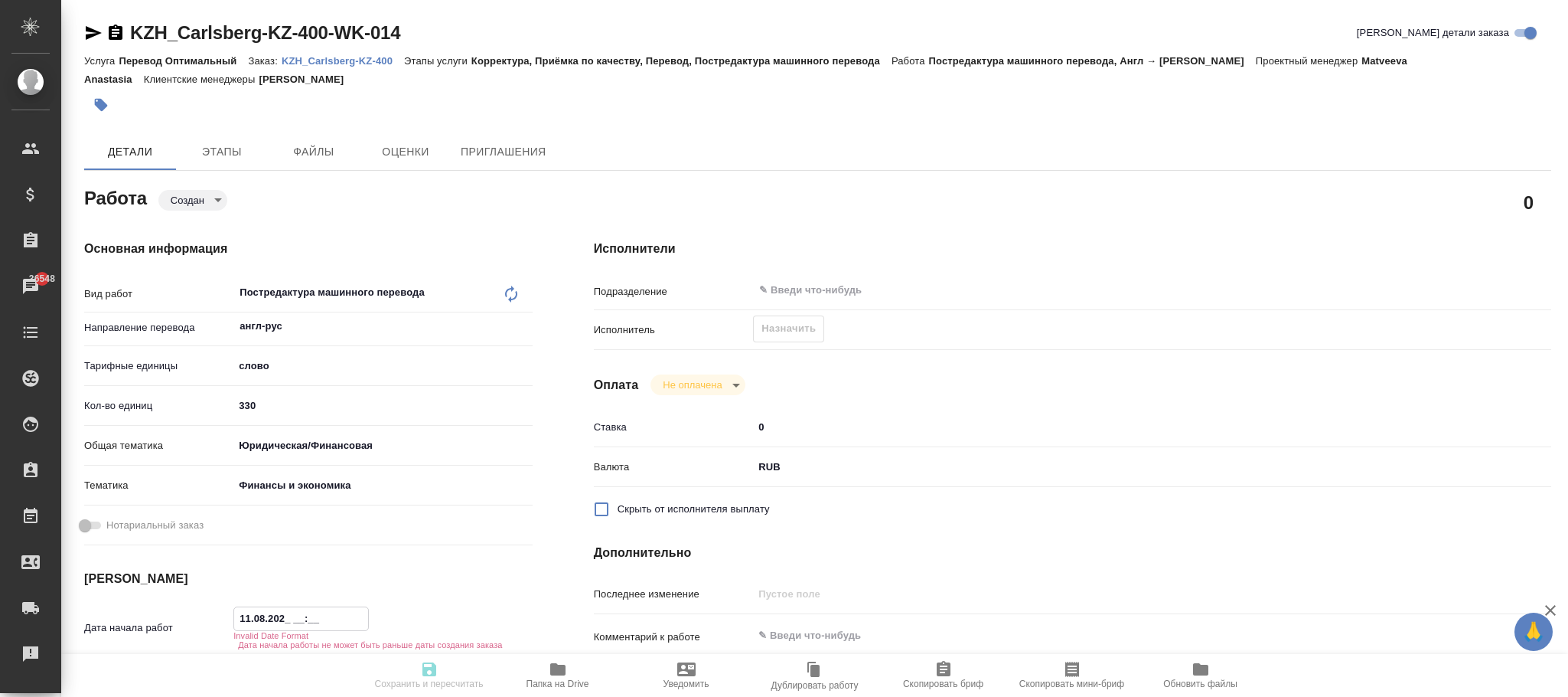
type input "11.08.2025 __:__"
type textarea "x"
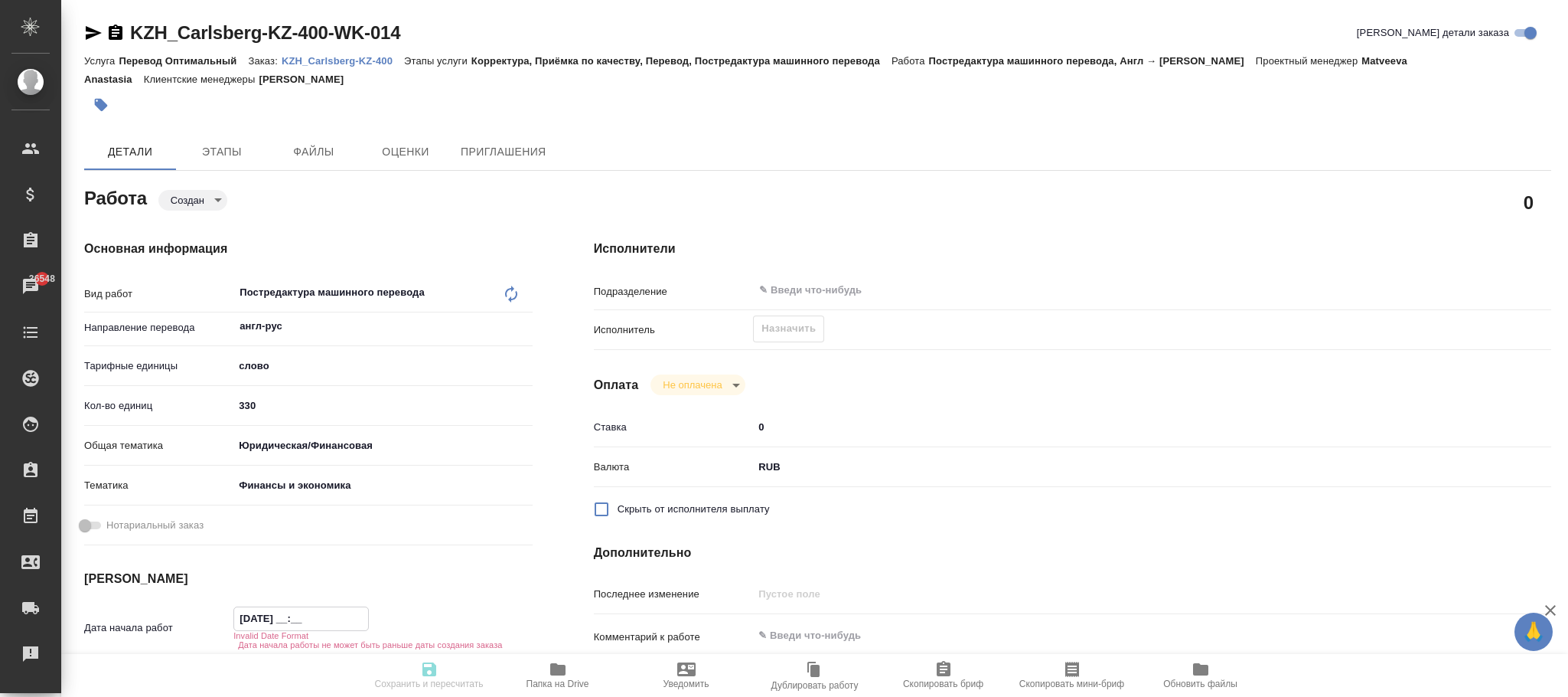
type textarea "x"
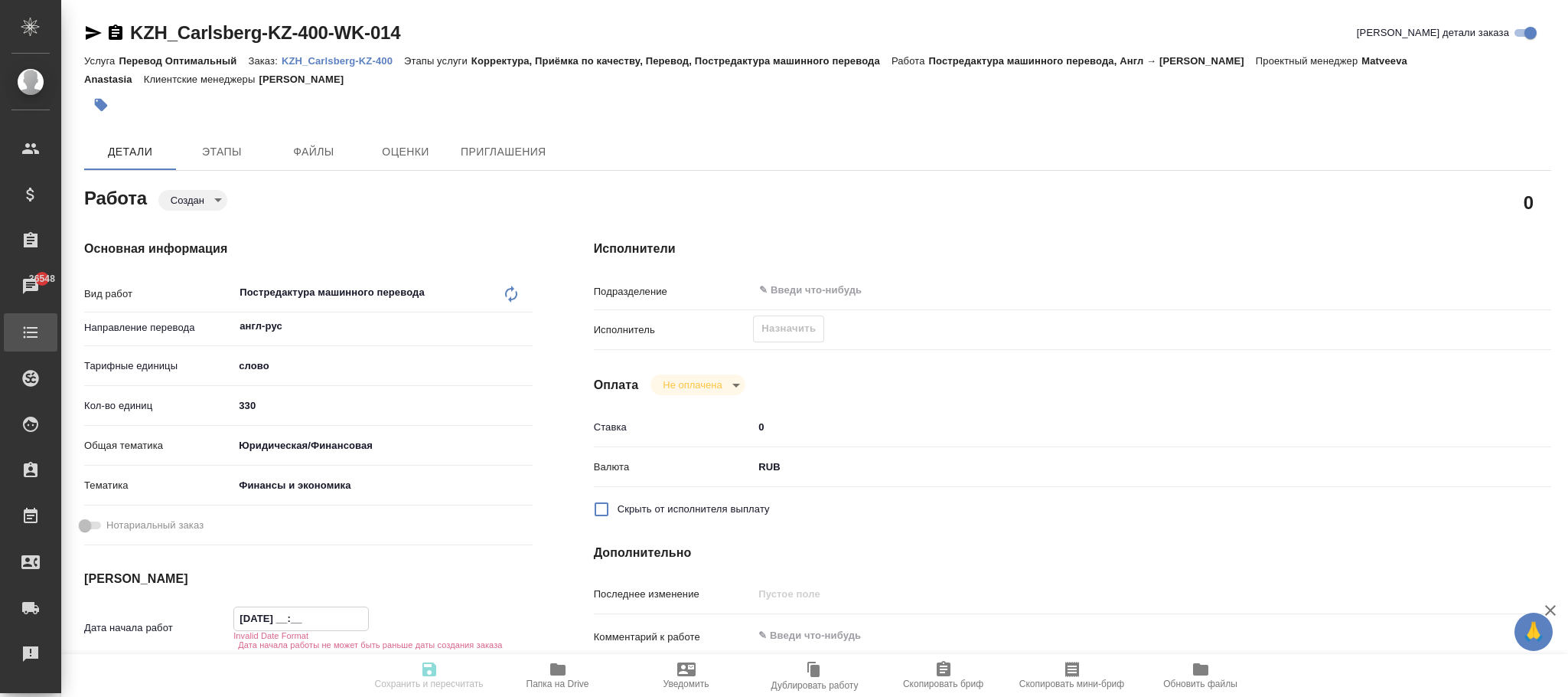
type textarea "x"
type input "11.08.2025 __:__"
type textarea "x"
type input "11.08.2025 1_:__"
type textarea "x"
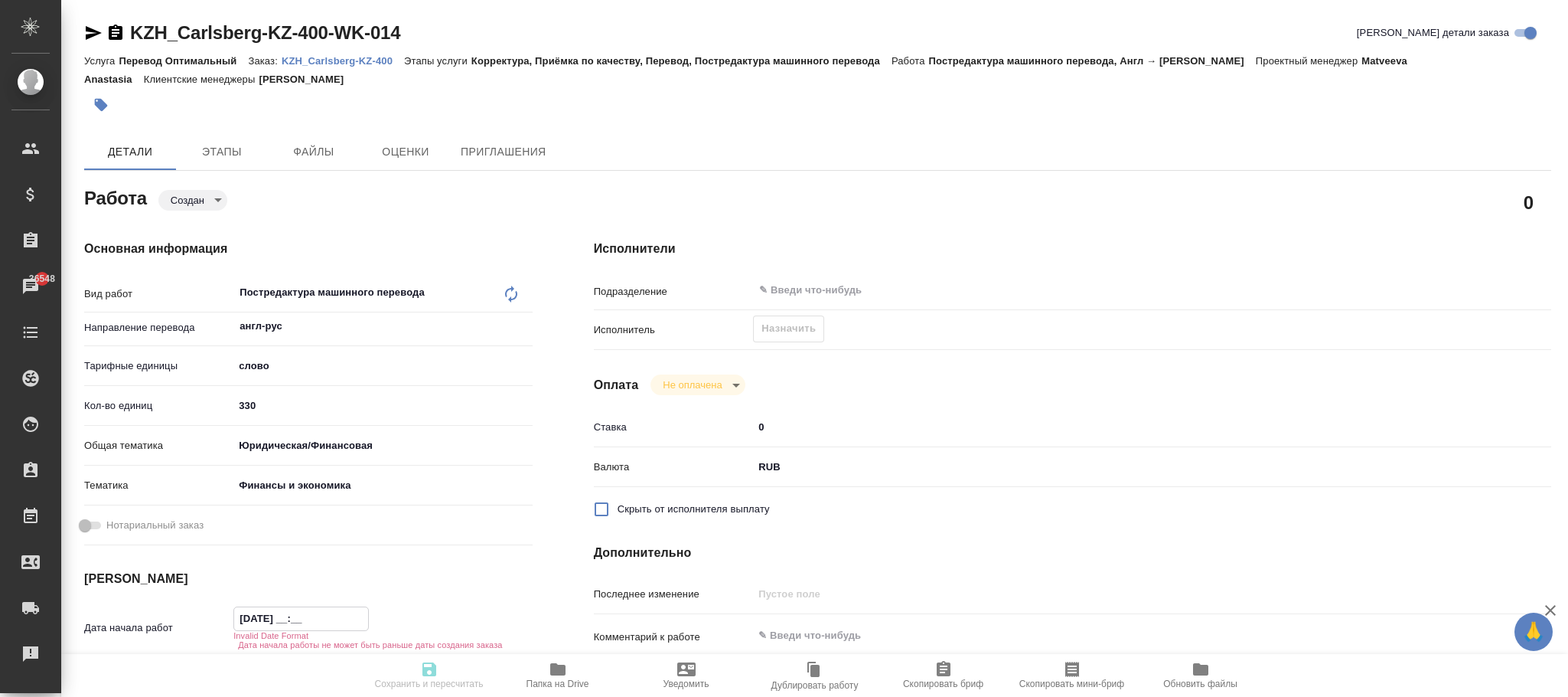
type textarea "x"
type input "11.08.2025 16:__"
type textarea "x"
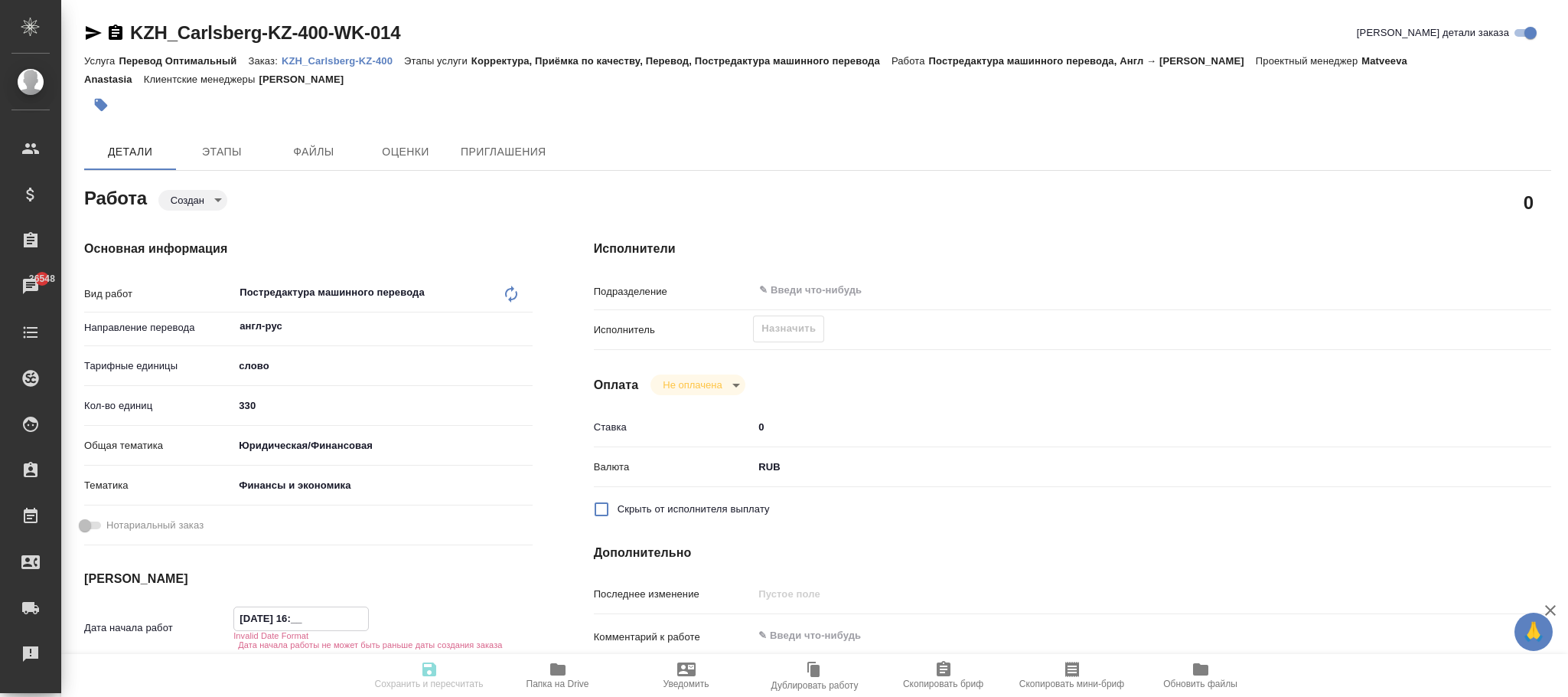
type textarea "x"
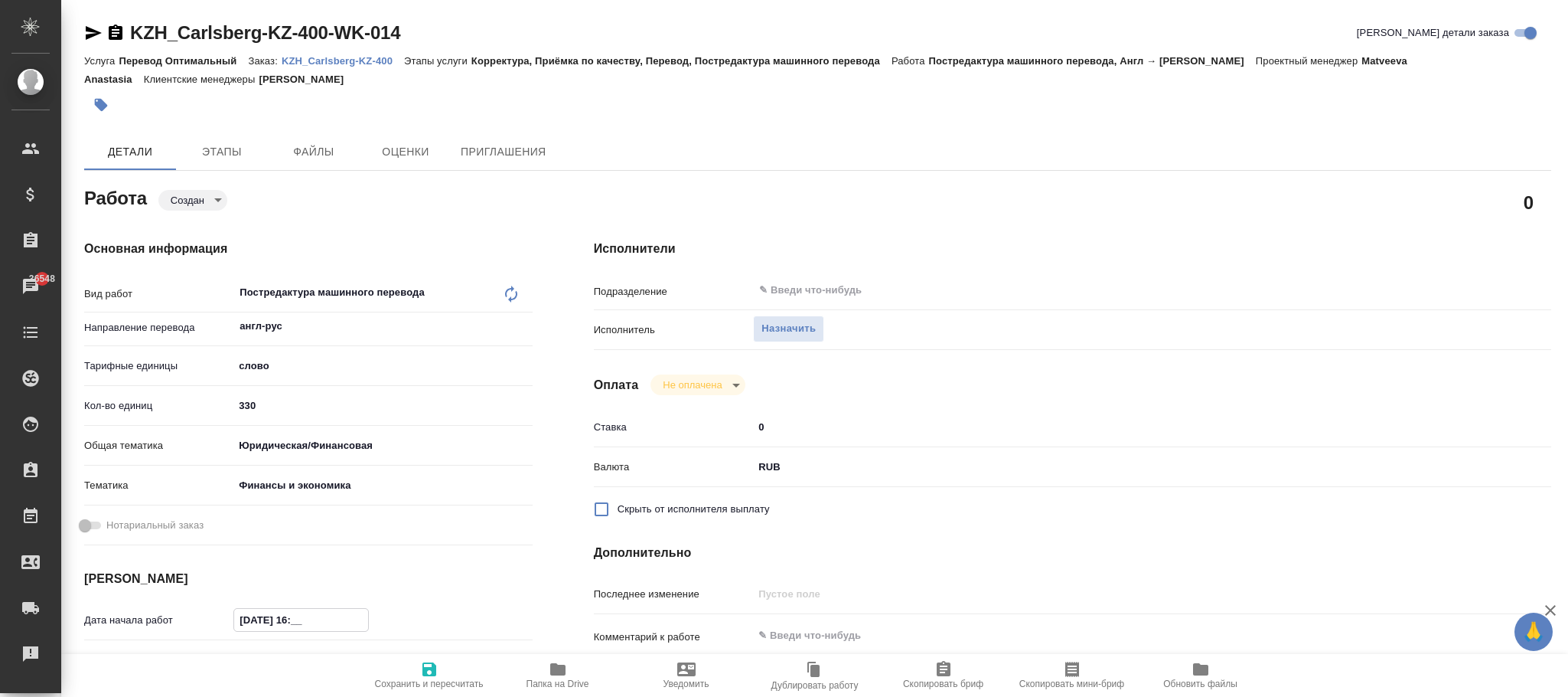
type input "11.08.2025 16:3_"
type textarea "x"
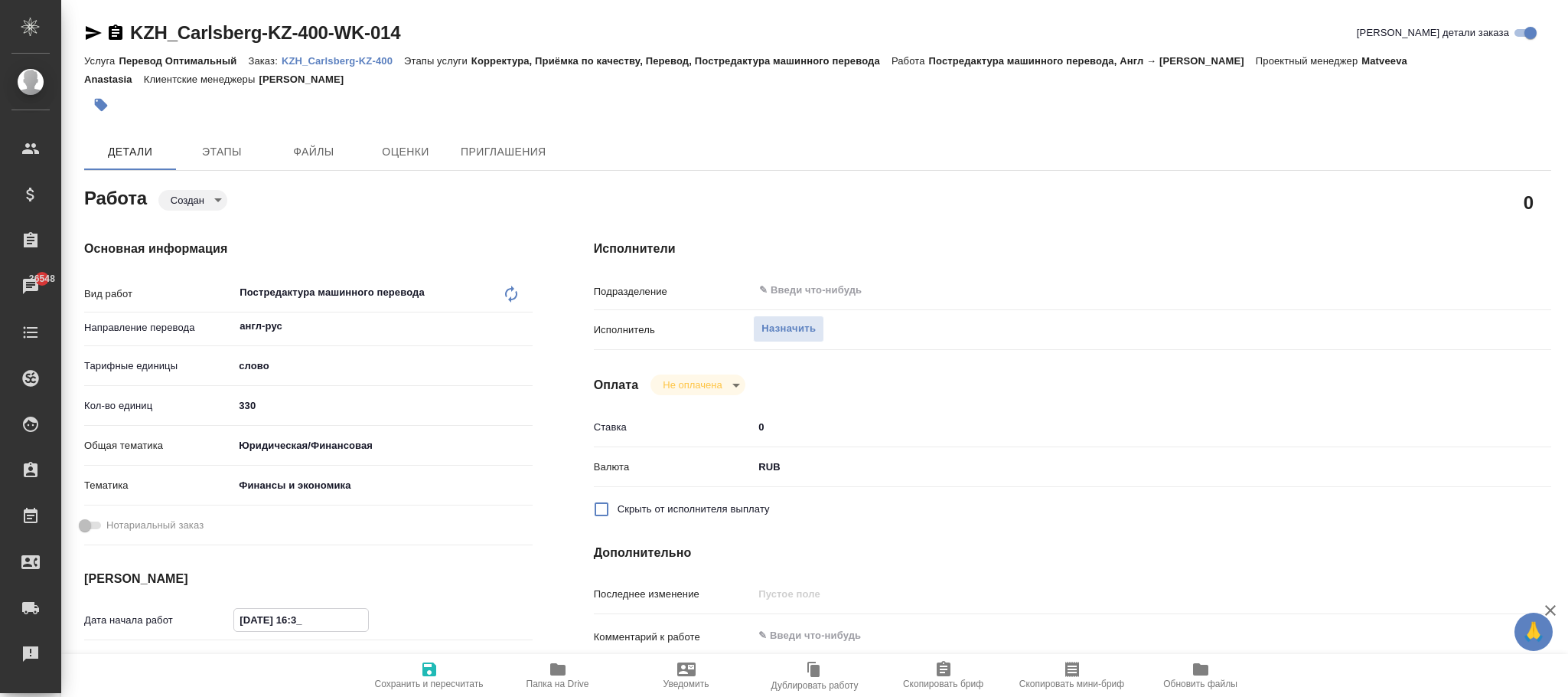
type textarea "x"
type input "11.08.2025 16:30"
type textarea "x"
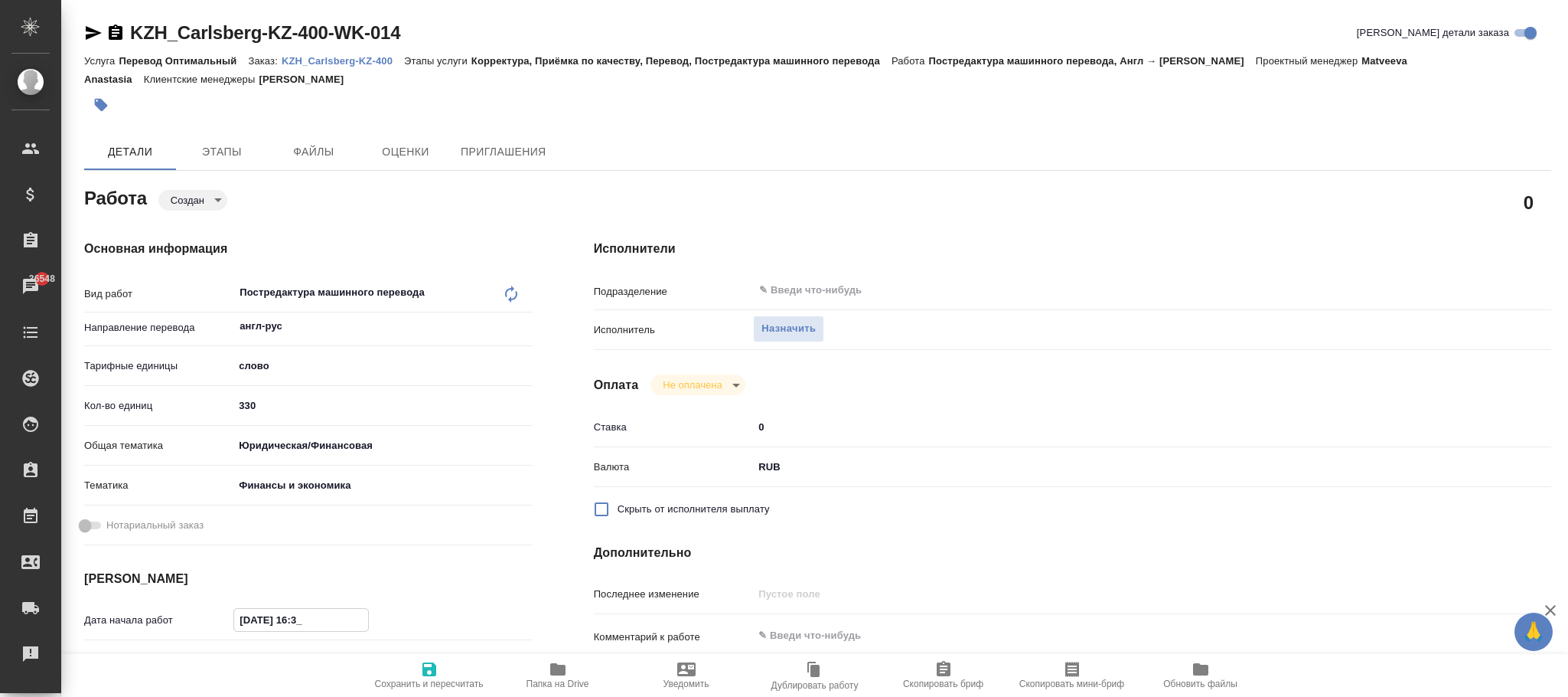
type textarea "x"
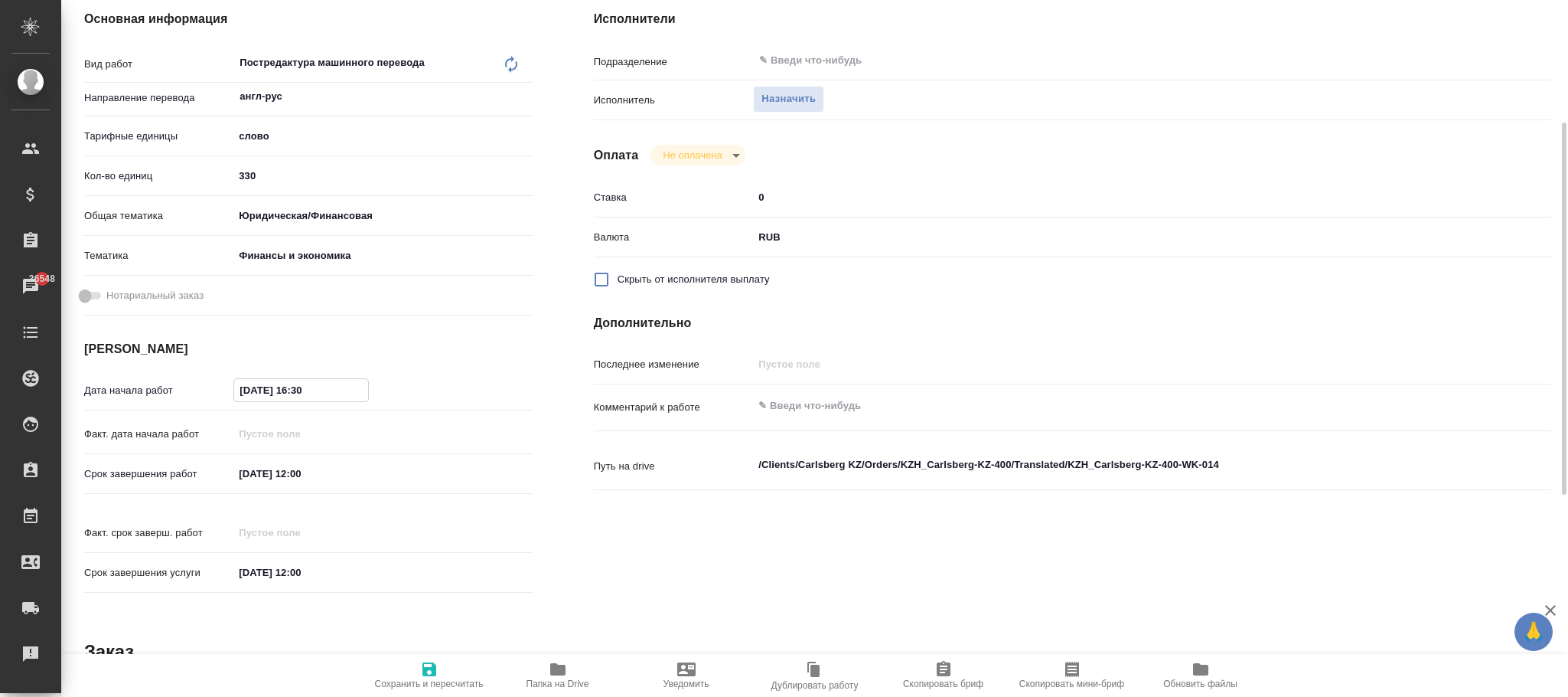
type input "11.08.2025 16:30"
click at [416, 683] on span "Сохранить и пересчитать" at bounding box center [429, 683] width 109 height 10
type textarea "x"
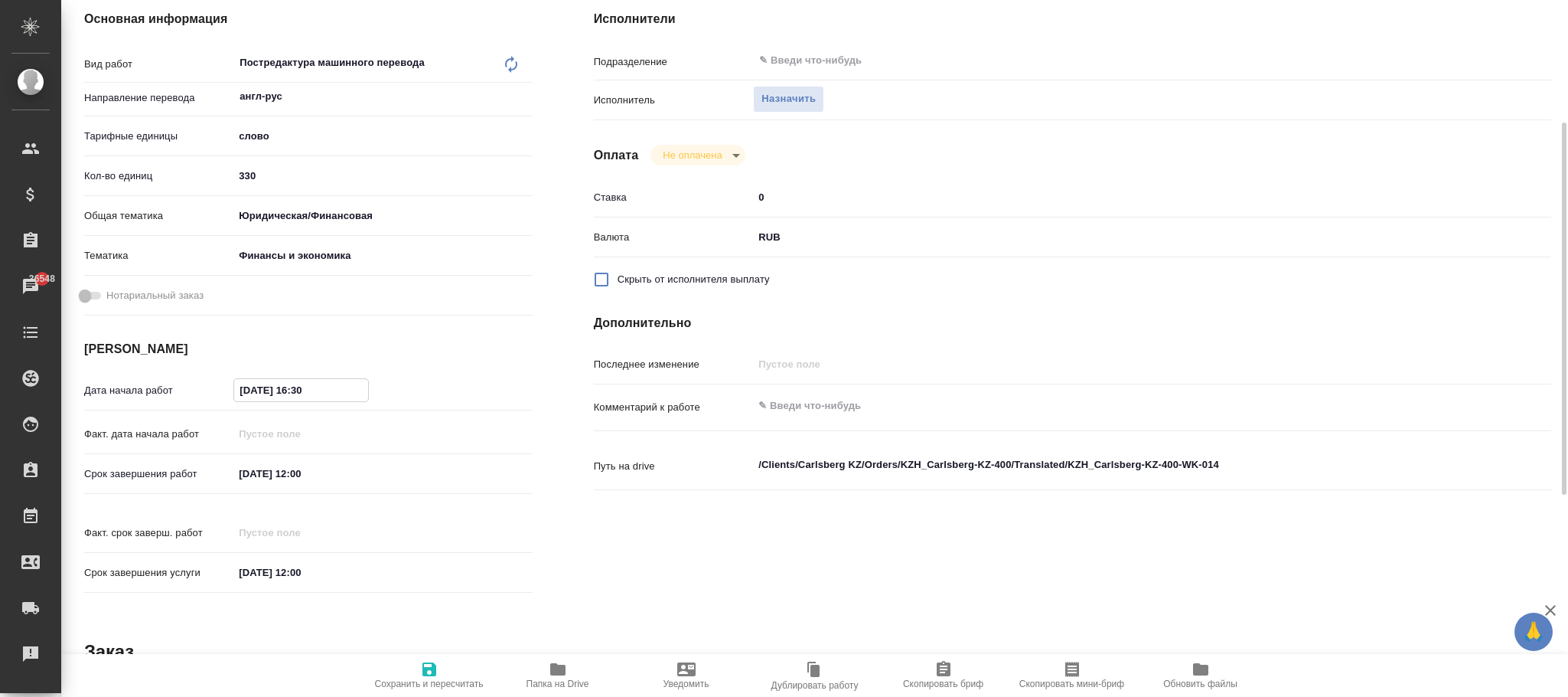
type textarea "x"
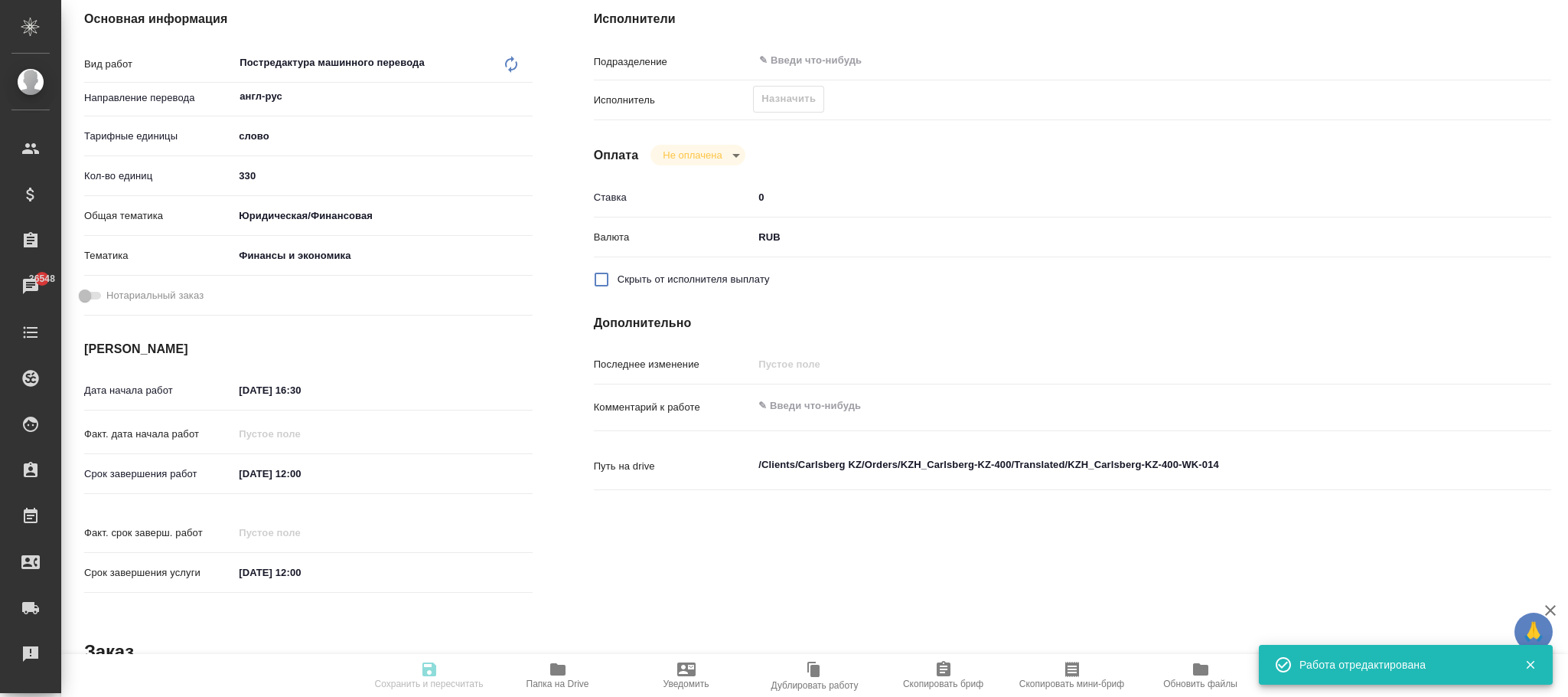
type input "created"
type textarea "Постредактура машинного перевода"
type textarea "x"
type input "англ-рус"
type input "5a8b1489cc6b4906c91bfd90"
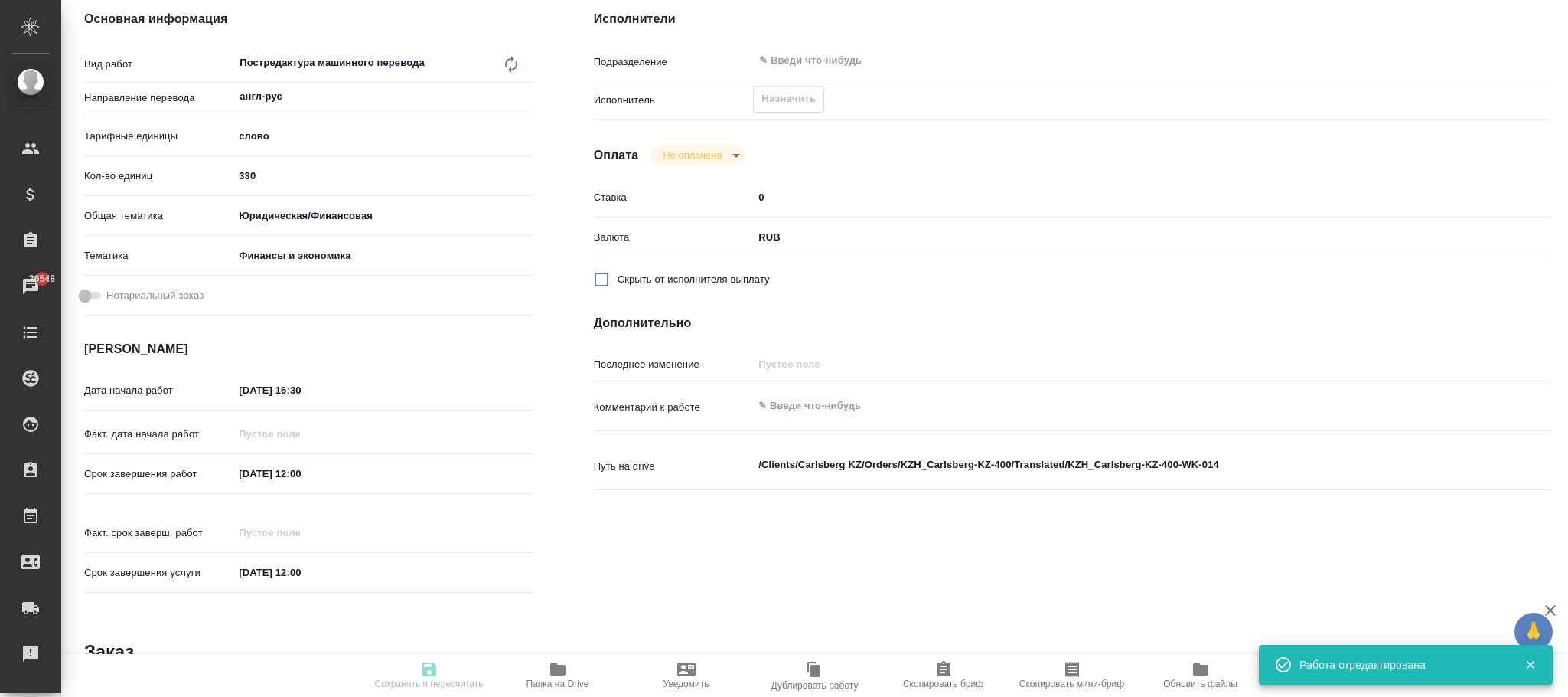
type input "330"
type input "yr-fn"
type input "5a8b8b956a9677013d343d3b"
type input "11.08.2025 16:30"
type input "12.08.2025 12:00"
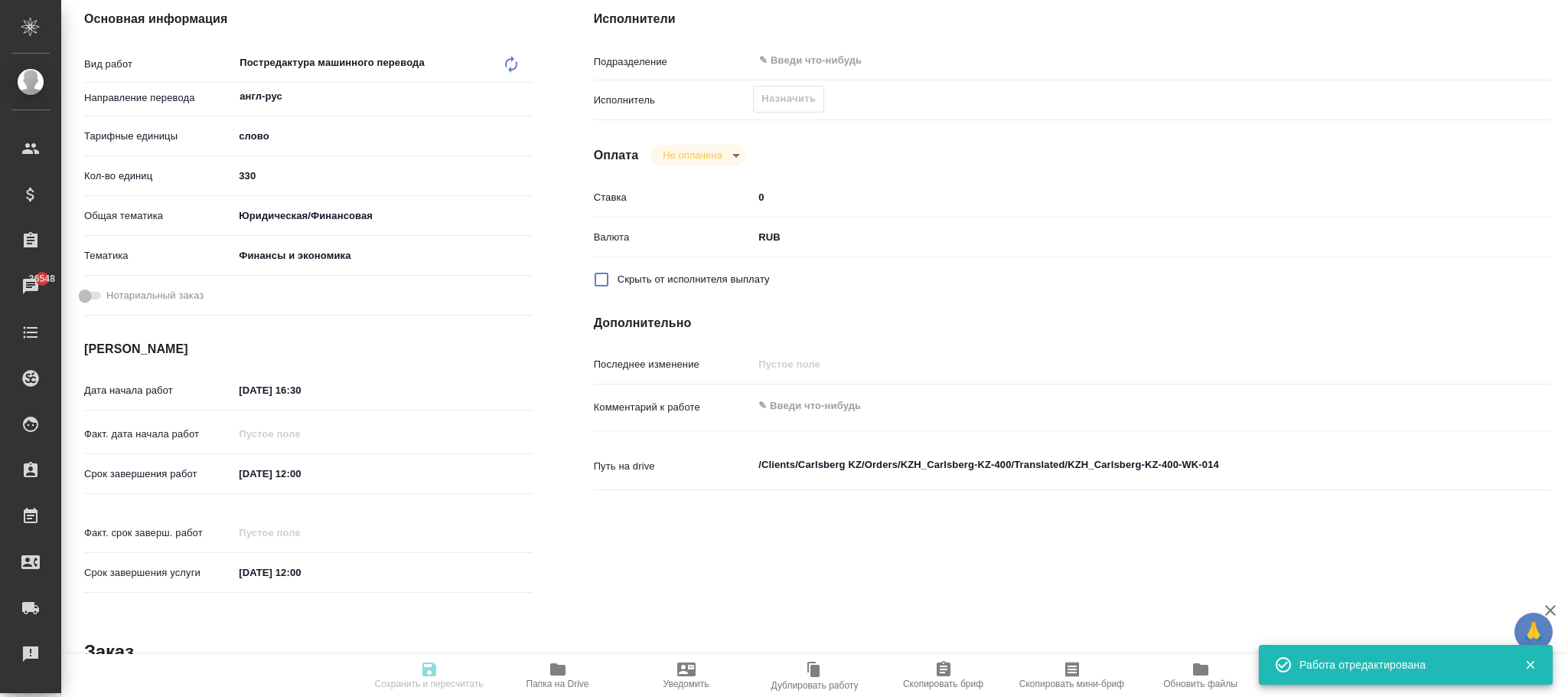
type input "12.08.2025 12:00"
type input "notPayed"
type input "0"
type input "RUB"
type input "Фокина Наталья"
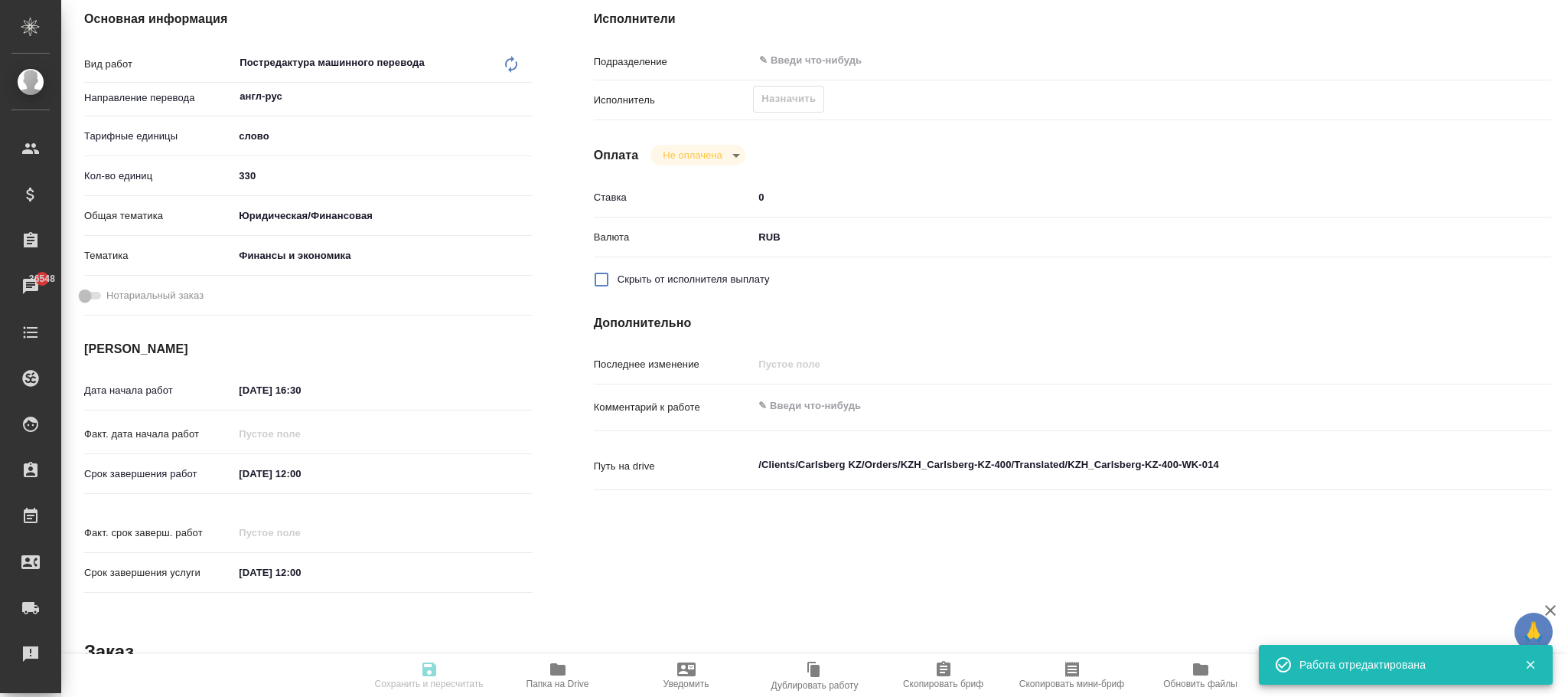
type textarea "x"
type textarea "/Clients/Carlsberg KZ/Orders/KZH_Carlsberg-KZ-400/Translated/KZH_Carlsberg-KZ-4…"
type textarea "x"
type input "KZH_Carlsberg-KZ-400"
type input "Перевод Оптимальный"
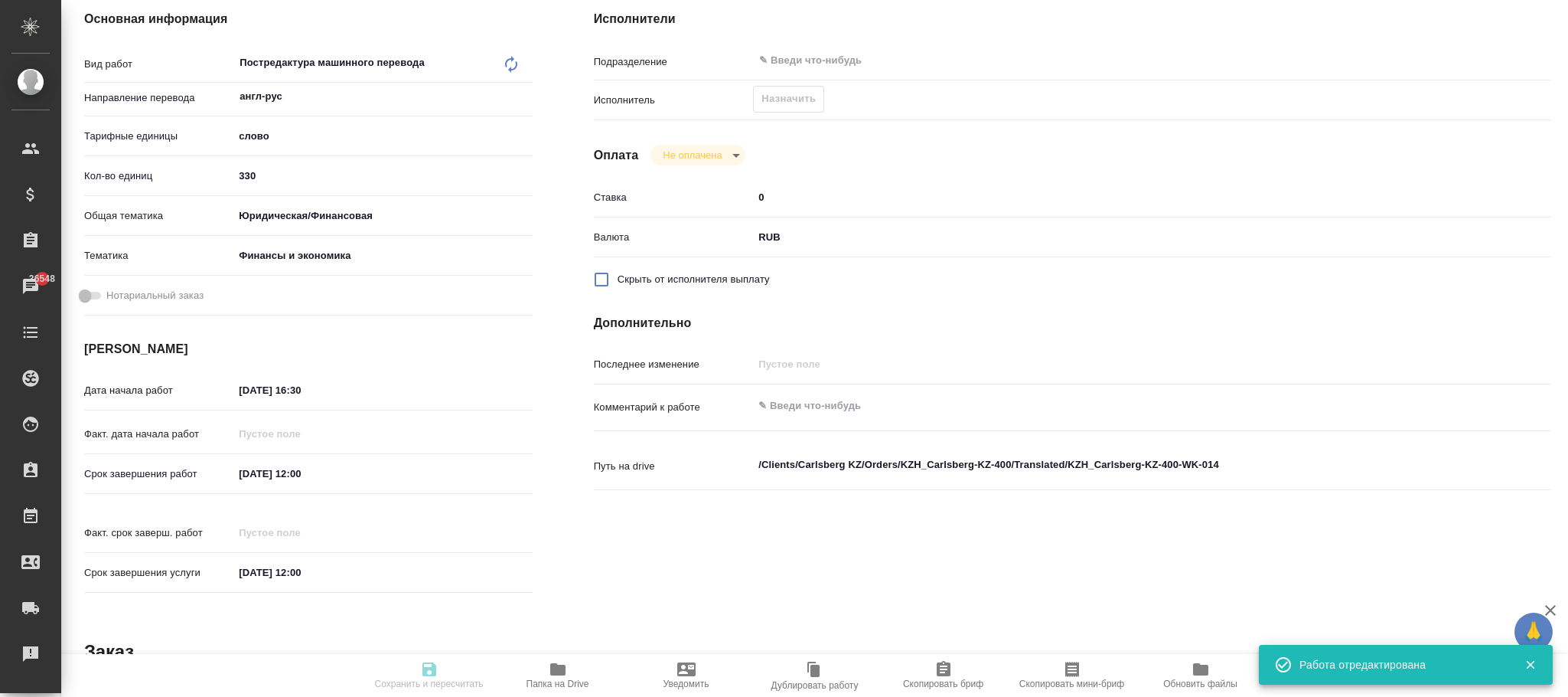
type input "Корректура, Приёмка по качеству, Перевод, Постредактура машинного перевода"
type input "Кошербаева Назерке"
type input "Заборова Александра"
type input "/Clients/Carlsberg KZ/Orders/KZH_Carlsberg-KZ-400"
type textarea "x"
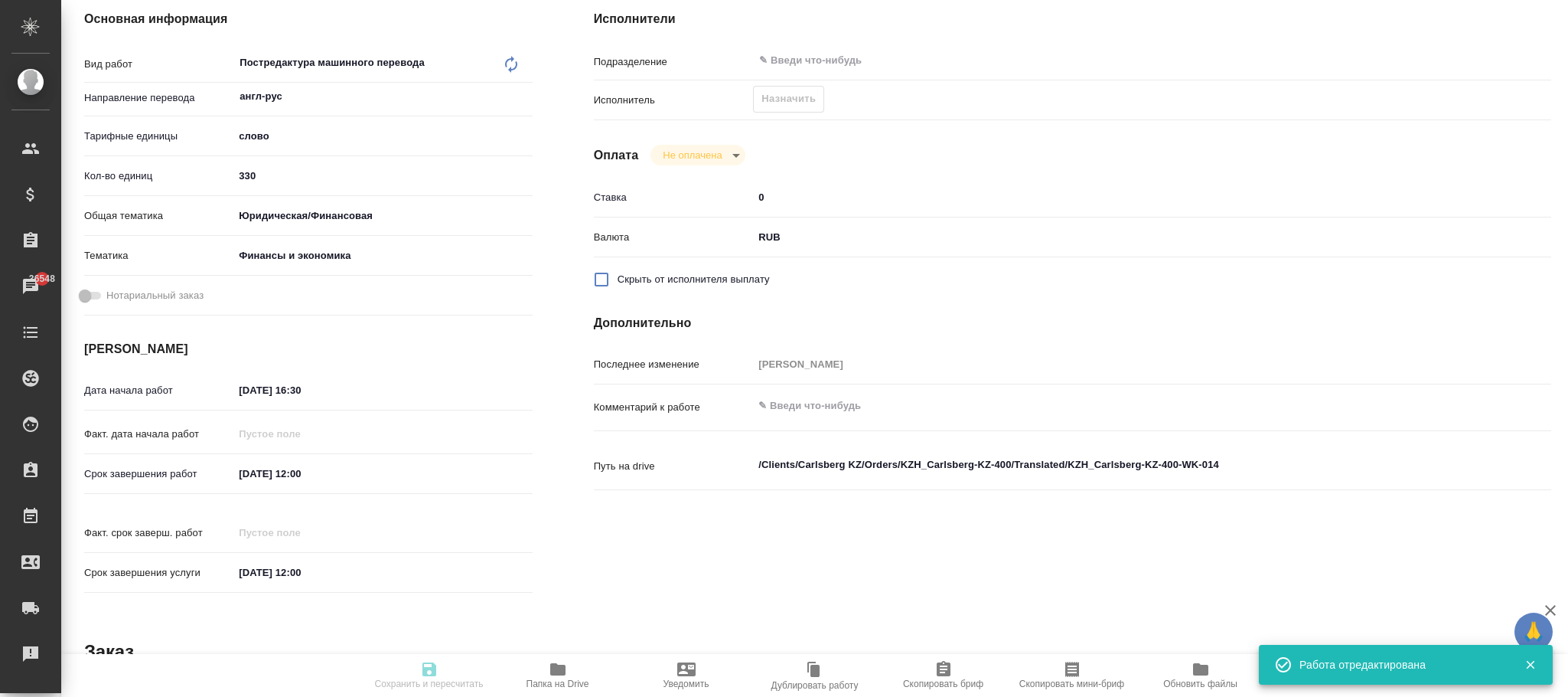
type textarea "перевод рус-каз переводим в том же формате, как ориг. Приложение 1, то нужно пе…"
type textarea "x"
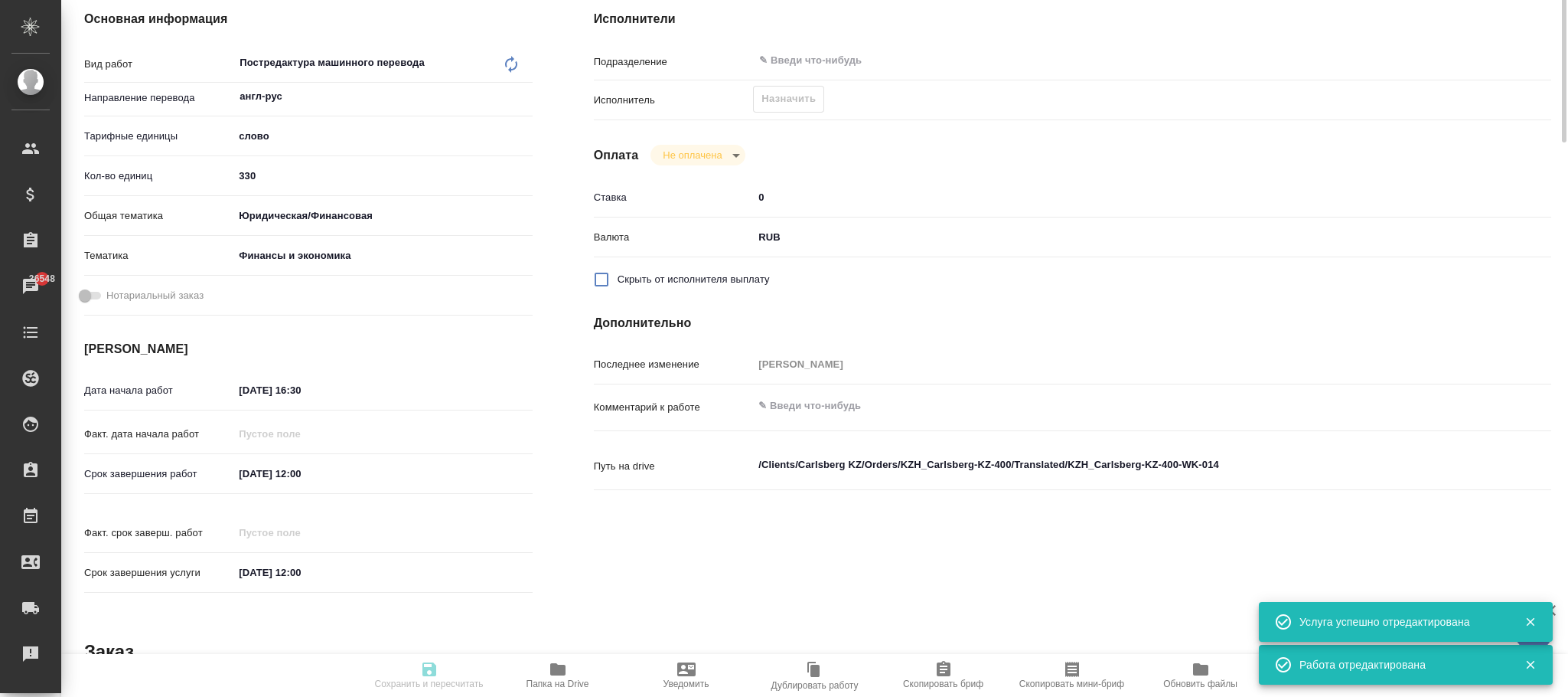
type textarea "x"
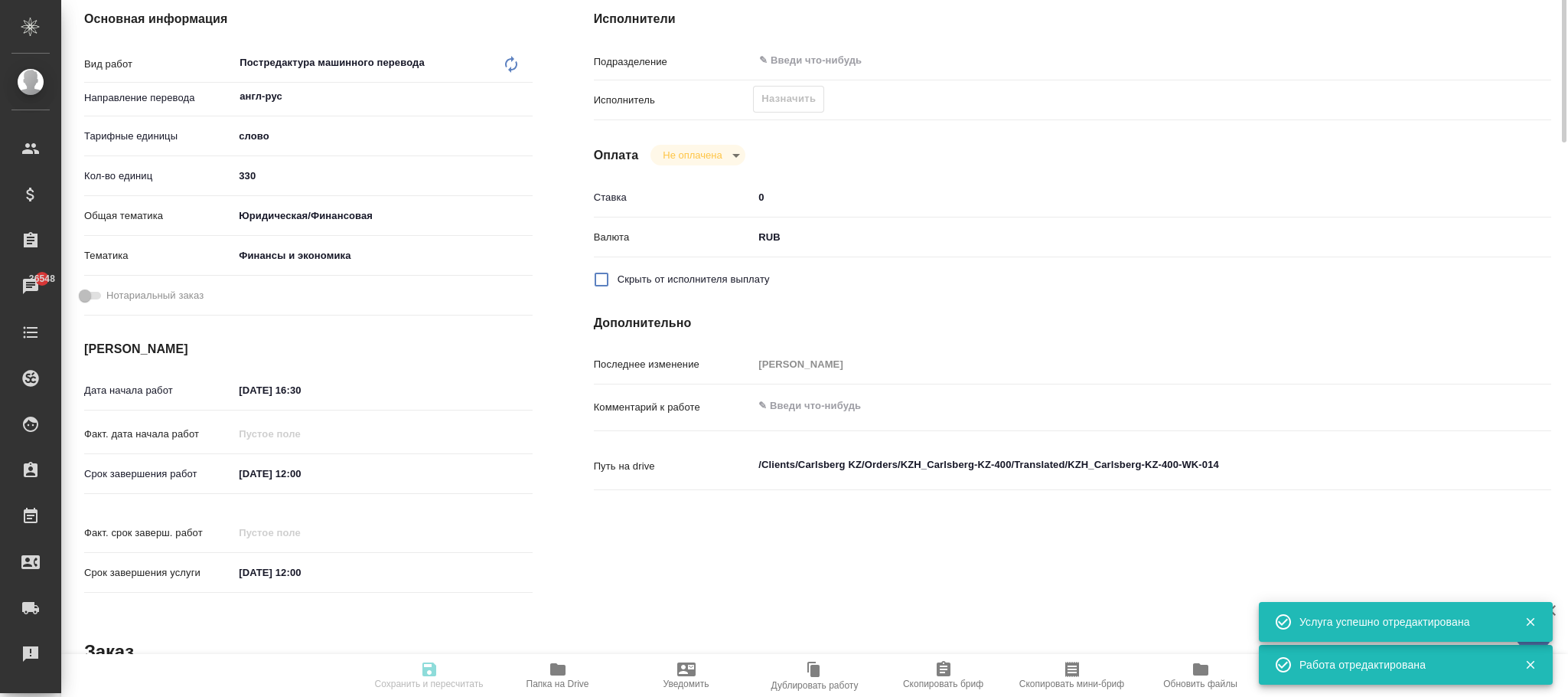
type textarea "x"
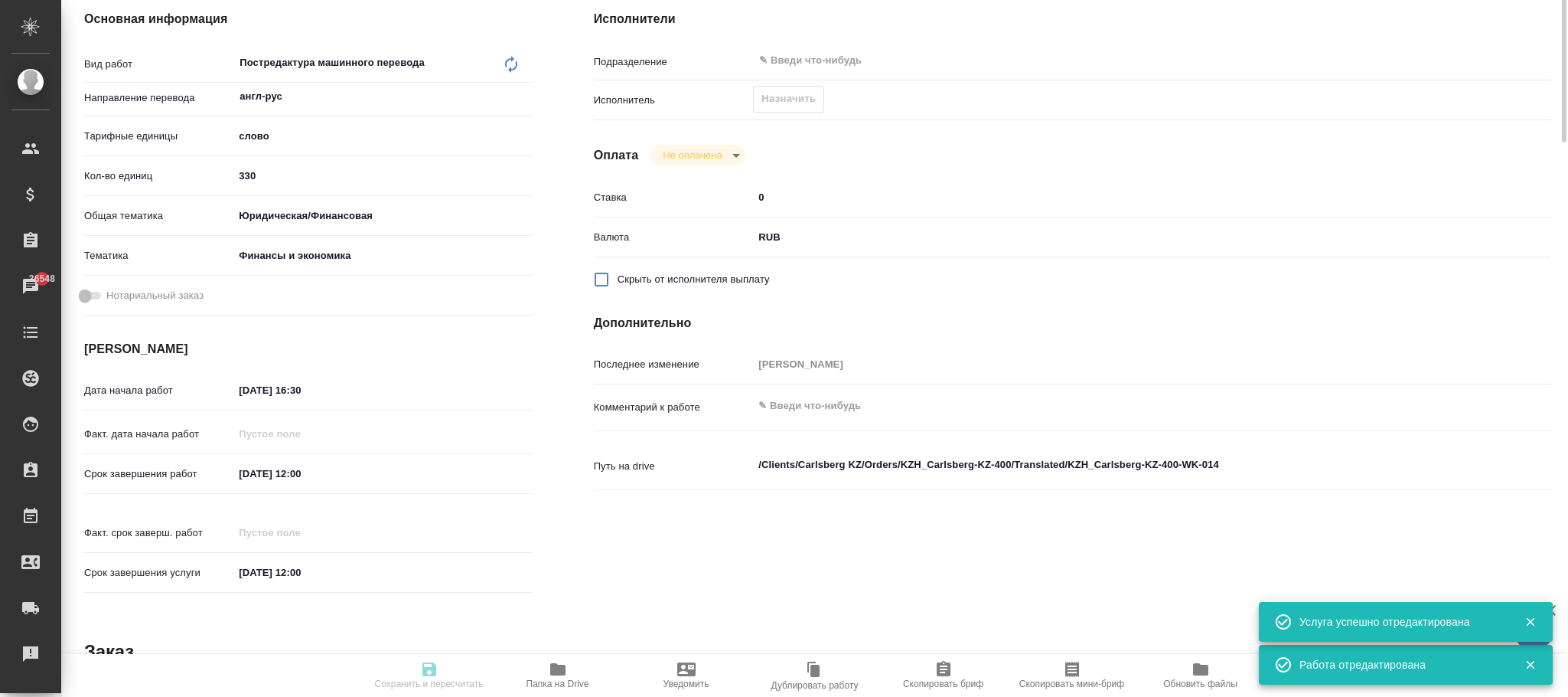
type textarea "x"
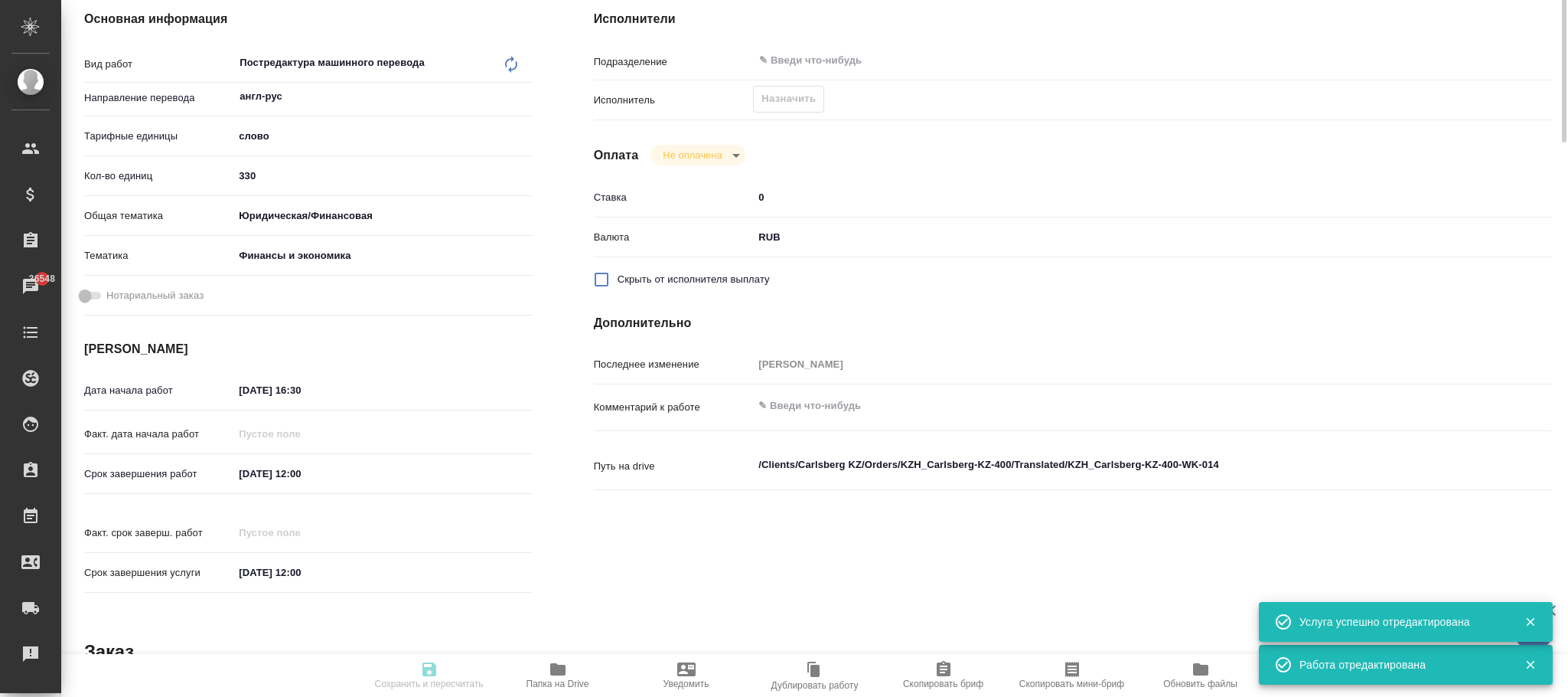
scroll to position [0, 0]
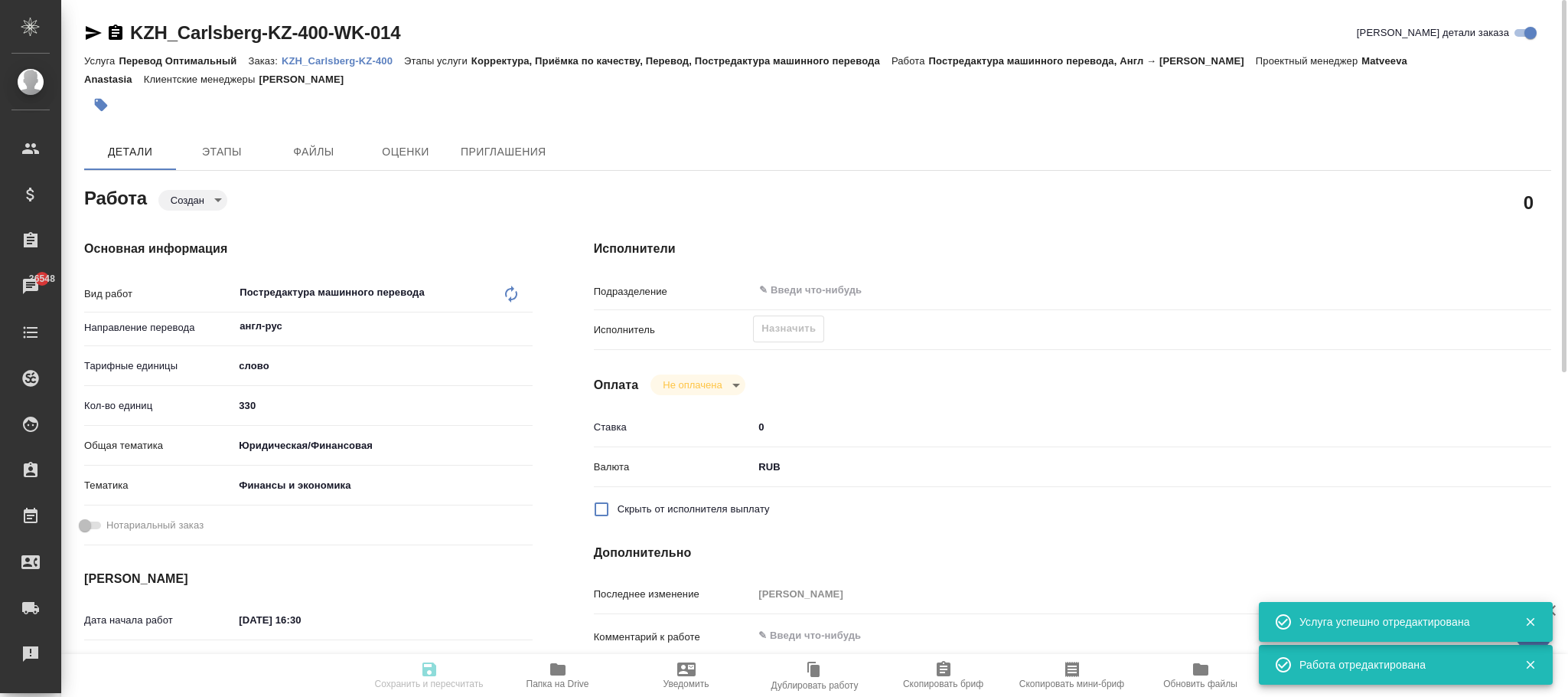
type textarea "x"
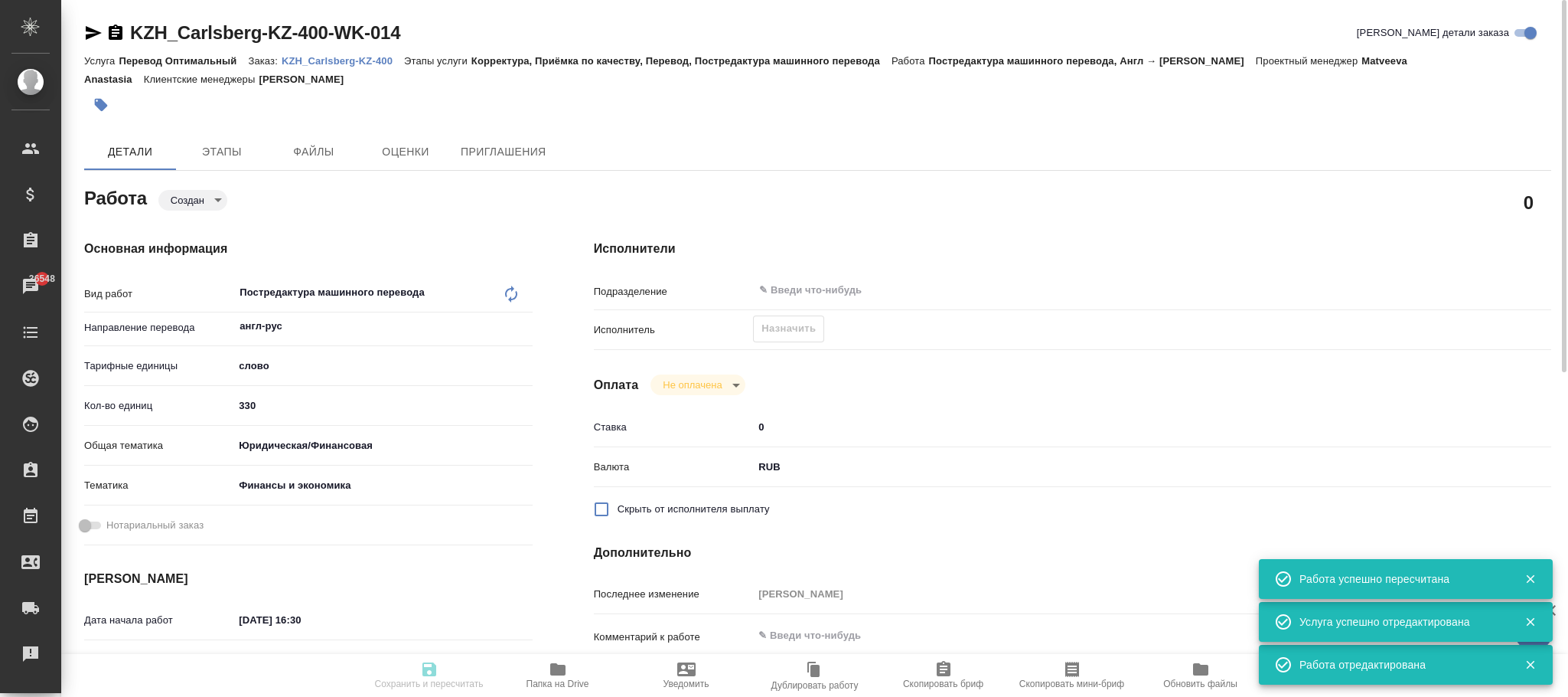
type input "created"
type textarea "Постредактура машинного перевода"
type textarea "x"
type input "англ-рус"
type input "5a8b1489cc6b4906c91bfd90"
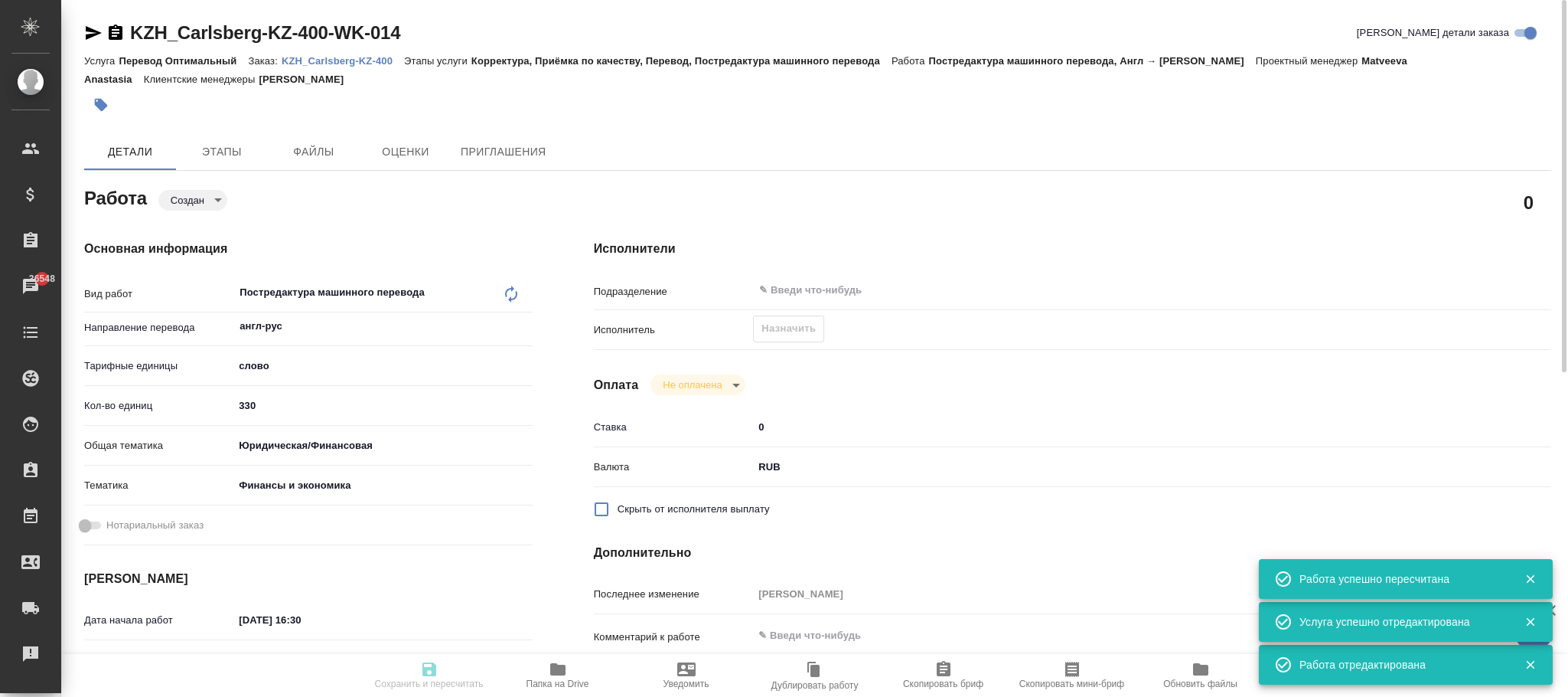
type input "330"
type input "yr-fn"
type input "5a8b8b956a9677013d343d3b"
type input "11.08.2025 16:30"
type input "12.08.2025 12:00"
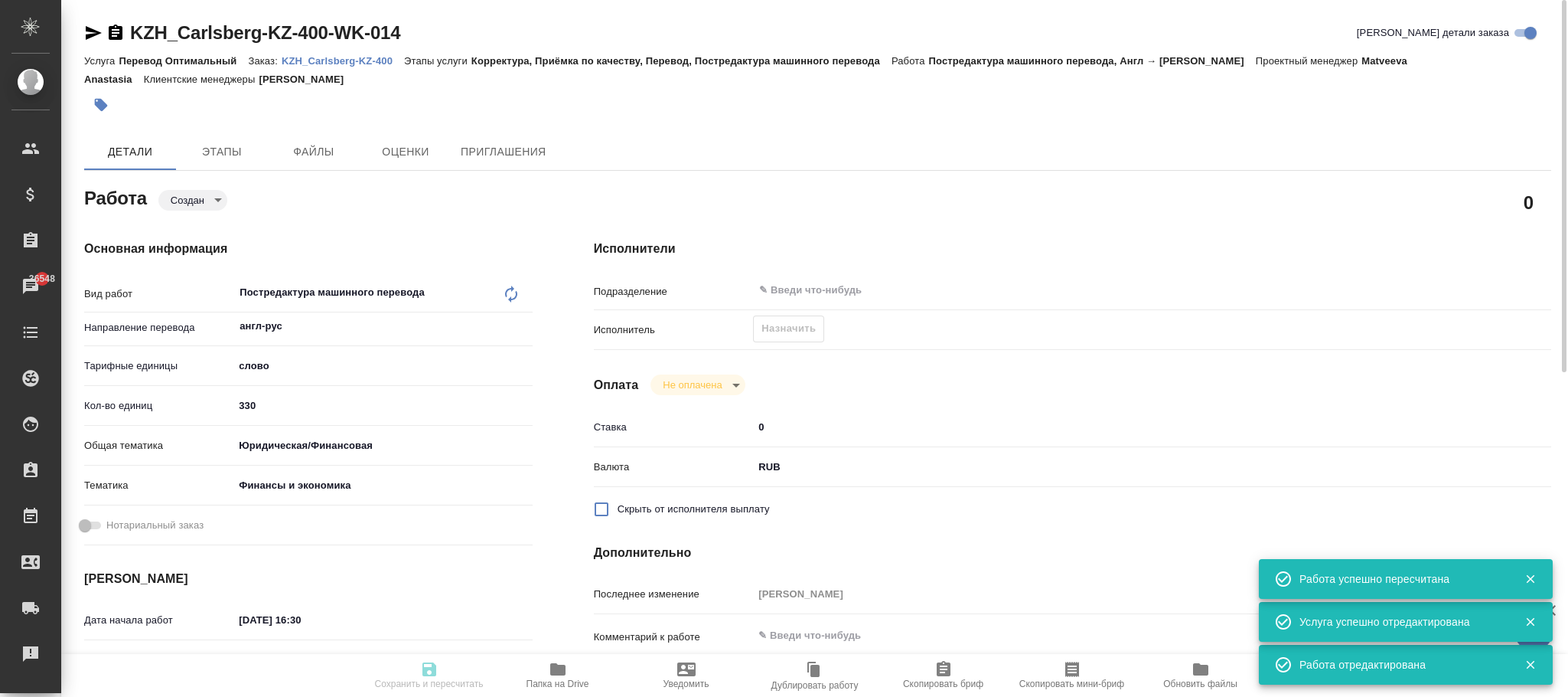
type input "12.08.2025 12:00"
type input "notPayed"
type input "0"
type input "RUB"
type input "Фокина Наталья"
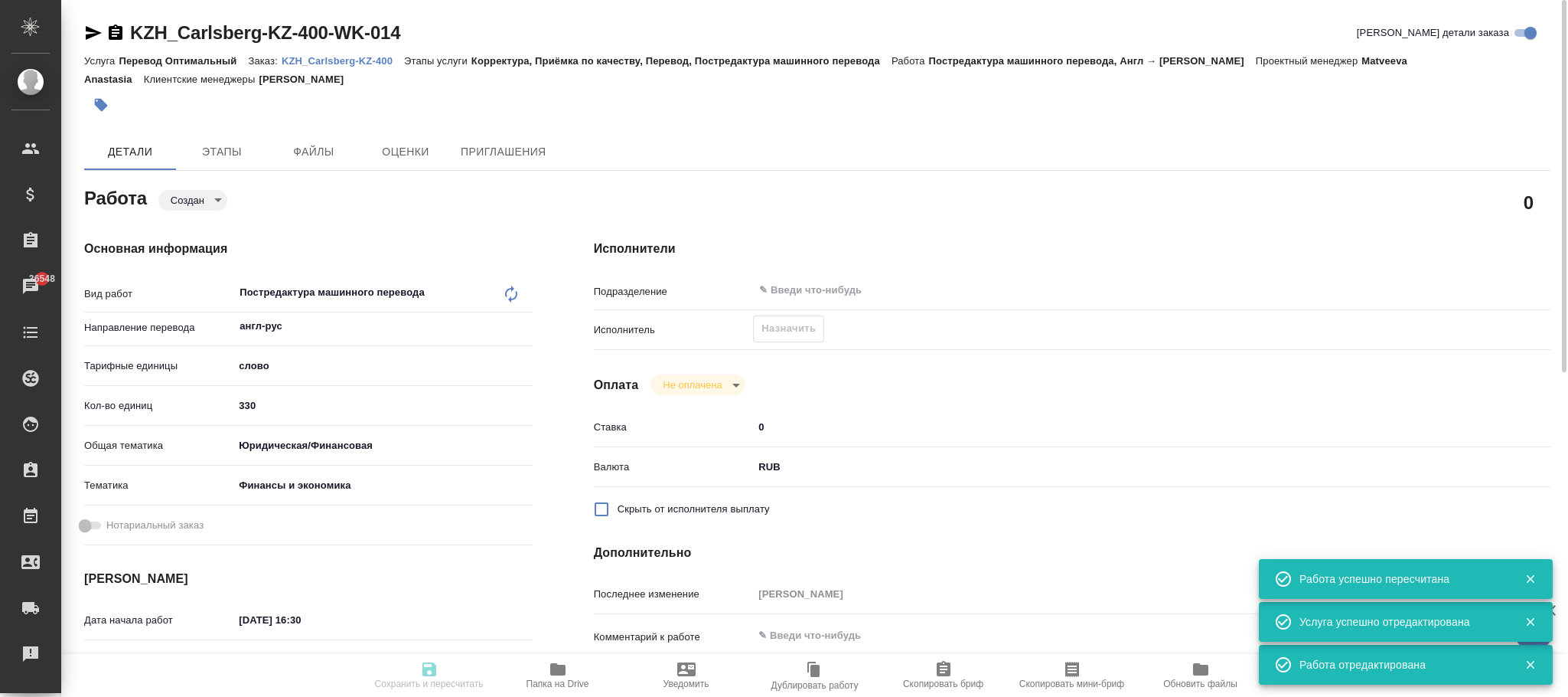
type textarea "x"
type textarea "/Clients/Carlsberg KZ/Orders/KZH_Carlsberg-KZ-400/Translated/KZH_Carlsberg-KZ-4…"
type textarea "x"
type input "KZH_Carlsberg-KZ-400"
type input "Перевод Оптимальный"
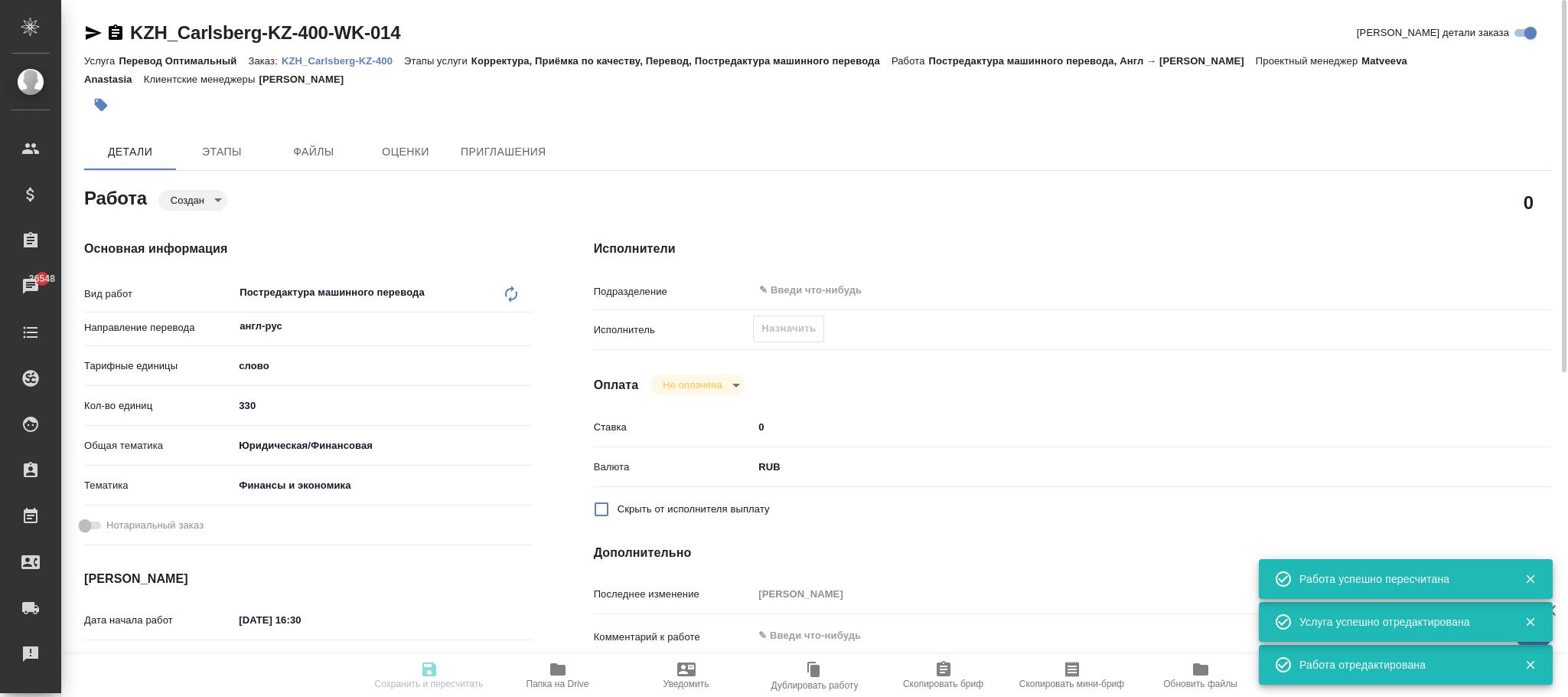
type input "Корректура, Приёмка по качеству, Перевод, Постредактура машинного перевода"
type input "Кошербаева Назерке"
type input "Заборова Александра"
type input "/Clients/Carlsberg KZ/Orders/KZH_Carlsberg-KZ-400"
type textarea "x"
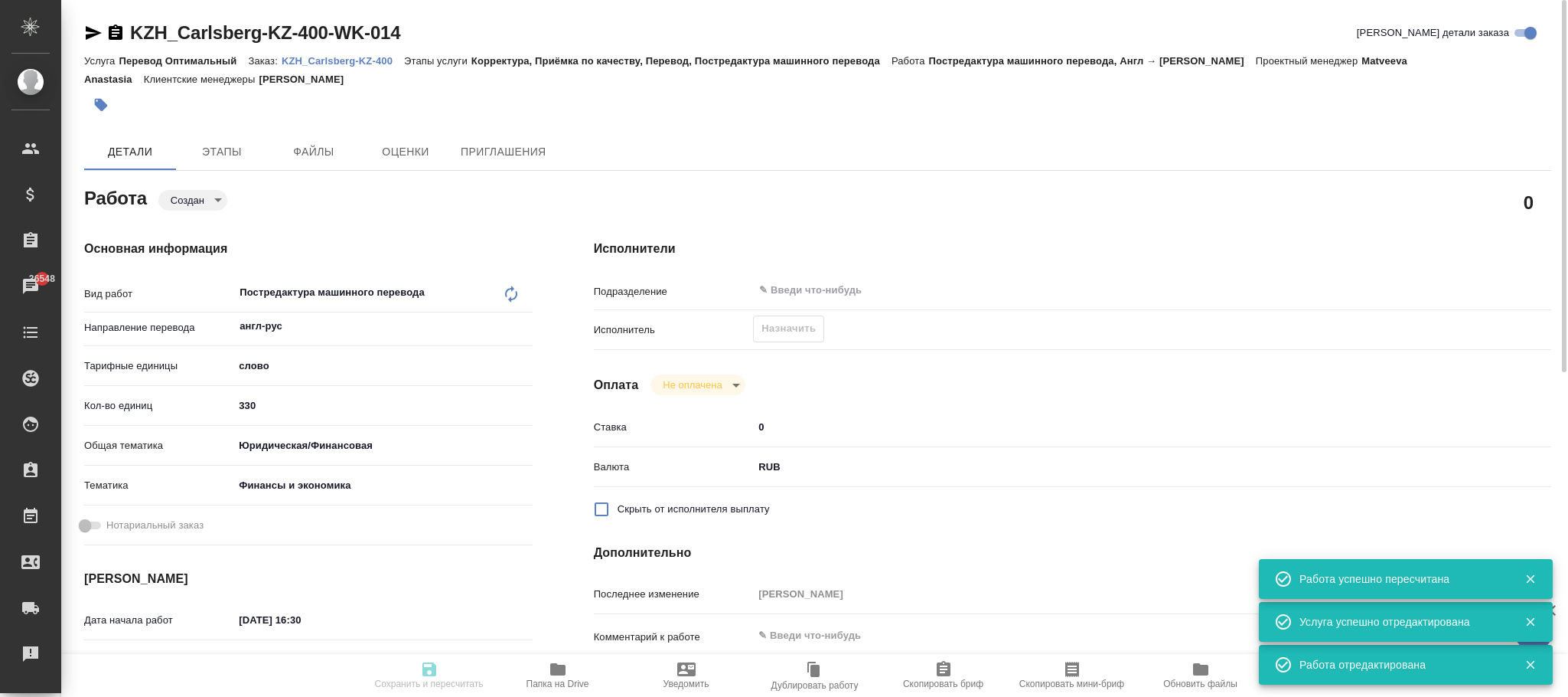
type textarea "перевод рус-каз переводим в том же формате, как ориг. Приложение 1, то нужно пе…"
type textarea "x"
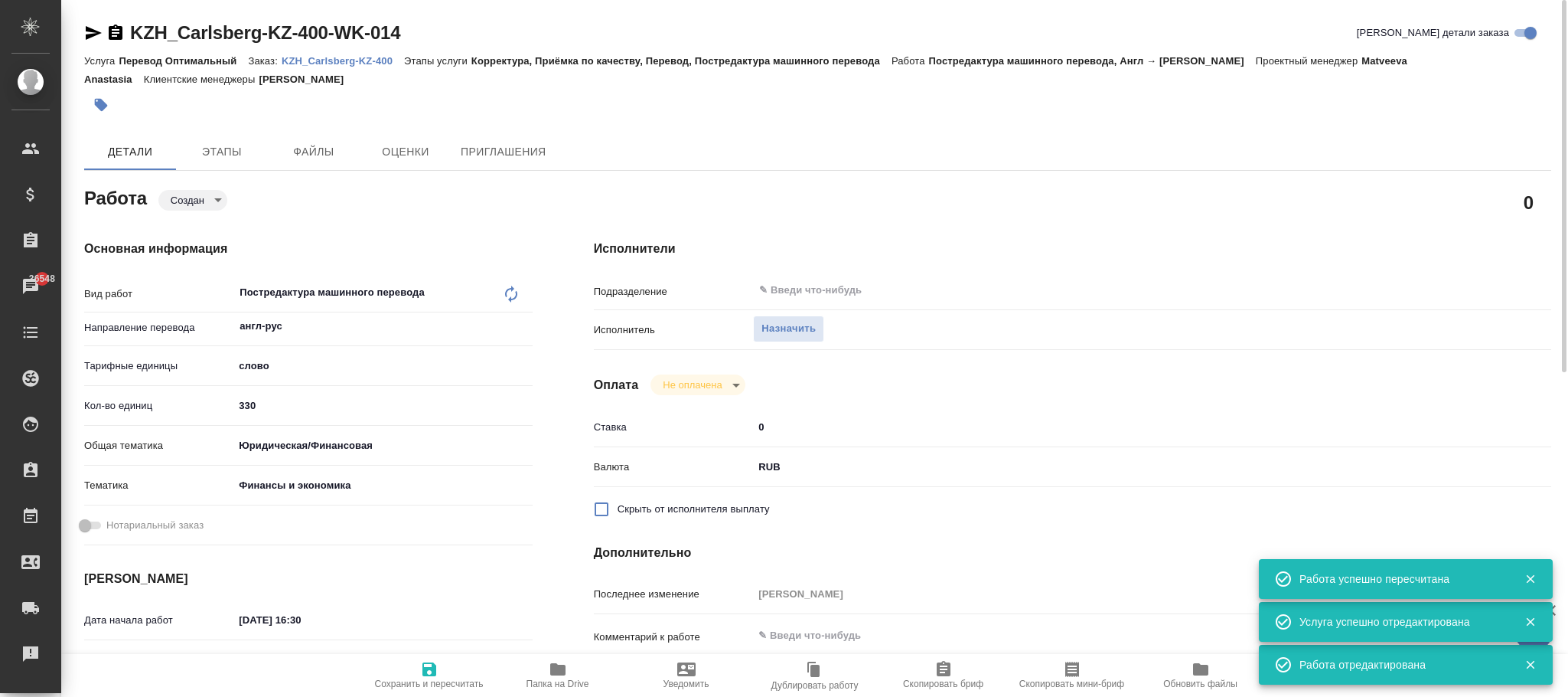
type textarea "x"
click at [784, 331] on span "Назначить" at bounding box center [788, 328] width 54 height 18
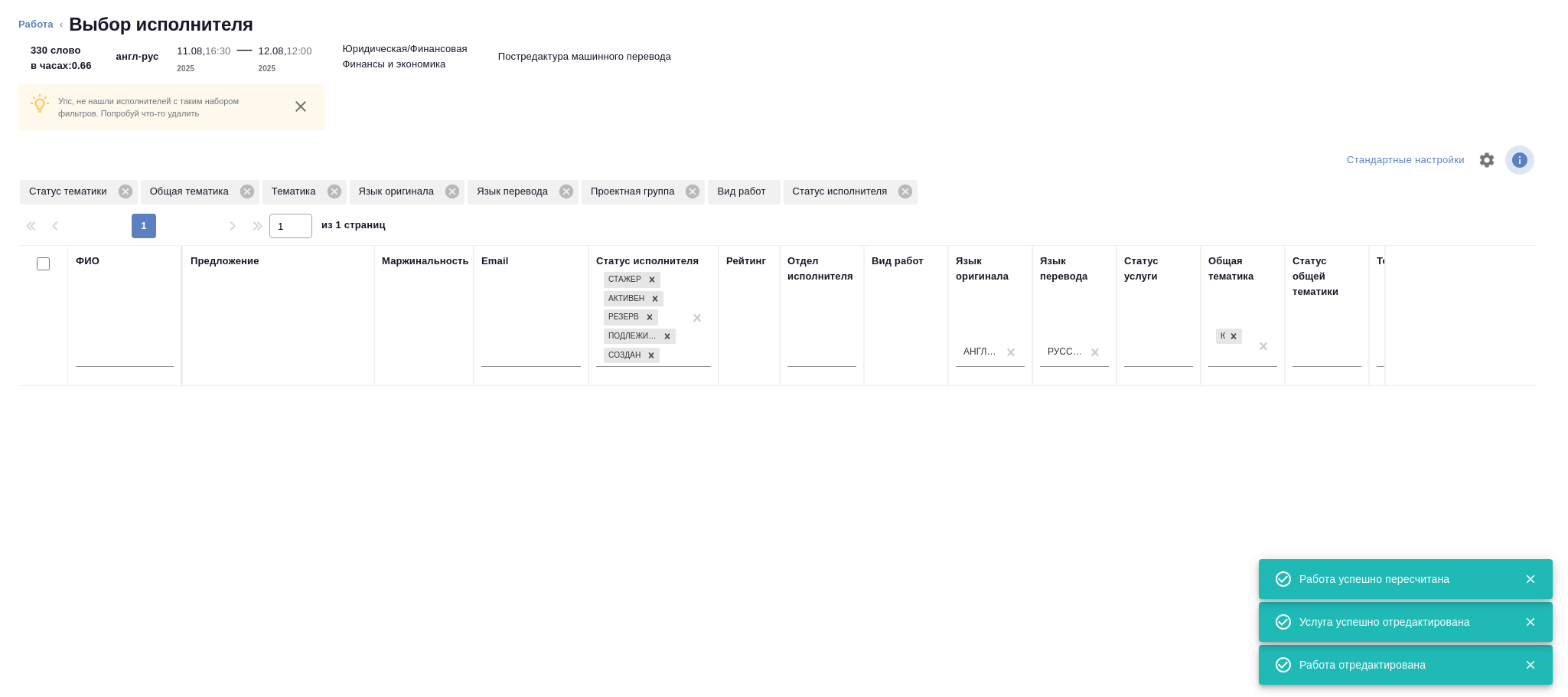
click at [120, 361] on input "text" at bounding box center [124, 357] width 98 height 19
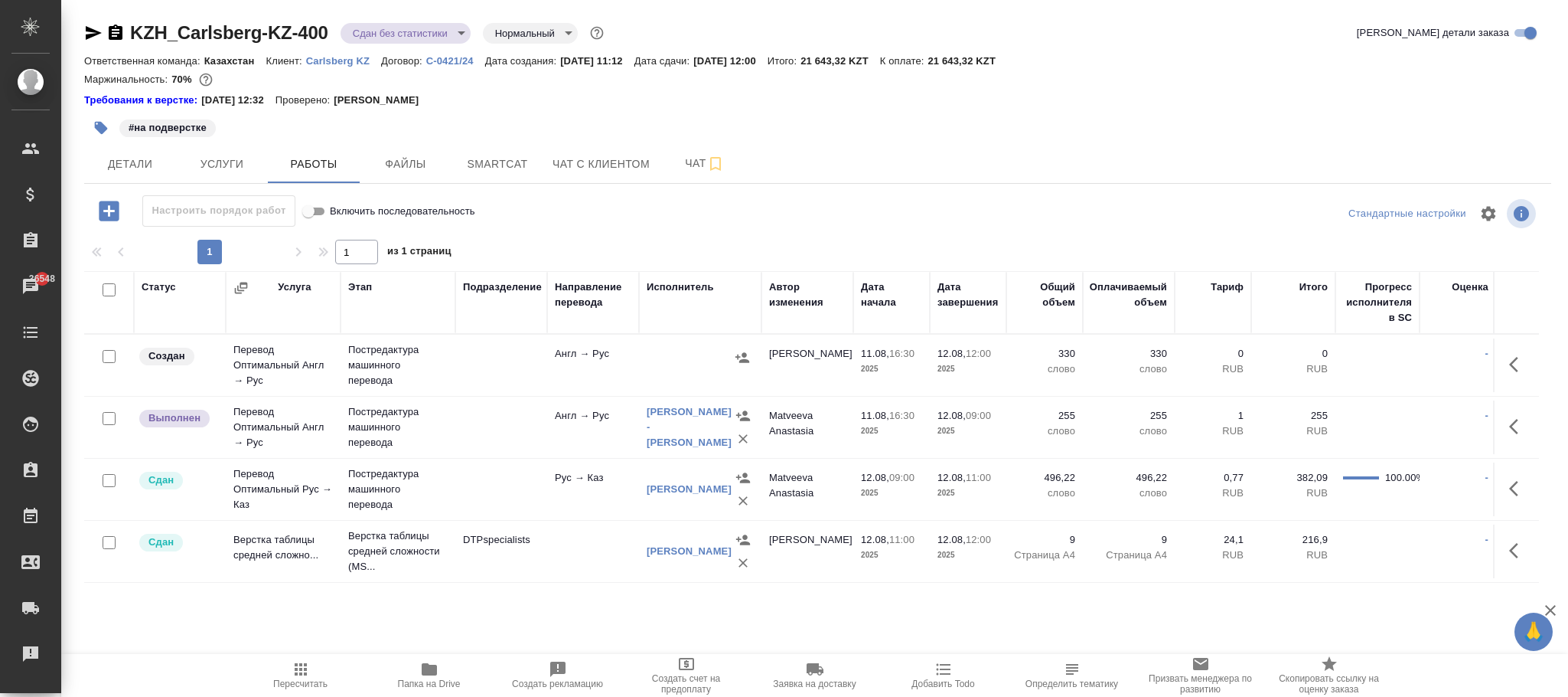
click at [566, 392] on td "Англ → Рус" at bounding box center [593, 365] width 92 height 54
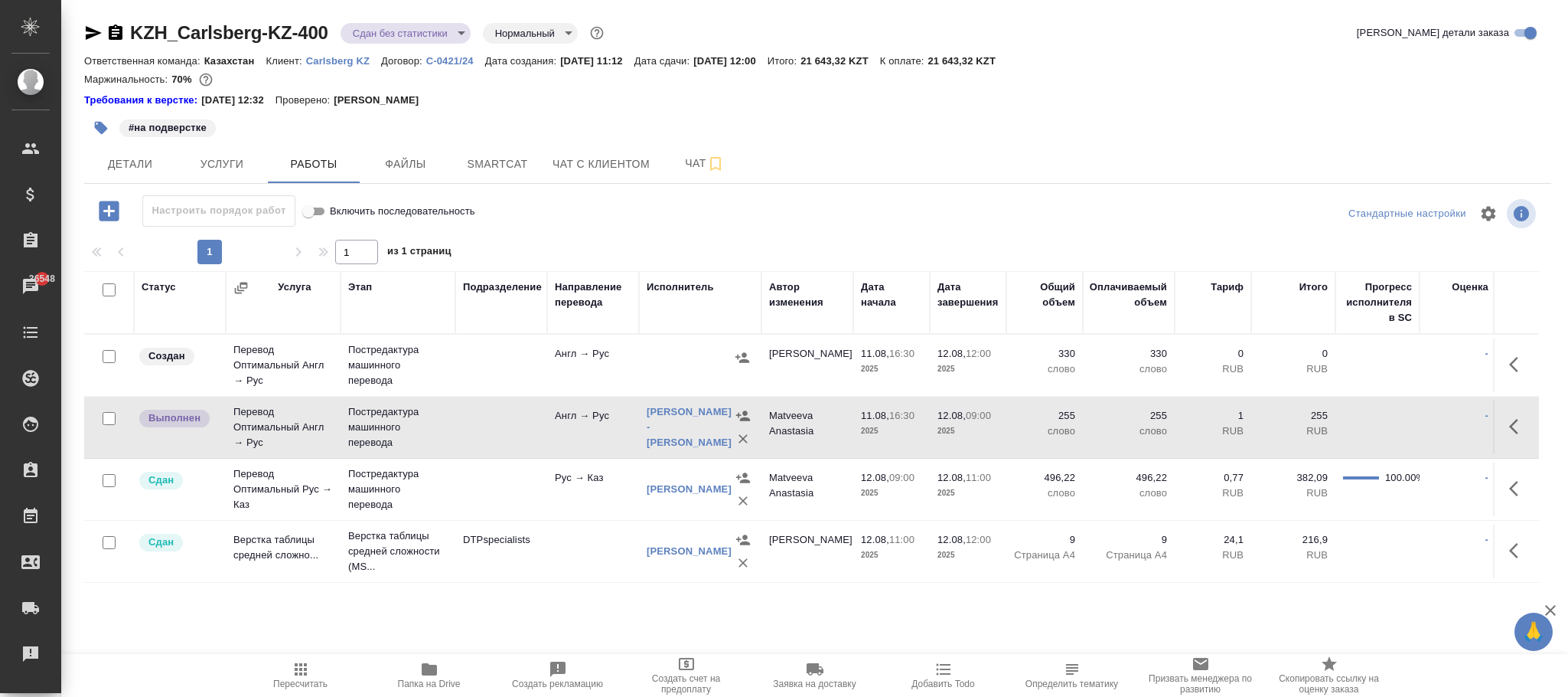
click at [566, 392] on td "Англ → Рус" at bounding box center [593, 365] width 92 height 54
click at [554, 361] on td "Англ → Рус" at bounding box center [593, 365] width 92 height 54
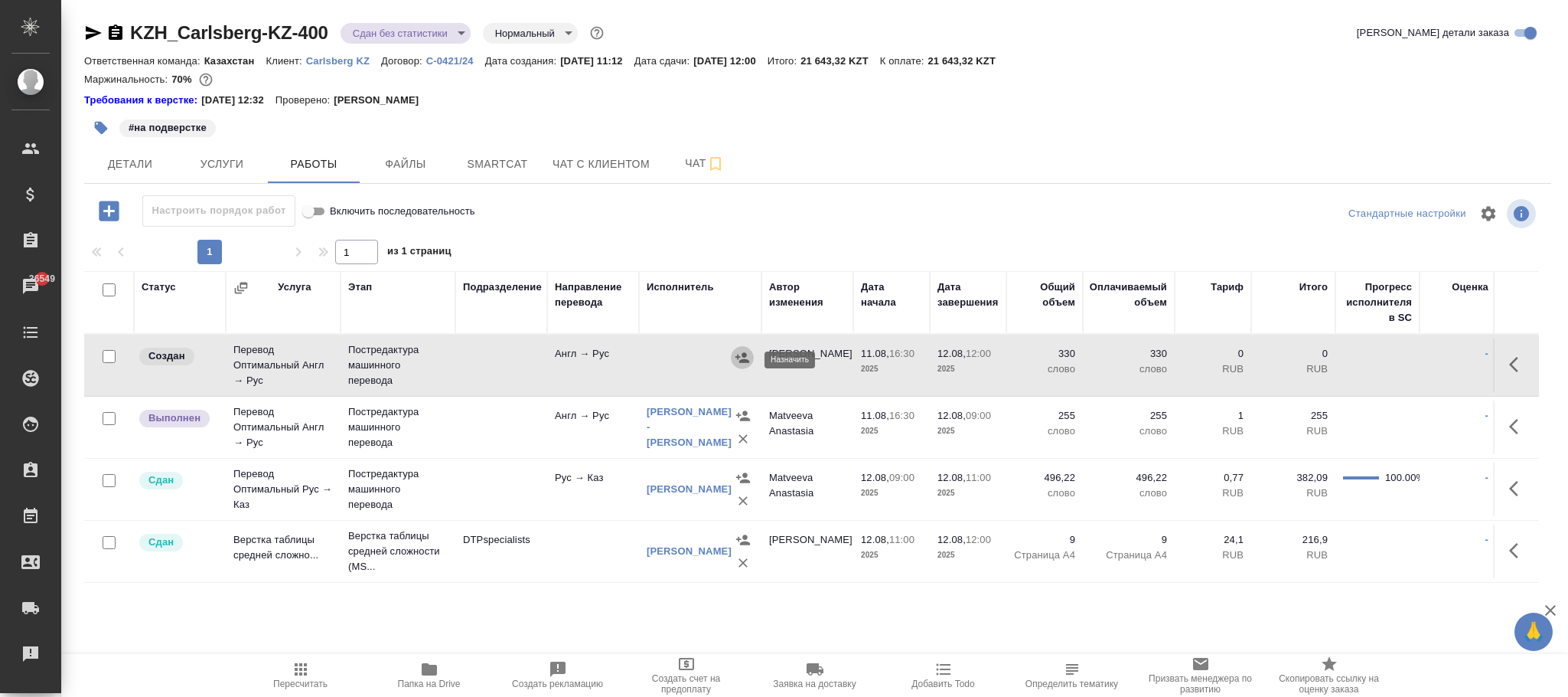
click at [737, 363] on icon "button" at bounding box center [742, 358] width 15 height 15
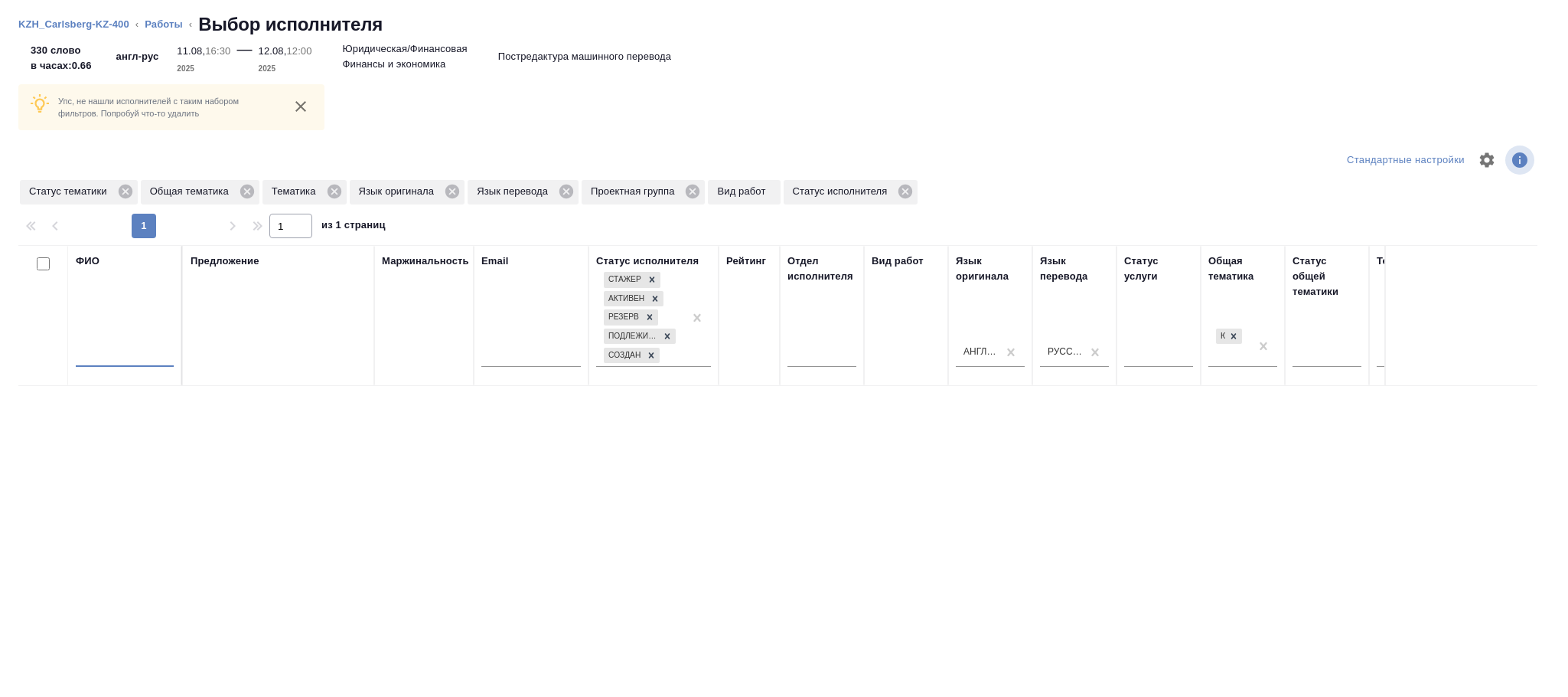
click at [156, 358] on input "text" at bounding box center [124, 357] width 98 height 19
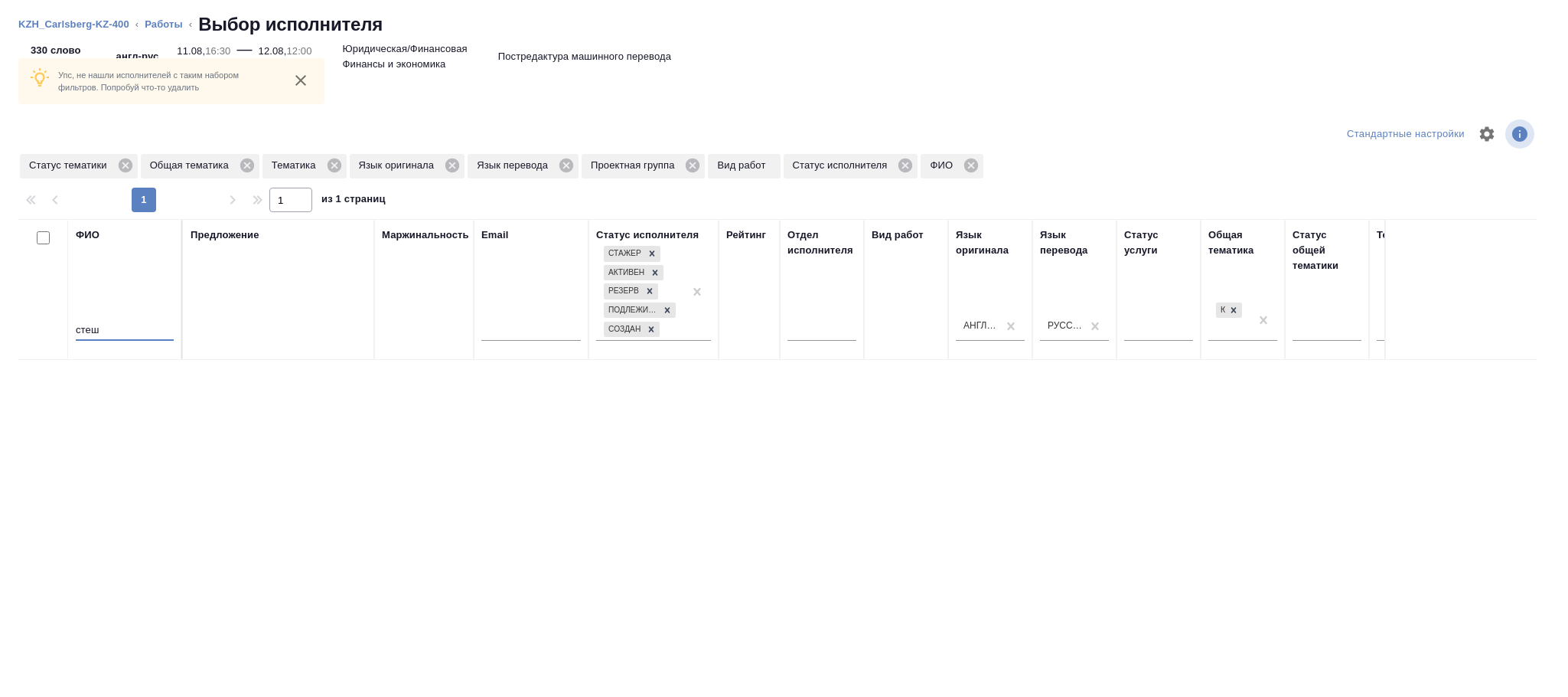
scroll to position [37, 0]
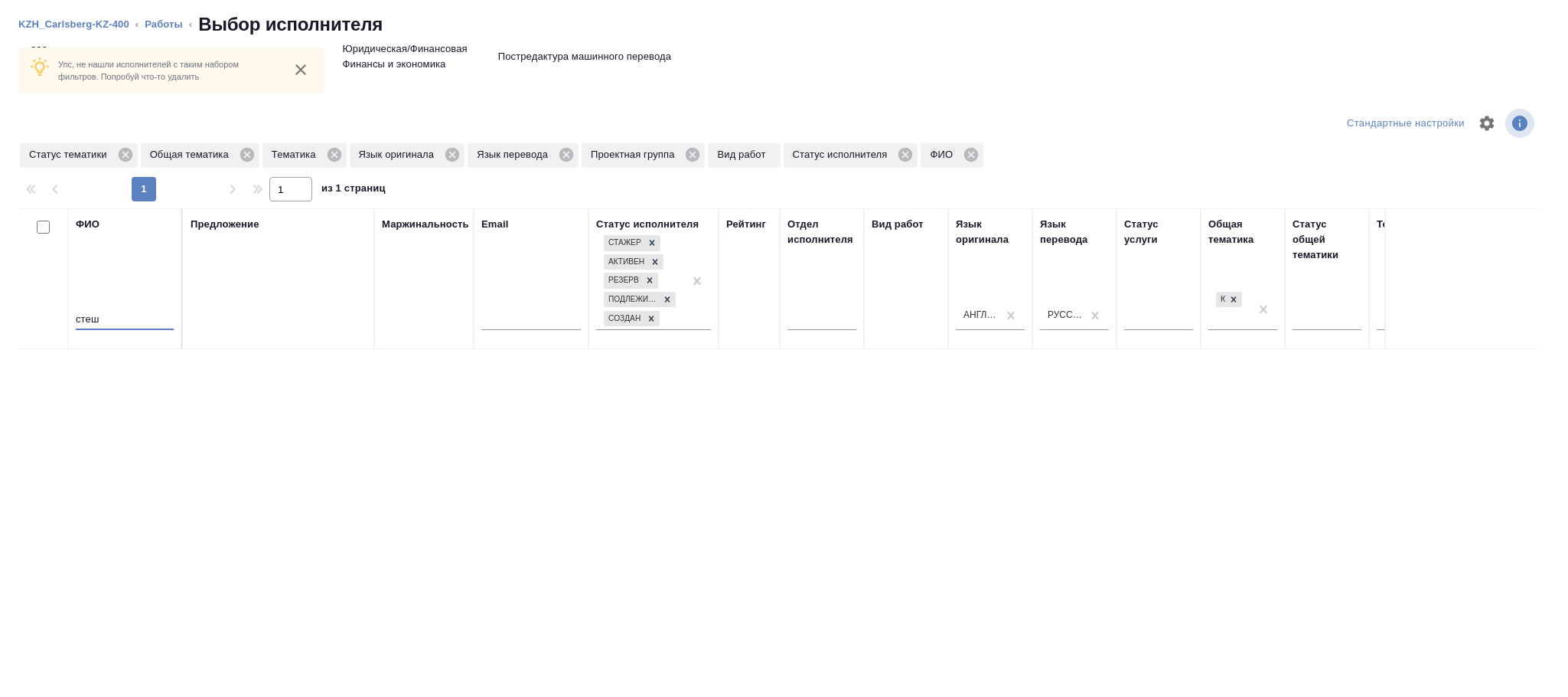
type input "стеш"
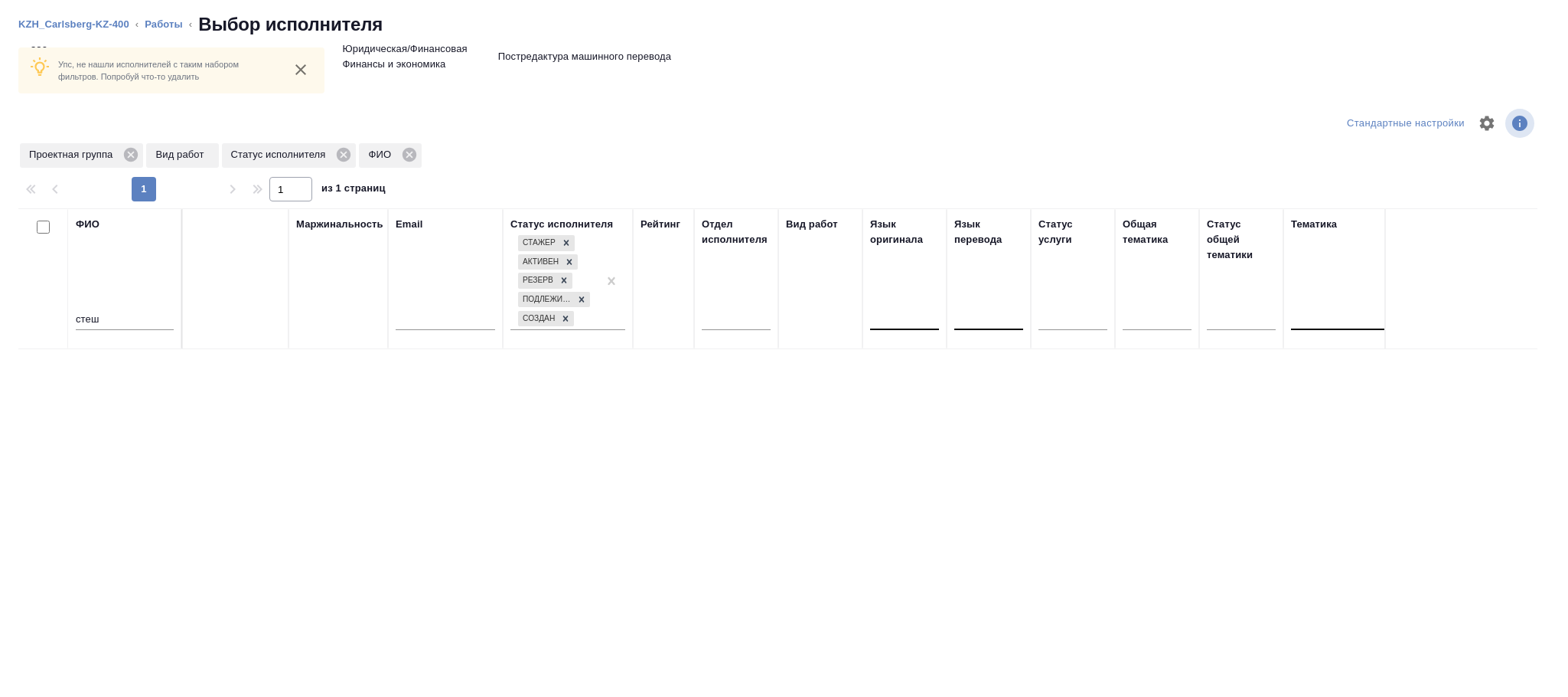
scroll to position [0, 0]
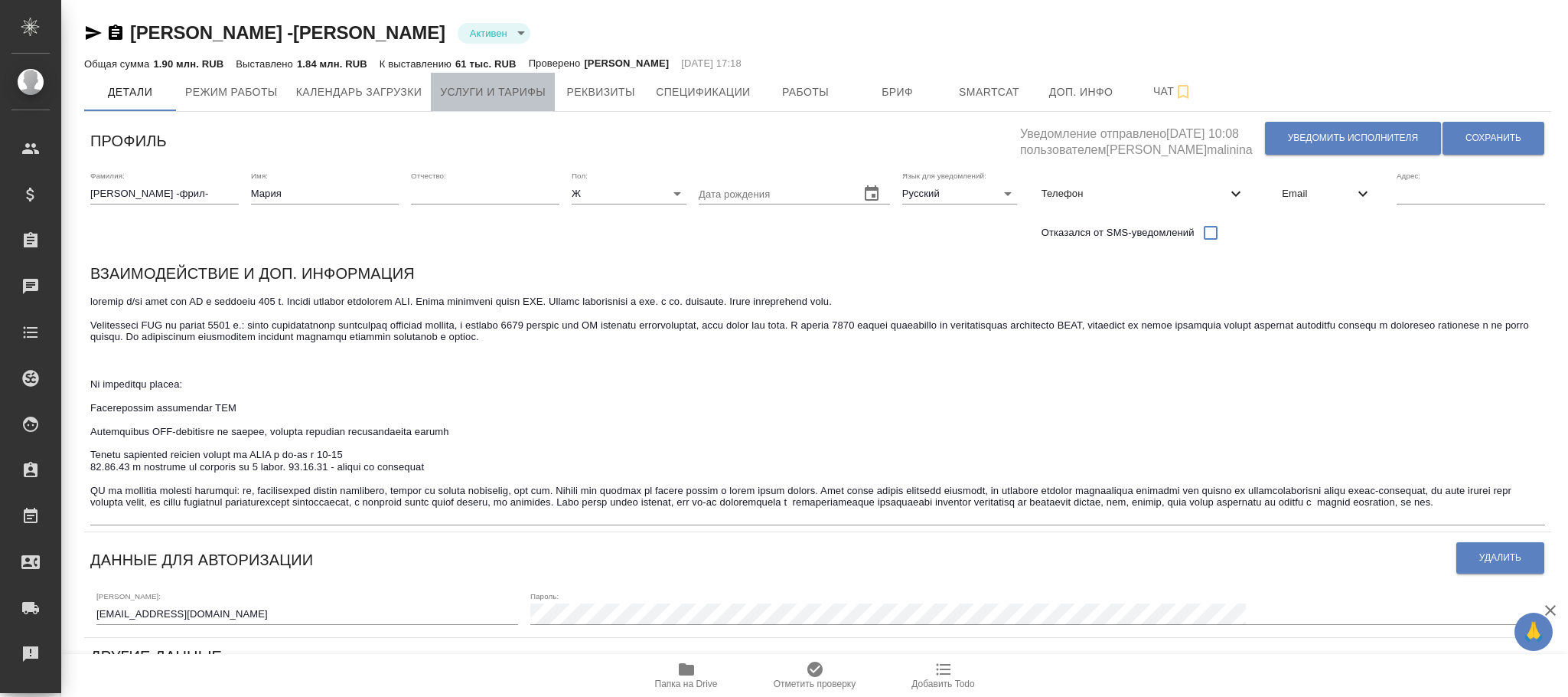
click at [502, 89] on span "Услуги и тарифы" at bounding box center [492, 92] width 105 height 19
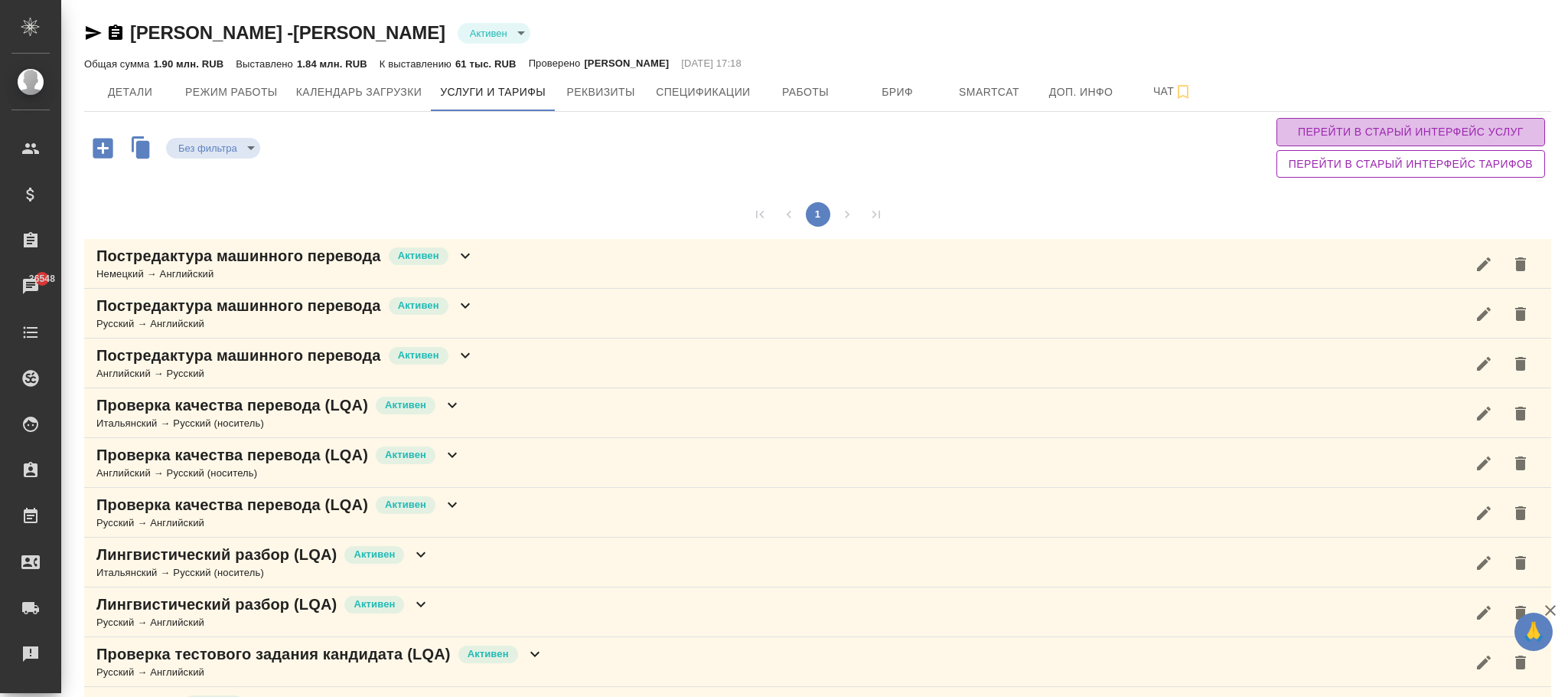
click at [1387, 126] on span "Перейти в старый интерфейс услуг" at bounding box center [1410, 132] width 244 height 19
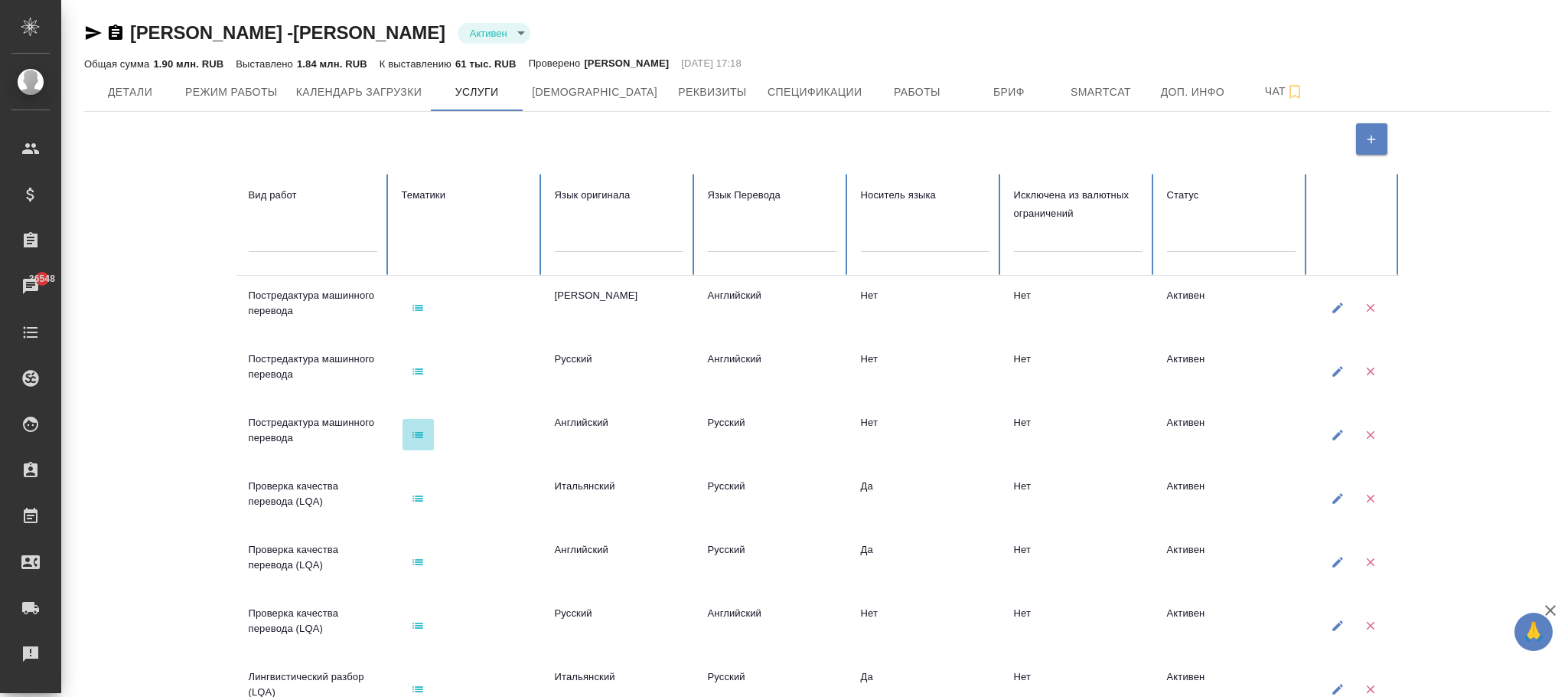
click at [419, 436] on icon "button" at bounding box center [417, 434] width 14 height 14
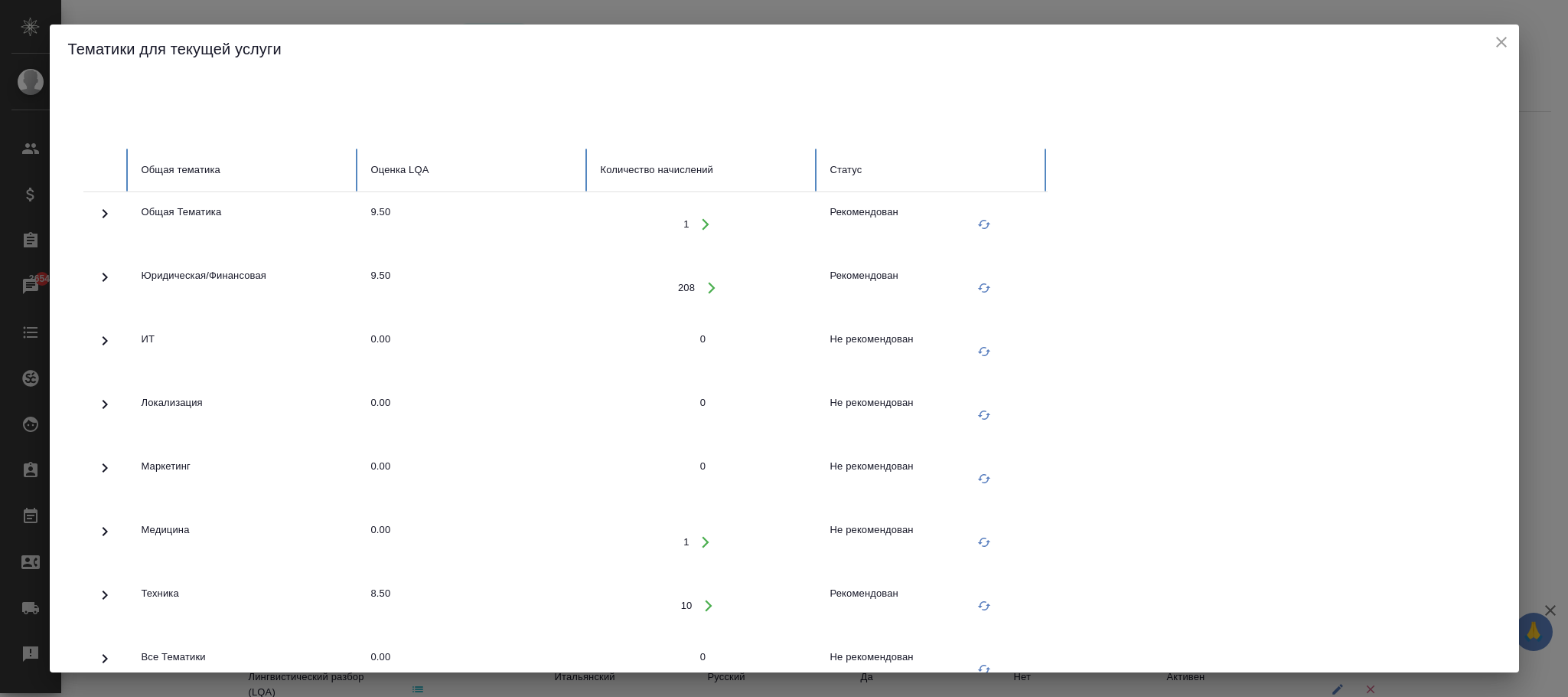
scroll to position [116, 0]
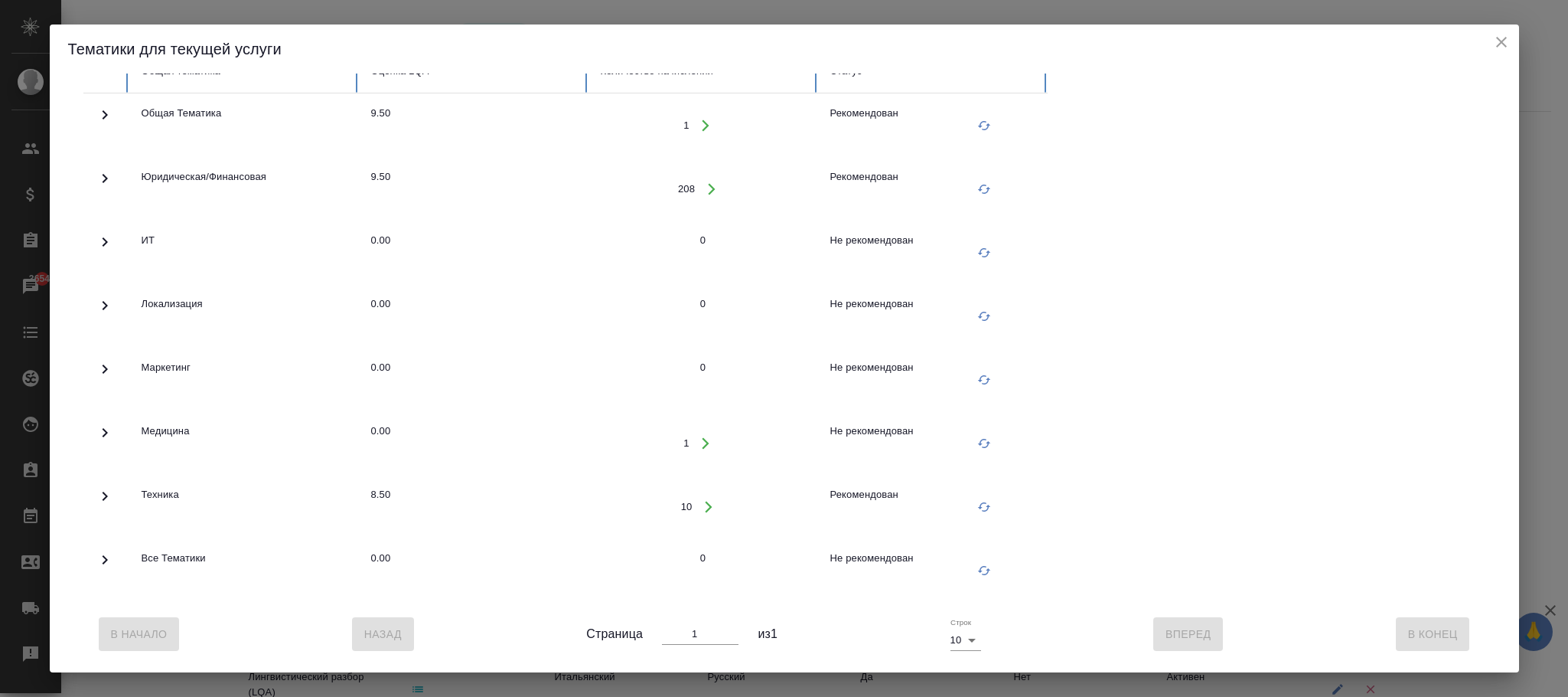
click at [108, 169] on icon at bounding box center [104, 177] width 18 height 18
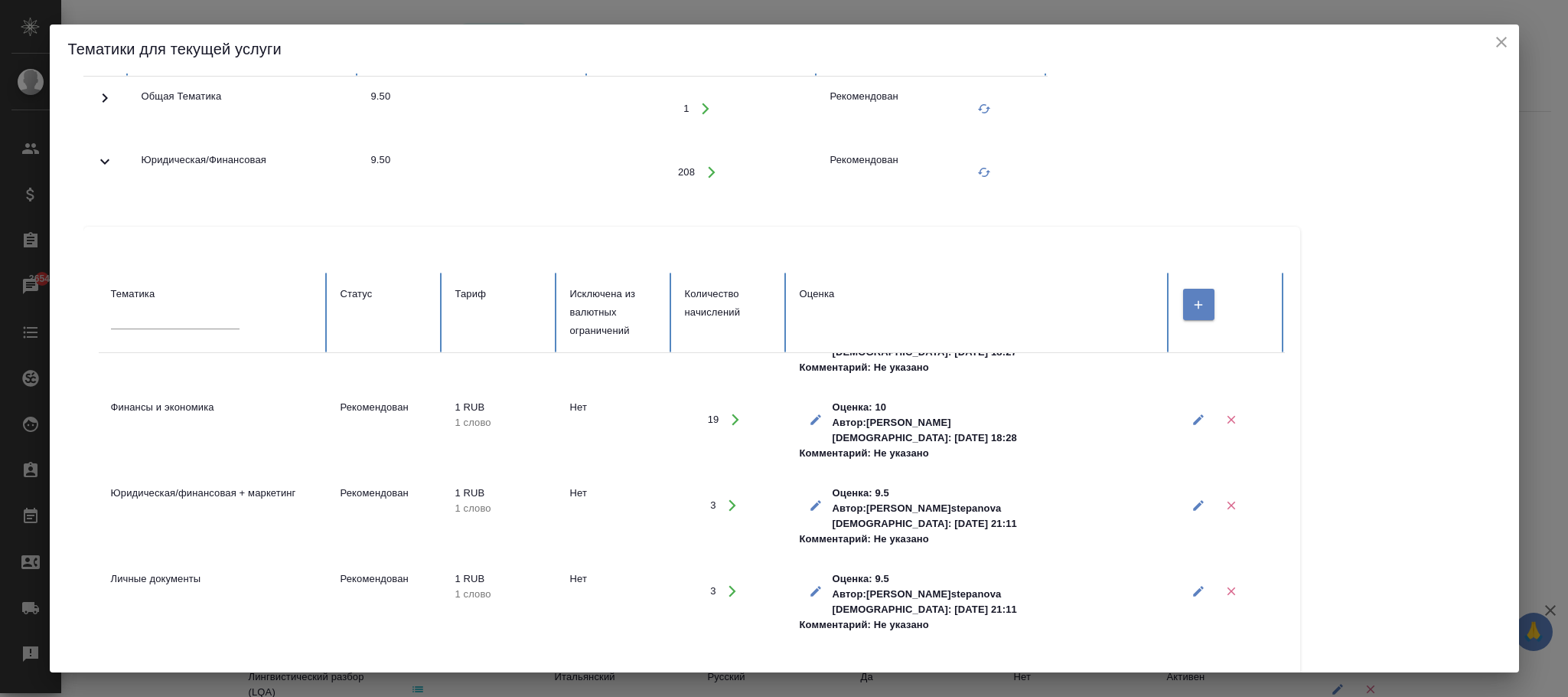
scroll to position [0, 0]
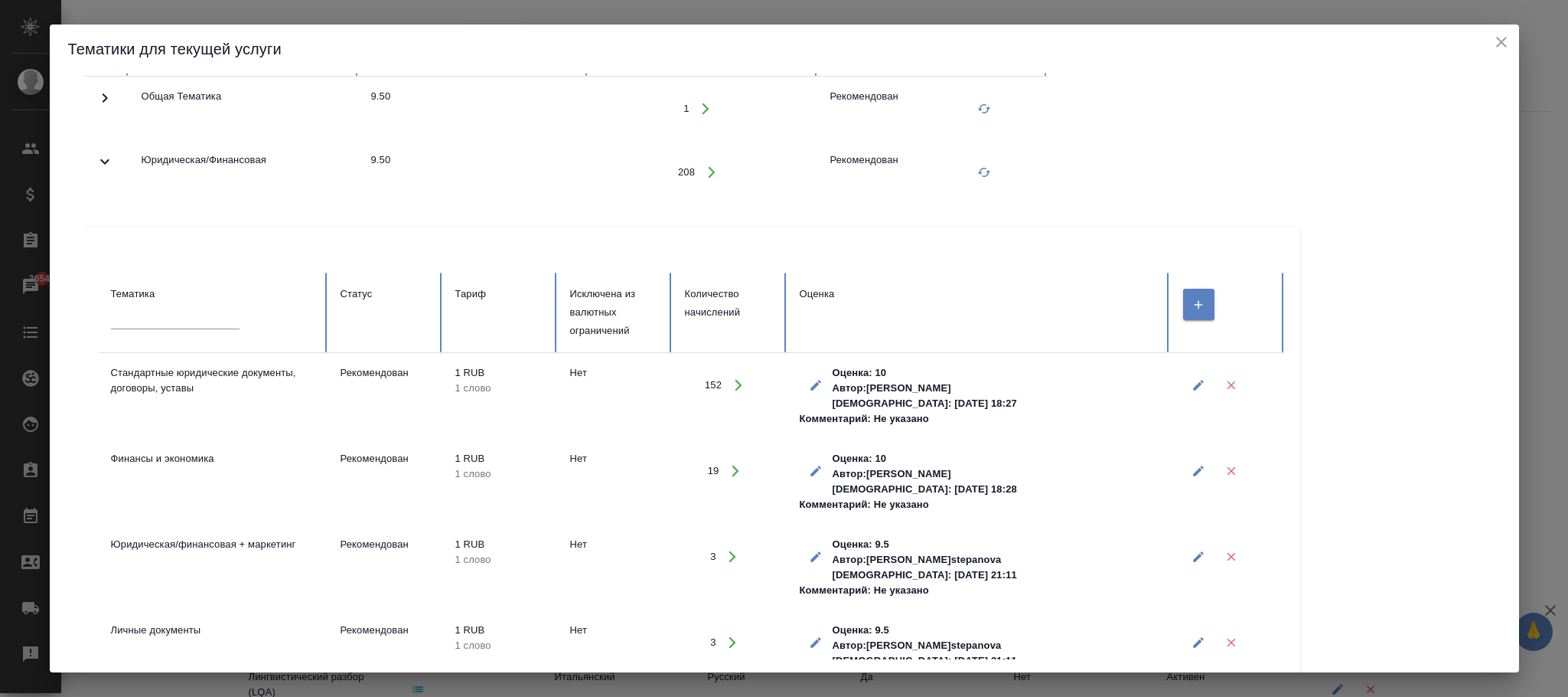
click at [1502, 35] on icon "close" at bounding box center [1501, 42] width 18 height 18
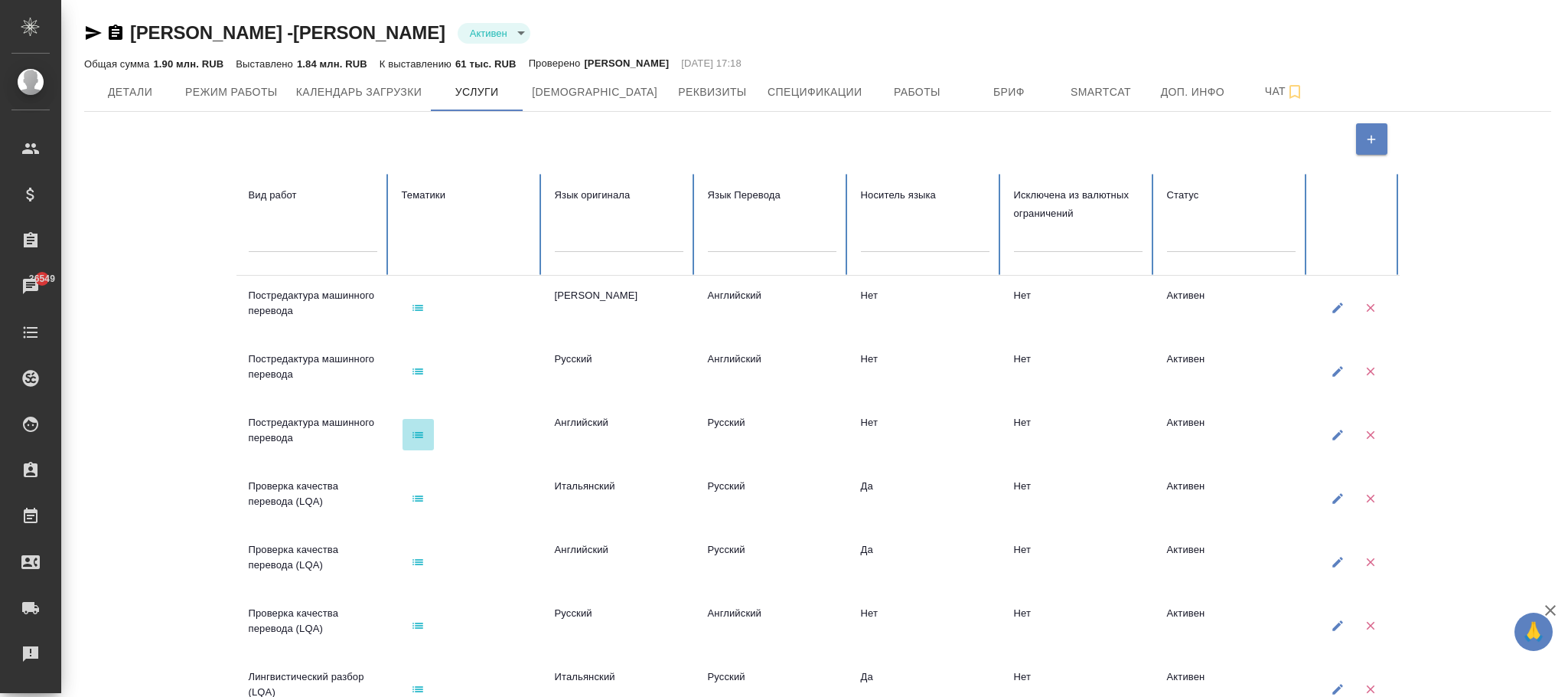
click at [416, 431] on icon "button" at bounding box center [417, 434] width 14 height 14
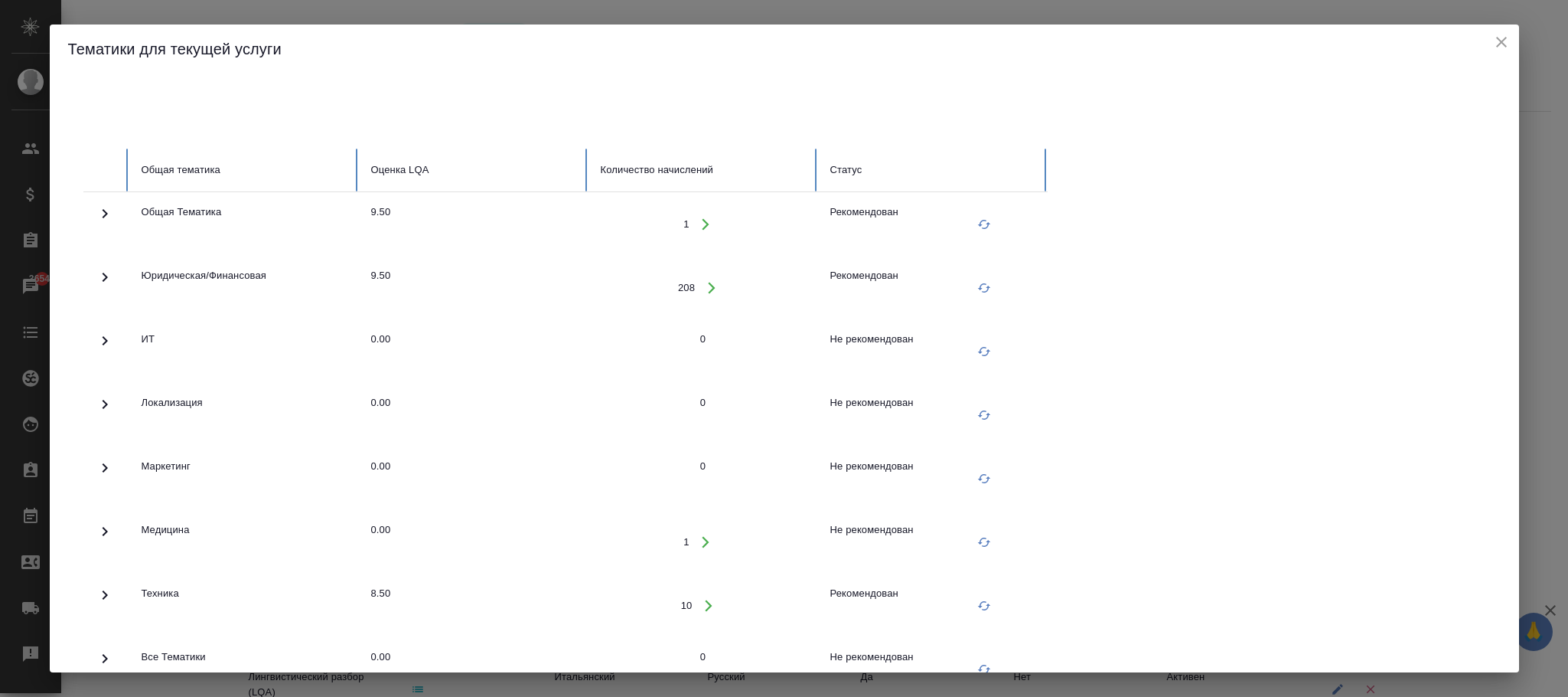
click at [104, 273] on icon at bounding box center [104, 277] width 18 height 18
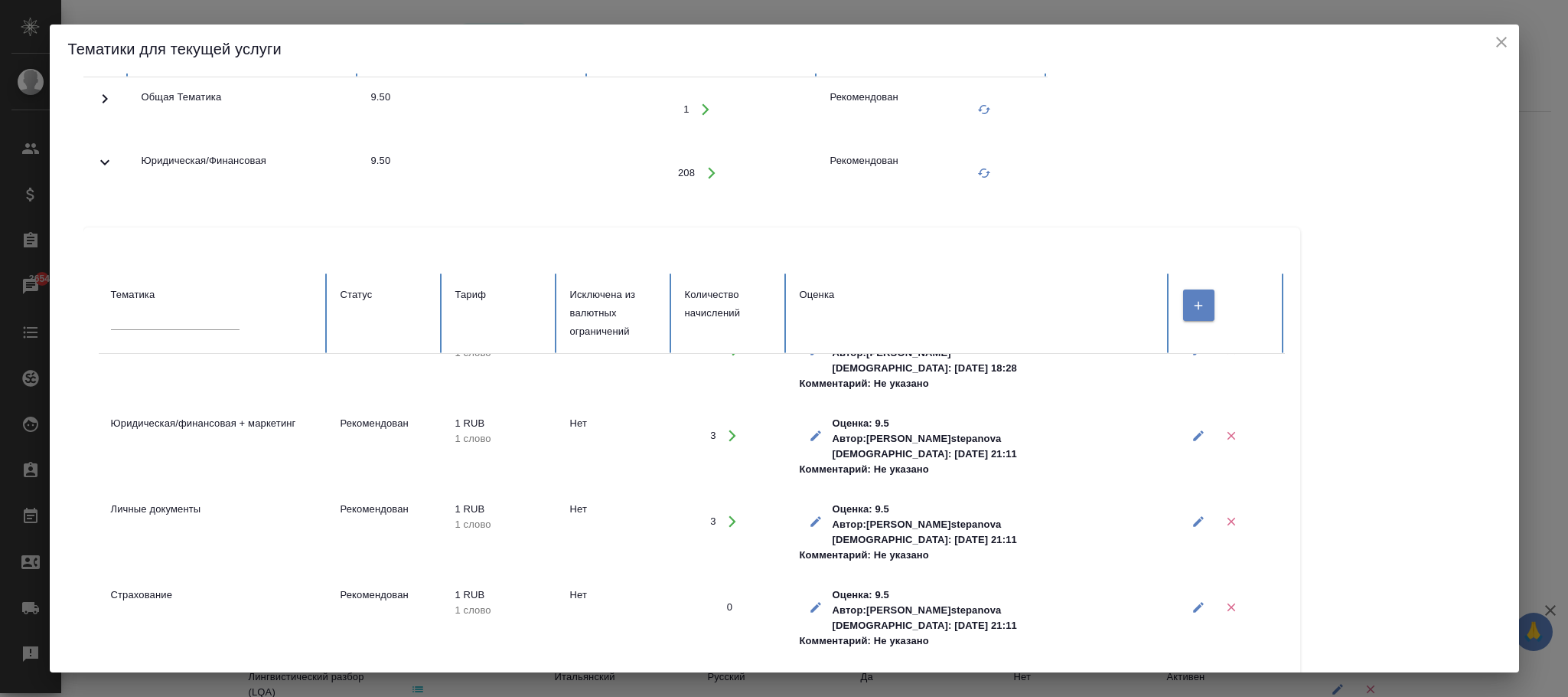
scroll to position [7, 0]
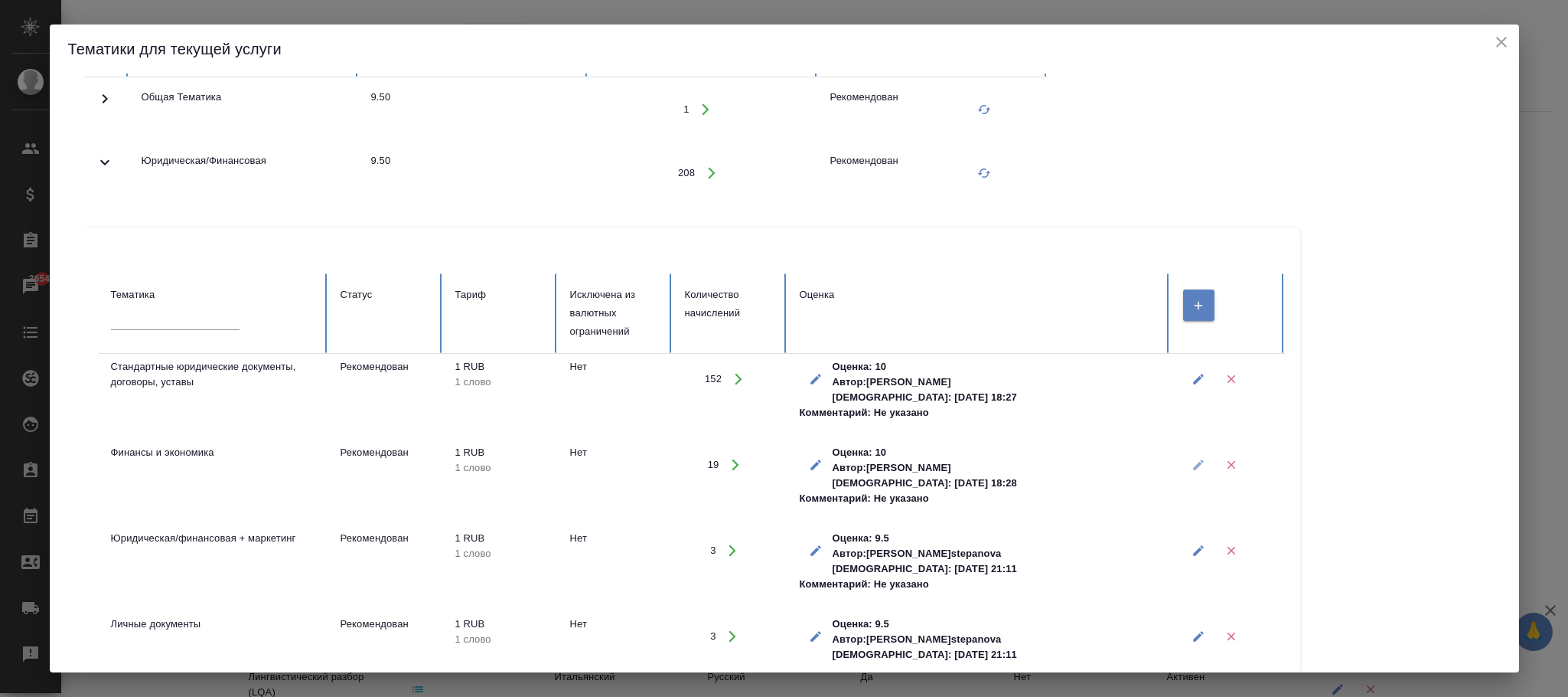
click at [1205, 463] on button "button" at bounding box center [1198, 464] width 31 height 31
click at [1194, 459] on icon "button" at bounding box center [1198, 465] width 14 height 14
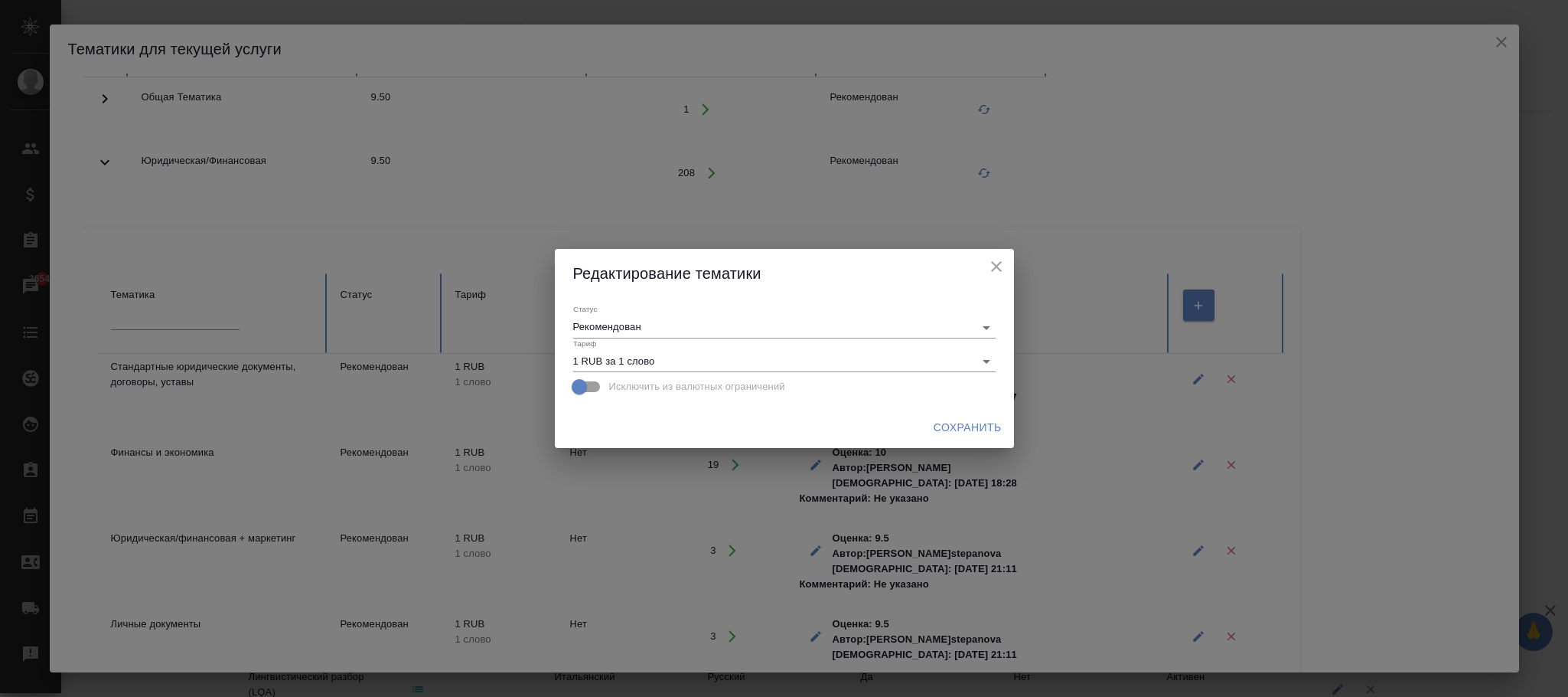
click at [595, 384] on input "Исключить из валютных ограничений" at bounding box center [579, 386] width 87 height 29
checkbox input "true"
click at [959, 416] on button "Сохранить" at bounding box center [967, 428] width 81 height 28
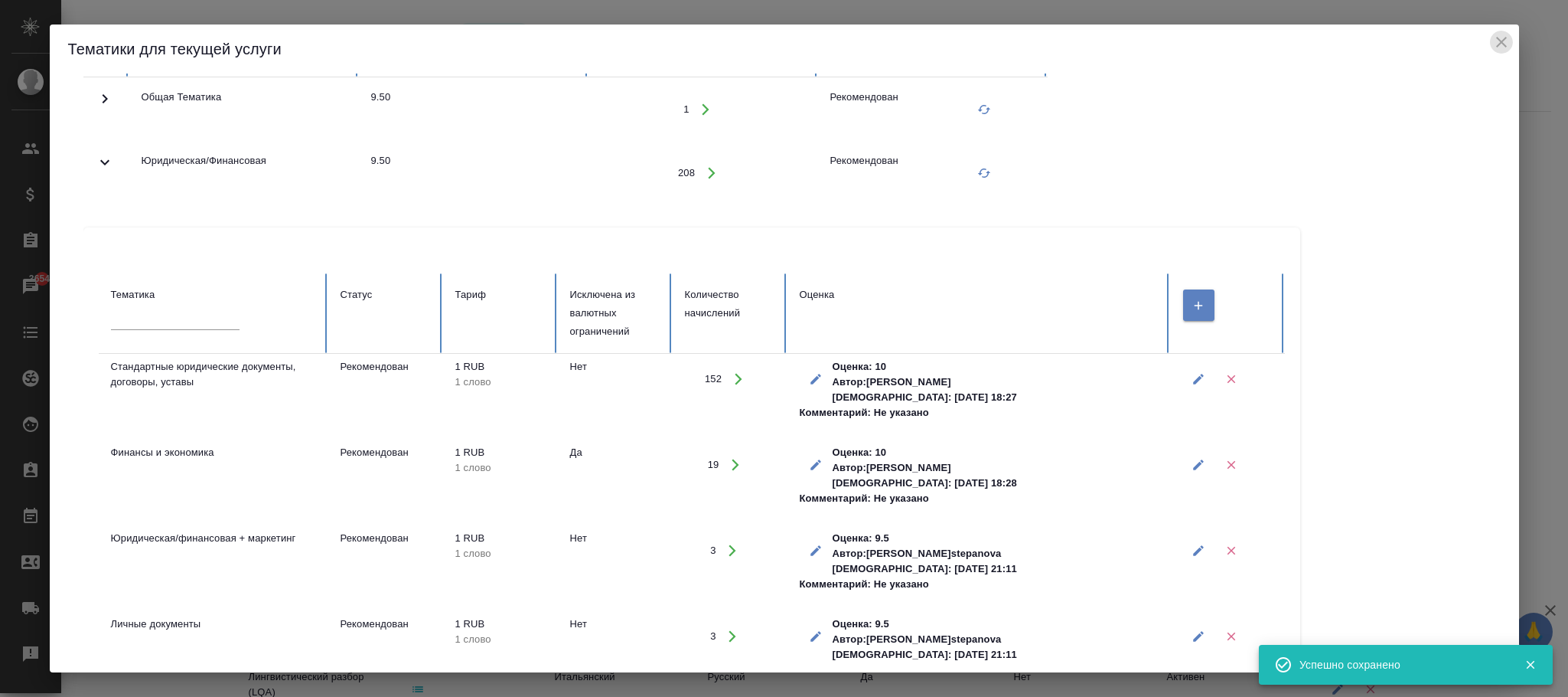
click at [1506, 35] on icon "close" at bounding box center [1501, 42] width 18 height 18
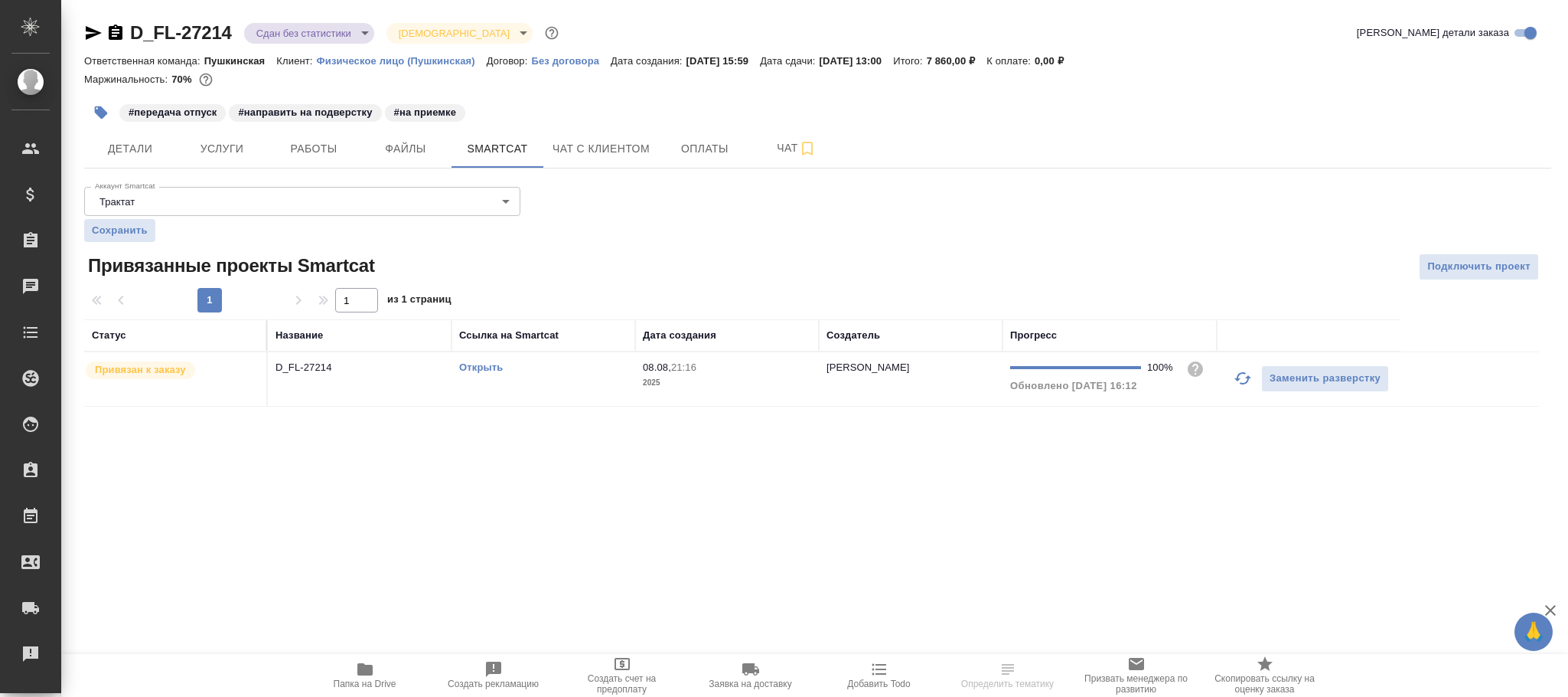
click at [723, 384] on p "2025" at bounding box center [727, 383] width 169 height 15
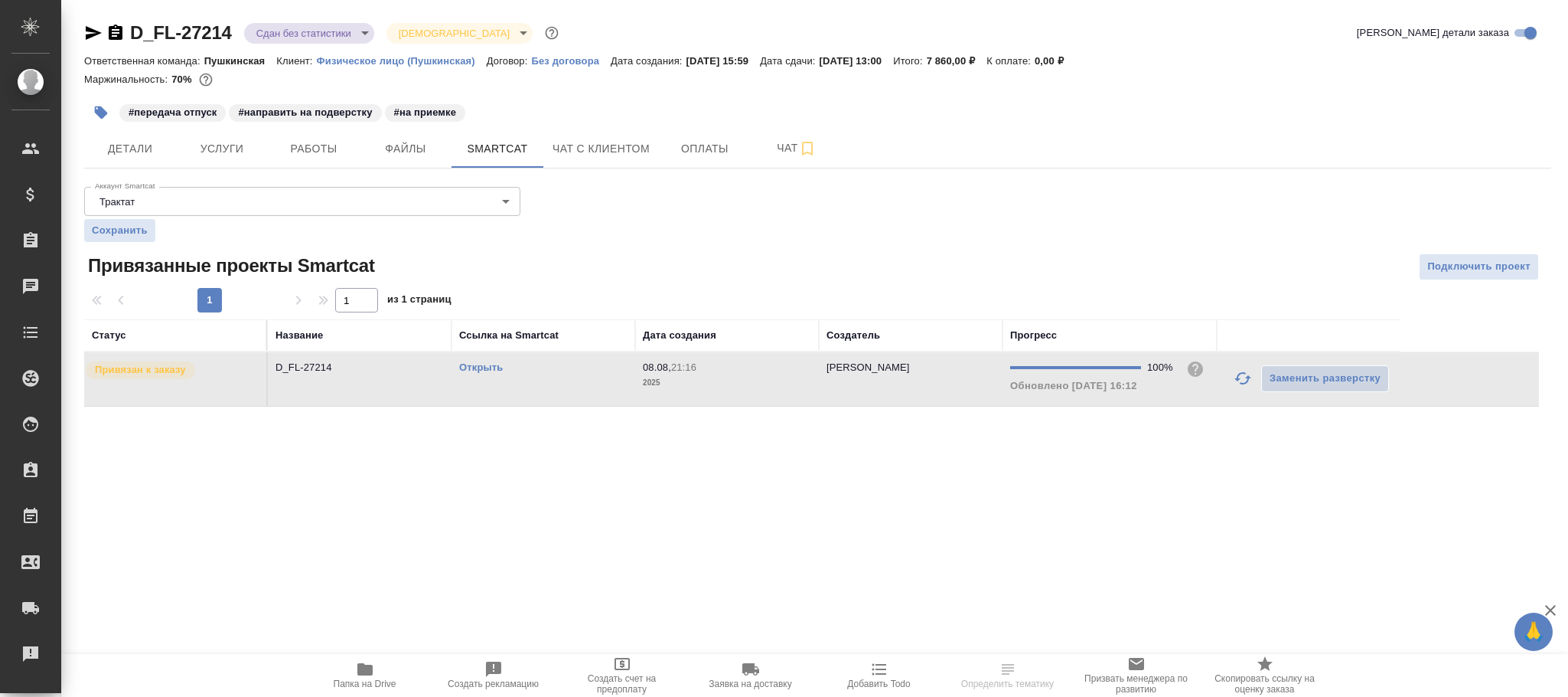
click at [723, 384] on p "2025" at bounding box center [727, 383] width 169 height 15
click at [323, 154] on span "Работы" at bounding box center [313, 149] width 73 height 19
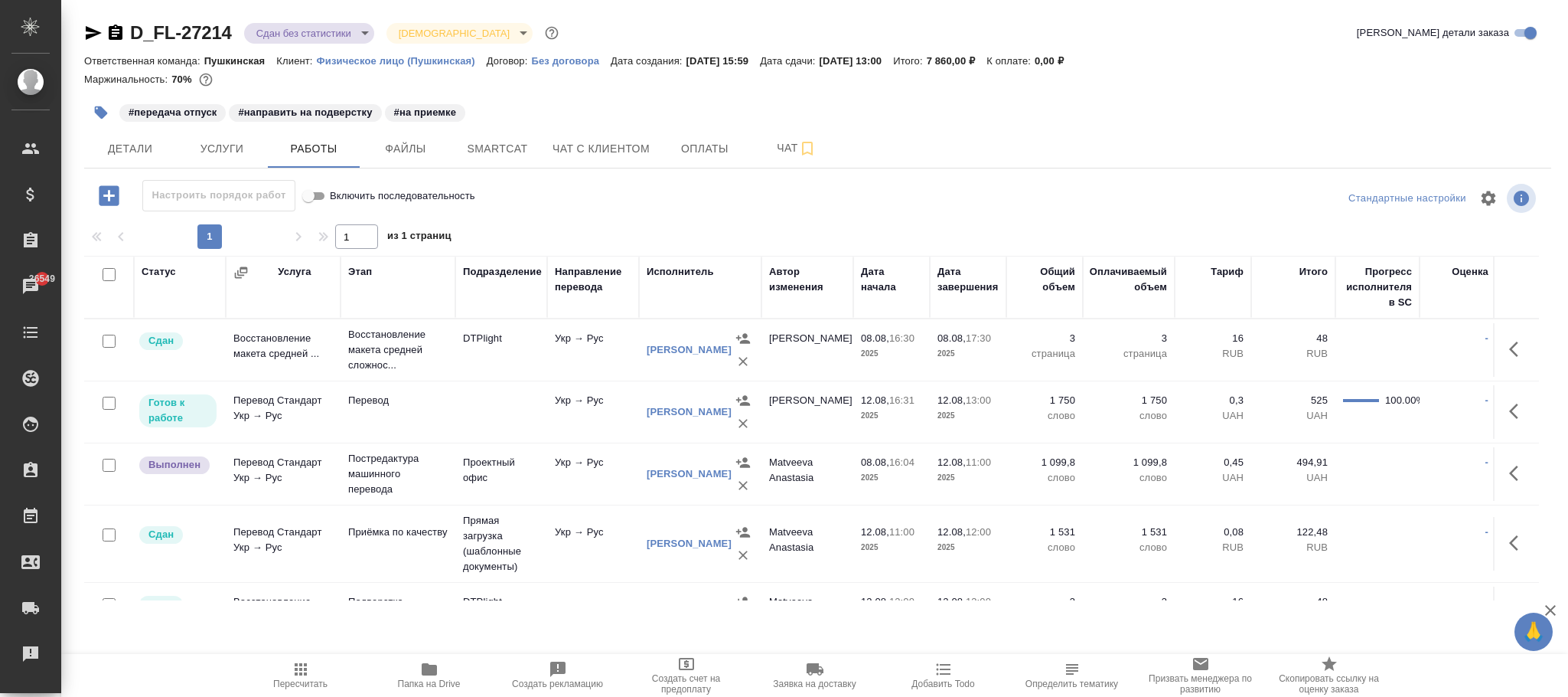
click at [1318, 412] on p "UAH" at bounding box center [1293, 415] width 69 height 15
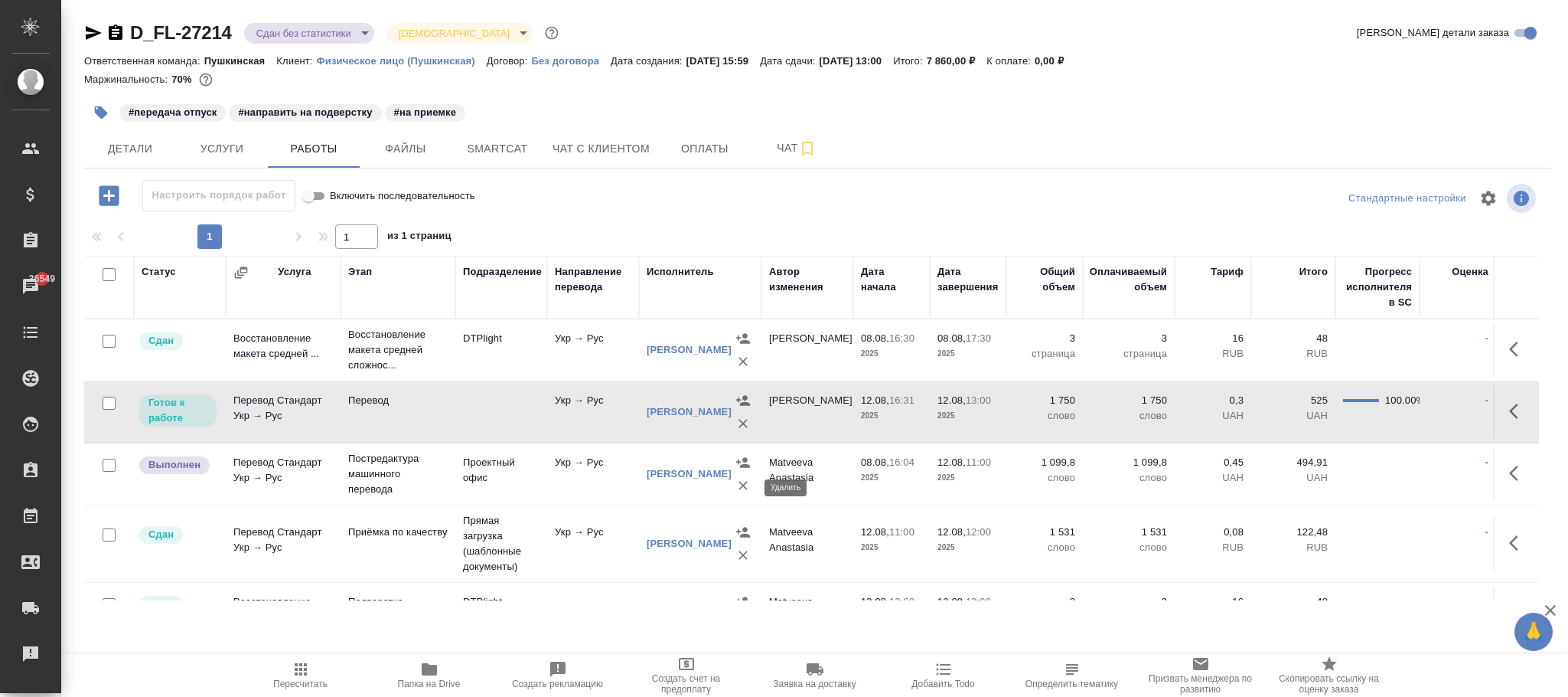
drag, startPoint x: 742, startPoint y: 494, endPoint x: 770, endPoint y: 423, distance: 76.3
click at [741, 493] on icon "button" at bounding box center [743, 486] width 15 height 15
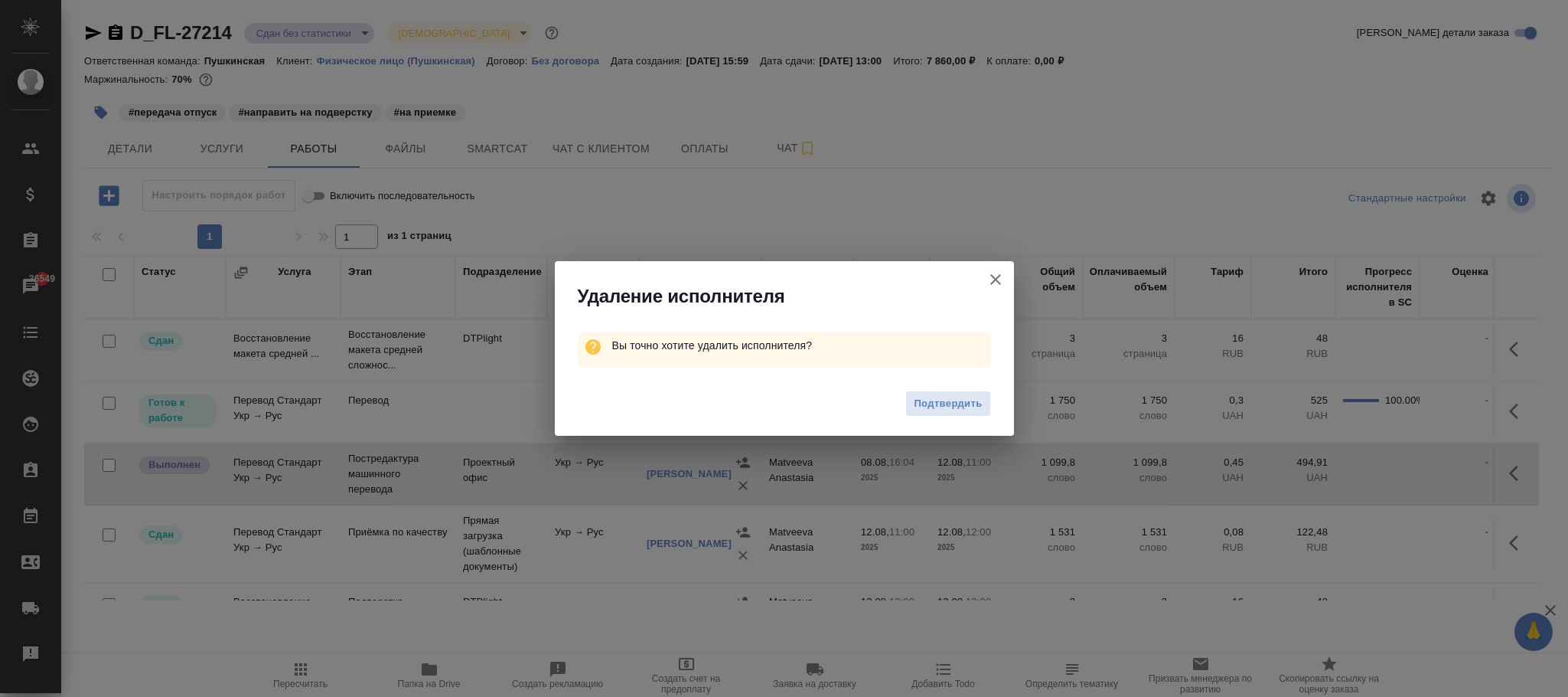
drag, startPoint x: 948, startPoint y: 393, endPoint x: 972, endPoint y: 395, distance: 24.1
click at [953, 393] on button "Подтвердить" at bounding box center [948, 404] width 85 height 27
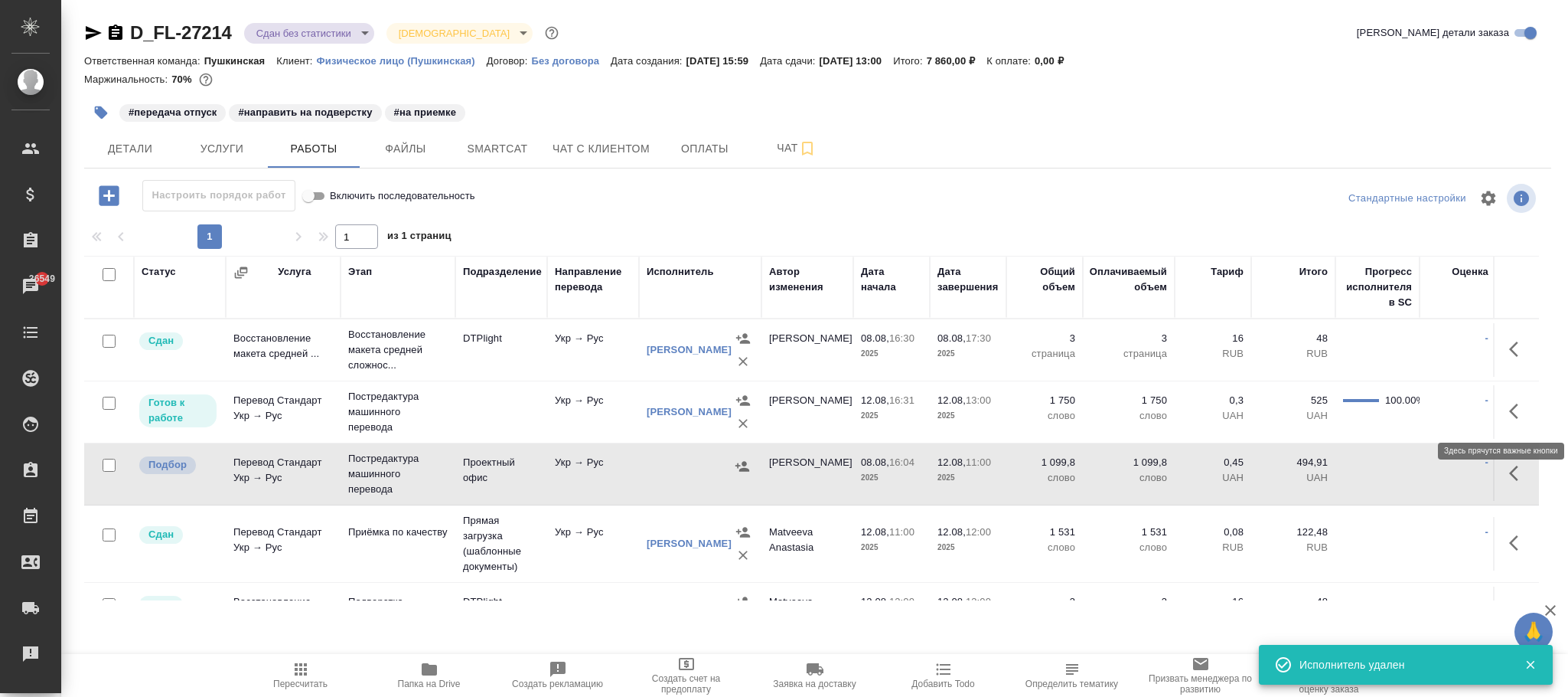
click at [1509, 411] on icon "button" at bounding box center [1518, 411] width 18 height 18
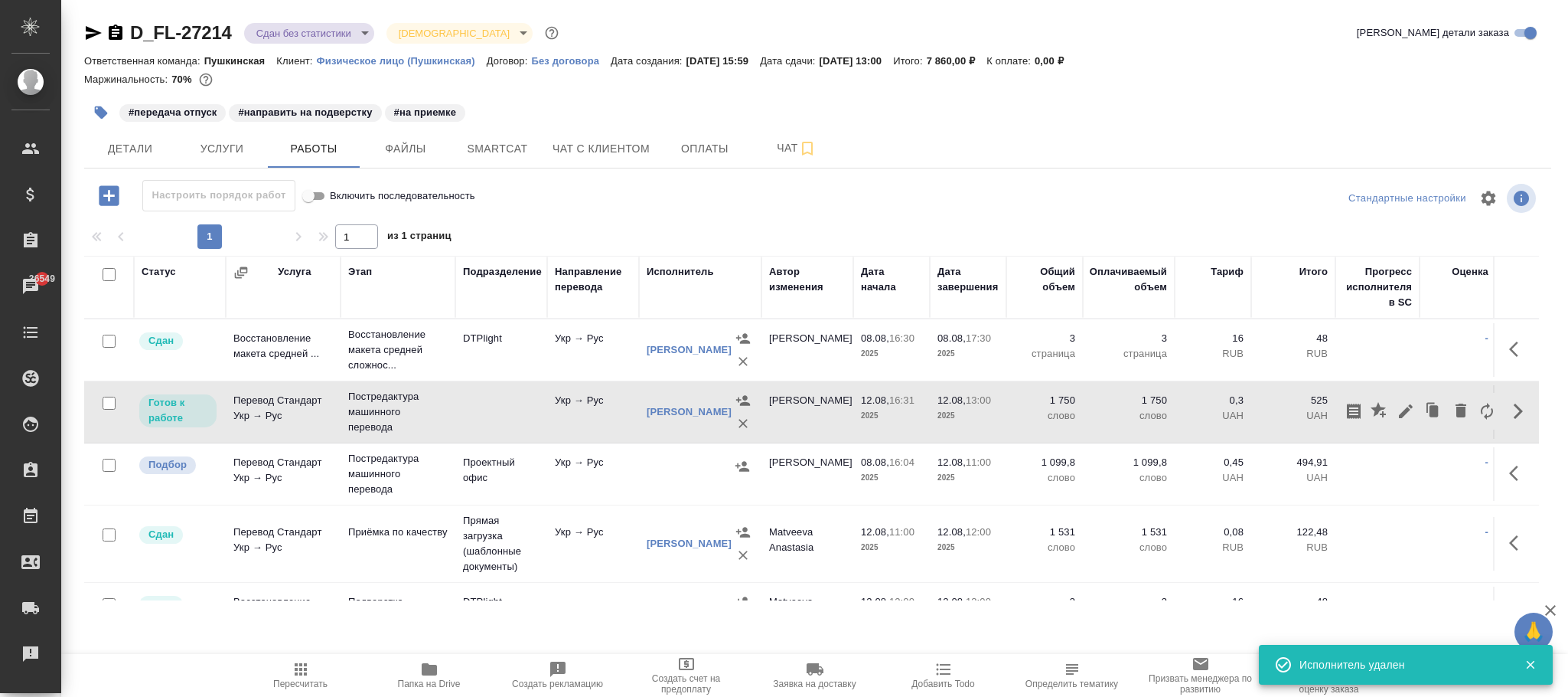
click at [634, 447] on tr "Подбор Перевод Стандарт Укр → Рус Постредактура машинного перевода Проектный оф…" at bounding box center [904, 473] width 1641 height 62
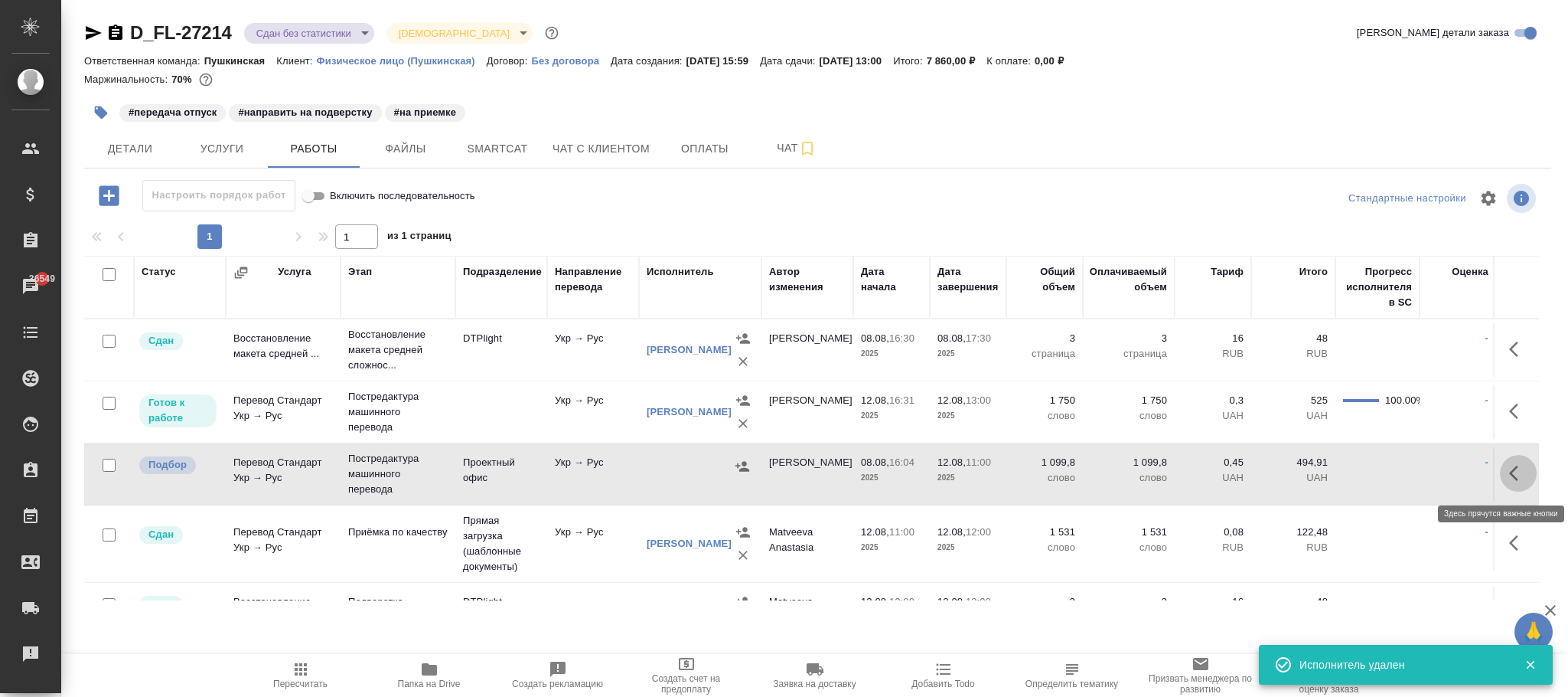
click at [1509, 474] on icon "button" at bounding box center [1518, 472] width 18 height 18
click at [1455, 478] on icon "button" at bounding box center [1460, 472] width 10 height 14
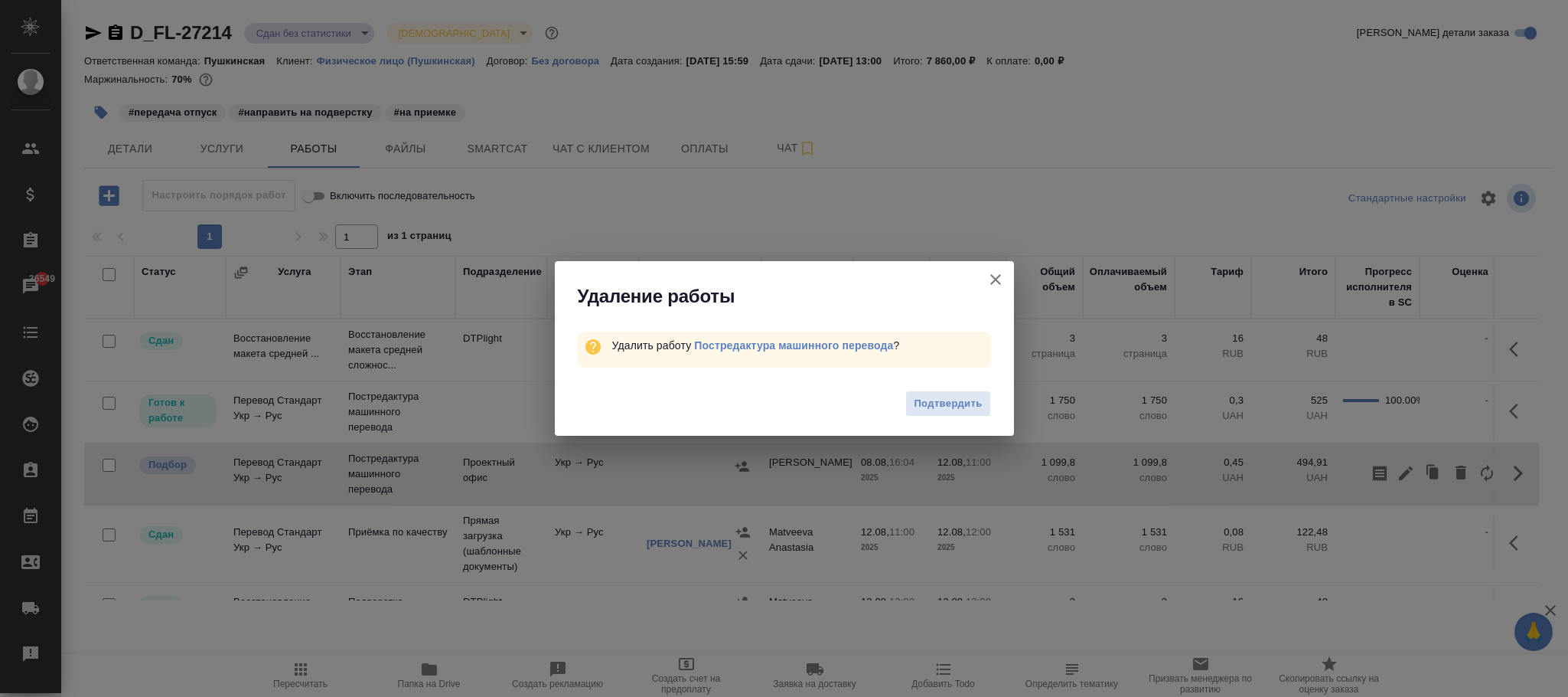
click at [946, 395] on span "Подтвердить" at bounding box center [948, 404] width 68 height 18
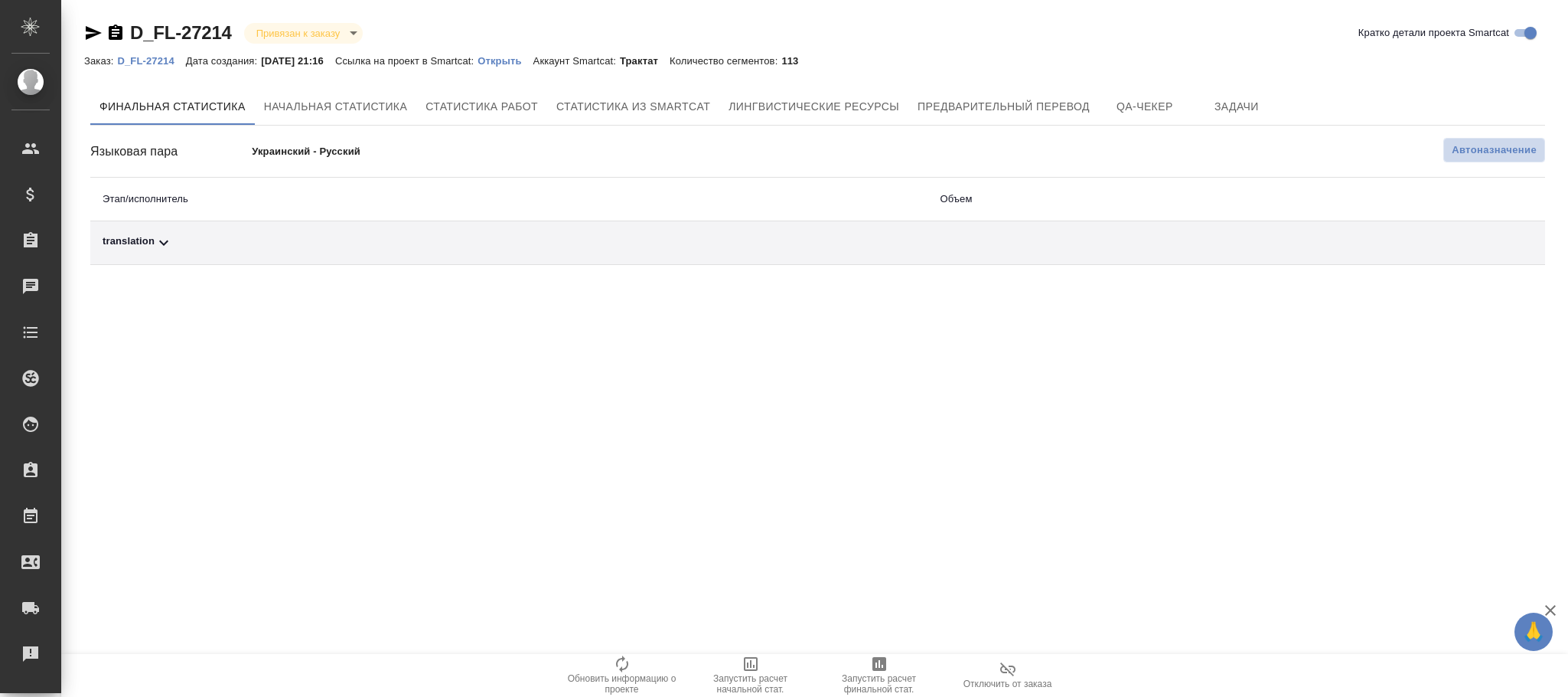
click at [1478, 147] on span "Автоназначение" at bounding box center [1494, 150] width 85 height 15
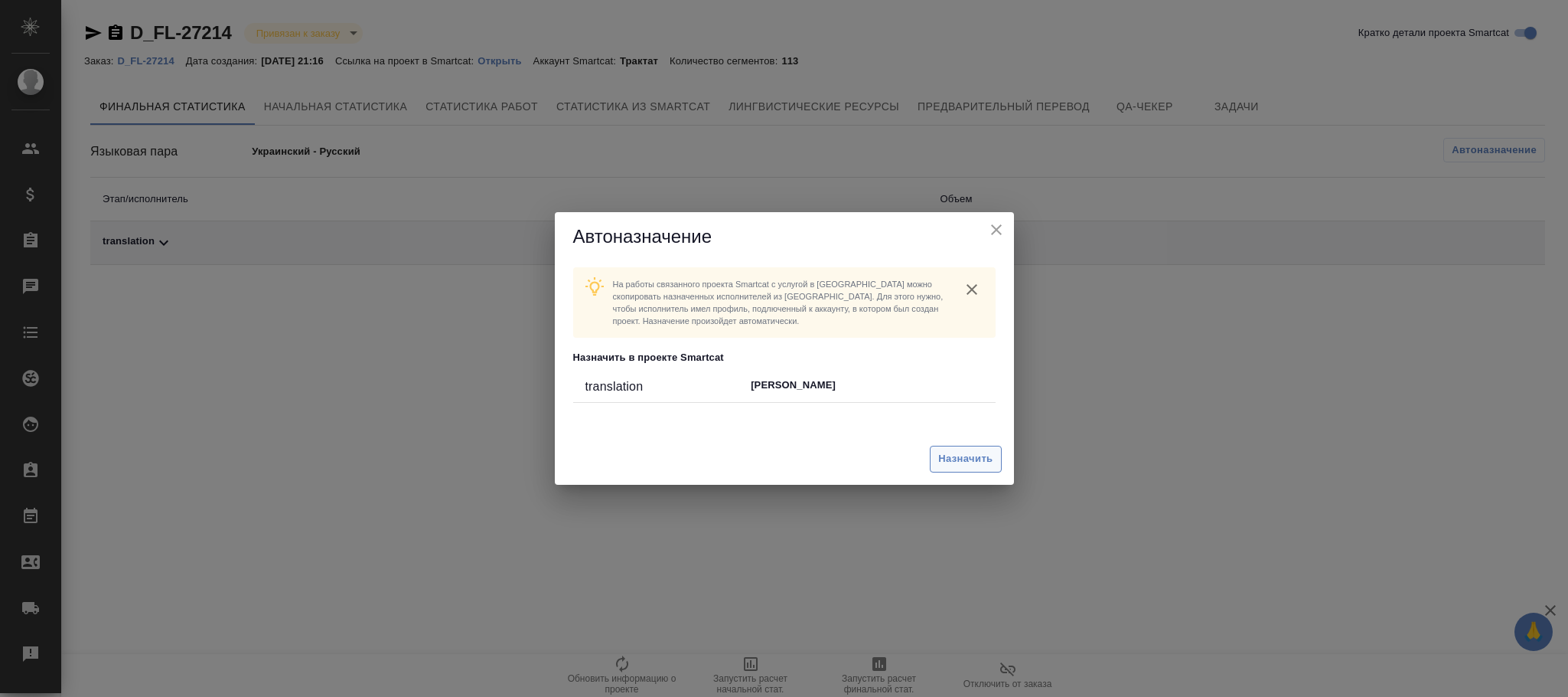
click at [962, 452] on span "Назначить" at bounding box center [965, 459] width 54 height 18
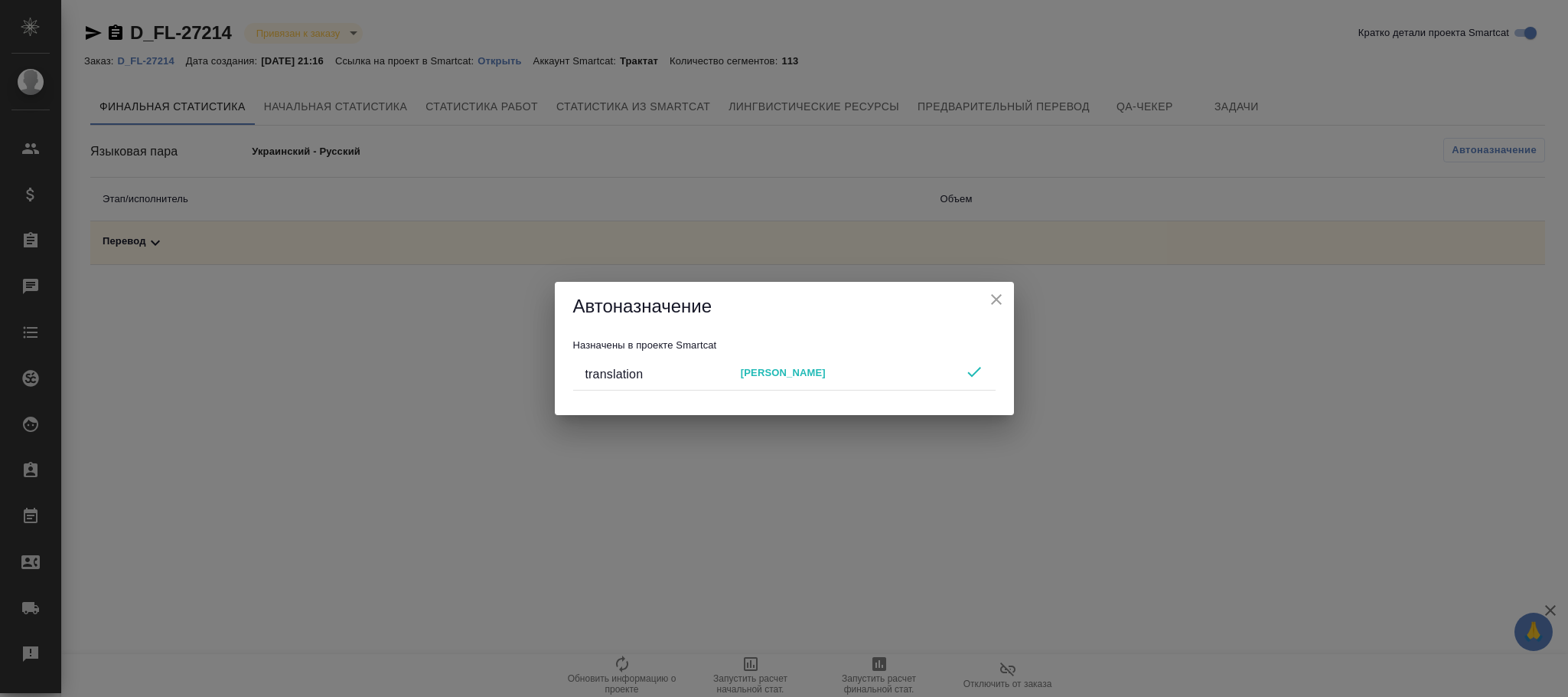
click at [994, 300] on icon "close" at bounding box center [995, 299] width 18 height 18
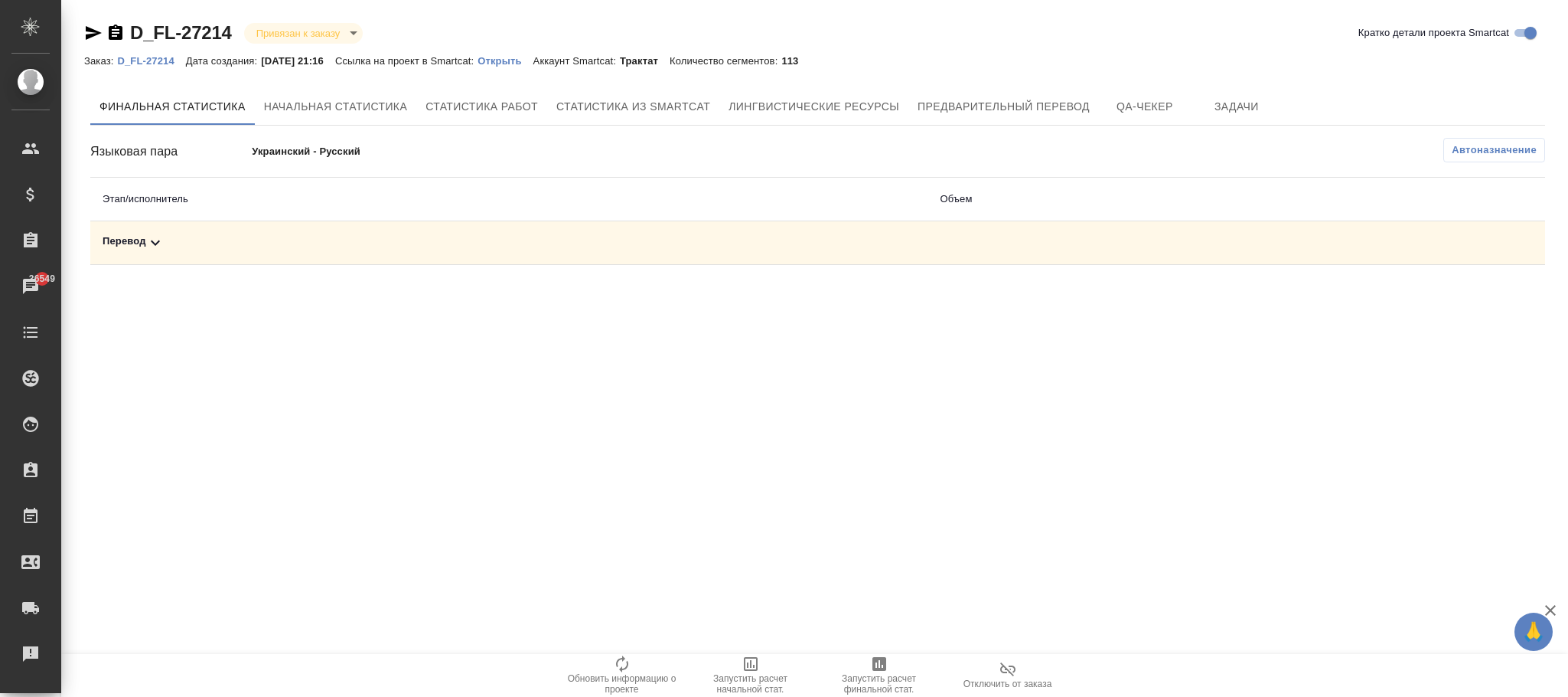
click at [1474, 138] on button "Автоназначение" at bounding box center [1493, 150] width 101 height 25
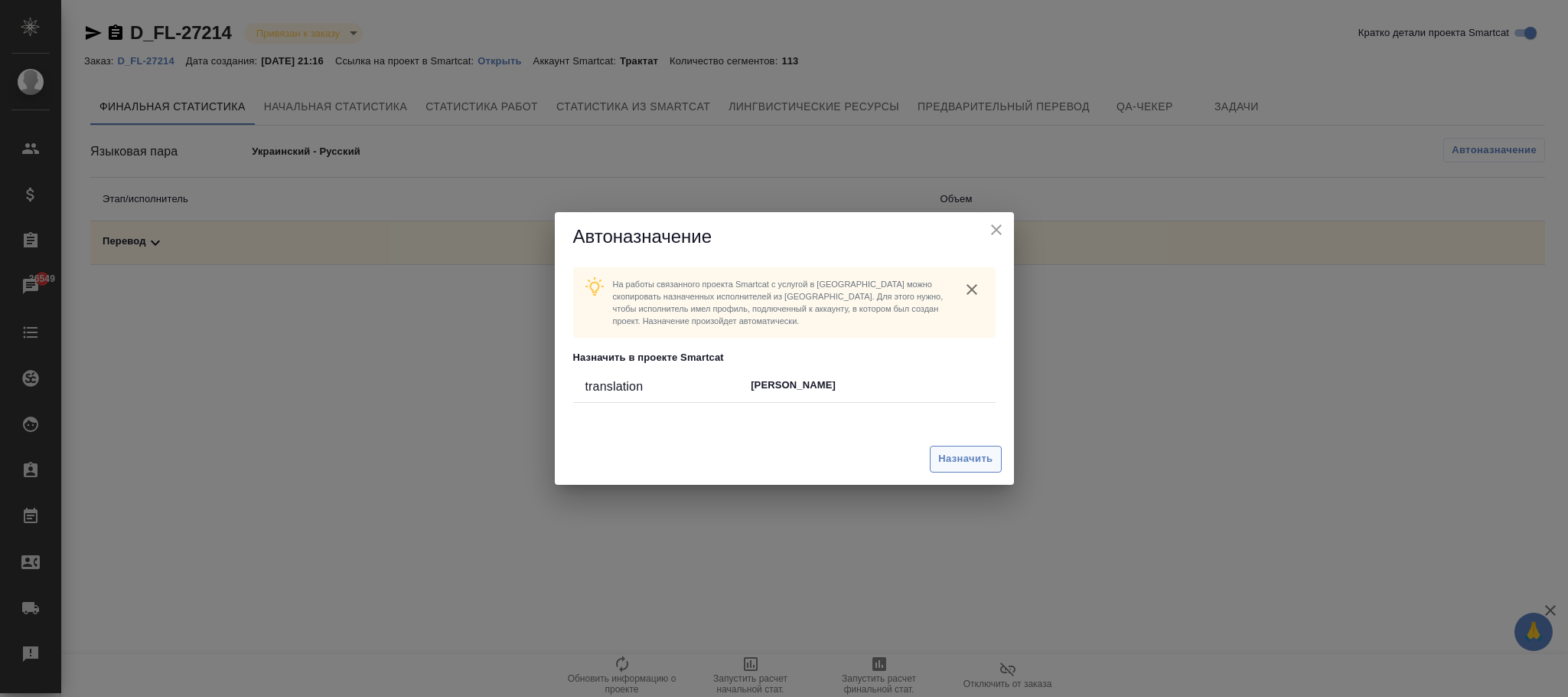
click at [975, 465] on span "Назначить" at bounding box center [965, 459] width 54 height 18
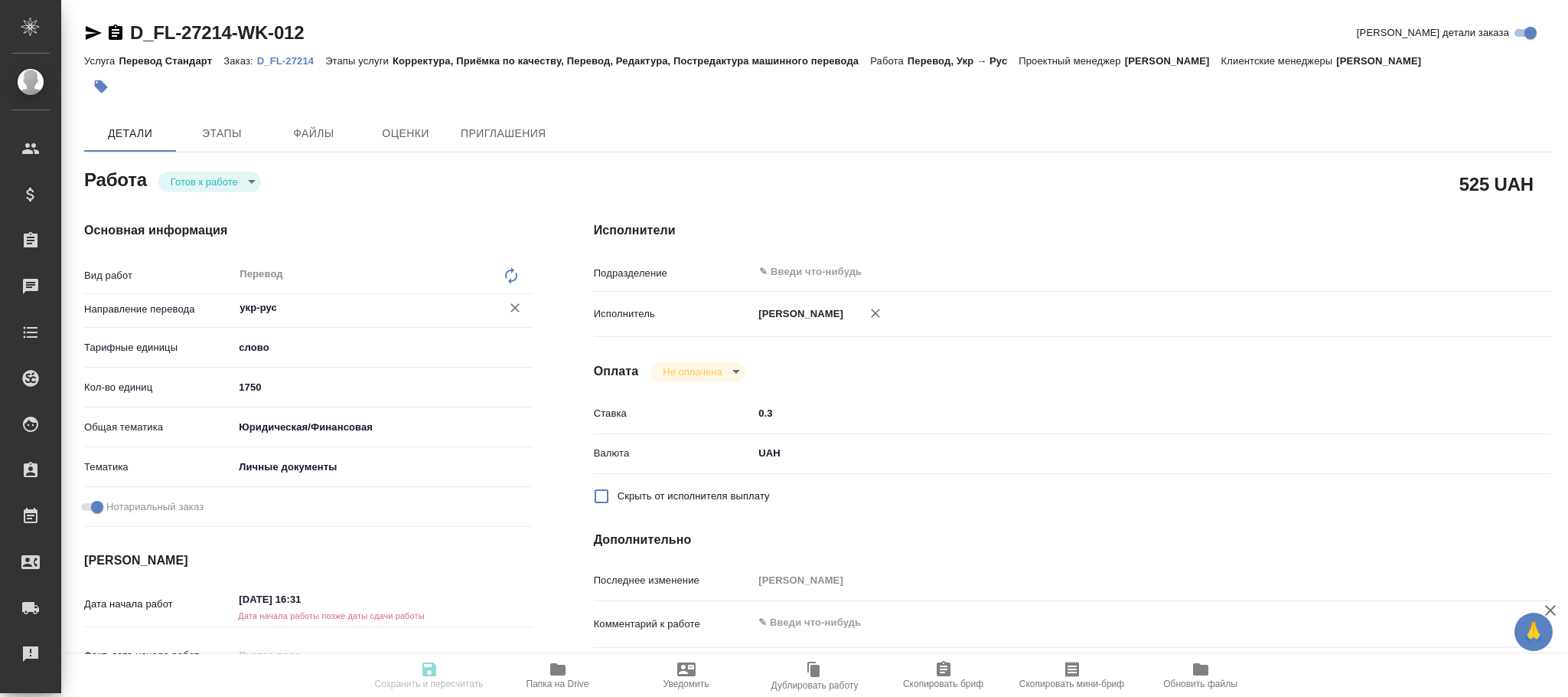
type textarea "x"
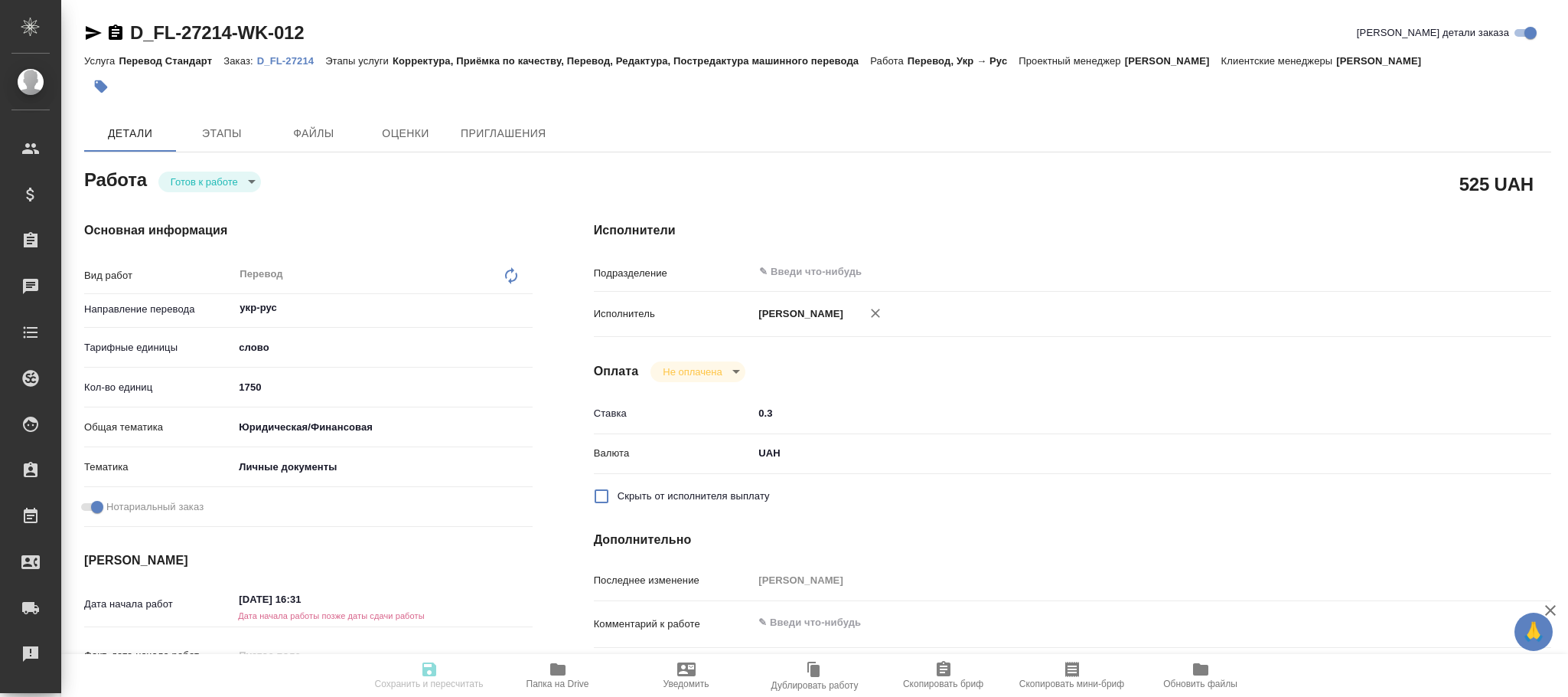
click at [502, 273] on icon at bounding box center [511, 275] width 18 height 18
type textarea "x"
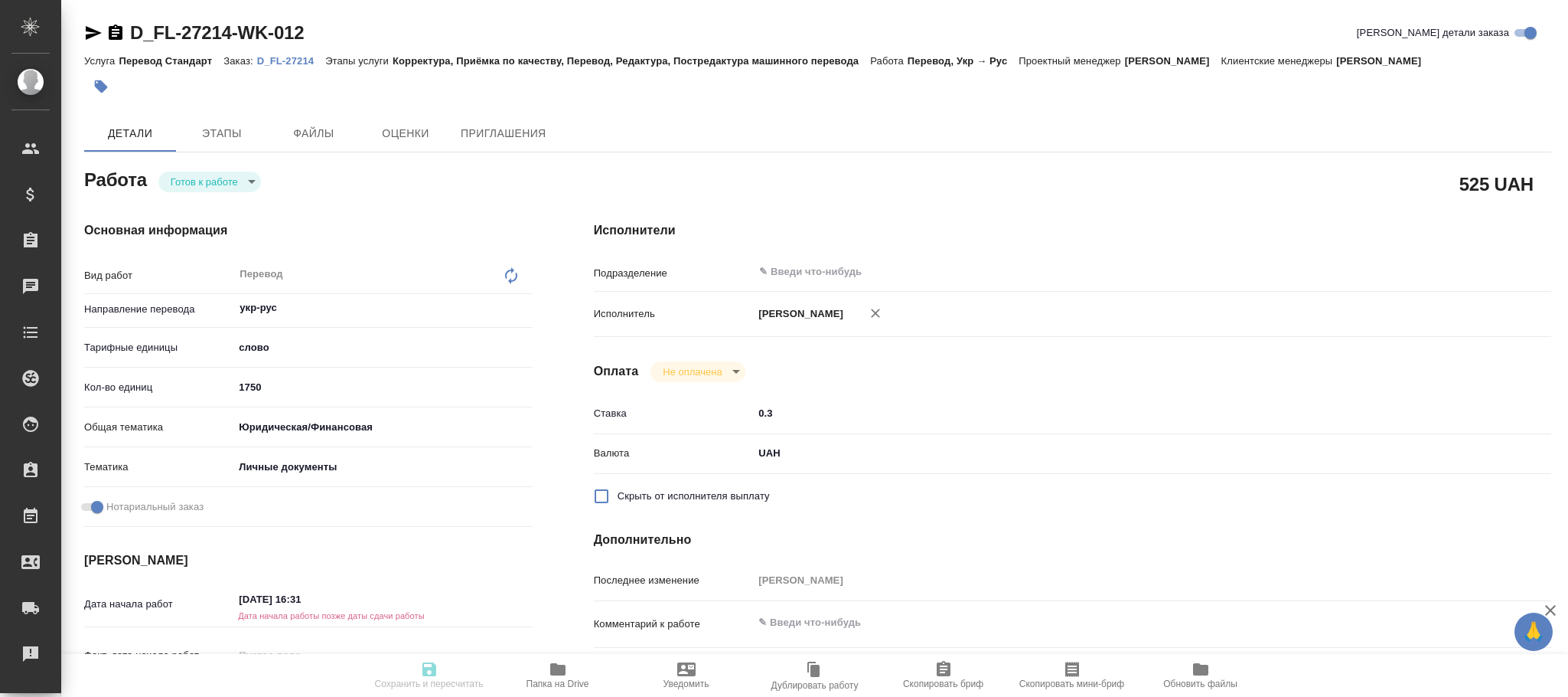
type textarea "x"
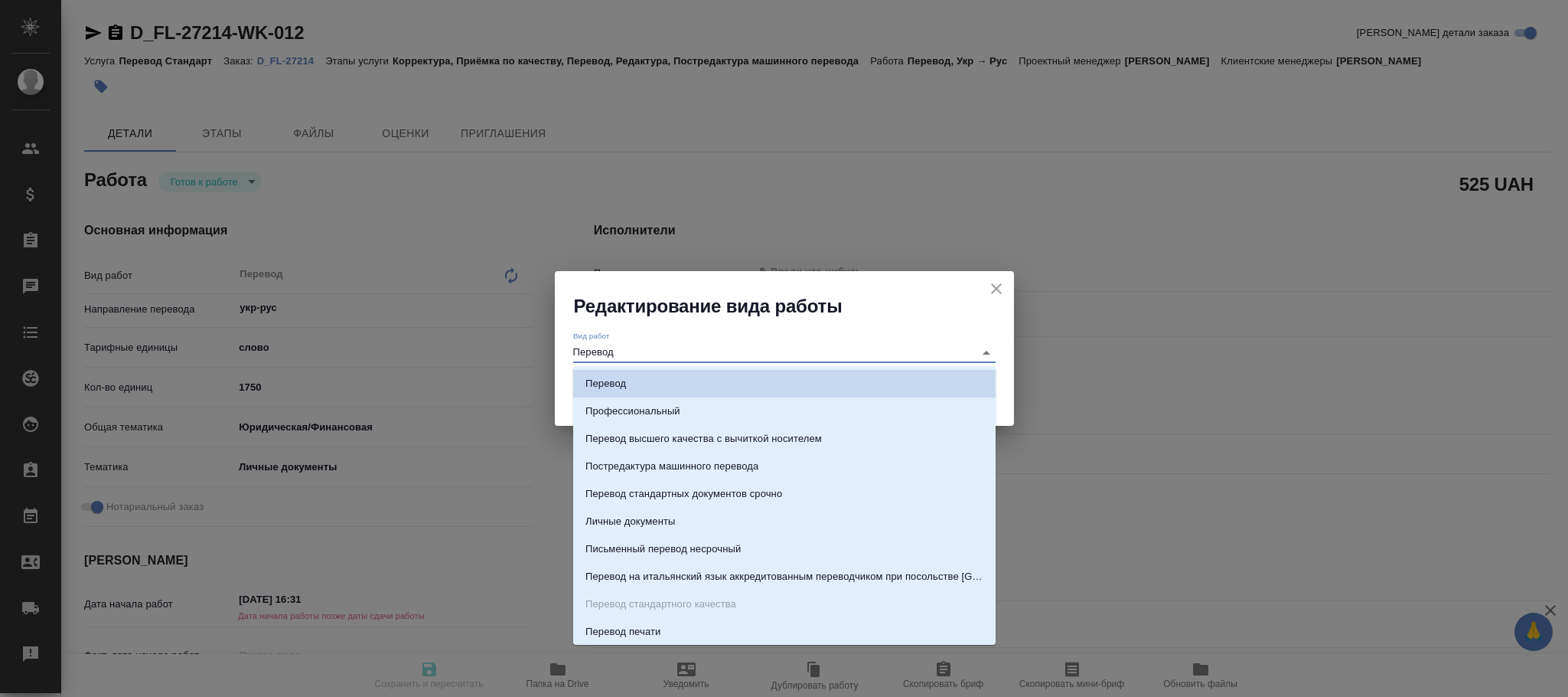
drag, startPoint x: 645, startPoint y: 345, endPoint x: 561, endPoint y: 379, distance: 90.6
click at [453, 347] on div "Редактирование вида работы Вид работ Перевод Сохранить" at bounding box center [784, 348] width 1568 height 697
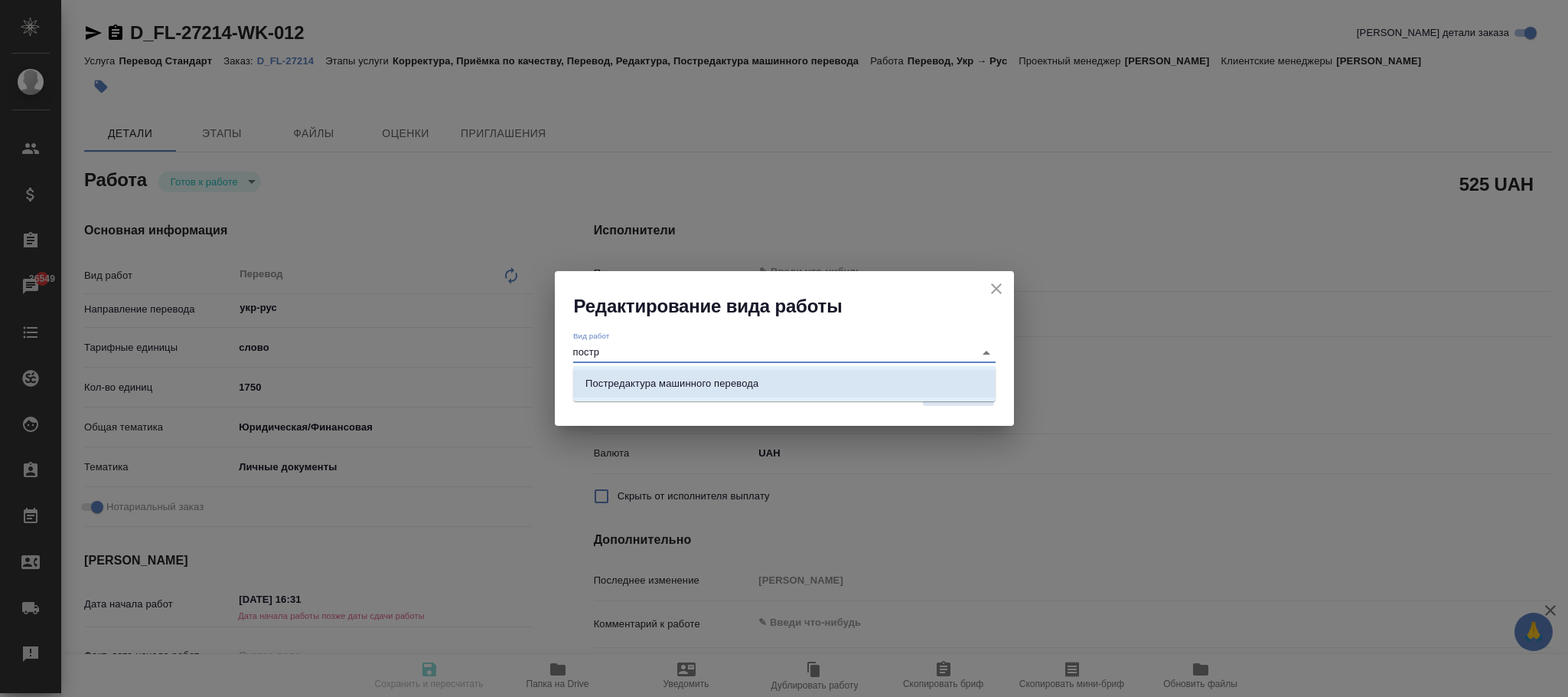
drag, startPoint x: 701, startPoint y: 384, endPoint x: 997, endPoint y: 410, distance: 297.1
click at [708, 384] on p "Постредактура машинного перевода" at bounding box center [671, 383] width 173 height 15
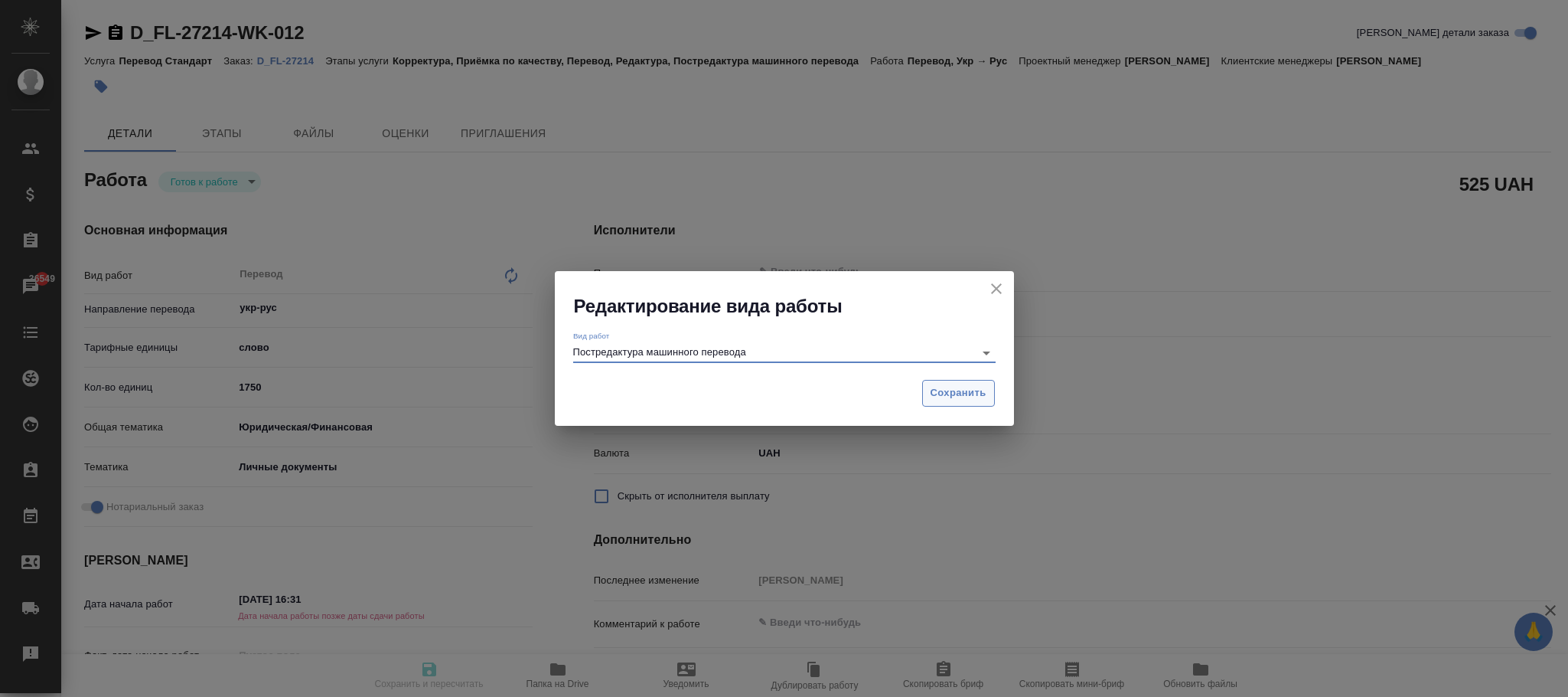
type input "Постредактура машинного перевода"
click at [937, 400] on span "Сохранить" at bounding box center [958, 393] width 56 height 18
type textarea "x"
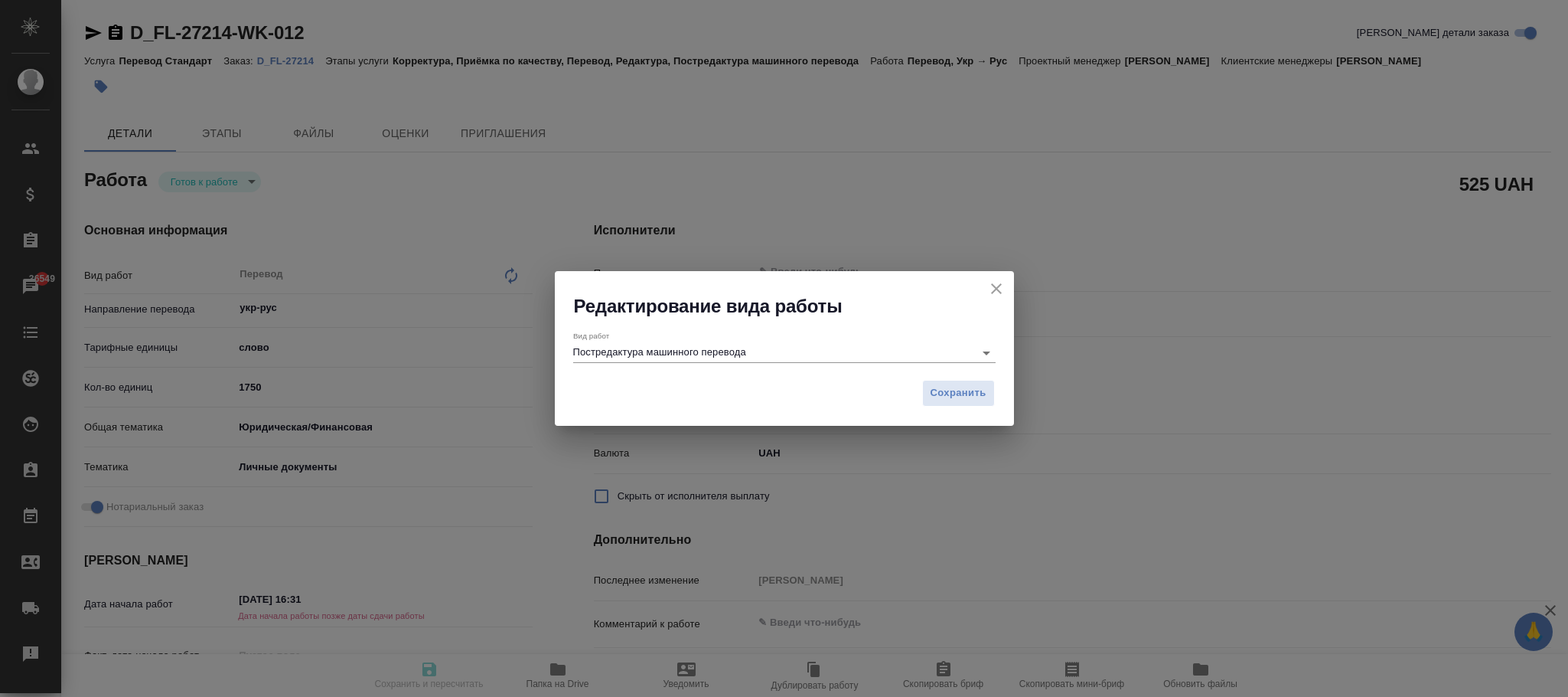
type textarea "x"
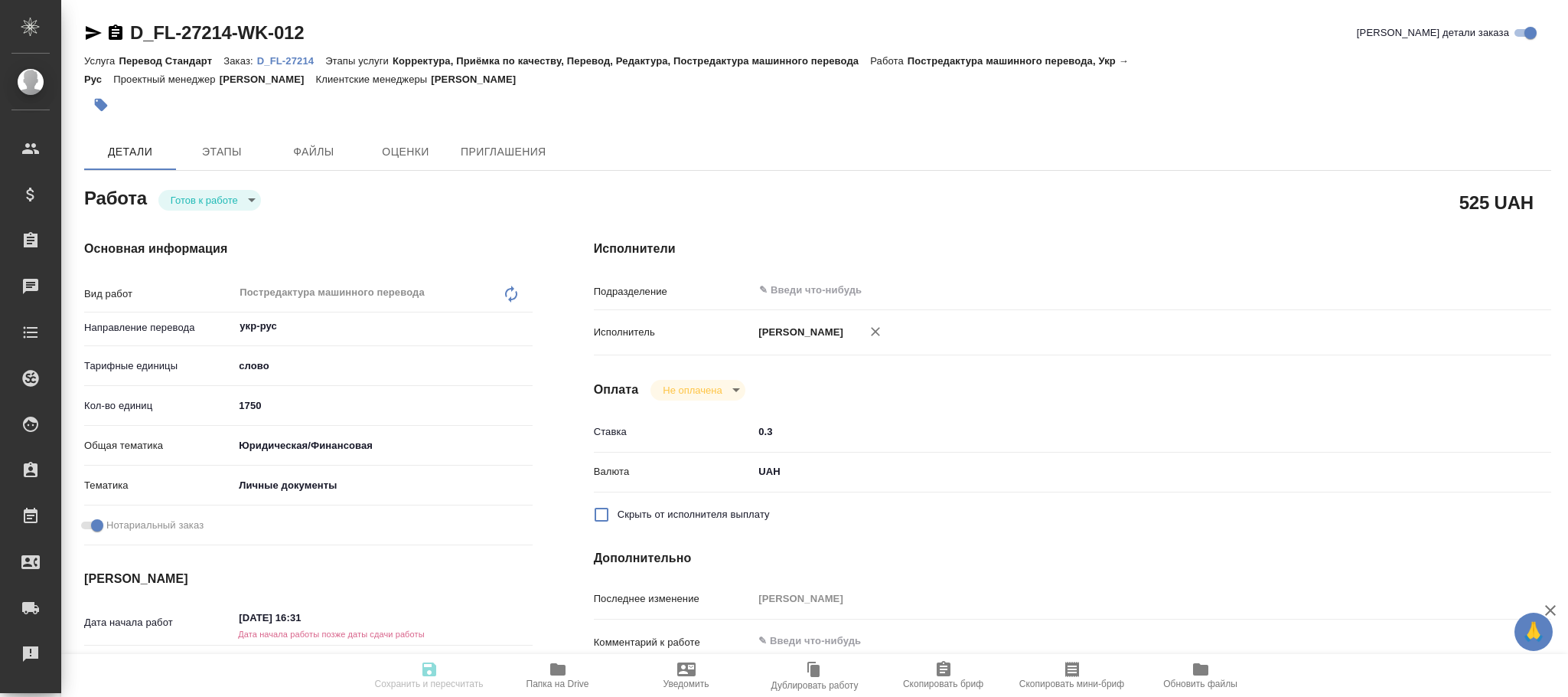
type textarea "x"
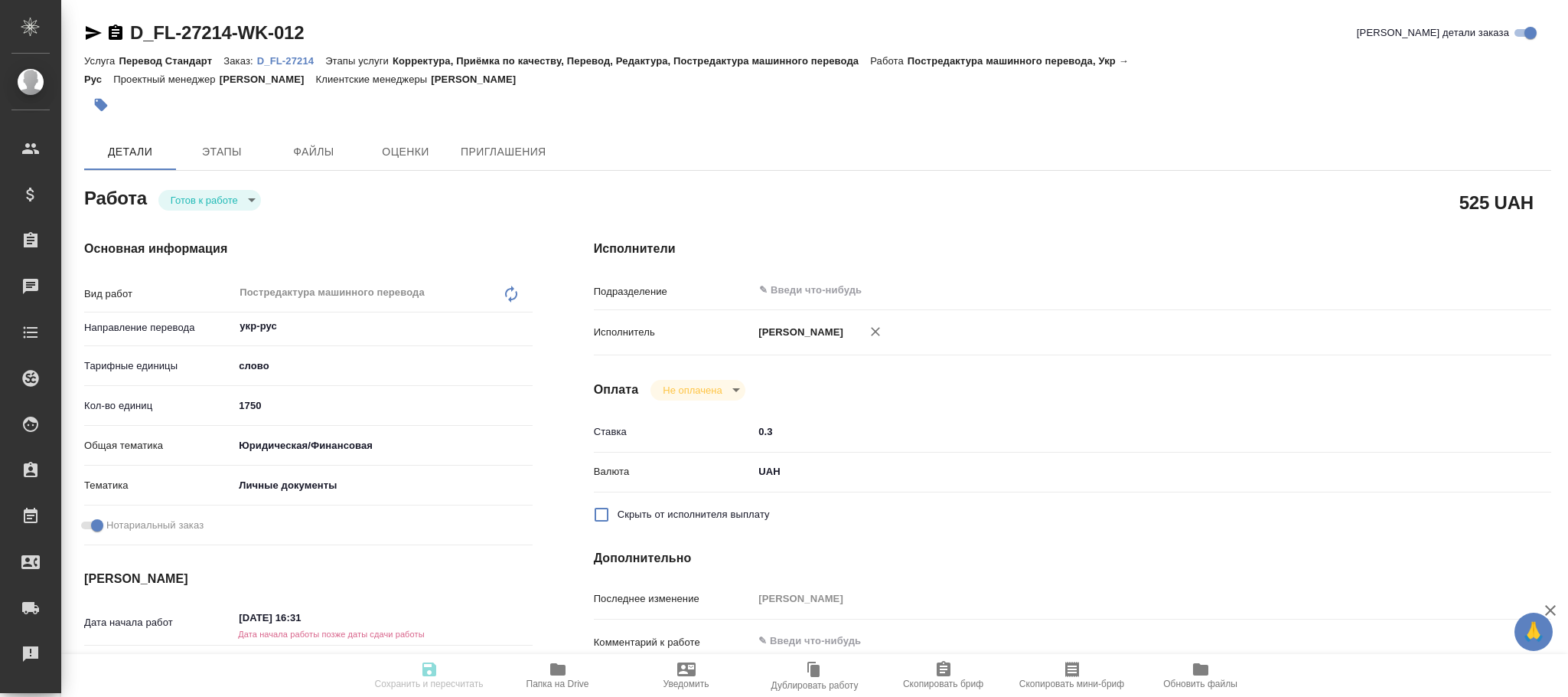
type textarea "x"
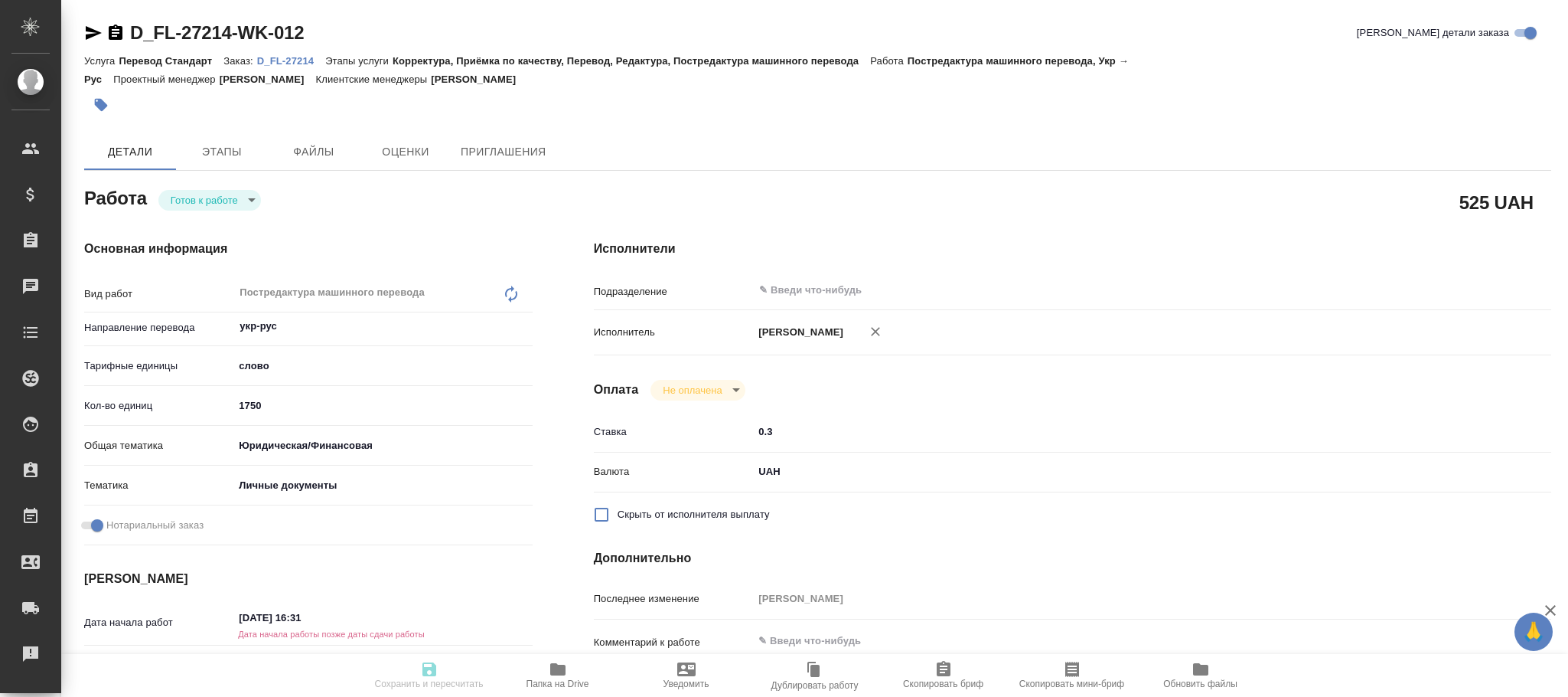
type textarea "x"
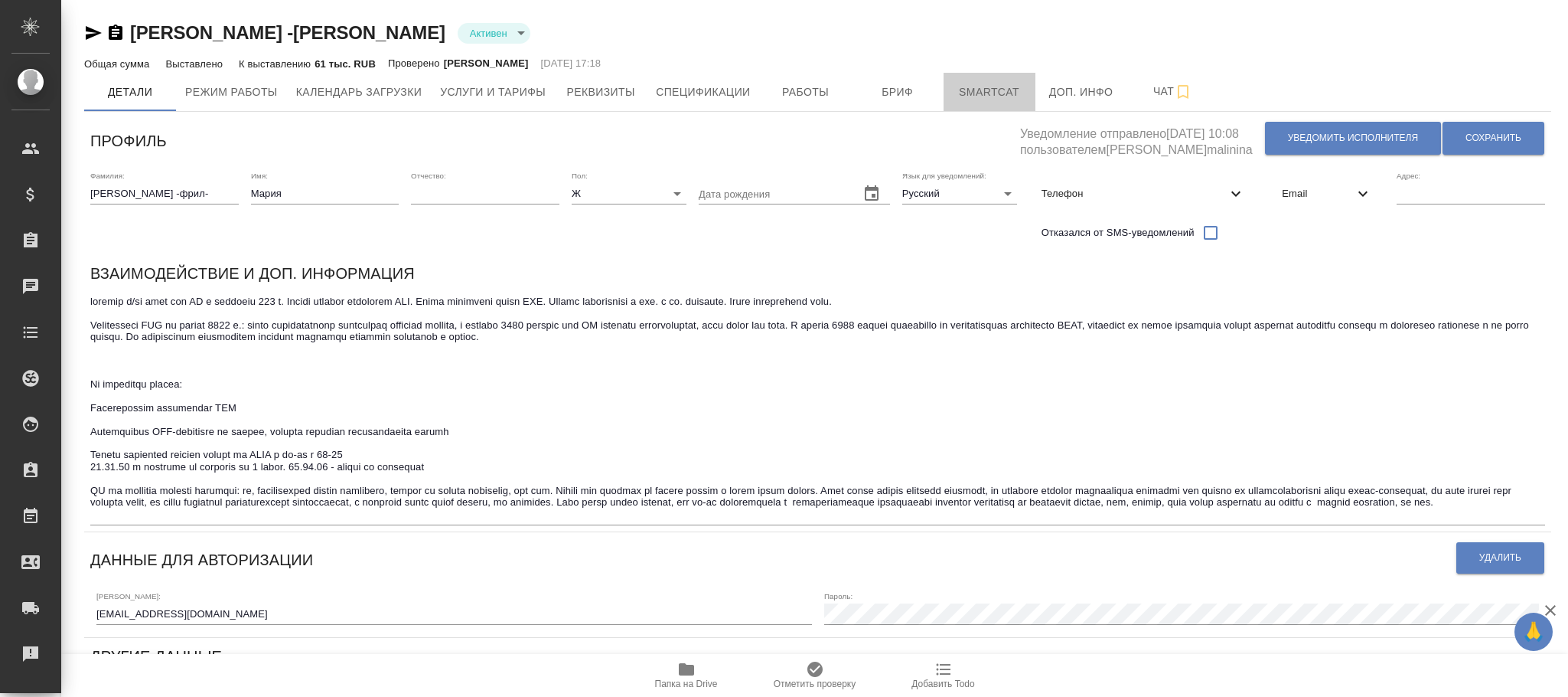
click at [1001, 94] on span "Smartcat" at bounding box center [989, 92] width 73 height 19
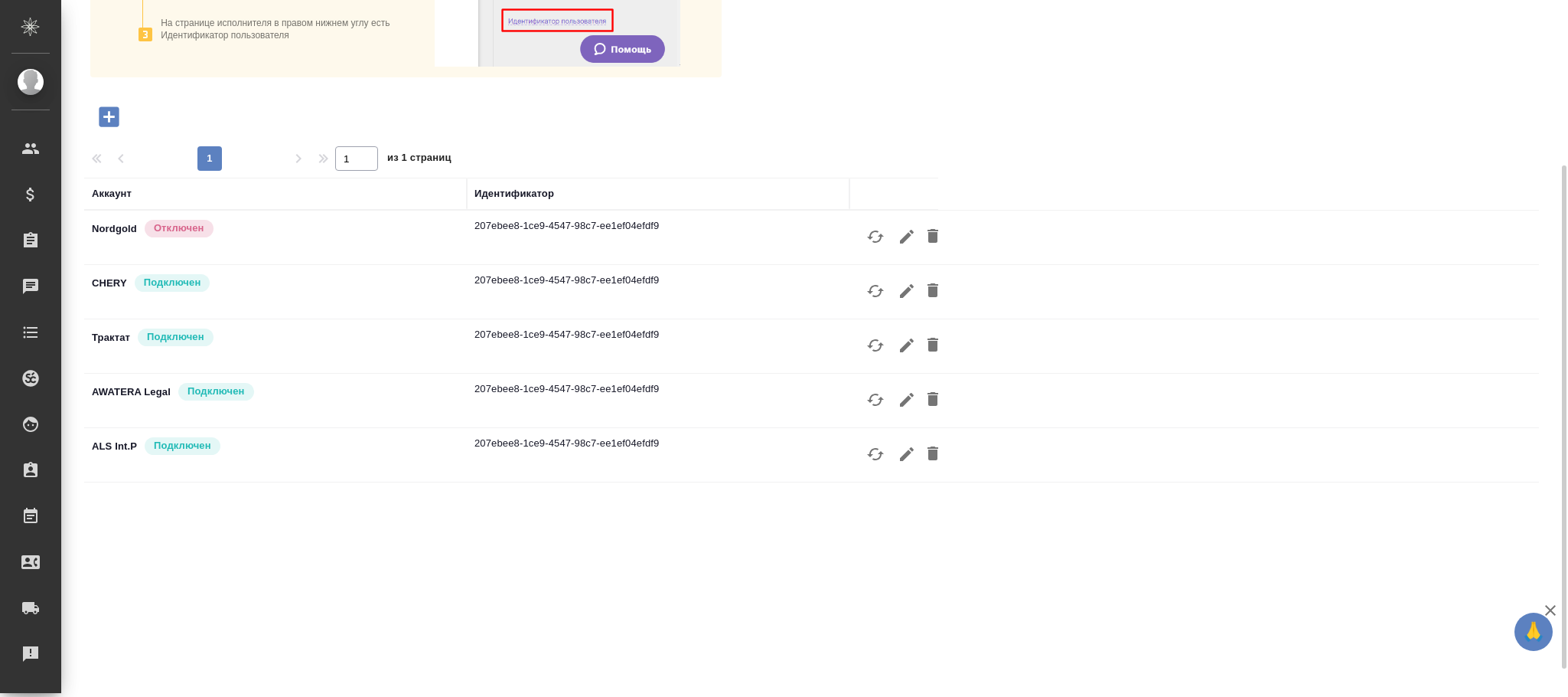
scroll to position [115, 0]
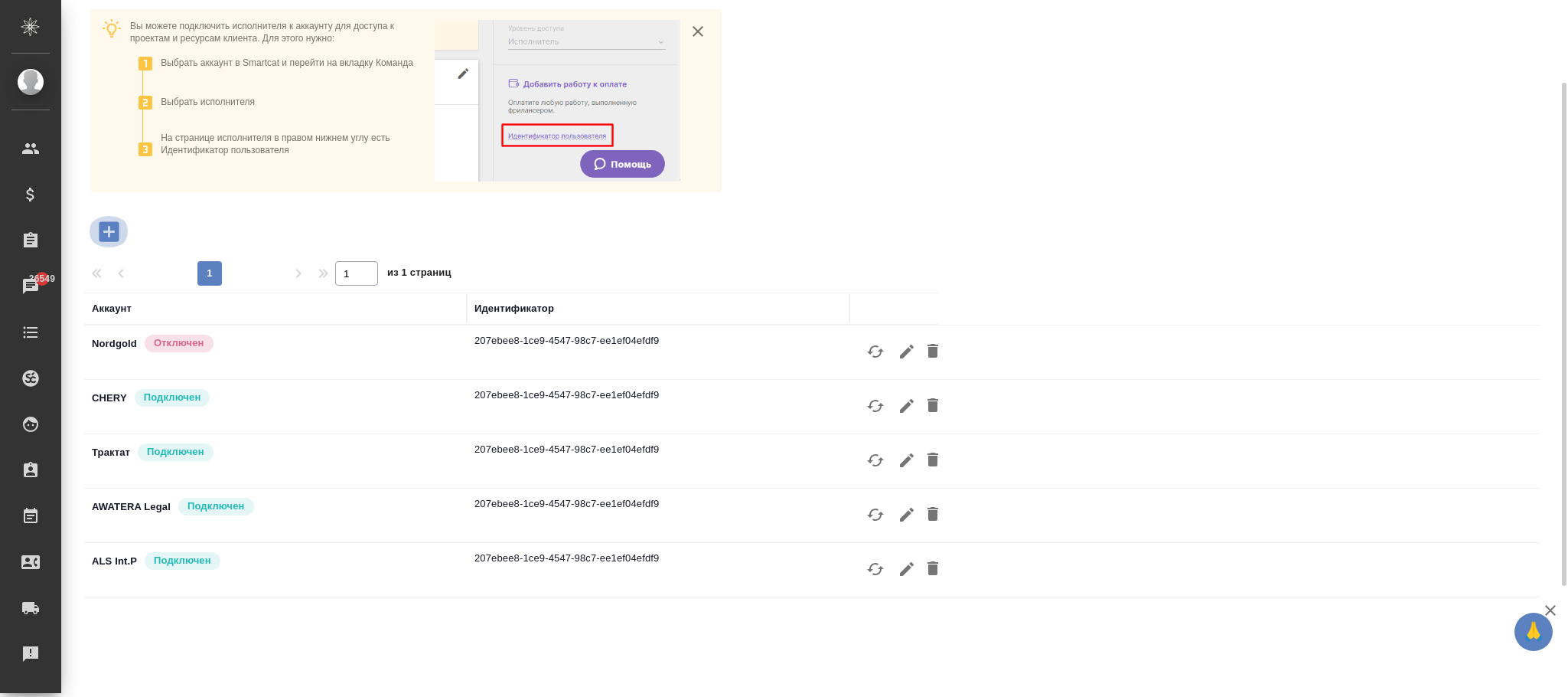
click at [109, 220] on icon "button" at bounding box center [109, 231] width 27 height 27
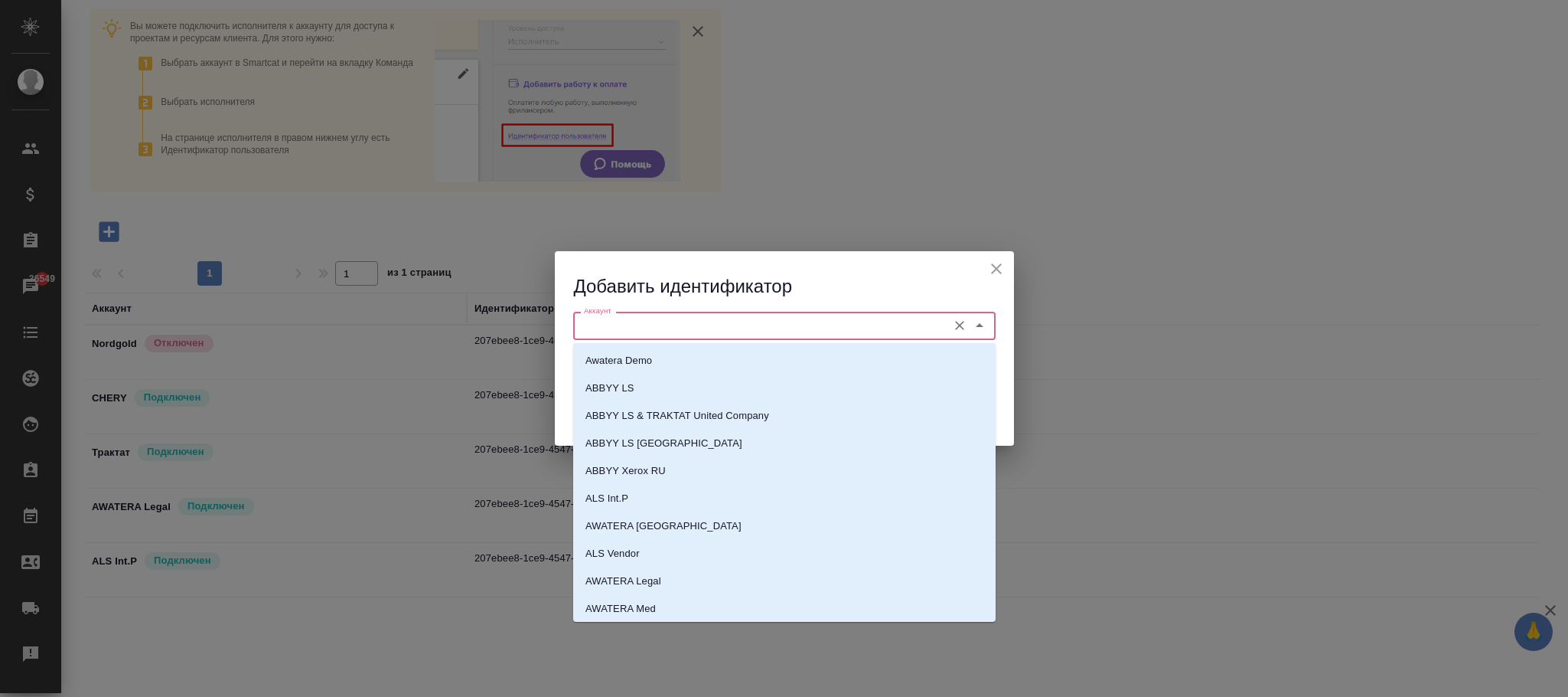
click at [736, 327] on input "Аккаунт" at bounding box center [758, 324] width 362 height 18
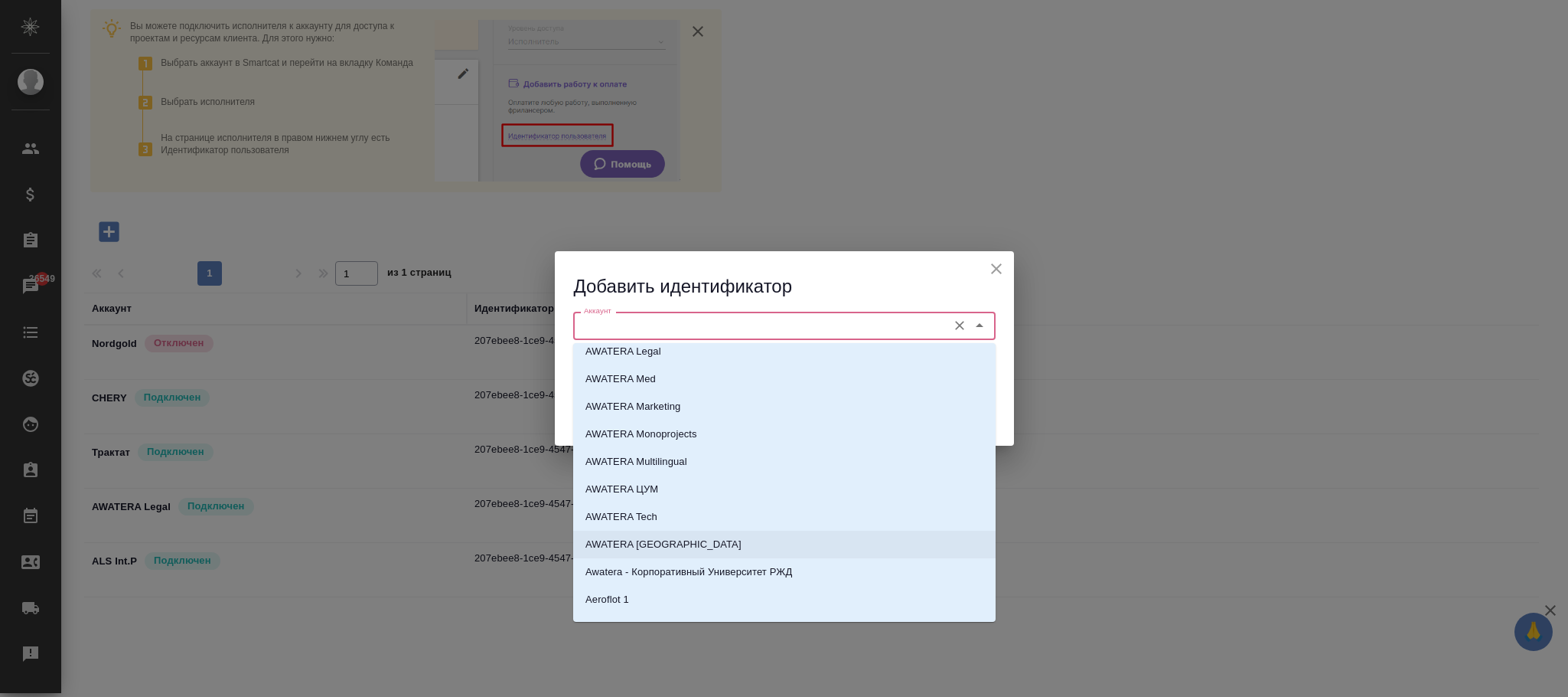
click at [696, 541] on li "AWATERA [GEOGRAPHIC_DATA]" at bounding box center [785, 543] width 423 height 28
type input "AWATERA [GEOGRAPHIC_DATA]"
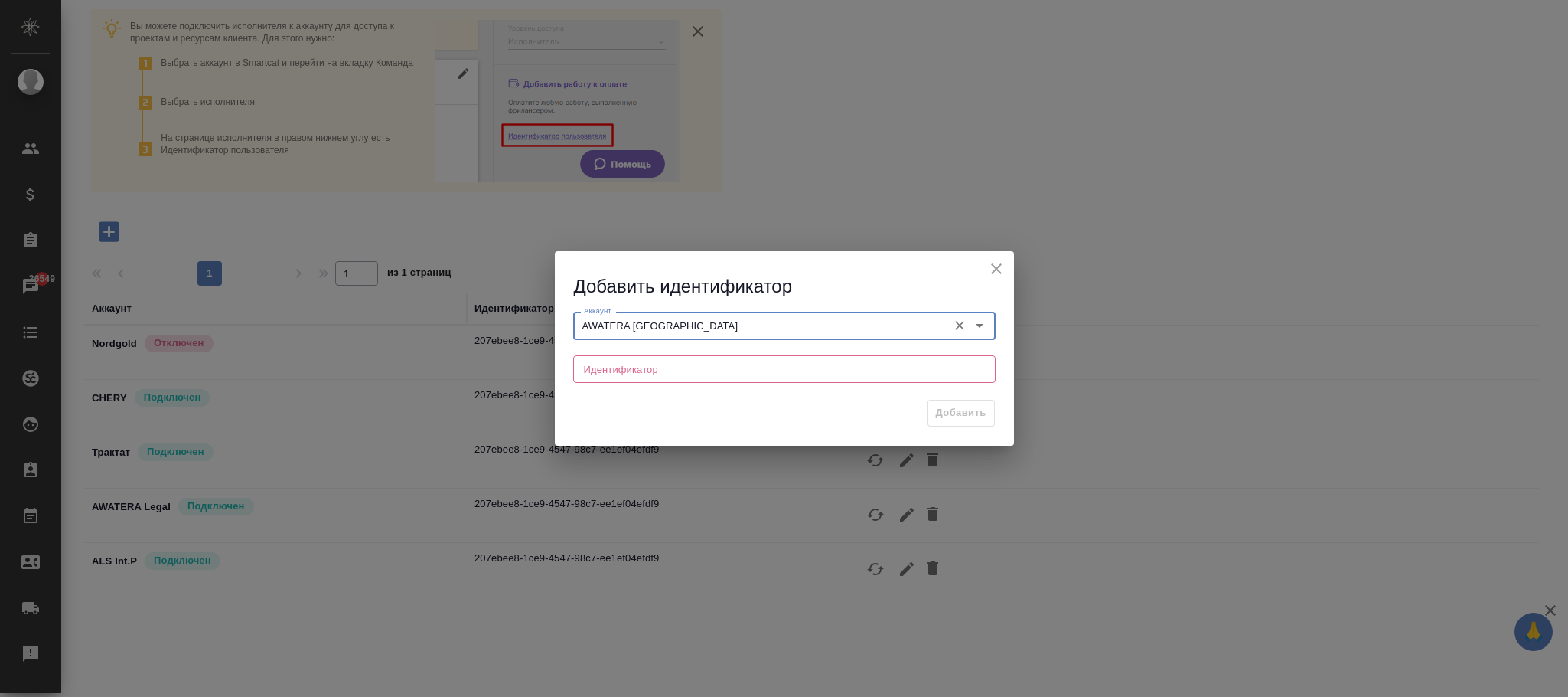
click at [992, 267] on icon "close" at bounding box center [995, 268] width 18 height 18
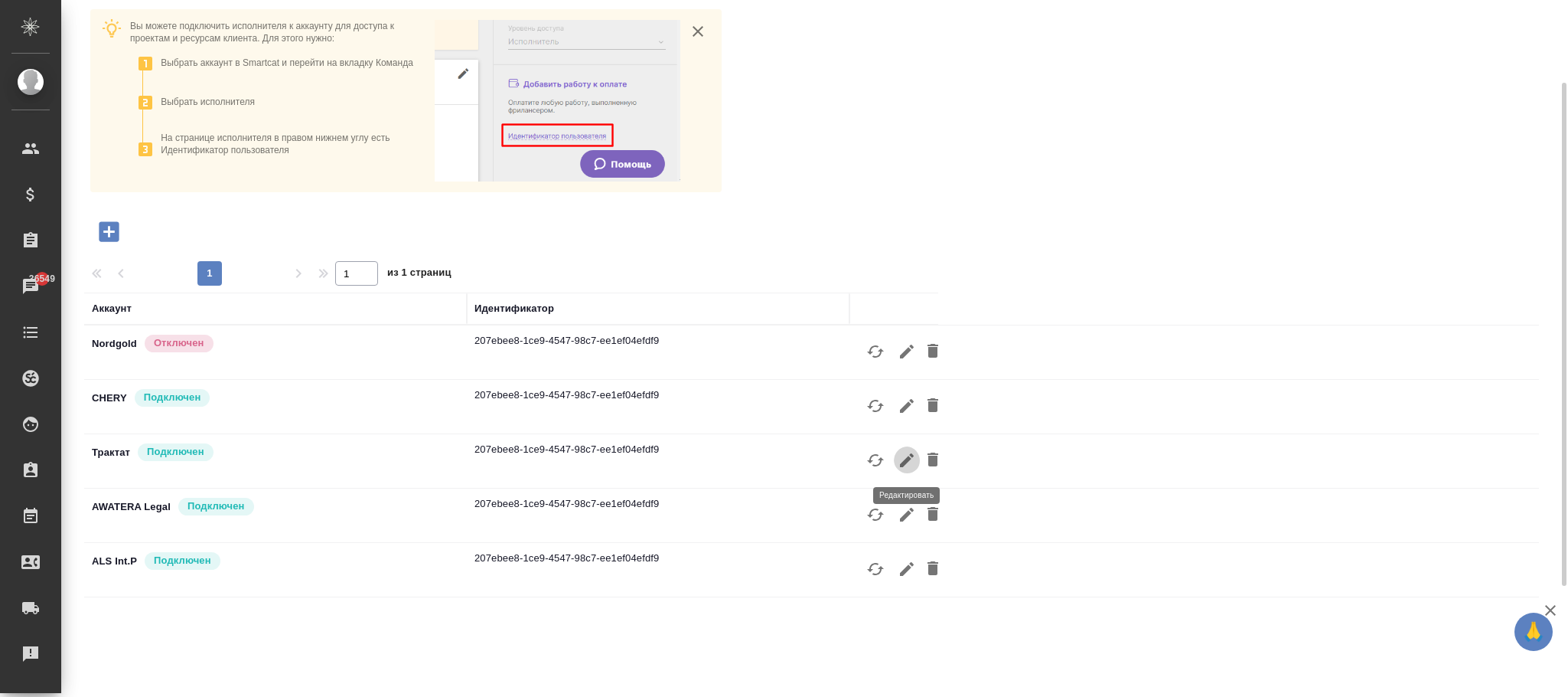
click at [910, 460] on icon "button" at bounding box center [906, 460] width 14 height 14
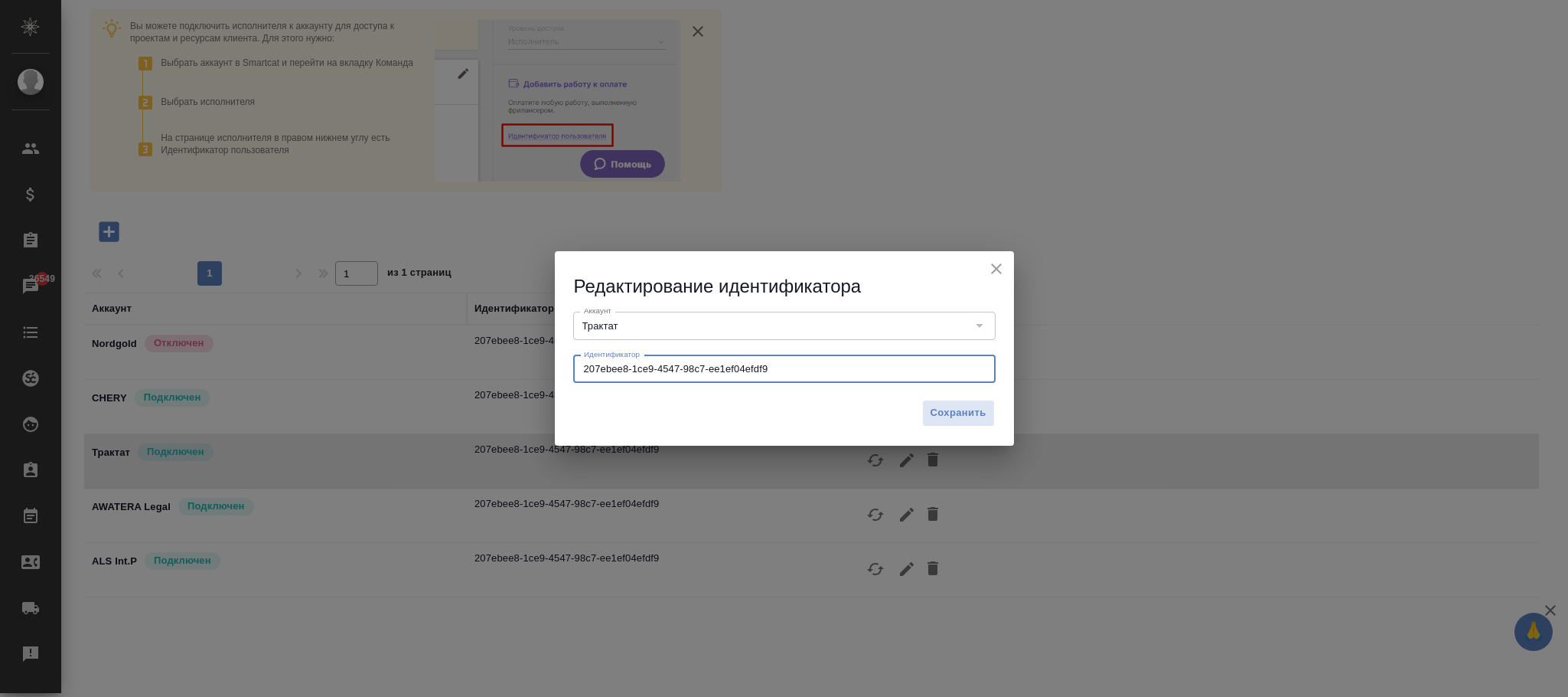
drag, startPoint x: 796, startPoint y: 366, endPoint x: 632, endPoint y: 366, distance: 164.0
click at [517, 367] on div "Редактирование идентификатора Аккаунт Трактат Аккаунт Идентификатор 207ebee8-1c…" at bounding box center [784, 348] width 1568 height 697
click at [994, 265] on icon "close" at bounding box center [995, 268] width 18 height 18
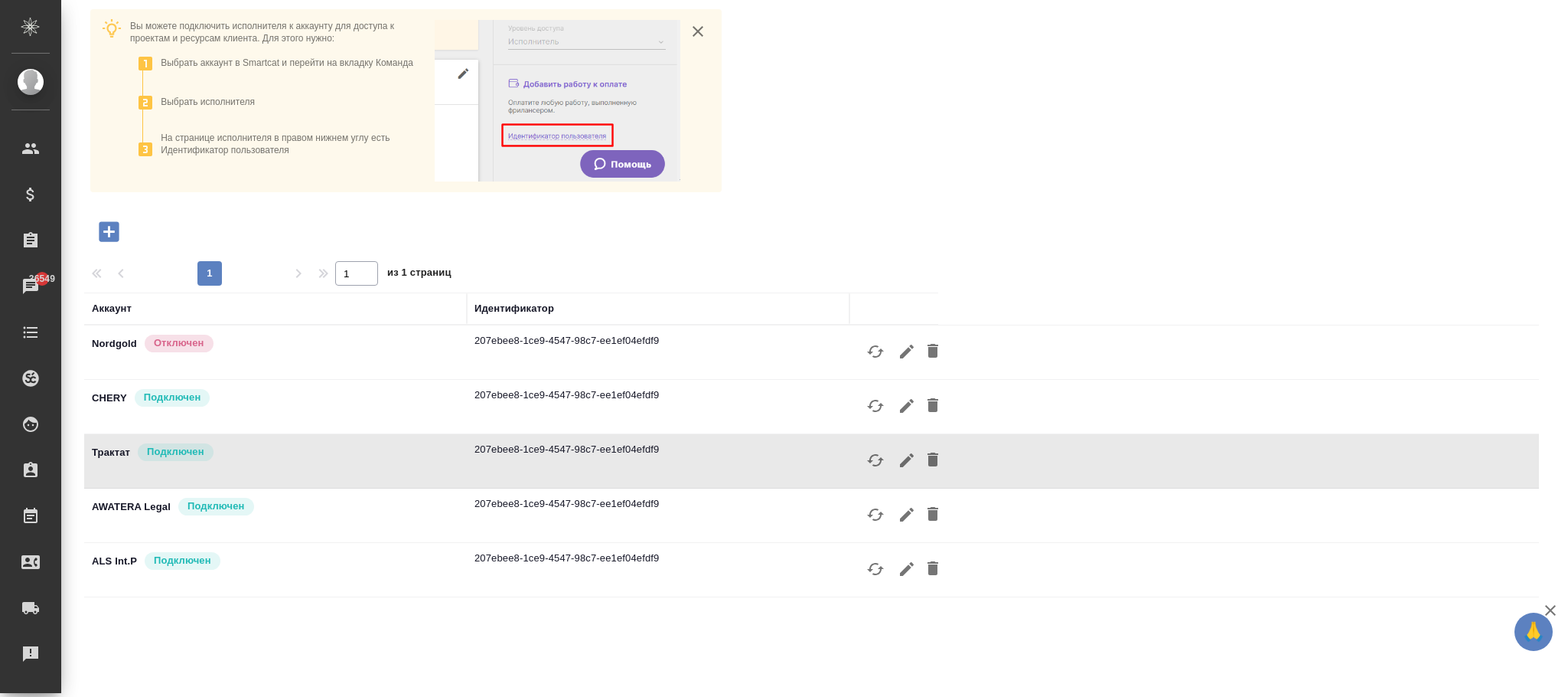
click at [118, 229] on icon "button" at bounding box center [108, 230] width 20 height 20
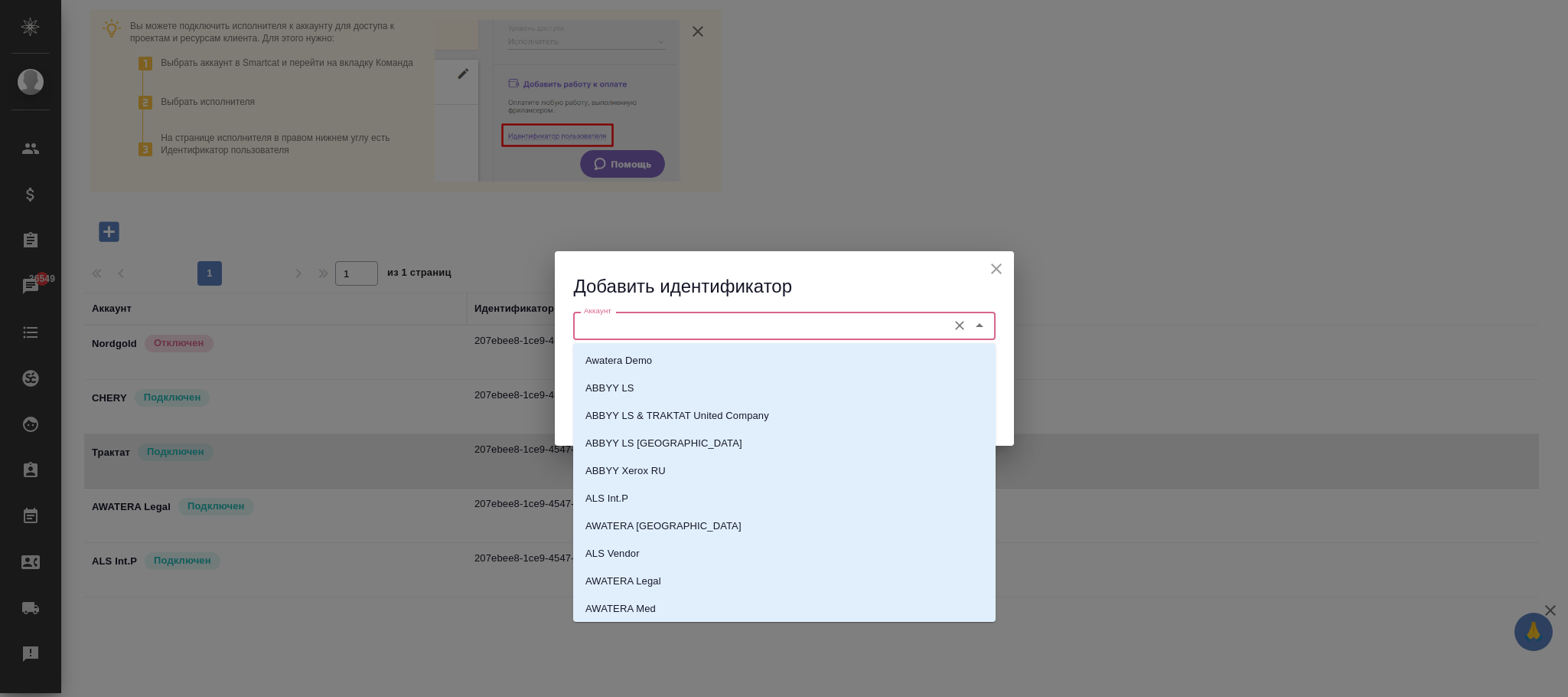
click at [664, 334] on input "Аккаунт" at bounding box center [758, 324] width 362 height 18
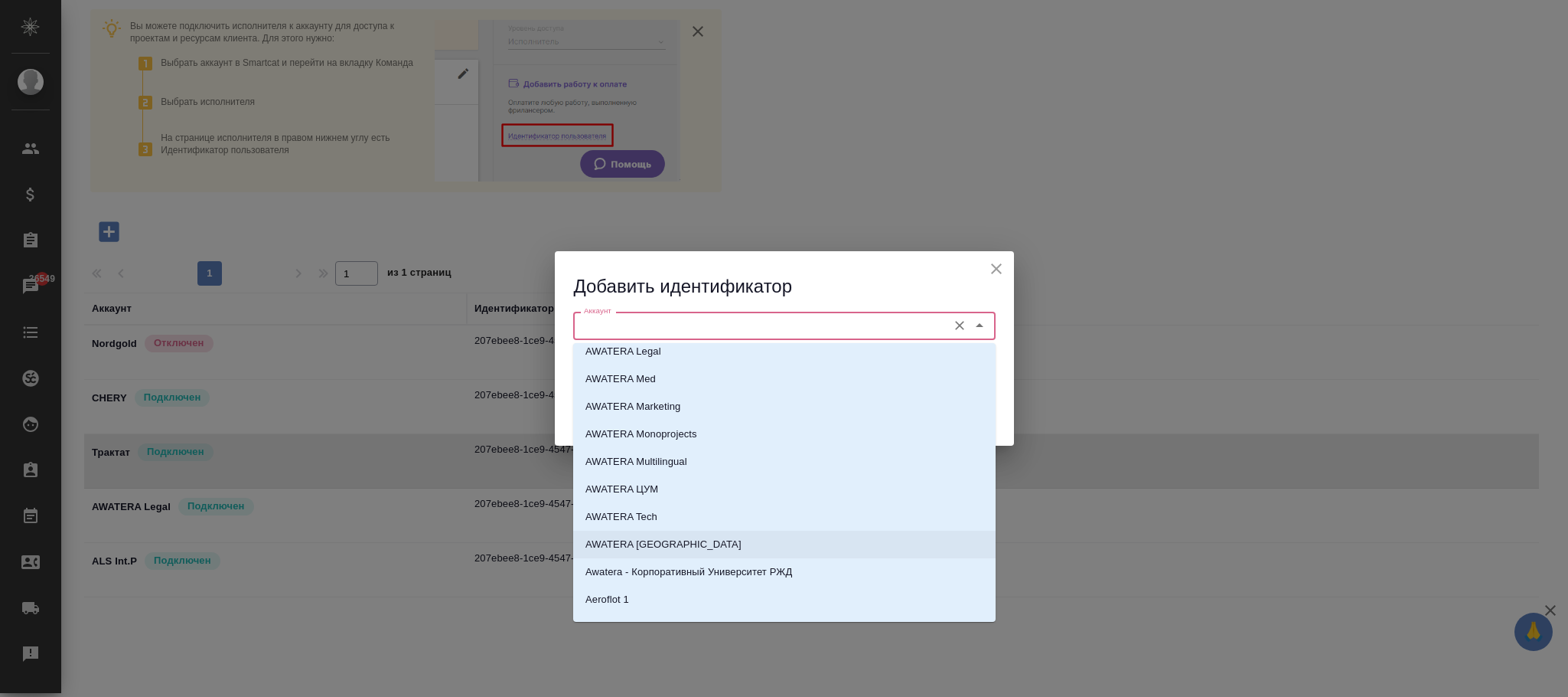
drag, startPoint x: 665, startPoint y: 542, endPoint x: 688, endPoint y: 483, distance: 63.3
click at [665, 541] on p "AWATERA [GEOGRAPHIC_DATA]" at bounding box center [663, 544] width 156 height 15
type input "AWATERA [GEOGRAPHIC_DATA]"
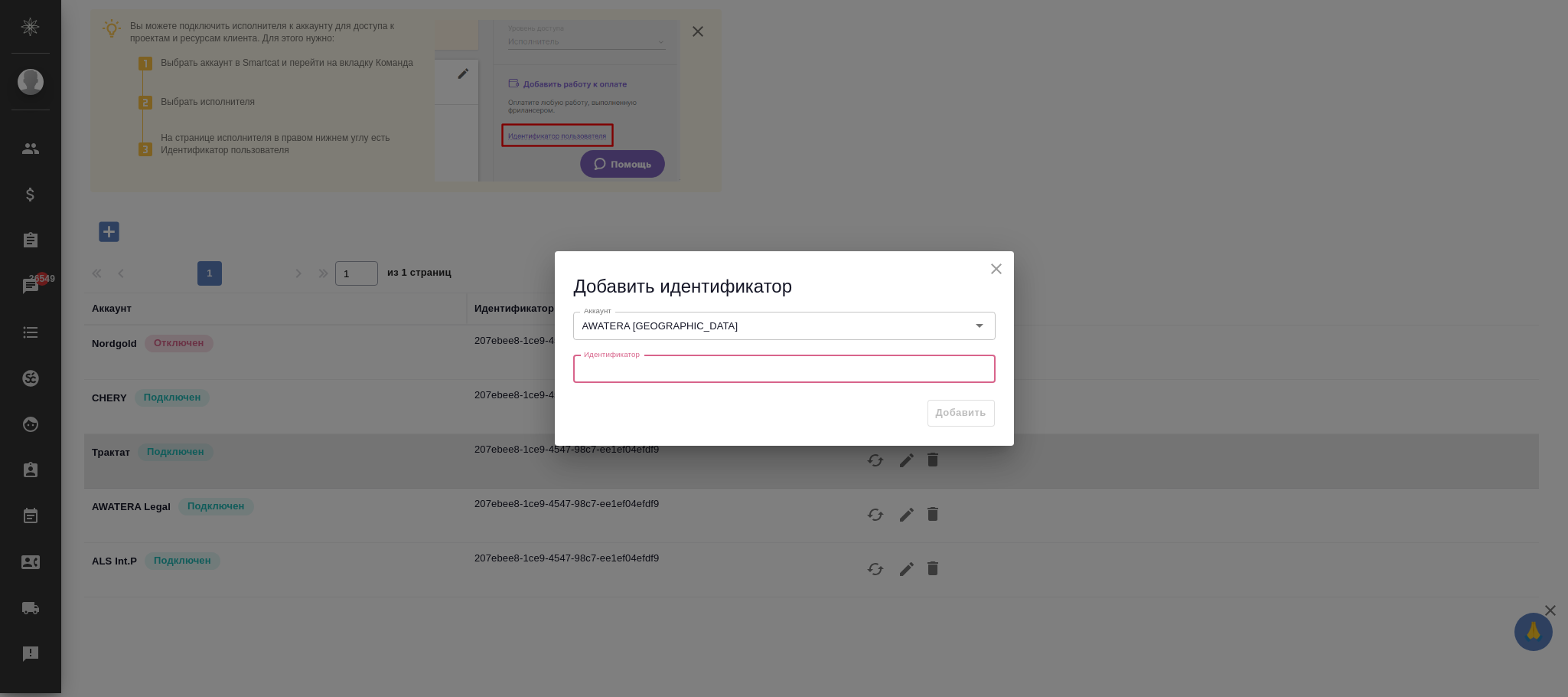
click at [645, 356] on input "text" at bounding box center [785, 369] width 423 height 28
paste input "207ebee8-1ce9-4547-98c7-ee1ef04efdf9"
type input "207ebee8-1ce9-4547-98c7-ee1ef04efdf9"
click at [975, 414] on span "Добавить" at bounding box center [960, 413] width 50 height 18
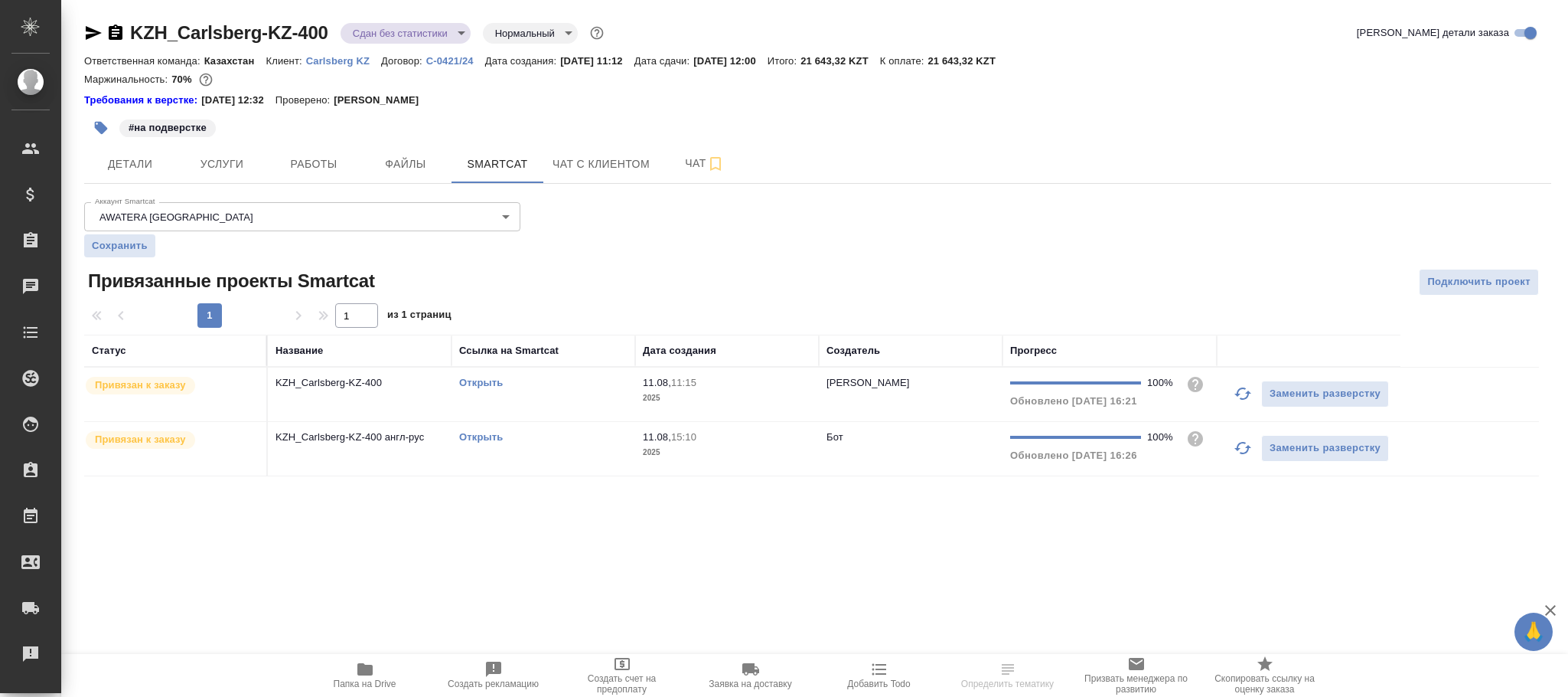
click at [780, 436] on span "11.08, 15:10" at bounding box center [727, 437] width 169 height 15
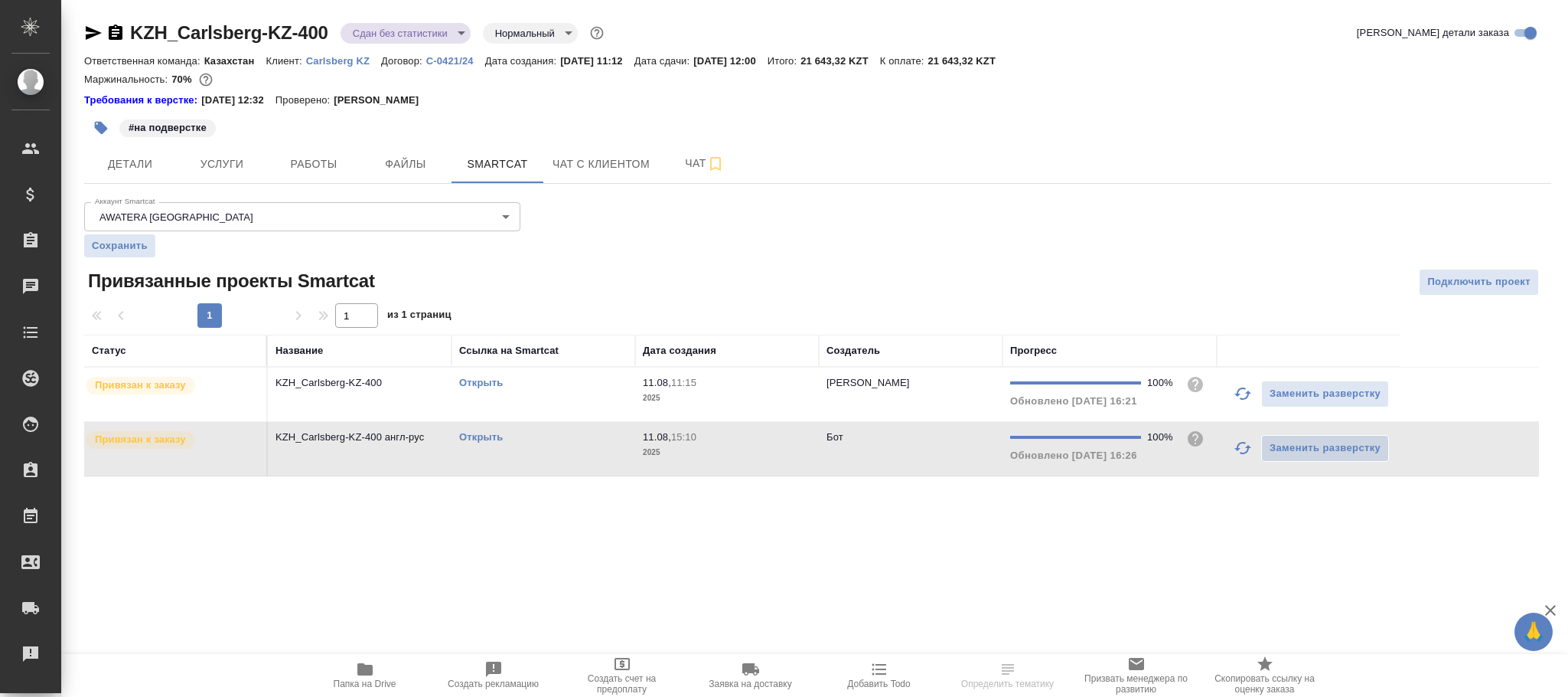
click at [780, 436] on span "11.08, 15:10" at bounding box center [727, 437] width 169 height 15
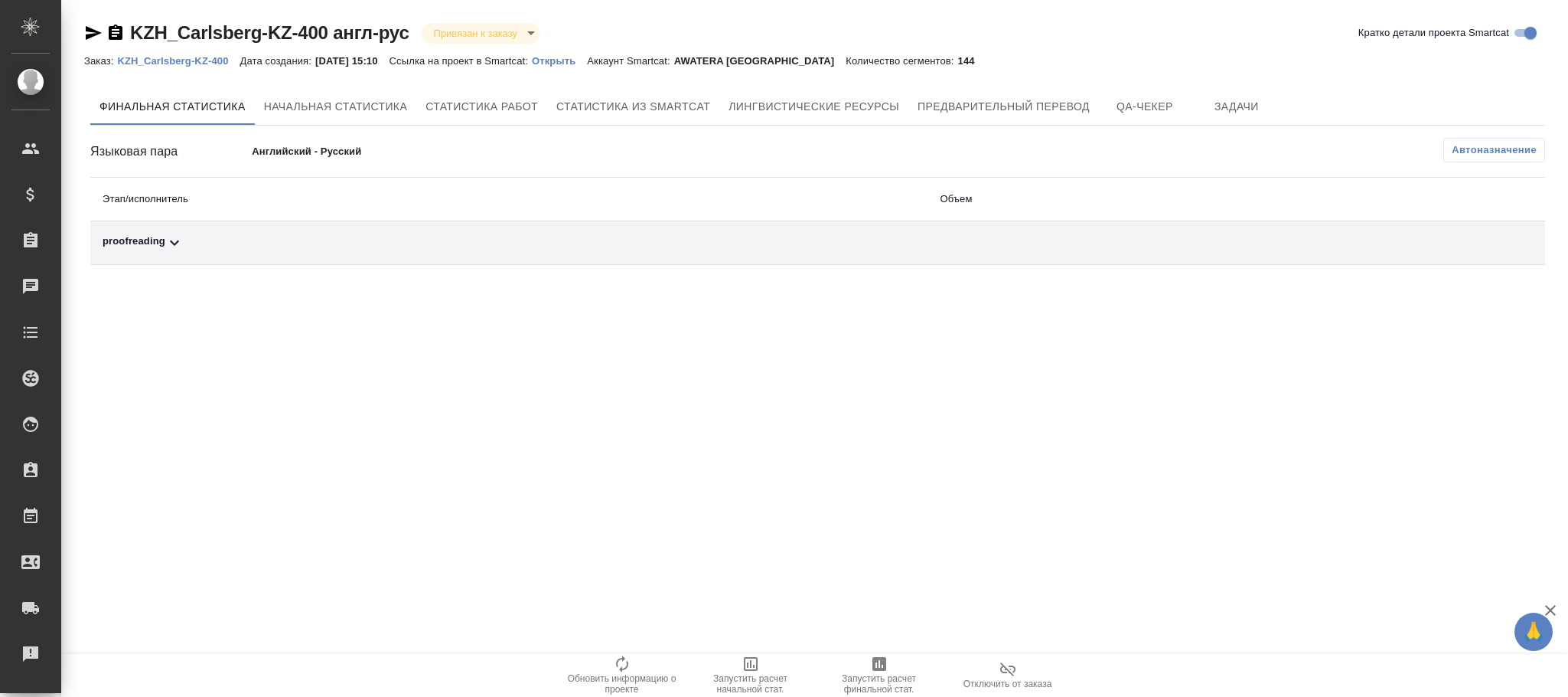
click at [1481, 156] on span "Автоназначение" at bounding box center [1494, 150] width 85 height 15
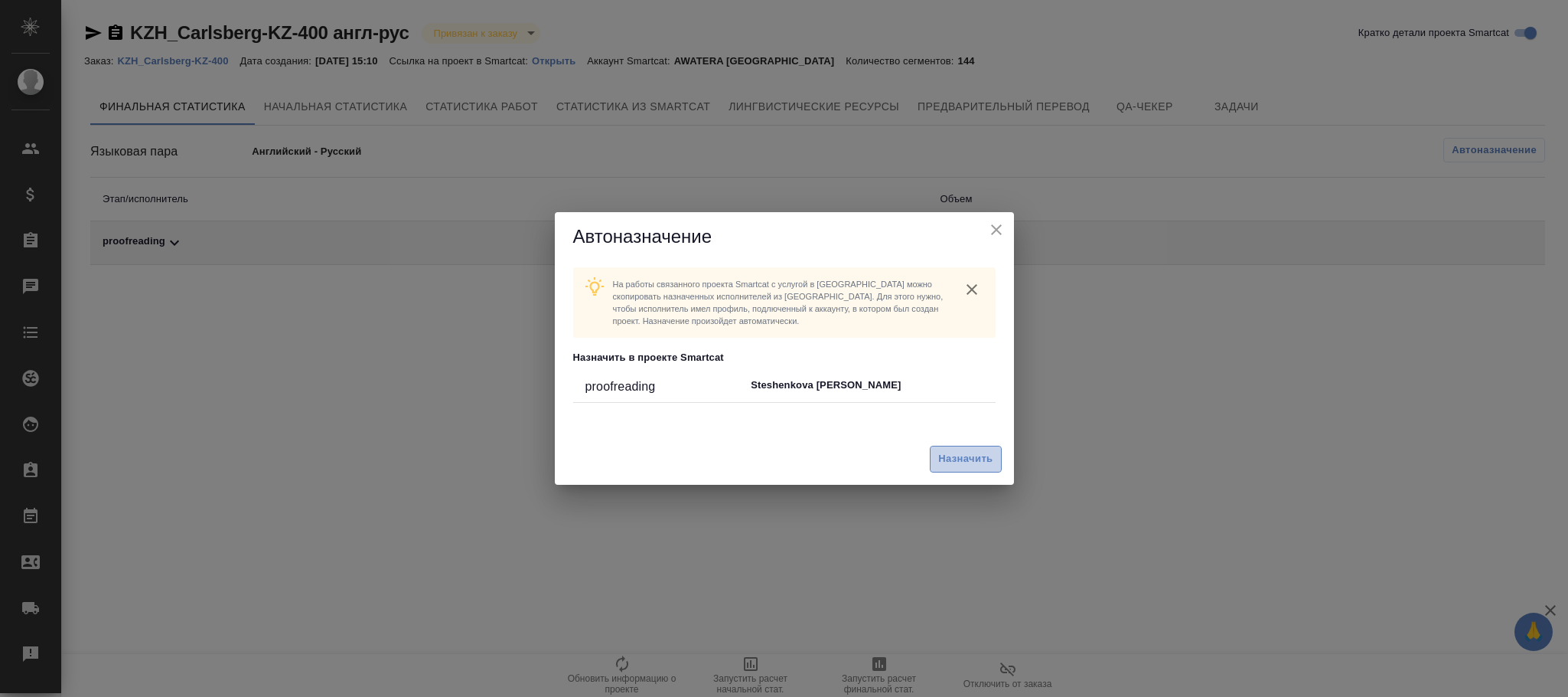
click at [948, 469] on button "Назначить" at bounding box center [965, 459] width 71 height 27
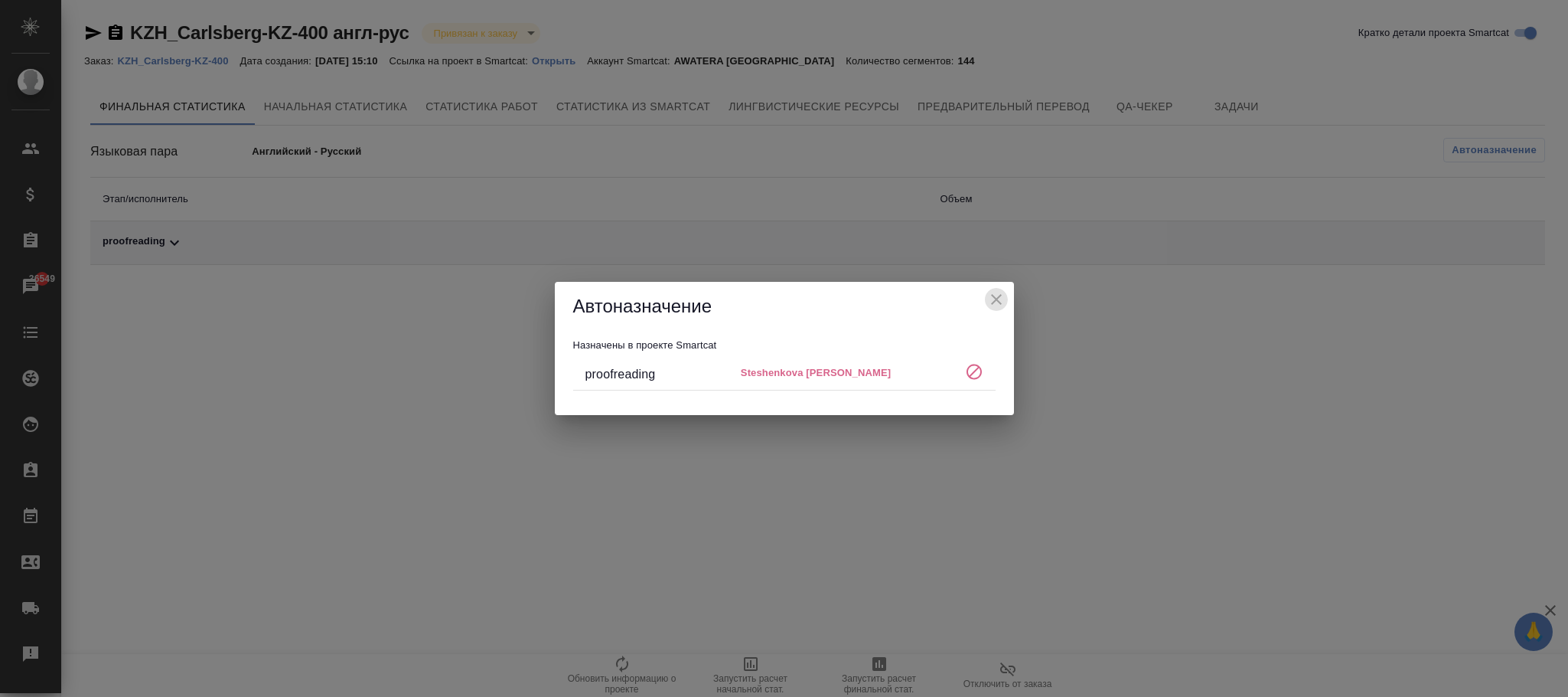
click at [994, 294] on icon "close" at bounding box center [995, 299] width 18 height 18
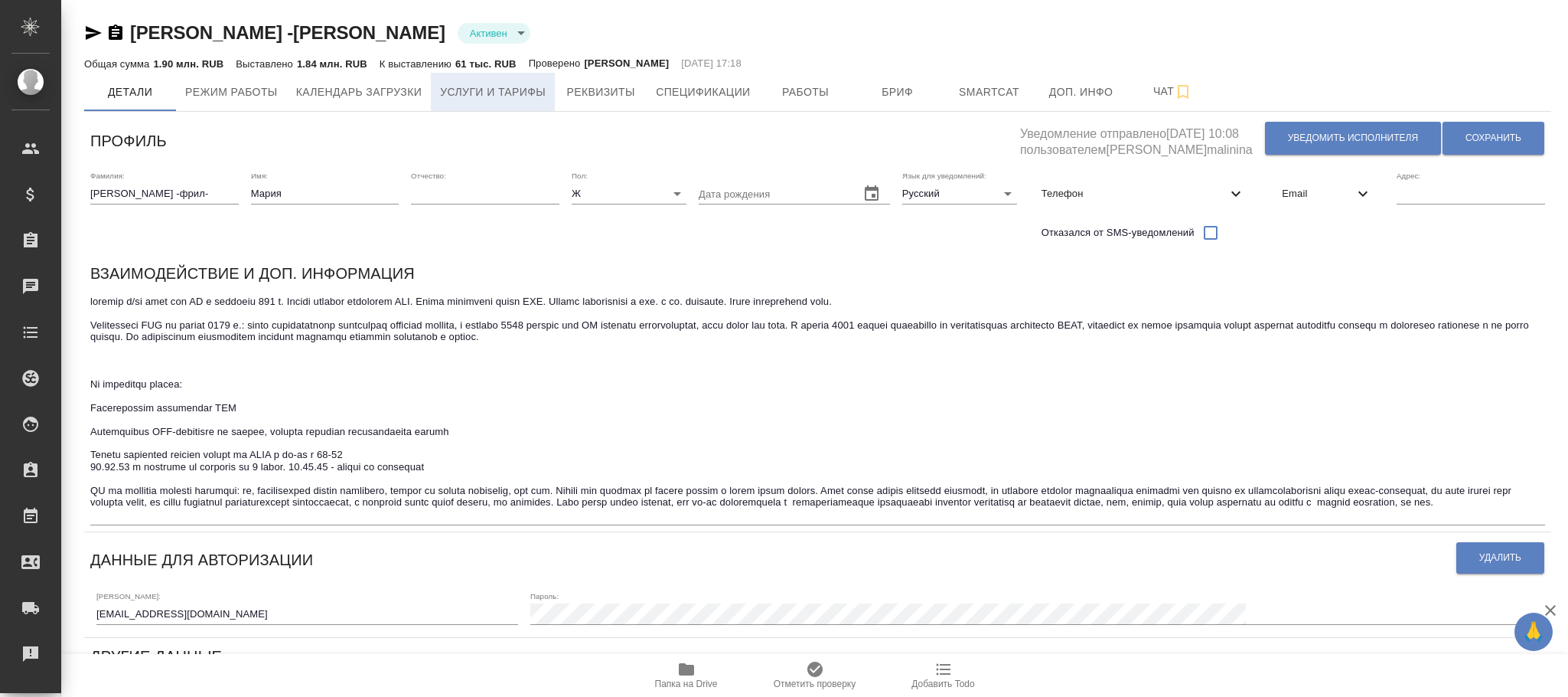
click at [538, 89] on span "Услуги и тарифы" at bounding box center [492, 92] width 105 height 19
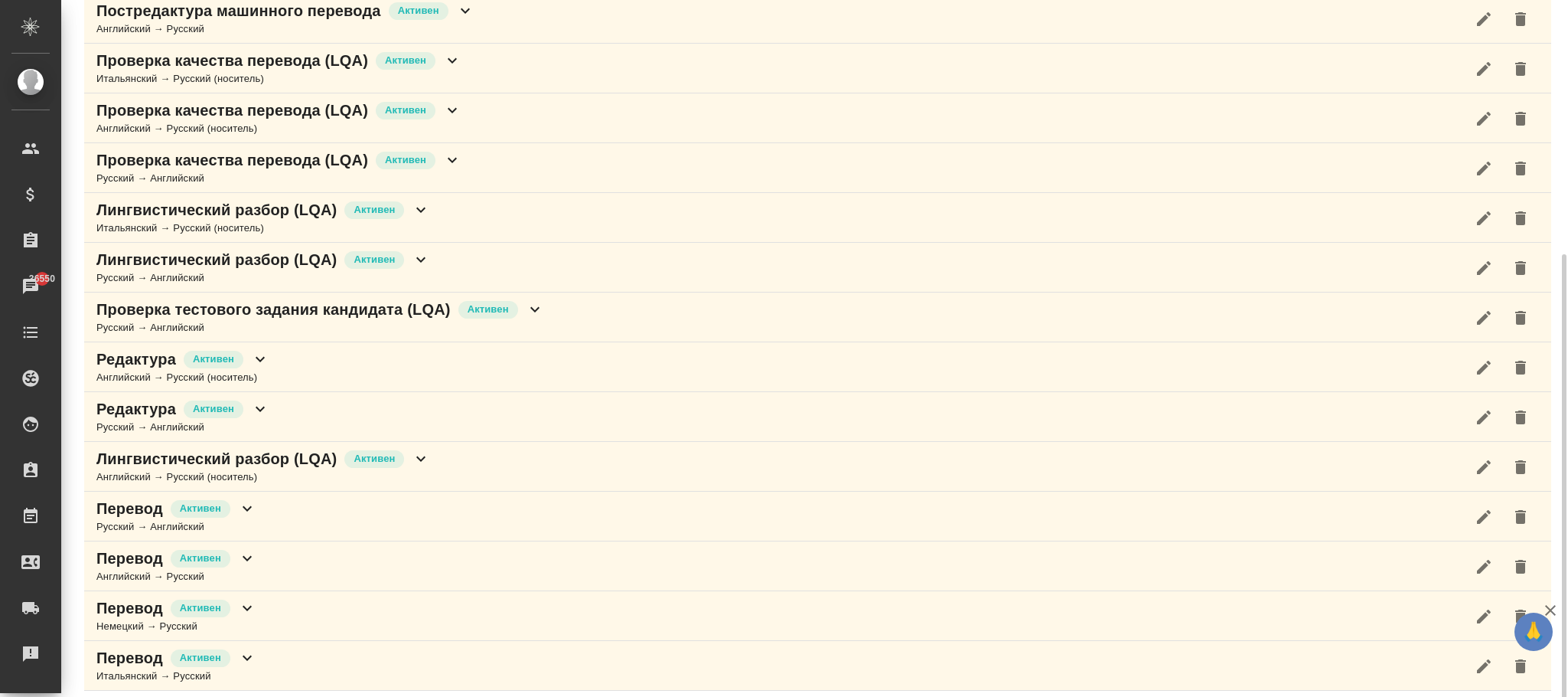
scroll to position [360, 0]
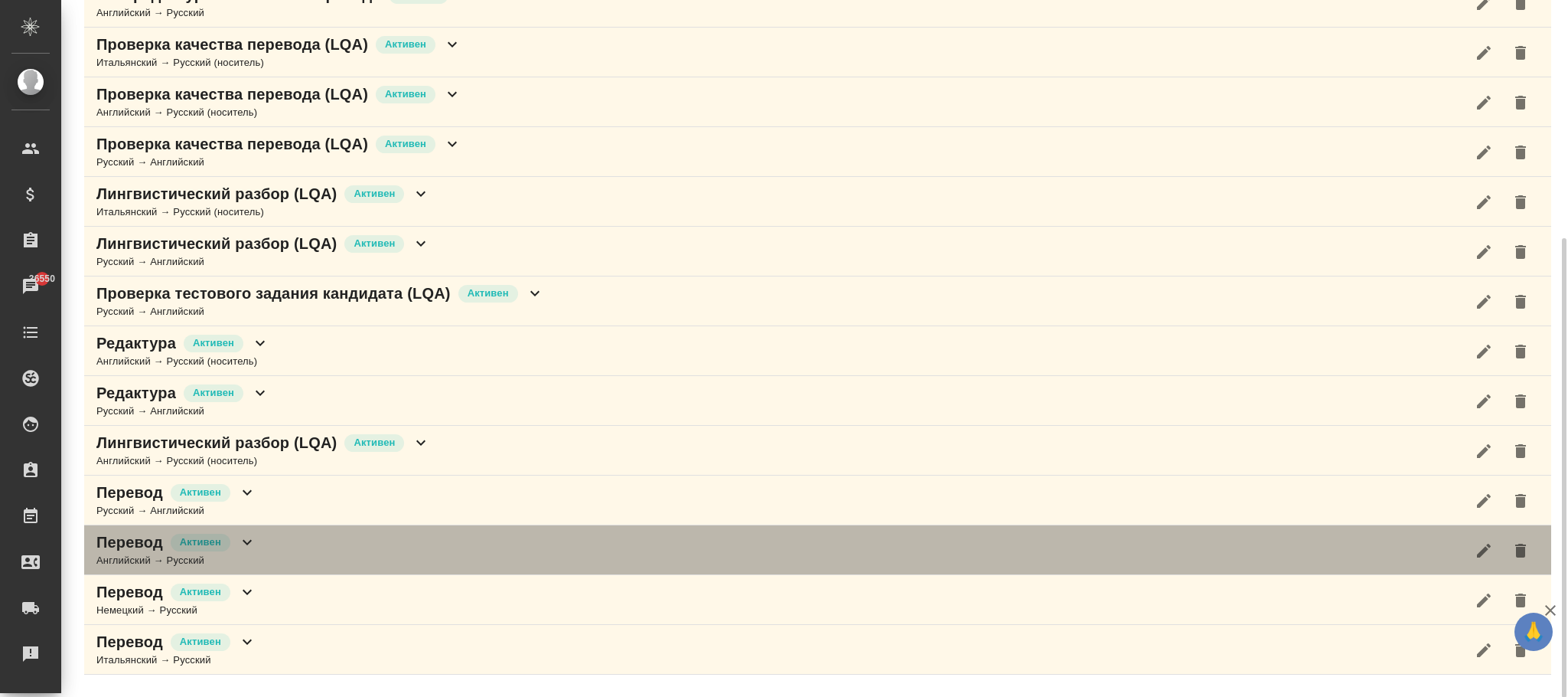
click at [250, 550] on icon at bounding box center [246, 541] width 18 height 18
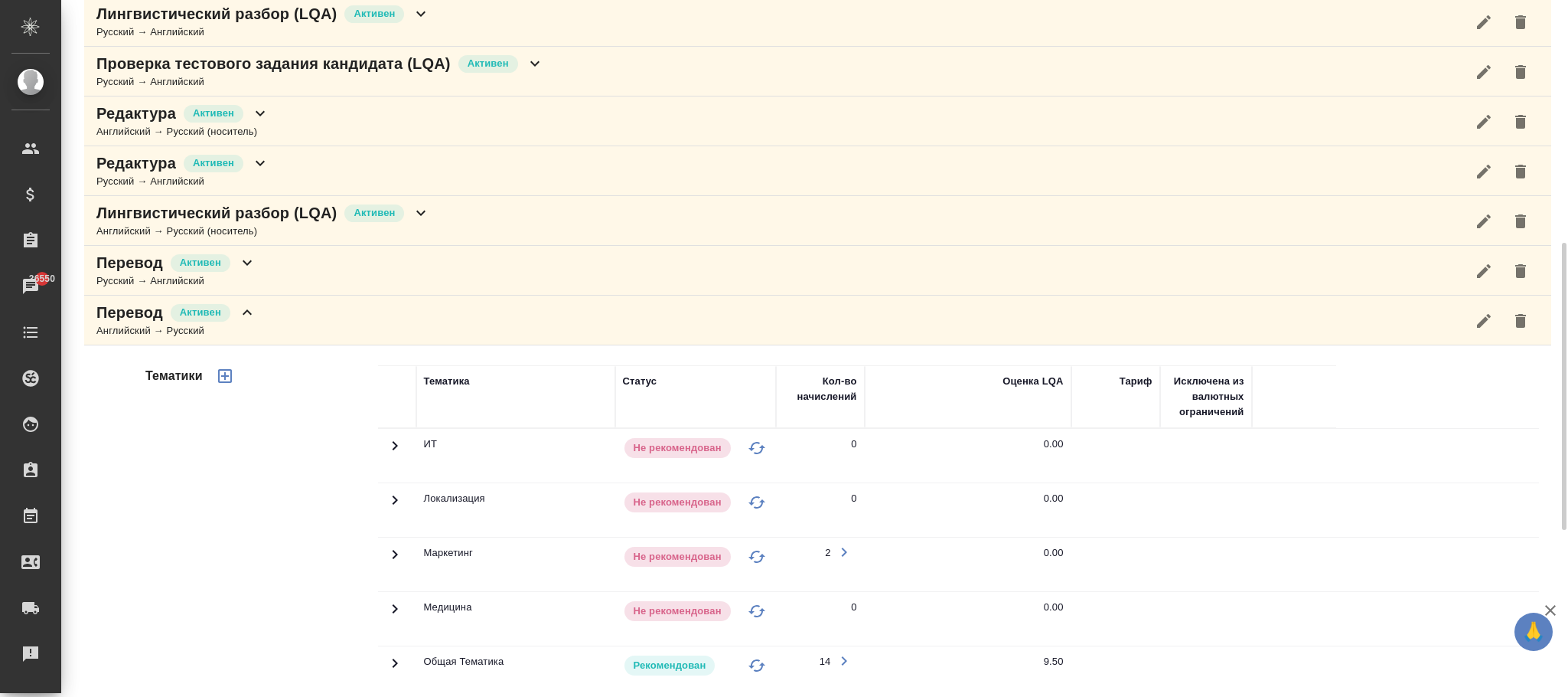
scroll to position [819, 0]
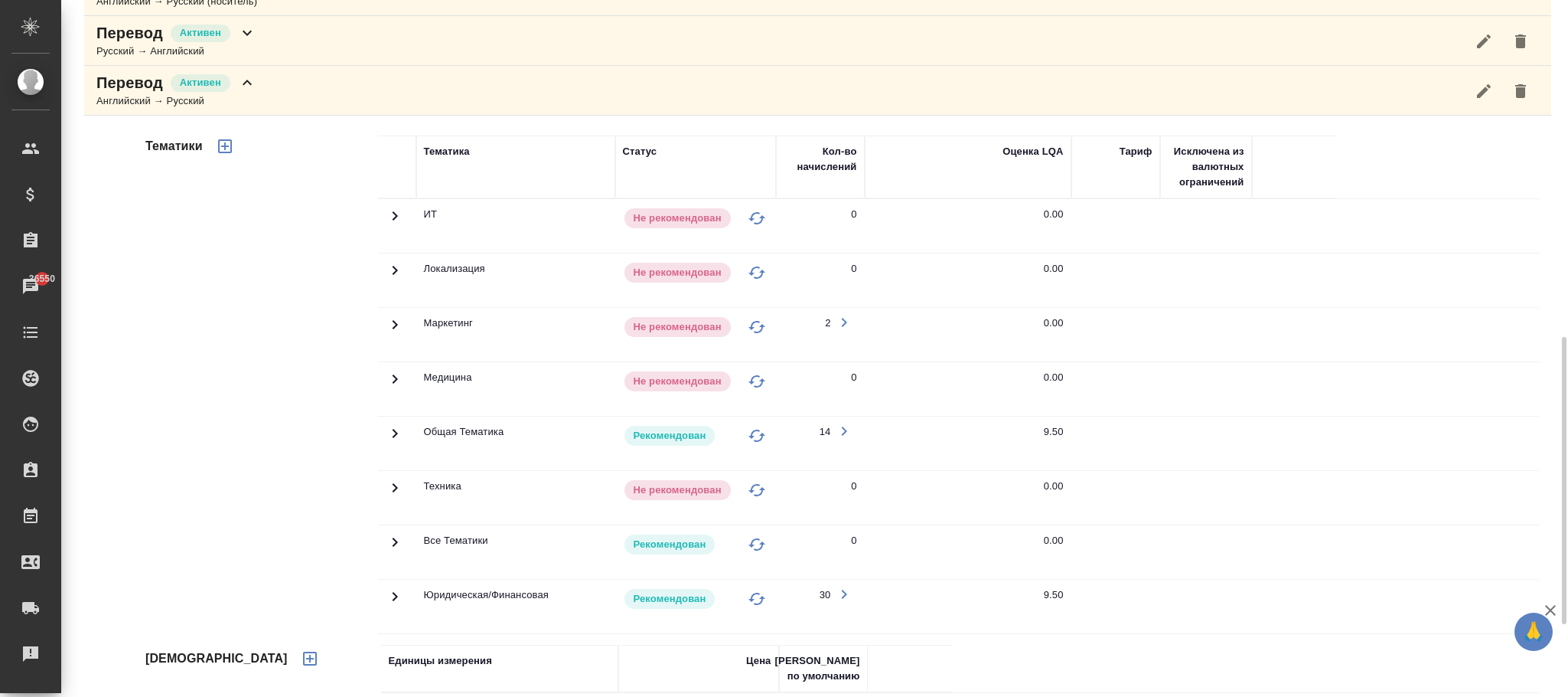
drag, startPoint x: 391, startPoint y: 607, endPoint x: 688, endPoint y: 551, distance: 302.2
click at [391, 225] on icon at bounding box center [394, 215] width 18 height 18
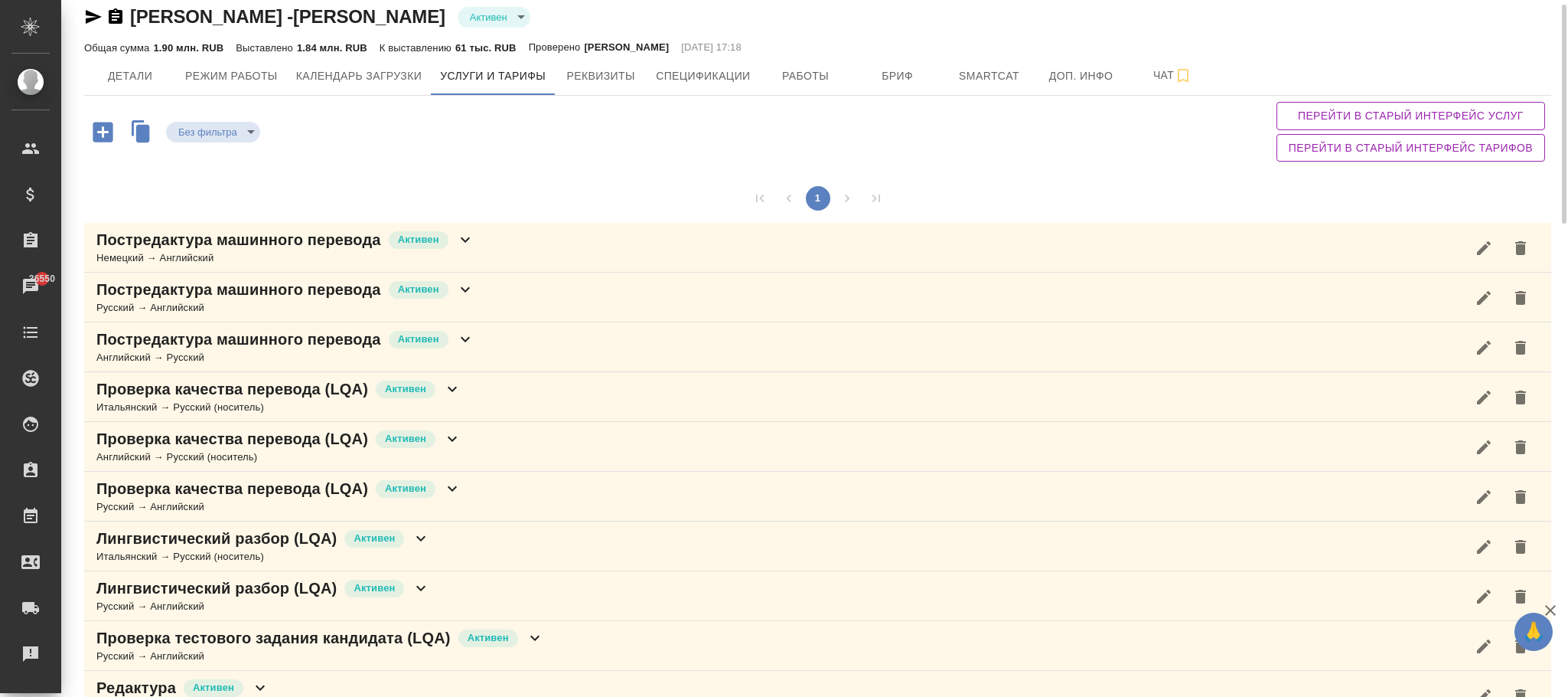
scroll to position [0, 0]
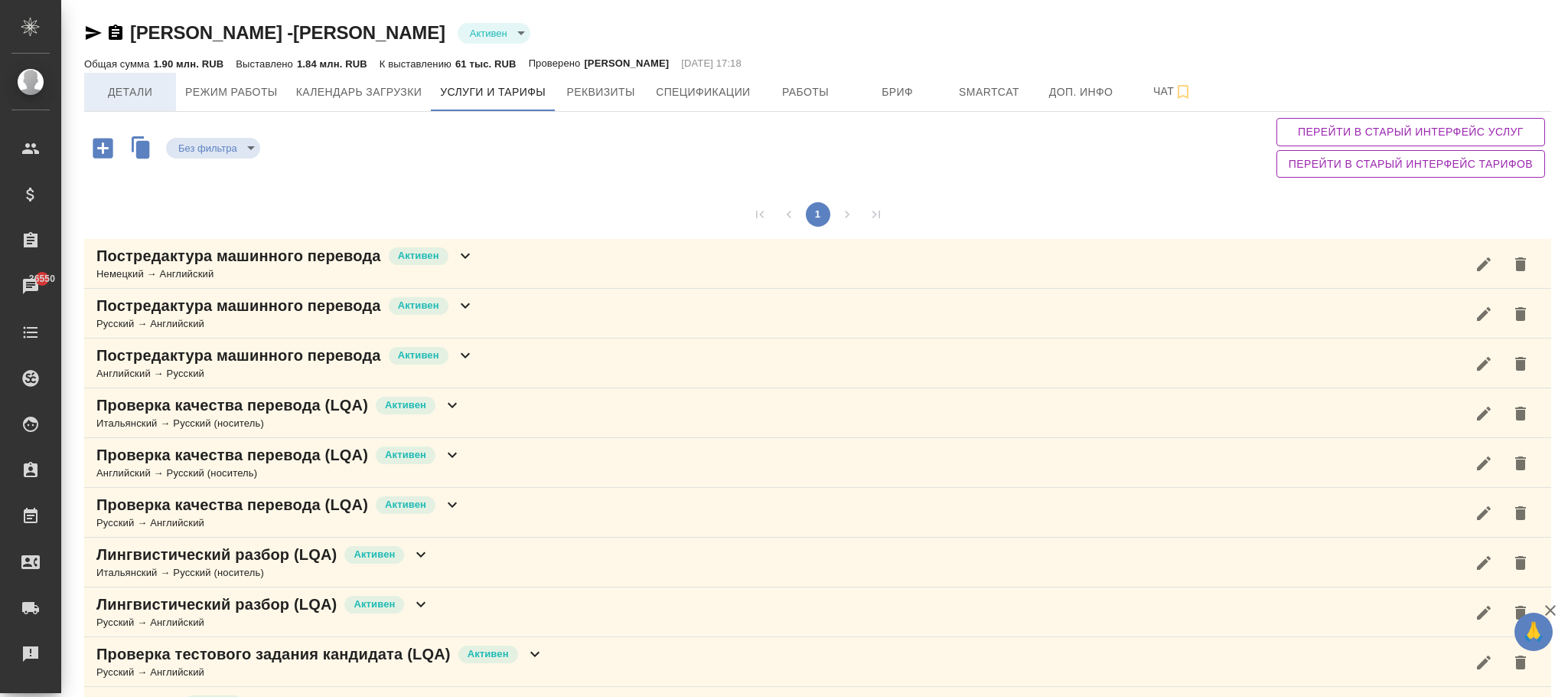
click at [148, 89] on span "Детали" at bounding box center [129, 92] width 73 height 19
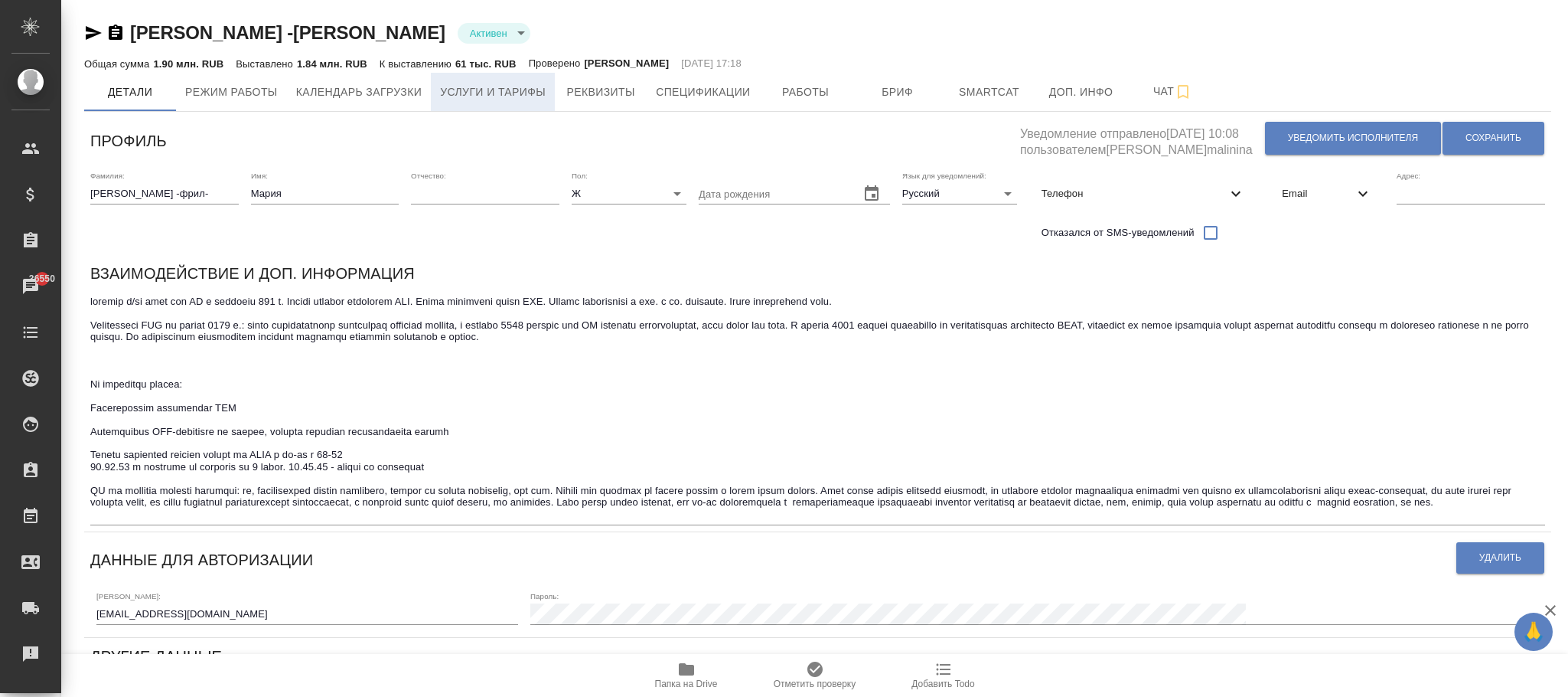
click at [484, 87] on span "Услуги и тарифы" at bounding box center [492, 92] width 105 height 19
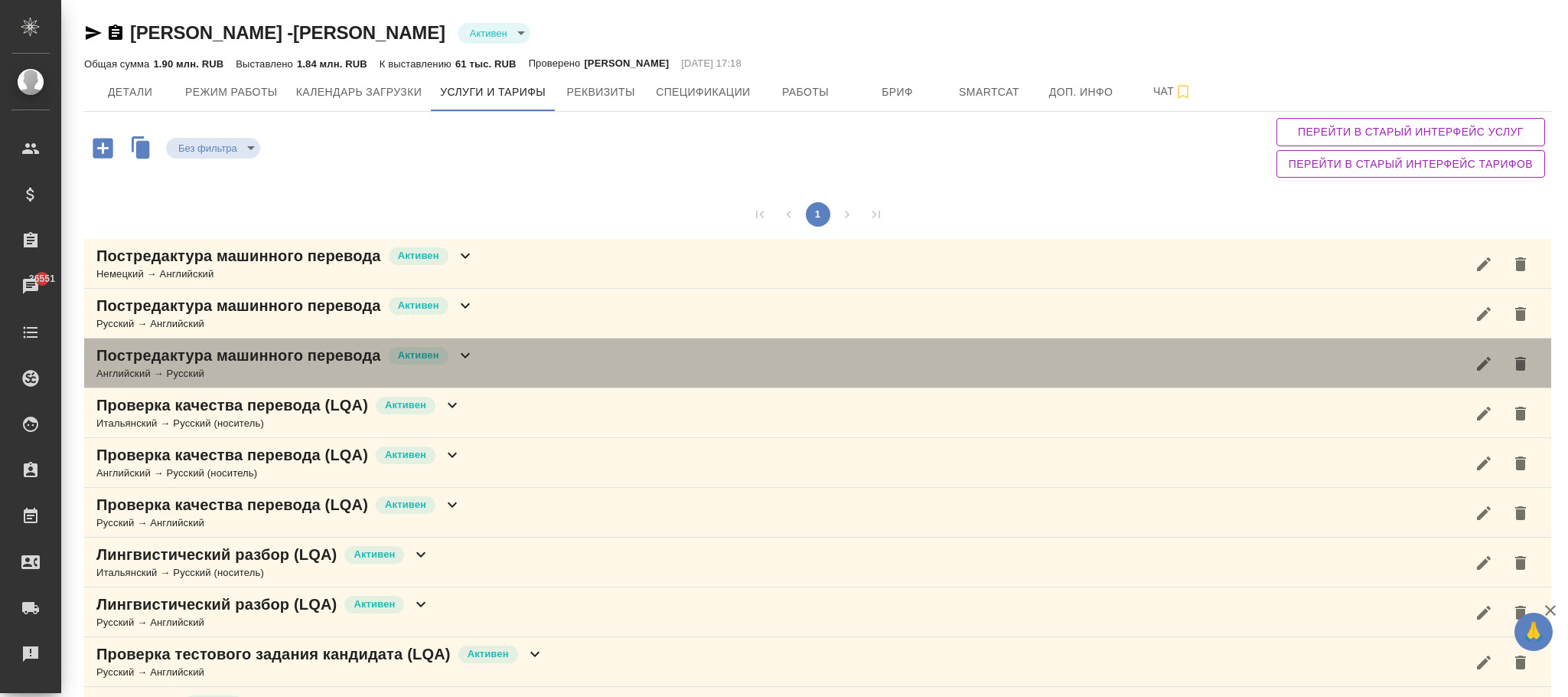
click at [470, 358] on icon at bounding box center [465, 355] width 18 height 18
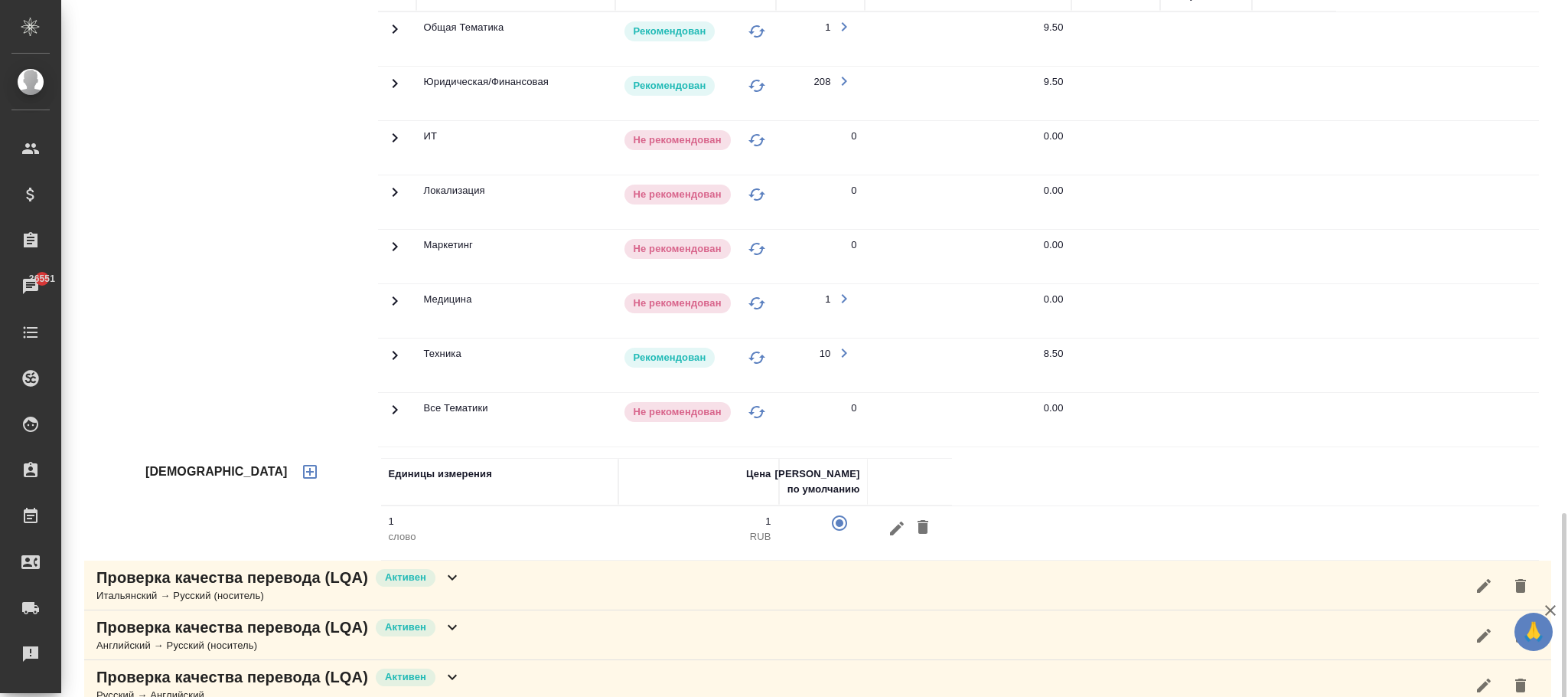
scroll to position [688, 0]
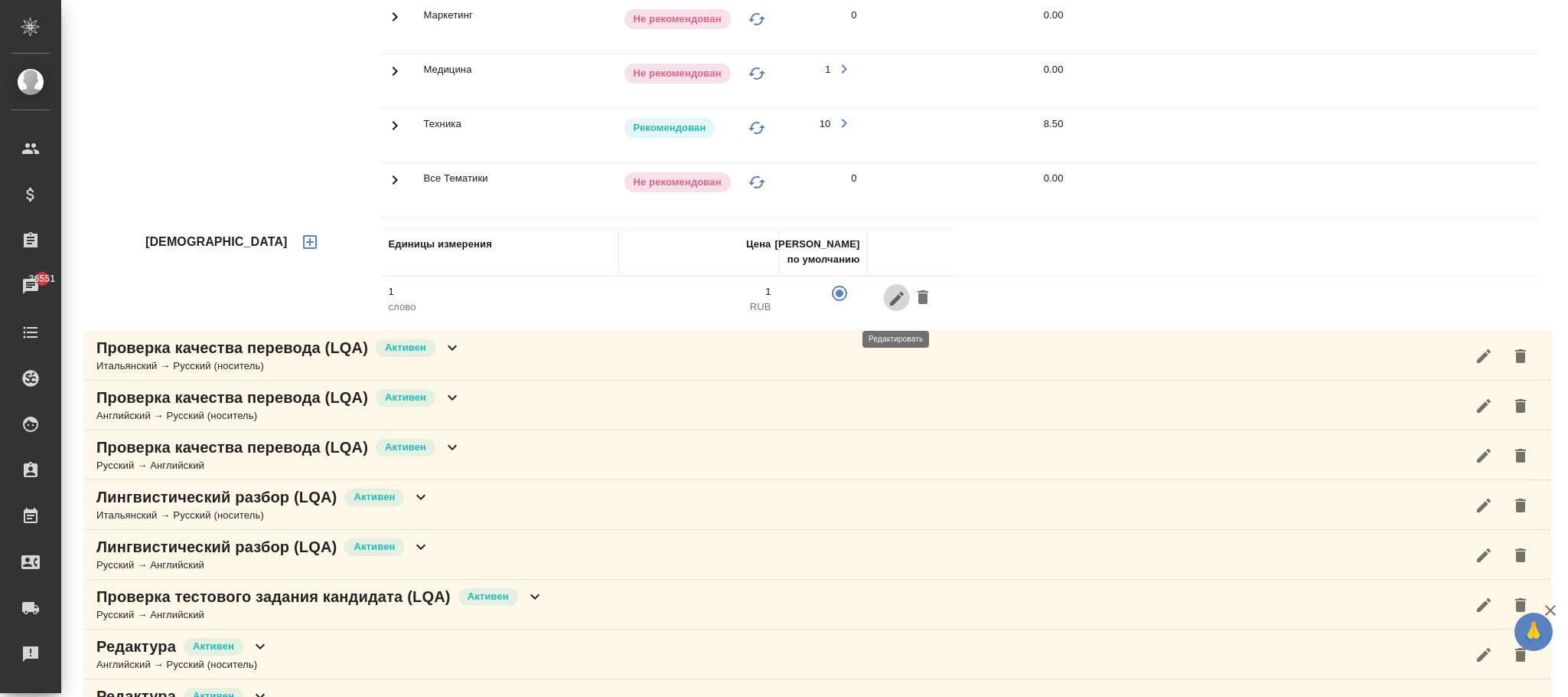
click at [903, 303] on icon "button" at bounding box center [896, 298] width 18 height 18
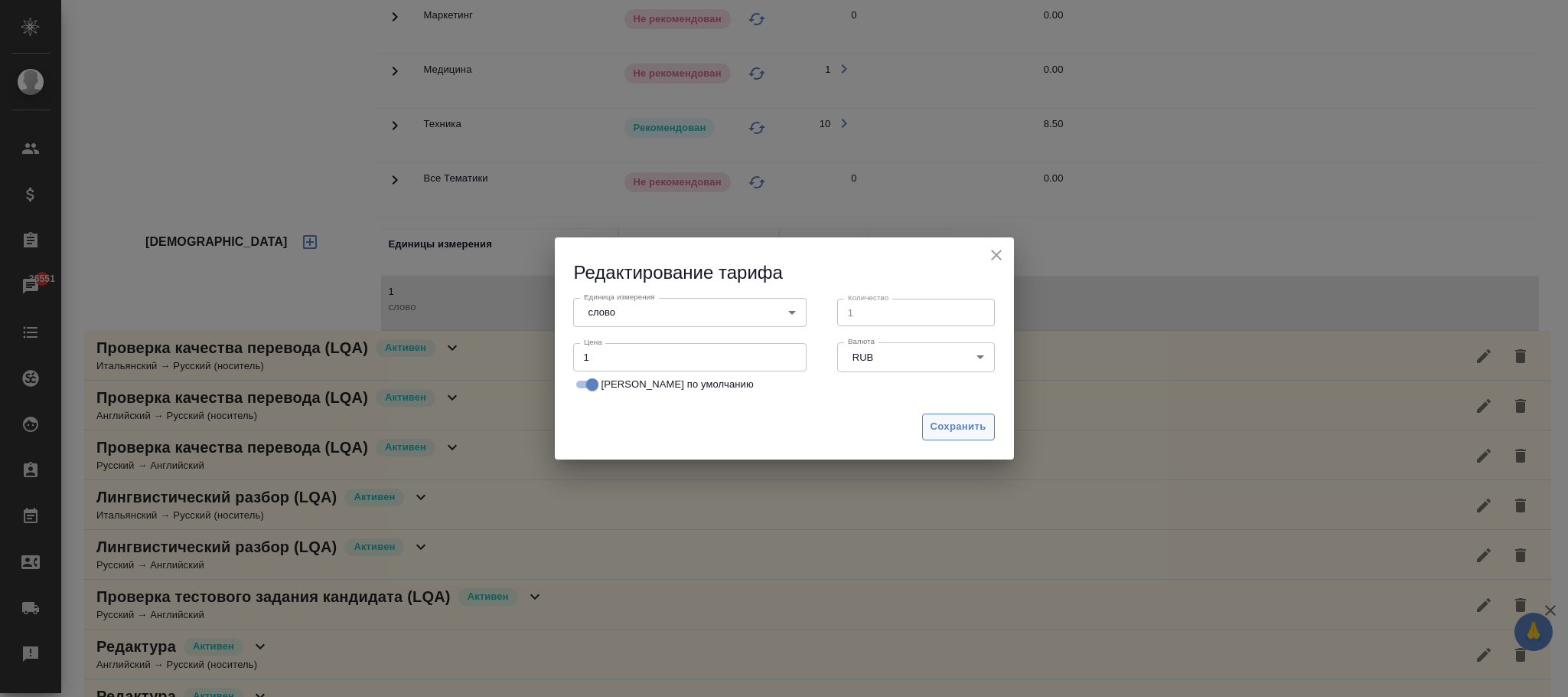
click at [957, 431] on span "Сохранить" at bounding box center [958, 427] width 56 height 18
click at [956, 423] on div "Проверка качества перевода (LQA) [PERSON_NAME] → [DEMOGRAPHIC_DATA] (носитель)" at bounding box center [817, 405] width 1467 height 49
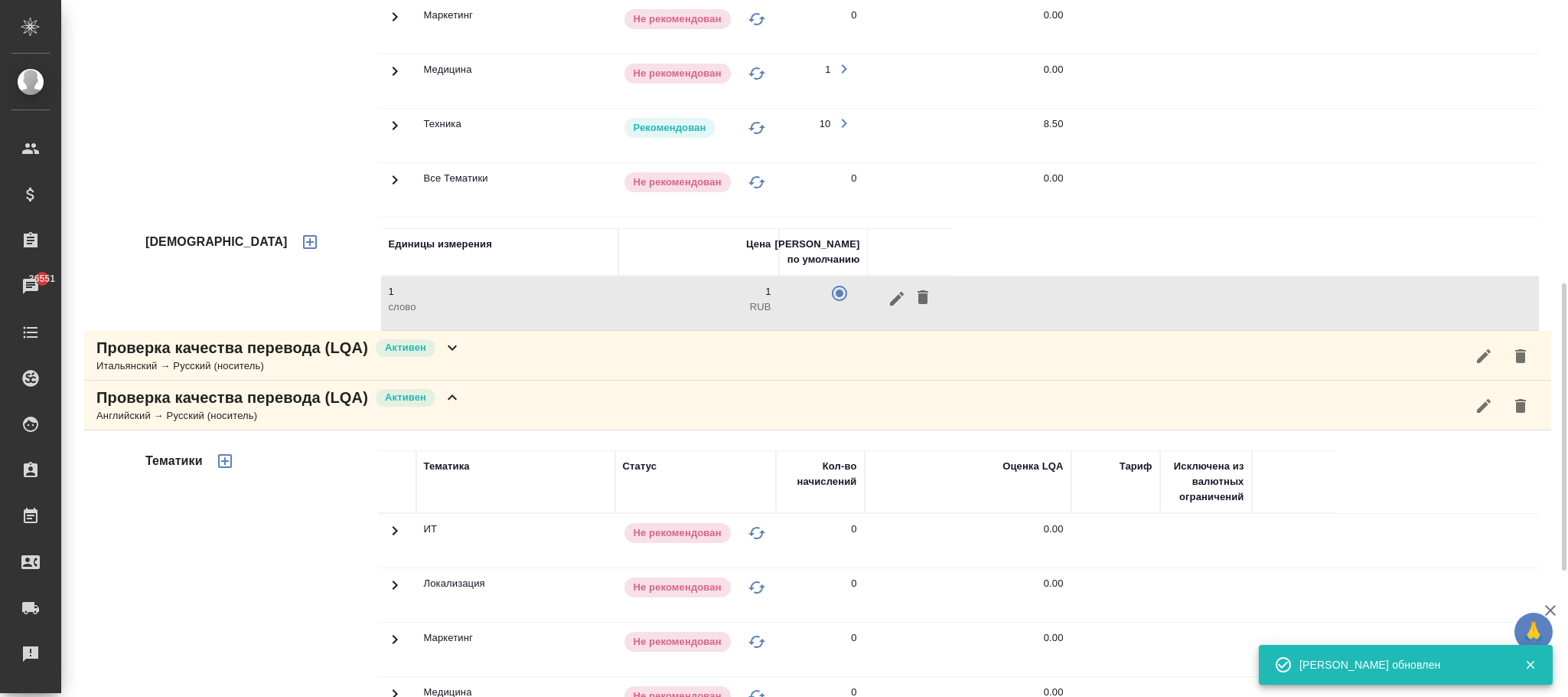
click at [893, 304] on icon "button" at bounding box center [897, 298] width 14 height 14
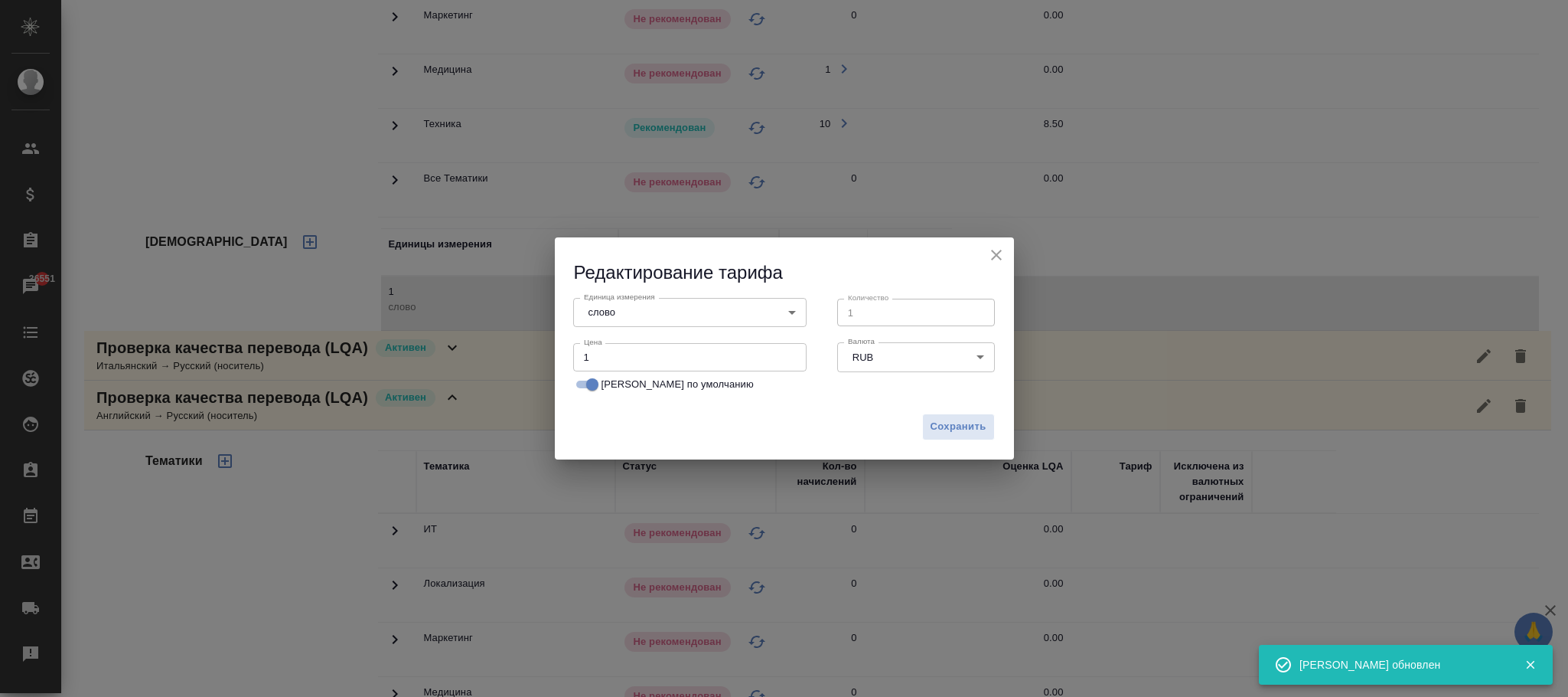
drag, startPoint x: 586, startPoint y: 386, endPoint x: 680, endPoint y: 384, distance: 94.0
click at [584, 386] on input "[PERSON_NAME] по умолчанию" at bounding box center [593, 384] width 55 height 18
checkbox input "false"
click at [943, 418] on span "Сохранить" at bounding box center [958, 427] width 56 height 18
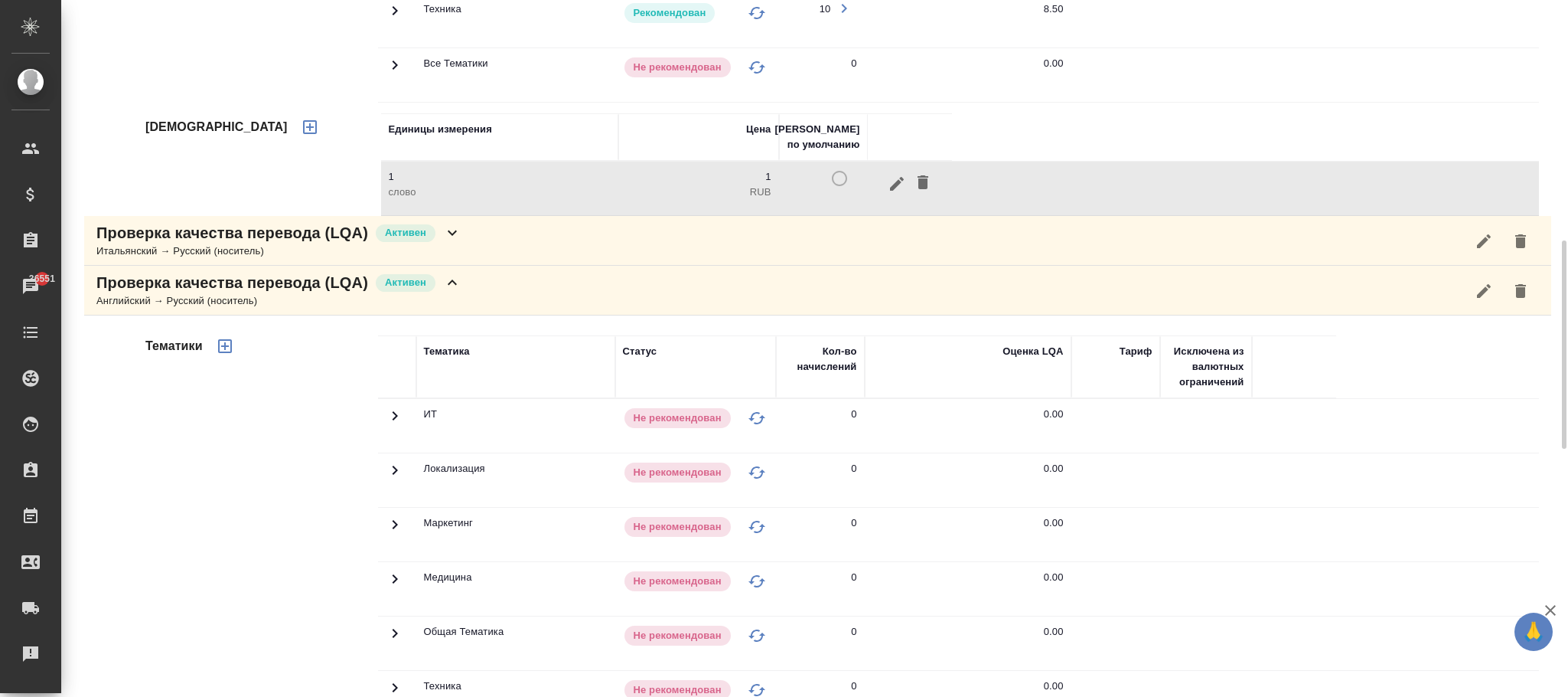
scroll to position [574, 0]
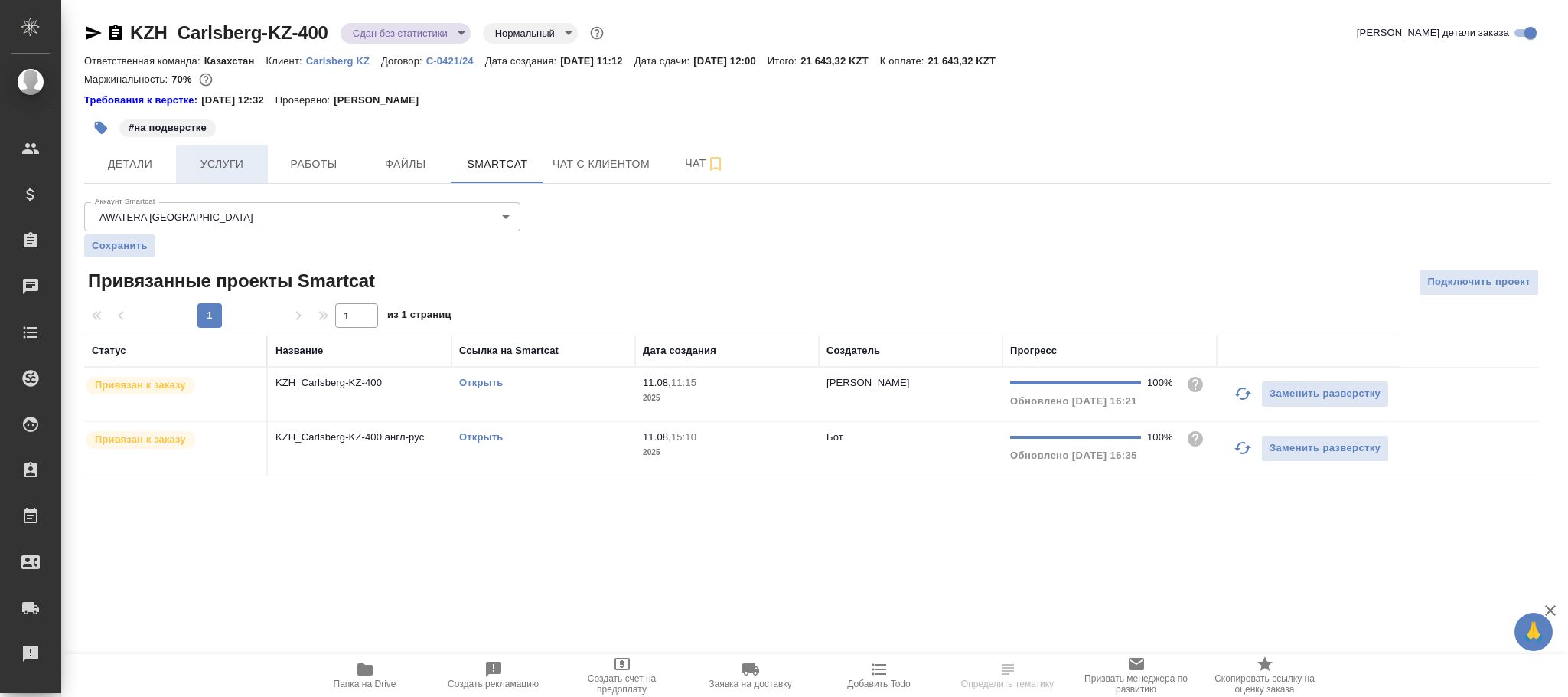
click at [218, 148] on button "Услуги" at bounding box center [222, 164] width 92 height 38
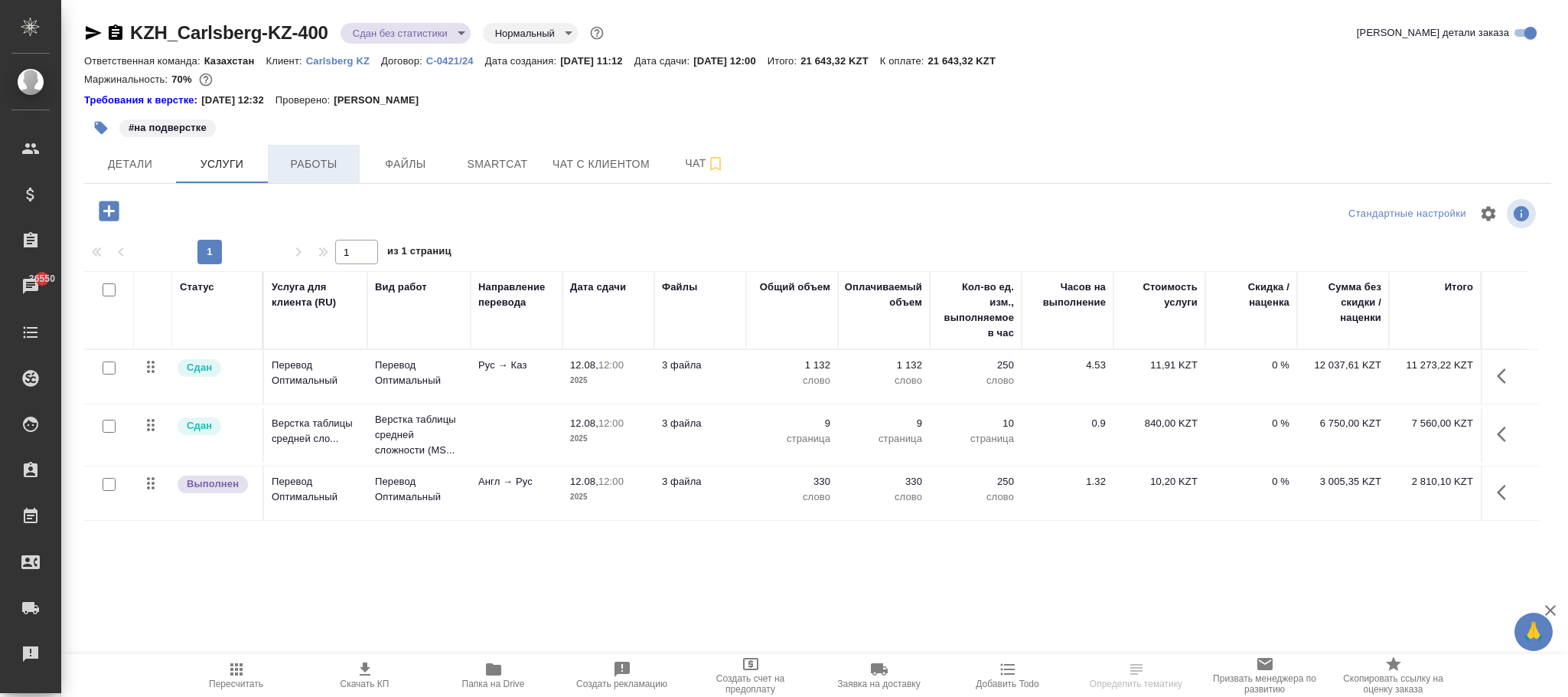
click at [313, 161] on span "Работы" at bounding box center [313, 164] width 73 height 19
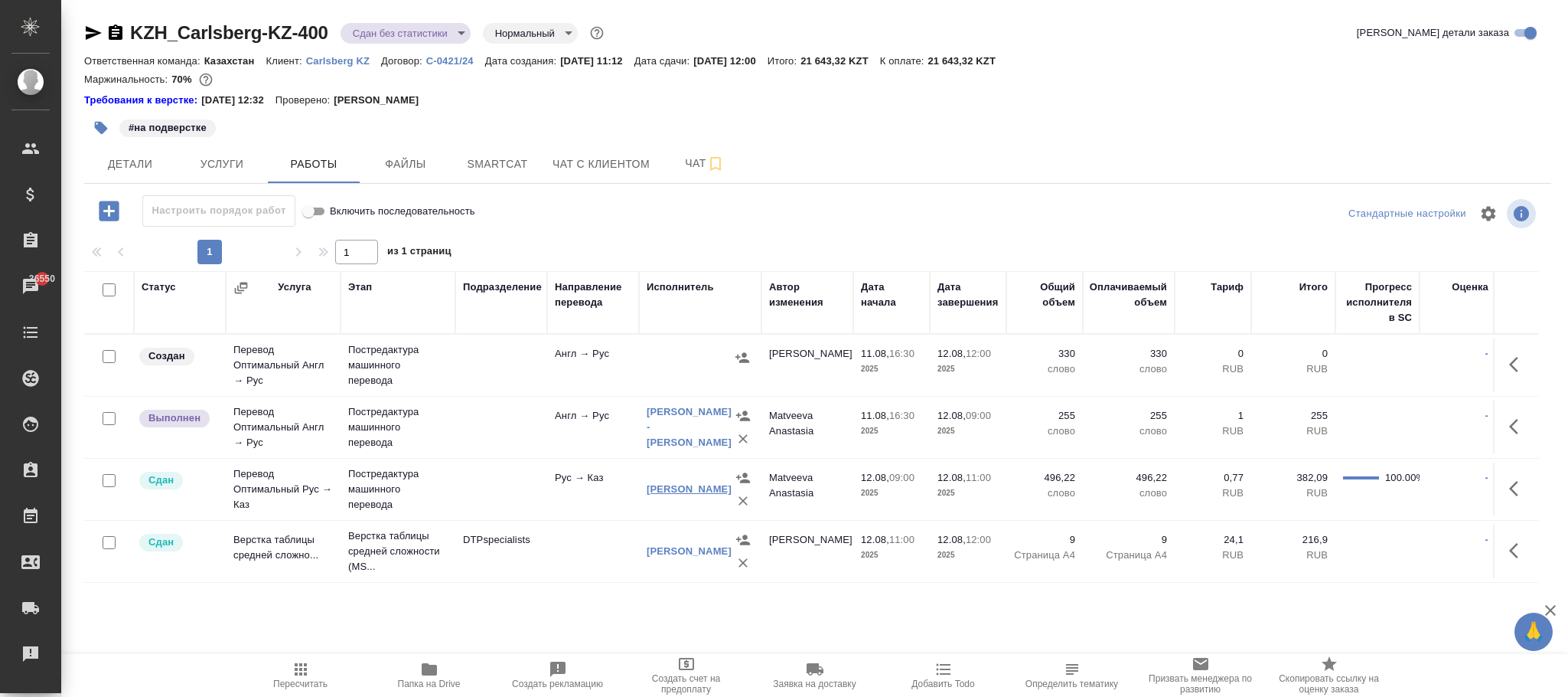
click at [673, 491] on link "[PERSON_NAME]" at bounding box center [689, 488] width 85 height 11
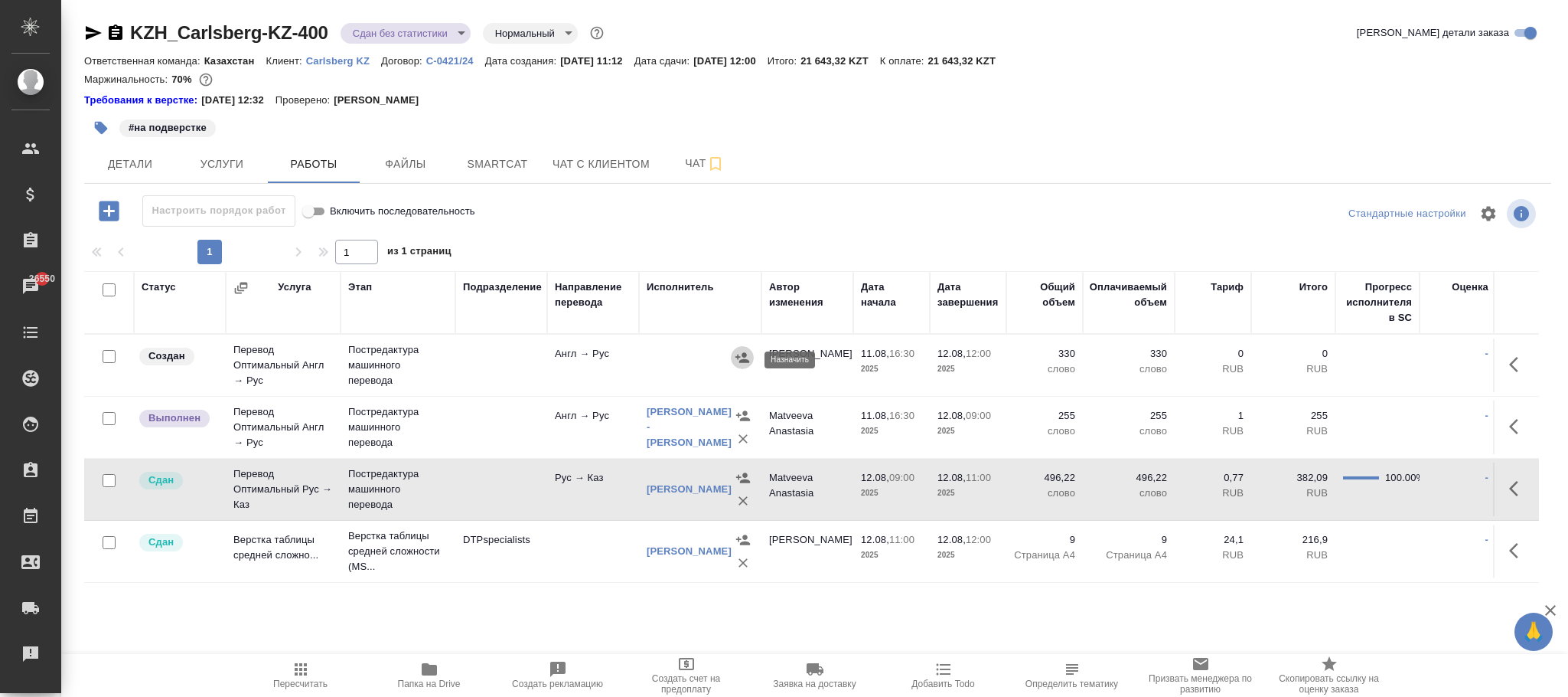
click at [733, 359] on button "button" at bounding box center [742, 358] width 23 height 23
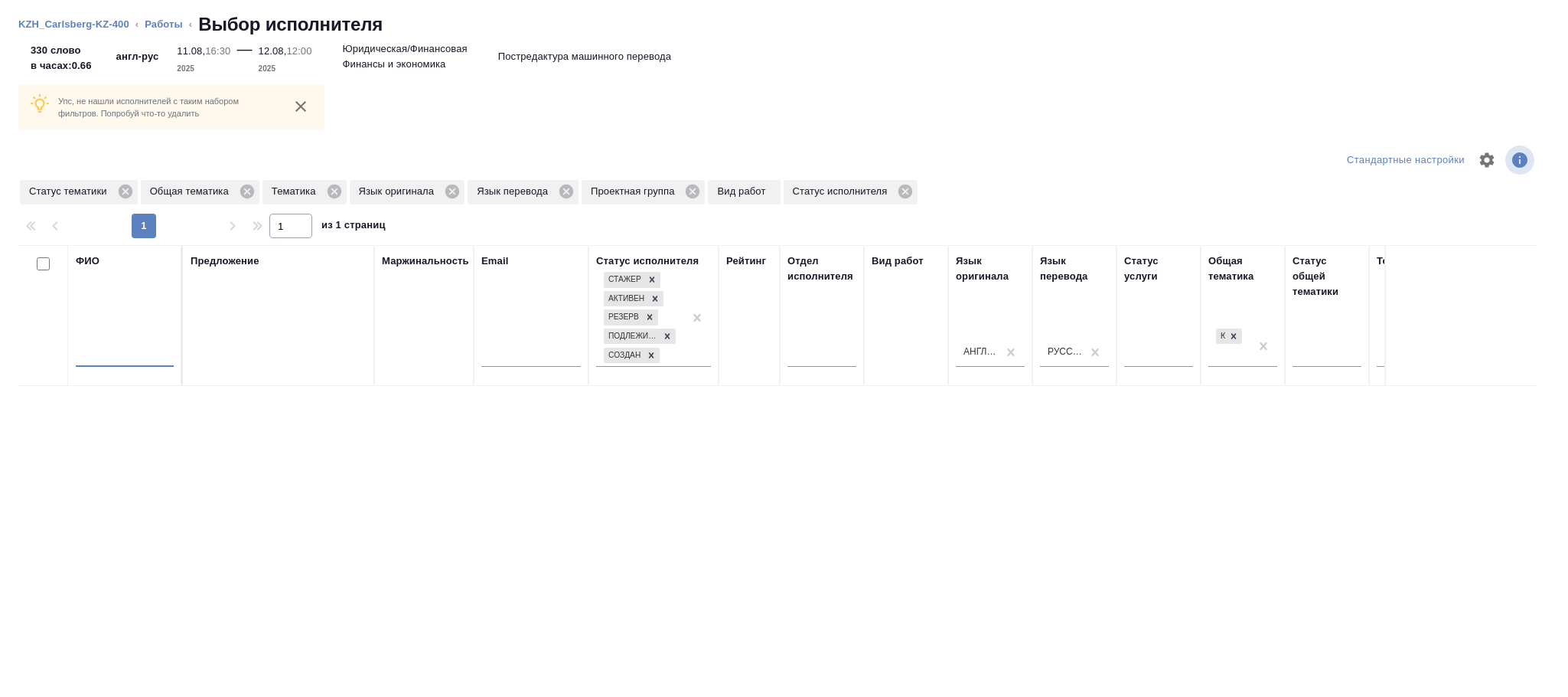
click at [125, 357] on input "text" at bounding box center [124, 357] width 98 height 19
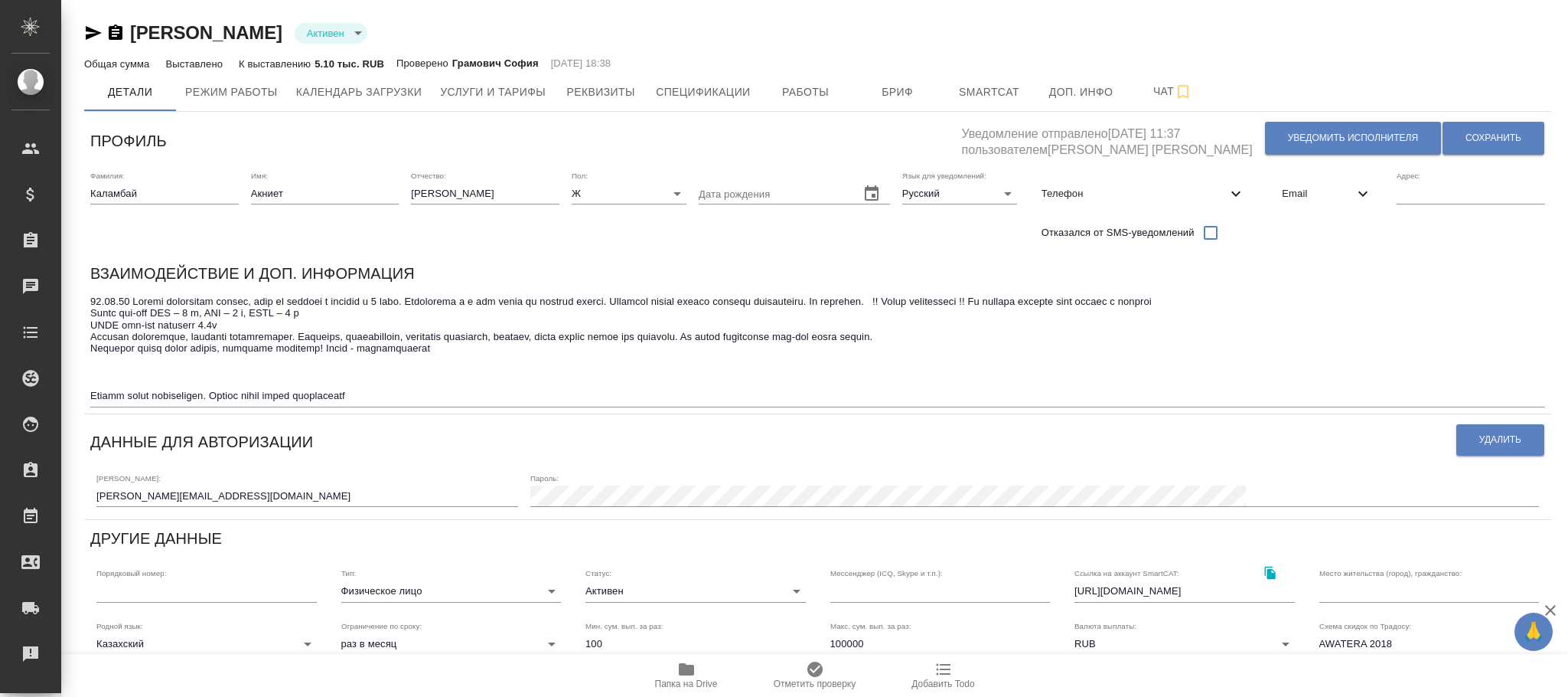
click at [494, 83] on span "Услуги и тарифы" at bounding box center [492, 92] width 105 height 19
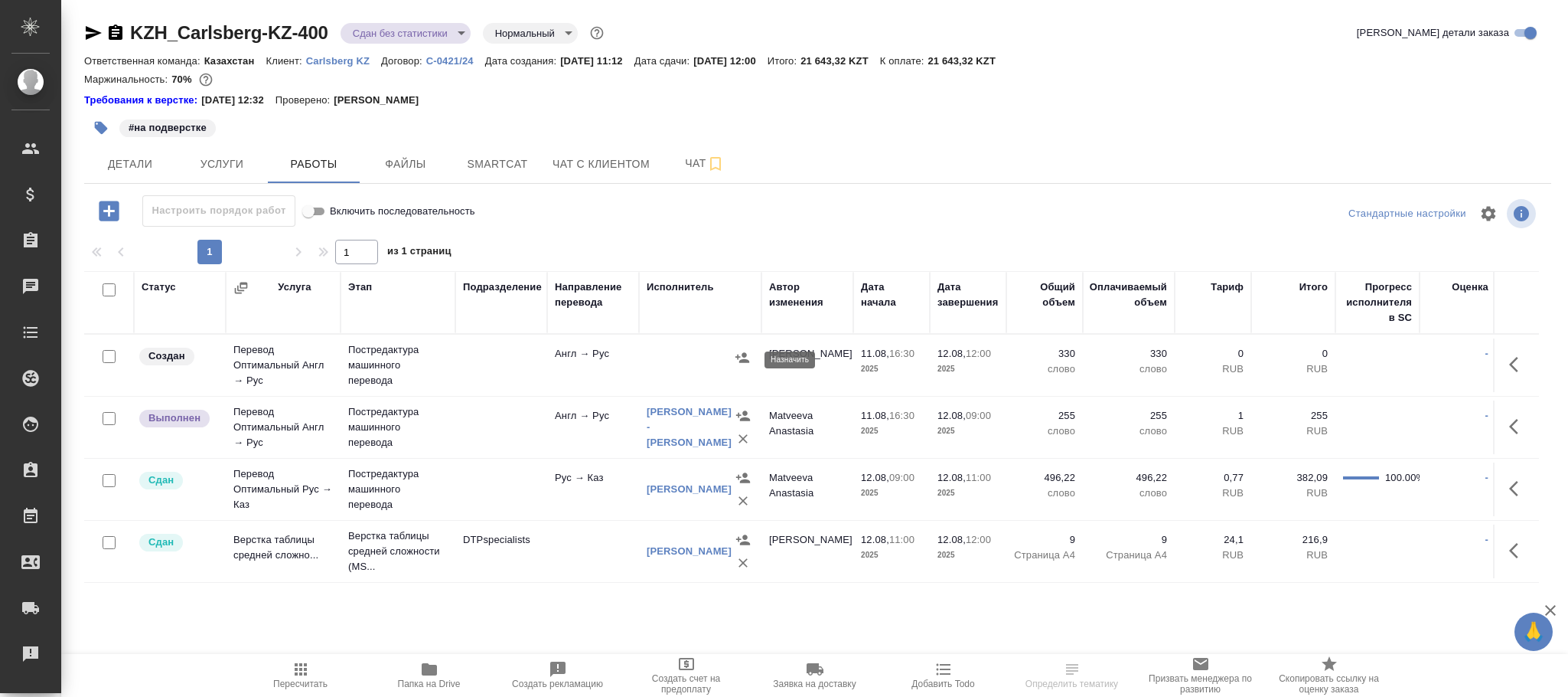
click at [736, 359] on icon "button" at bounding box center [742, 357] width 14 height 9
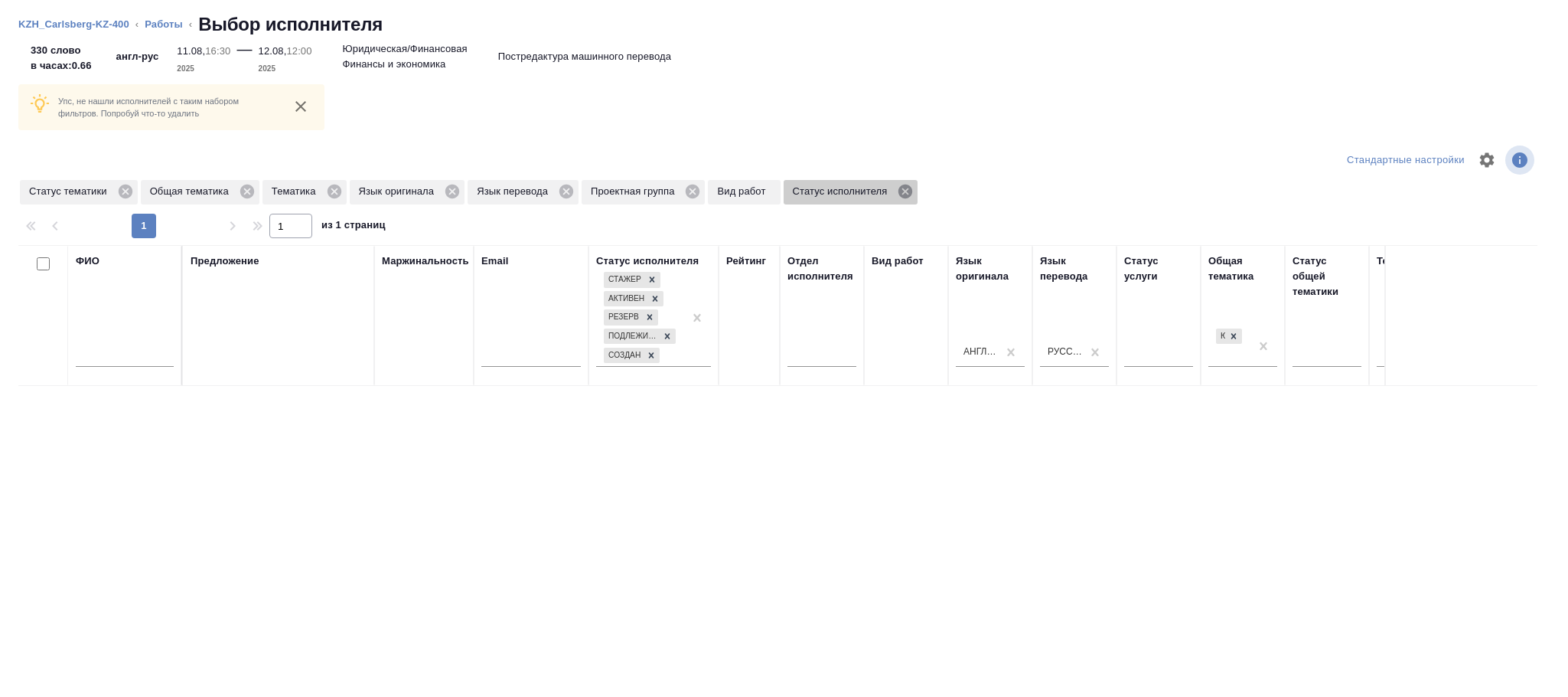
click at [905, 193] on icon at bounding box center [905, 192] width 17 height 17
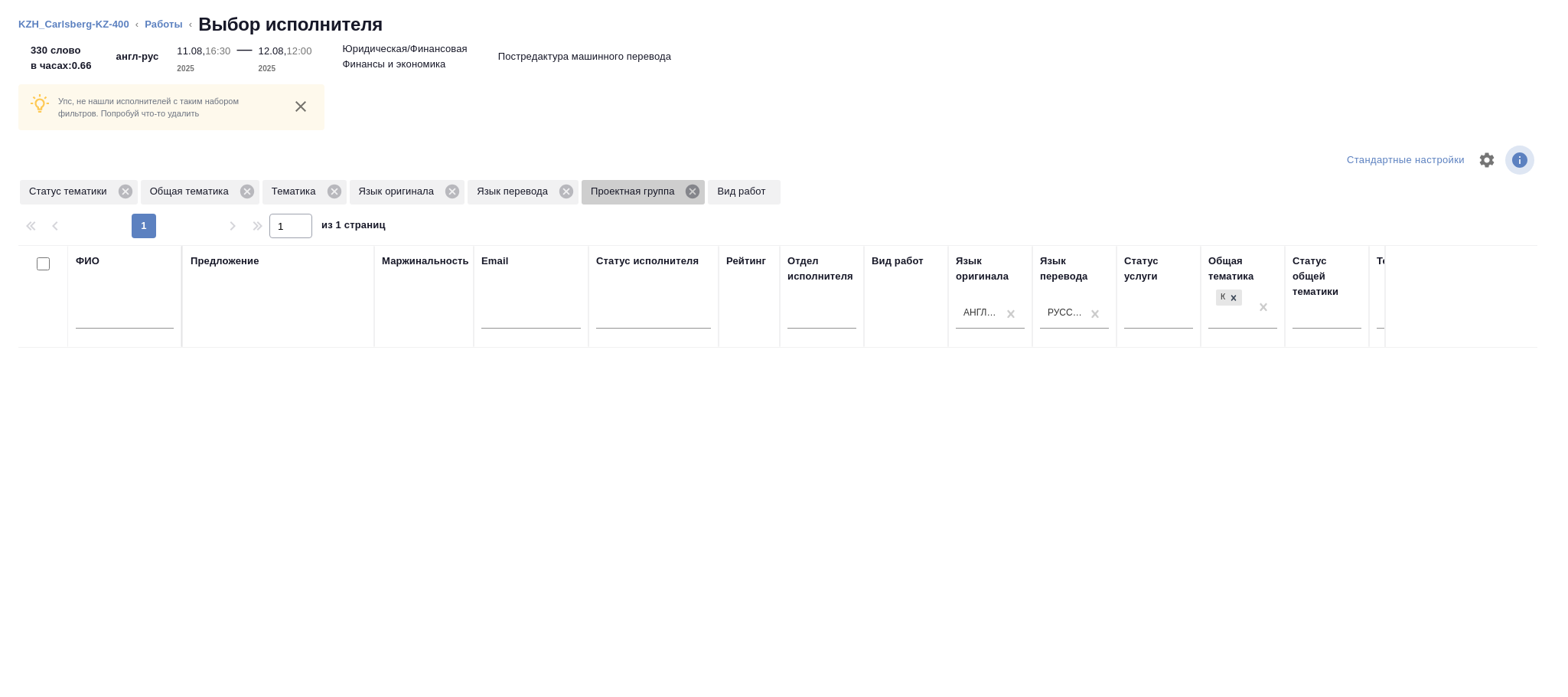
click at [689, 189] on icon at bounding box center [693, 192] width 17 height 17
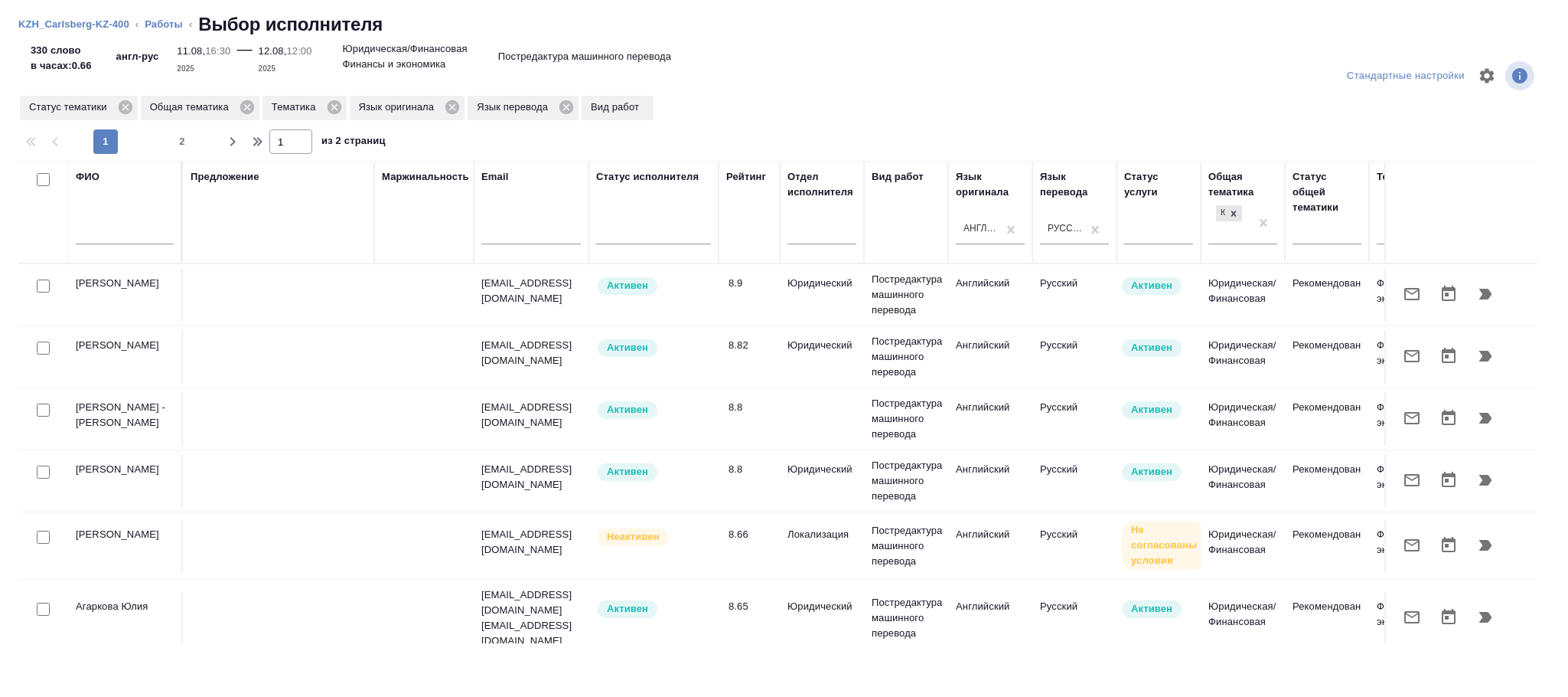
click at [103, 221] on div at bounding box center [124, 236] width 98 height 38
click at [113, 234] on input "text" at bounding box center [124, 234] width 98 height 19
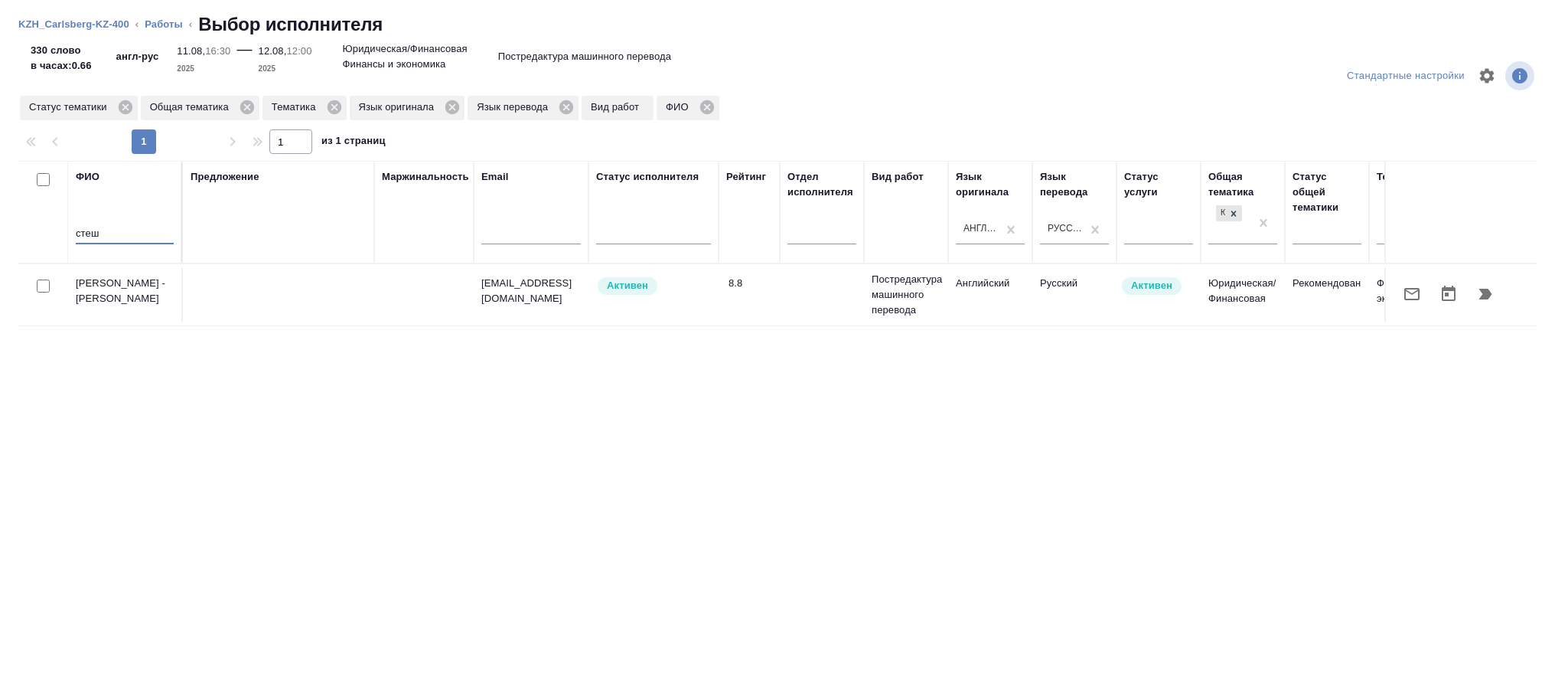
type input "стеш"
click at [324, 300] on td at bounding box center [279, 295] width 191 height 54
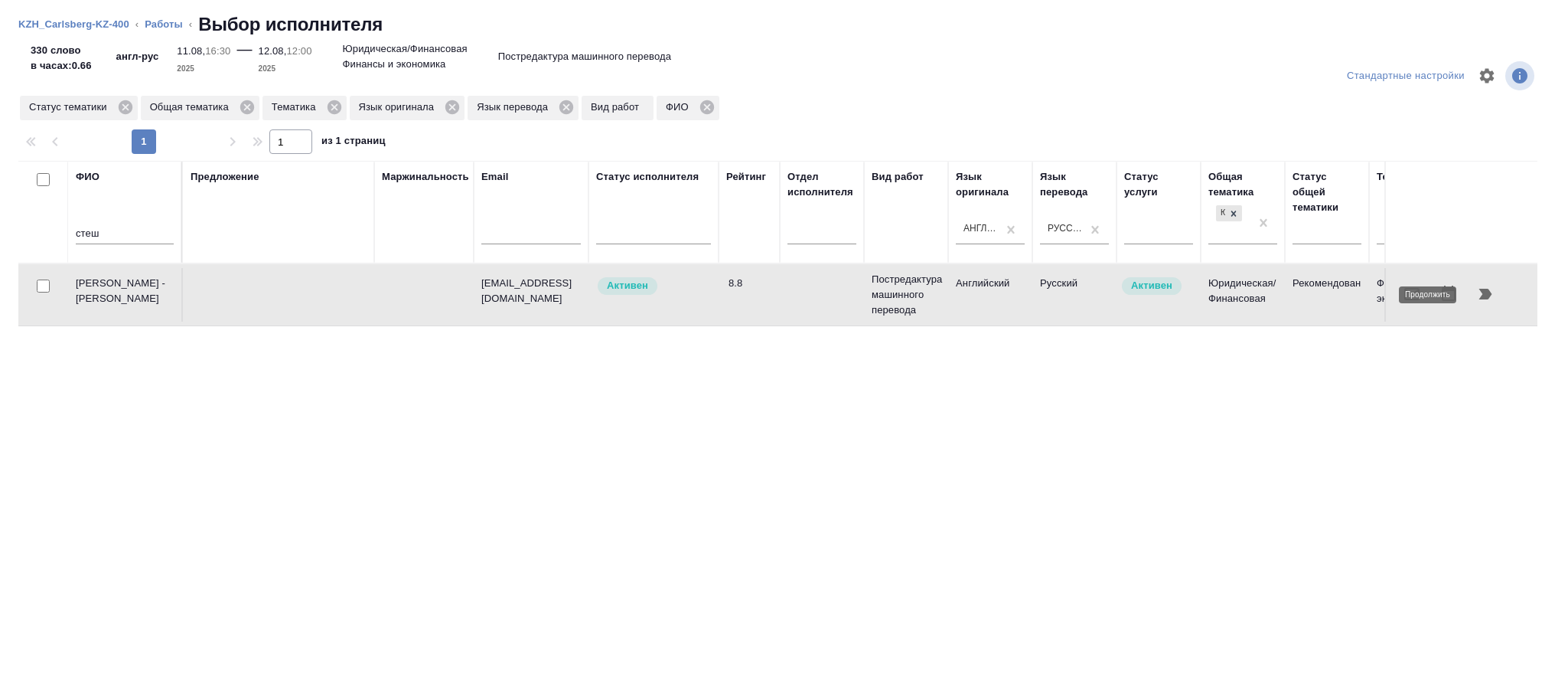
click at [1495, 300] on button "button" at bounding box center [1485, 294] width 37 height 37
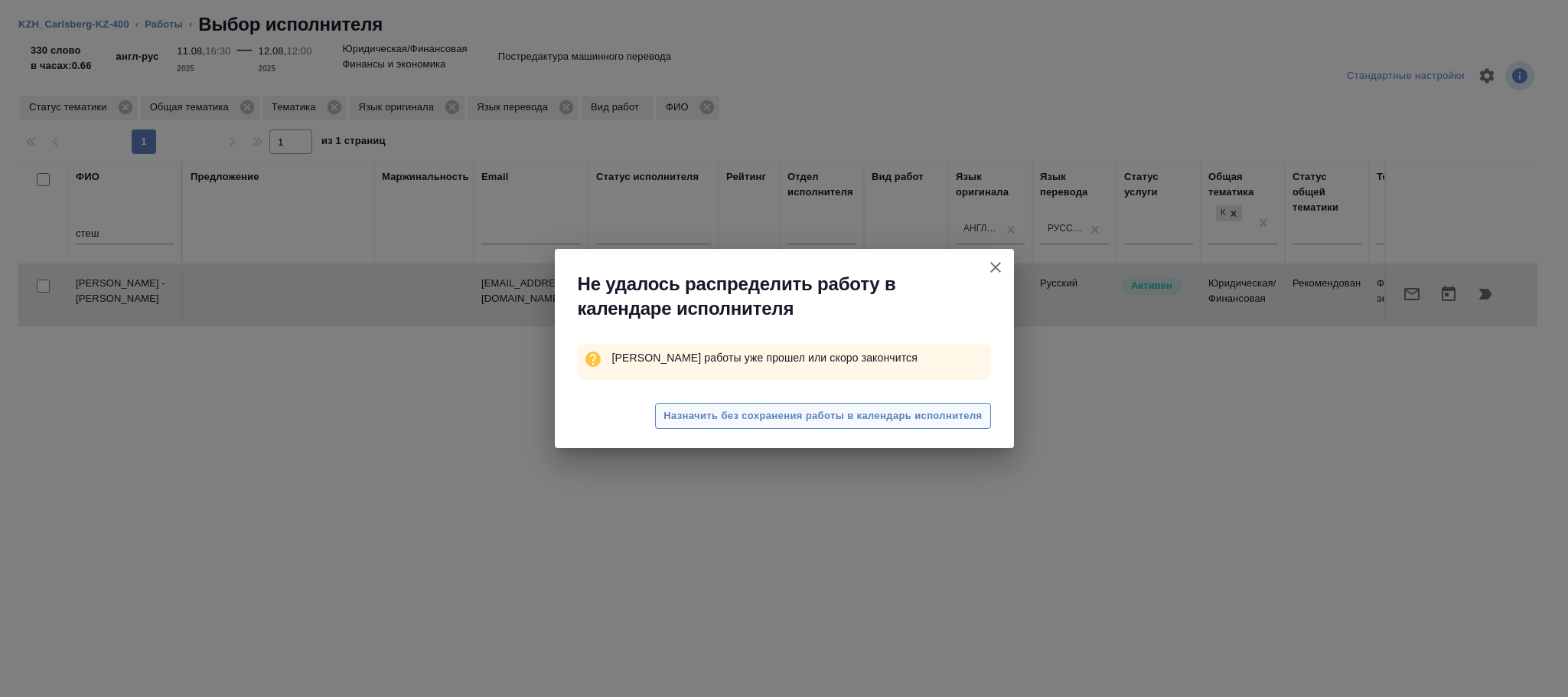
click at [850, 412] on span "Назначить без сохранения работы в календарь исполнителя" at bounding box center [823, 415] width 319 height 18
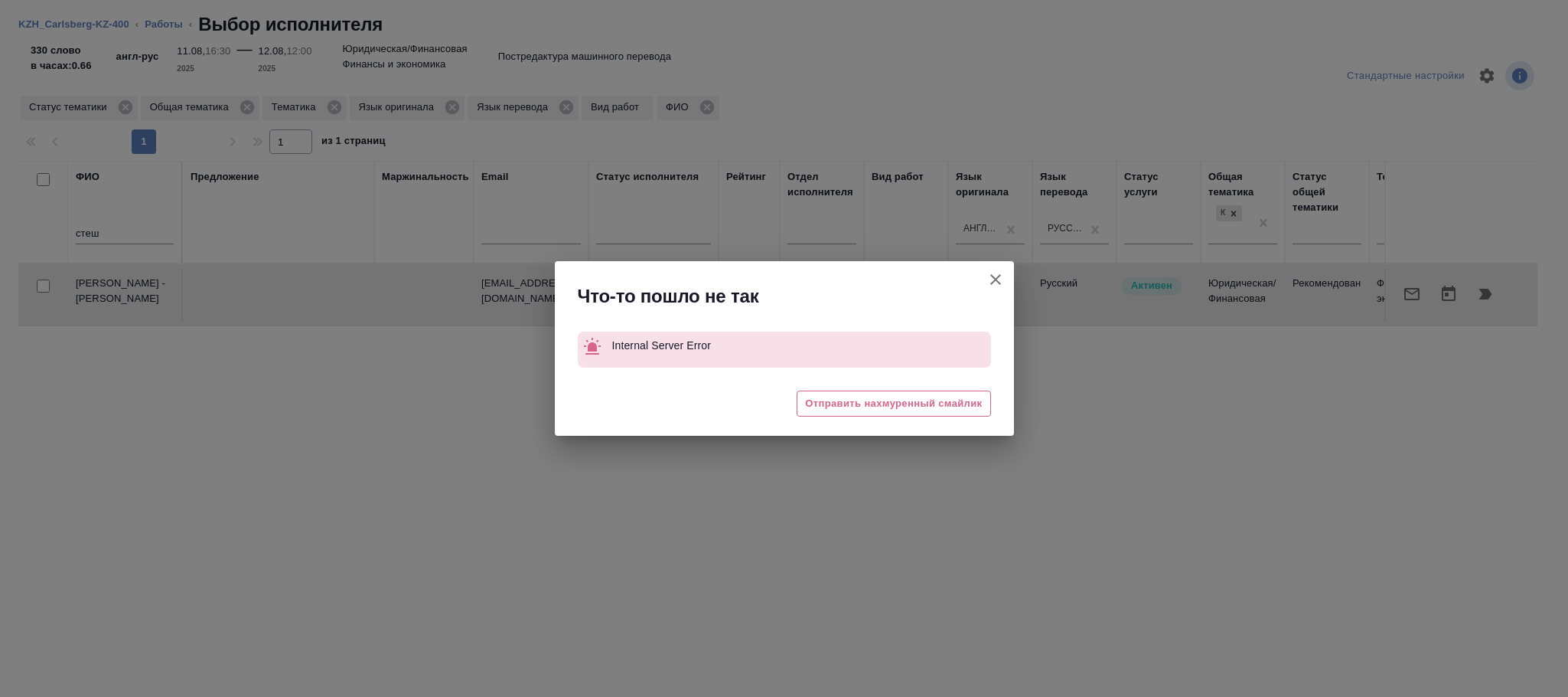
click at [996, 276] on icon "button" at bounding box center [994, 279] width 18 height 18
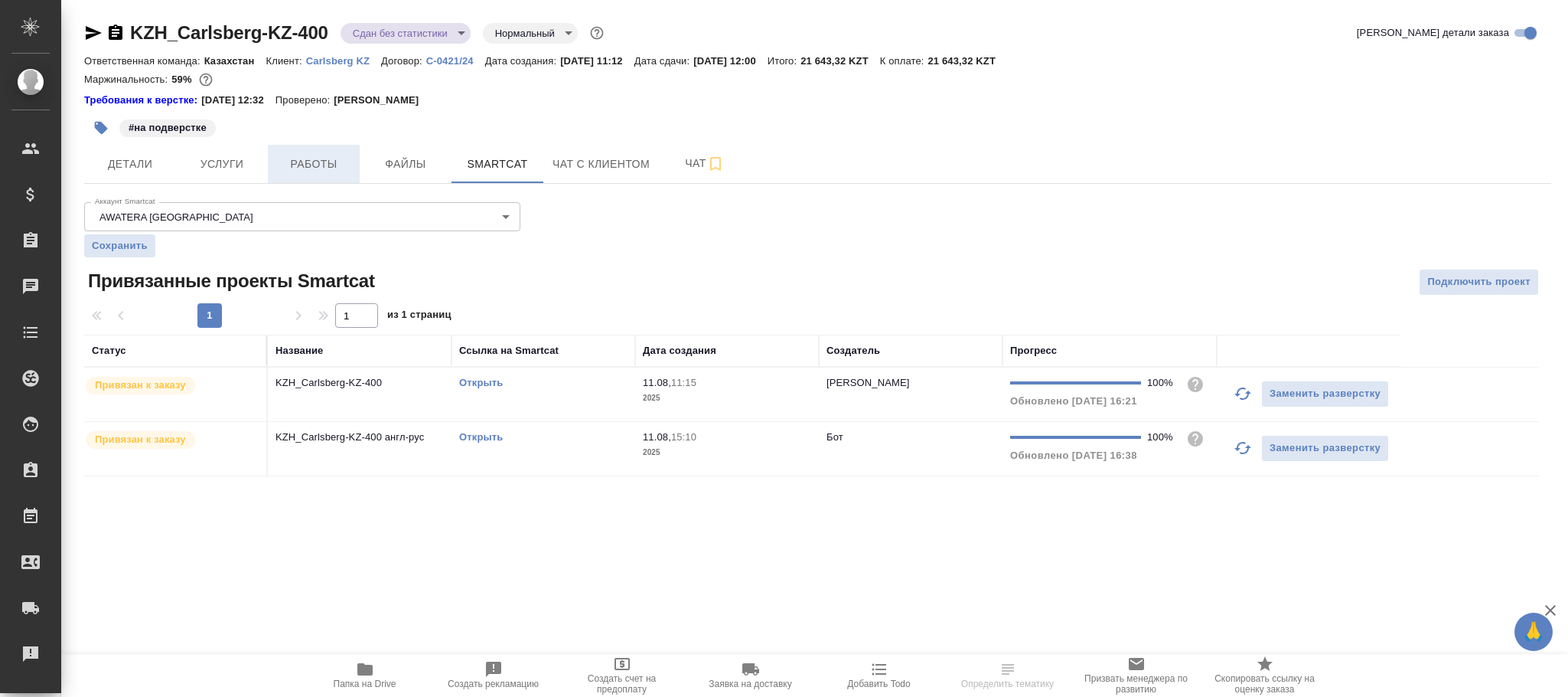
drag, startPoint x: 333, startPoint y: 171, endPoint x: 340, endPoint y: 173, distance: 7.3
click at [336, 173] on span "Работы" at bounding box center [313, 164] width 73 height 19
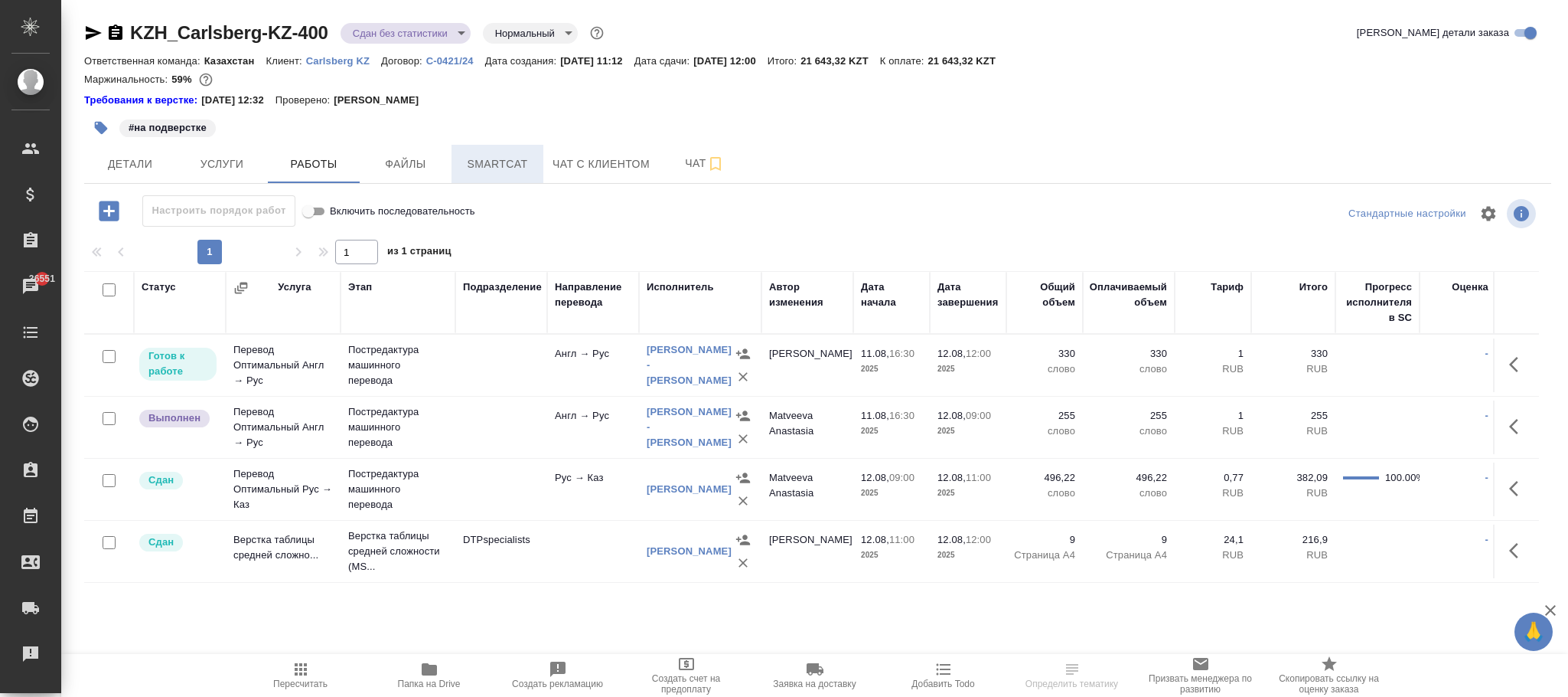
click at [494, 156] on span "Smartcat" at bounding box center [497, 164] width 73 height 19
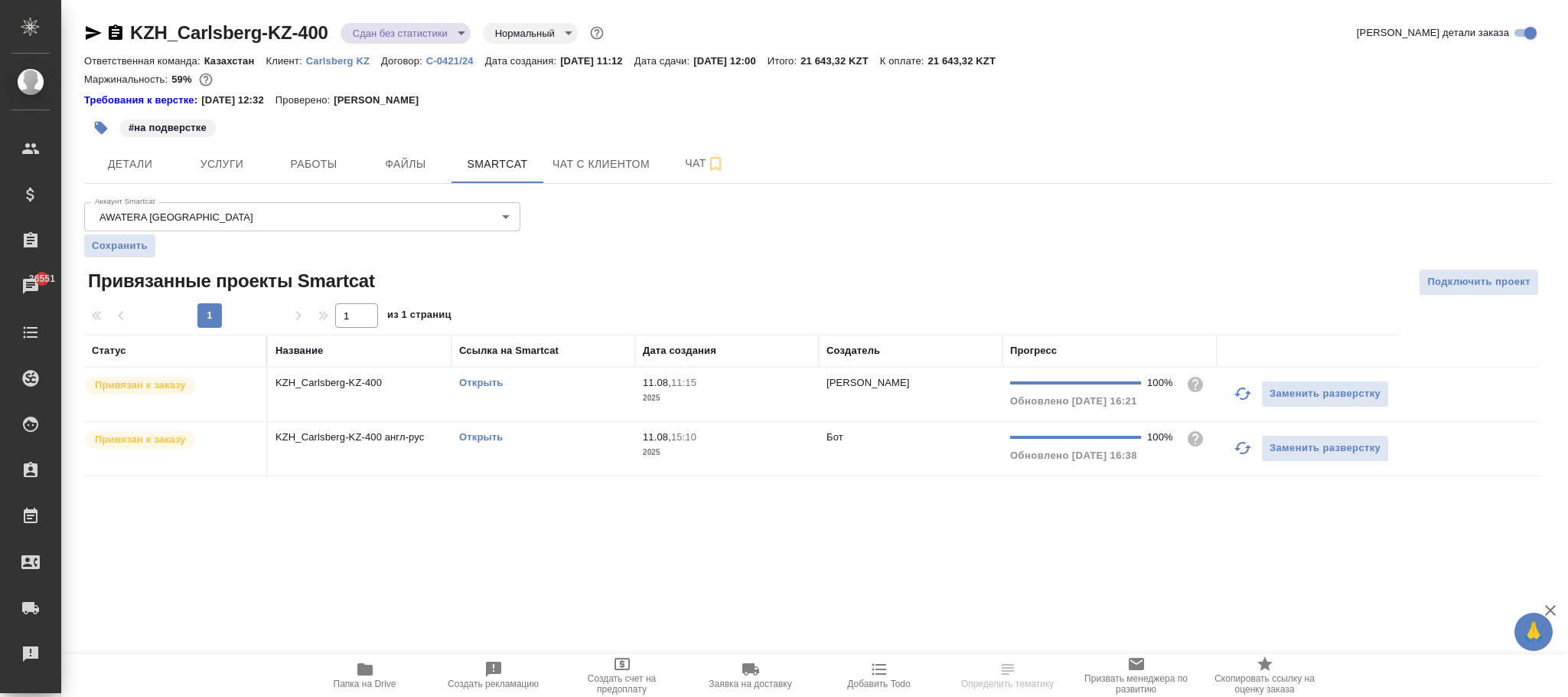
click at [899, 421] on td "Бот" at bounding box center [911, 394] width 184 height 54
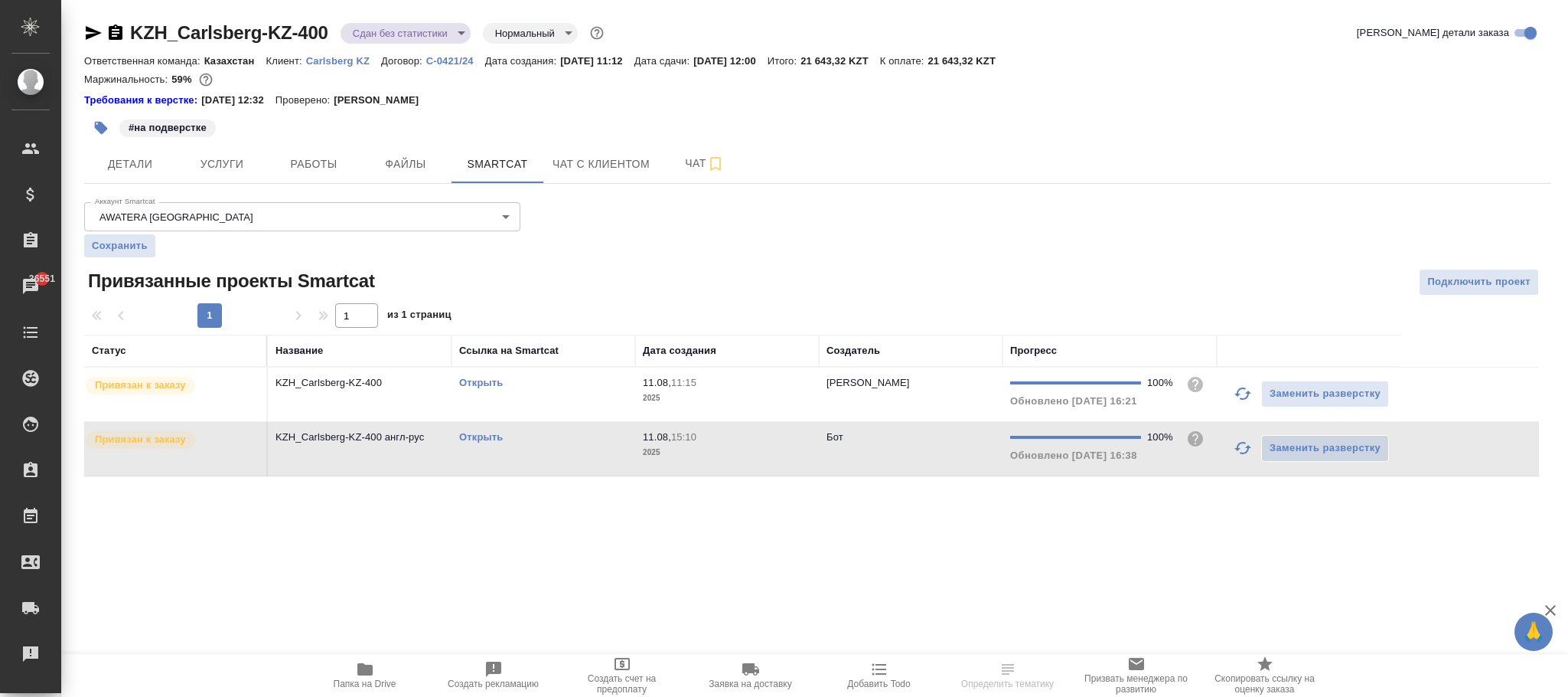
click at [899, 421] on td "Бот" at bounding box center [911, 394] width 184 height 54
click at [758, 393] on p "2025" at bounding box center [727, 398] width 169 height 15
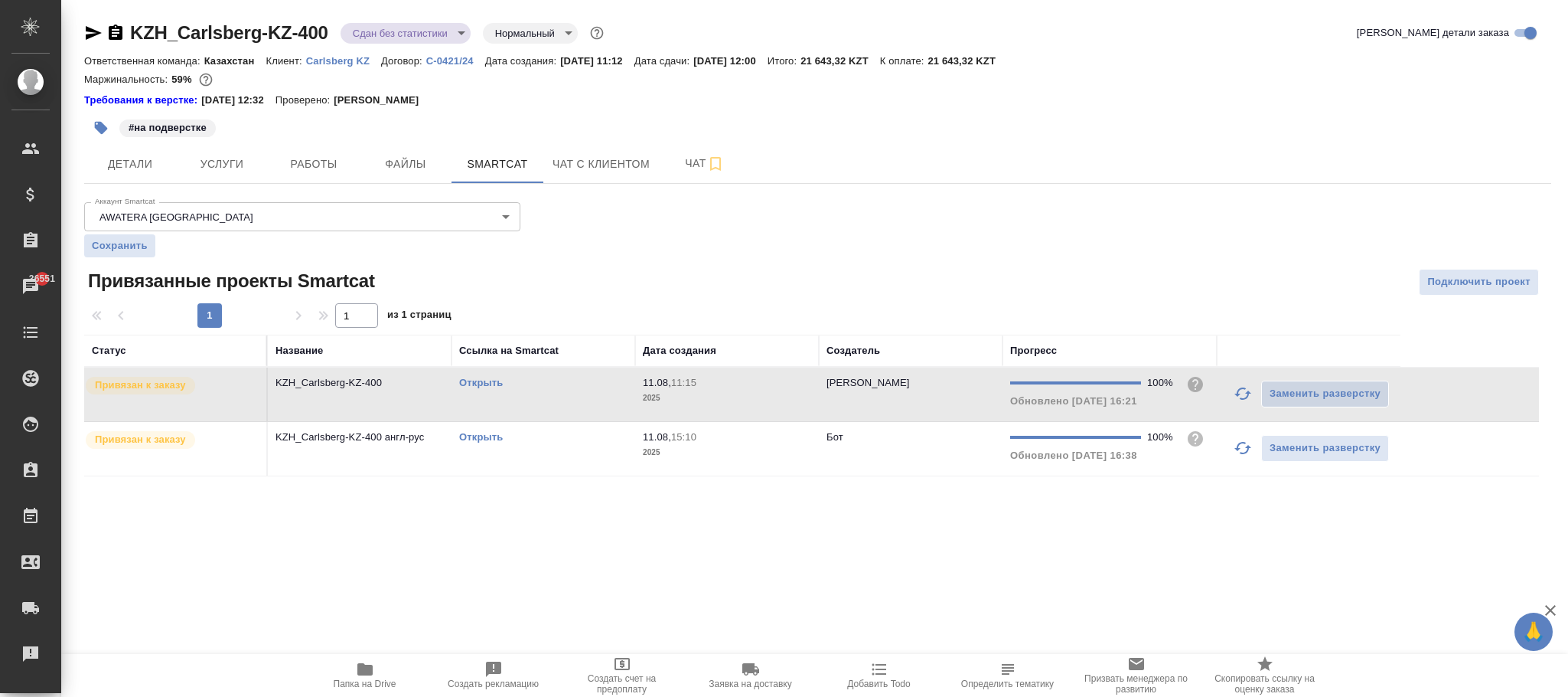
click at [758, 393] on p "2025" at bounding box center [727, 398] width 169 height 15
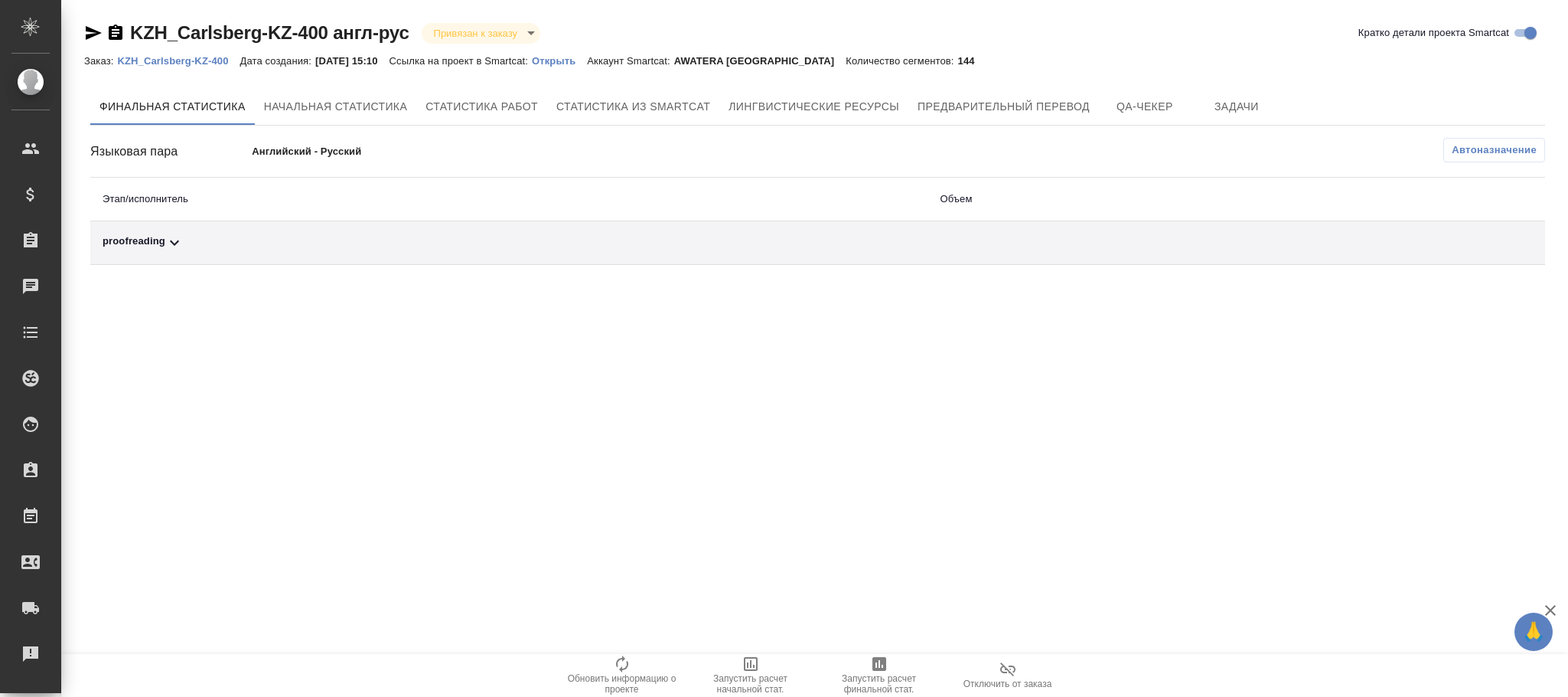
click at [1511, 156] on span "Автоназначение" at bounding box center [1494, 150] width 85 height 15
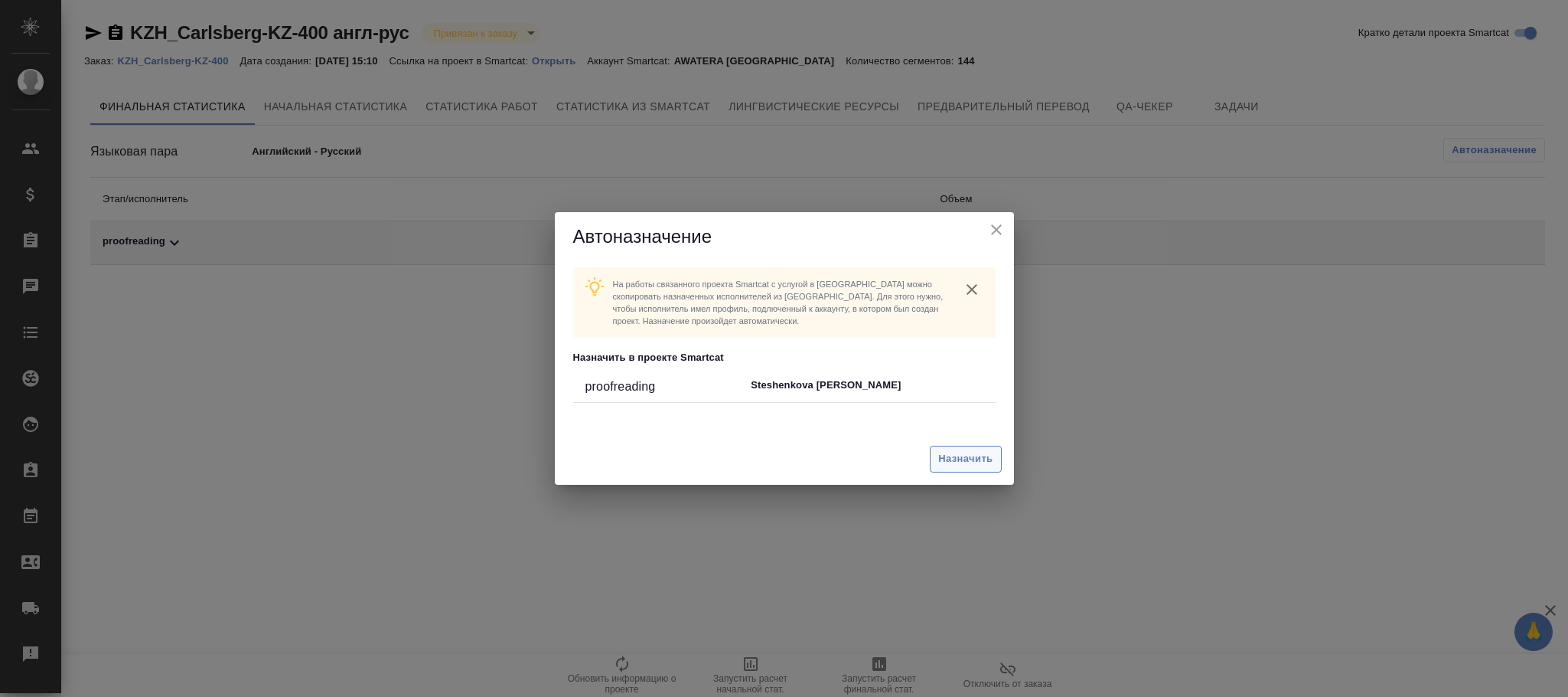
click at [941, 458] on span "Назначить" at bounding box center [965, 459] width 54 height 18
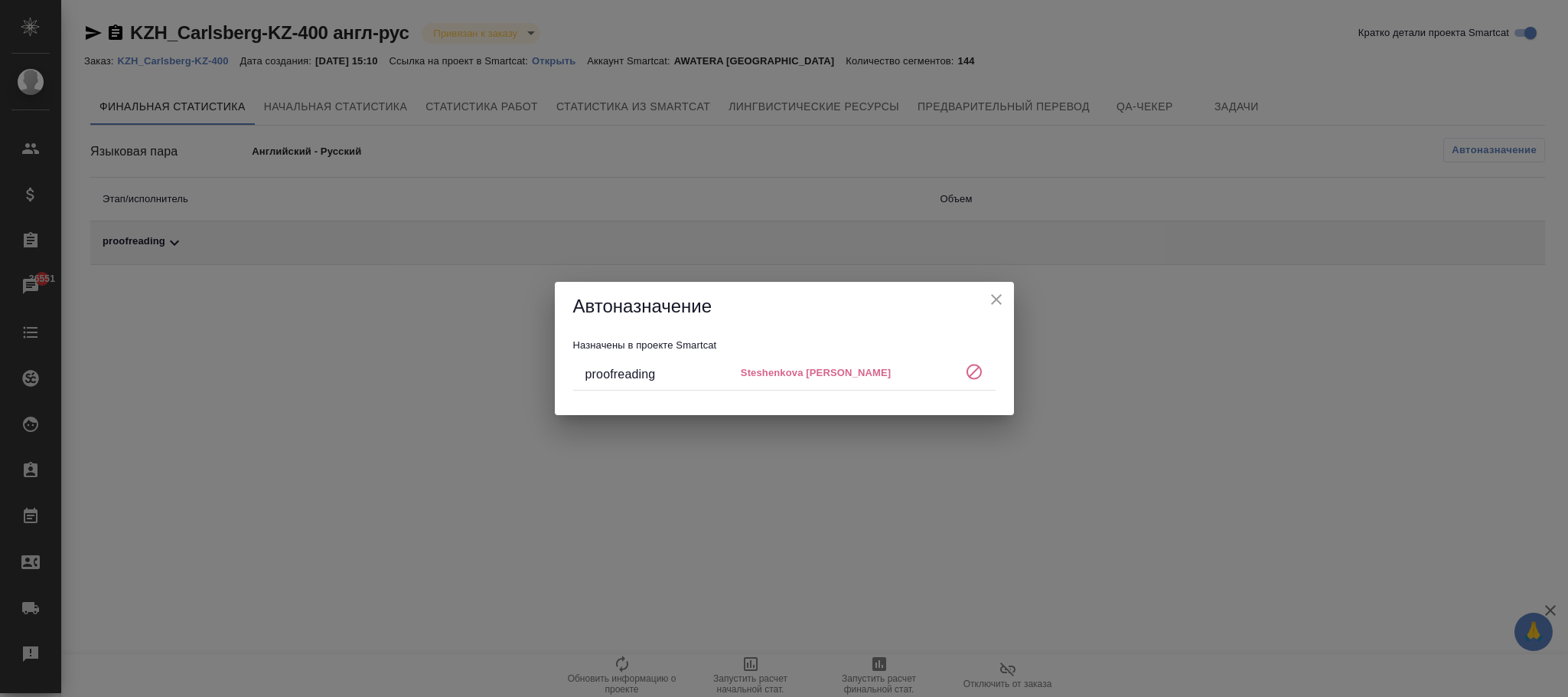
click at [990, 300] on icon "close" at bounding box center [995, 299] width 18 height 18
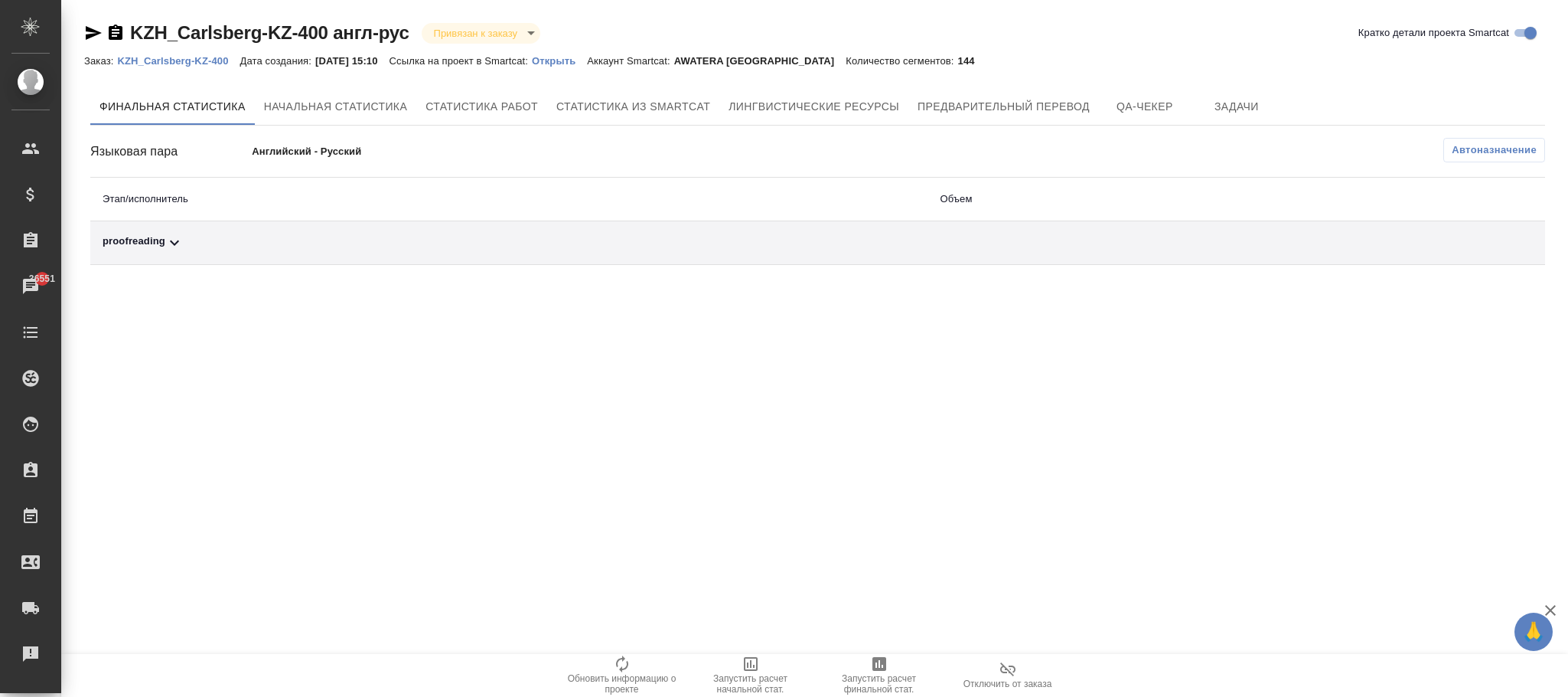
click at [579, 58] on p "Открыть" at bounding box center [559, 61] width 55 height 11
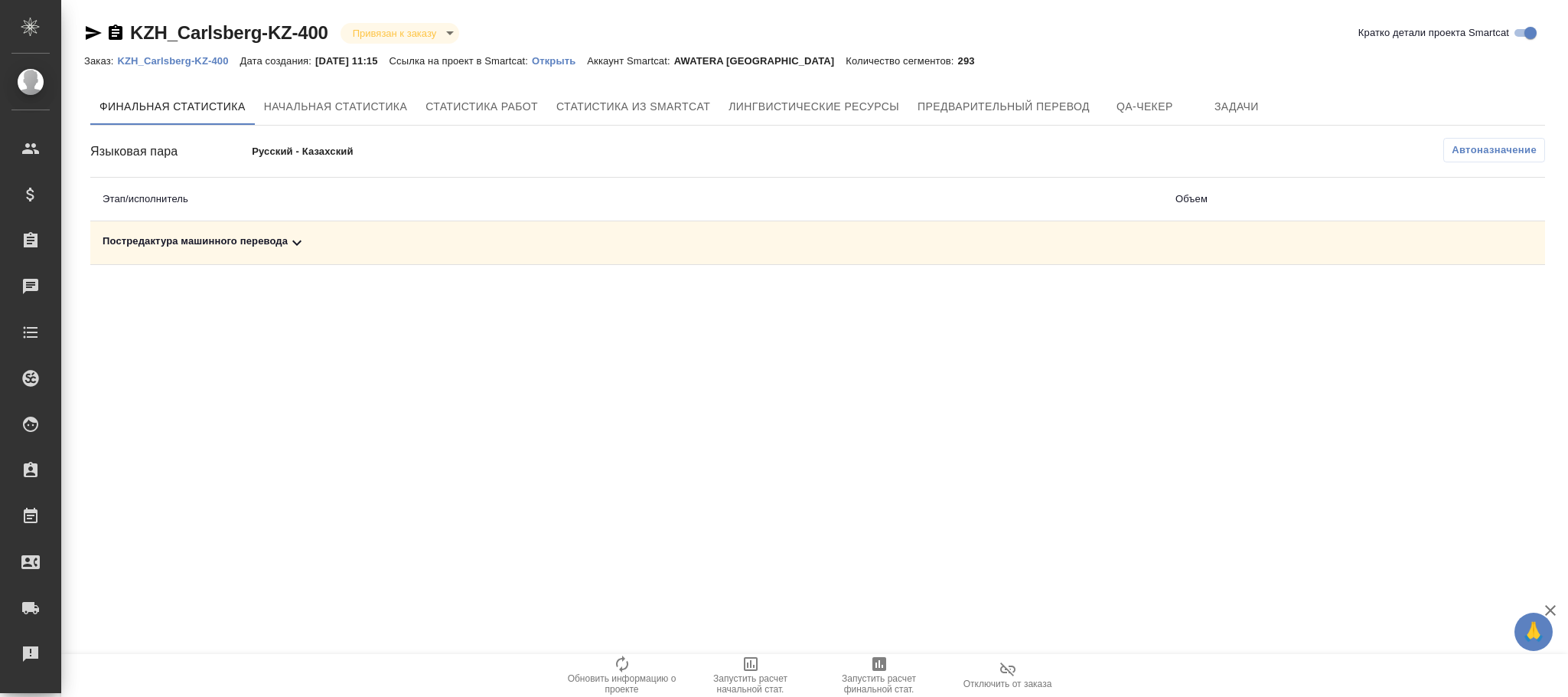
drag, startPoint x: 570, startPoint y: 61, endPoint x: 577, endPoint y: 60, distance: 7.1
click at [570, 60] on p "Открыть" at bounding box center [559, 61] width 55 height 11
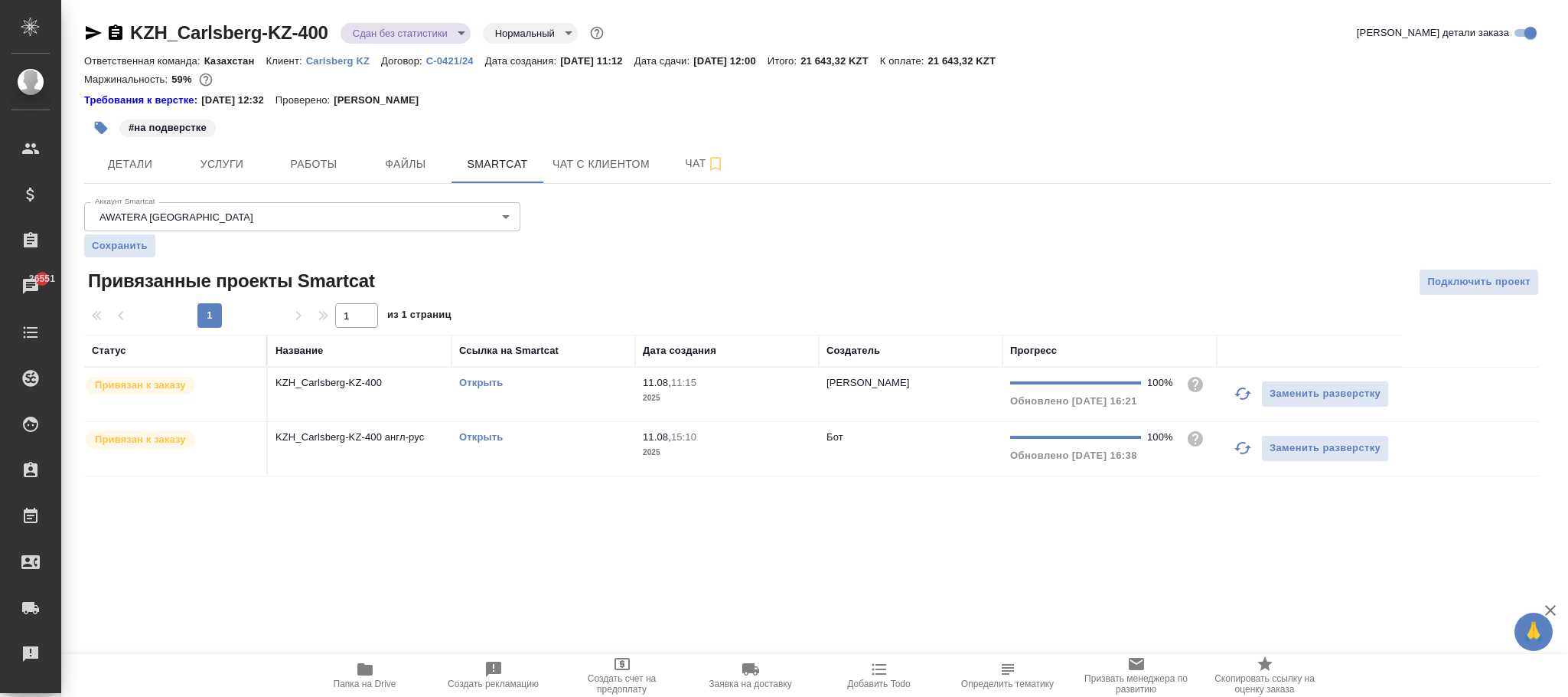
click at [514, 220] on body "🙏 .cls-1 fill:#fff; AWATERA [PERSON_NAME]fokina Клиенты Спецификации Заказы 365…" at bounding box center [784, 348] width 1568 height 697
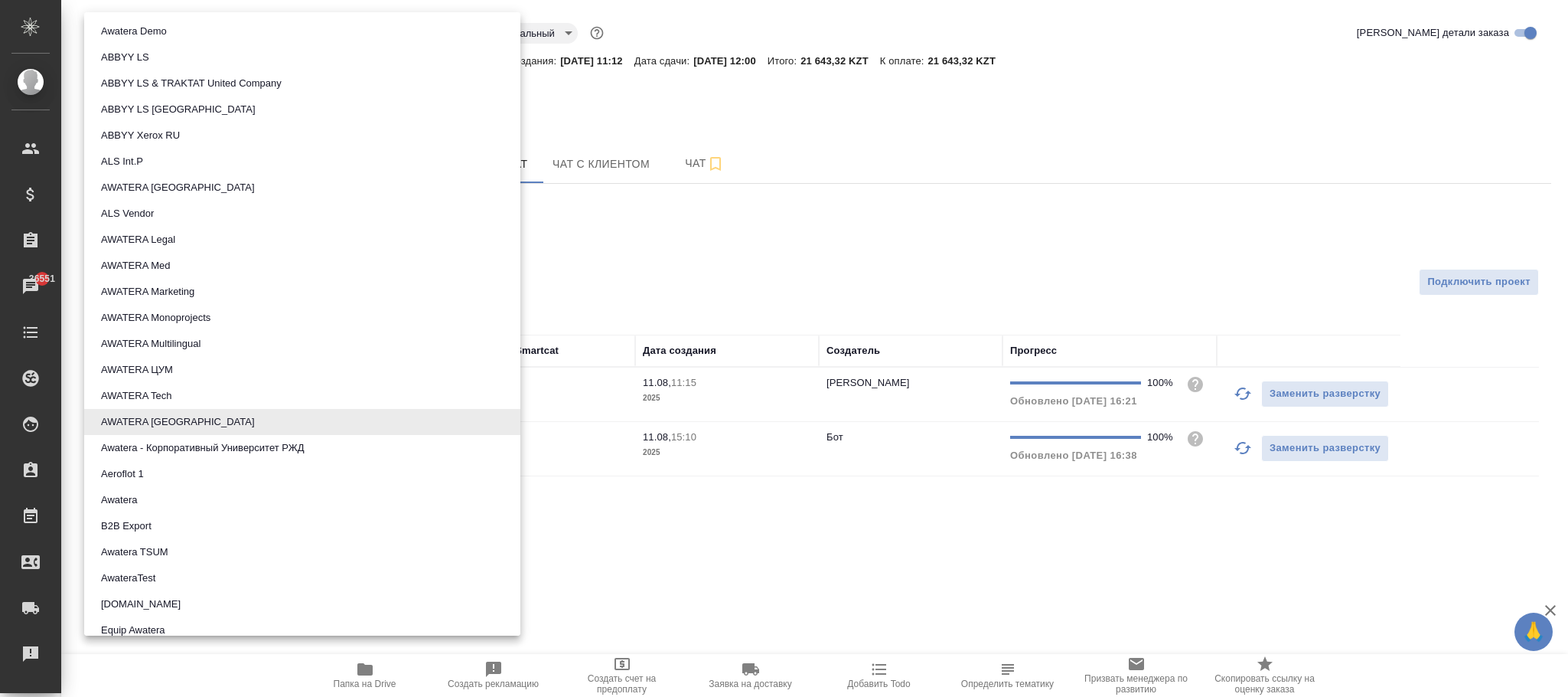
click at [751, 252] on div at bounding box center [784, 348] width 1568 height 697
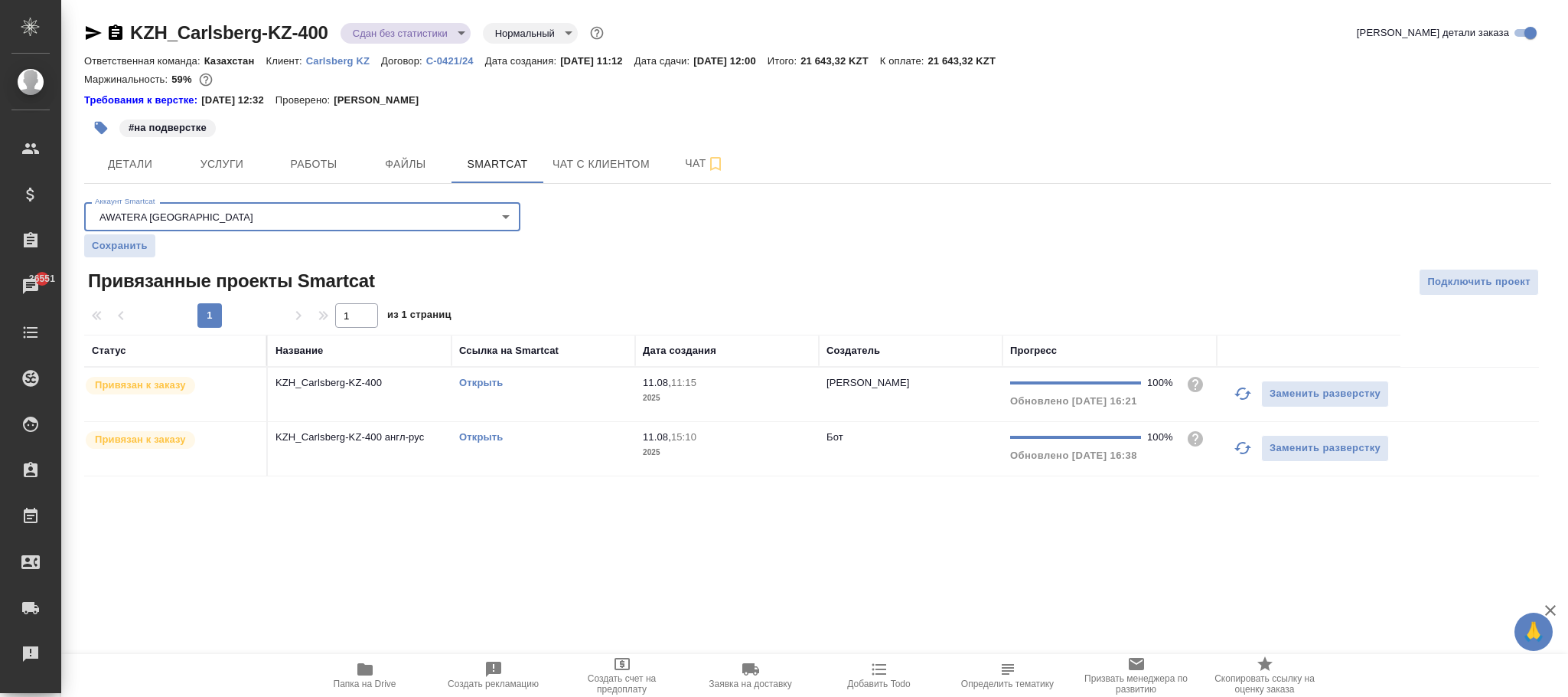
click at [796, 455] on p "2025" at bounding box center [727, 452] width 169 height 15
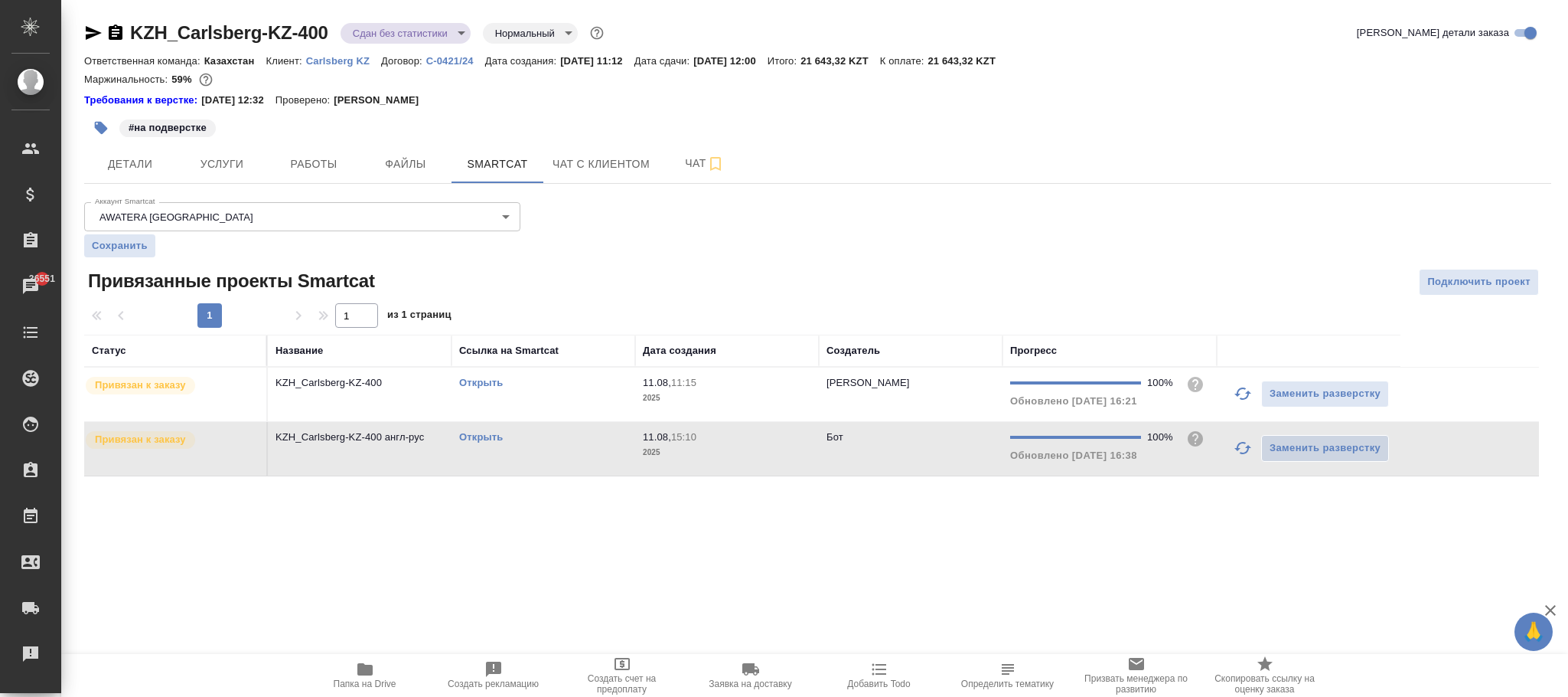
click at [796, 455] on p "2025" at bounding box center [727, 452] width 169 height 15
click at [200, 149] on button "Услуги" at bounding box center [222, 164] width 92 height 38
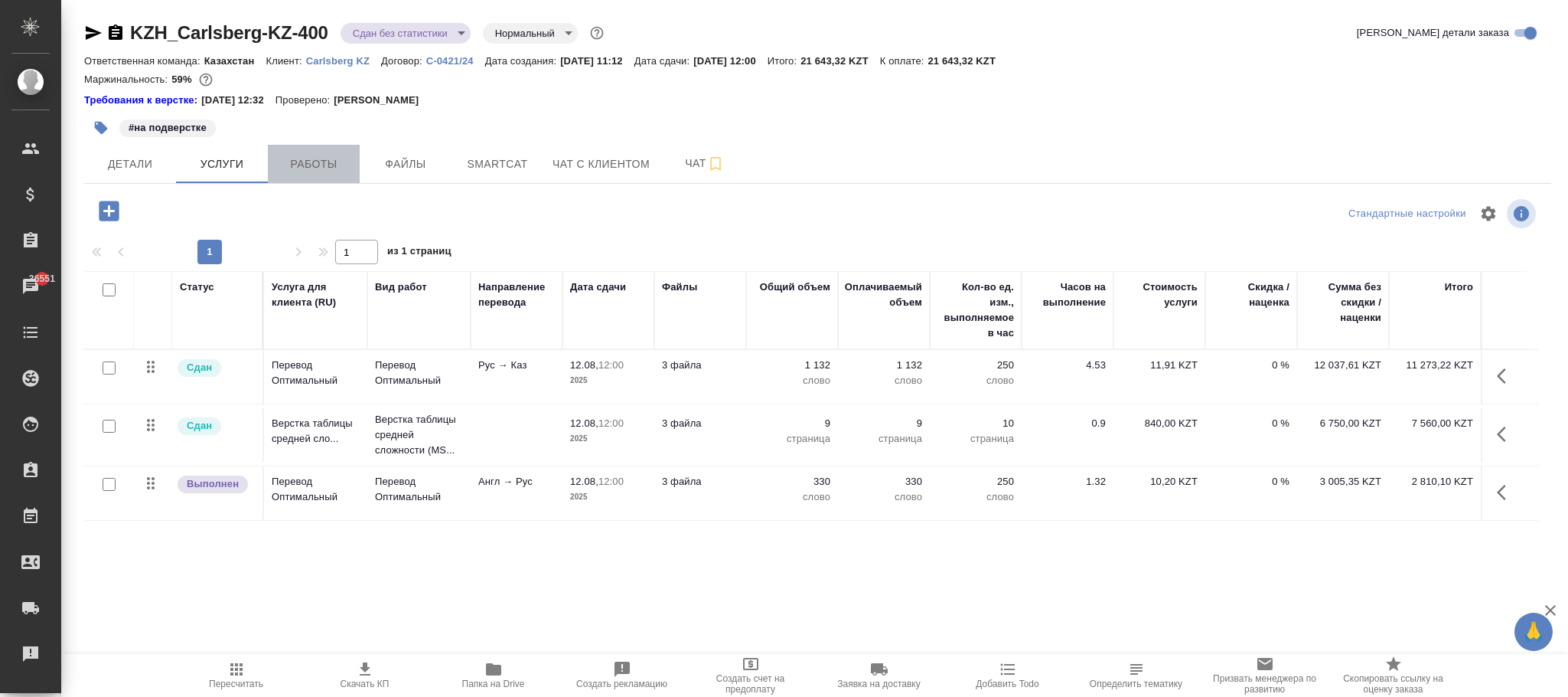
click at [303, 158] on span "Работы" at bounding box center [313, 164] width 73 height 19
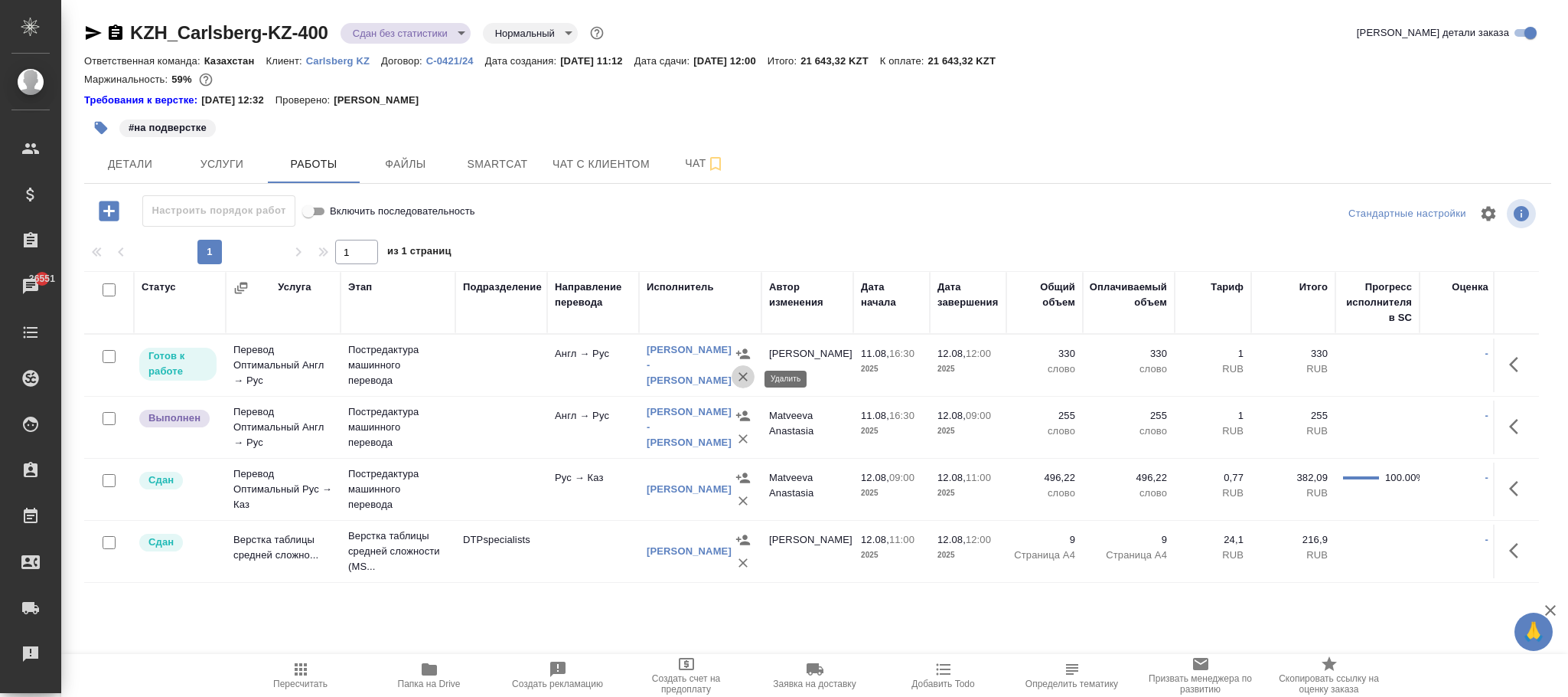
click at [740, 376] on icon "button" at bounding box center [743, 376] width 9 height 9
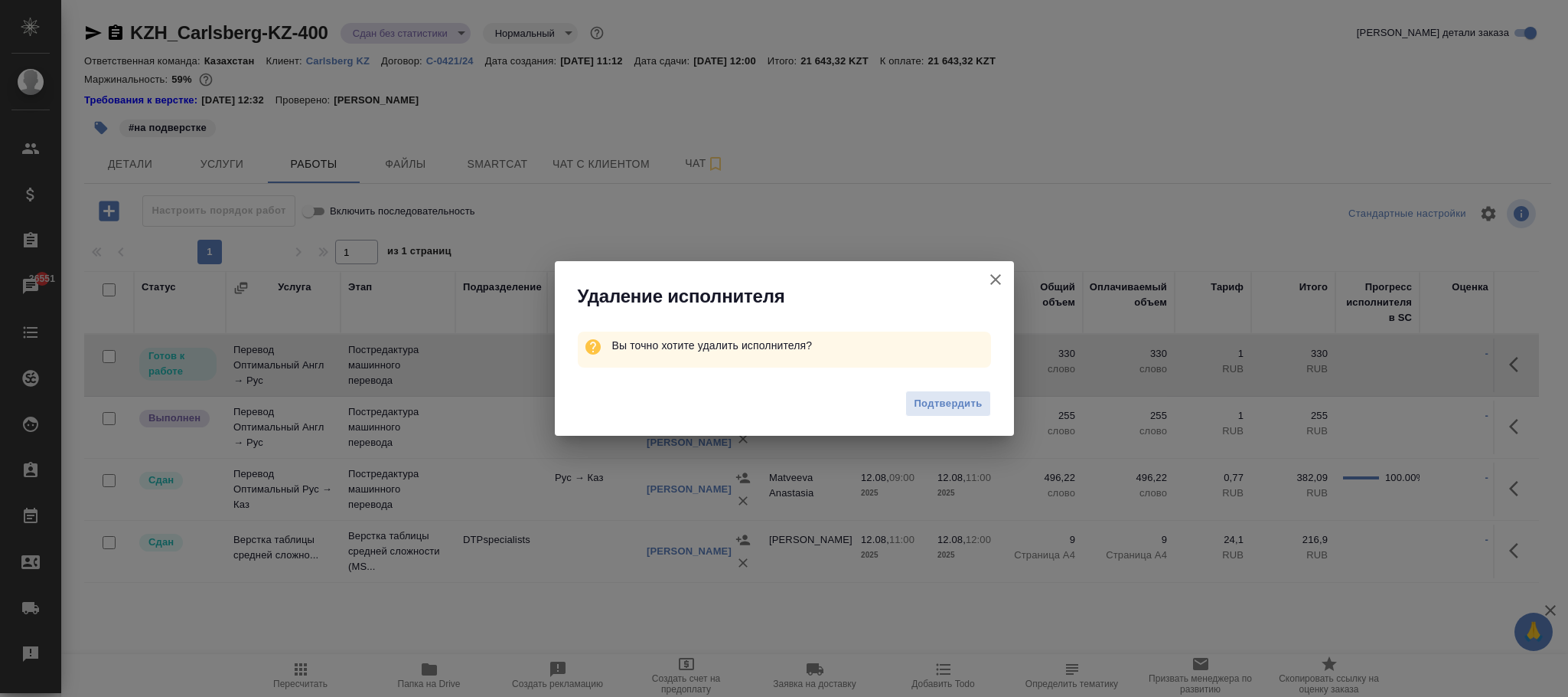
drag, startPoint x: 938, startPoint y: 405, endPoint x: 975, endPoint y: 404, distance: 37.0
click at [951, 404] on span "Подтвердить" at bounding box center [948, 404] width 68 height 18
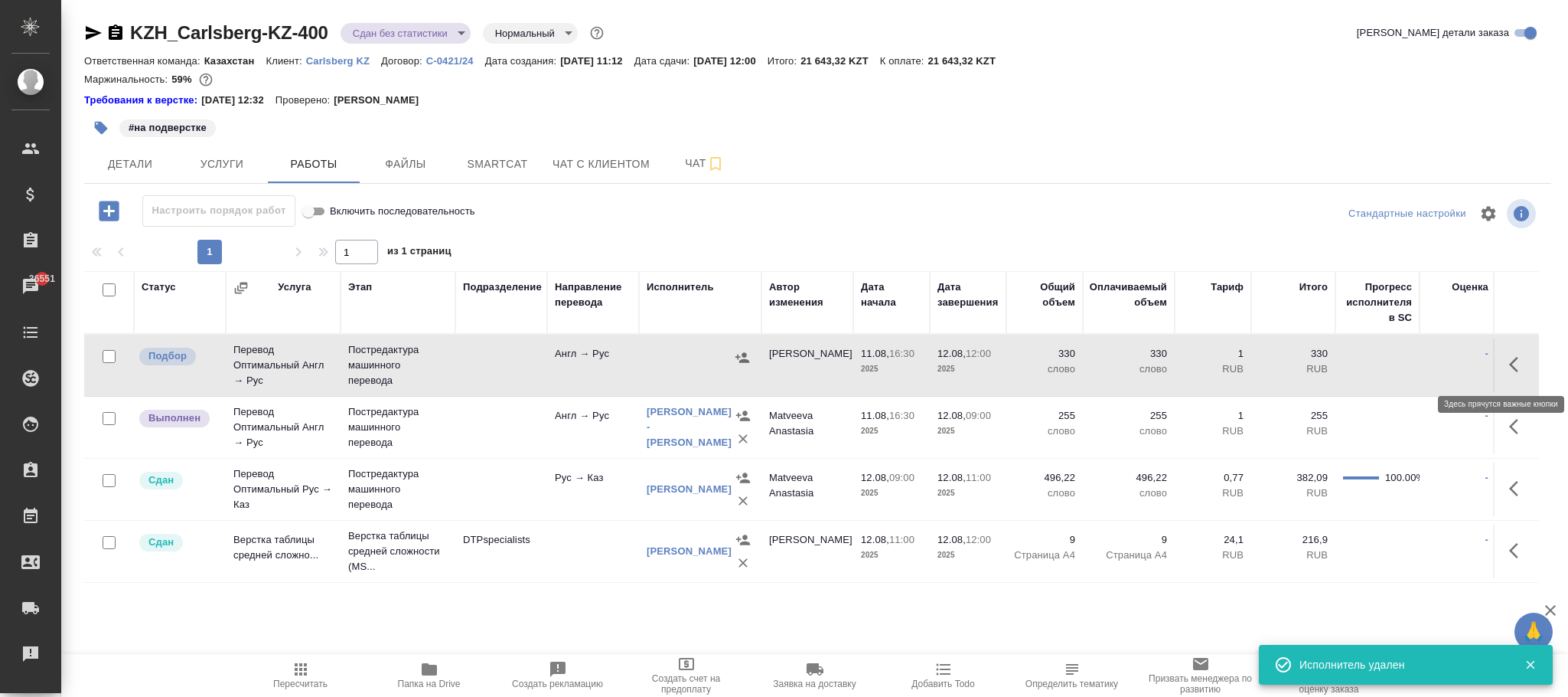
click at [1518, 368] on icon "button" at bounding box center [1518, 364] width 18 height 18
click at [1463, 361] on icon "button" at bounding box center [1460, 363] width 10 height 14
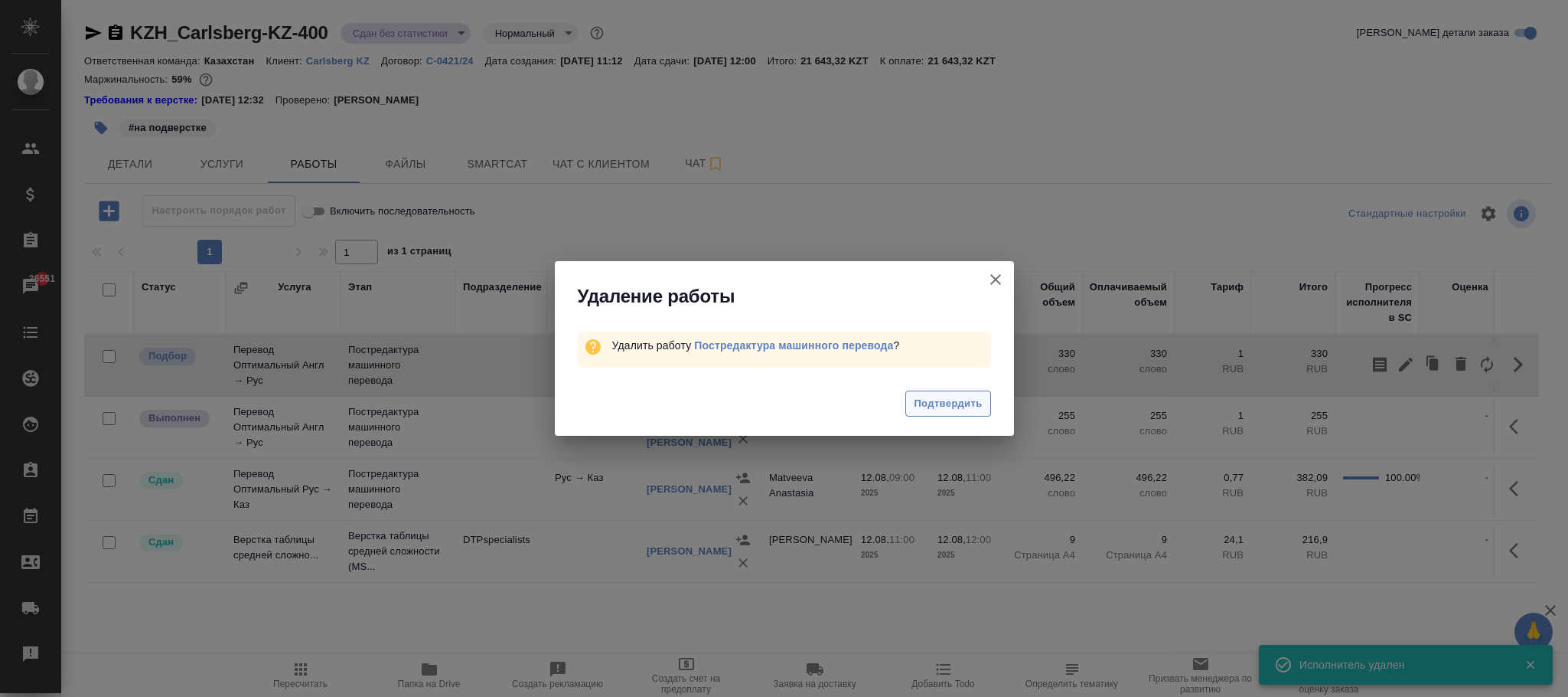
drag, startPoint x: 943, startPoint y: 398, endPoint x: 976, endPoint y: 402, distance: 33.2
click at [946, 399] on span "Подтвердить" at bounding box center [948, 404] width 68 height 18
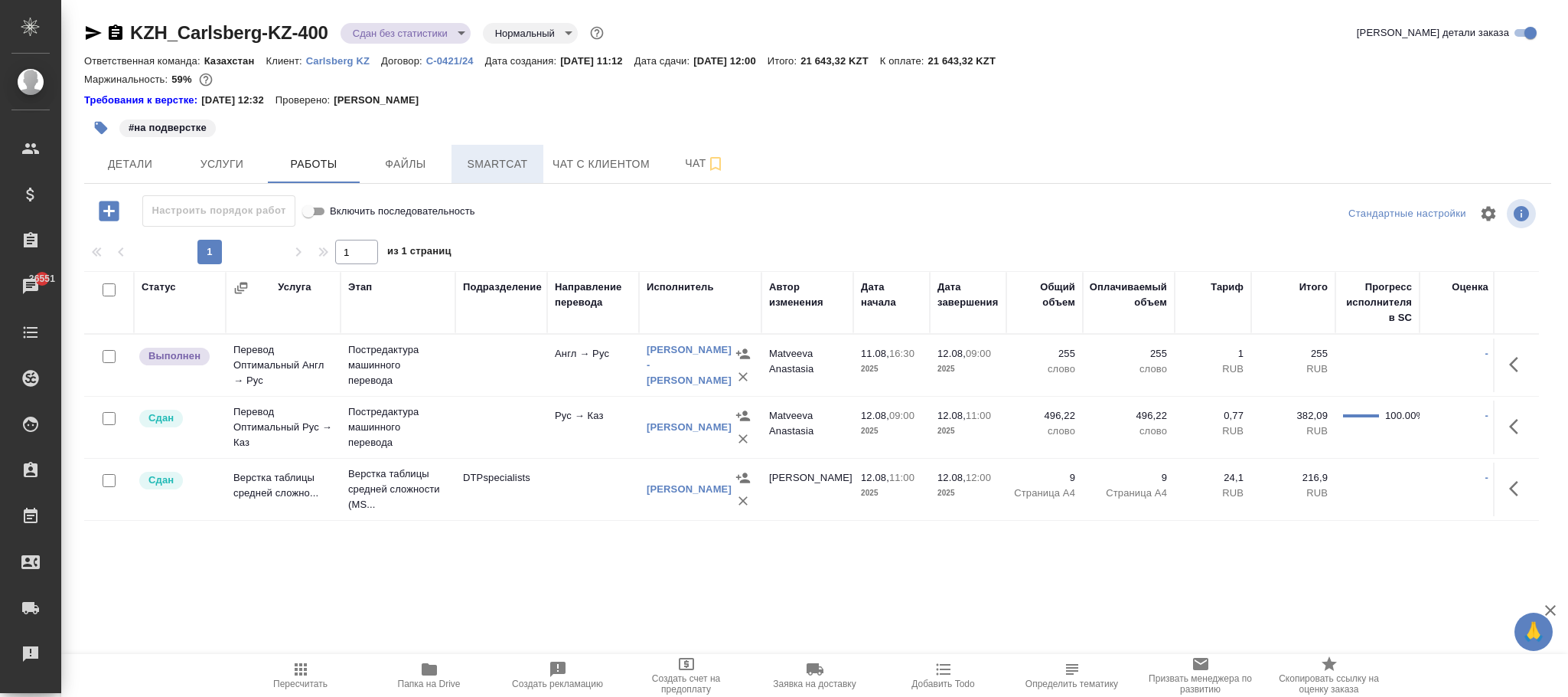
click at [498, 165] on span "Smartcat" at bounding box center [497, 164] width 73 height 19
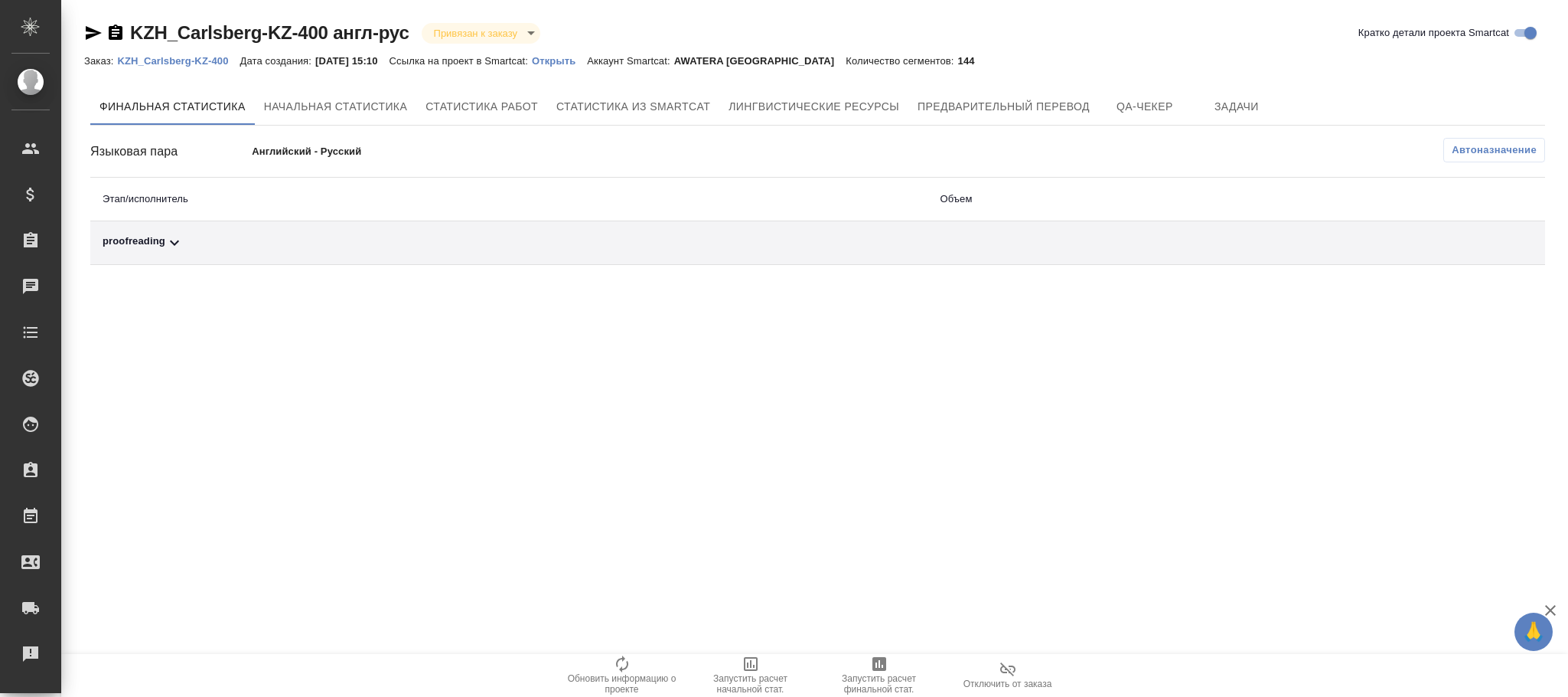
click at [576, 64] on p "Открыть" at bounding box center [559, 61] width 55 height 11
click at [1490, 148] on span "Автоназначение" at bounding box center [1494, 150] width 85 height 15
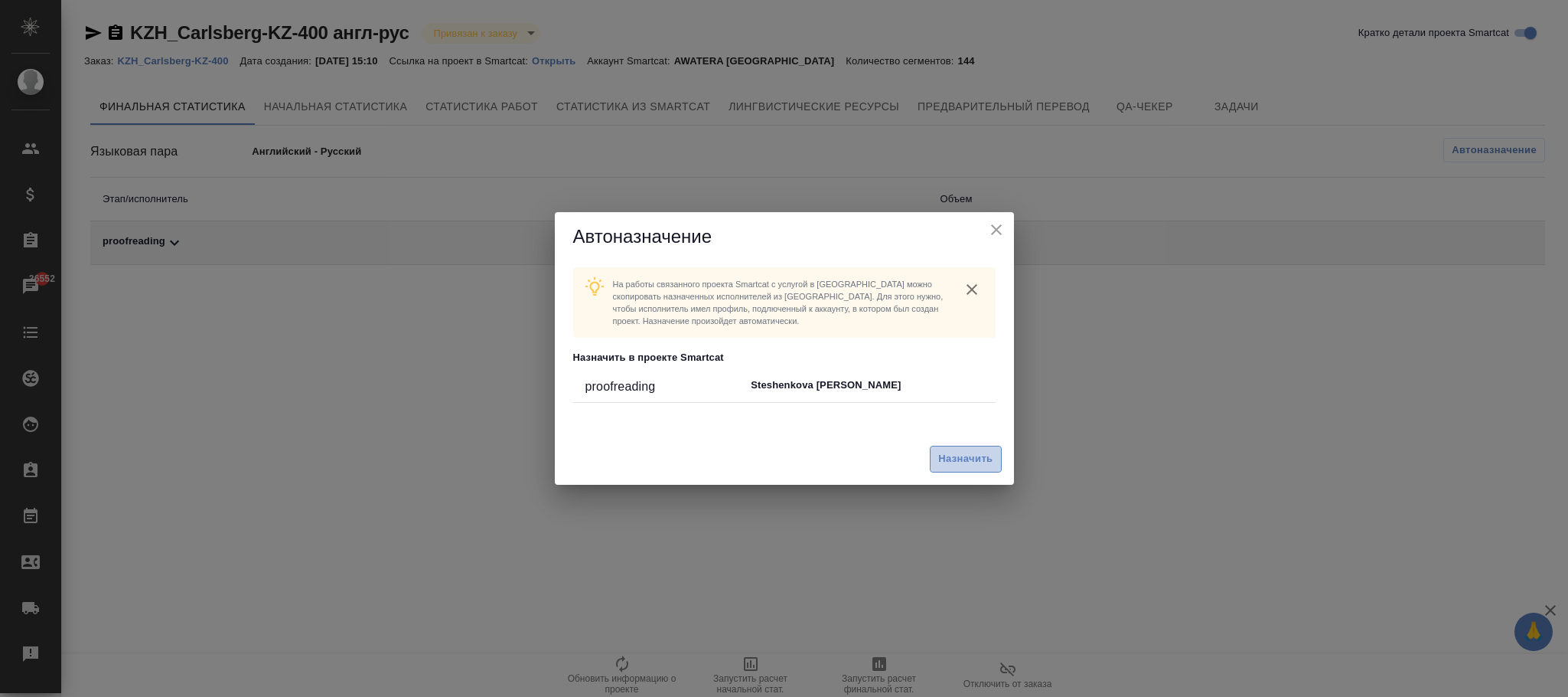
click at [951, 469] on button "Назначить" at bounding box center [965, 459] width 71 height 27
